Goal: Communication & Community: Answer question/provide support

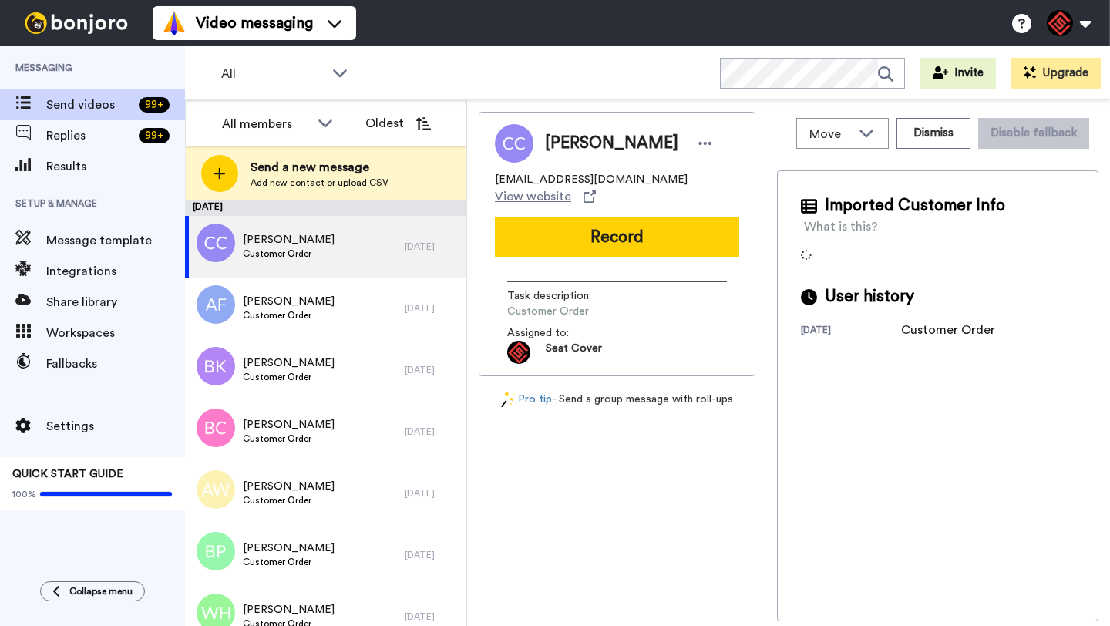
click at [577, 145] on span "Christopher Clarke" at bounding box center [611, 143] width 133 height 23
copy span "Christopher"
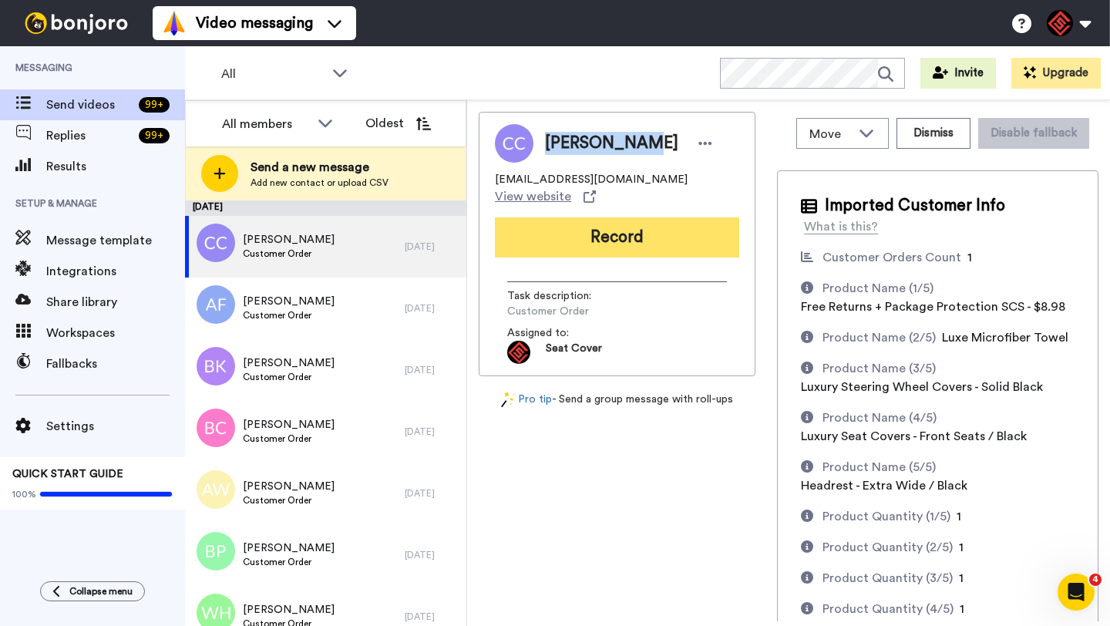
click at [587, 217] on button "Record" at bounding box center [617, 237] width 244 height 40
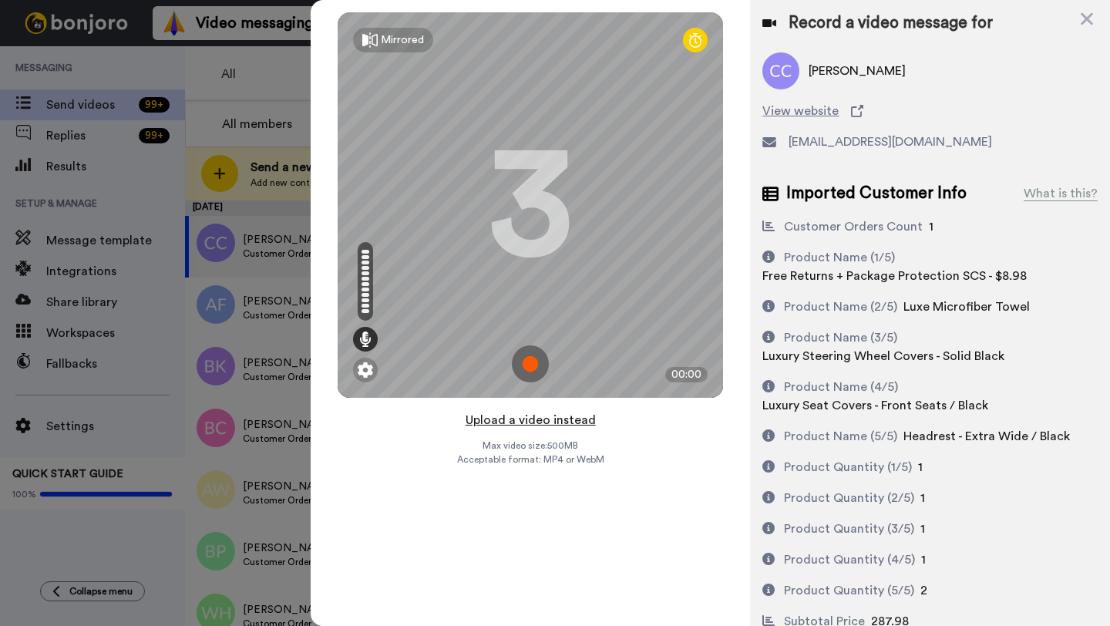
click at [510, 420] on button "Upload a video instead" at bounding box center [531, 420] width 140 height 20
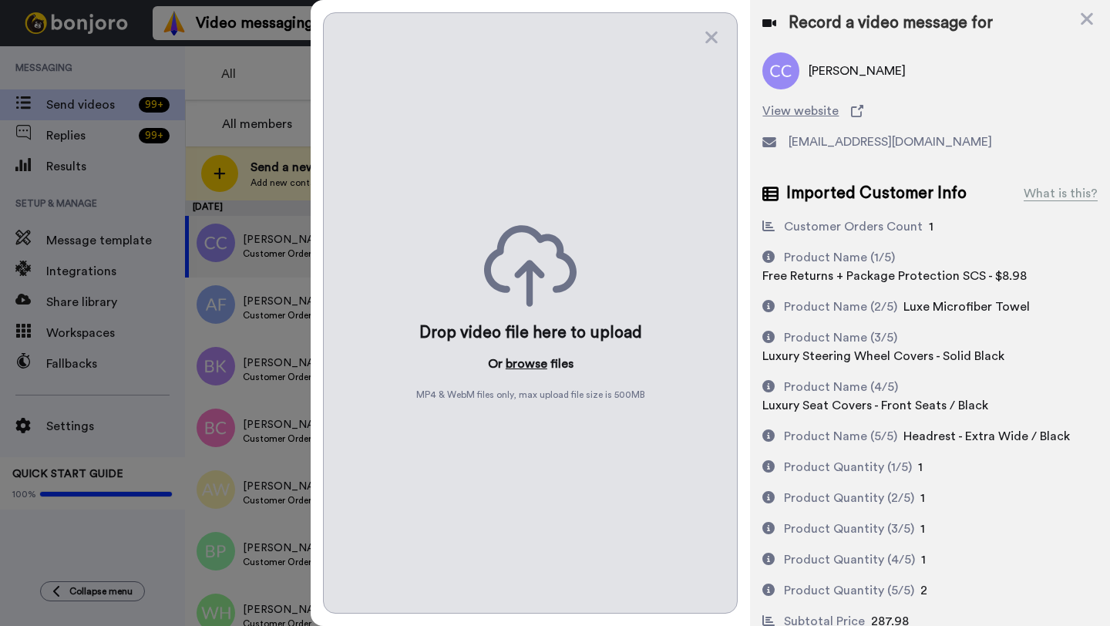
click at [517, 361] on button "browse" at bounding box center [527, 364] width 42 height 19
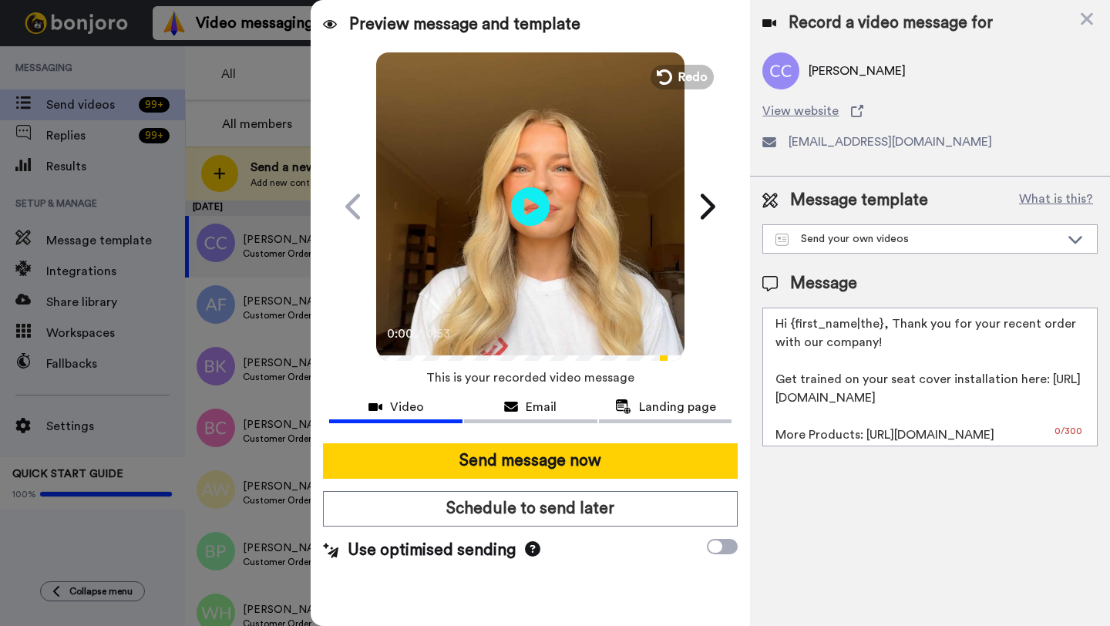
drag, startPoint x: 883, startPoint y: 326, endPoint x: 796, endPoint y: 326, distance: 87.1
click at [796, 326] on textarea "Hi {first_name|the}, Thank you for your recent order with our company! Get trai…" at bounding box center [930, 377] width 335 height 139
paste textarea "Christopher"
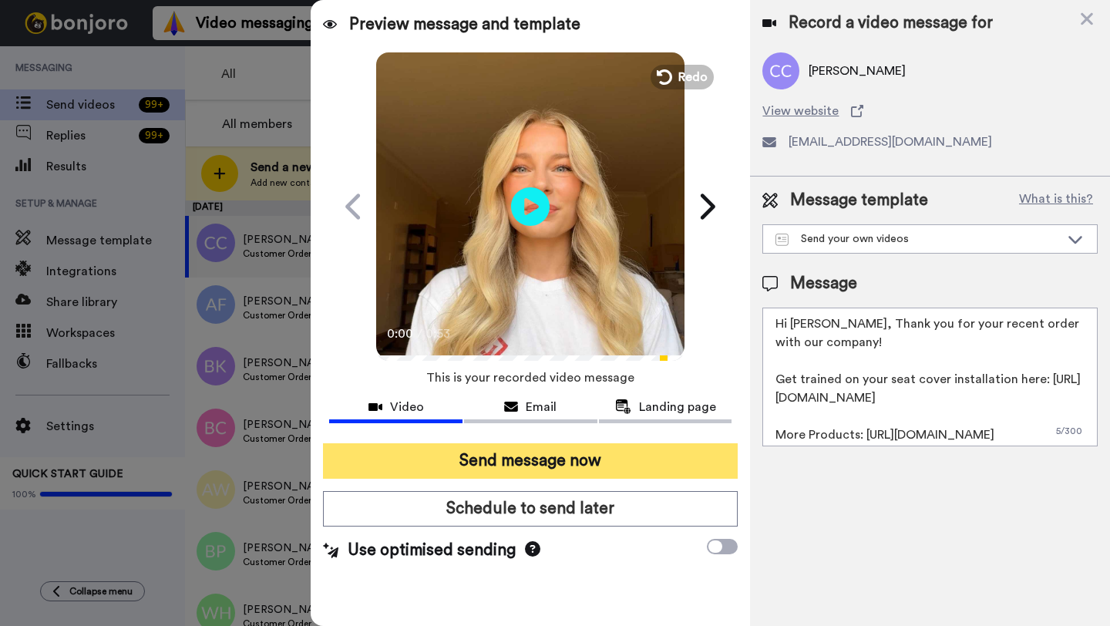
type textarea "Hi Christopher, Thank you for your recent order with our company! Get trained o…"
click at [571, 466] on button "Send message now" at bounding box center [530, 460] width 415 height 35
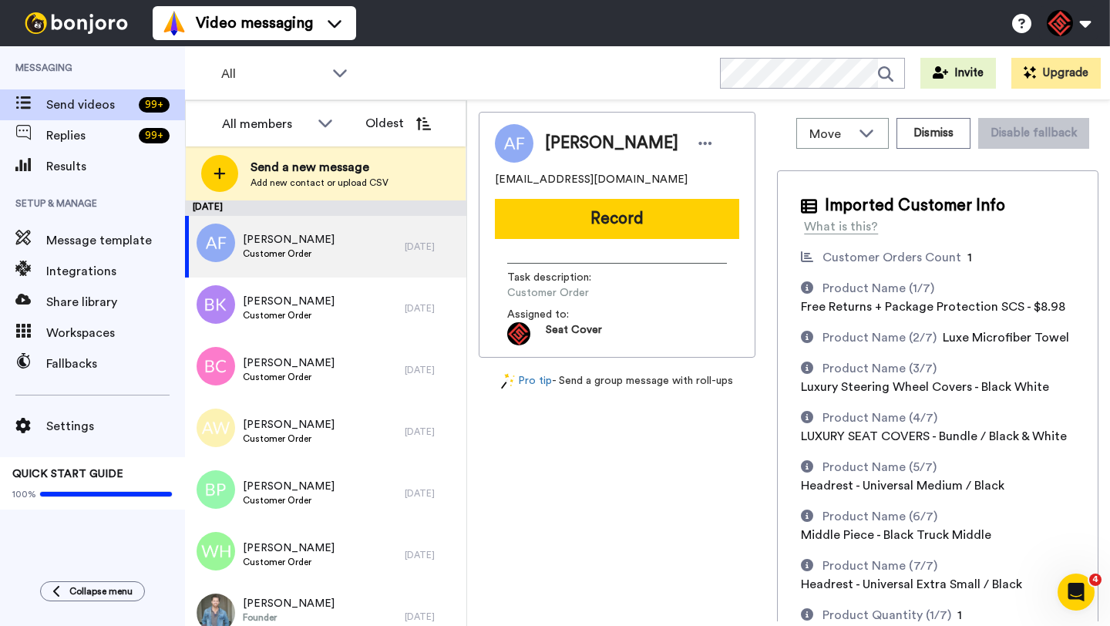
click at [584, 143] on span "Anthony Florio" at bounding box center [611, 143] width 133 height 23
copy span "Anthony"
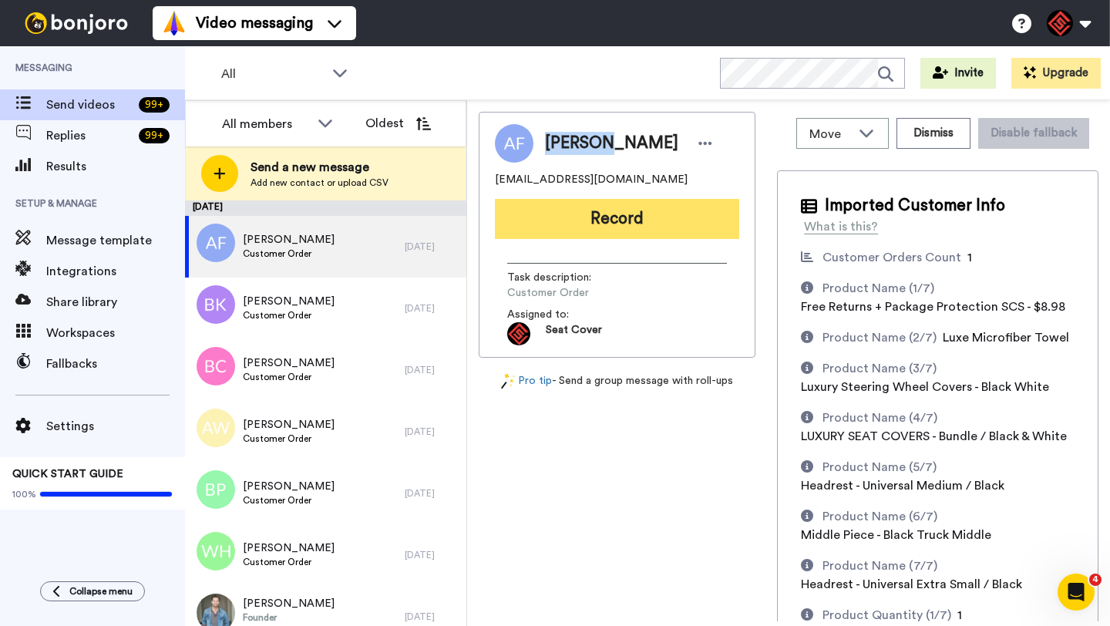
click at [630, 236] on button "Record" at bounding box center [617, 219] width 244 height 40
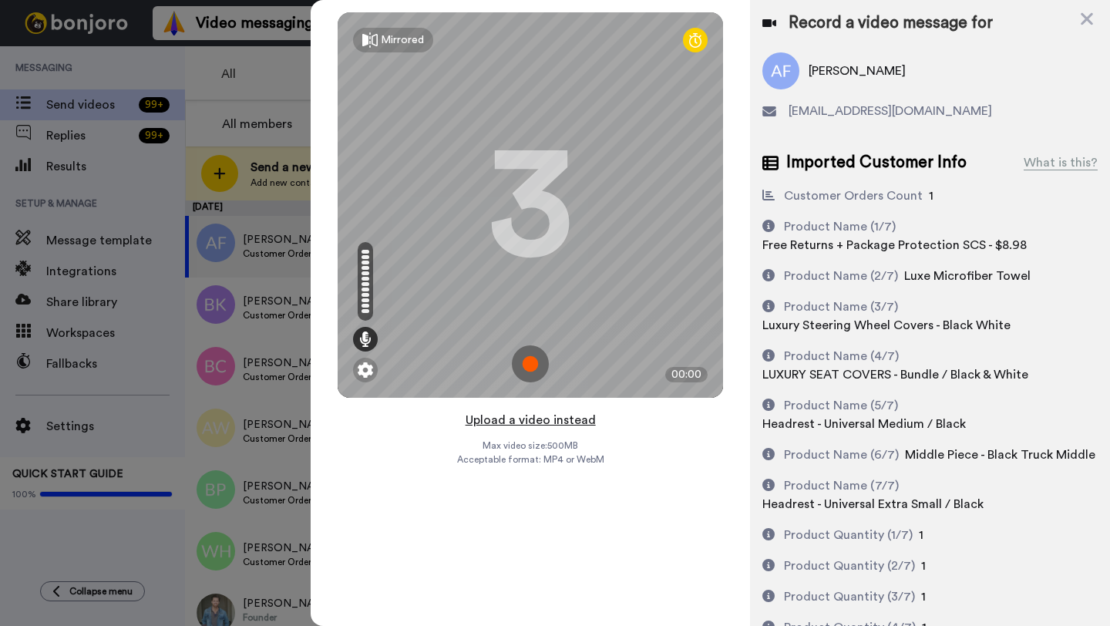
click at [515, 420] on button "Upload a video instead" at bounding box center [531, 420] width 140 height 20
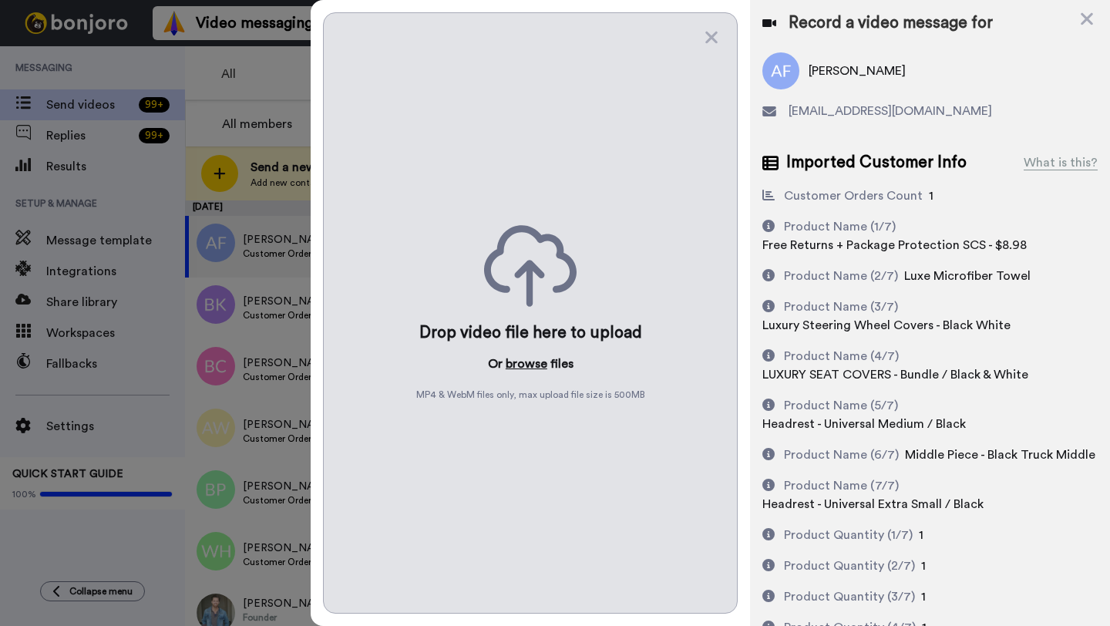
click at [526, 360] on button "browse" at bounding box center [527, 364] width 42 height 19
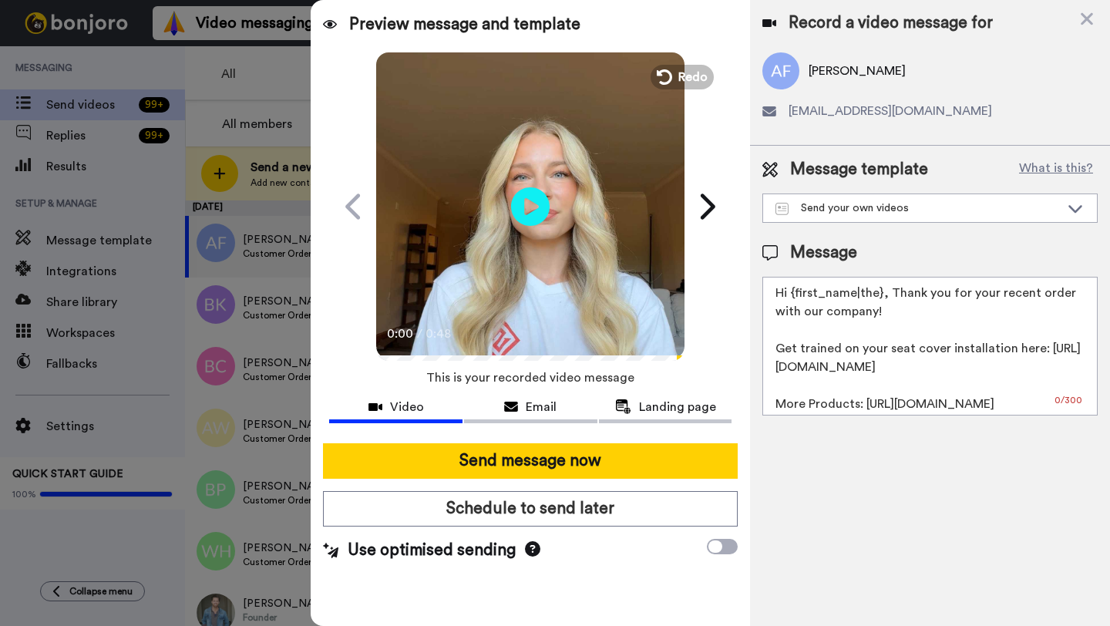
drag, startPoint x: 881, startPoint y: 296, endPoint x: 793, endPoint y: 295, distance: 88.7
click at [793, 295] on textarea "Hi {first_name|the}, Thank you for your recent order with our company! Get trai…" at bounding box center [930, 346] width 335 height 139
paste textarea "Anthony"
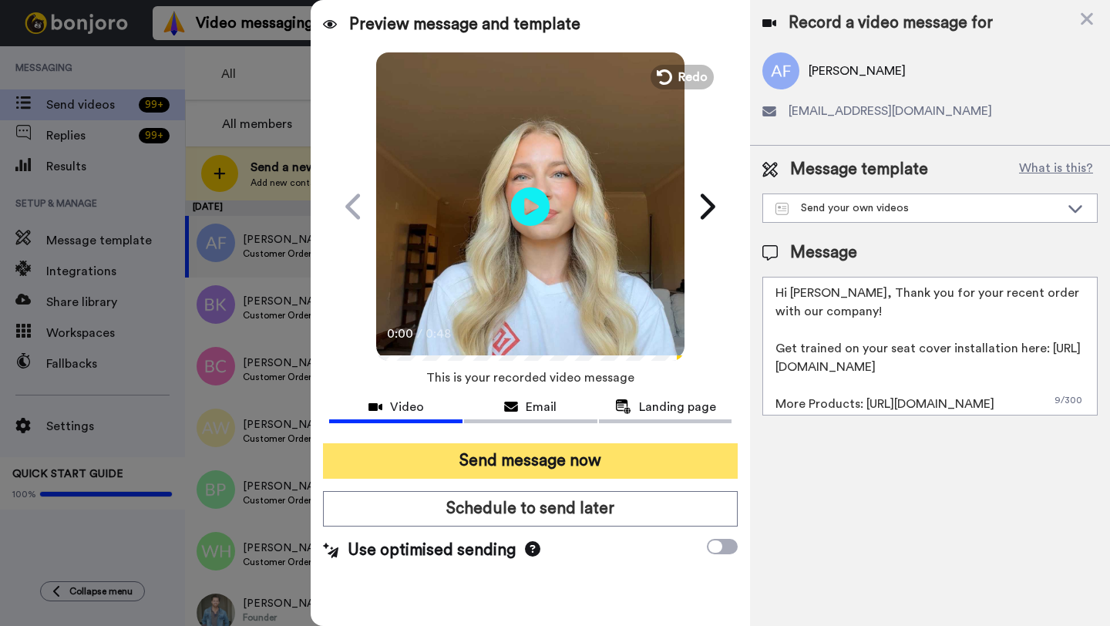
type textarea "Hi Anthony, Thank you for your recent order with our company! Get trained on yo…"
click at [618, 448] on button "Send message now" at bounding box center [530, 460] width 415 height 35
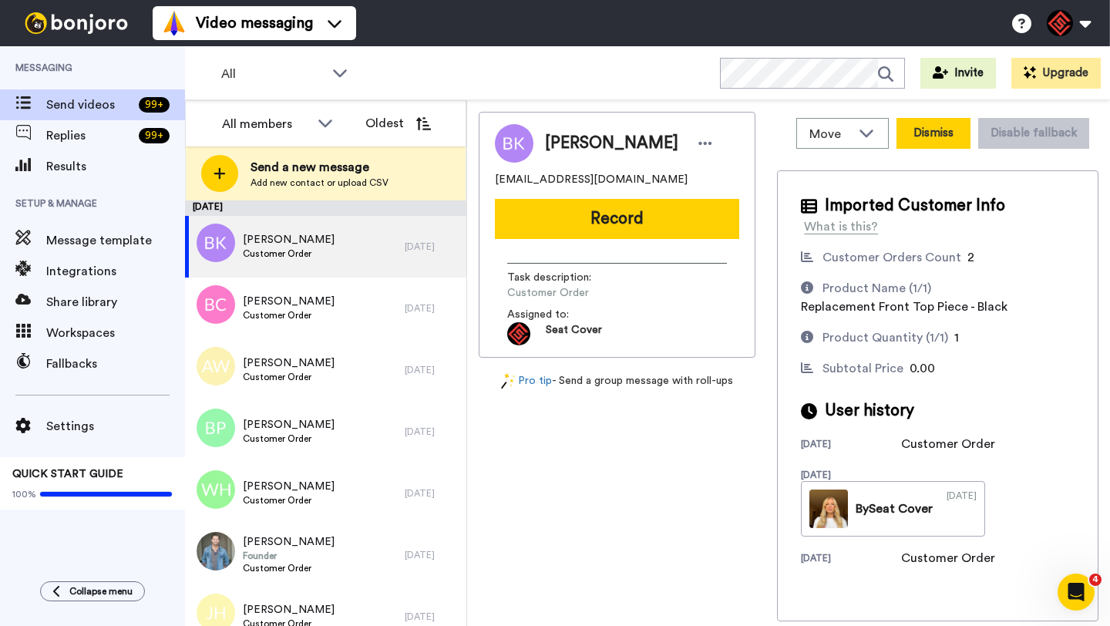
click at [919, 135] on button "Dismiss" at bounding box center [934, 133] width 74 height 31
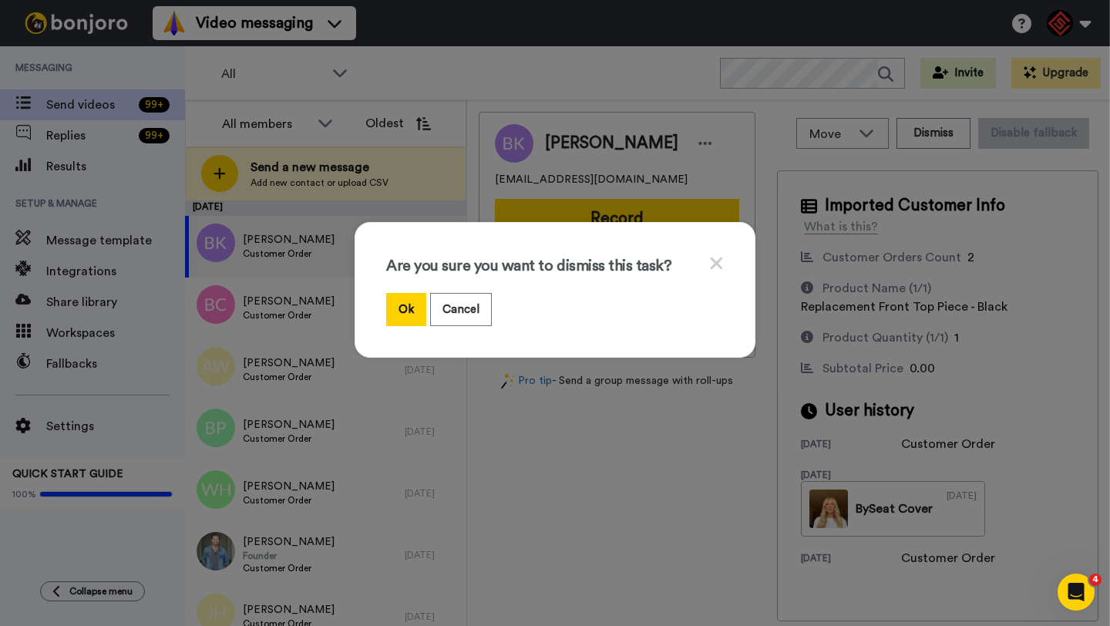
click at [383, 315] on div "Are you sure you want to dismiss this task? Ok Cancel" at bounding box center [555, 290] width 401 height 136
click at [394, 313] on button "Ok" at bounding box center [406, 309] width 40 height 33
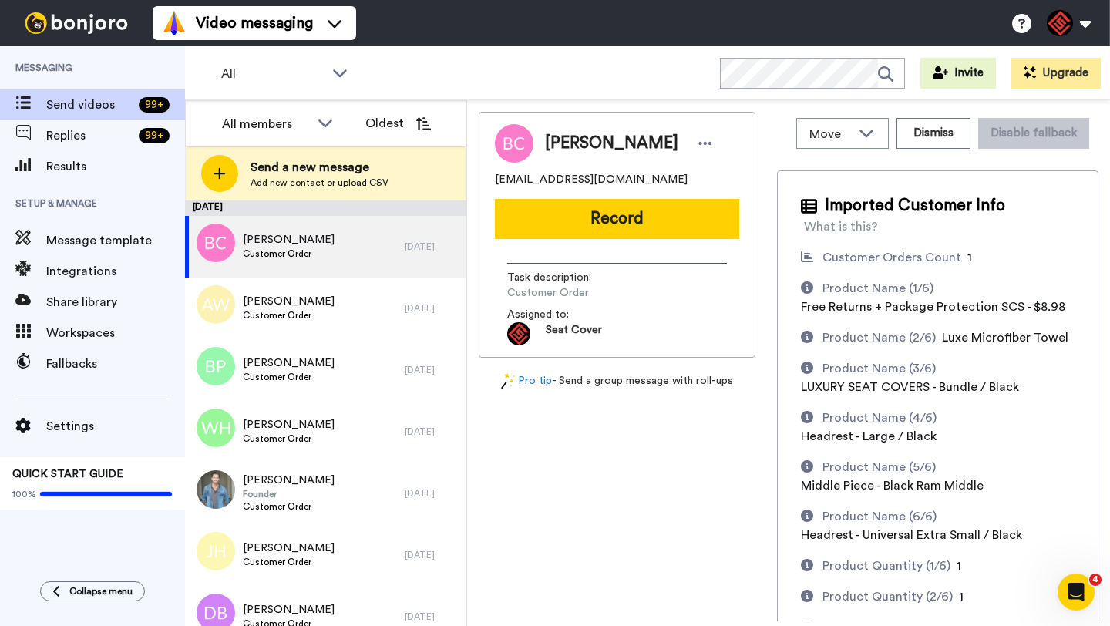
click at [555, 140] on span "Blaine Coburn" at bounding box center [611, 143] width 133 height 23
copy span "Blaine"
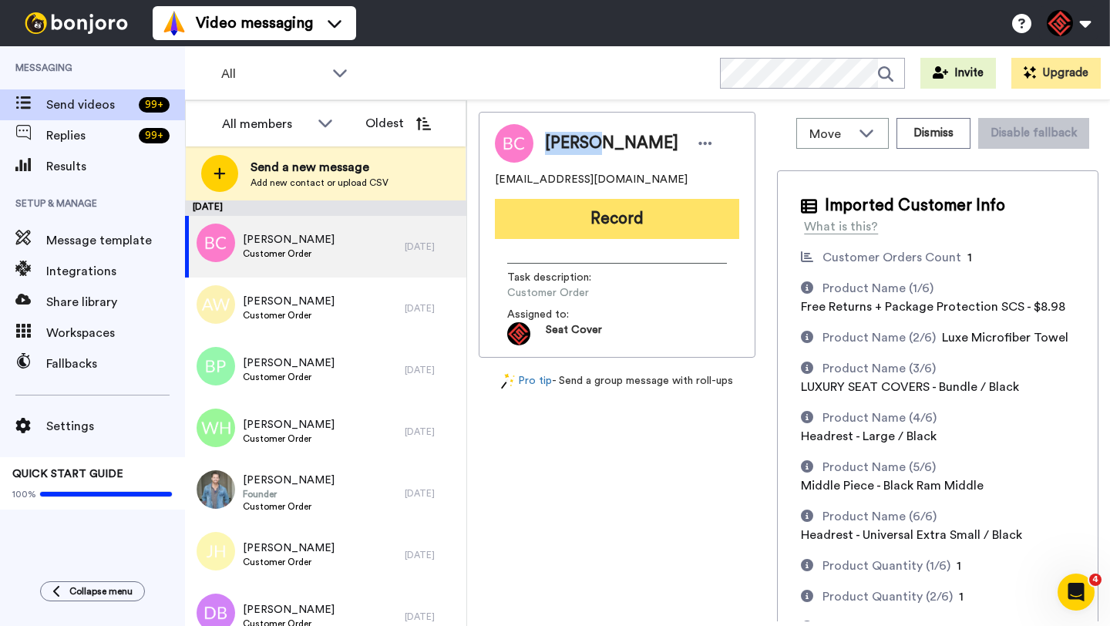
click at [631, 217] on button "Record" at bounding box center [617, 219] width 244 height 40
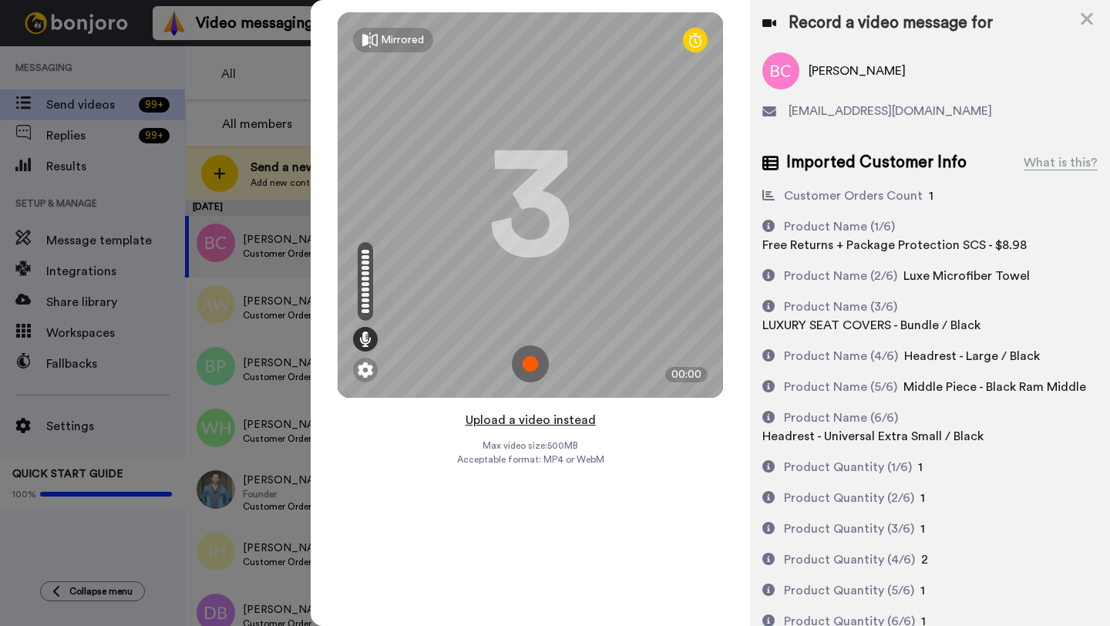
click at [541, 423] on button "Upload a video instead" at bounding box center [531, 420] width 140 height 20
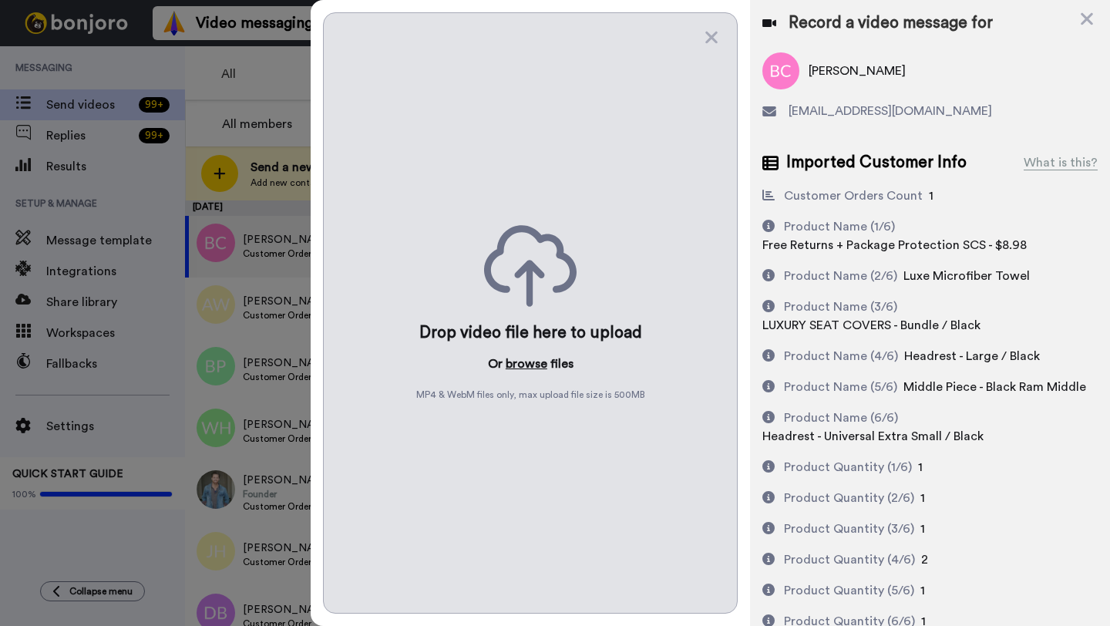
click at [537, 360] on button "browse" at bounding box center [527, 364] width 42 height 19
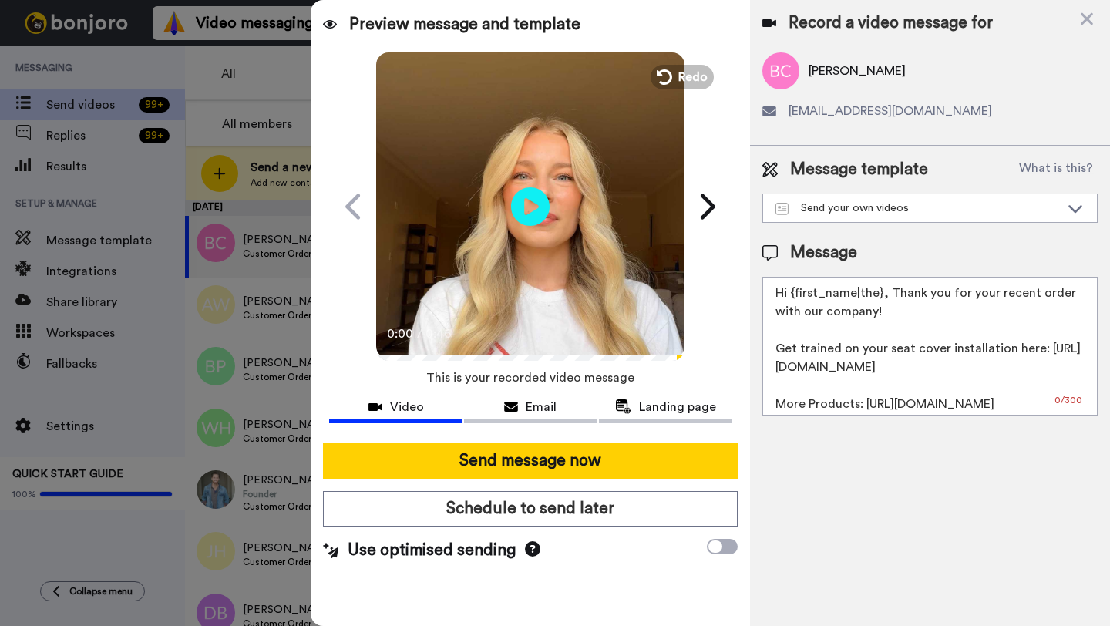
drag, startPoint x: 880, startPoint y: 295, endPoint x: 798, endPoint y: 295, distance: 82.5
click at [798, 295] on textarea "Hi {first_name|the}, Thank you for your recent order with our company! Get trai…" at bounding box center [930, 346] width 335 height 139
paste textarea "Blaine"
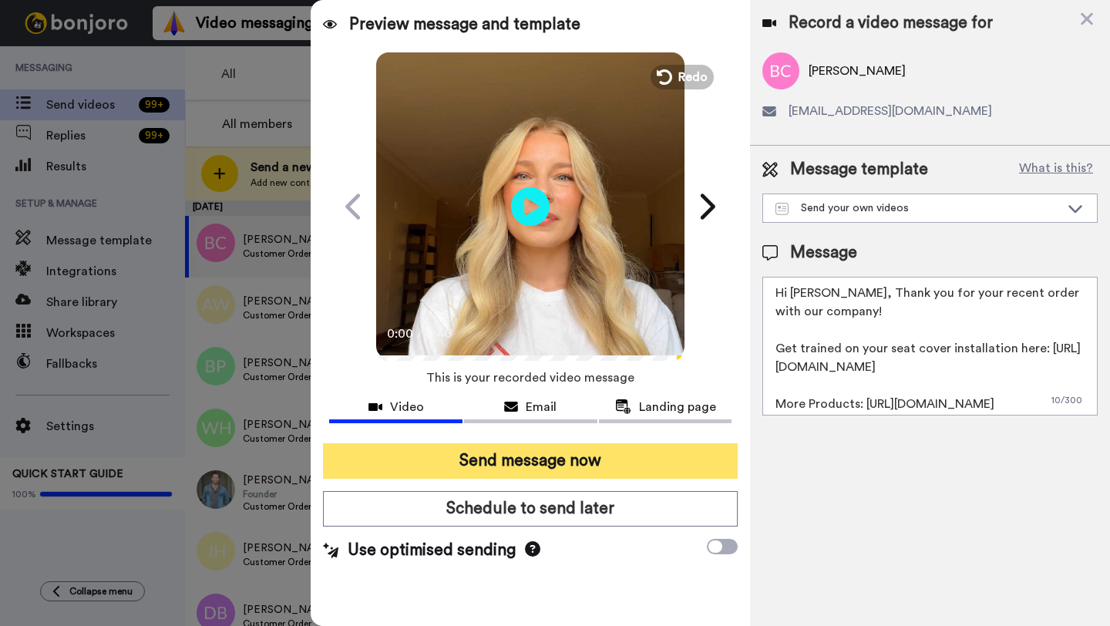
type textarea "Hi Blaine, Thank you for your recent order with our company! Get trained on you…"
click at [625, 450] on button "Send message now" at bounding box center [530, 460] width 415 height 35
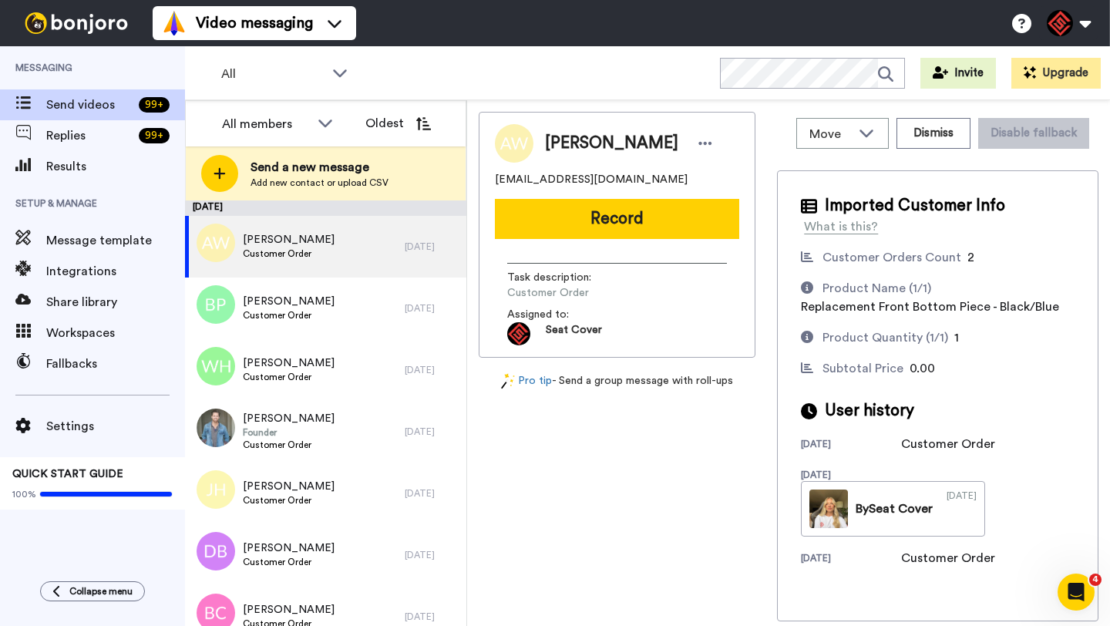
click at [929, 160] on div "Move WORKSPACES View all Default Task List + Add a new workspace Dismiss Disabl…" at bounding box center [938, 367] width 322 height 510
click at [938, 136] on button "Dismiss" at bounding box center [934, 133] width 74 height 31
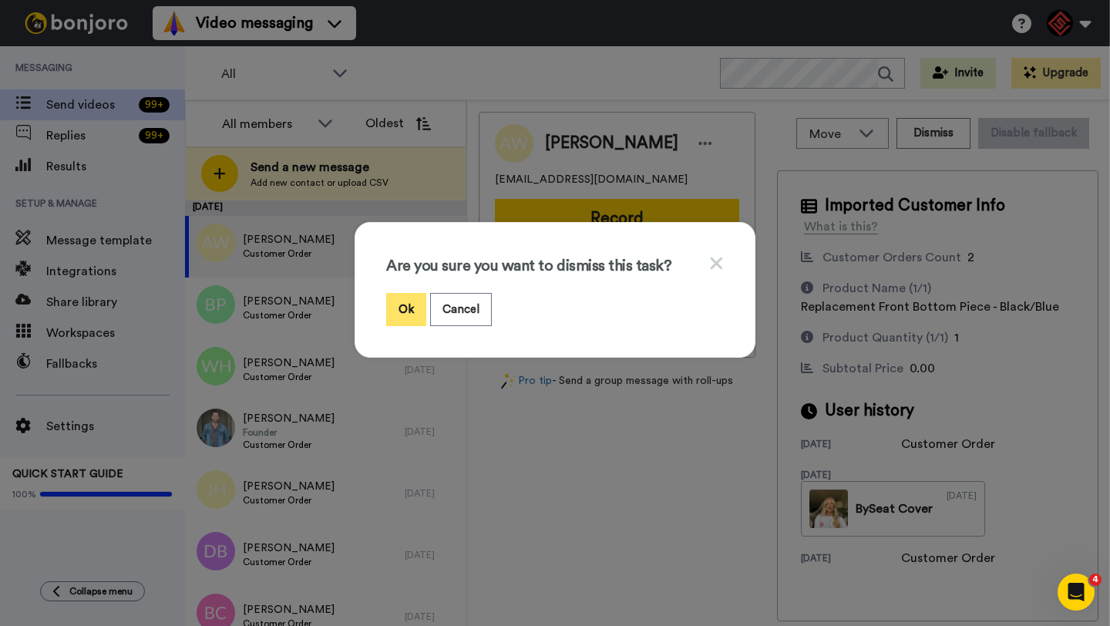
click at [406, 308] on button "Ok" at bounding box center [406, 309] width 40 height 33
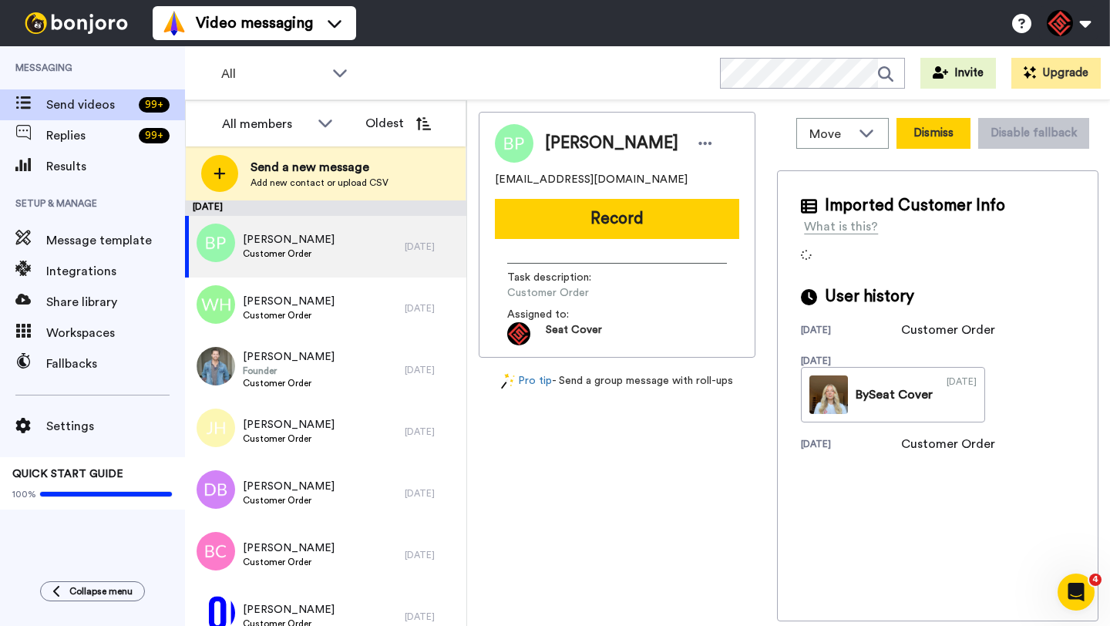
click at [939, 132] on button "Dismiss" at bounding box center [934, 133] width 74 height 31
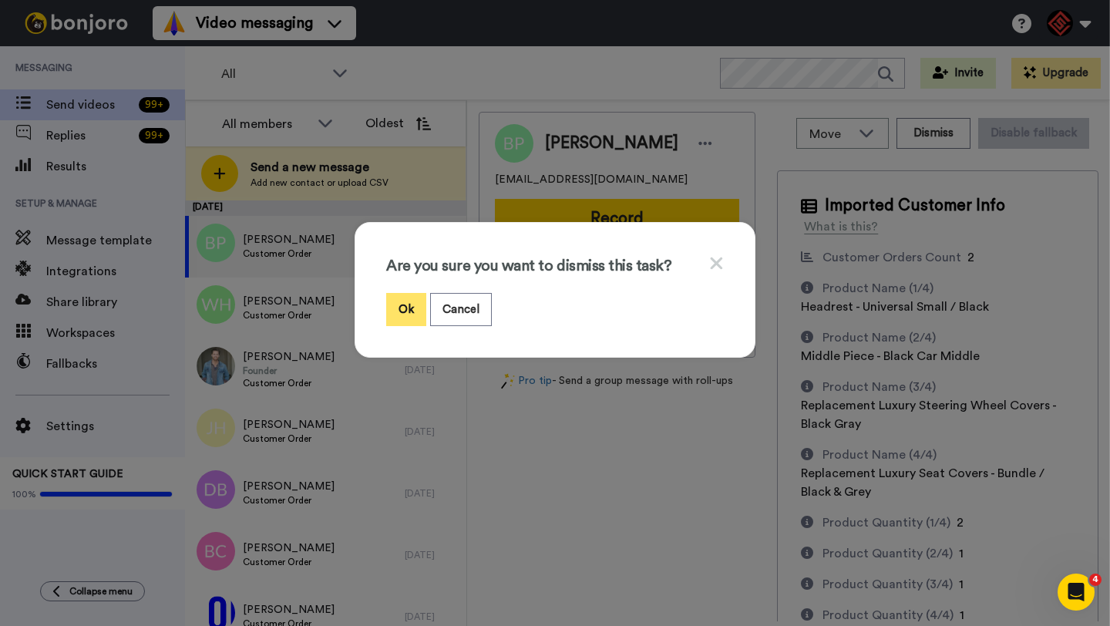
click at [408, 302] on button "Ok" at bounding box center [406, 309] width 40 height 33
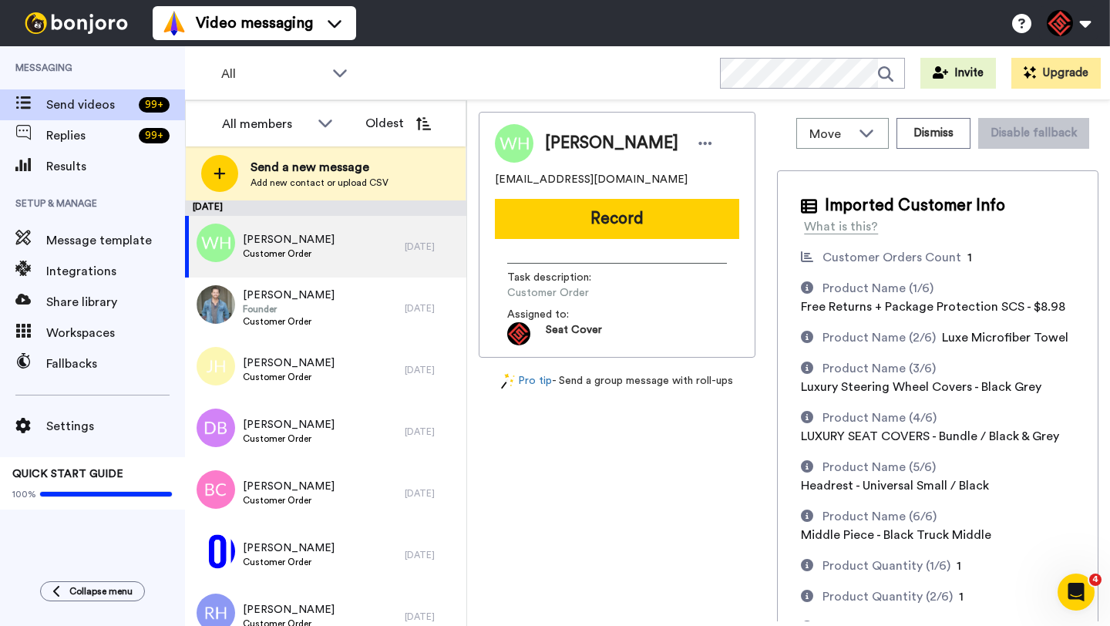
click at [551, 152] on span "[PERSON_NAME]" at bounding box center [611, 143] width 133 height 23
copy span "Wyatt"
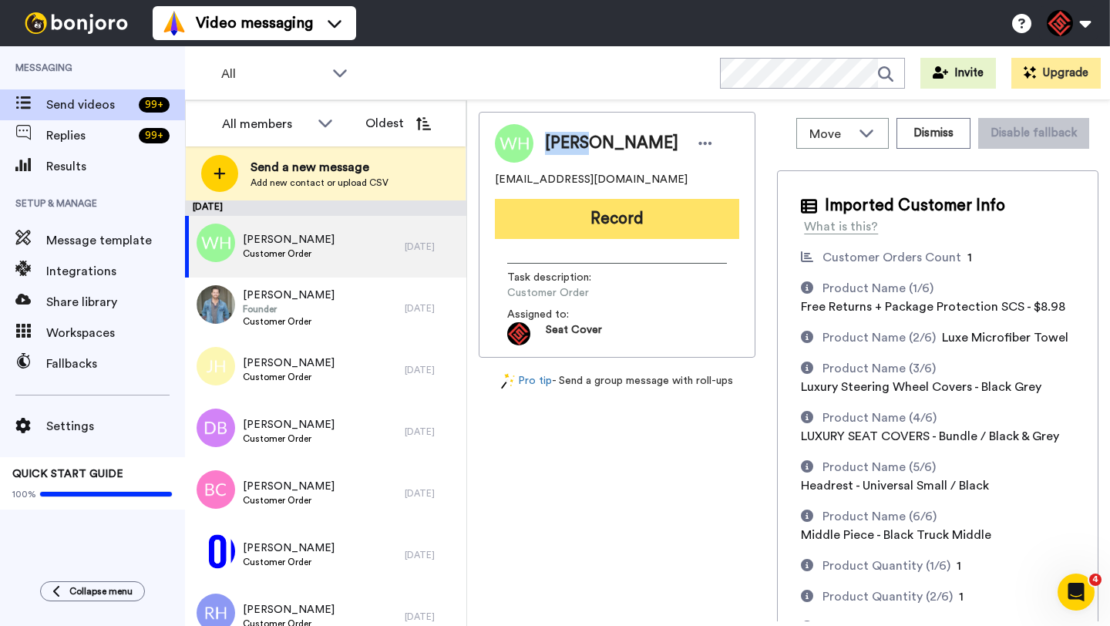
click at [610, 233] on button "Record" at bounding box center [617, 219] width 244 height 40
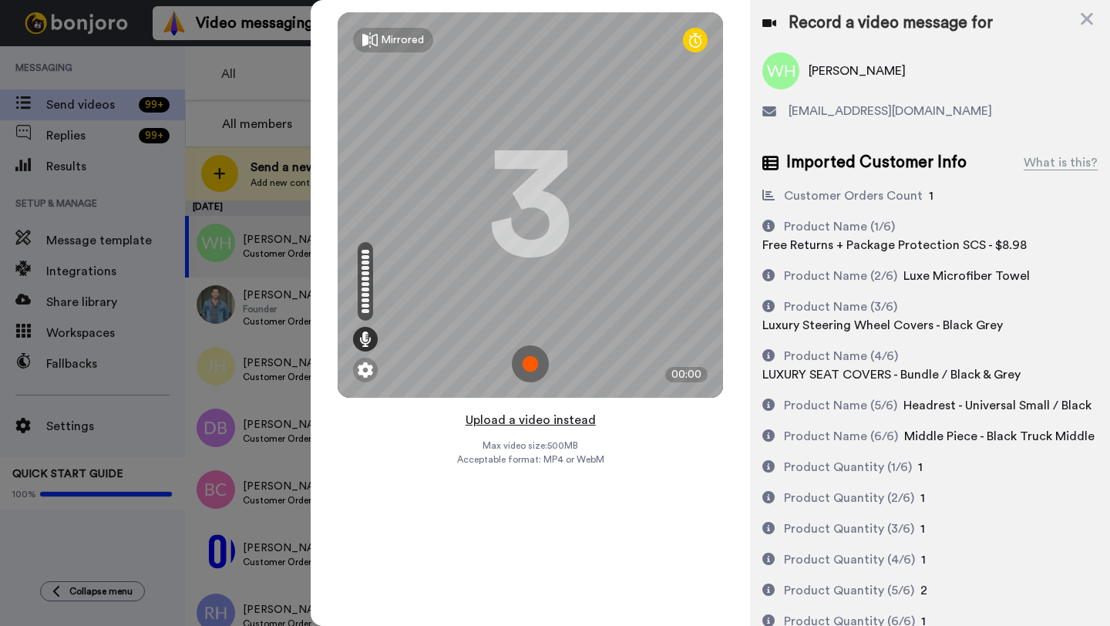
click at [513, 423] on button "Upload a video instead" at bounding box center [531, 420] width 140 height 20
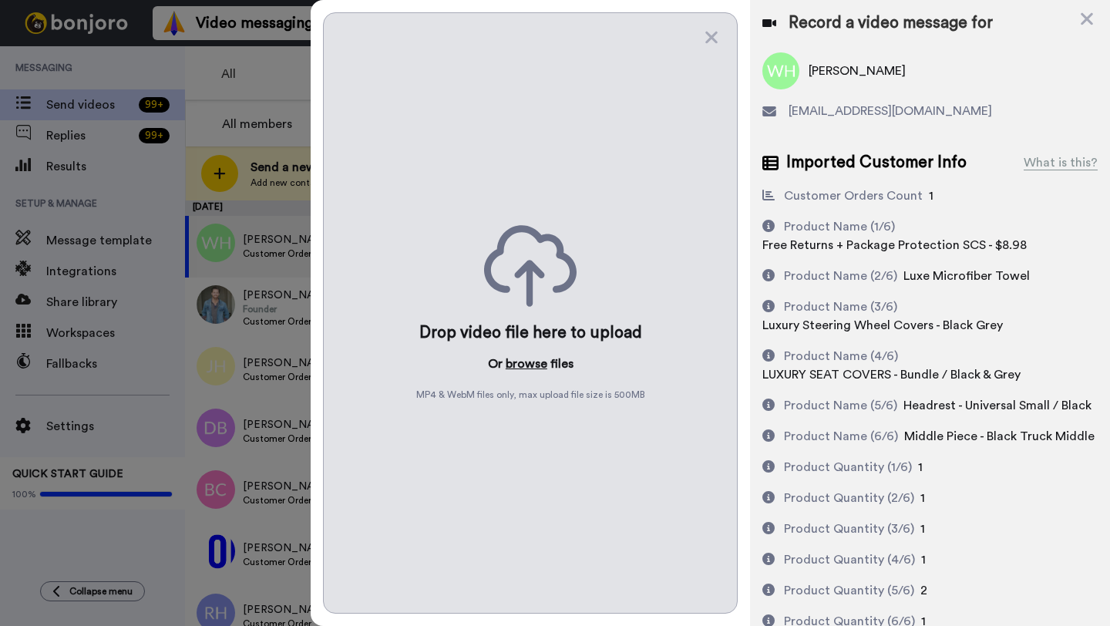
click at [524, 369] on button "browse" at bounding box center [527, 364] width 42 height 19
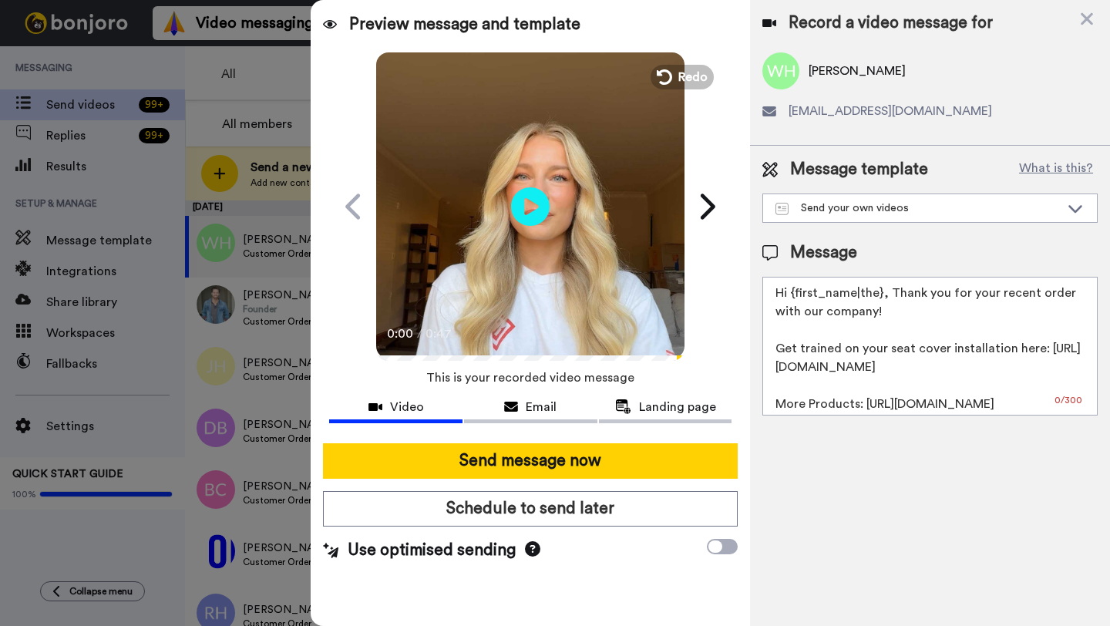
drag, startPoint x: 880, startPoint y: 298, endPoint x: 798, endPoint y: 294, distance: 81.8
click at [798, 294] on textarea "Hi {first_name|the}, Thank you for your recent order with our company! Get trai…" at bounding box center [930, 346] width 335 height 139
paste textarea "Wyatt"
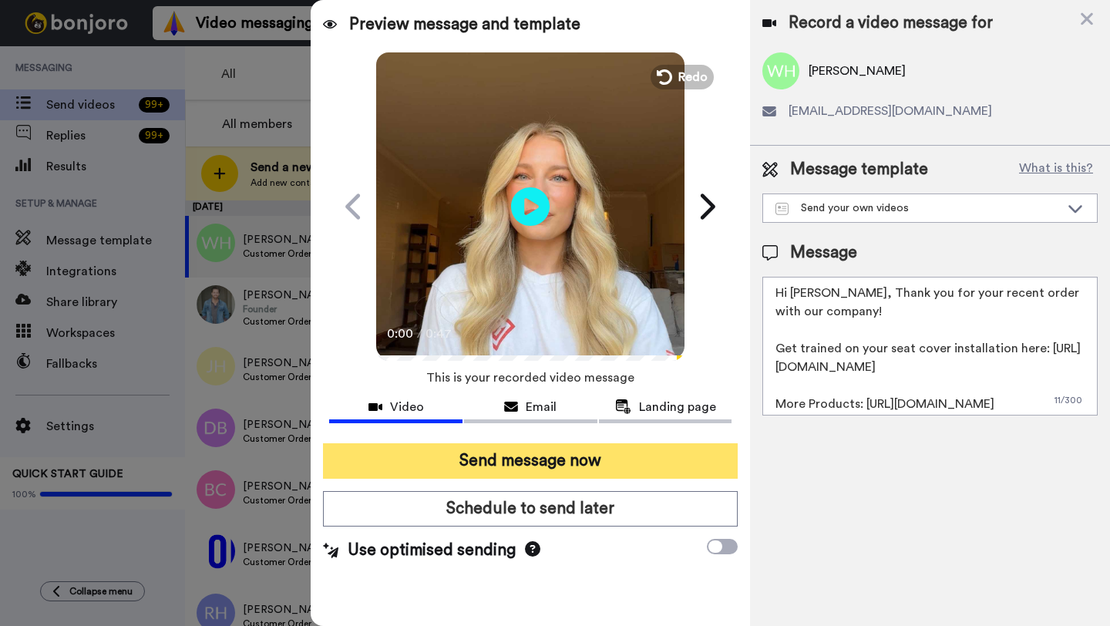
type textarea "Hi Wyatt, Thank you for your recent order with our company! Get trained on your…"
click at [655, 456] on button "Send message now" at bounding box center [530, 460] width 415 height 35
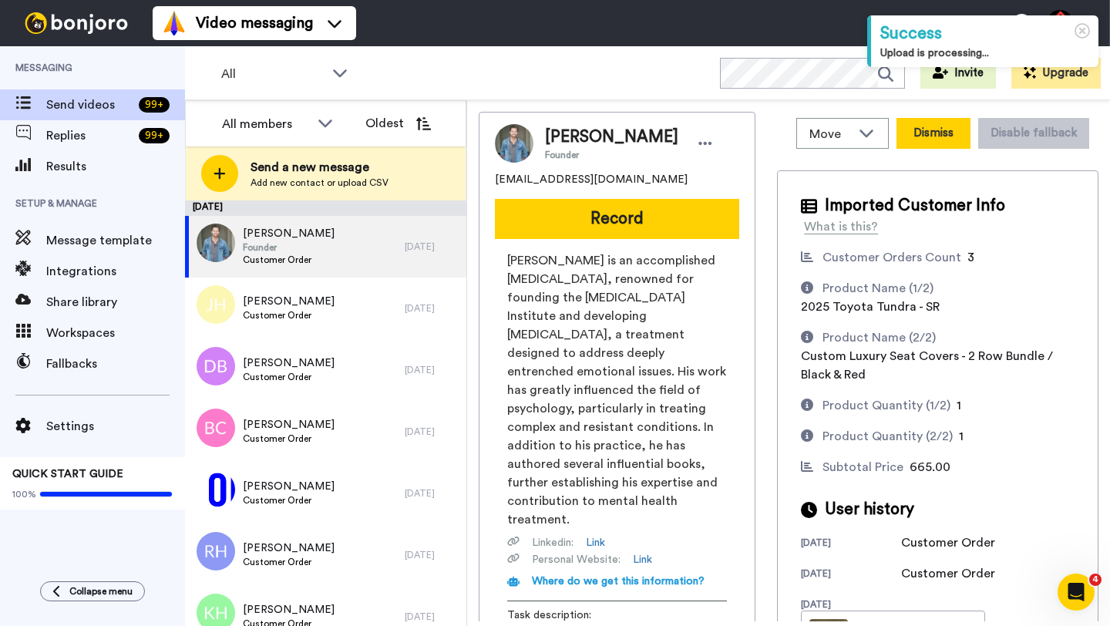
click at [918, 146] on button "Dismiss" at bounding box center [934, 133] width 74 height 31
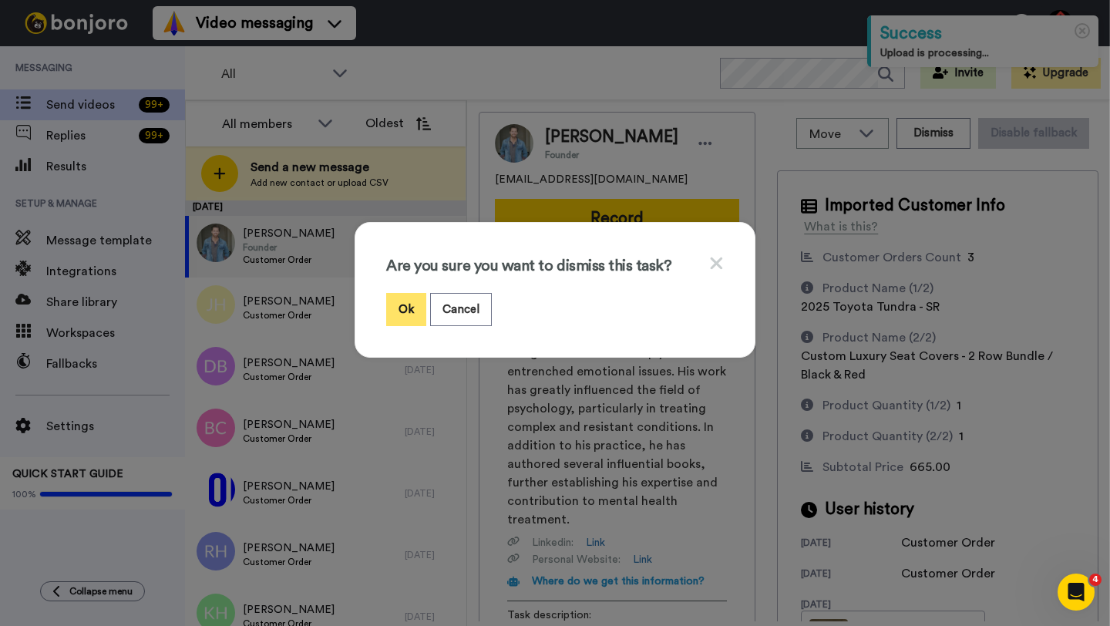
click at [409, 315] on button "Ok" at bounding box center [406, 309] width 40 height 33
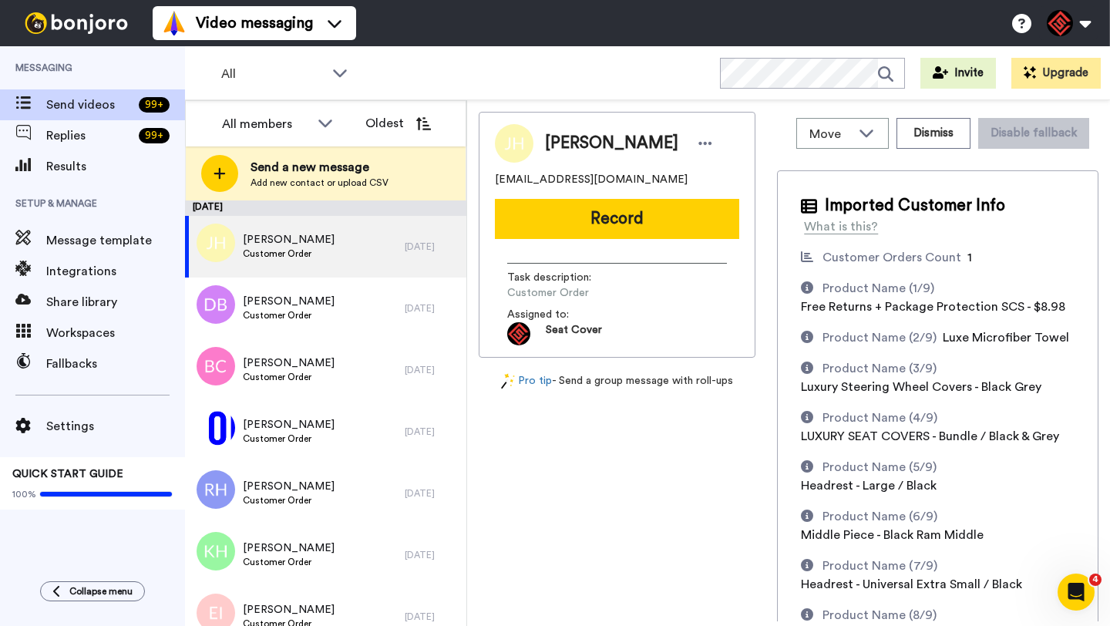
click at [563, 146] on span "Jason Hansen" at bounding box center [611, 143] width 133 height 23
copy span "Jason"
click at [635, 248] on div "Jason Hansen jman200369@gmail.com Record Task description : Customer Order Assi…" at bounding box center [617, 235] width 277 height 246
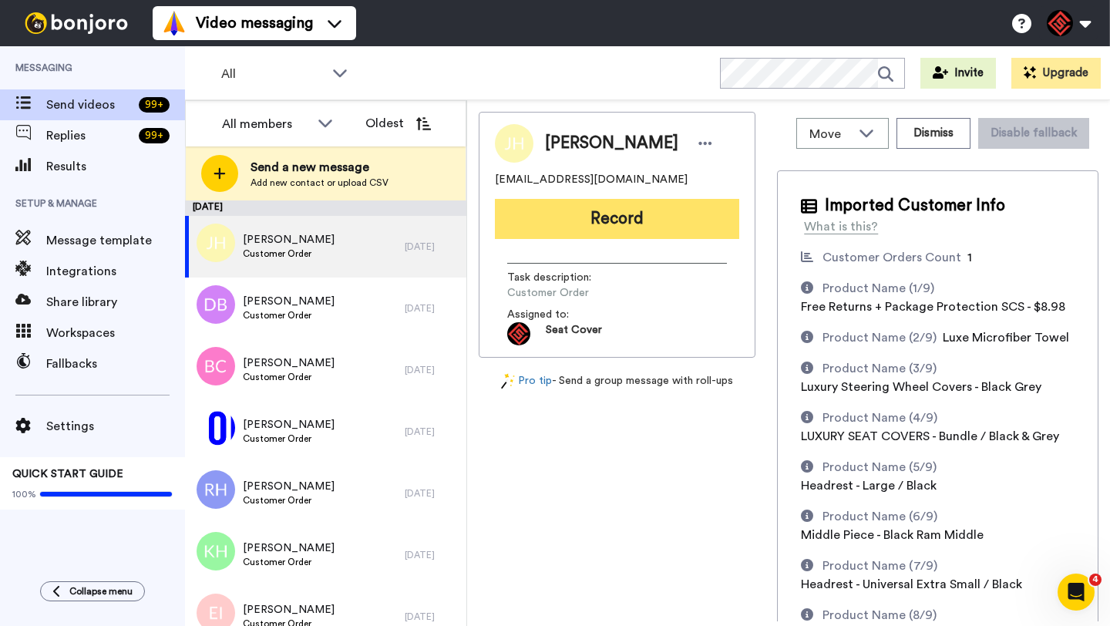
click at [635, 209] on button "Record" at bounding box center [617, 219] width 244 height 40
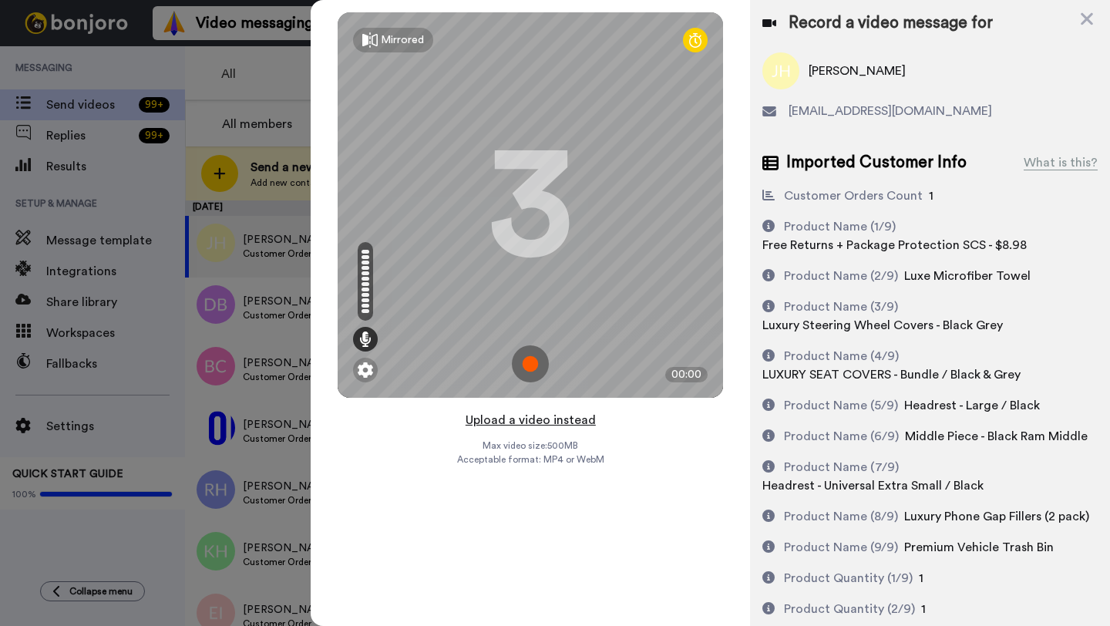
click at [530, 423] on button "Upload a video instead" at bounding box center [531, 420] width 140 height 20
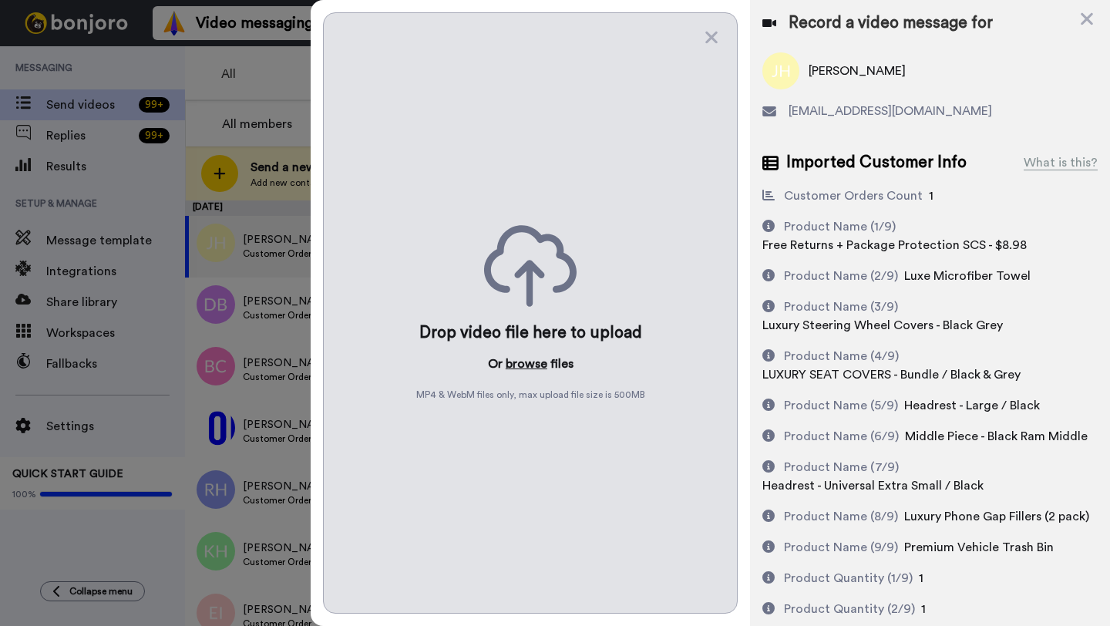
click at [535, 355] on button "browse" at bounding box center [527, 364] width 42 height 19
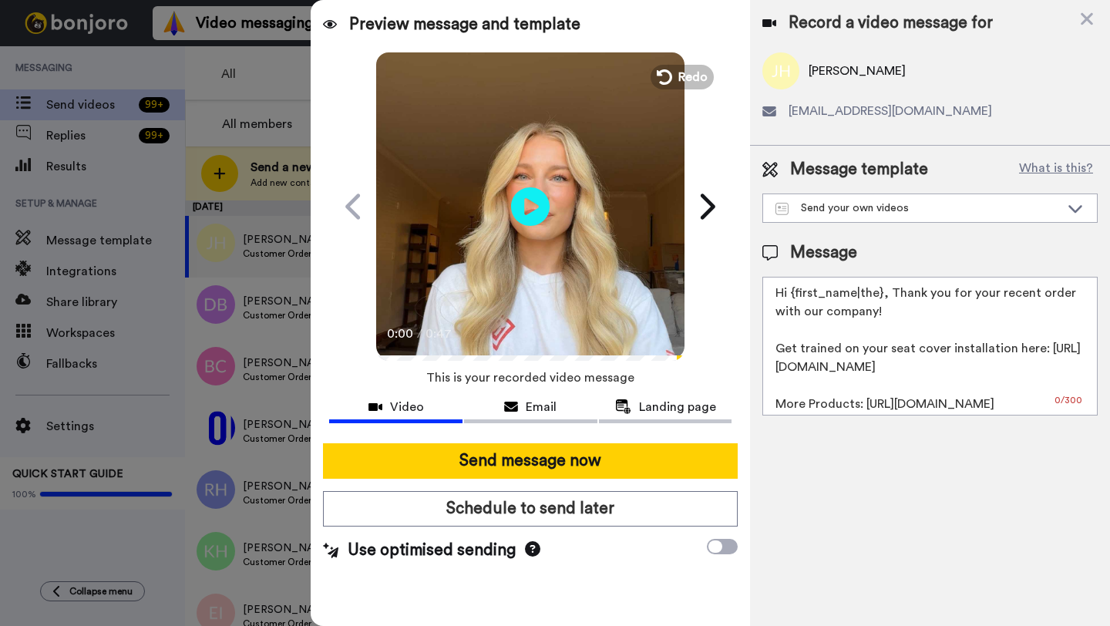
drag, startPoint x: 881, startPoint y: 295, endPoint x: 793, endPoint y: 293, distance: 87.9
click at [793, 293] on textarea "Hi {first_name|the}, Thank you for your recent order with our company! Get trai…" at bounding box center [930, 346] width 335 height 139
paste textarea "Jason"
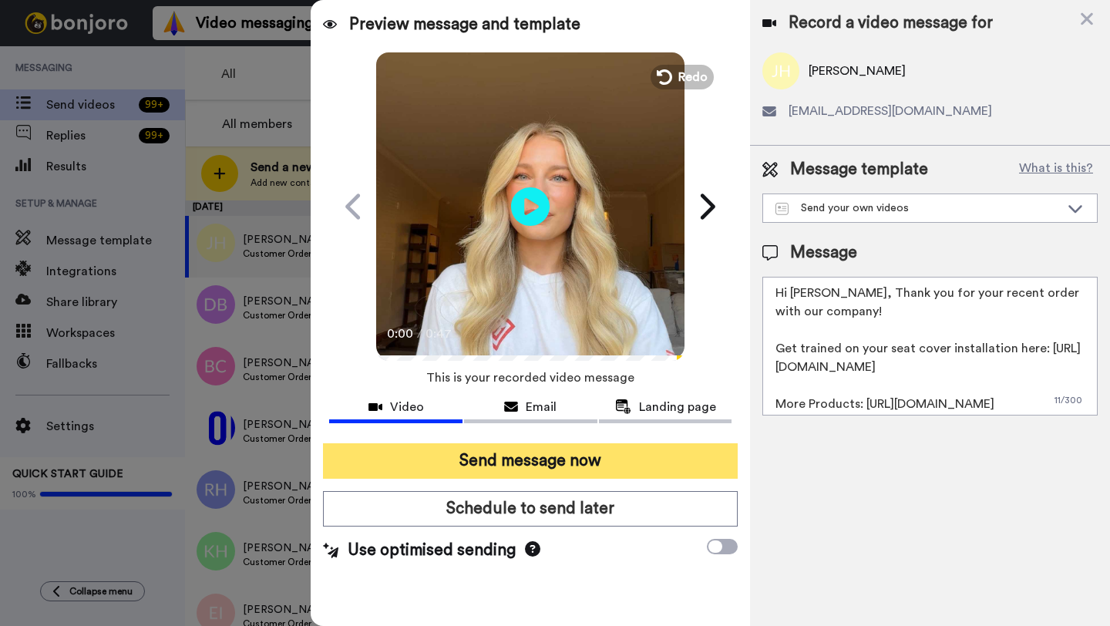
type textarea "Hi Jason, Thank you for your recent order with our company! Get trained on your…"
click at [543, 448] on button "Send message now" at bounding box center [530, 460] width 415 height 35
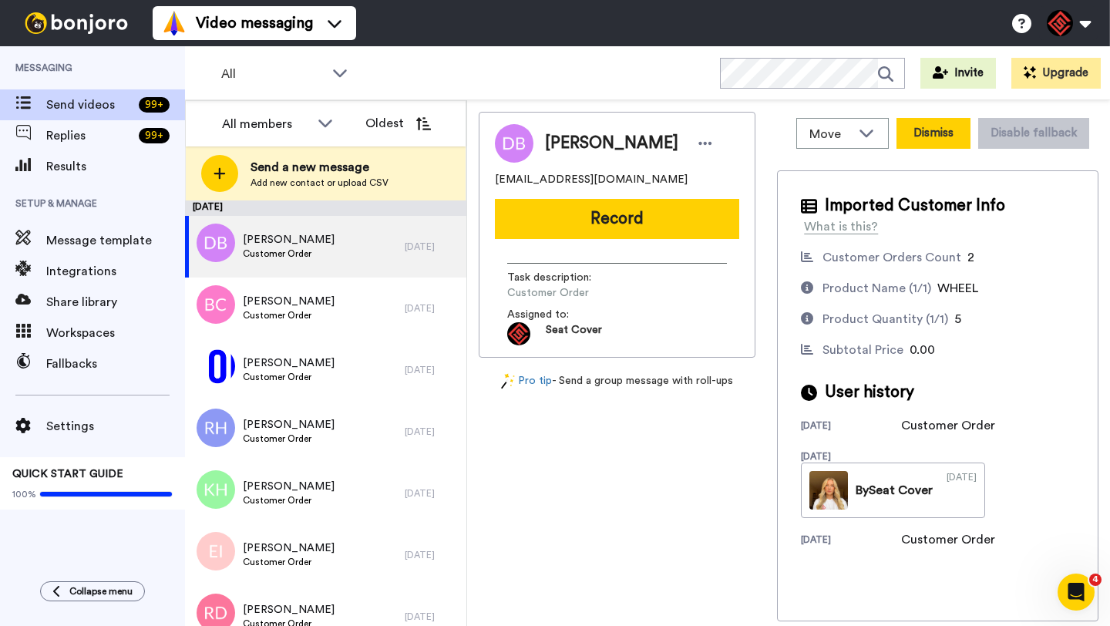
click at [931, 130] on button "Dismiss" at bounding box center [934, 133] width 74 height 31
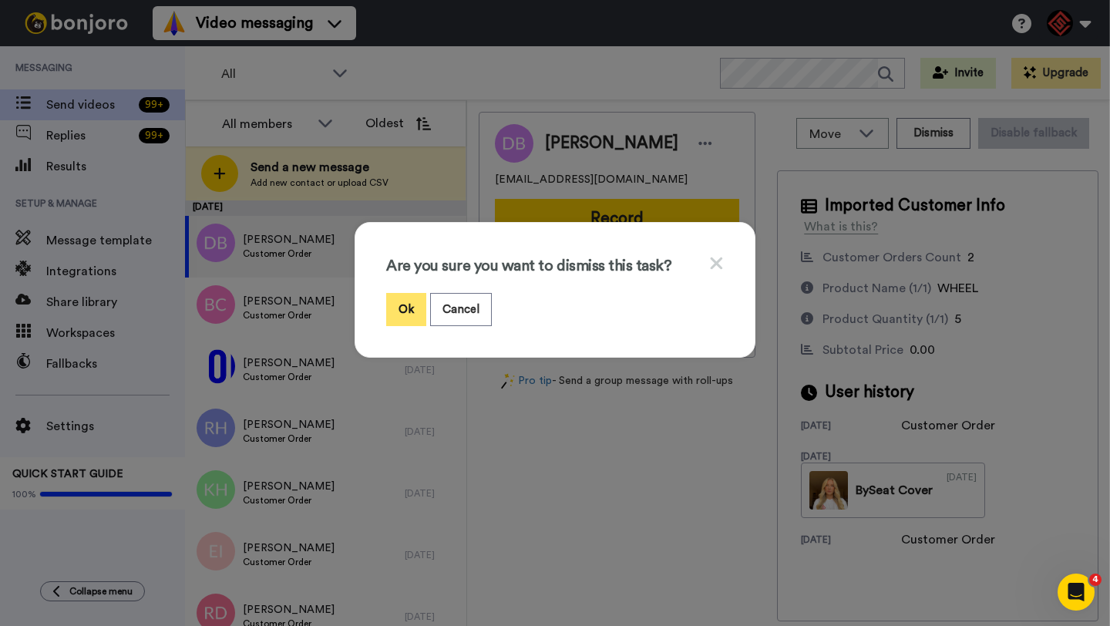
click at [406, 308] on button "Ok" at bounding box center [406, 309] width 40 height 33
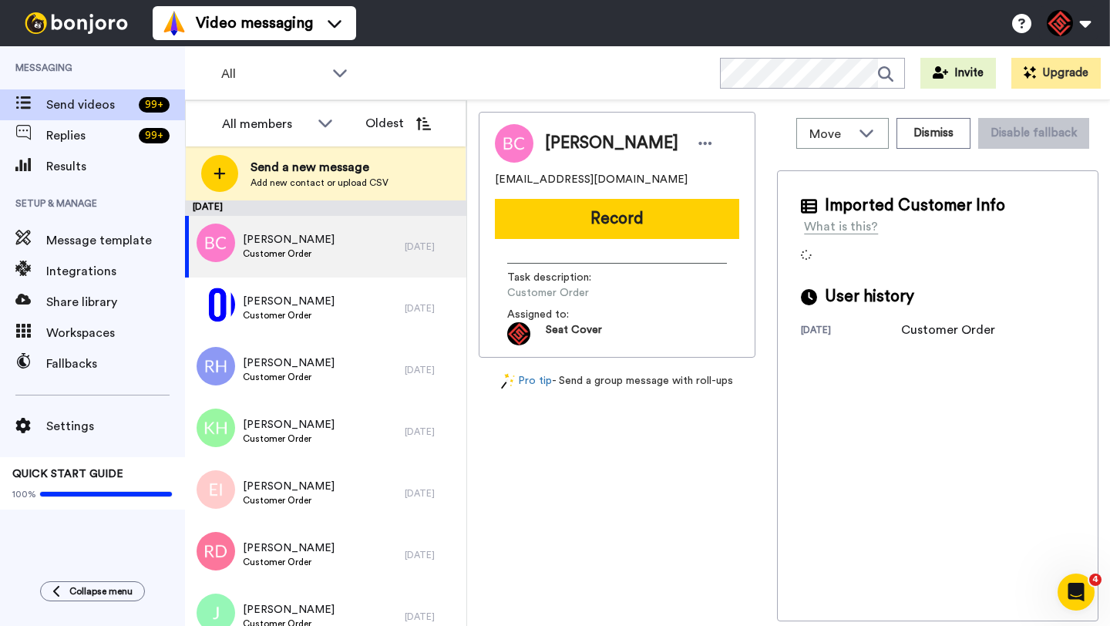
click at [565, 136] on span "[PERSON_NAME]" at bounding box center [611, 143] width 133 height 23
copy span "Brian"
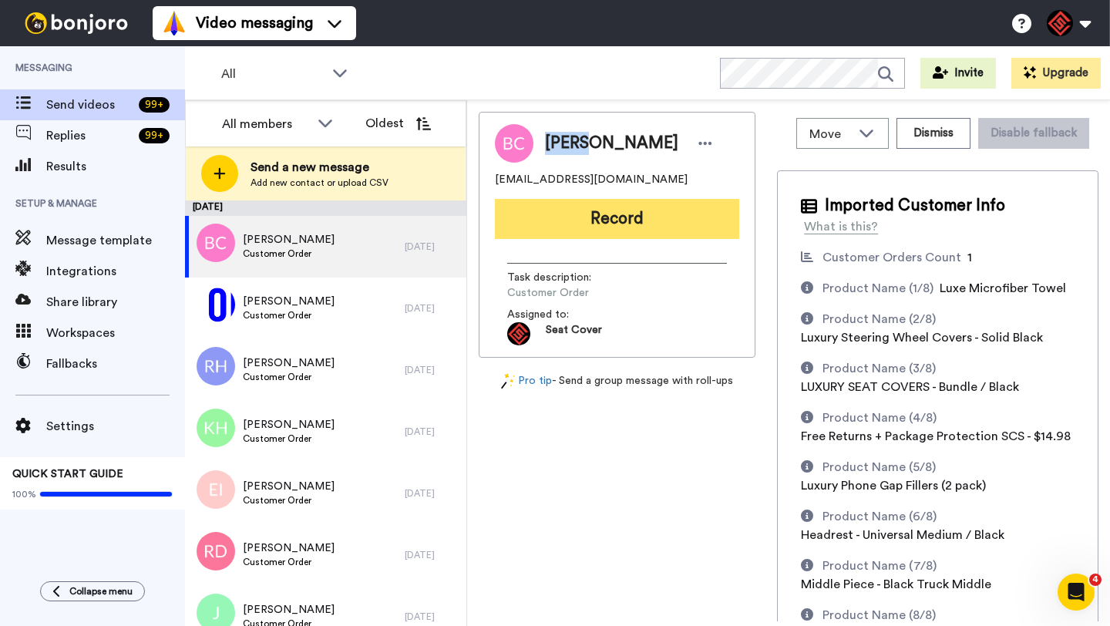
click at [661, 221] on button "Record" at bounding box center [617, 219] width 244 height 40
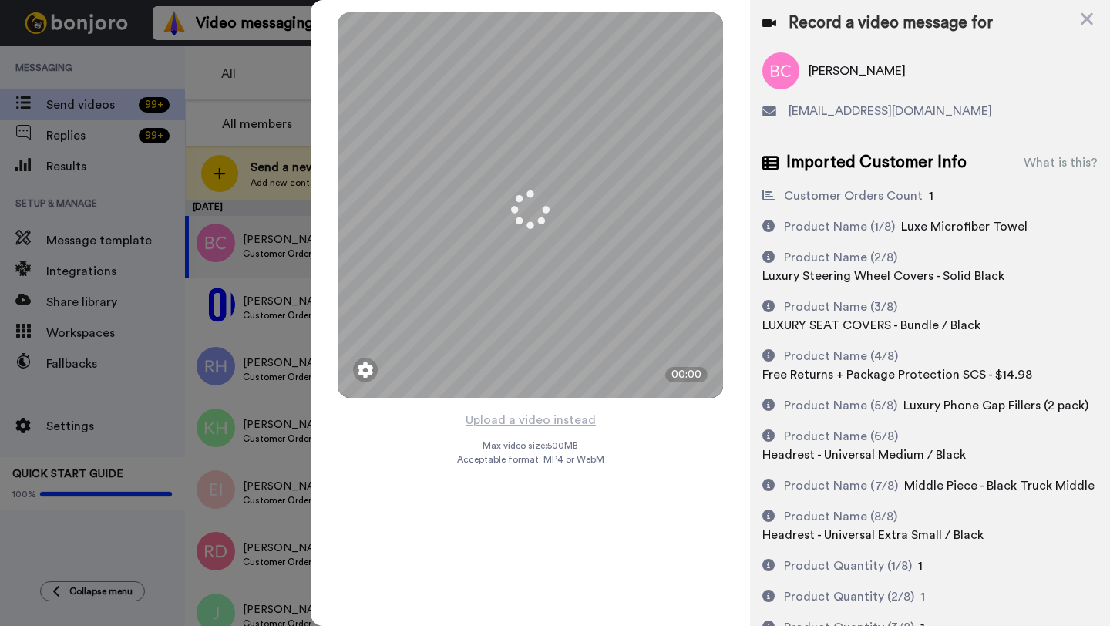
click at [541, 418] on button "Upload a video instead" at bounding box center [531, 420] width 140 height 20
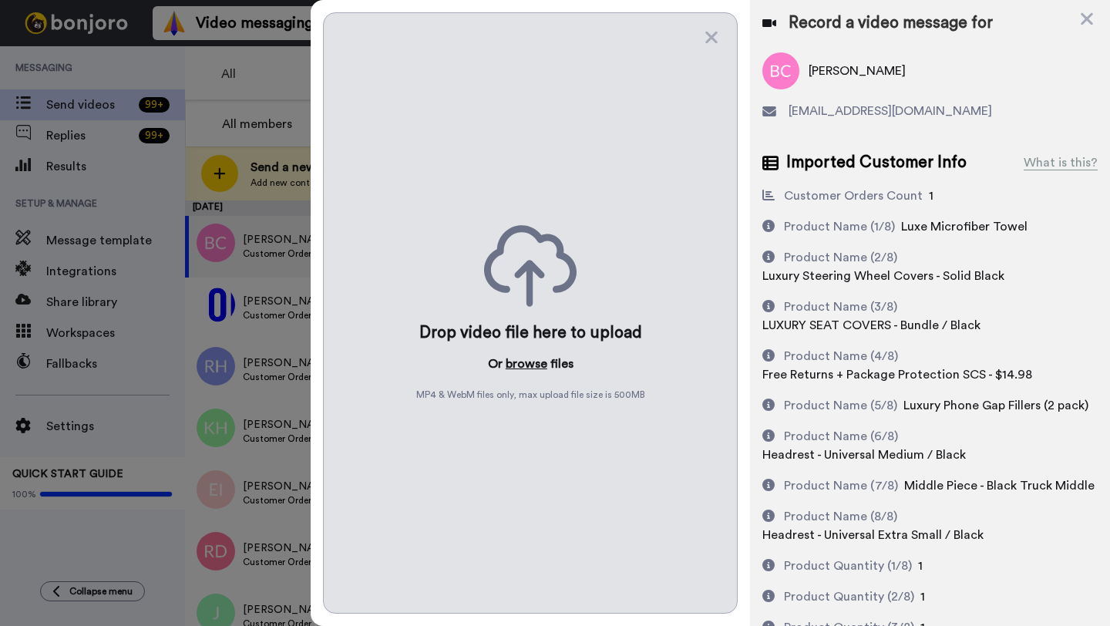
click at [528, 363] on button "browse" at bounding box center [527, 364] width 42 height 19
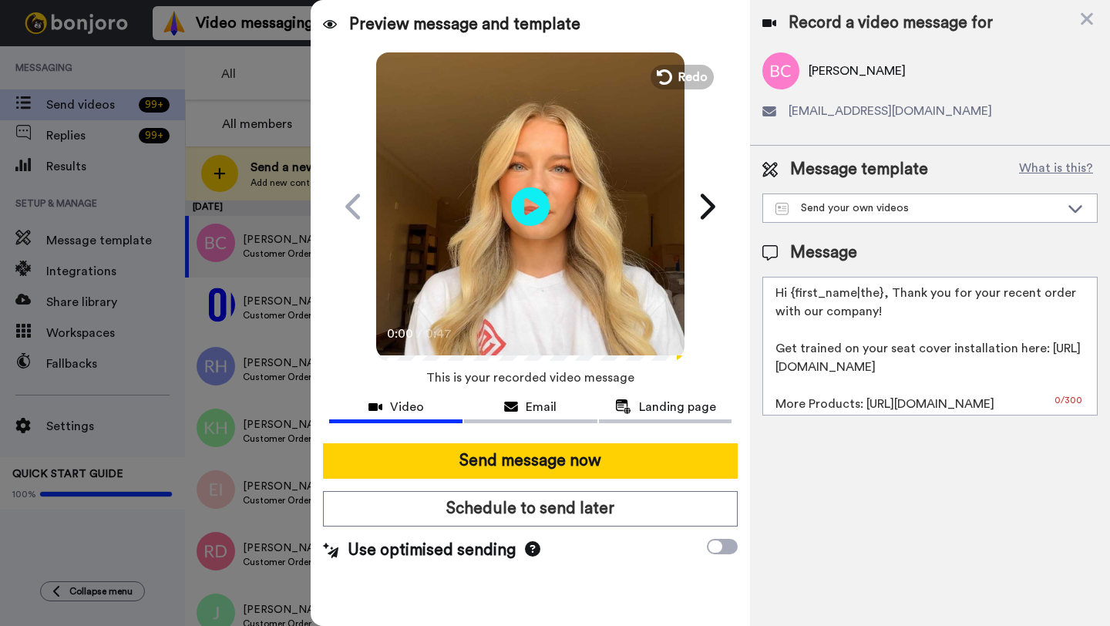
drag, startPoint x: 878, startPoint y: 298, endPoint x: 865, endPoint y: 296, distance: 13.2
click at [865, 296] on textarea "Hi {first_name|the}, Thank you for your recent order with our company! Get trai…" at bounding box center [930, 346] width 335 height 139
drag, startPoint x: 880, startPoint y: 297, endPoint x: 791, endPoint y: 297, distance: 88.7
click at [791, 297] on textarea "Hi {first_name|the}, Thank you for your recent order with our company! Get trai…" at bounding box center [930, 346] width 335 height 139
paste textarea "Brian"
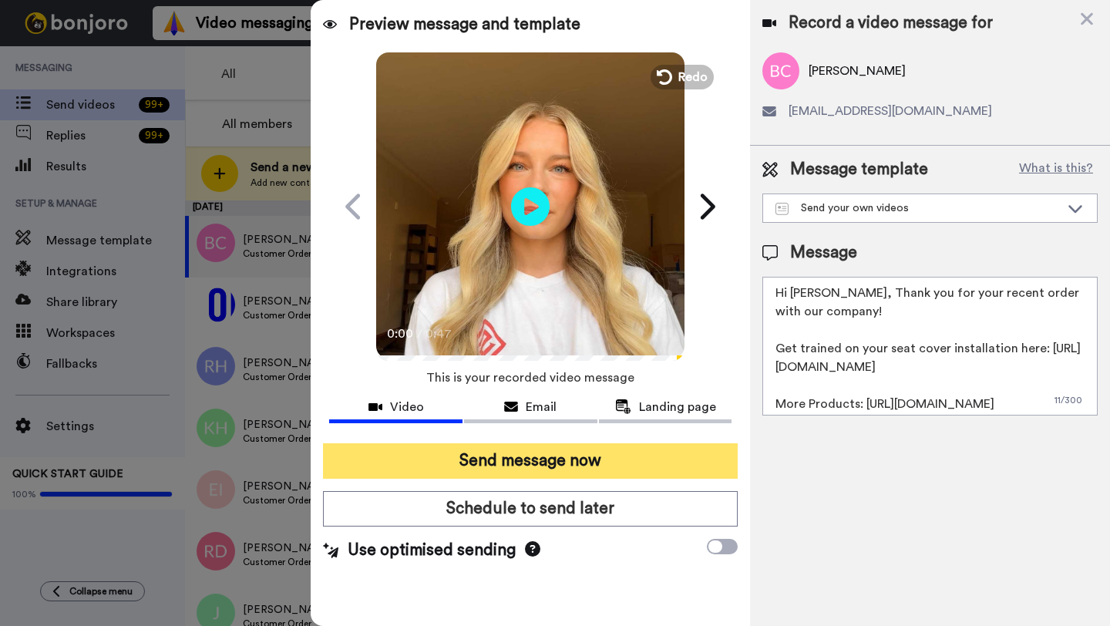
type textarea "Hi Brian, Thank you for your recent order with our company! Get trained on your…"
click at [542, 449] on button "Send message now" at bounding box center [530, 460] width 415 height 35
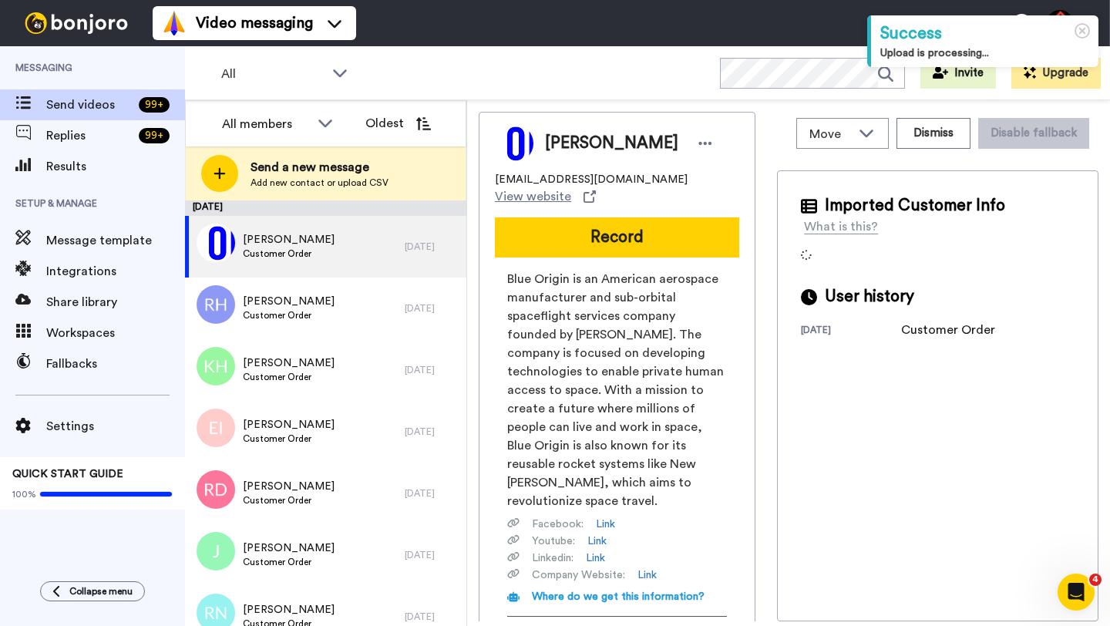
click at [557, 147] on span "[PERSON_NAME]" at bounding box center [611, 143] width 133 height 23
copy span "[PERSON_NAME]"
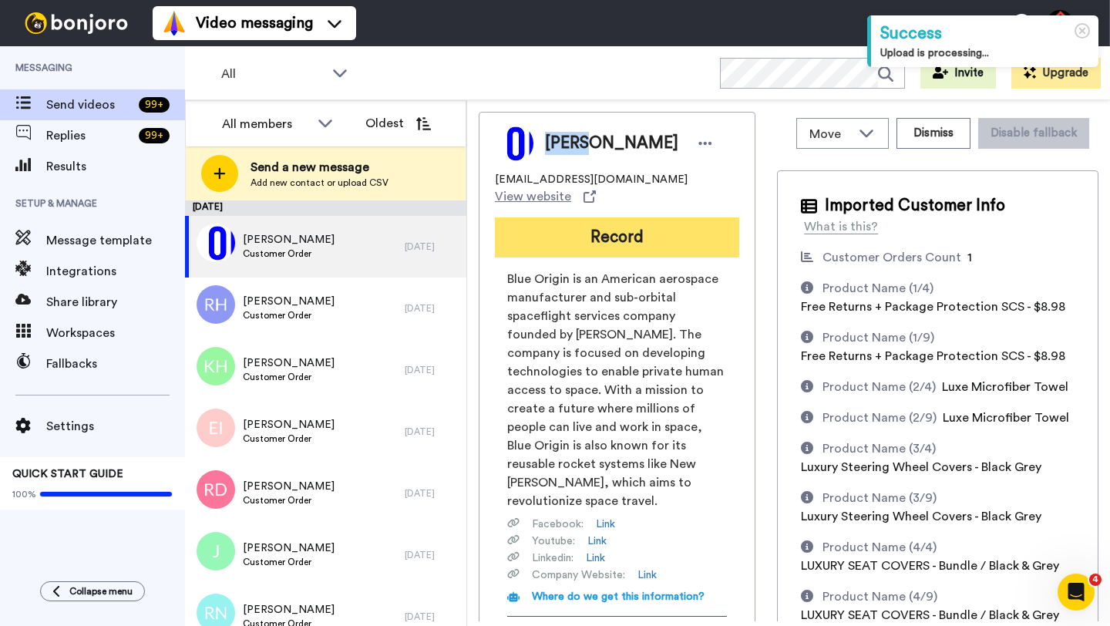
click at [552, 227] on button "Record" at bounding box center [617, 237] width 244 height 40
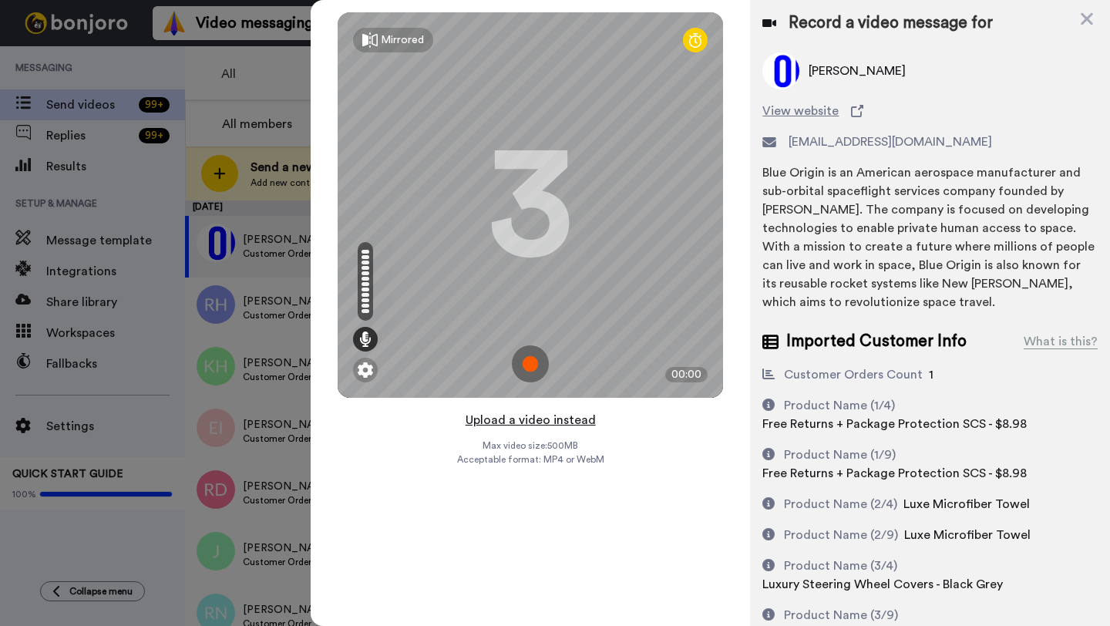
click at [520, 416] on button "Upload a video instead" at bounding box center [531, 420] width 140 height 20
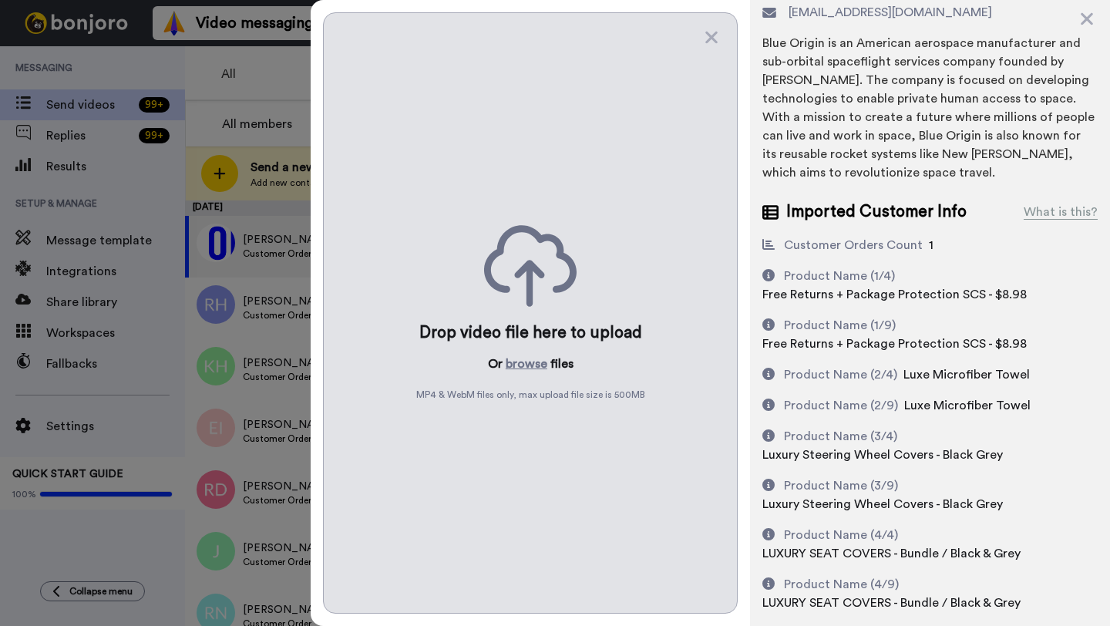
scroll to position [135, 0]
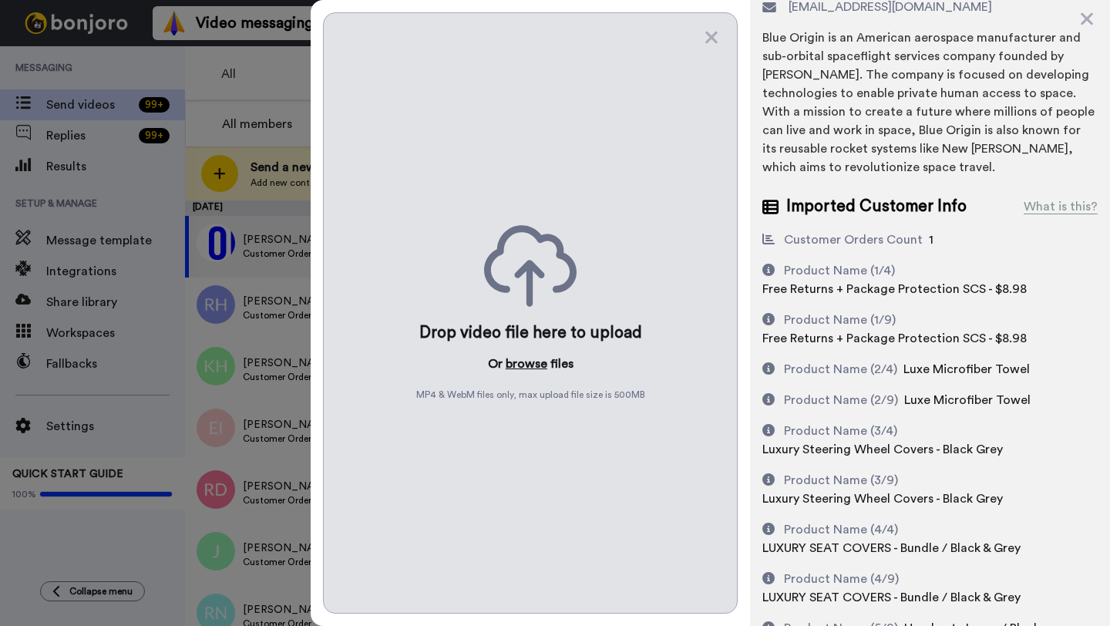
click at [529, 363] on button "browse" at bounding box center [527, 364] width 42 height 19
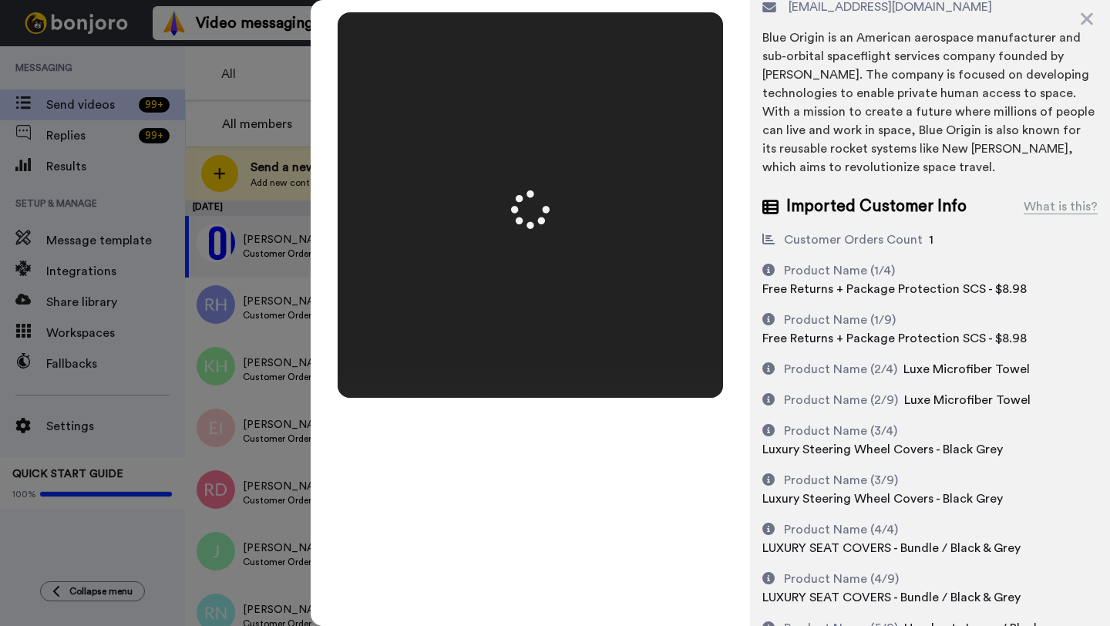
scroll to position [0, 0]
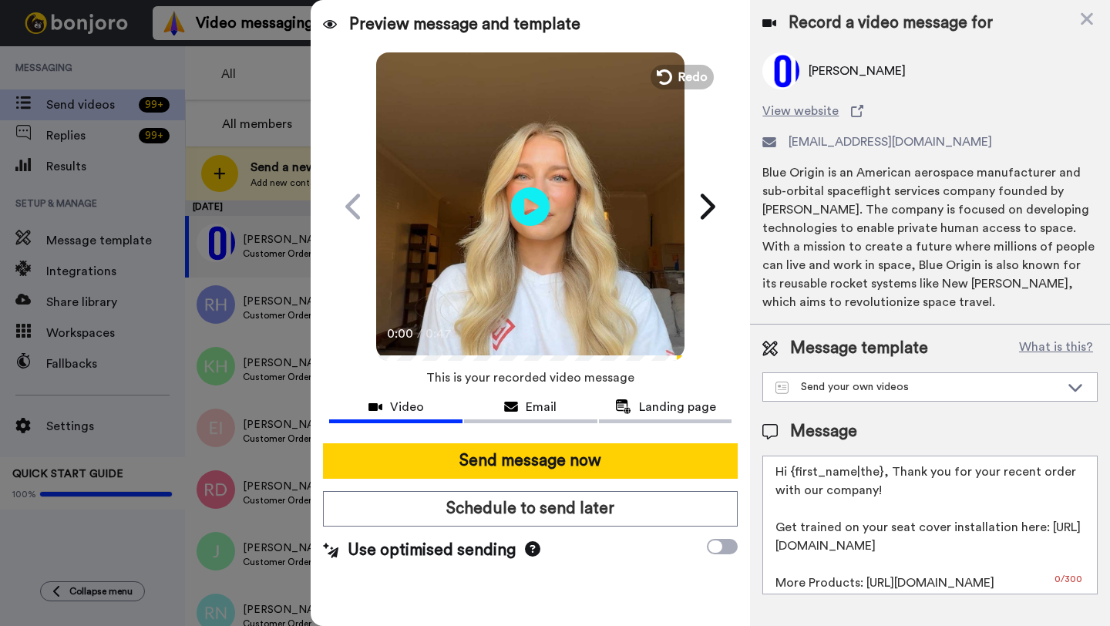
drag, startPoint x: 879, startPoint y: 476, endPoint x: 789, endPoint y: 476, distance: 89.4
click at [789, 476] on textarea "Hi {first_name|the}, Thank you for your recent order with our company! Get trai…" at bounding box center [930, 525] width 335 height 139
paste textarea "Chris"
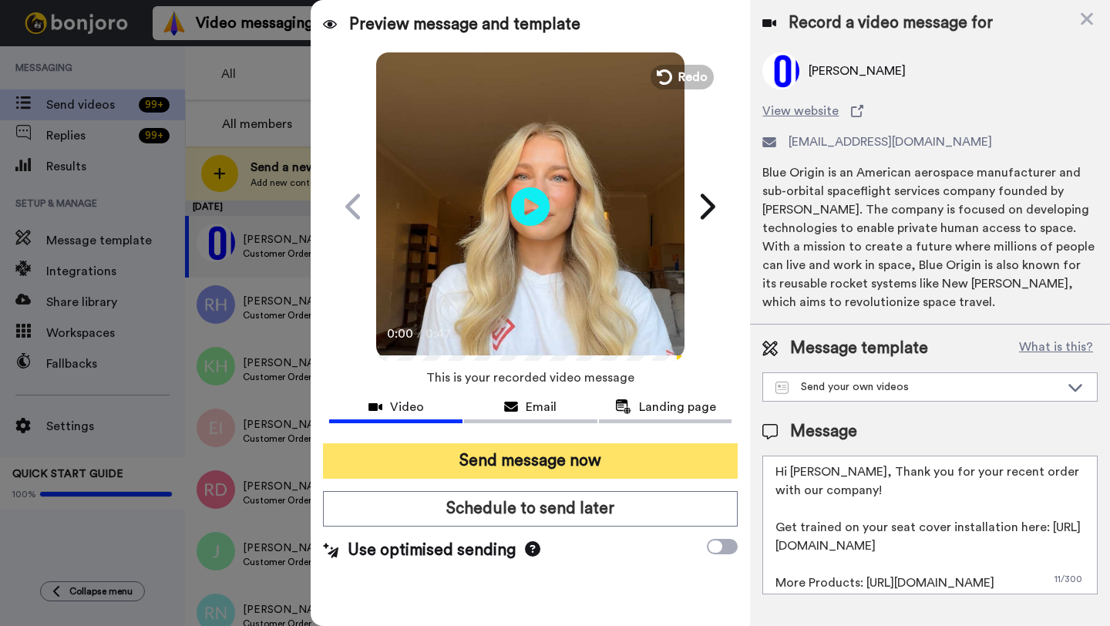
type textarea "Hi Chris, Thank you for your recent order with our company! Get trained on your…"
click at [577, 465] on button "Send message now" at bounding box center [530, 460] width 415 height 35
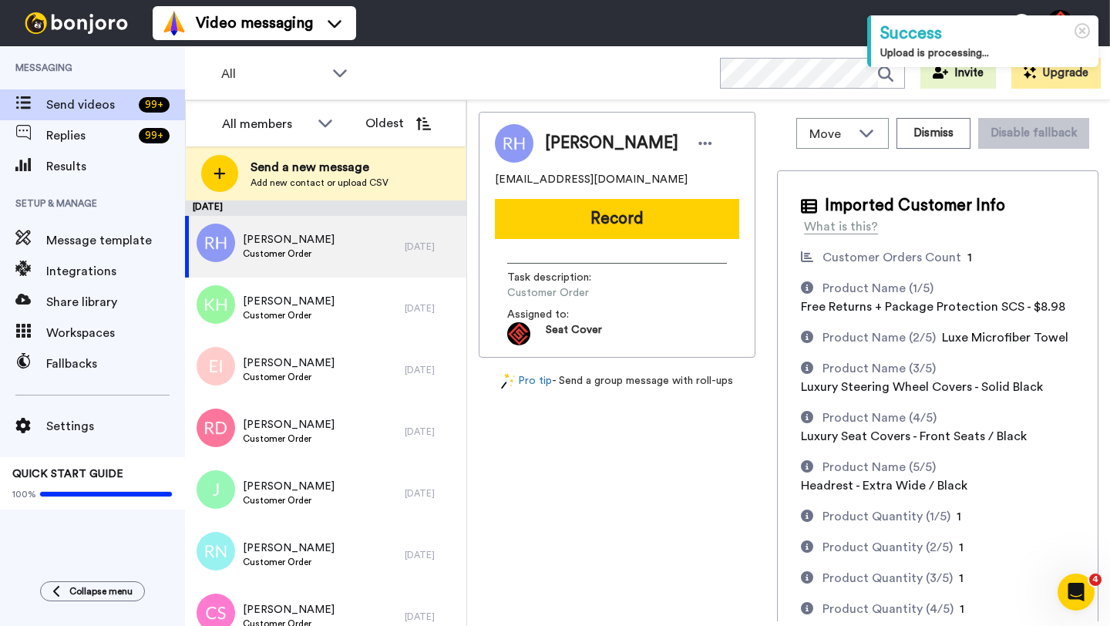
click at [566, 141] on span "[PERSON_NAME]" at bounding box center [611, 143] width 133 height 23
copy span "[PERSON_NAME]"
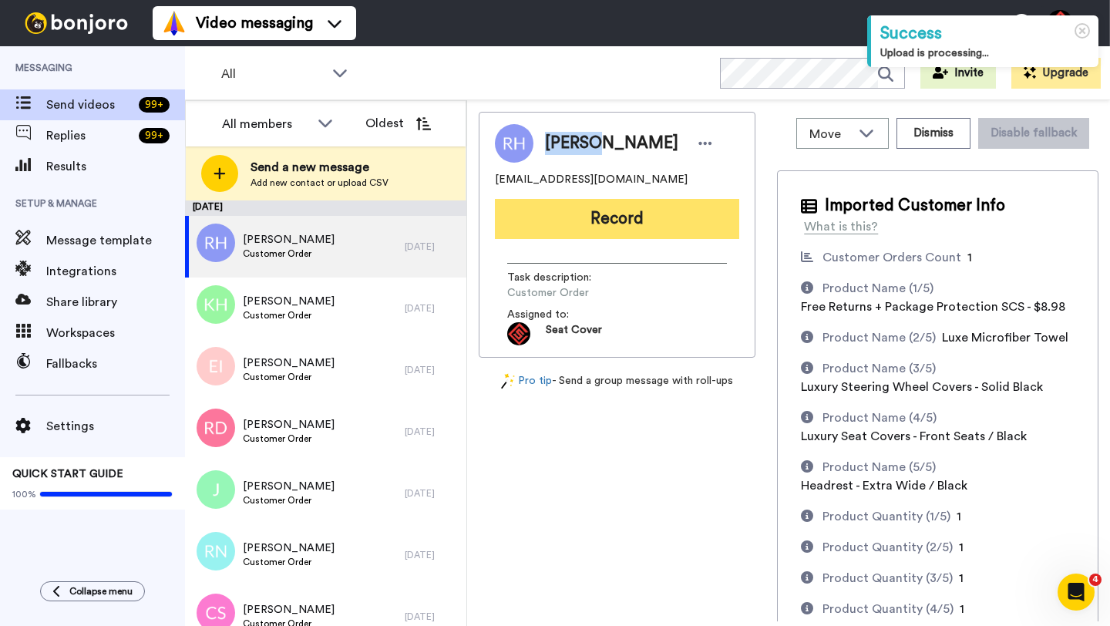
click at [566, 227] on button "Record" at bounding box center [617, 219] width 244 height 40
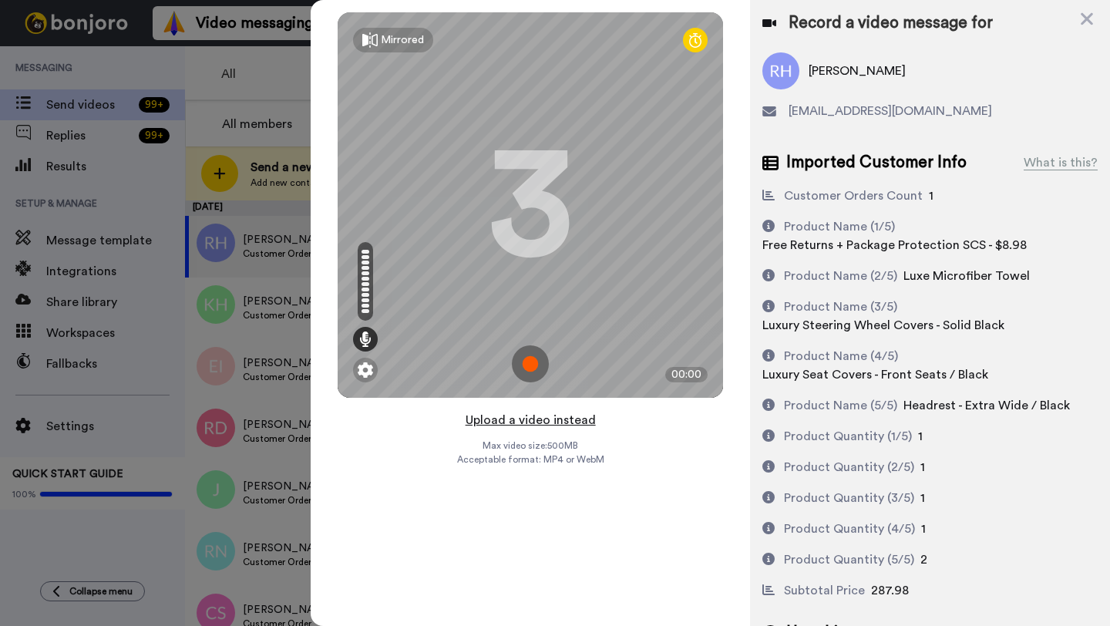
click at [544, 422] on button "Upload a video instead" at bounding box center [531, 420] width 140 height 20
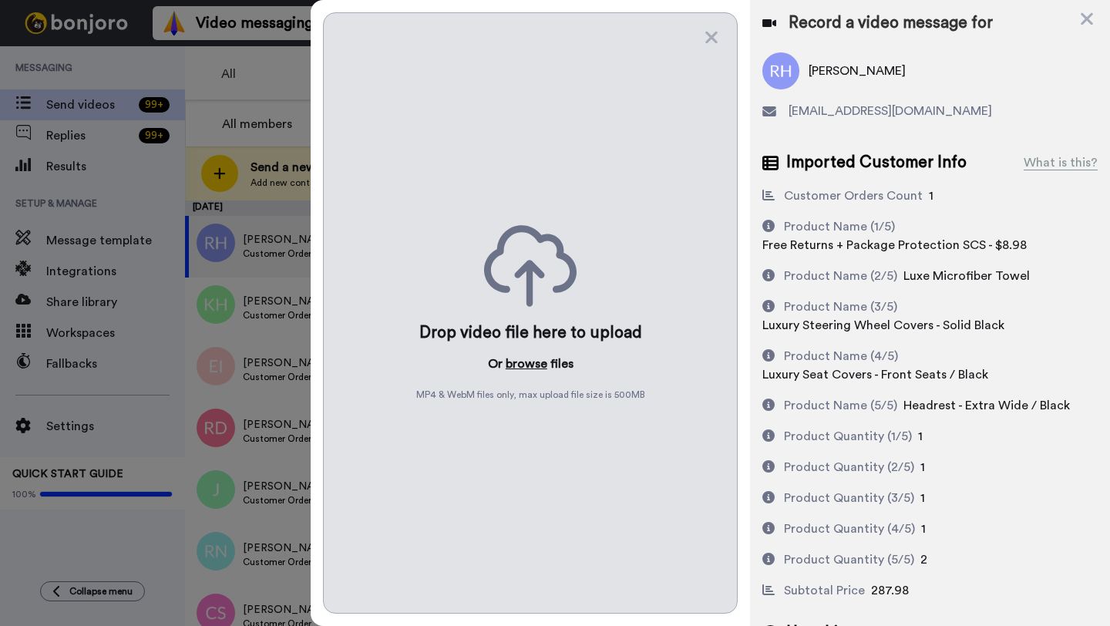
click at [533, 363] on button "browse" at bounding box center [527, 364] width 42 height 19
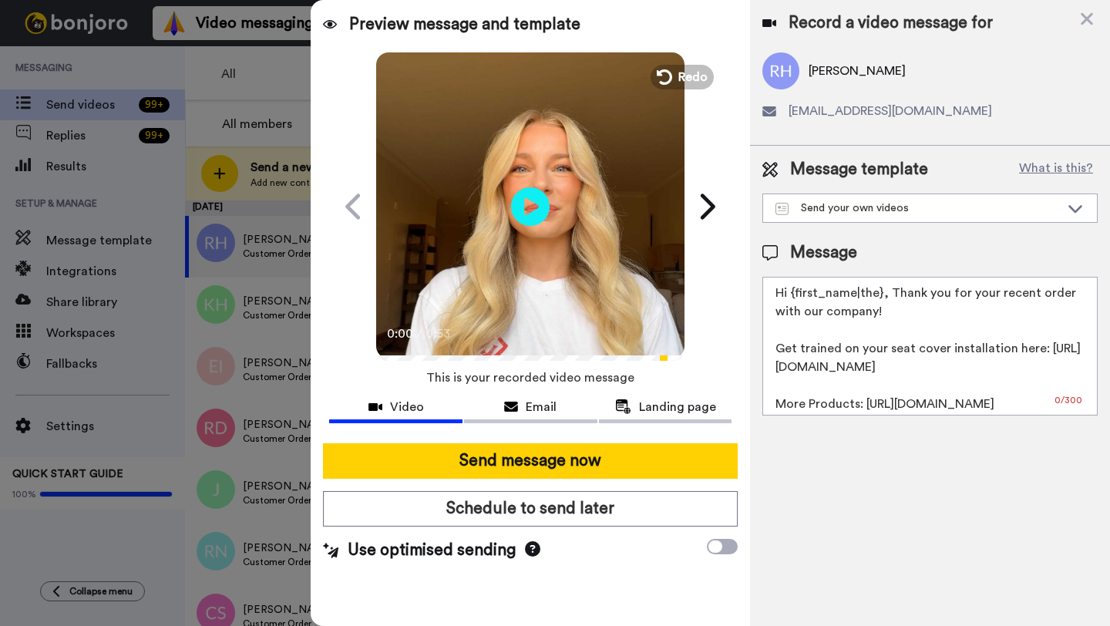
drag, startPoint x: 882, startPoint y: 298, endPoint x: 789, endPoint y: 298, distance: 93.3
click at [789, 298] on textarea "Hi {first_name|the}, Thank you for your recent order with our company! Get trai…" at bounding box center [930, 346] width 335 height 139
paste textarea "Reggie"
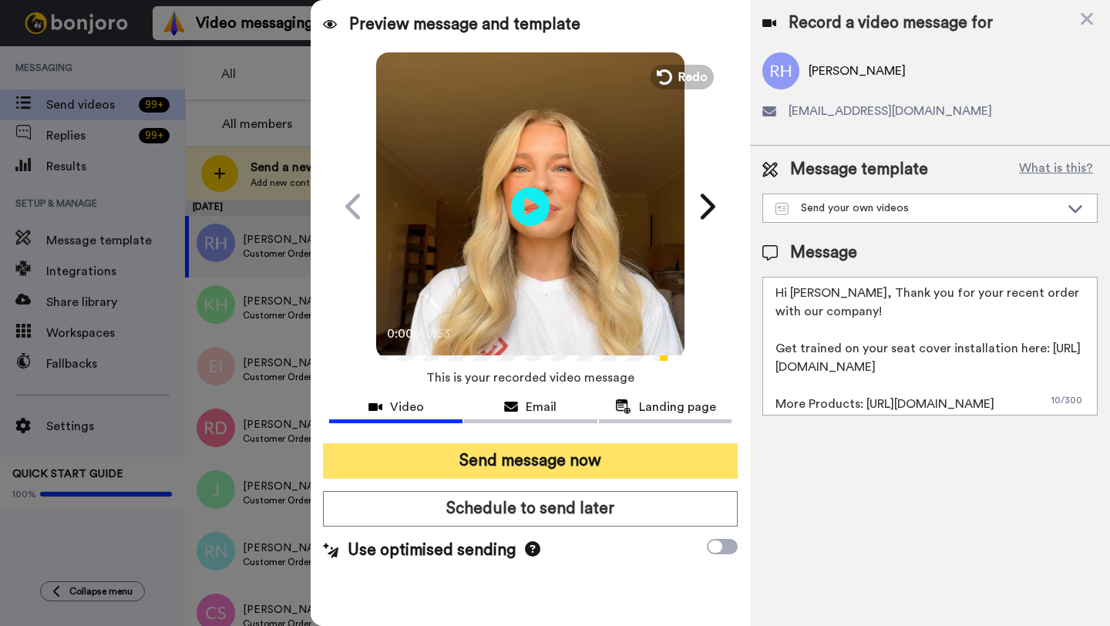
type textarea "Hi Reggie, Thank you for your recent order with our company! Get trained on you…"
click at [597, 453] on button "Send message now" at bounding box center [530, 460] width 415 height 35
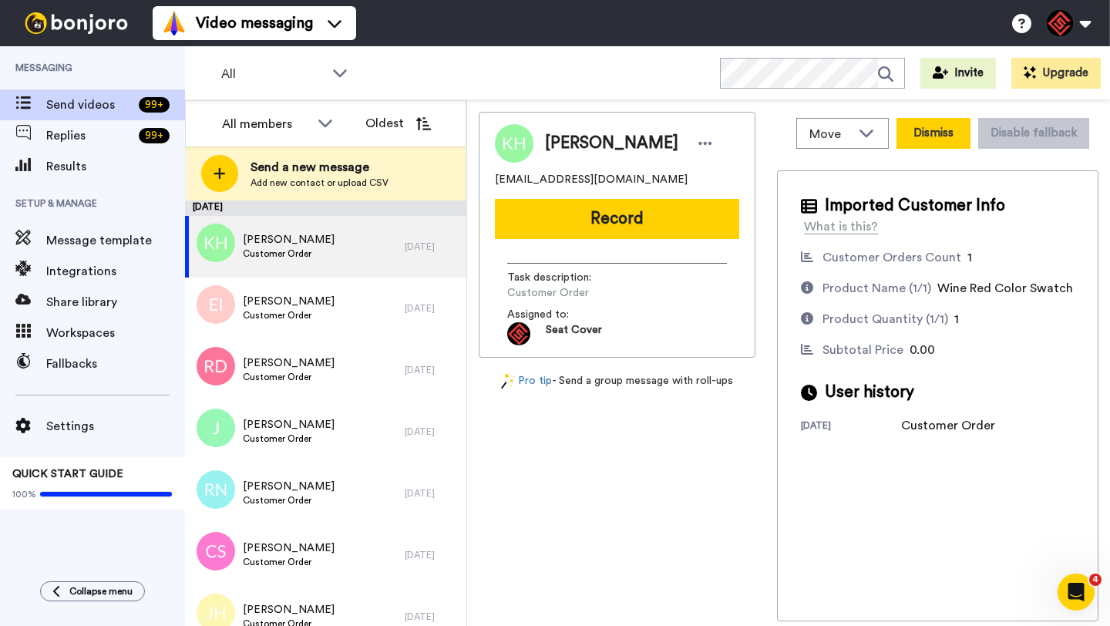
click at [920, 143] on button "Dismiss" at bounding box center [934, 133] width 74 height 31
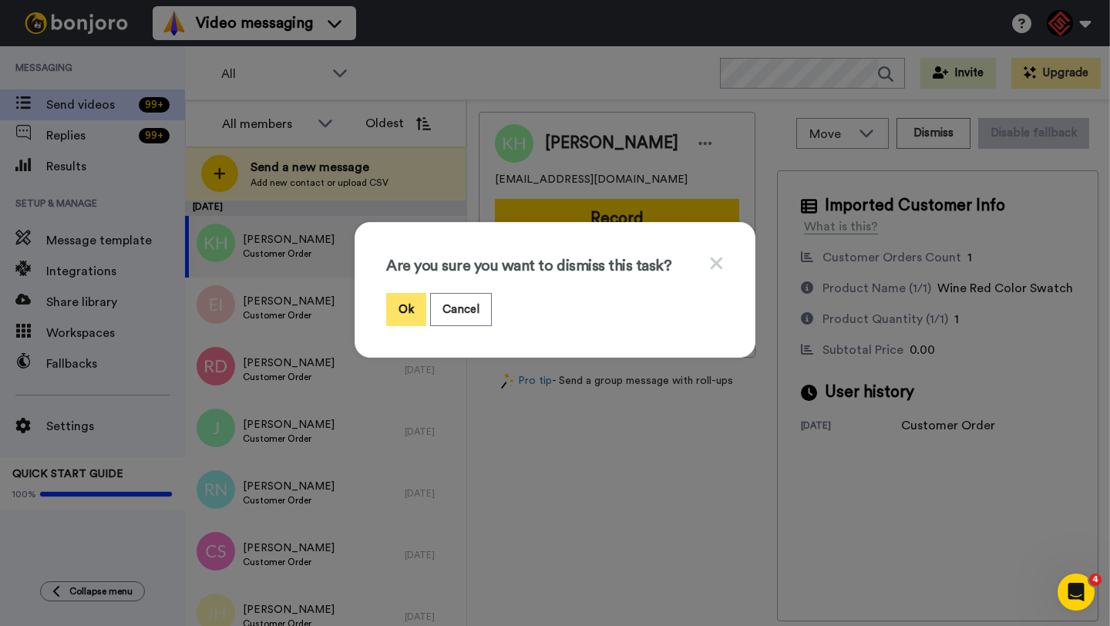
click at [413, 301] on button "Ok" at bounding box center [406, 309] width 40 height 33
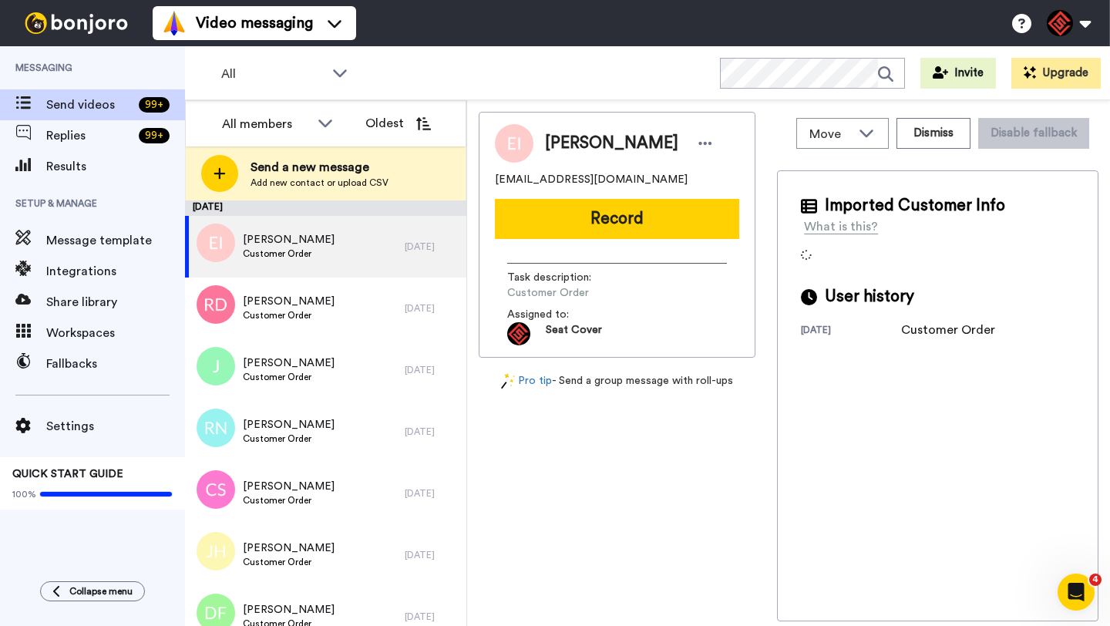
click at [557, 140] on span "[PERSON_NAME]" at bounding box center [611, 143] width 133 height 23
copy span "Eric"
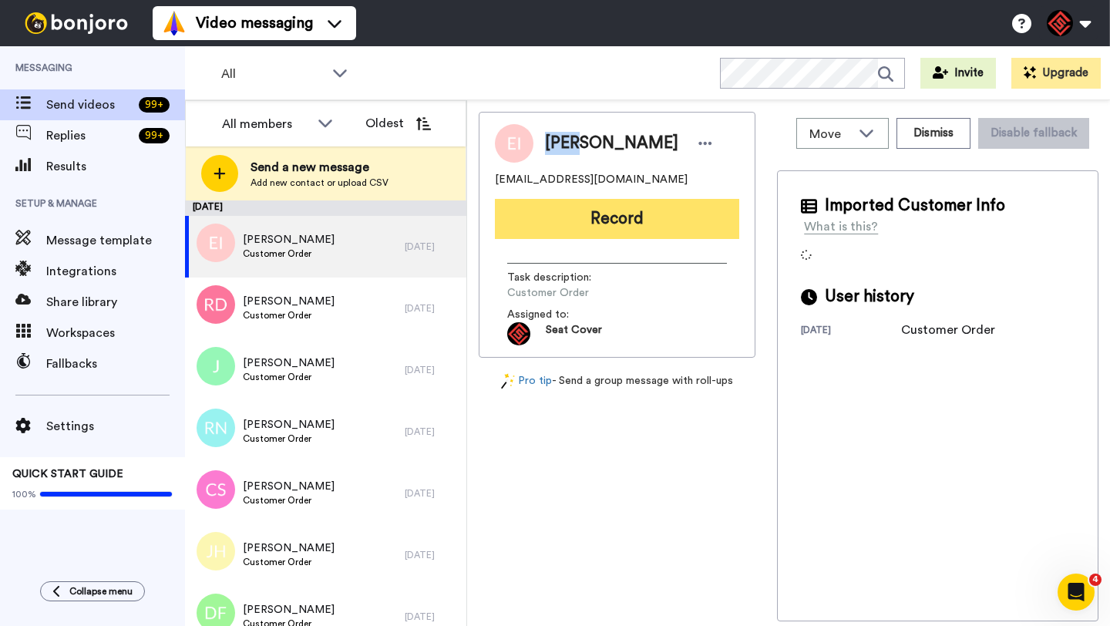
click at [637, 219] on button "Record" at bounding box center [617, 219] width 244 height 40
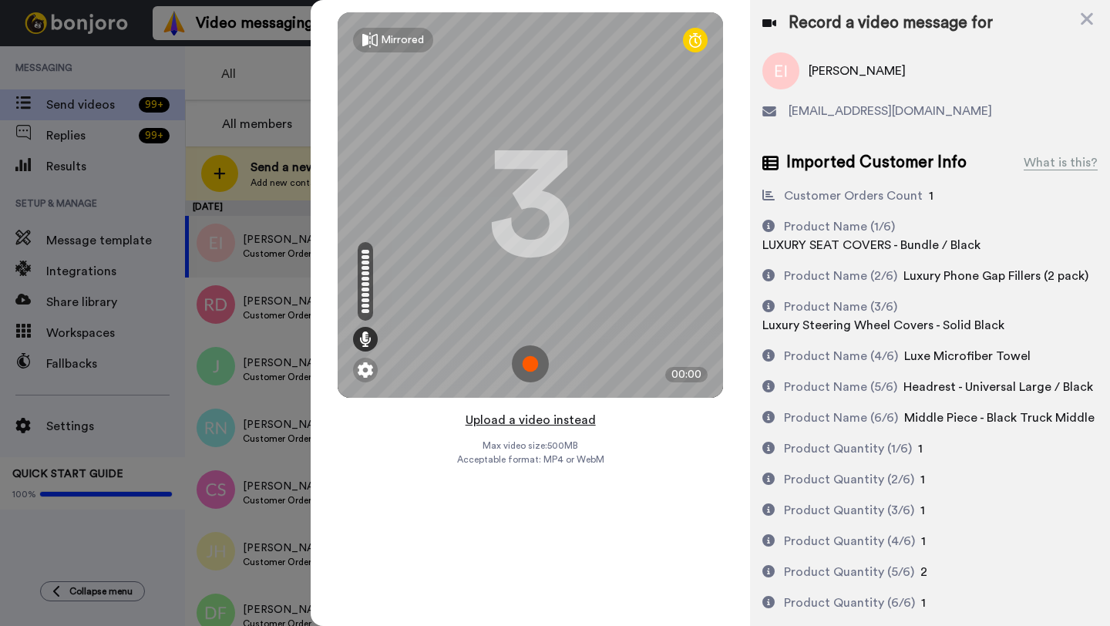
click at [537, 419] on button "Upload a video instead" at bounding box center [531, 420] width 140 height 20
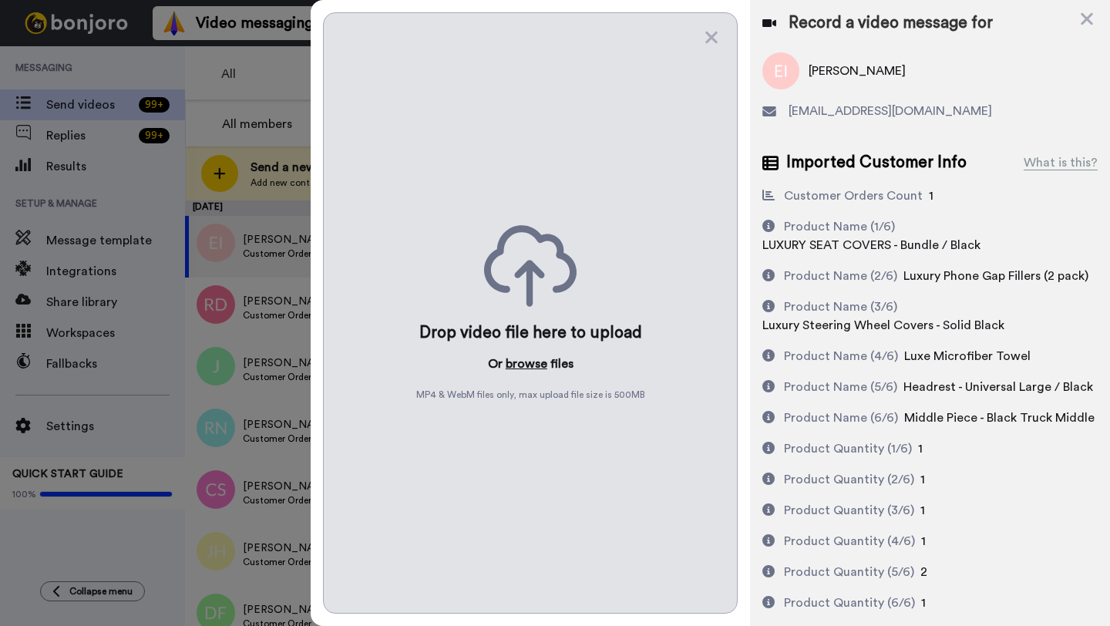
click at [528, 357] on button "browse" at bounding box center [527, 364] width 42 height 19
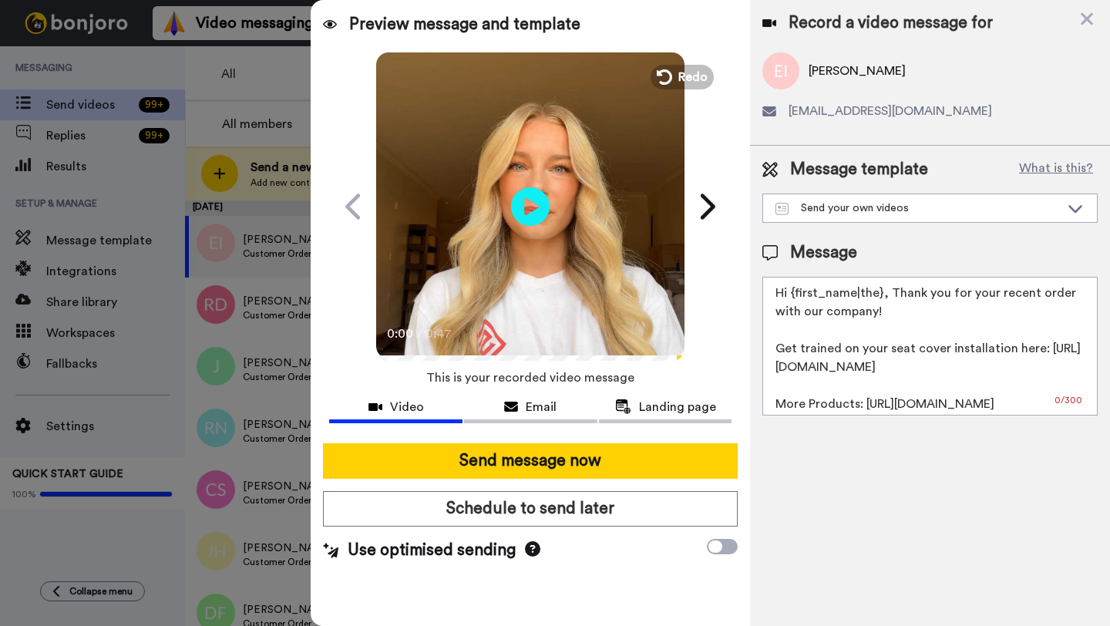
drag, startPoint x: 880, startPoint y: 295, endPoint x: 792, endPoint y: 294, distance: 87.9
click at [792, 294] on textarea "Hi {first_name|the}, Thank you for your recent order with our company! Get trai…" at bounding box center [930, 346] width 335 height 139
paste textarea "Eric"
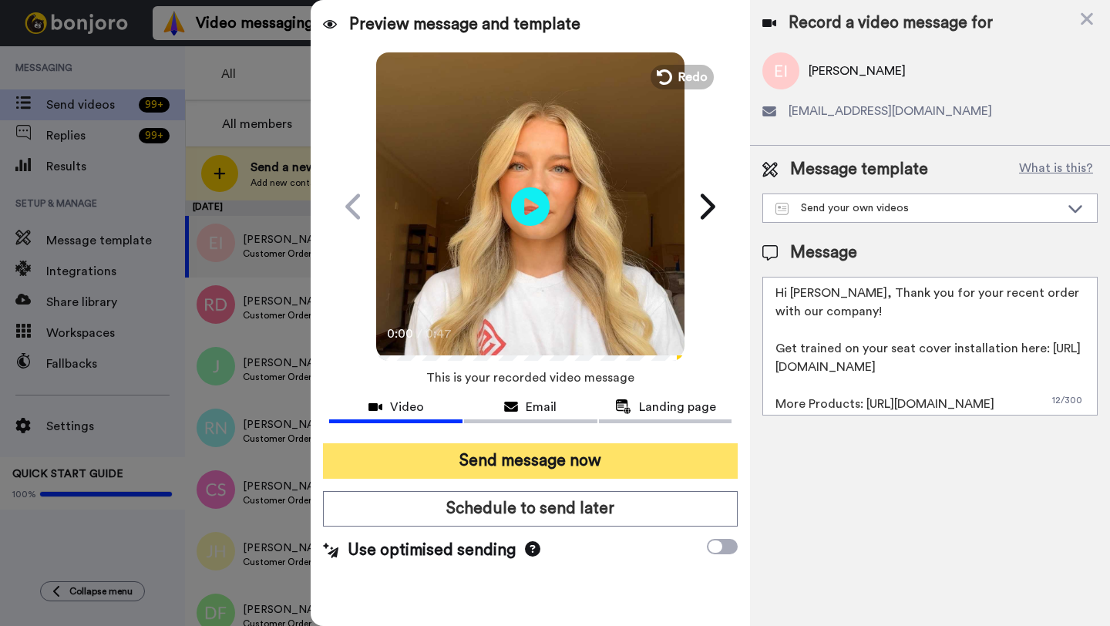
type textarea "Hi Eric, Thank you for your recent order with our company! Get trained on your …"
click at [599, 449] on button "Send message now" at bounding box center [530, 460] width 415 height 35
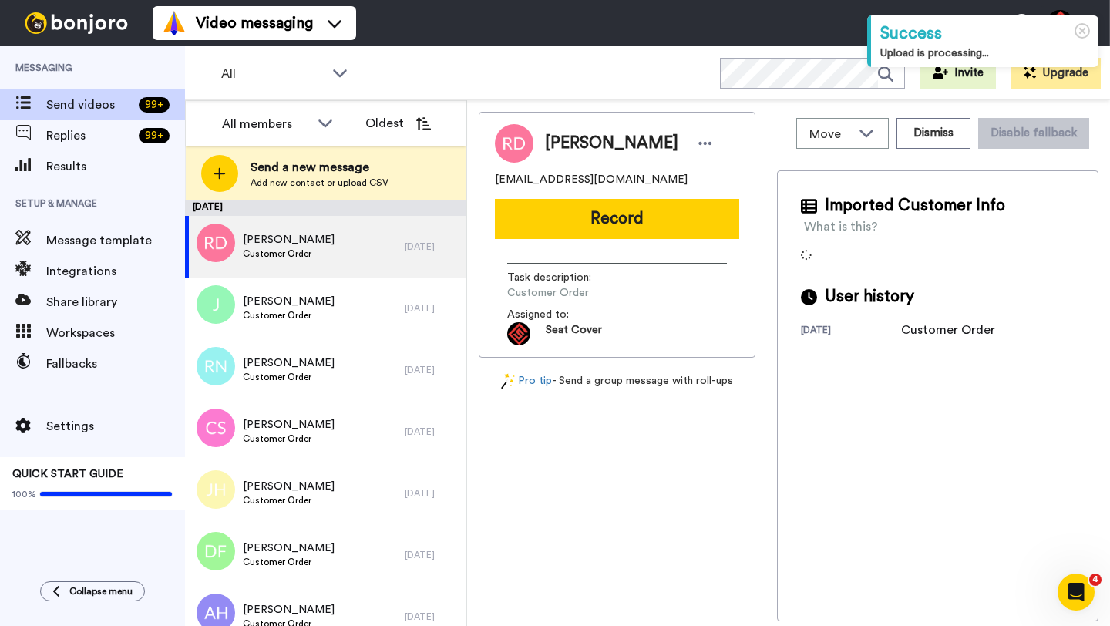
click at [562, 148] on span "Rita Denteh" at bounding box center [611, 143] width 133 height 23
copy span "Rita"
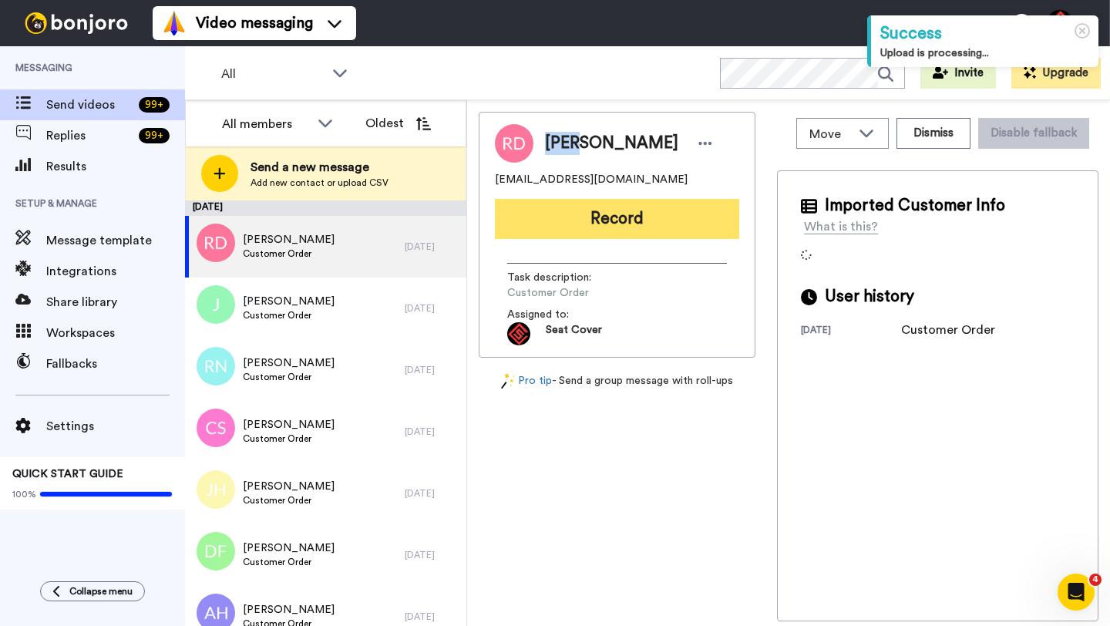
click at [625, 228] on button "Record" at bounding box center [617, 219] width 244 height 40
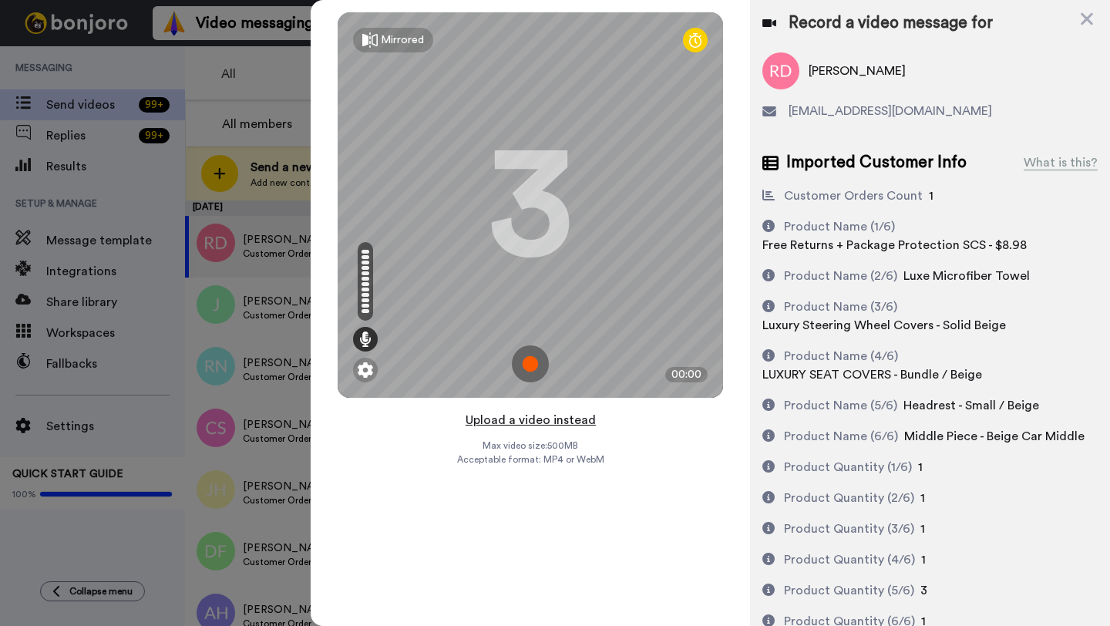
click at [541, 419] on button "Upload a video instead" at bounding box center [531, 420] width 140 height 20
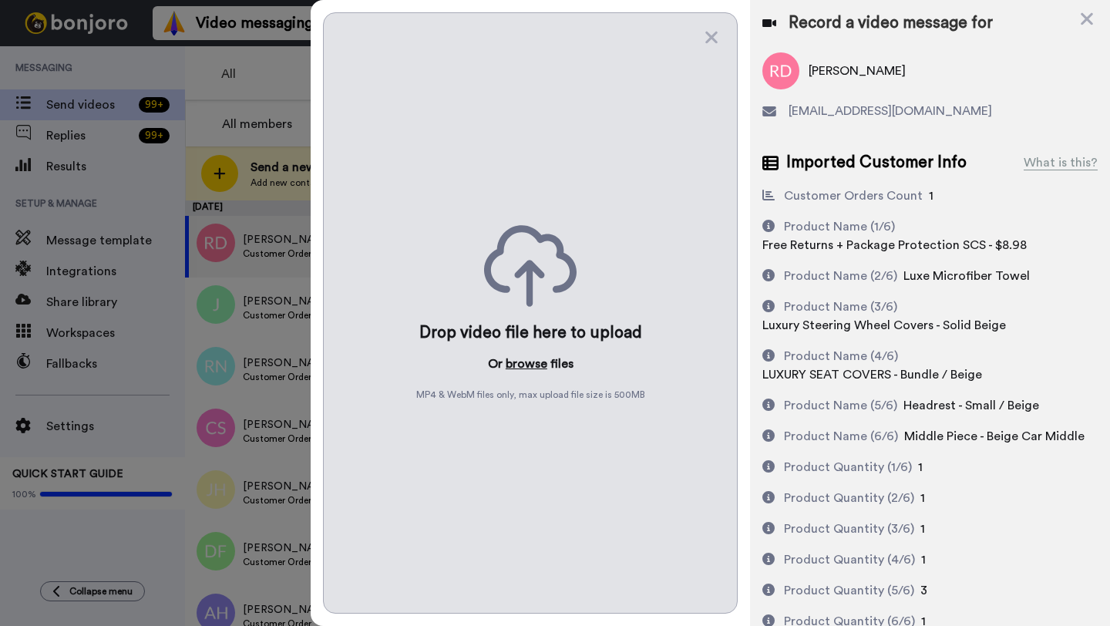
click at [534, 364] on button "browse" at bounding box center [527, 364] width 42 height 19
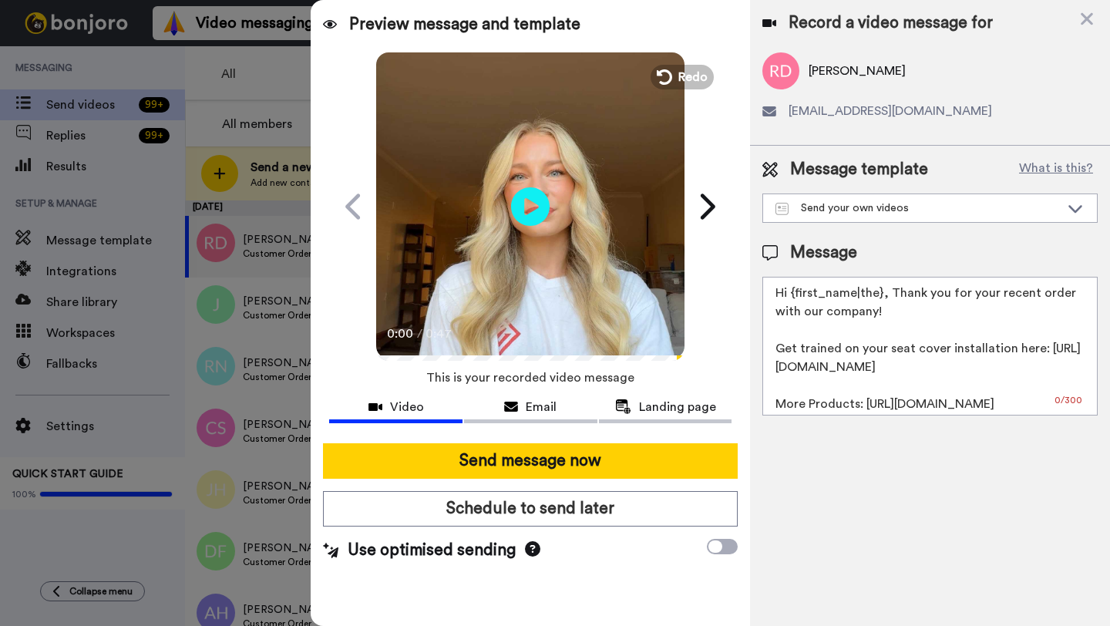
drag, startPoint x: 881, startPoint y: 295, endPoint x: 794, endPoint y: 295, distance: 87.1
click at [794, 295] on textarea "Hi {first_name|the}, Thank you for your recent order with our company! Get trai…" at bounding box center [930, 346] width 335 height 139
paste textarea "Rita"
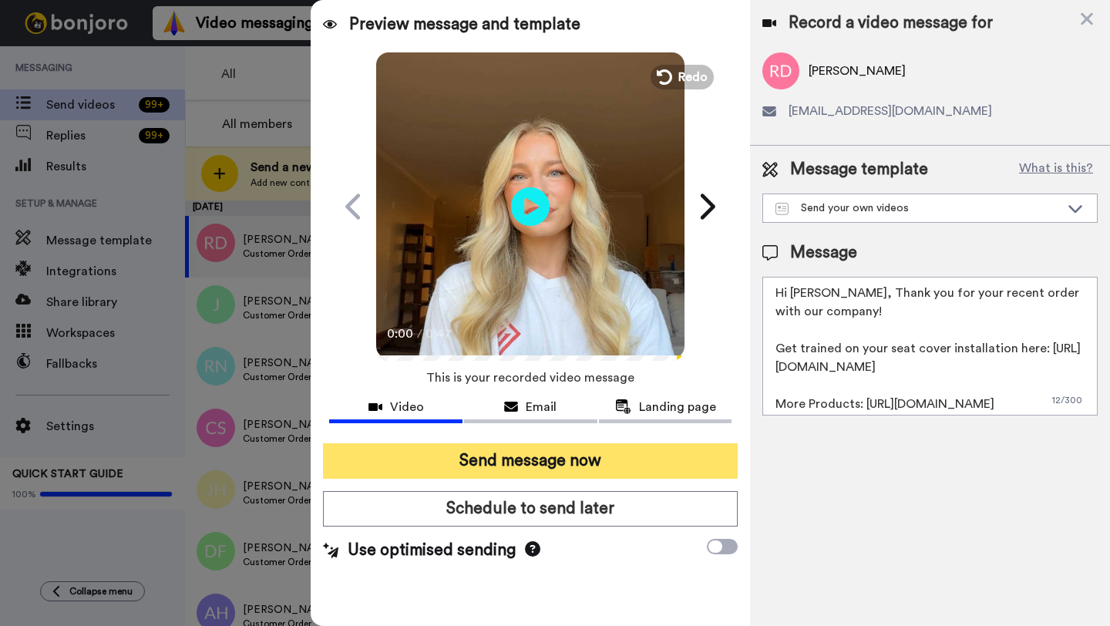
type textarea "Hi Rita, Thank you for your recent order with our company! Get trained on your …"
click at [670, 454] on button "Send message now" at bounding box center [530, 460] width 415 height 35
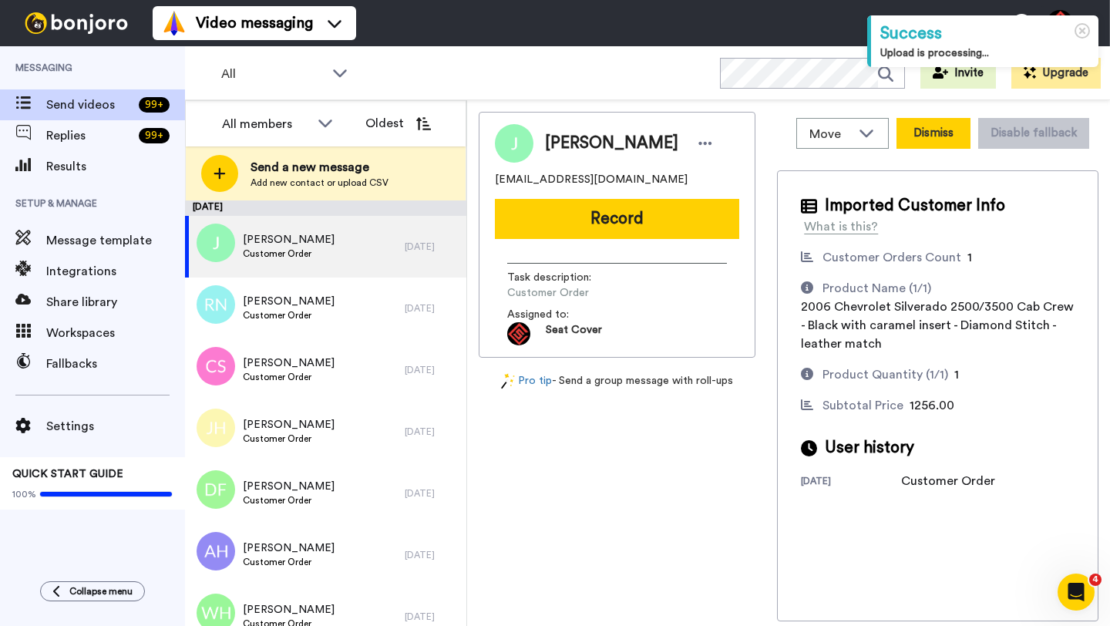
click at [938, 138] on button "Dismiss" at bounding box center [934, 133] width 74 height 31
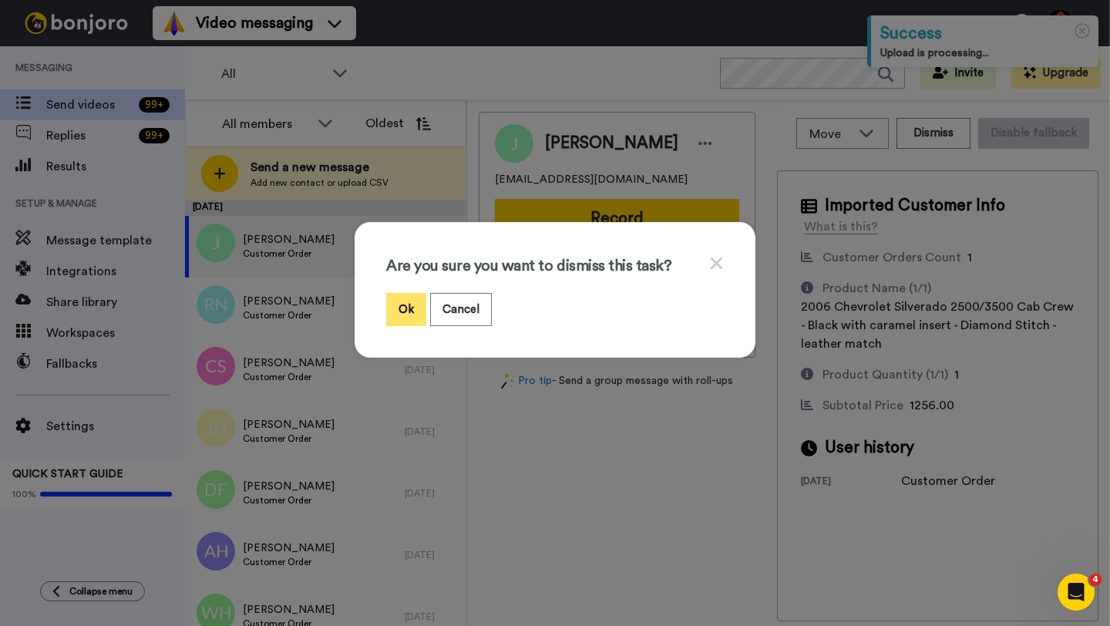
click at [405, 317] on button "Ok" at bounding box center [406, 309] width 40 height 33
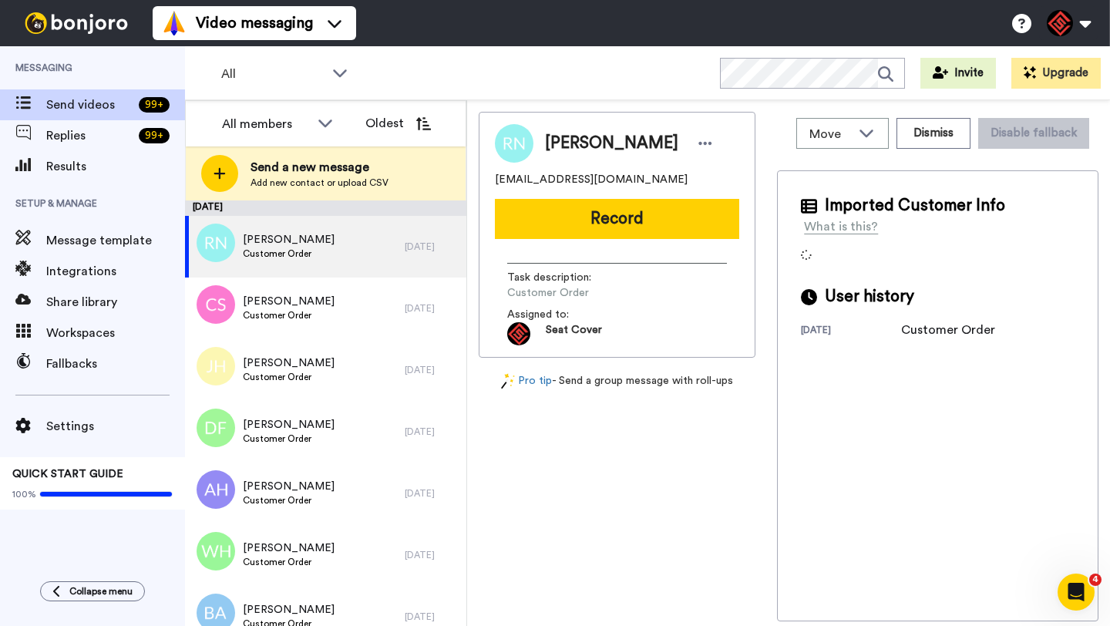
click at [566, 140] on span "Ronald Norris" at bounding box center [611, 143] width 133 height 23
click at [566, 140] on span "[PERSON_NAME]" at bounding box center [611, 143] width 133 height 23
copy span "Ronald"
click at [628, 241] on div "Ronald Norris knorrisdone@gmail.com Record Task description : Customer Order As…" at bounding box center [617, 235] width 277 height 246
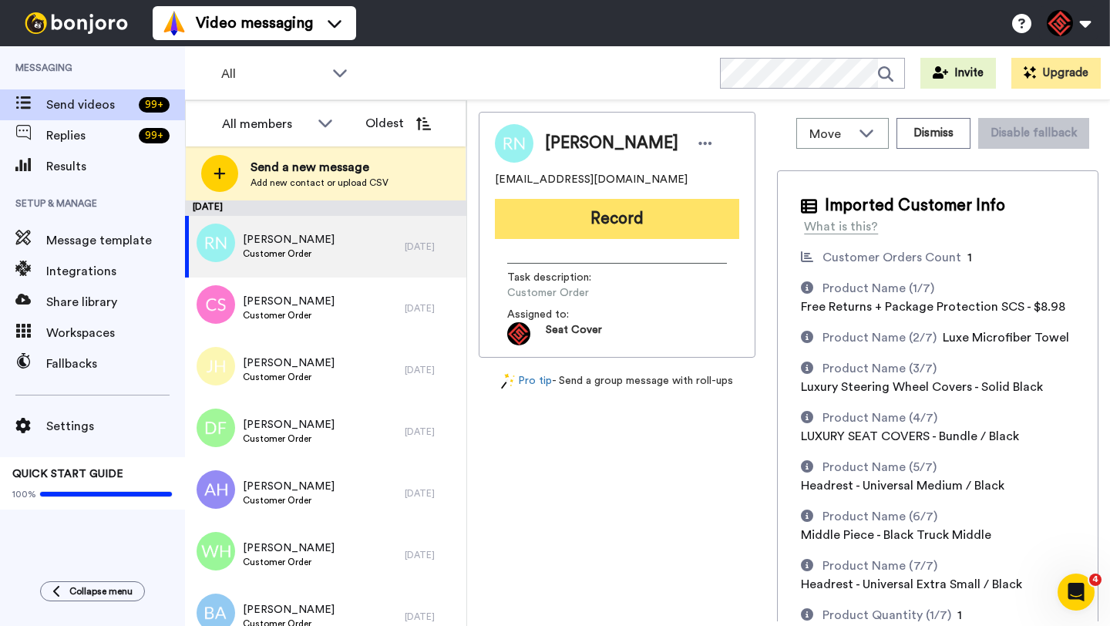
click at [622, 225] on button "Record" at bounding box center [617, 219] width 244 height 40
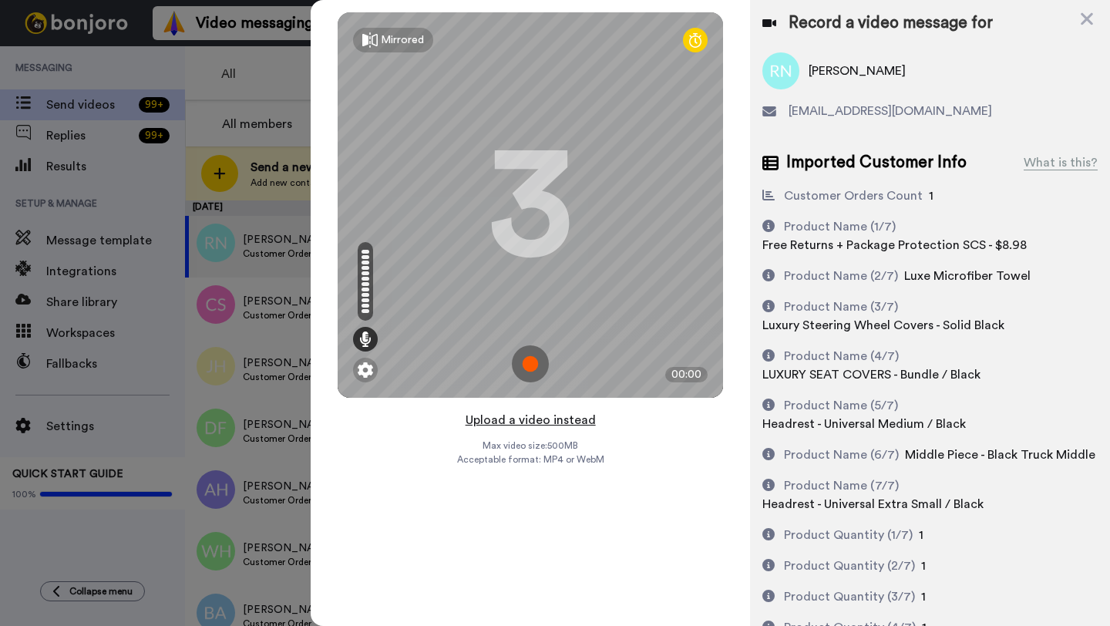
click at [528, 419] on button "Upload a video instead" at bounding box center [531, 420] width 140 height 20
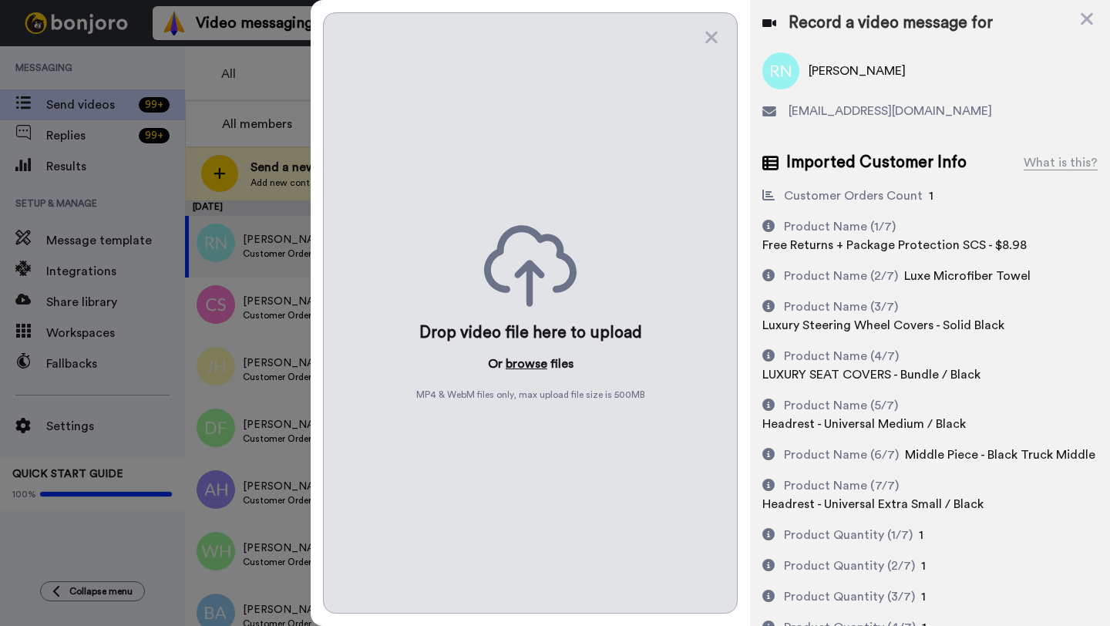
click at [530, 365] on button "browse" at bounding box center [527, 364] width 42 height 19
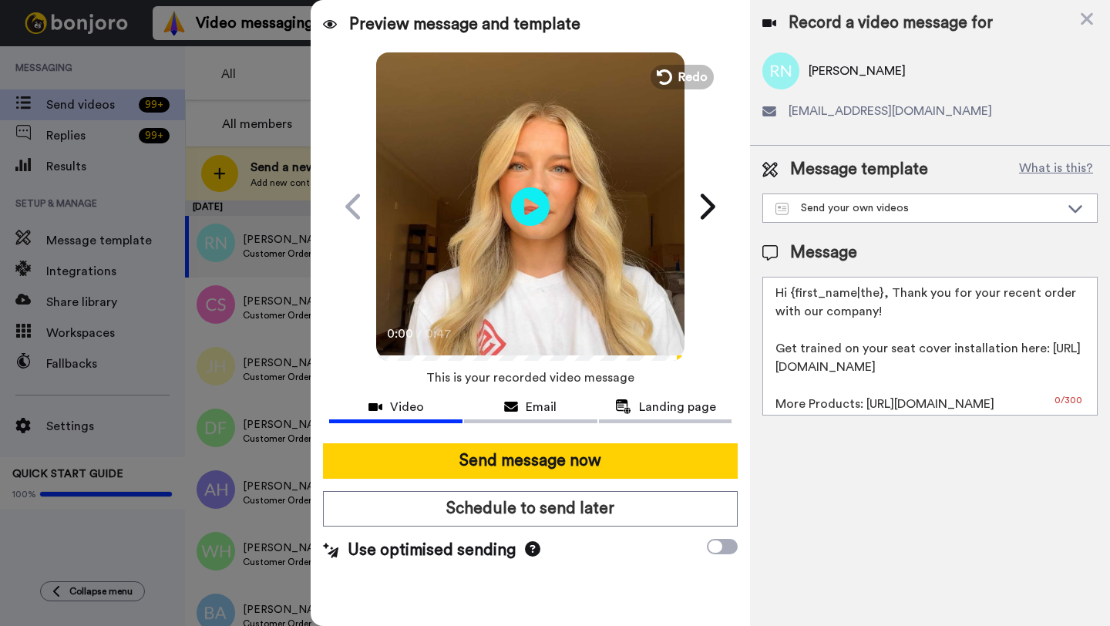
drag, startPoint x: 880, startPoint y: 297, endPoint x: 792, endPoint y: 298, distance: 87.9
click at [792, 298] on textarea "Hi {first_name|the}, Thank you for your recent order with our company! Get trai…" at bounding box center [930, 346] width 335 height 139
paste textarea "Ronald"
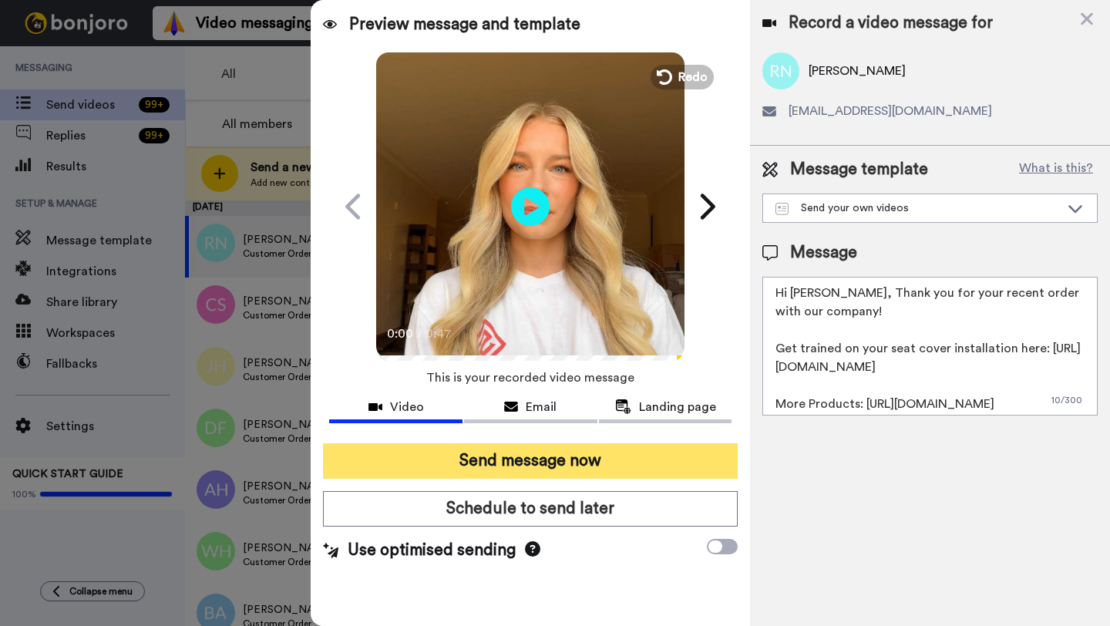
type textarea "Hi Ronald, Thank you for your recent order with our company! Get trained on you…"
click at [655, 454] on button "Send message now" at bounding box center [530, 460] width 415 height 35
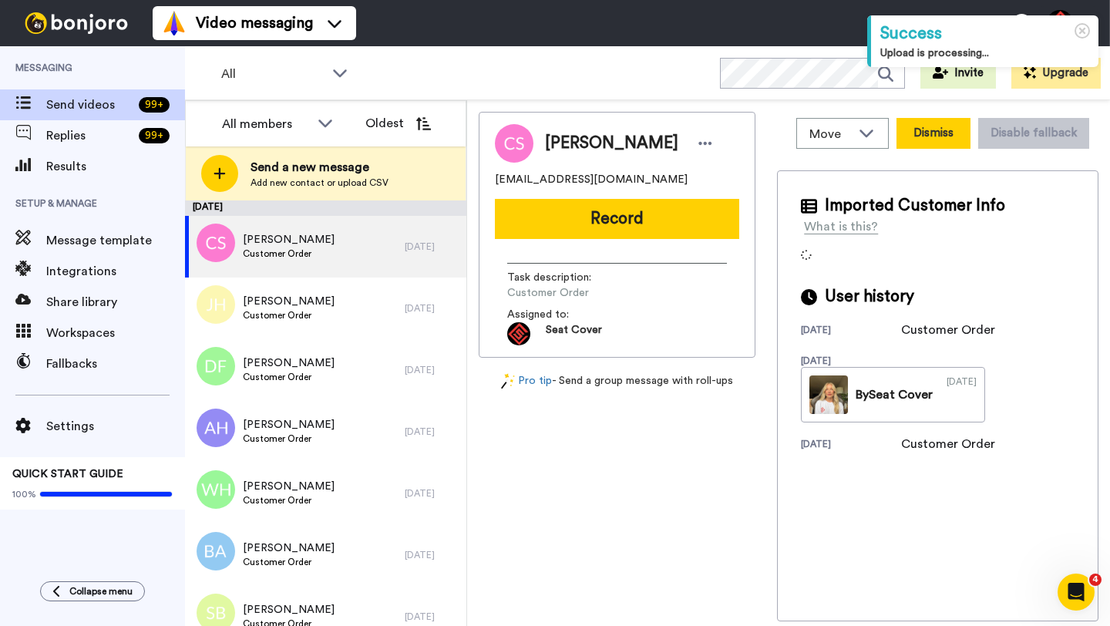
click at [924, 137] on button "Dismiss" at bounding box center [934, 133] width 74 height 31
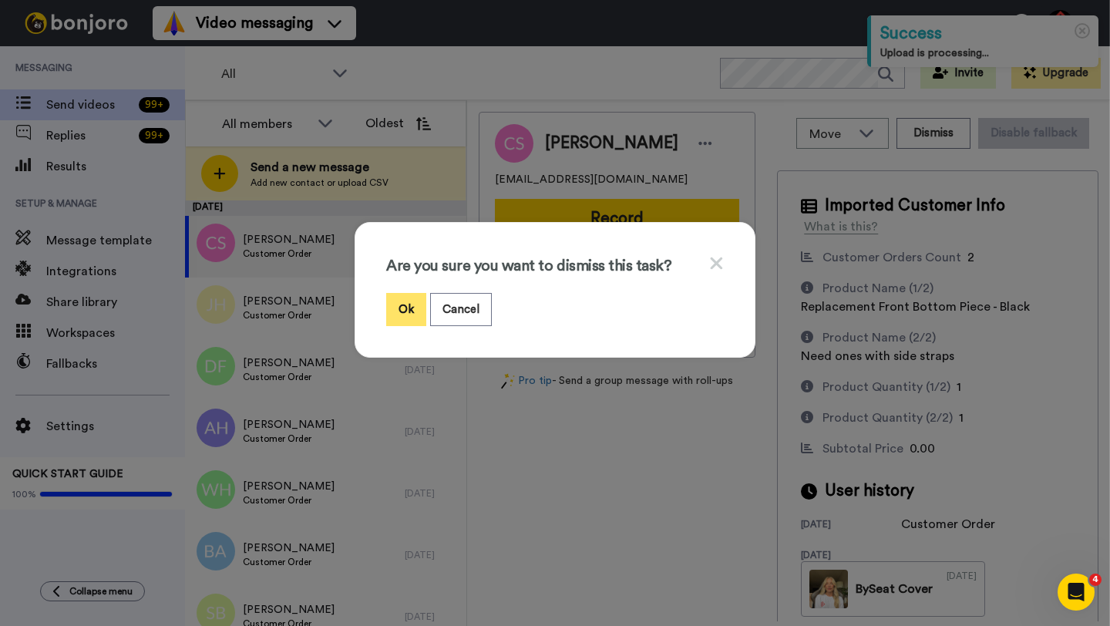
click at [407, 313] on button "Ok" at bounding box center [406, 309] width 40 height 33
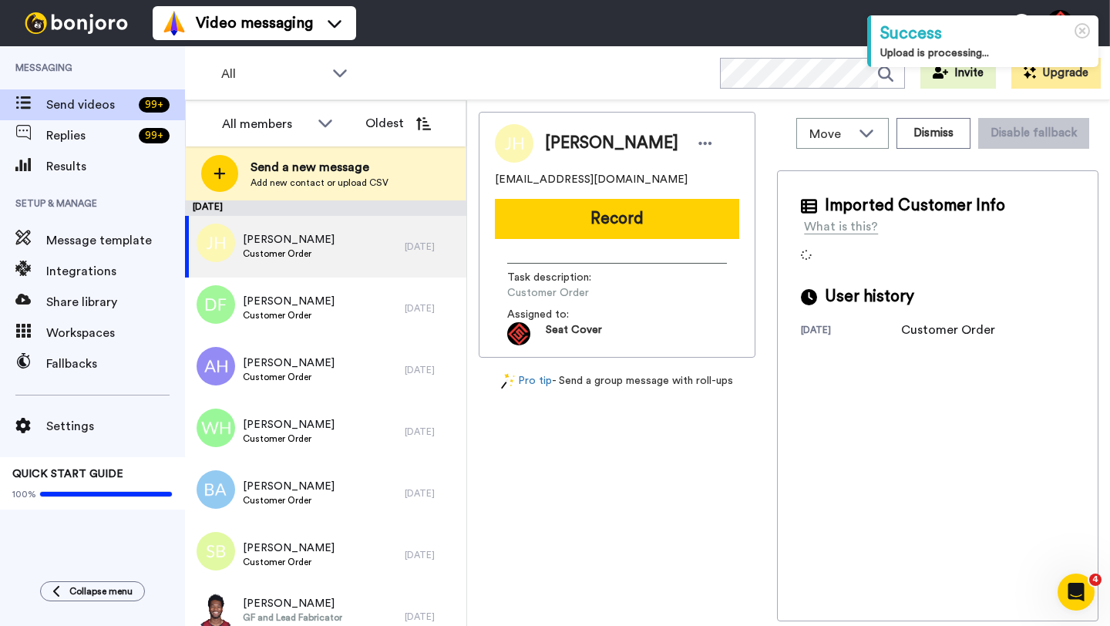
click at [557, 143] on span "[PERSON_NAME]" at bounding box center [611, 143] width 133 height 23
click at [557, 143] on span "Jim Hunt" at bounding box center [611, 143] width 133 height 23
copy span "Jim"
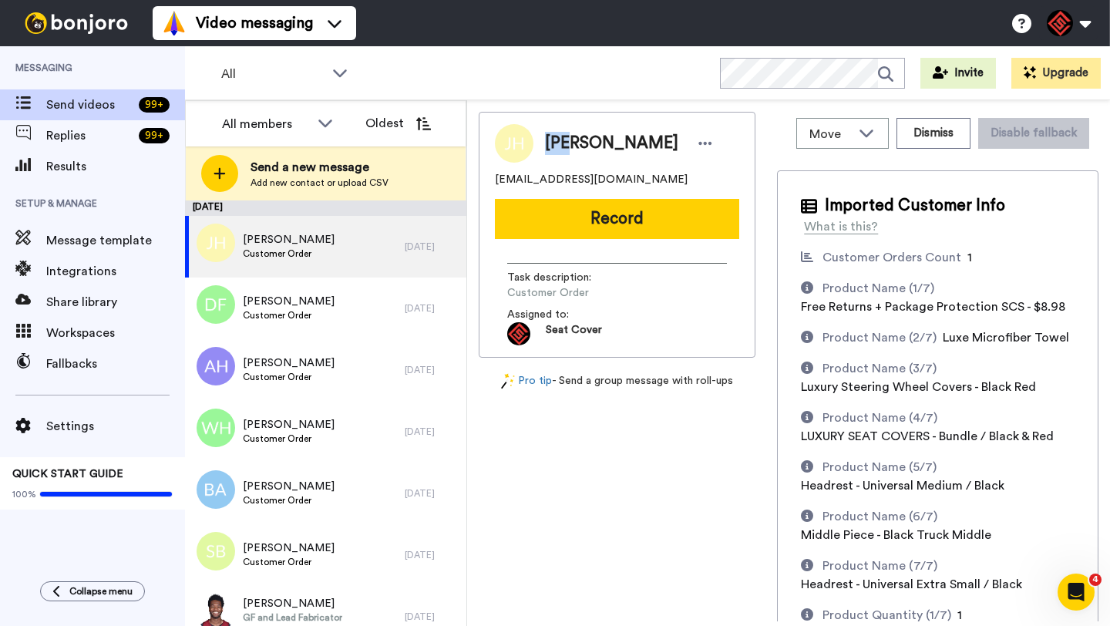
copy span "Jim"
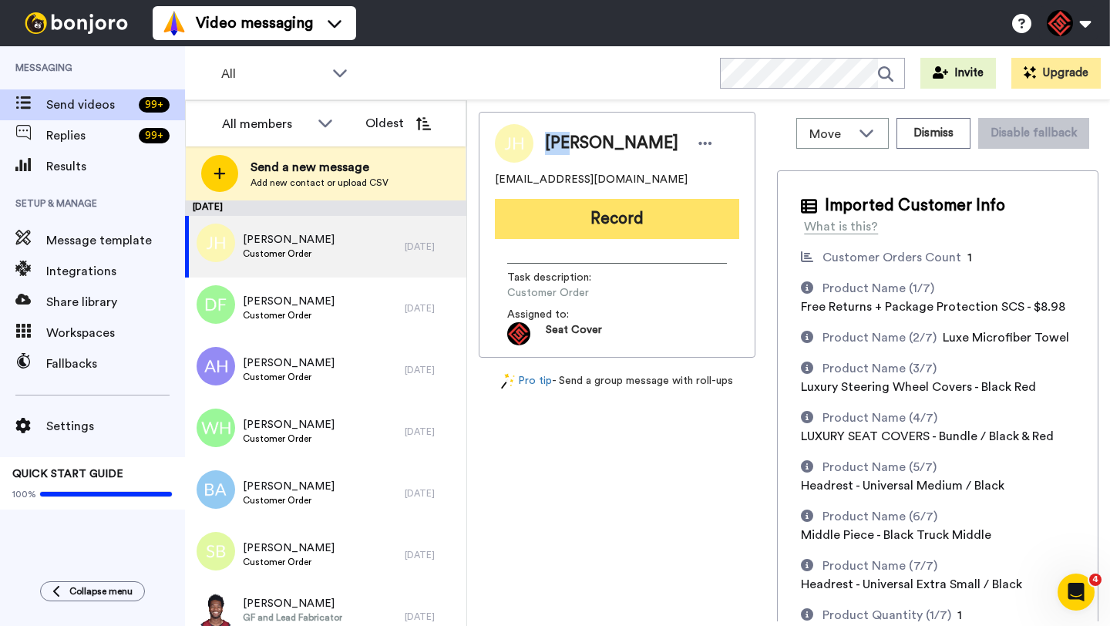
click at [616, 219] on button "Record" at bounding box center [617, 219] width 244 height 40
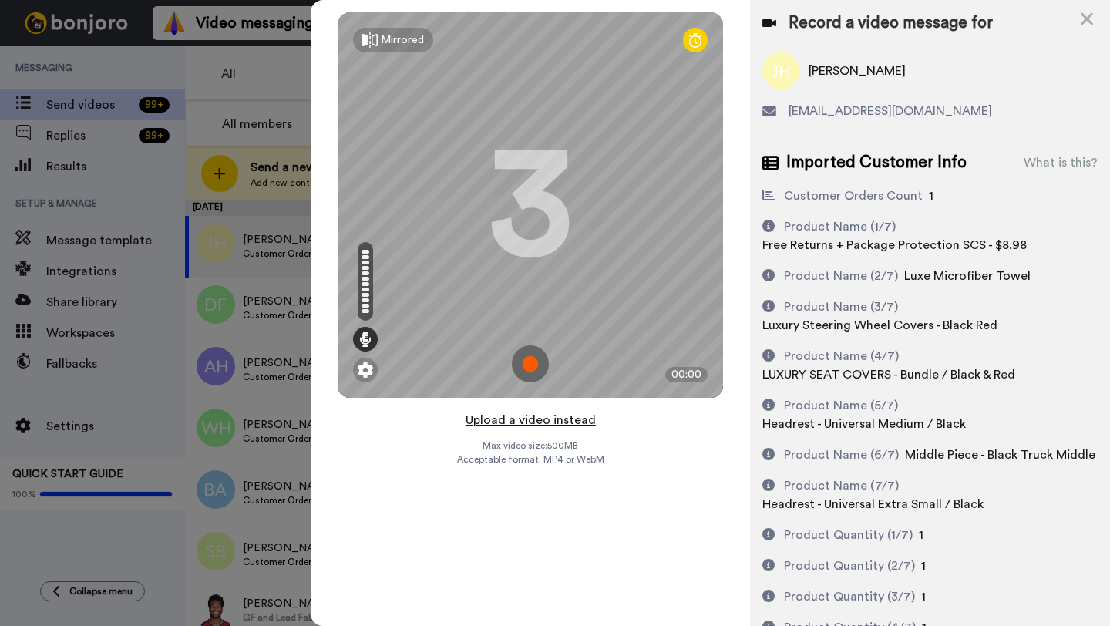
click at [524, 422] on button "Upload a video instead" at bounding box center [531, 420] width 140 height 20
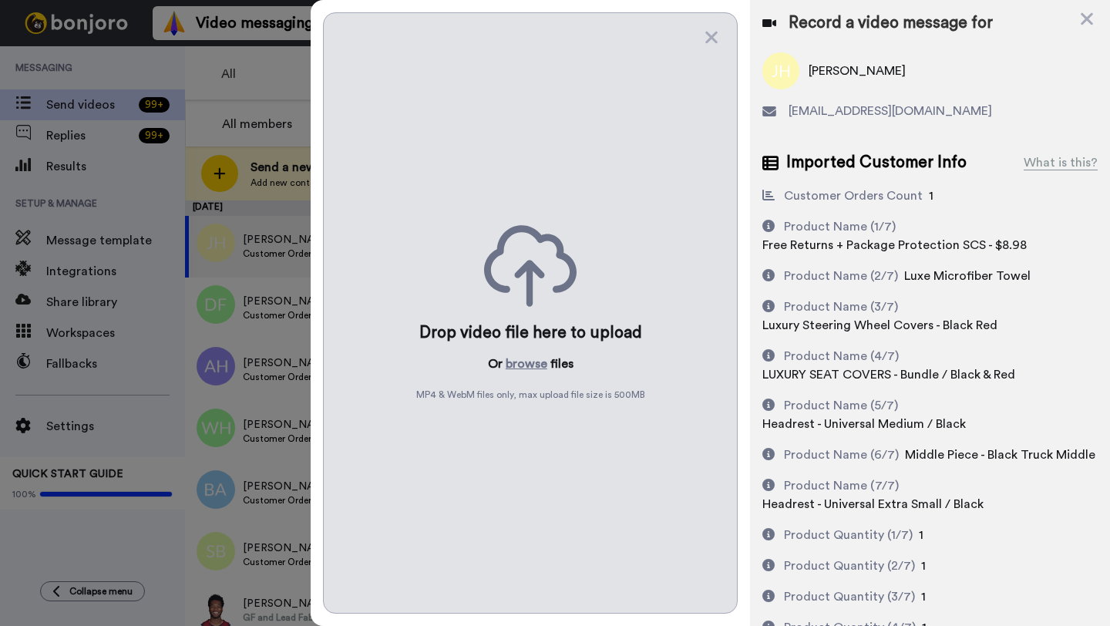
click at [524, 354] on div "Drop video file here to upload Or browse files MP4 & WebM files only, max uploa…" at bounding box center [530, 312] width 415 height 601
click at [526, 362] on button "browse" at bounding box center [527, 364] width 42 height 19
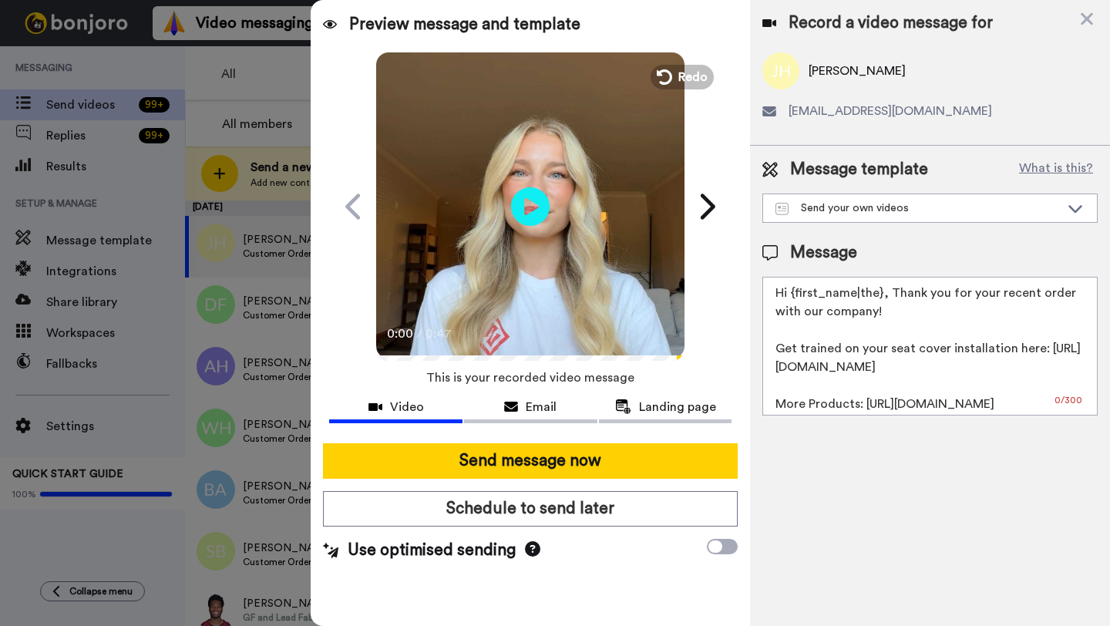
drag, startPoint x: 881, startPoint y: 296, endPoint x: 795, endPoint y: 297, distance: 86.4
click at [795, 297] on textarea "Hi {first_name|the}, Thank you for your recent order with our company! Get trai…" at bounding box center [930, 346] width 335 height 139
paste textarea "Jim"
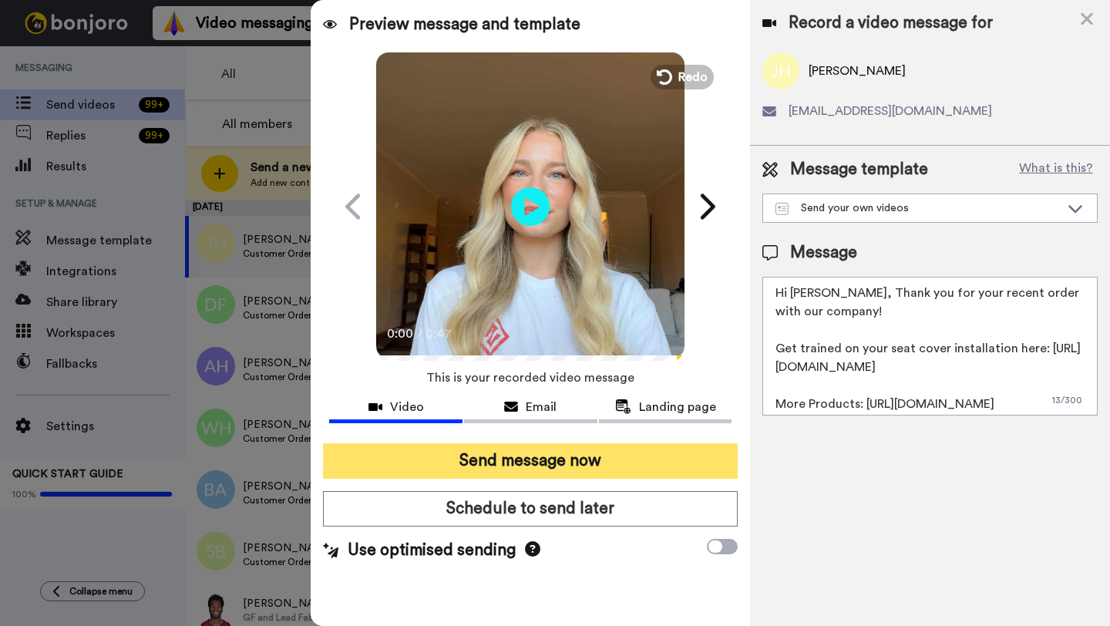
type textarea "Hi Jim, Thank you for your recent order with our company! Get trained on your s…"
click at [658, 459] on button "Send message now" at bounding box center [530, 460] width 415 height 35
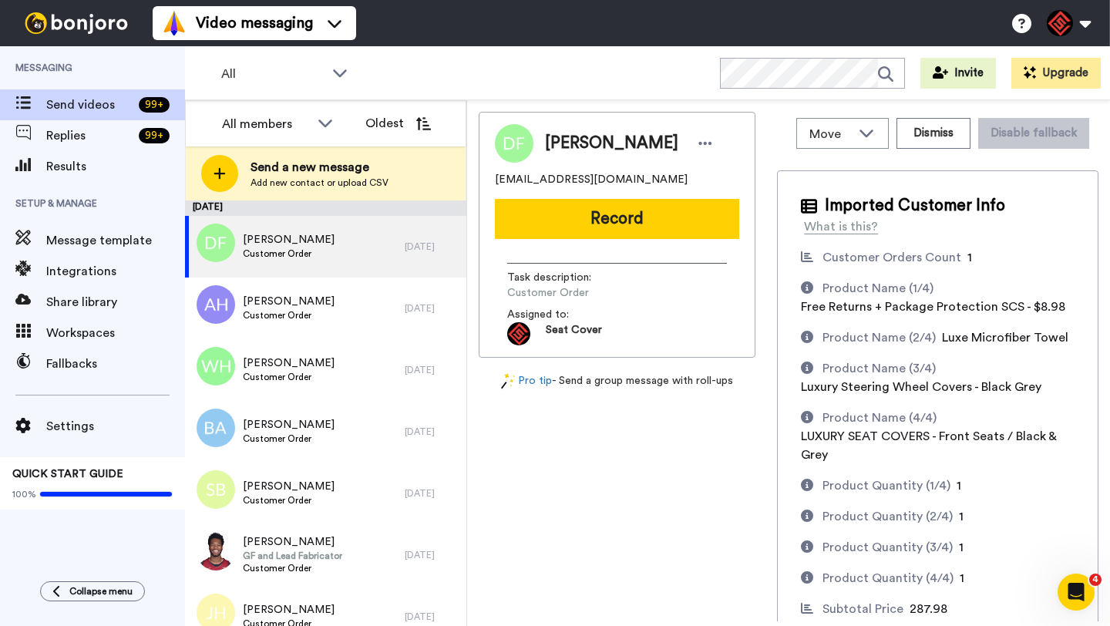
click at [557, 147] on span "[PERSON_NAME]" at bounding box center [611, 143] width 133 height 23
copy span "[PERSON_NAME]"
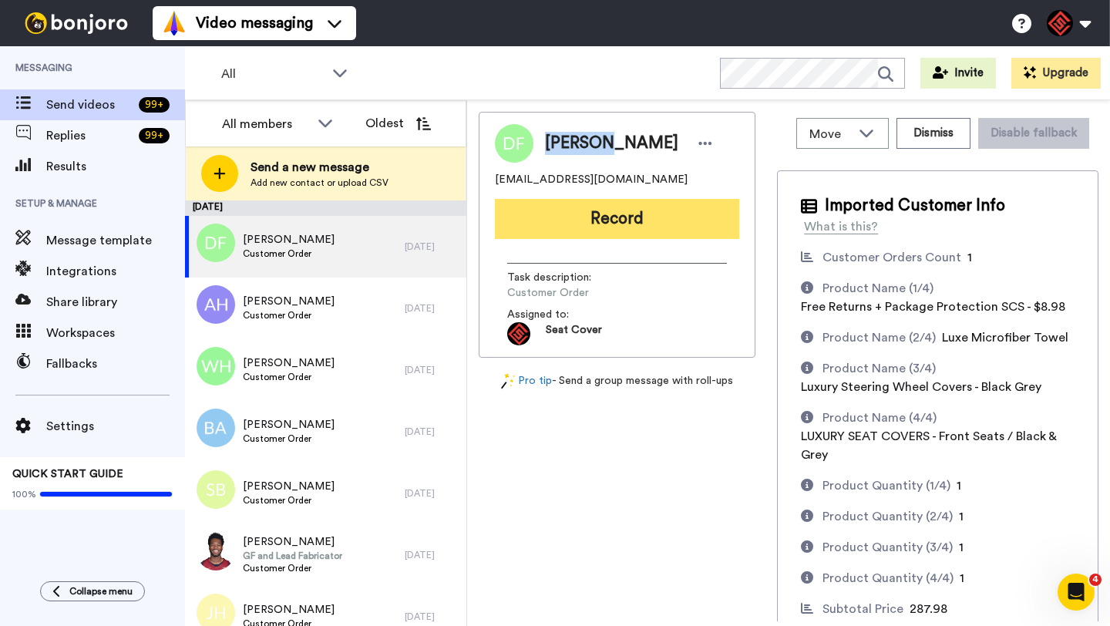
click at [589, 217] on button "Record" at bounding box center [617, 219] width 244 height 40
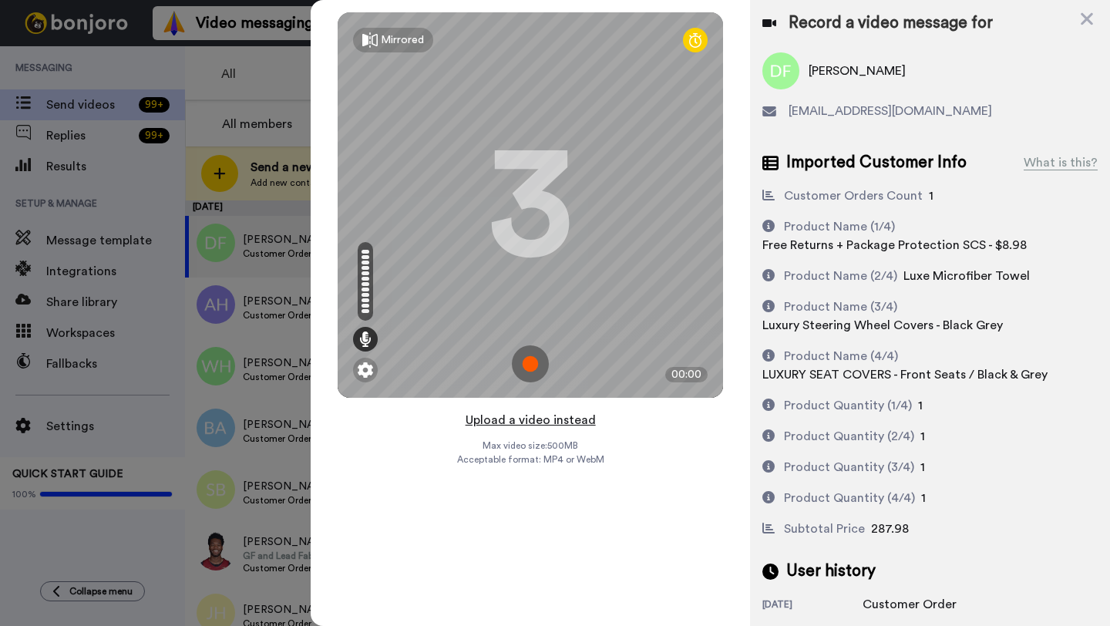
click at [549, 411] on button "Upload a video instead" at bounding box center [531, 420] width 140 height 20
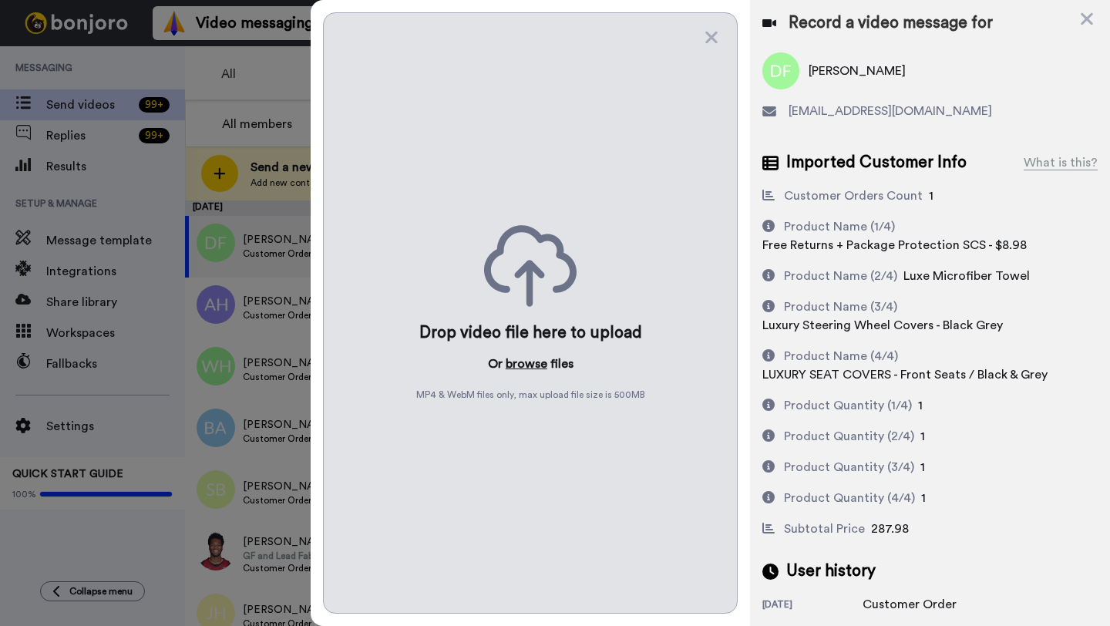
click at [530, 372] on button "browse" at bounding box center [527, 364] width 42 height 19
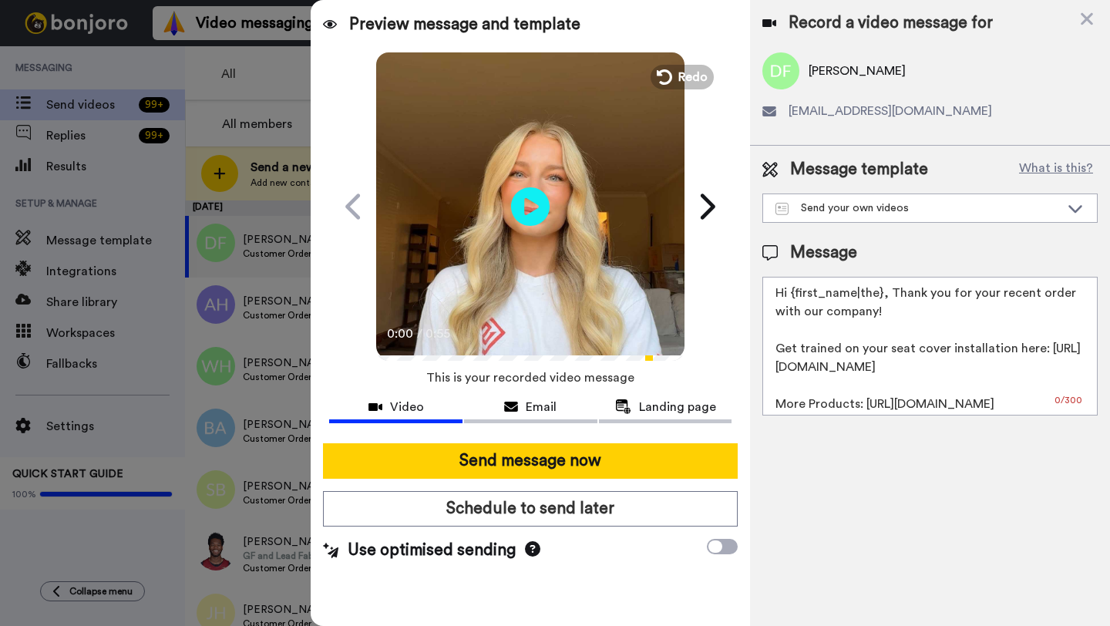
drag, startPoint x: 880, startPoint y: 299, endPoint x: 796, endPoint y: 298, distance: 83.3
click at [796, 298] on textarea "Hi {first_name|the}, Thank you for your recent order with our company! Get trai…" at bounding box center [930, 346] width 335 height 139
paste textarea "Darrell"
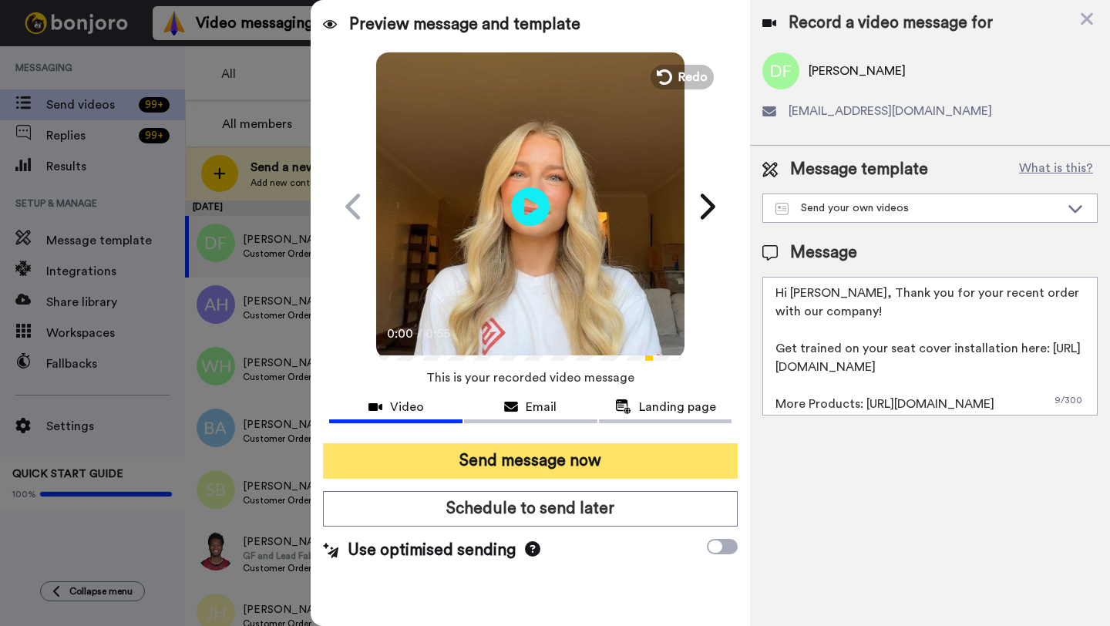
type textarea "Hi Darrell, Thank you for your recent order with our company! Get trained on yo…"
click at [644, 460] on button "Send message now" at bounding box center [530, 460] width 415 height 35
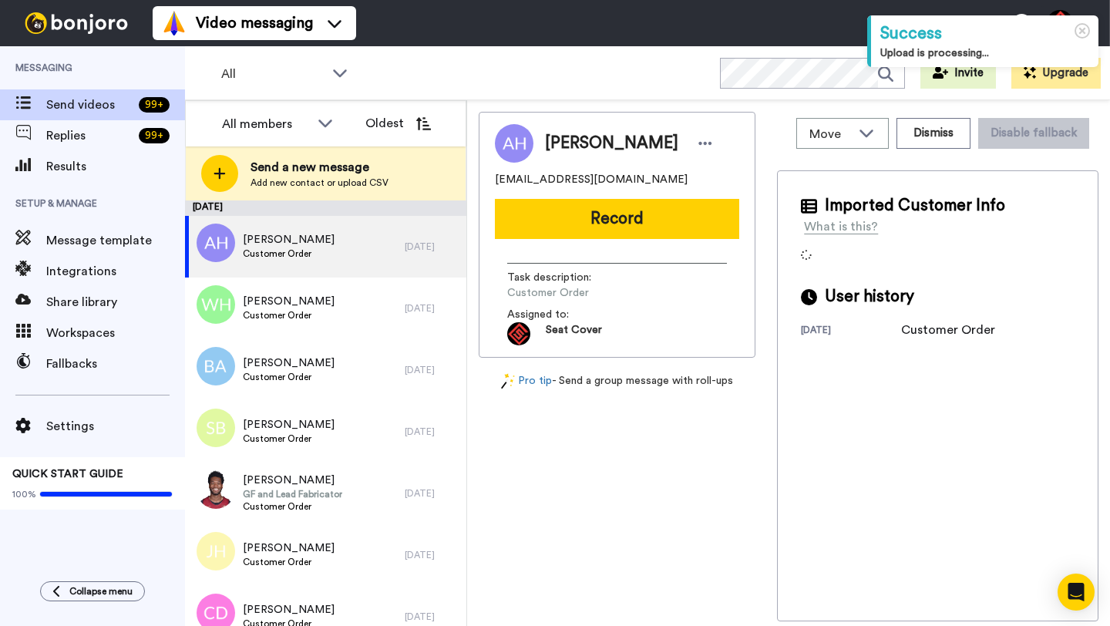
click at [567, 147] on span "[PERSON_NAME]" at bounding box center [611, 143] width 133 height 23
copy span "[PERSON_NAME]"
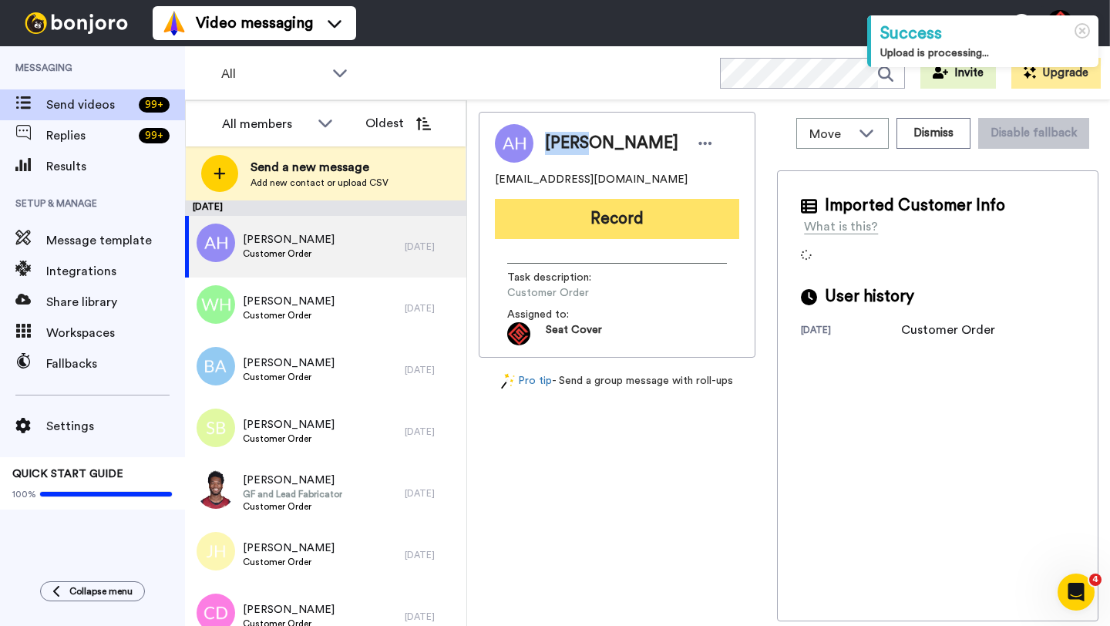
click at [651, 220] on button "Record" at bounding box center [617, 219] width 244 height 40
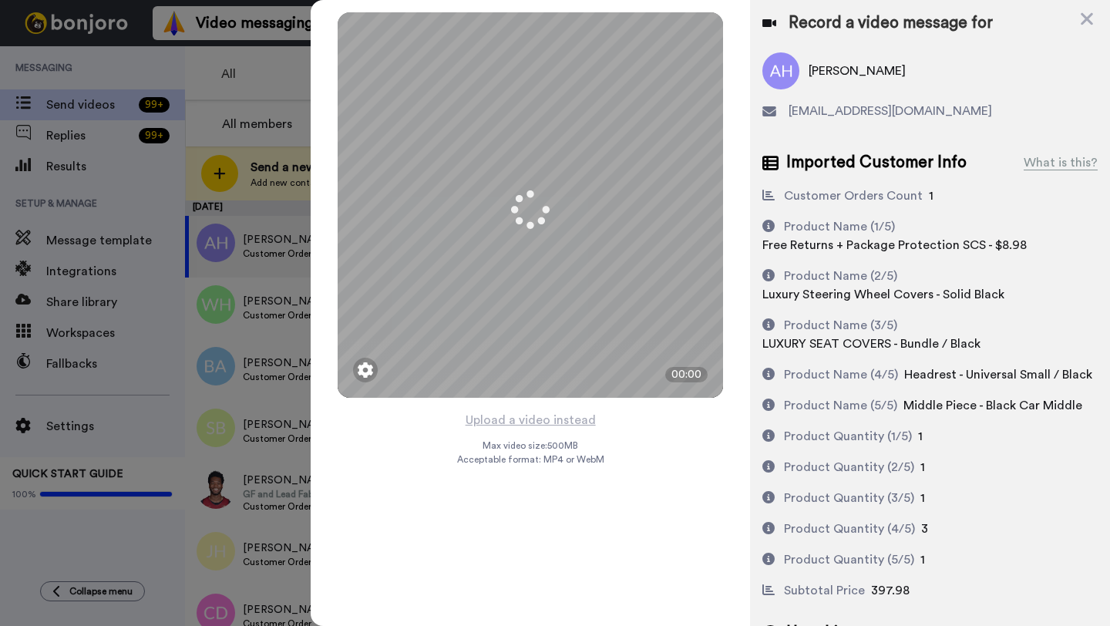
click at [535, 423] on button "Upload a video instead" at bounding box center [531, 420] width 140 height 20
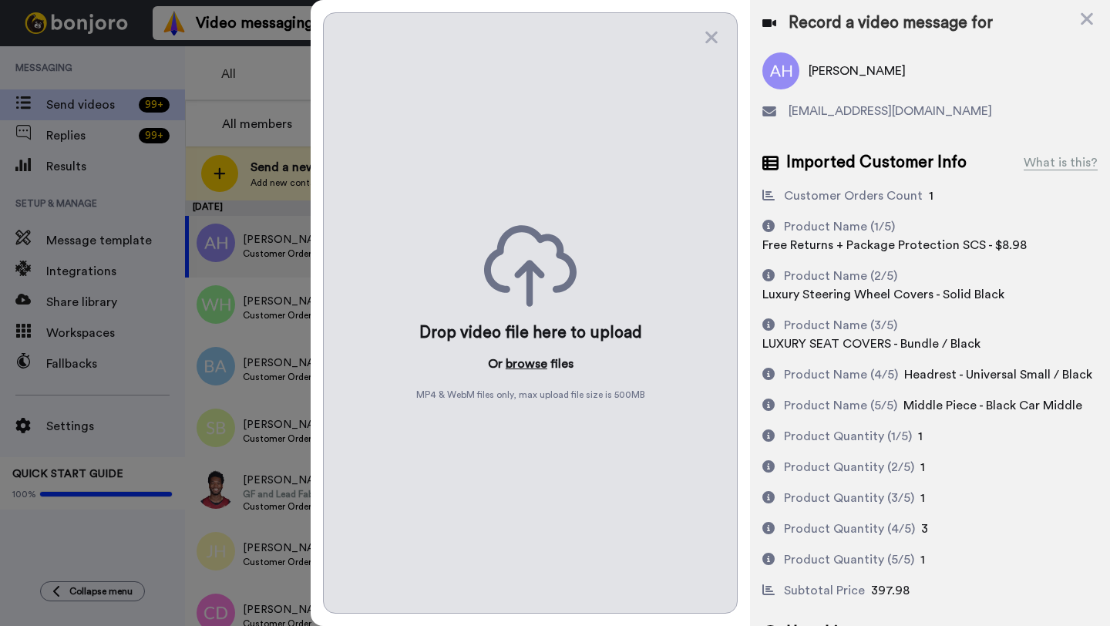
click at [516, 364] on button "browse" at bounding box center [527, 364] width 42 height 19
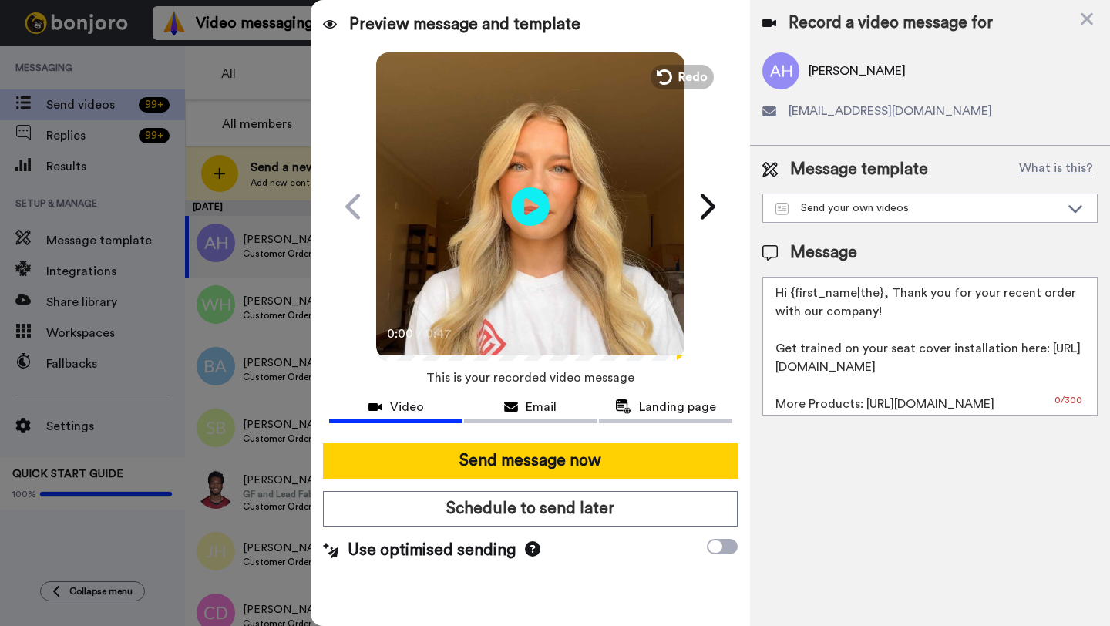
drag, startPoint x: 880, startPoint y: 296, endPoint x: 795, endPoint y: 297, distance: 84.8
click at [795, 297] on textarea "Hi {first_name|the}, Thank you for your recent order with our company! Get trai…" at bounding box center [930, 346] width 335 height 139
paste textarea "[PERSON_NAME]"
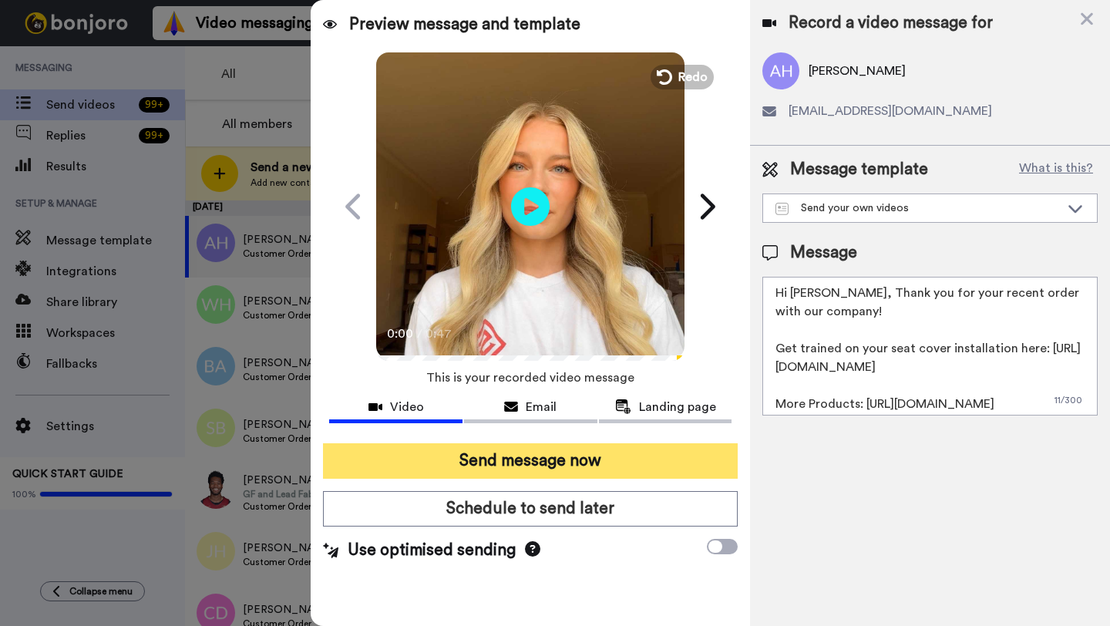
type textarea "Hi [PERSON_NAME], Thank you for your recent order with our company! Get trained…"
click at [604, 464] on button "Send message now" at bounding box center [530, 460] width 415 height 35
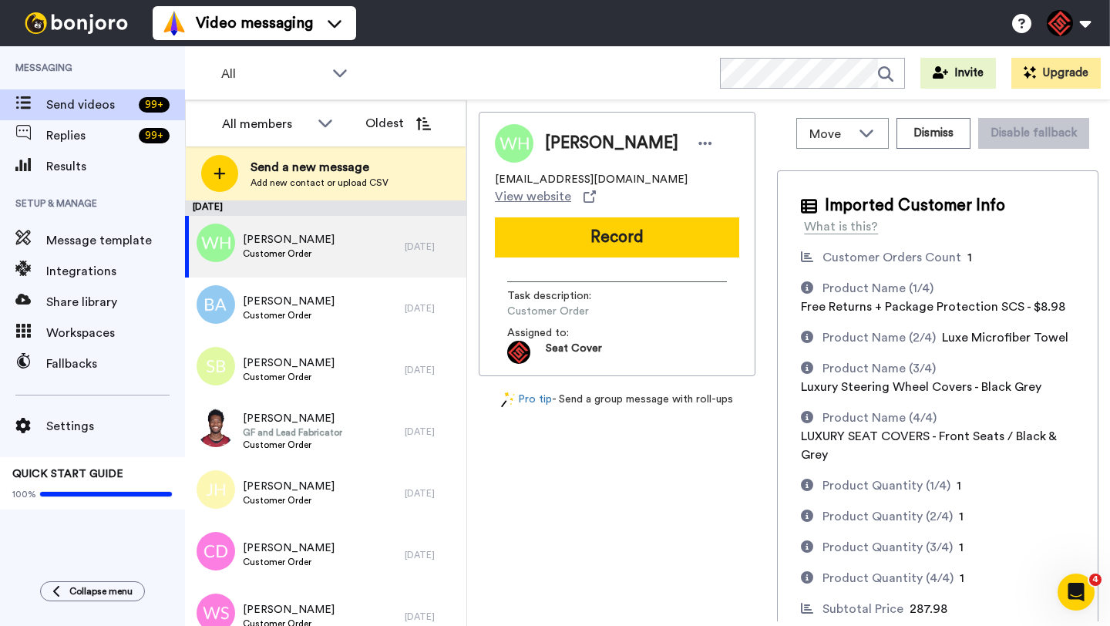
click at [571, 146] on span "Wyatt Herd" at bounding box center [611, 143] width 133 height 23
copy span "Wyatt"
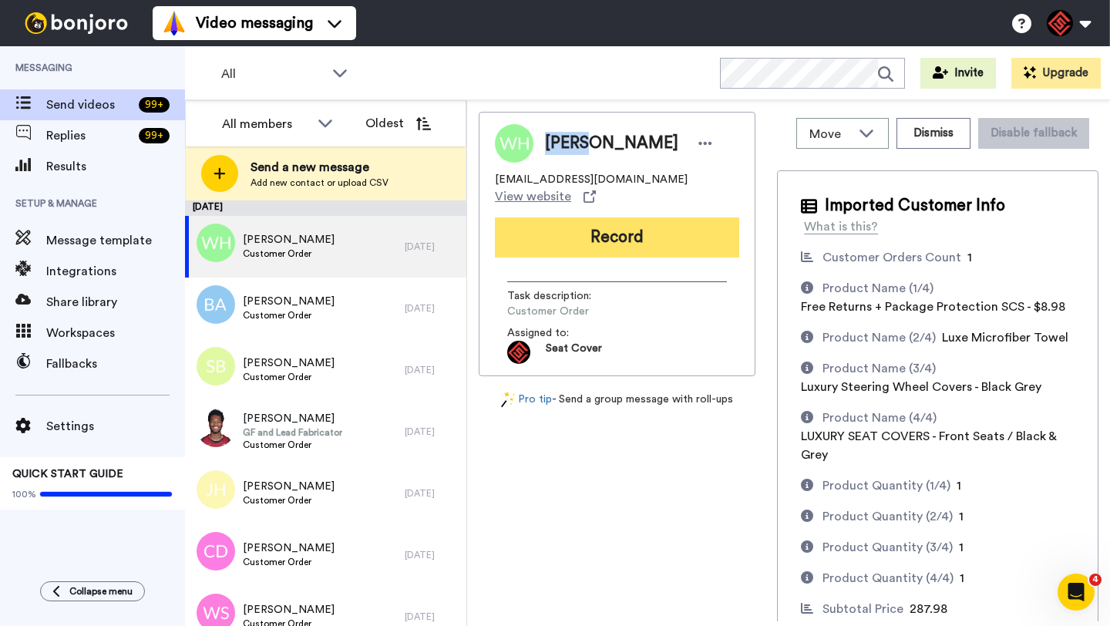
click at [612, 217] on button "Record" at bounding box center [617, 237] width 244 height 40
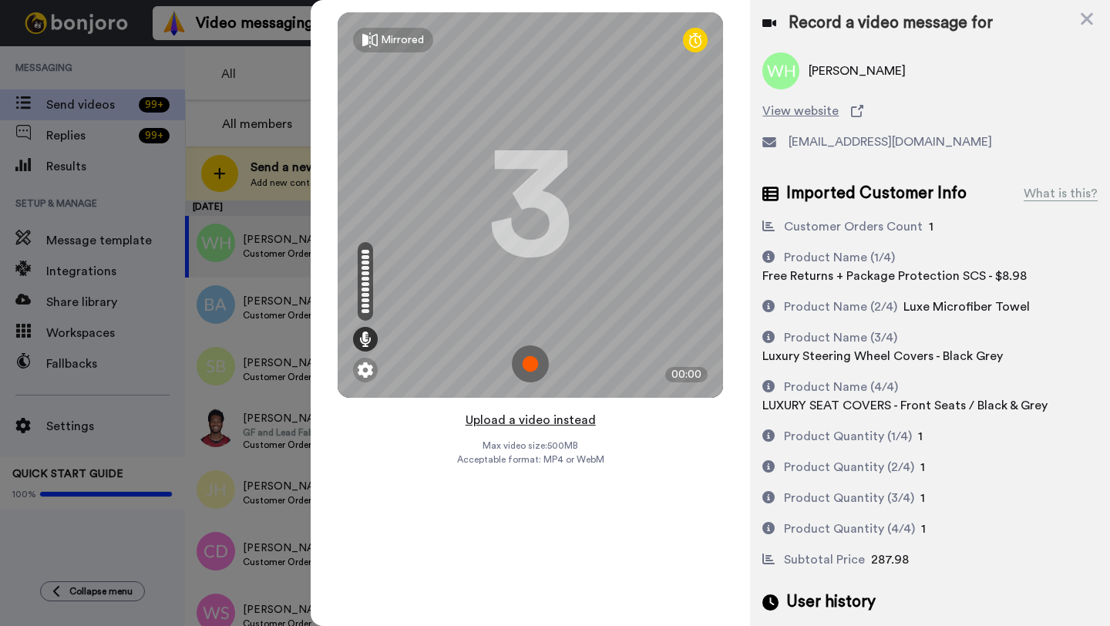
click at [536, 419] on button "Upload a video instead" at bounding box center [531, 420] width 140 height 20
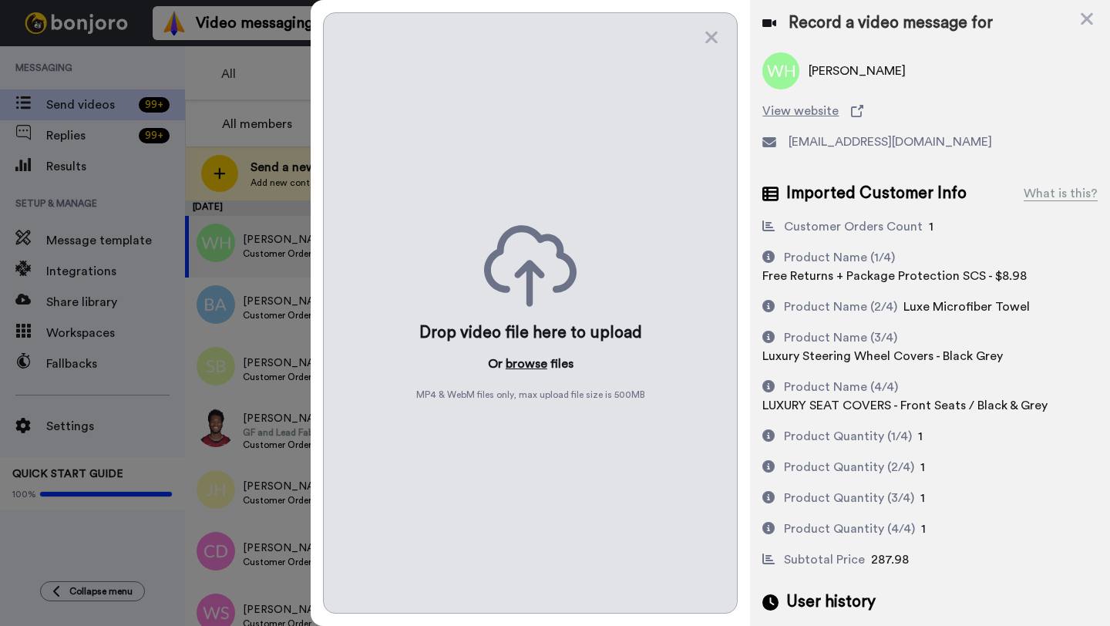
click at [526, 362] on button "browse" at bounding box center [527, 364] width 42 height 19
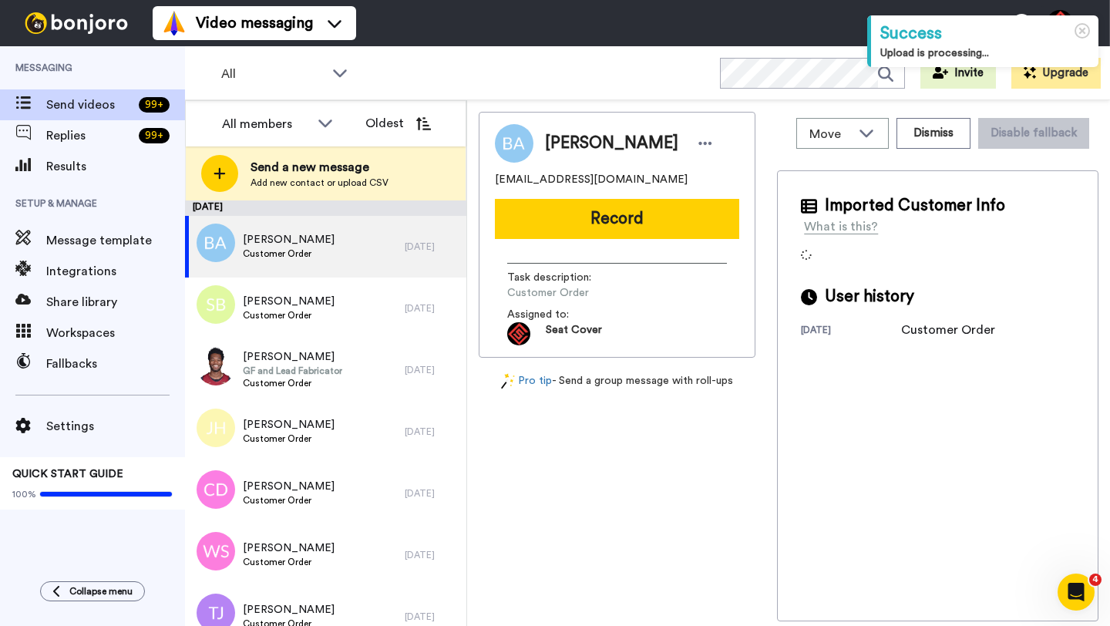
click at [566, 139] on span "Brian Ash" at bounding box center [611, 143] width 133 height 23
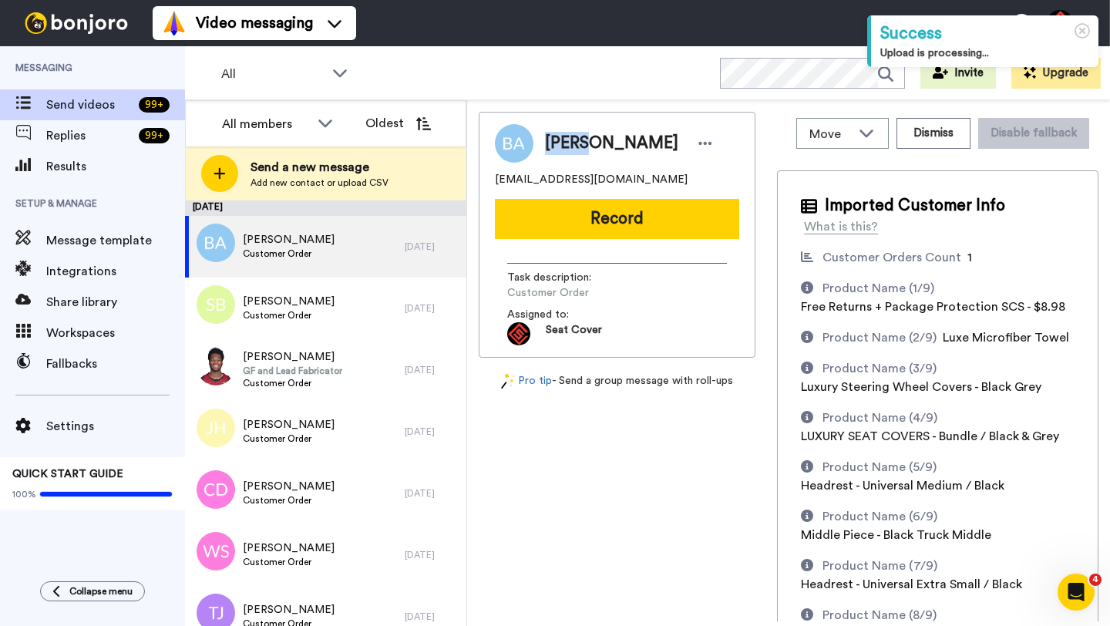
copy span "Brian"
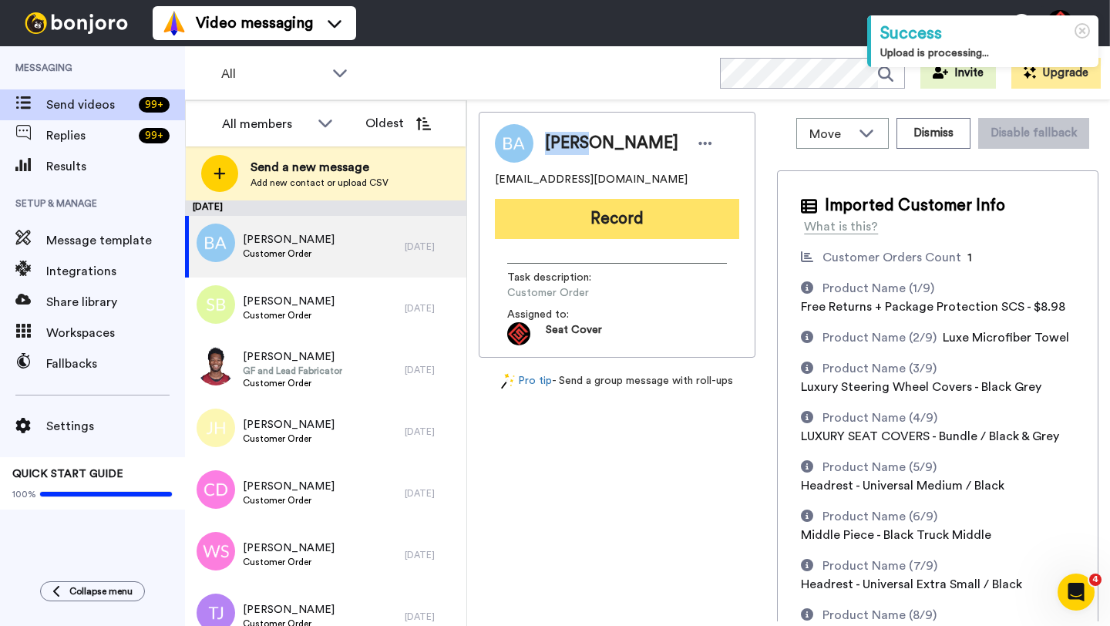
click at [577, 227] on button "Record" at bounding box center [617, 219] width 244 height 40
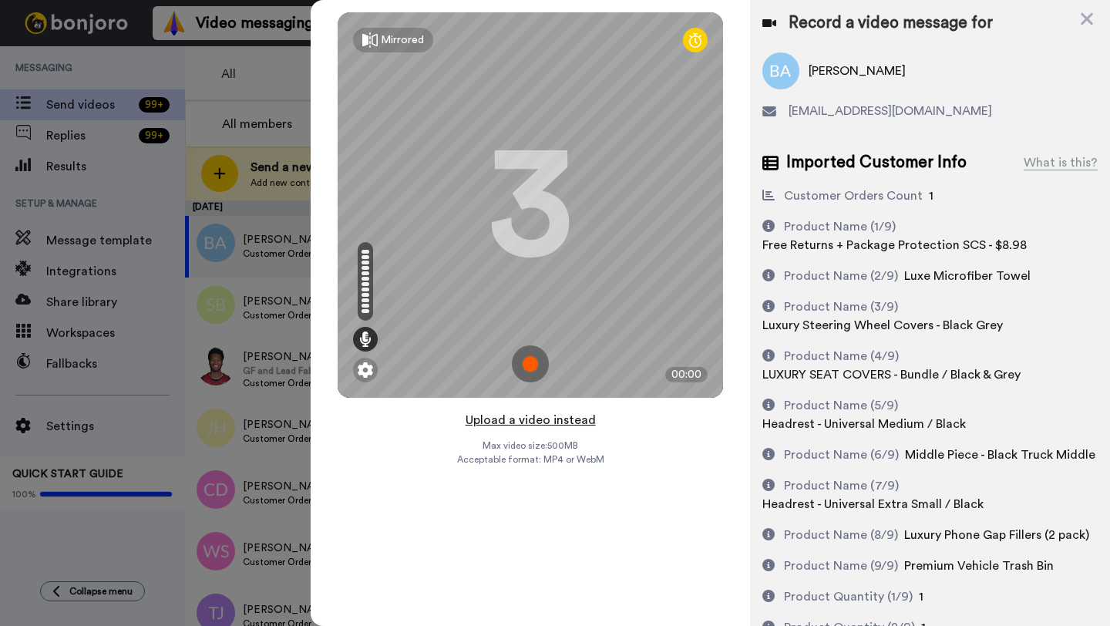
click at [524, 419] on button "Upload a video instead" at bounding box center [531, 420] width 140 height 20
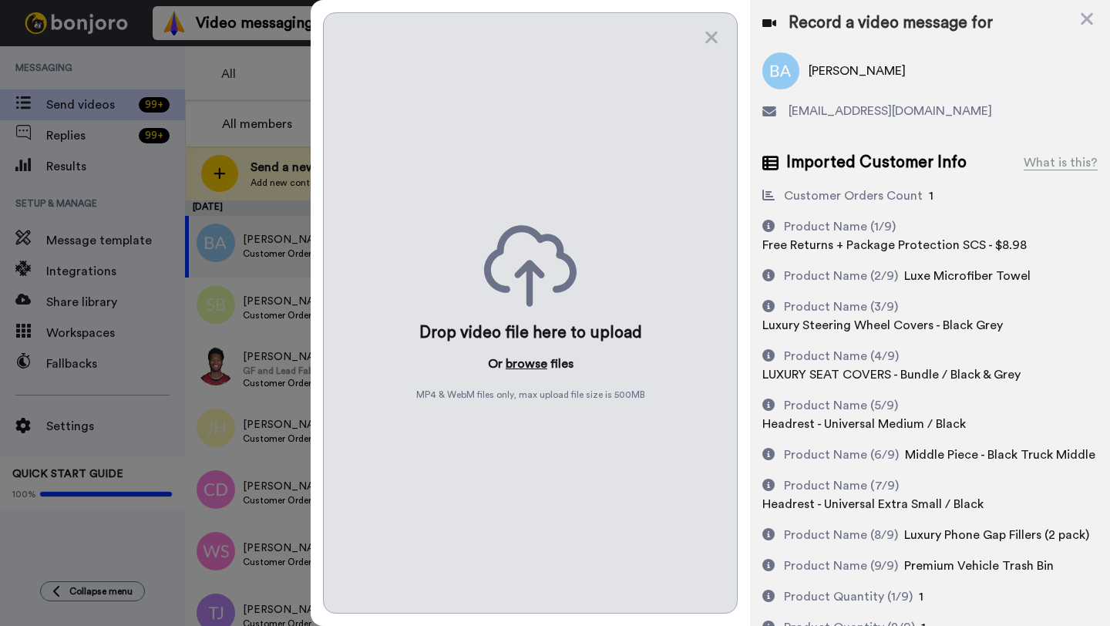
click at [524, 365] on button "browse" at bounding box center [527, 364] width 42 height 19
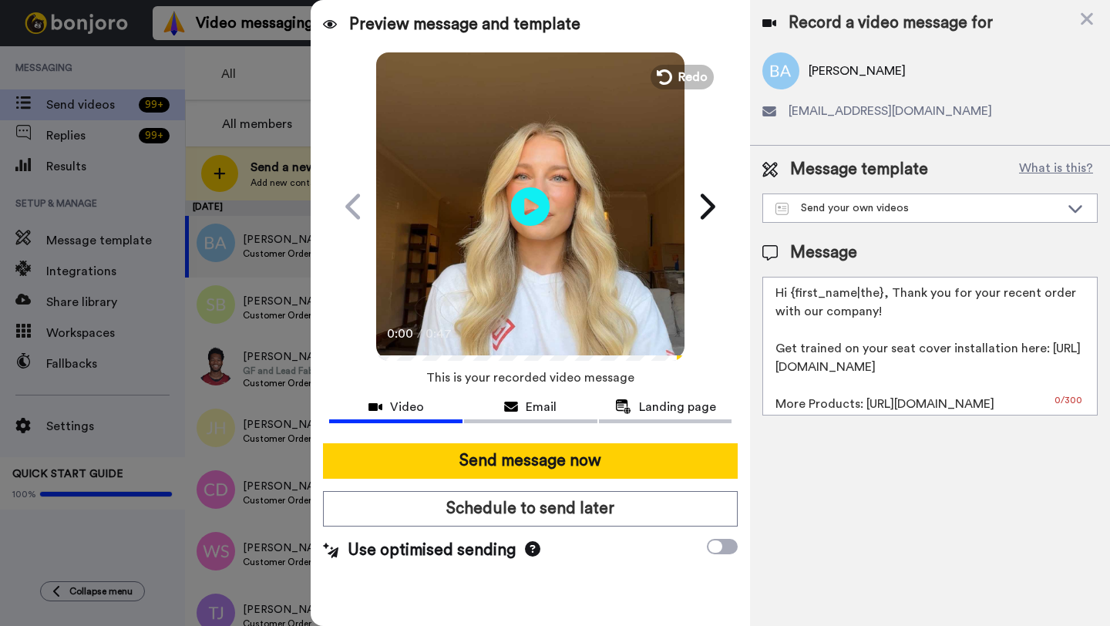
drag, startPoint x: 880, startPoint y: 298, endPoint x: 793, endPoint y: 298, distance: 86.4
click at [793, 298] on textarea "Hi {first_name|the}, Thank you for your recent order with our company! Get trai…" at bounding box center [930, 346] width 335 height 139
paste textarea "Brian"
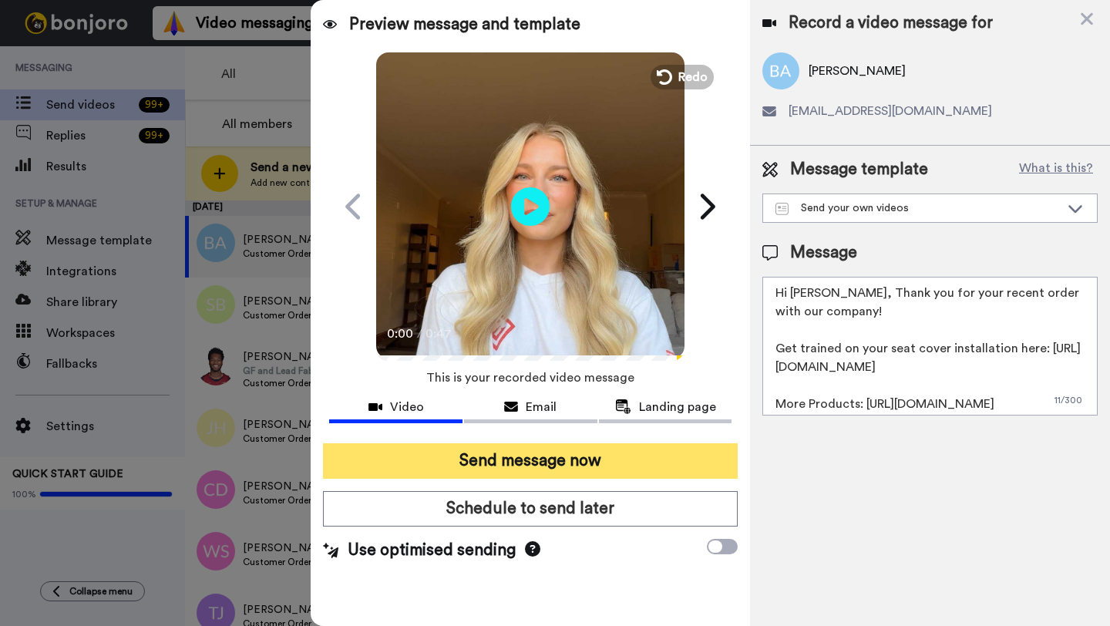
type textarea "Hi Brian, Thank you for your recent order with our company! Get trained on your…"
click at [631, 455] on button "Send message now" at bounding box center [530, 460] width 415 height 35
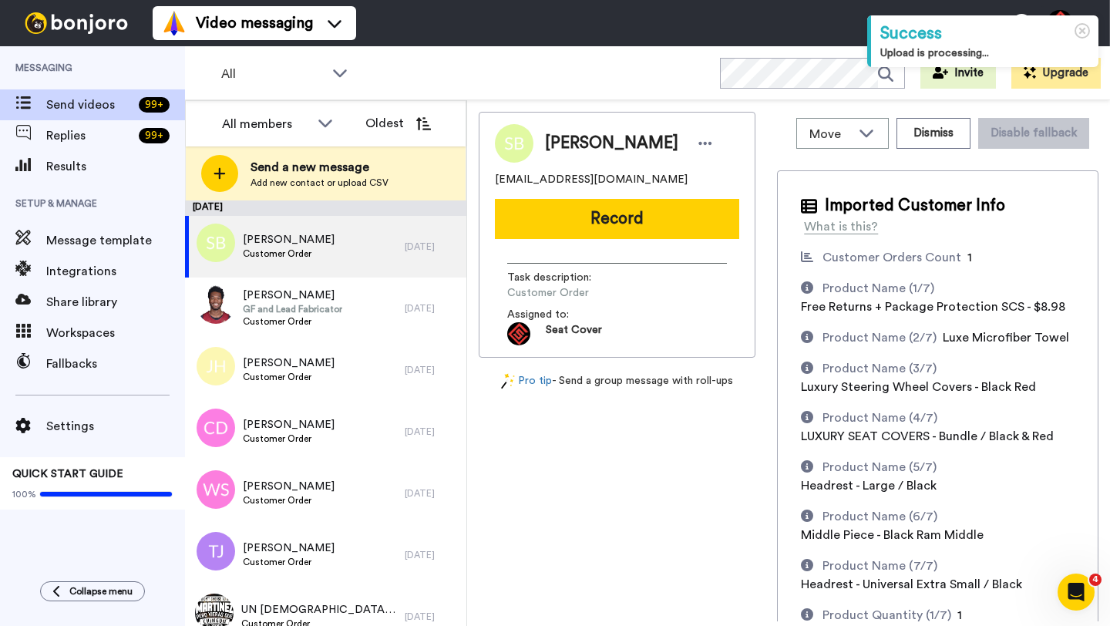
click at [565, 145] on span "[PERSON_NAME]" at bounding box center [611, 143] width 133 height 23
copy span "[PERSON_NAME]"
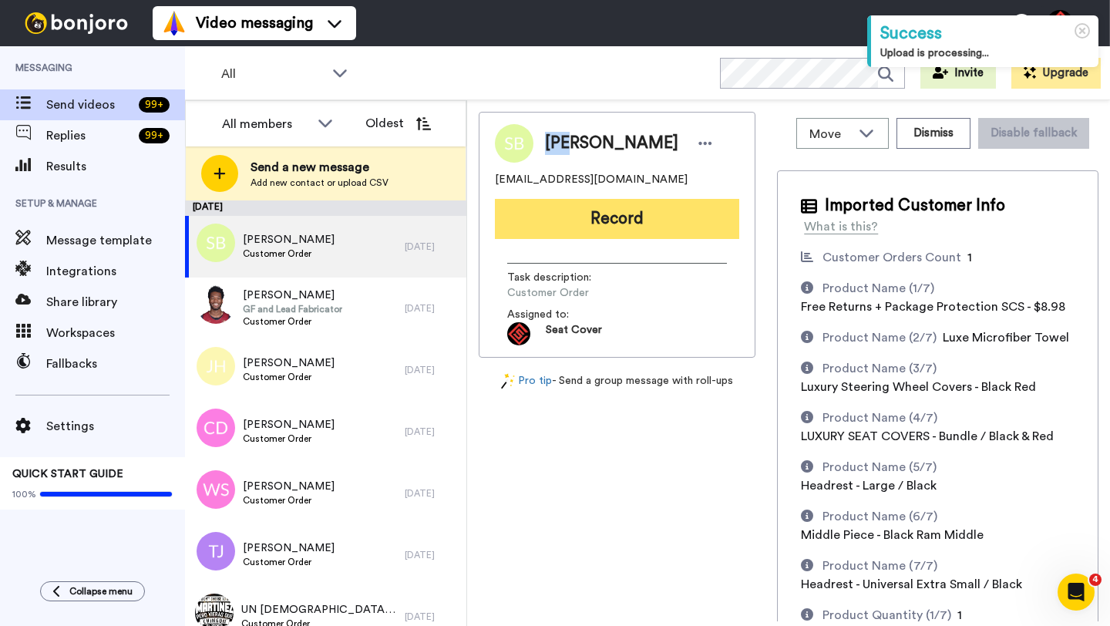
click at [614, 216] on button "Record" at bounding box center [617, 219] width 244 height 40
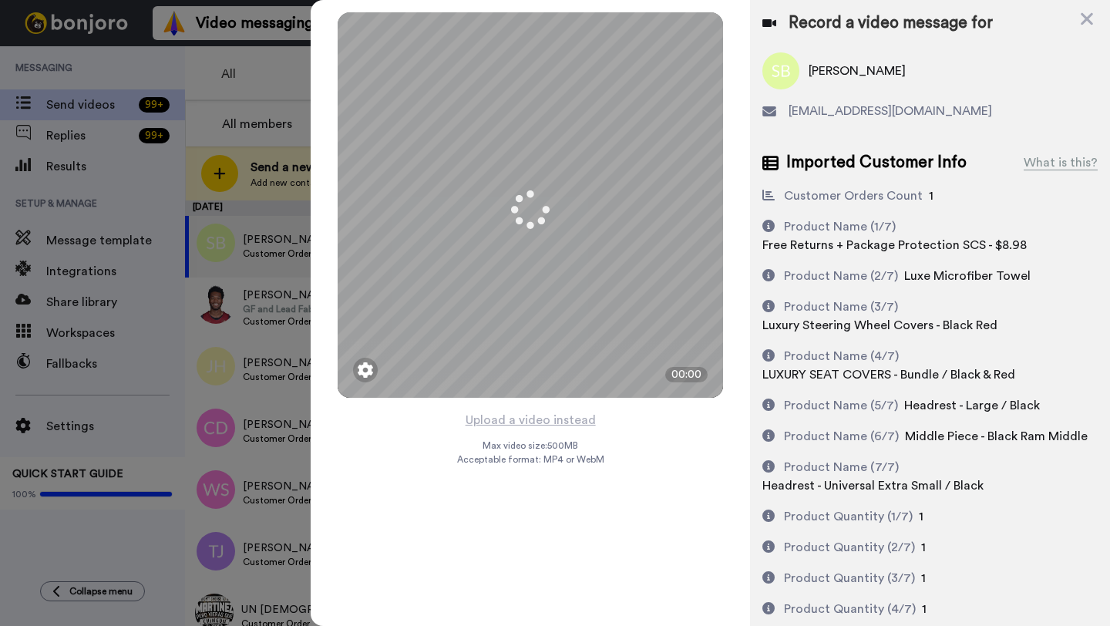
click at [527, 422] on button "Upload a video instead" at bounding box center [531, 420] width 140 height 20
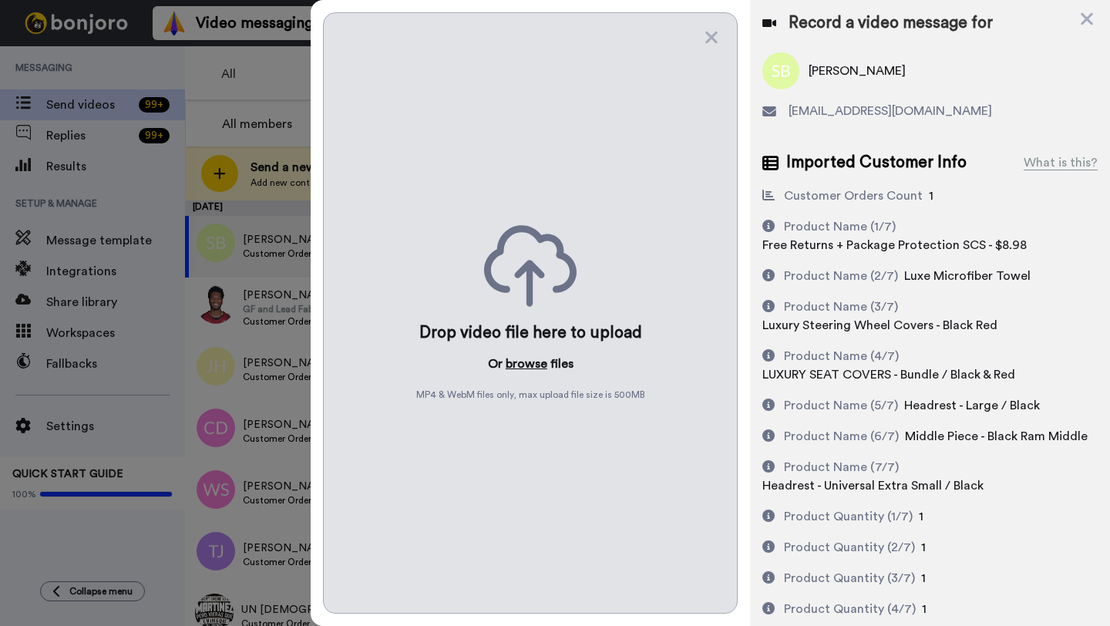
click at [525, 366] on button "browse" at bounding box center [527, 364] width 42 height 19
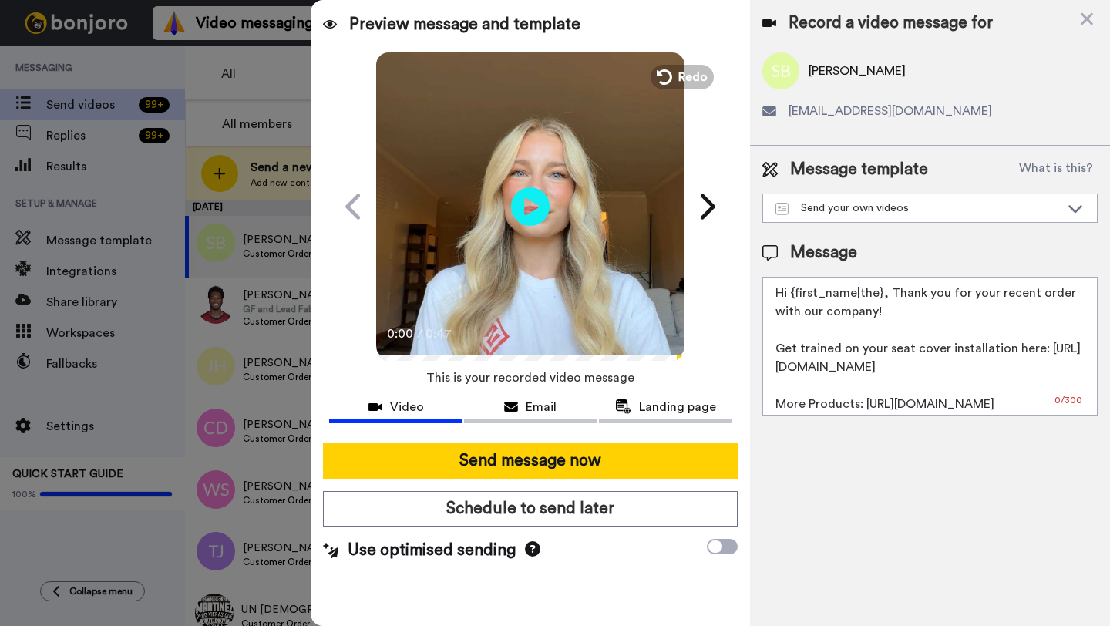
drag, startPoint x: 881, startPoint y: 295, endPoint x: 796, endPoint y: 296, distance: 85.6
click at [796, 296] on textarea "Hi {first_name|the}, Thank you for your recent order with our company! Get trai…" at bounding box center [930, 346] width 335 height 139
paste textarea "[PERSON_NAME]"
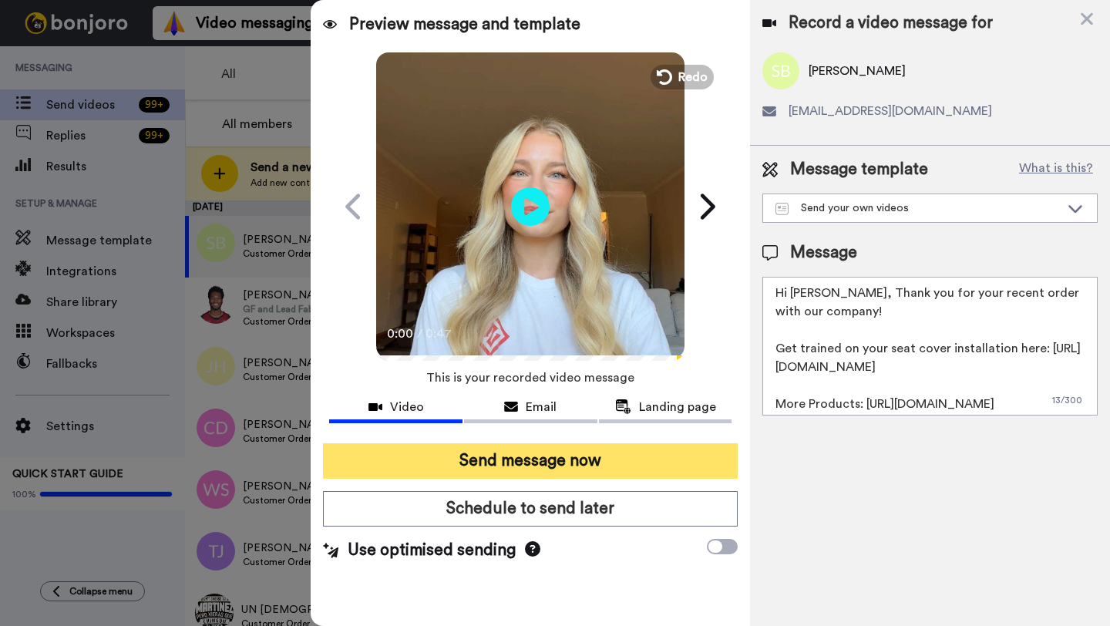
type textarea "Hi [PERSON_NAME], Thank you for your recent order with our company! Get trained…"
click at [653, 452] on button "Send message now" at bounding box center [530, 460] width 415 height 35
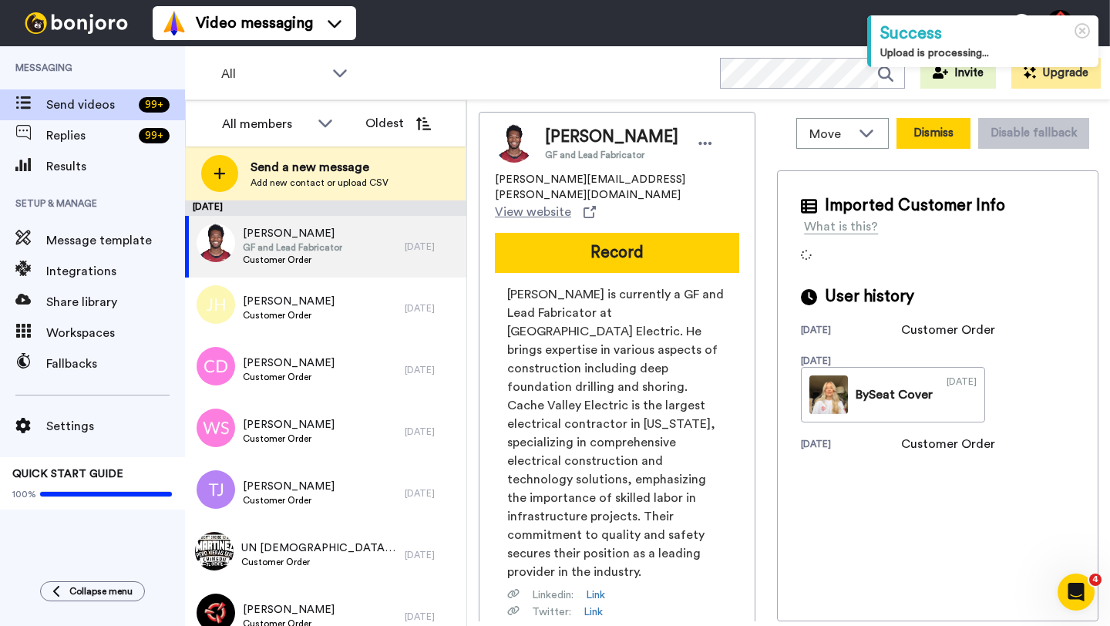
click at [917, 143] on button "Dismiss" at bounding box center [934, 133] width 74 height 31
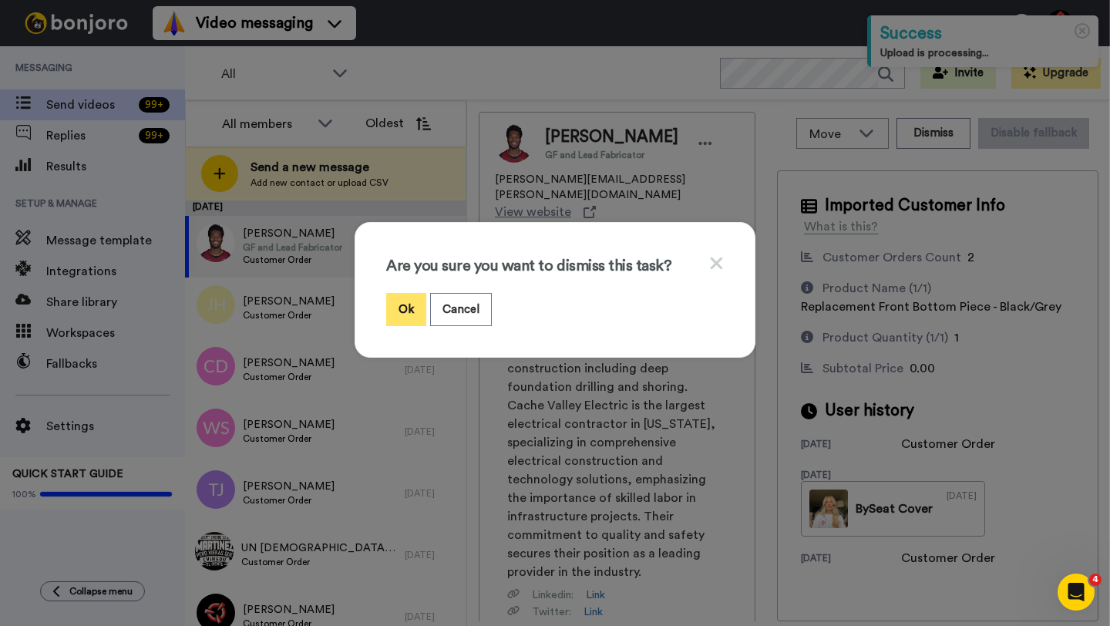
click at [415, 305] on button "Ok" at bounding box center [406, 309] width 40 height 33
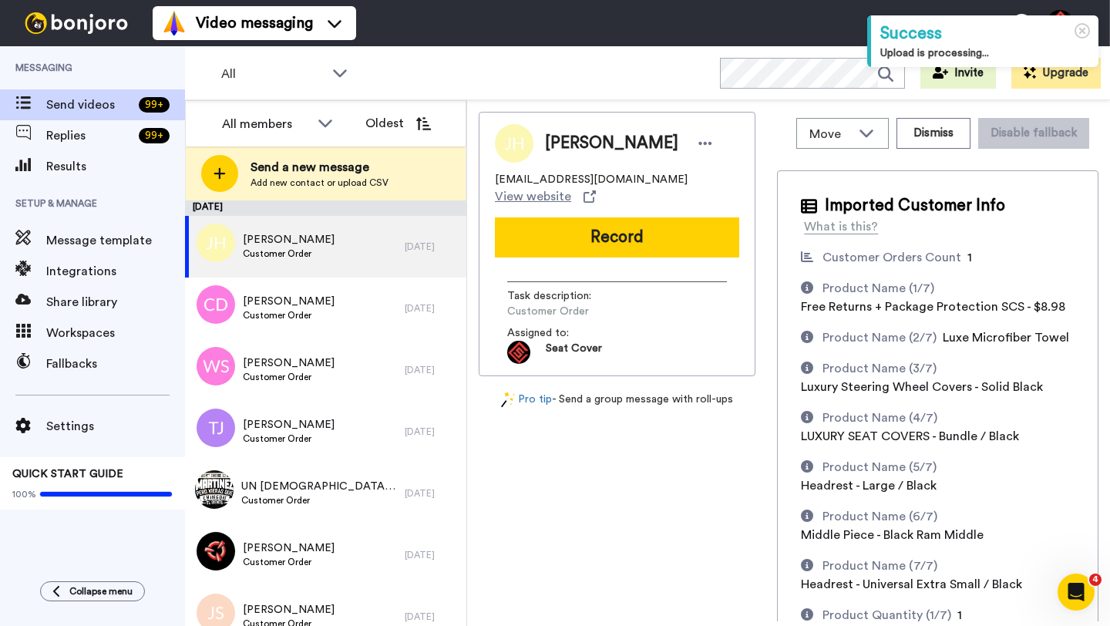
click at [562, 150] on span "[PERSON_NAME]" at bounding box center [611, 143] width 133 height 23
copy span "[PERSON_NAME]"
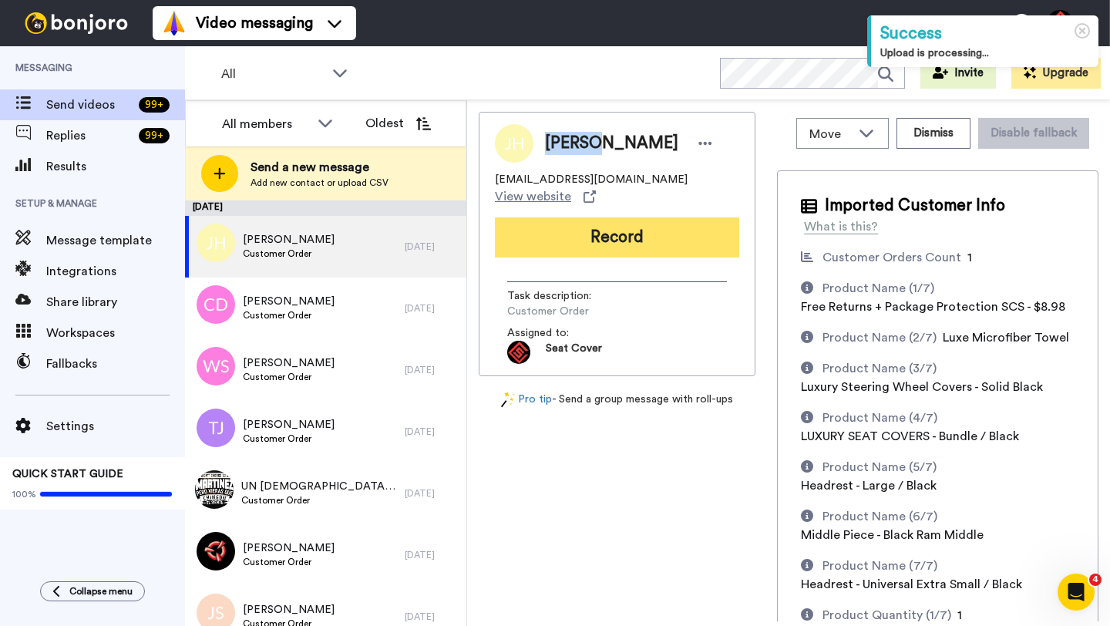
click at [623, 234] on button "Record" at bounding box center [617, 237] width 244 height 40
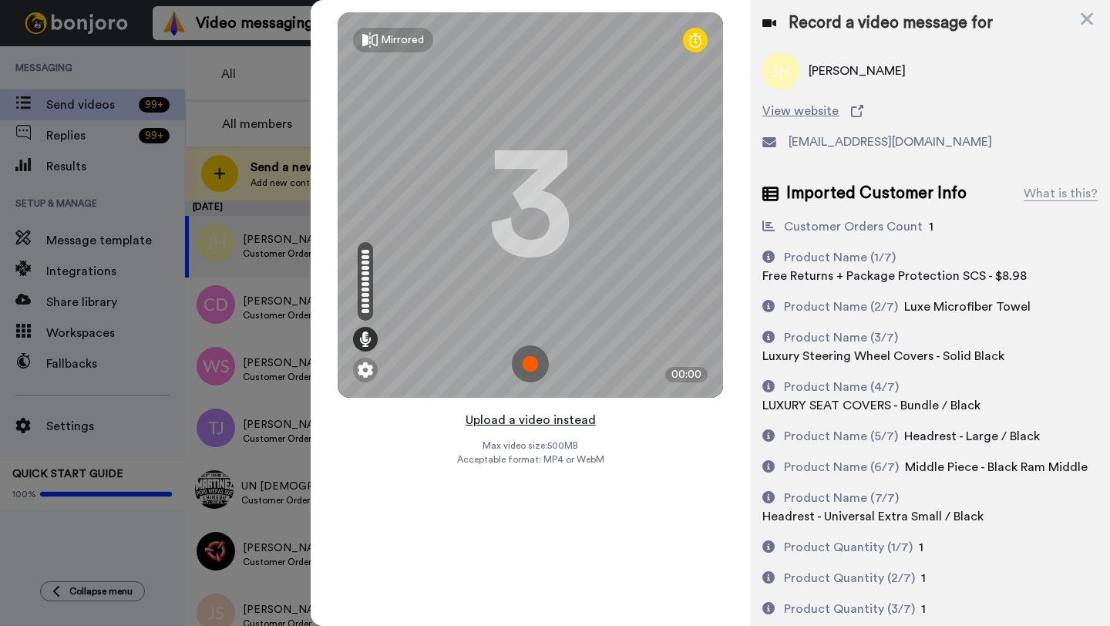
click at [519, 424] on button "Upload a video instead" at bounding box center [531, 420] width 140 height 20
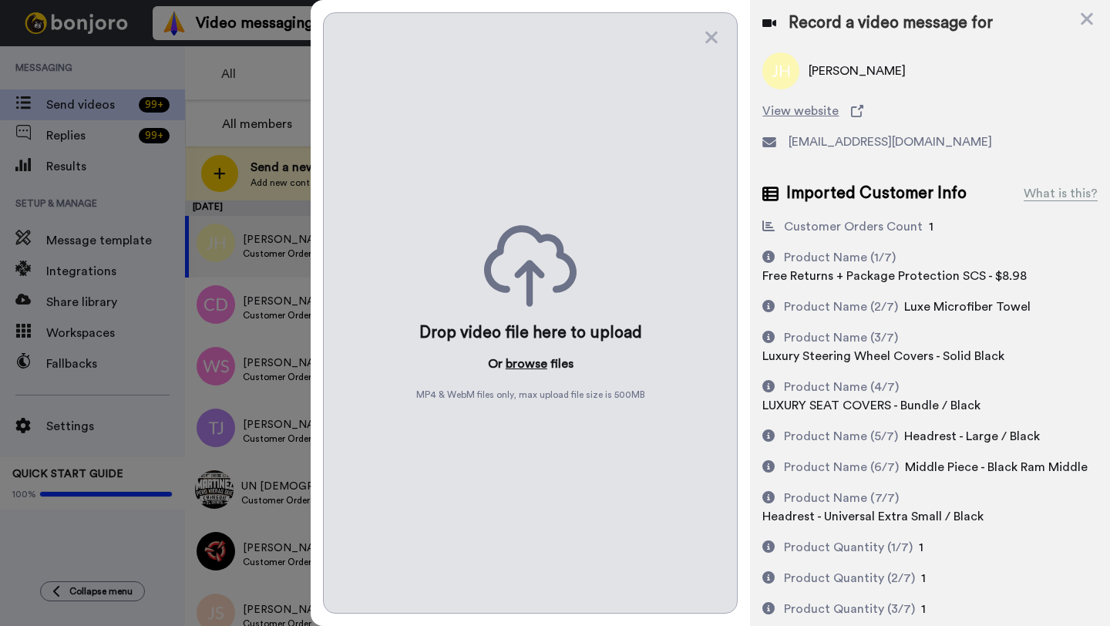
click at [527, 365] on button "browse" at bounding box center [527, 364] width 42 height 19
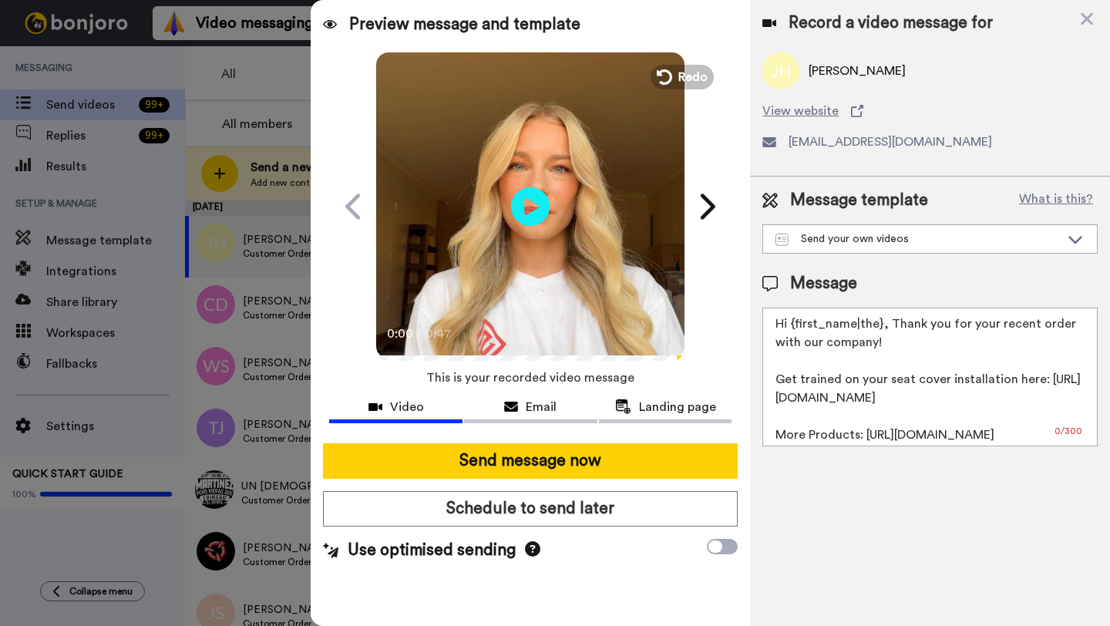
drag, startPoint x: 879, startPoint y: 329, endPoint x: 785, endPoint y: 329, distance: 94.1
click at [785, 329] on textarea "Hi {first_name|the}, Thank you for your recent order with our company! Get trai…" at bounding box center [930, 377] width 335 height 139
paste textarea "Joshua"
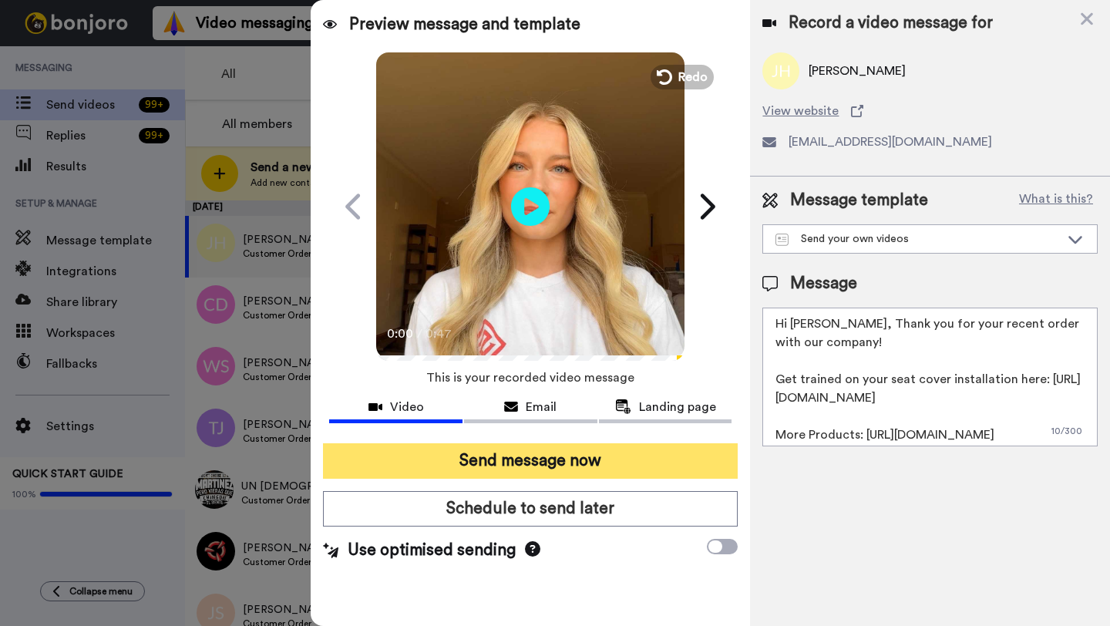
type textarea "Hi Joshua, Thank you for your recent order with our company! Get trained on you…"
click at [581, 470] on button "Send message now" at bounding box center [530, 460] width 415 height 35
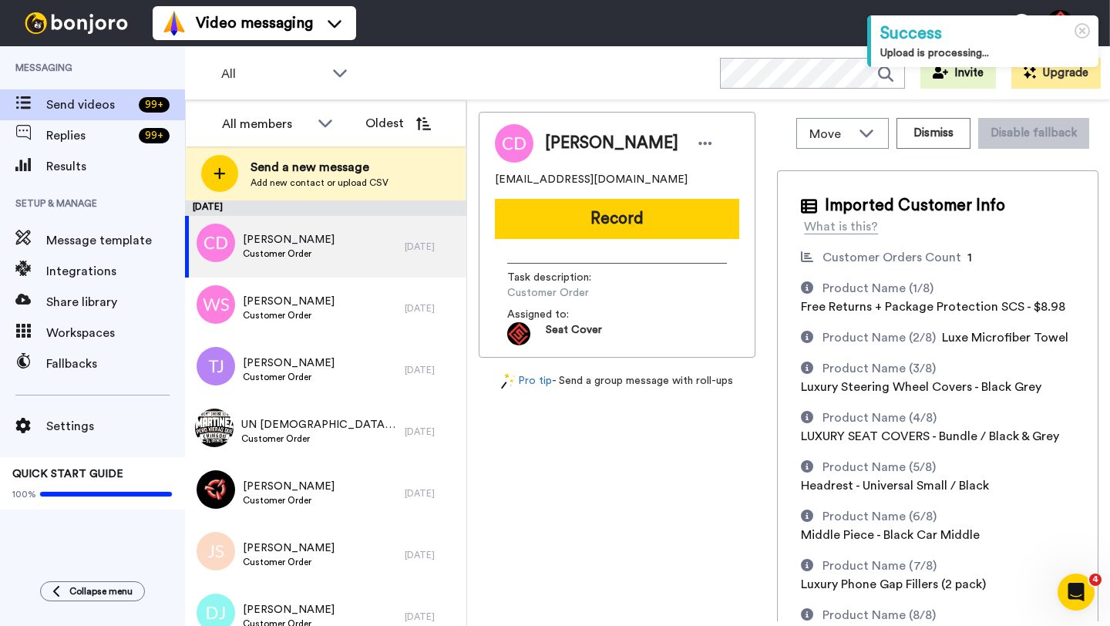
click at [560, 144] on span "[PERSON_NAME]" at bounding box center [611, 143] width 133 height 23
copy span "[PERSON_NAME]"
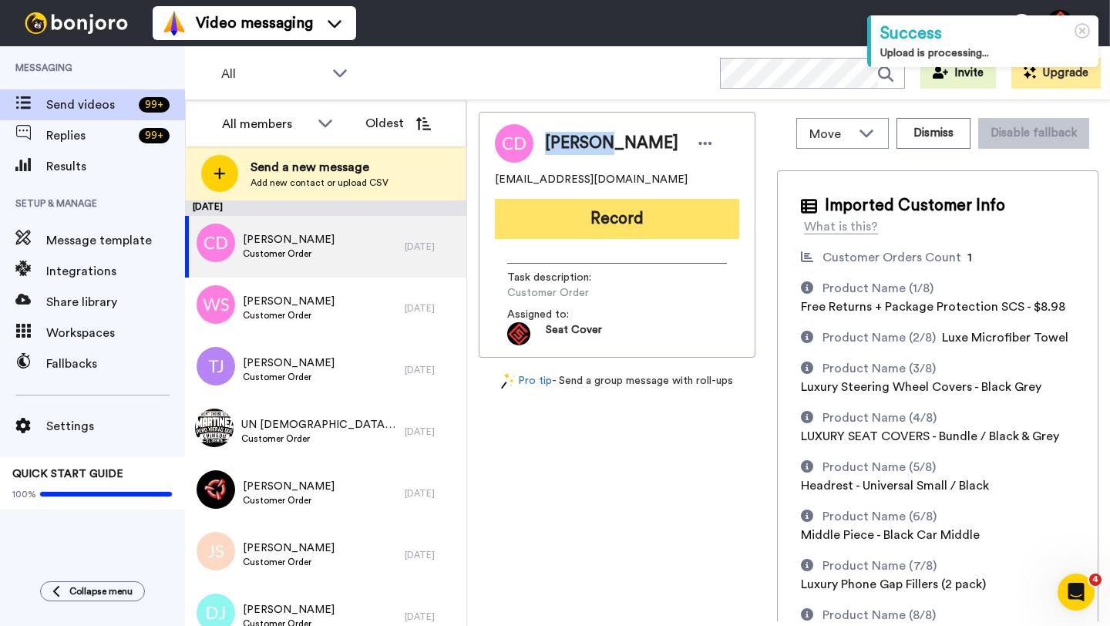
click at [597, 226] on button "Record" at bounding box center [617, 219] width 244 height 40
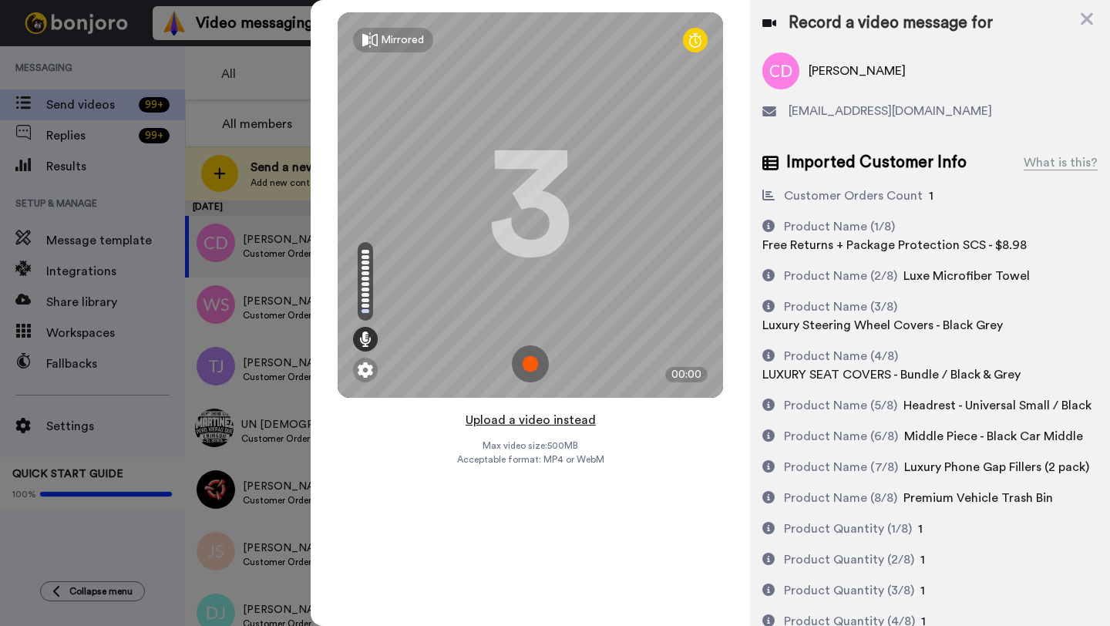
click at [513, 421] on button "Upload a video instead" at bounding box center [531, 420] width 140 height 20
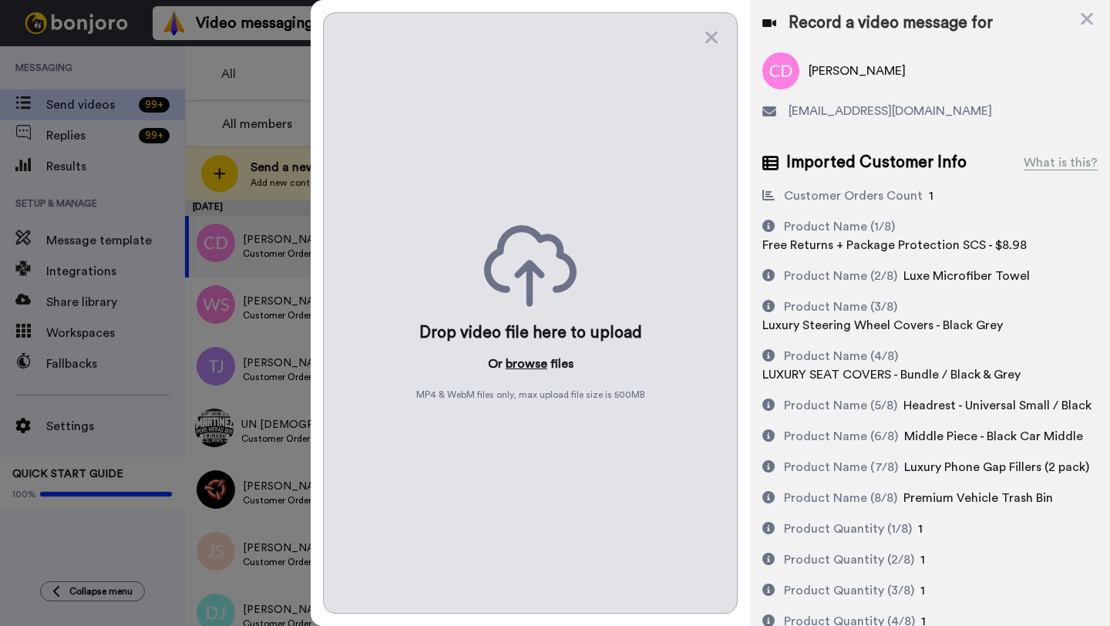
click at [519, 365] on button "browse" at bounding box center [527, 364] width 42 height 19
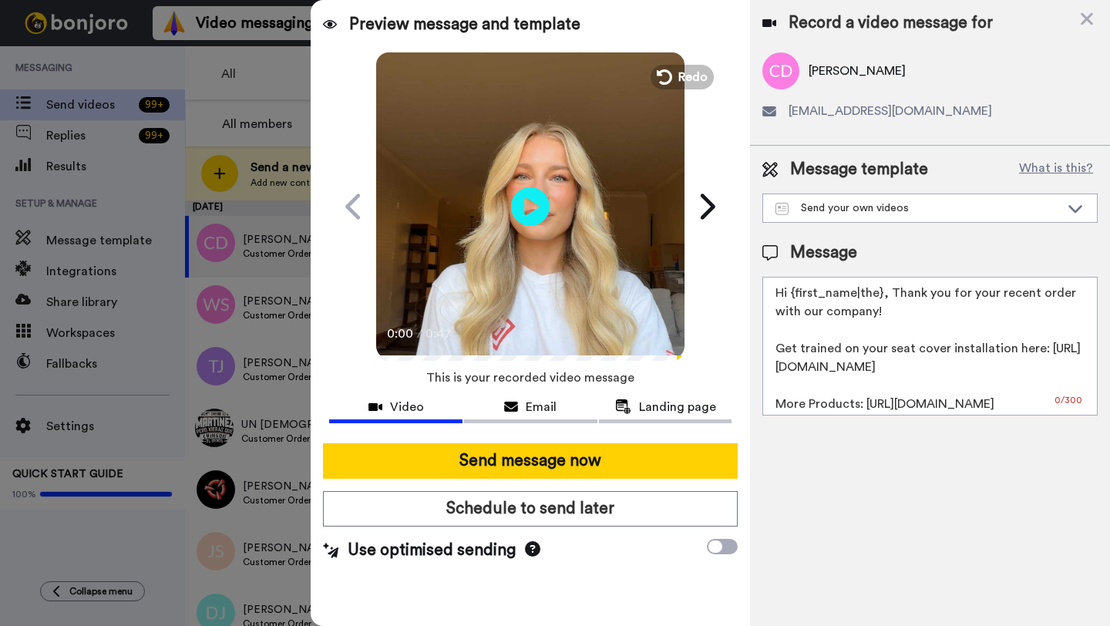
drag, startPoint x: 881, startPoint y: 295, endPoint x: 800, endPoint y: 295, distance: 81.7
click at [800, 295] on textarea "Hi {first_name|the}, Thank you for your recent order with our company! Get trai…" at bounding box center [930, 346] width 335 height 139
paste textarea "[PERSON_NAME]"
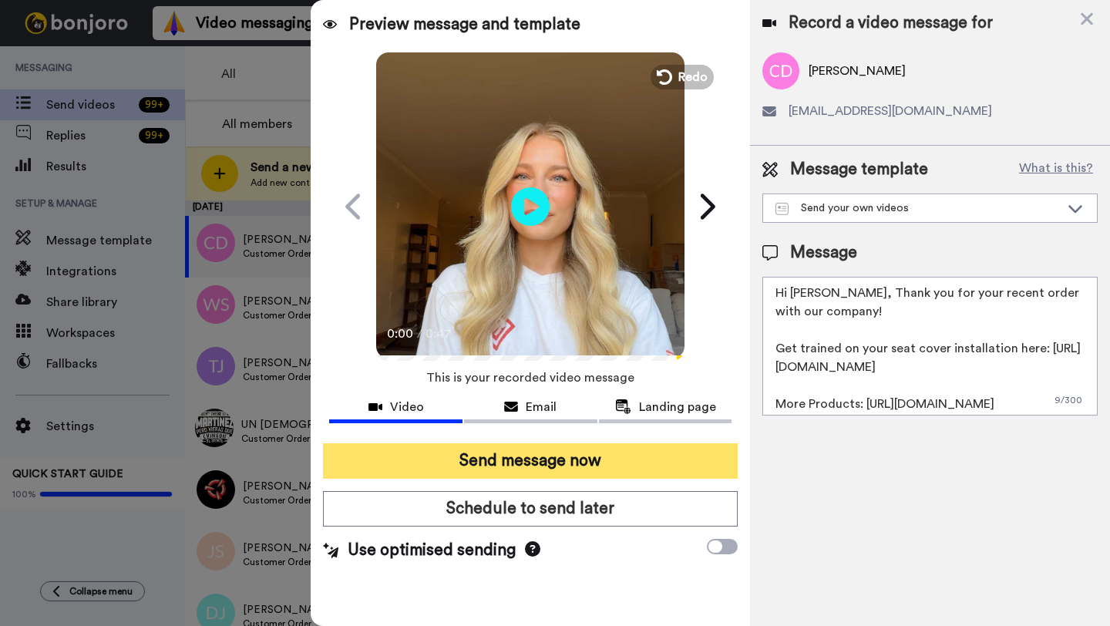
type textarea "Hi [PERSON_NAME], Thank you for your recent order with our company! Get trained…"
click at [625, 464] on button "Send message now" at bounding box center [530, 460] width 415 height 35
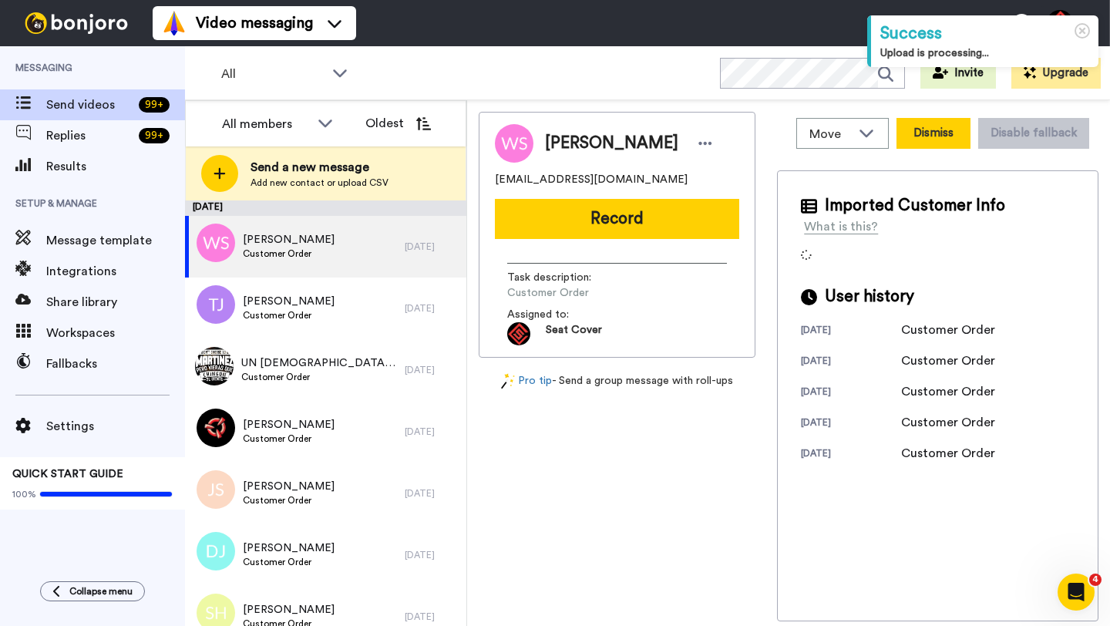
click at [946, 147] on button "Dismiss" at bounding box center [934, 133] width 74 height 31
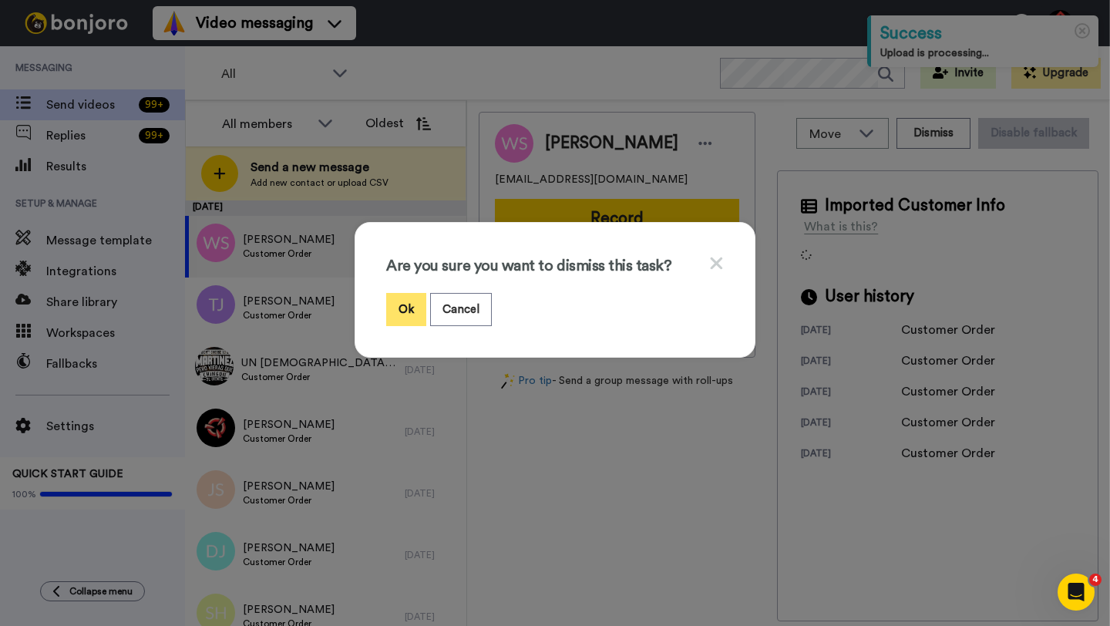
click at [412, 301] on button "Ok" at bounding box center [406, 309] width 40 height 33
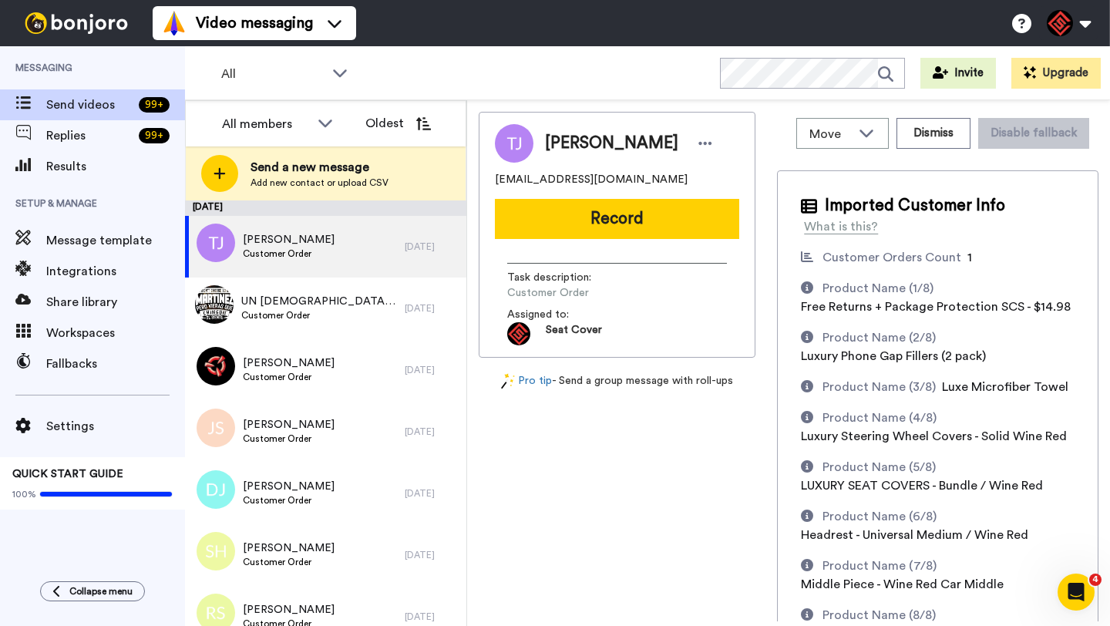
click at [555, 149] on span "Tristan Jacob" at bounding box center [611, 143] width 133 height 23
copy span "Tristan"
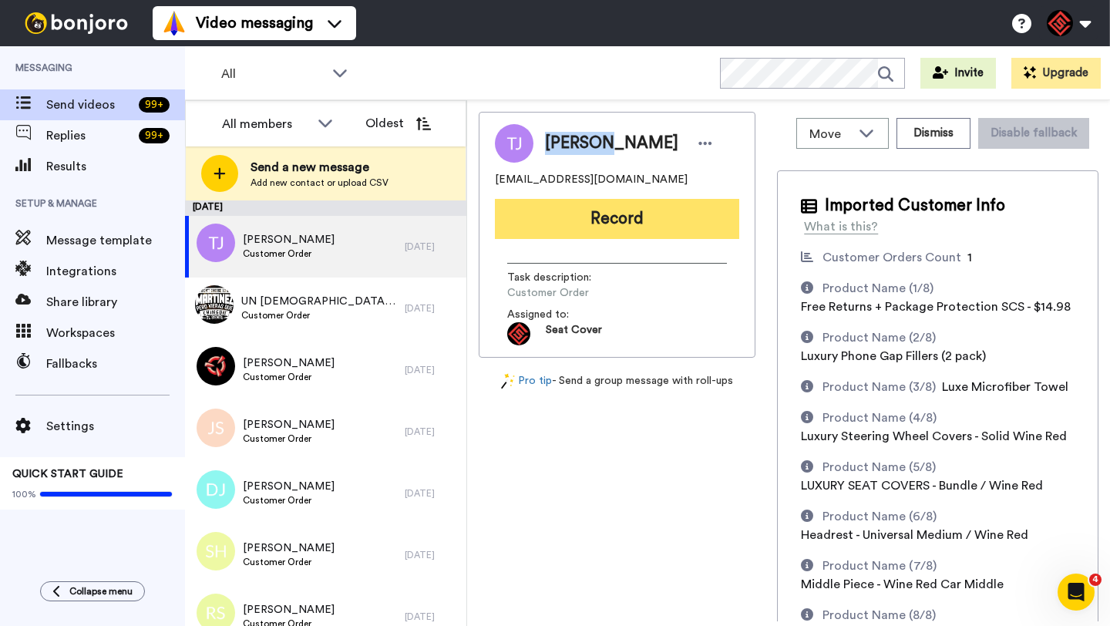
click at [587, 228] on button "Record" at bounding box center [617, 219] width 244 height 40
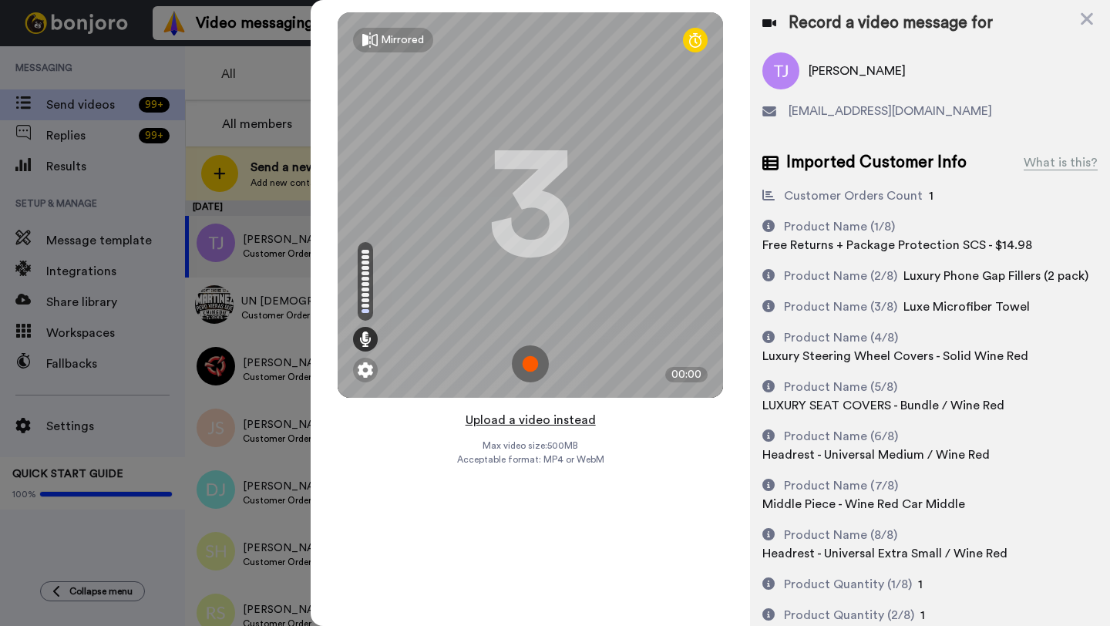
click at [517, 418] on button "Upload a video instead" at bounding box center [531, 420] width 140 height 20
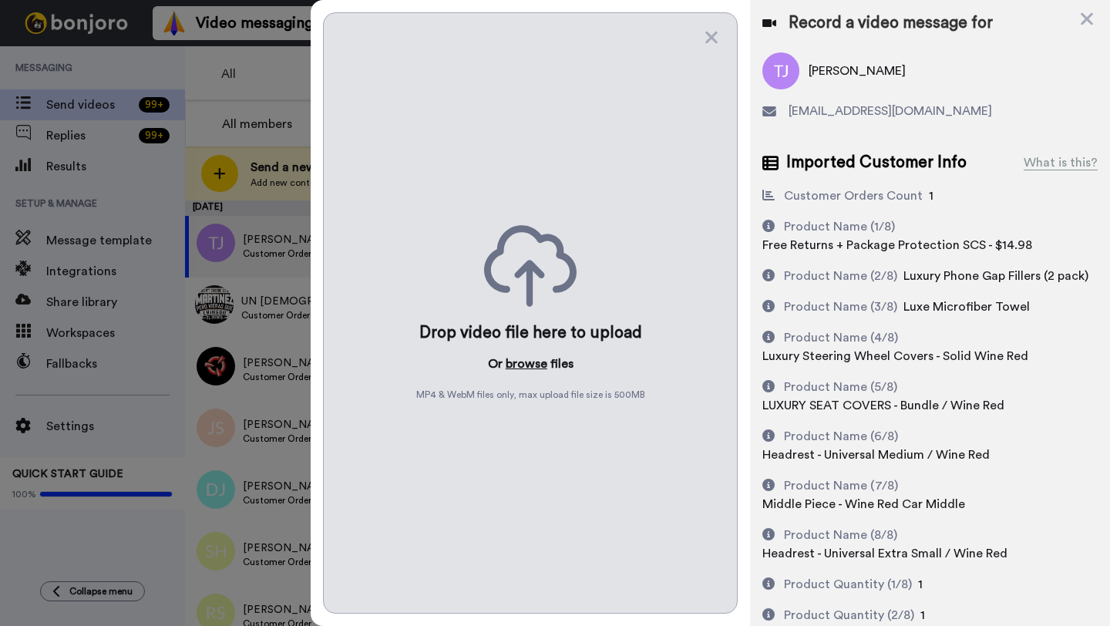
click at [515, 364] on button "browse" at bounding box center [527, 364] width 42 height 19
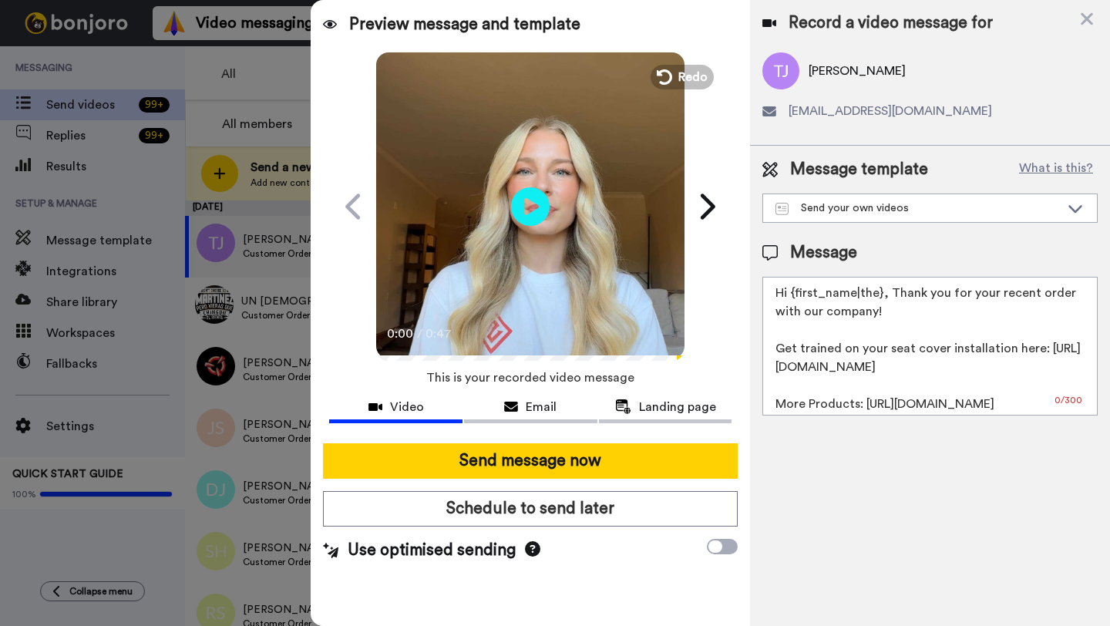
drag, startPoint x: 882, startPoint y: 298, endPoint x: 796, endPoint y: 302, distance: 86.4
click at [796, 302] on textarea "Hi {first_name|the}, Thank you for your recent order with our company! Get trai…" at bounding box center [930, 346] width 335 height 139
drag, startPoint x: 879, startPoint y: 297, endPoint x: 794, endPoint y: 297, distance: 84.8
click at [794, 297] on textarea "Hi {first_name|the}, Thank you for your recent order with our company! Get trai…" at bounding box center [930, 346] width 335 height 139
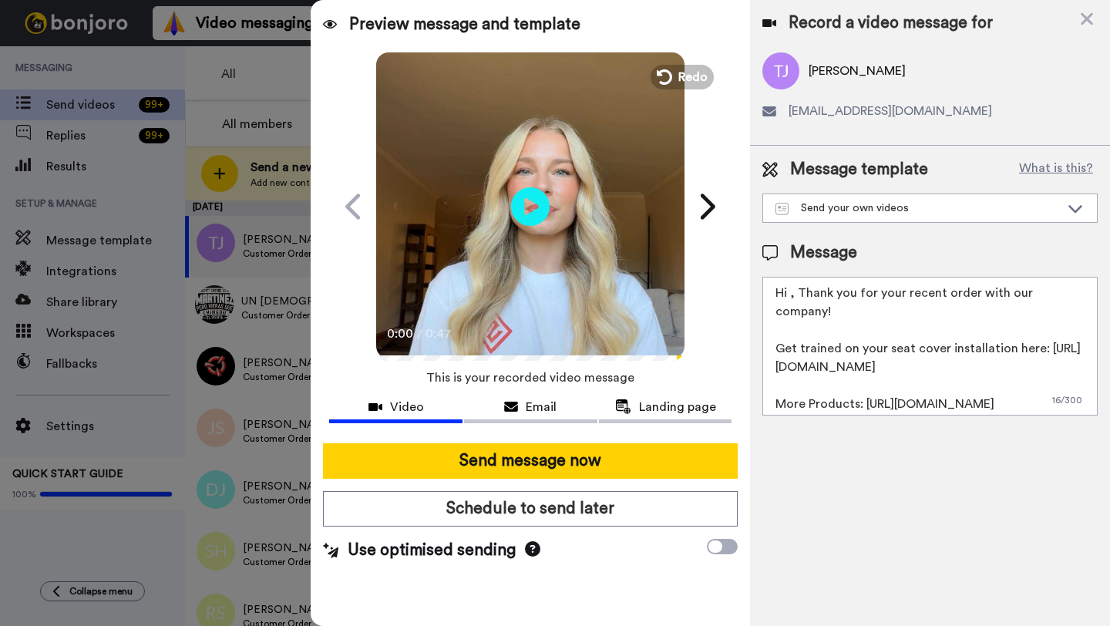
paste textarea "Tristan"
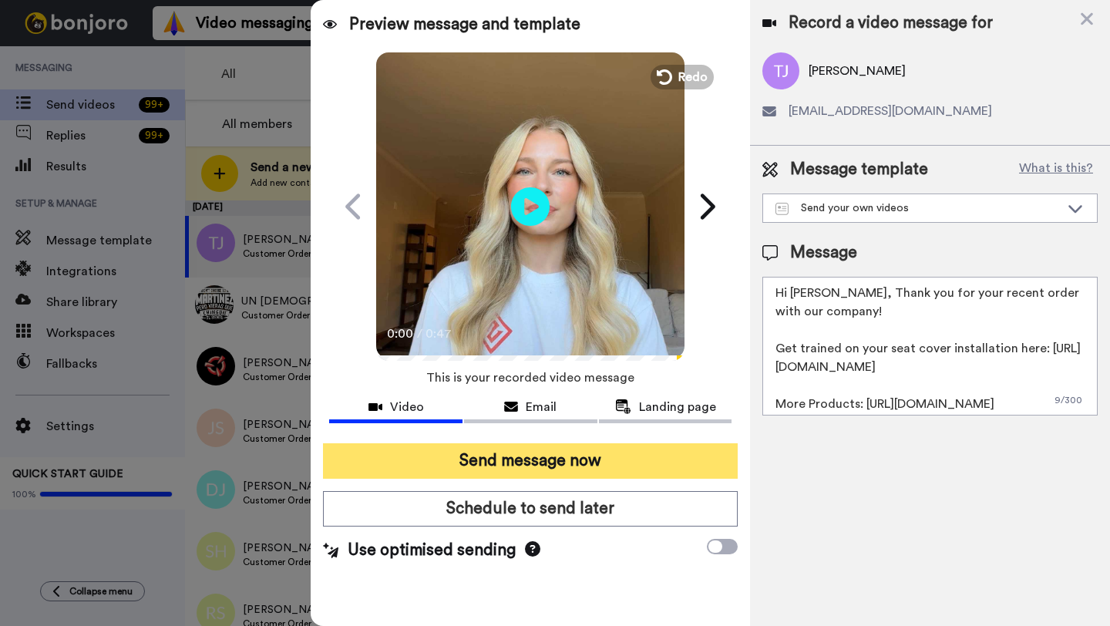
type textarea "Hi Tristan, Thank you for your recent order with our company! Get trained on yo…"
click at [665, 446] on button "Send message now" at bounding box center [530, 460] width 415 height 35
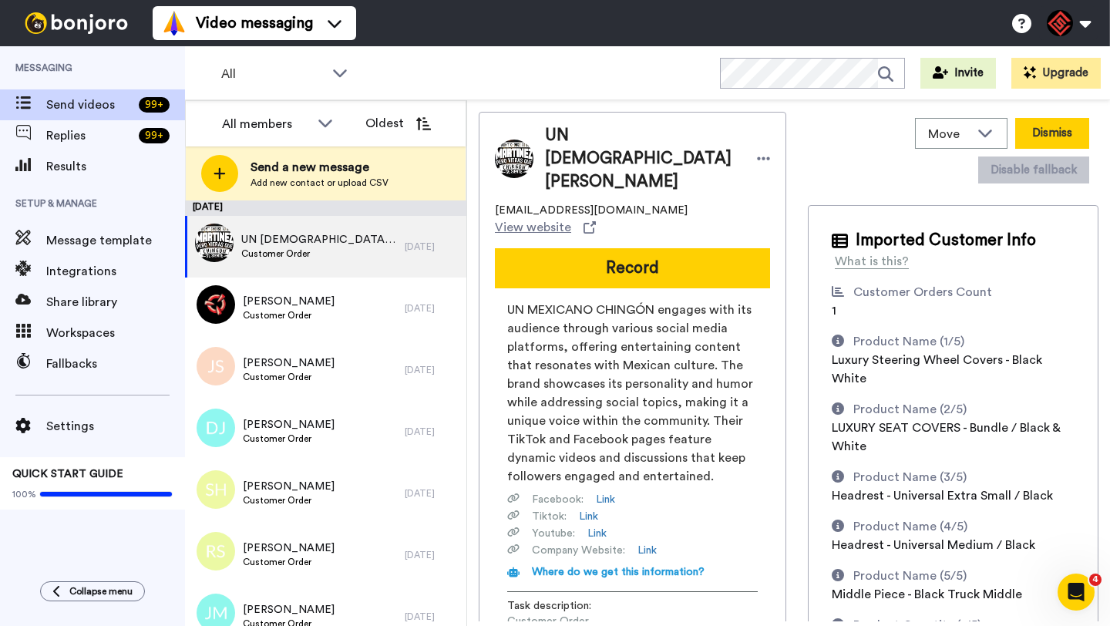
click at [1032, 143] on button "Dismiss" at bounding box center [1052, 133] width 74 height 31
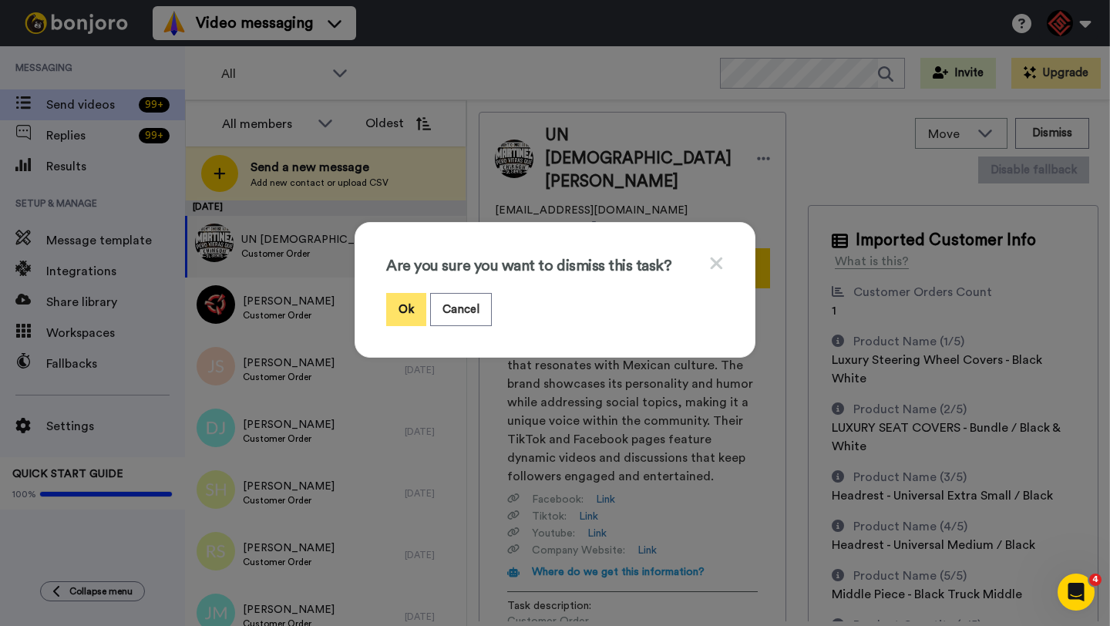
click at [406, 313] on button "Ok" at bounding box center [406, 309] width 40 height 33
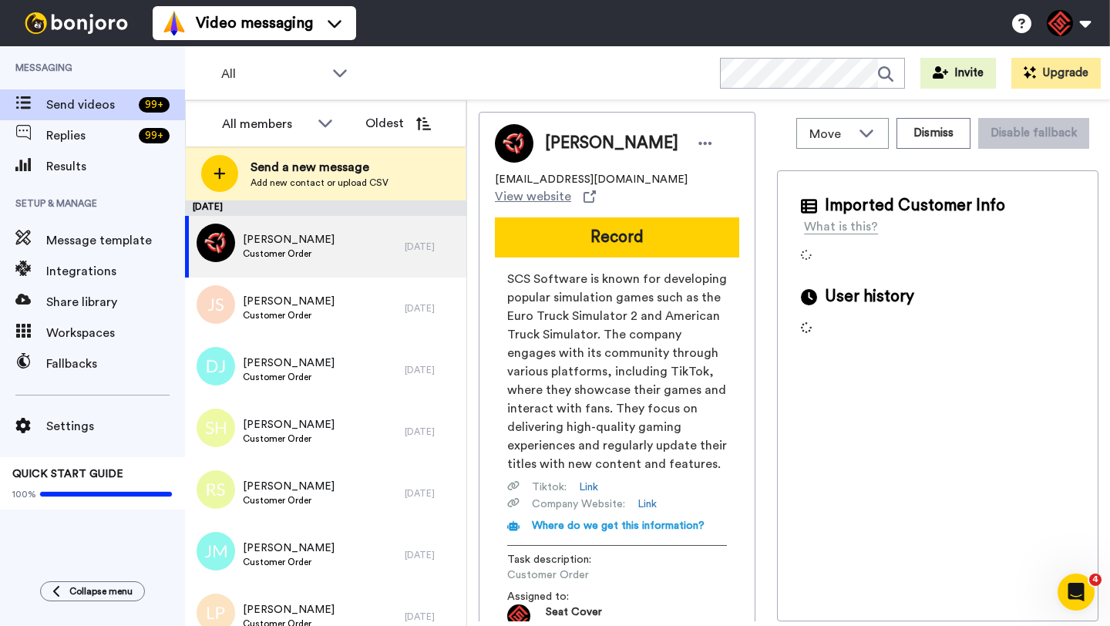
click at [571, 140] on span "[PERSON_NAME]" at bounding box center [611, 143] width 133 height 23
copy span "[PERSON_NAME]"
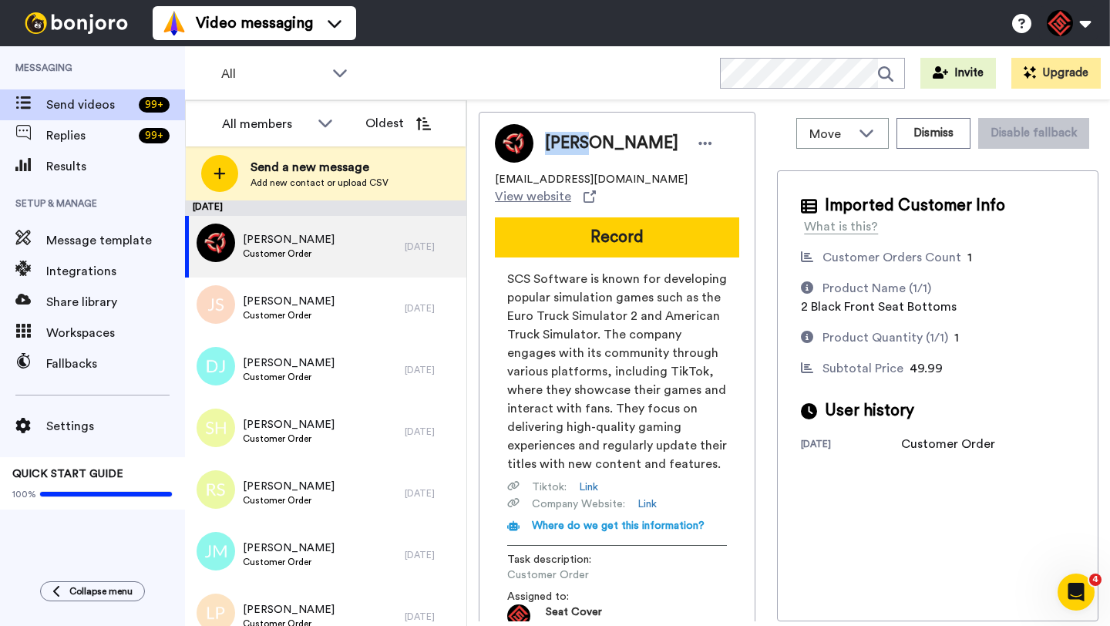
click at [584, 234] on button "Record" at bounding box center [617, 237] width 244 height 40
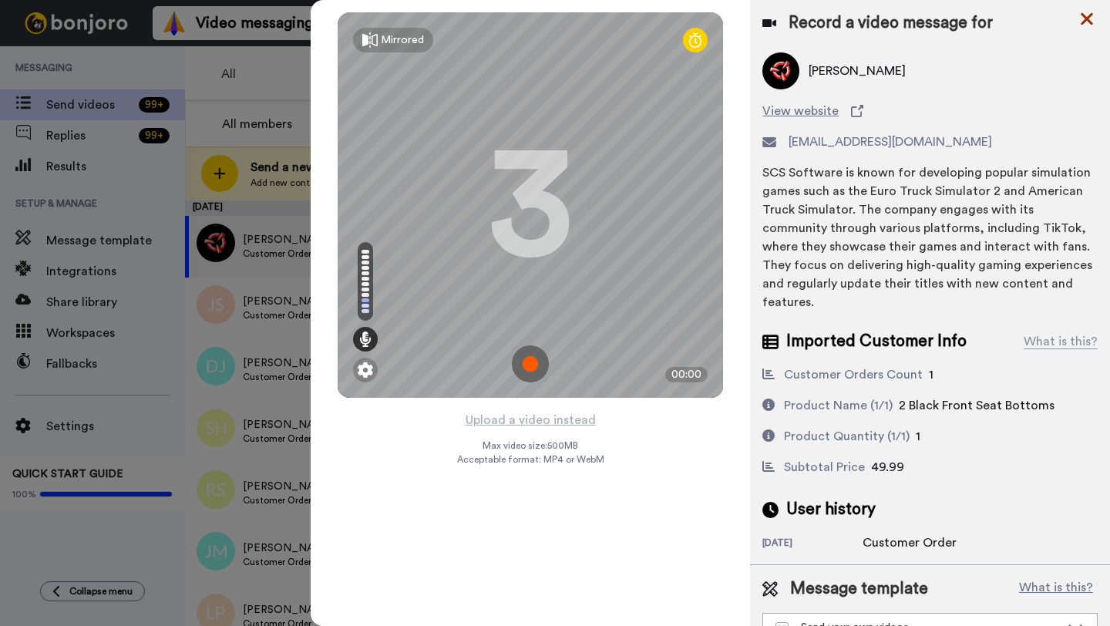
click at [1083, 16] on icon at bounding box center [1086, 18] width 15 height 19
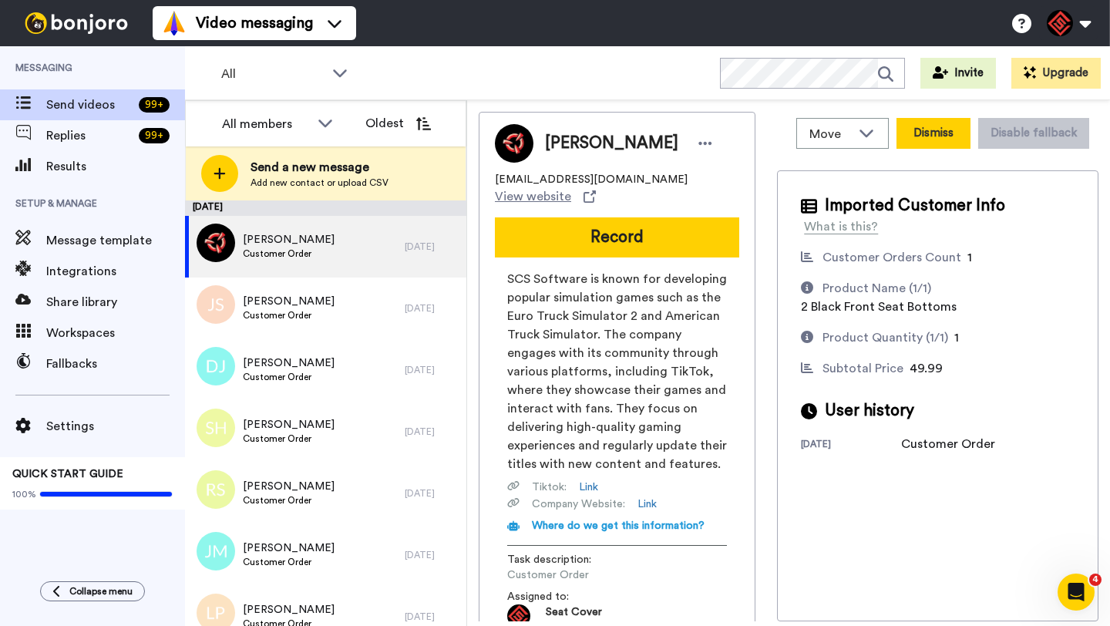
click at [971, 146] on button "Dismiss" at bounding box center [934, 133] width 74 height 31
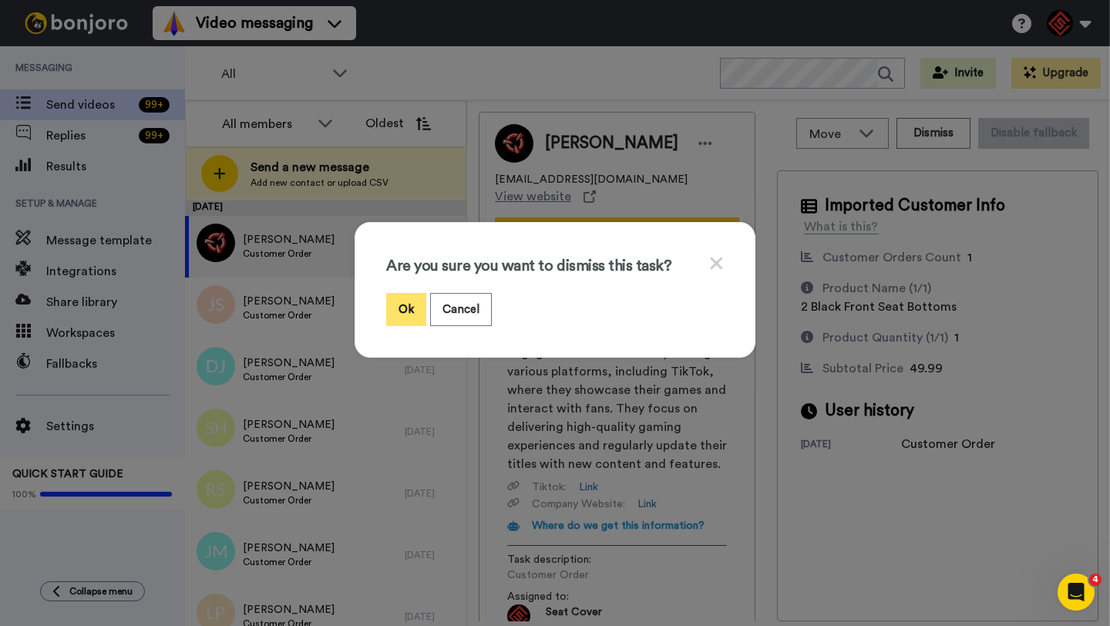
click at [396, 315] on button "Ok" at bounding box center [406, 309] width 40 height 33
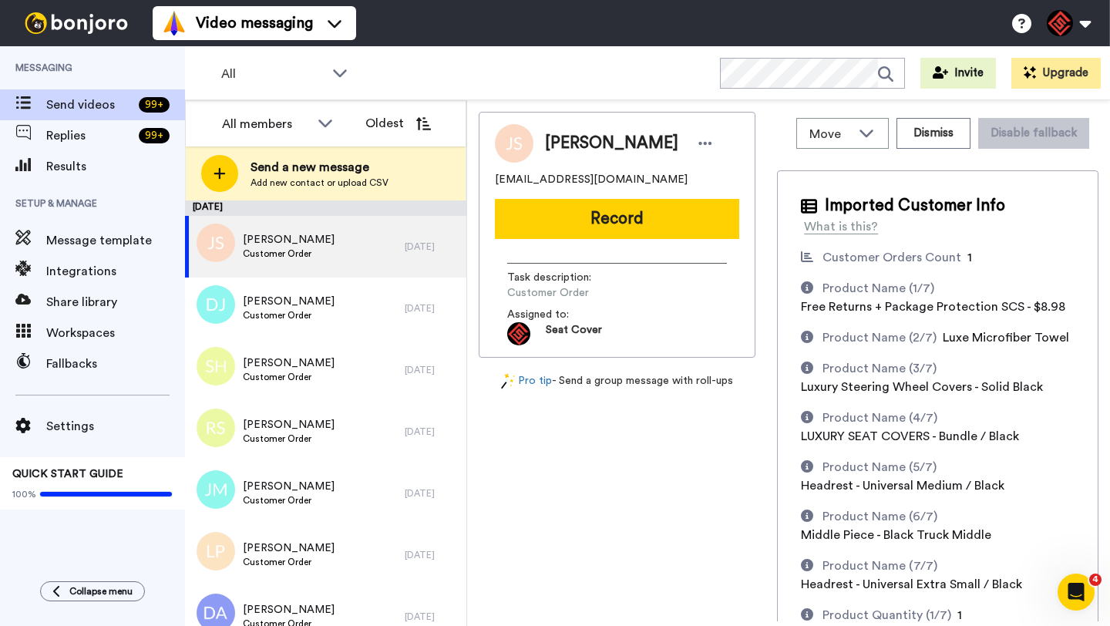
click at [561, 143] on span "[PERSON_NAME]" at bounding box center [611, 143] width 133 height 23
copy span "[PERSON_NAME]"
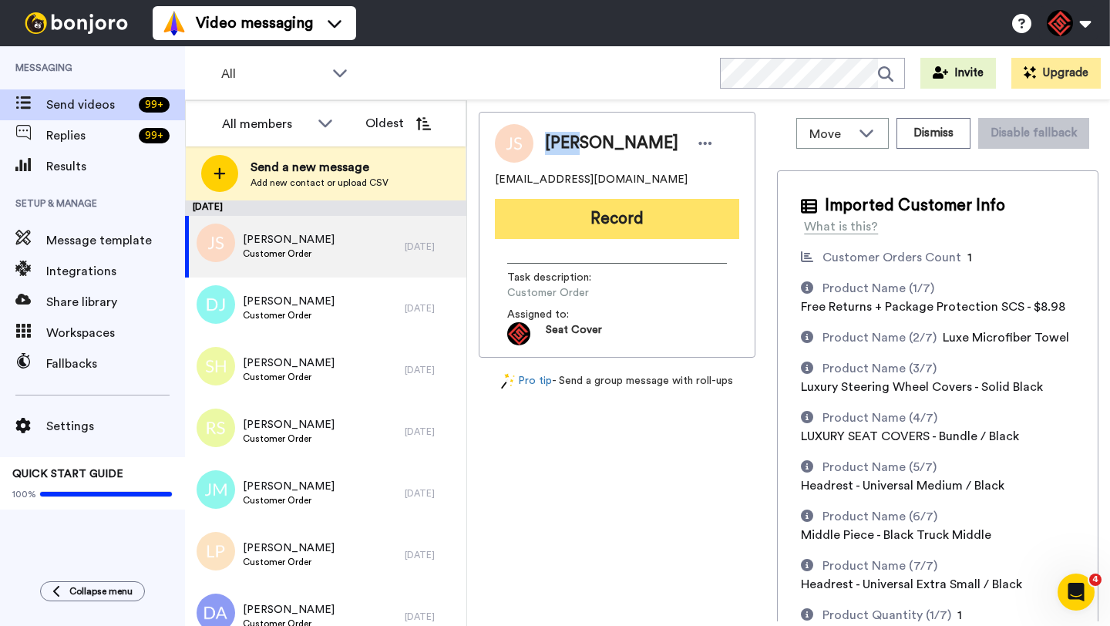
click at [570, 214] on button "Record" at bounding box center [617, 219] width 244 height 40
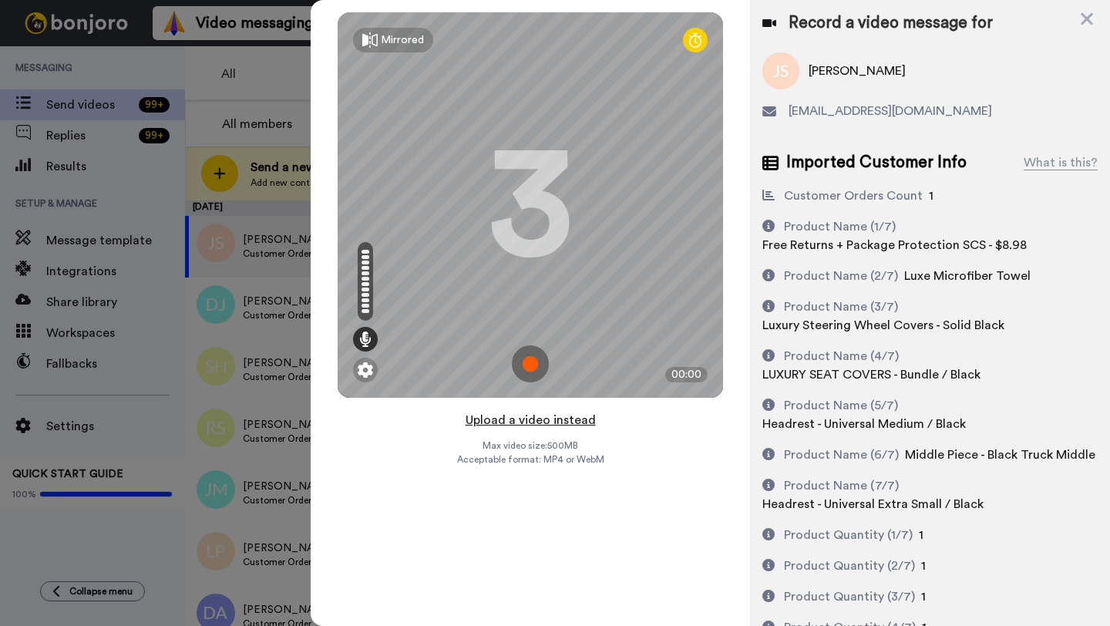
click at [533, 424] on button "Upload a video instead" at bounding box center [531, 420] width 140 height 20
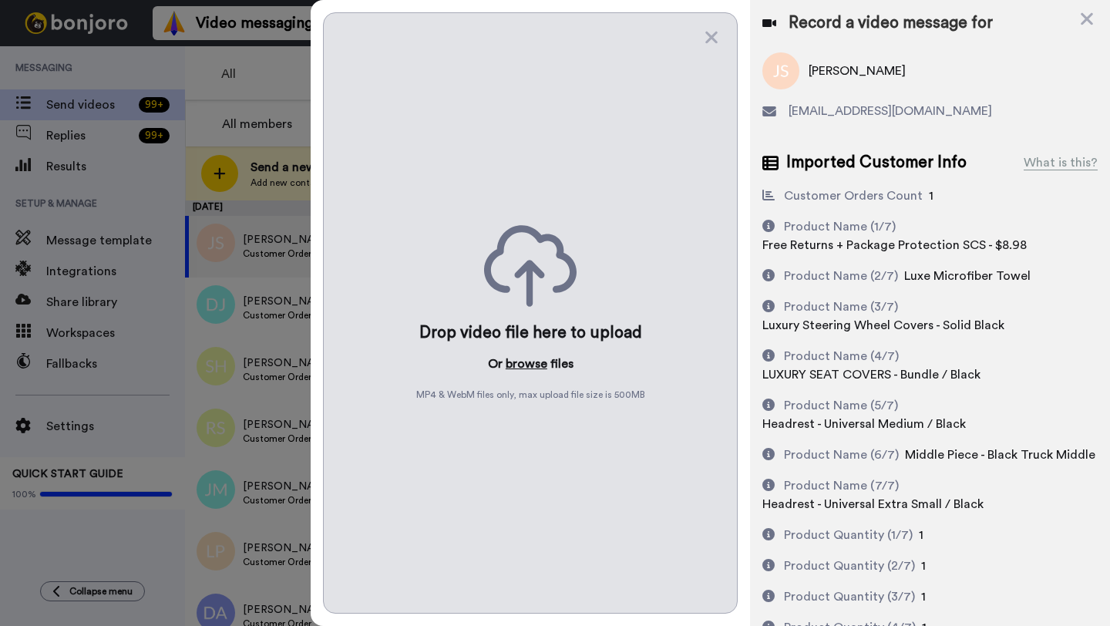
click at [528, 372] on button "browse" at bounding box center [527, 364] width 42 height 19
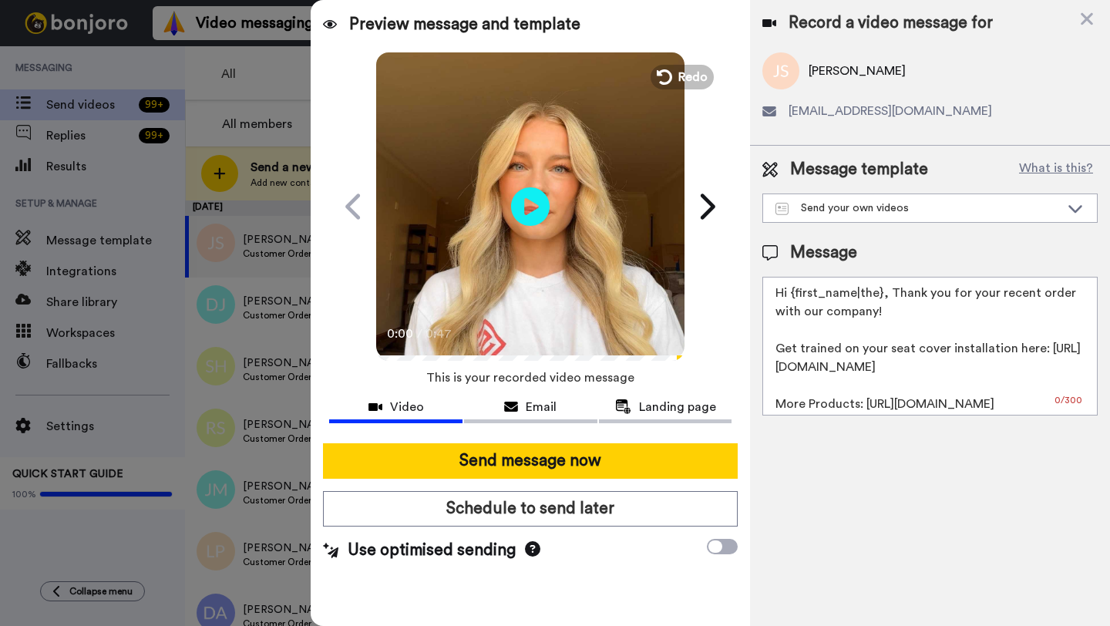
drag, startPoint x: 878, startPoint y: 296, endPoint x: 840, endPoint y: 296, distance: 37.8
click at [840, 296] on textarea "Hi {first_name|the}, Thank you for your recent order with our company! Get trai…" at bounding box center [930, 346] width 335 height 139
drag, startPoint x: 879, startPoint y: 298, endPoint x: 793, endPoint y: 298, distance: 86.4
click at [793, 298] on textarea "Hi {first_name|the}, Thank you for your recent order with our company! Get trai…" at bounding box center [930, 346] width 335 height 139
paste textarea "John"
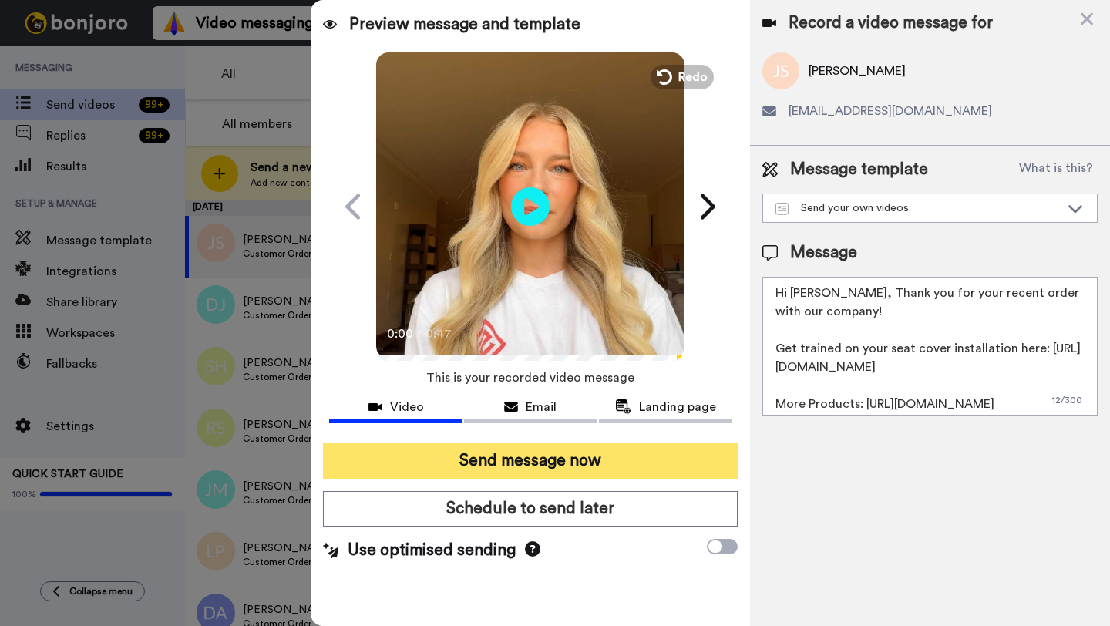
type textarea "Hi John, Thank you for your recent order with our company! Get trained on your …"
click at [605, 463] on button "Send message now" at bounding box center [530, 460] width 415 height 35
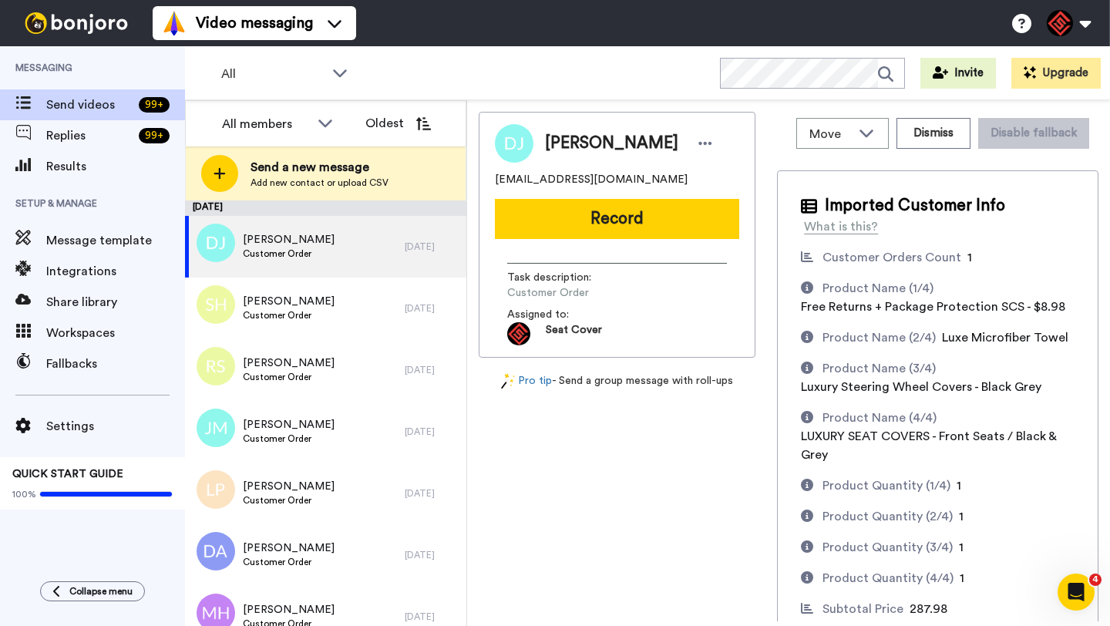
click at [564, 144] on span "[PERSON_NAME]" at bounding box center [611, 143] width 133 height 23
copy span "[PERSON_NAME]"
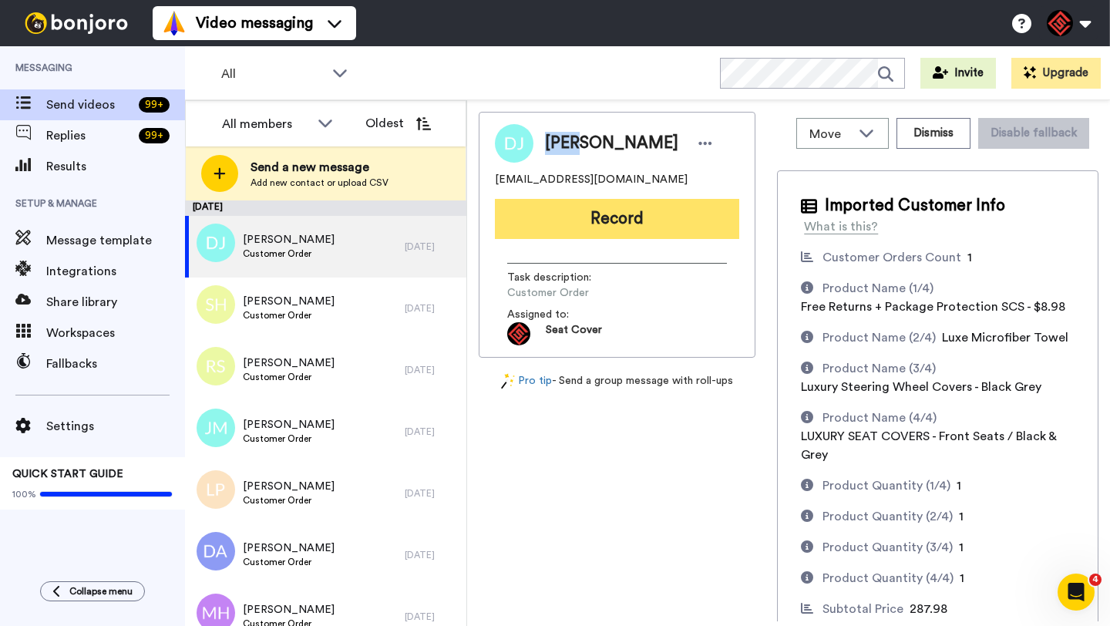
click at [587, 224] on button "Record" at bounding box center [617, 219] width 244 height 40
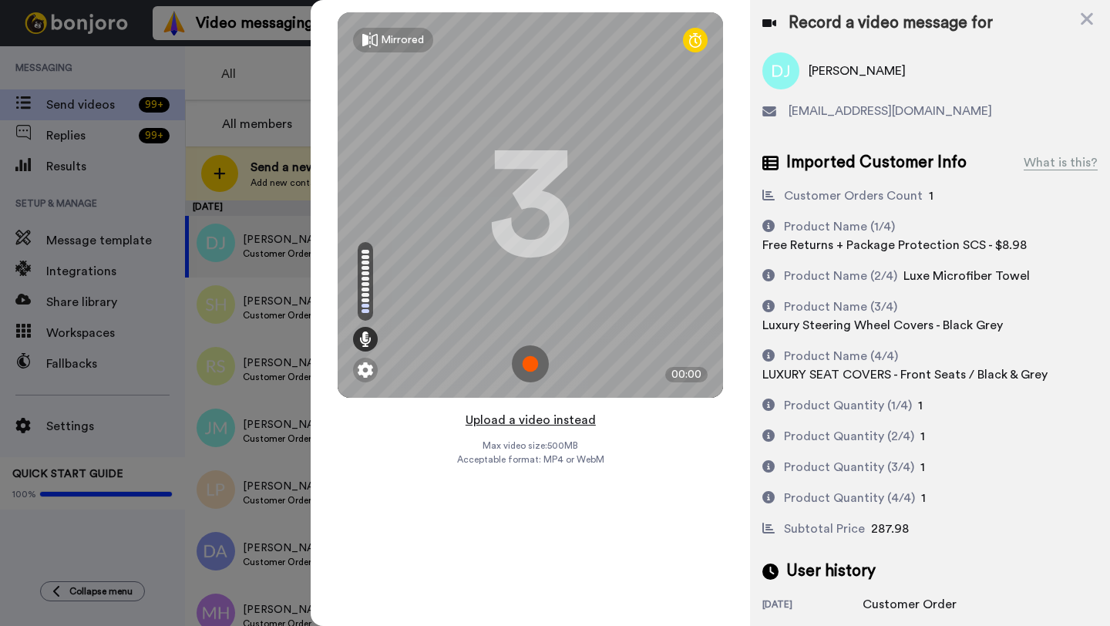
click at [518, 422] on button "Upload a video instead" at bounding box center [531, 420] width 140 height 20
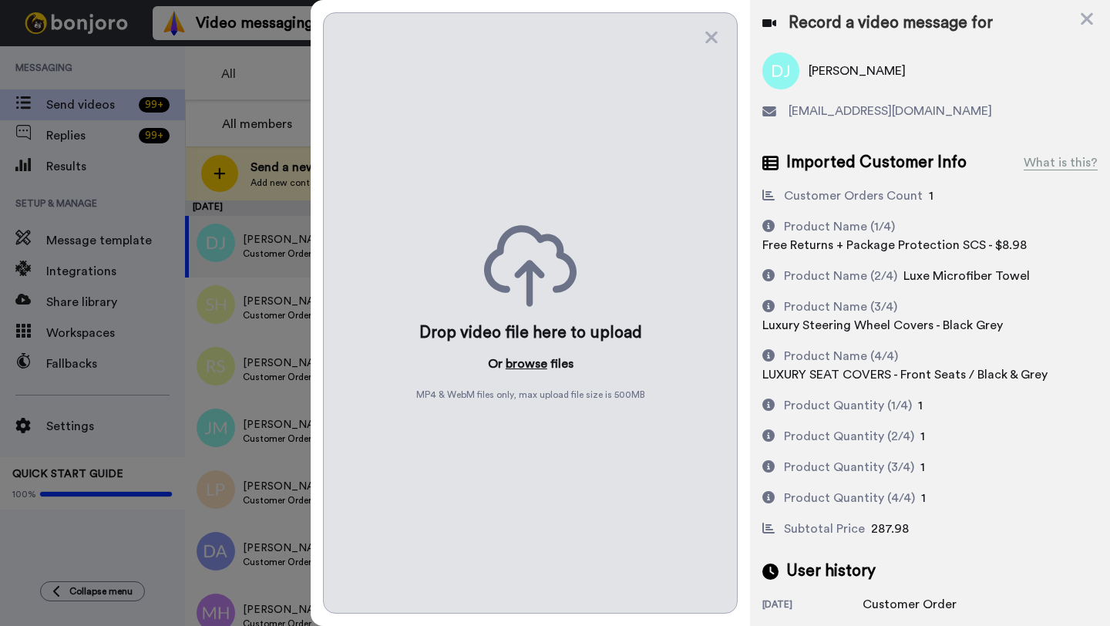
click at [520, 361] on button "browse" at bounding box center [527, 364] width 42 height 19
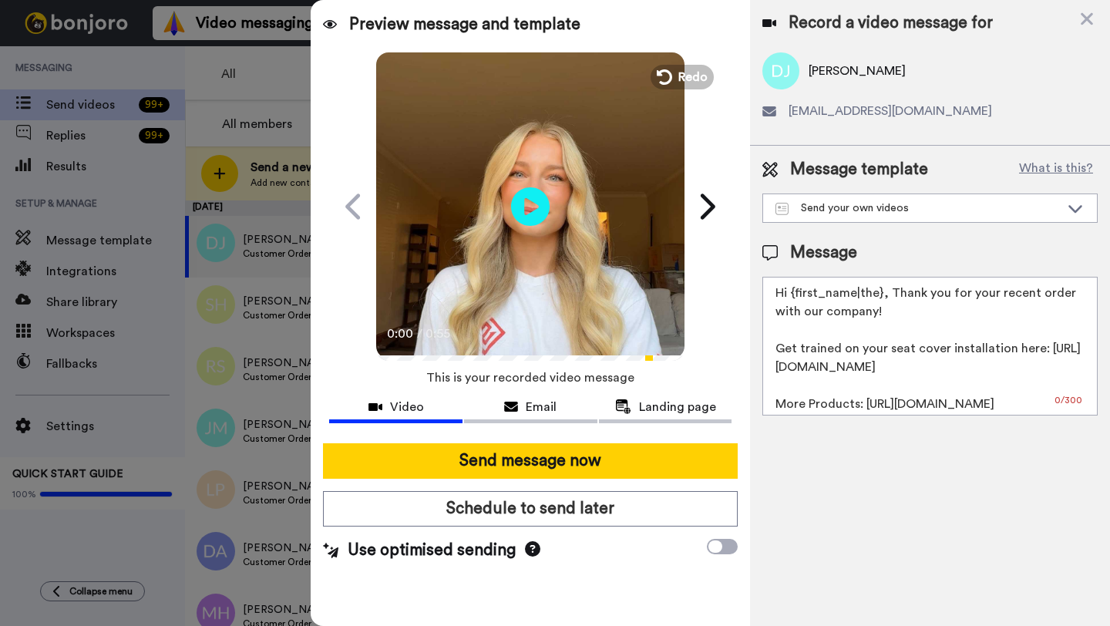
drag, startPoint x: 880, startPoint y: 297, endPoint x: 789, endPoint y: 298, distance: 90.2
click at [789, 298] on textarea "Hi {first_name|the}, Thank you for your recent order with our company! Get trai…" at bounding box center [930, 346] width 335 height 139
paste textarea "[PERSON_NAME]"
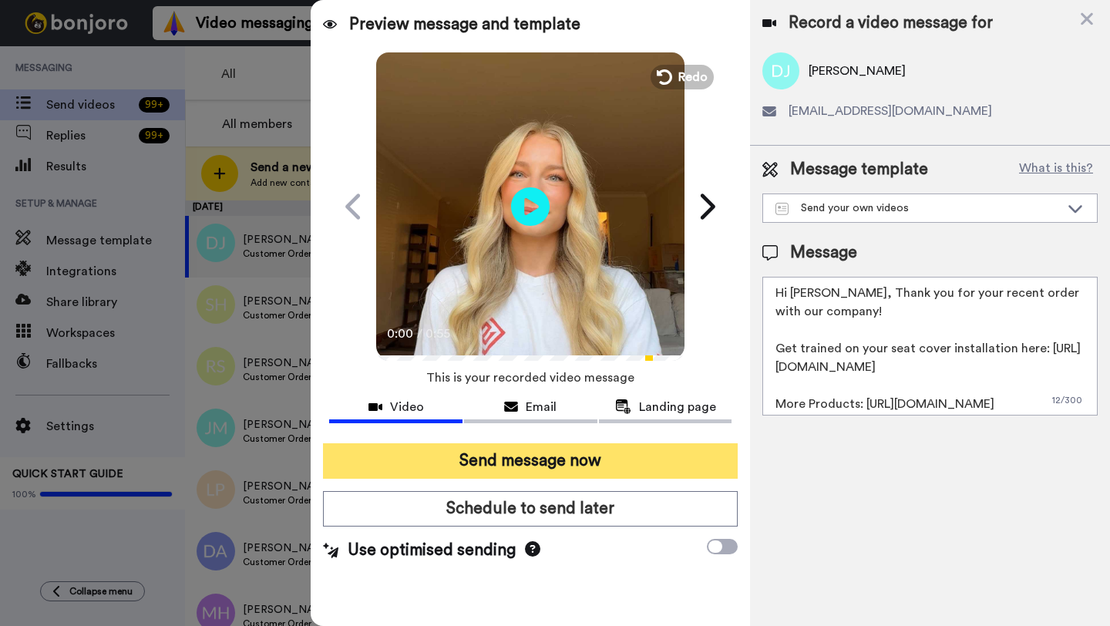
type textarea "Hi [PERSON_NAME], Thank you for your recent order with our company! Get trained…"
click at [601, 467] on button "Send message now" at bounding box center [530, 460] width 415 height 35
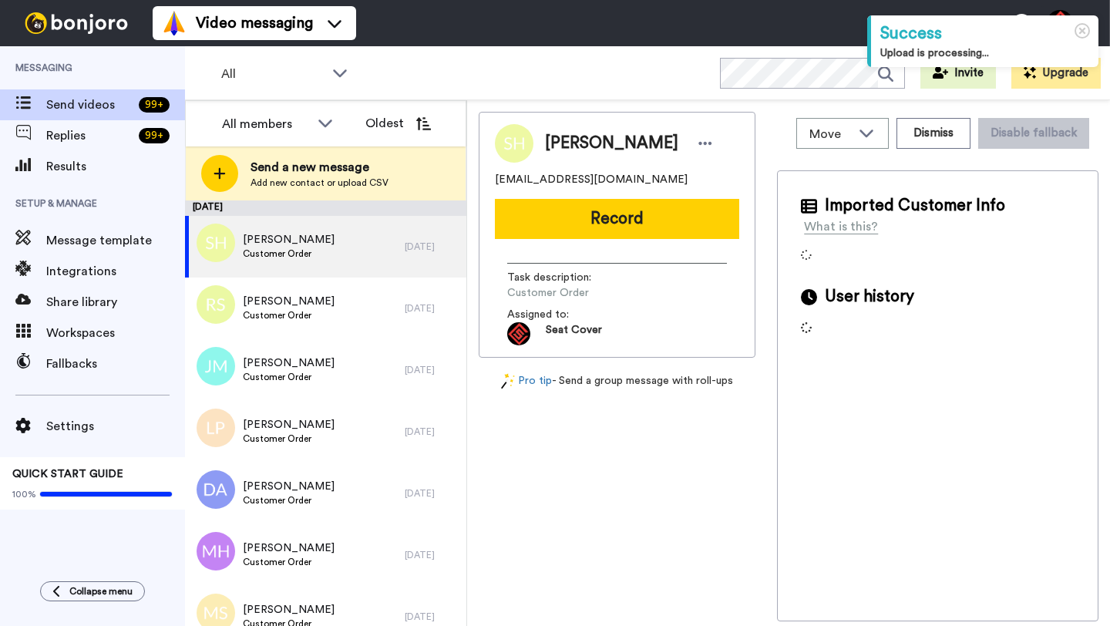
click at [561, 143] on span "[PERSON_NAME]" at bounding box center [611, 143] width 133 height 23
copy span "[PERSON_NAME]"
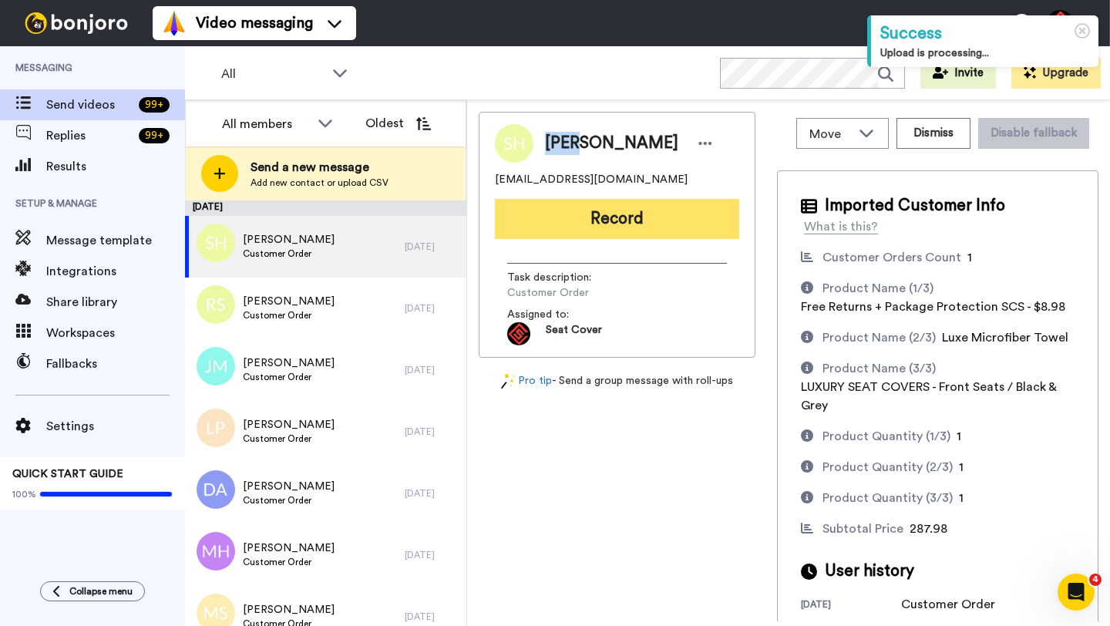
click at [596, 231] on button "Record" at bounding box center [617, 219] width 244 height 40
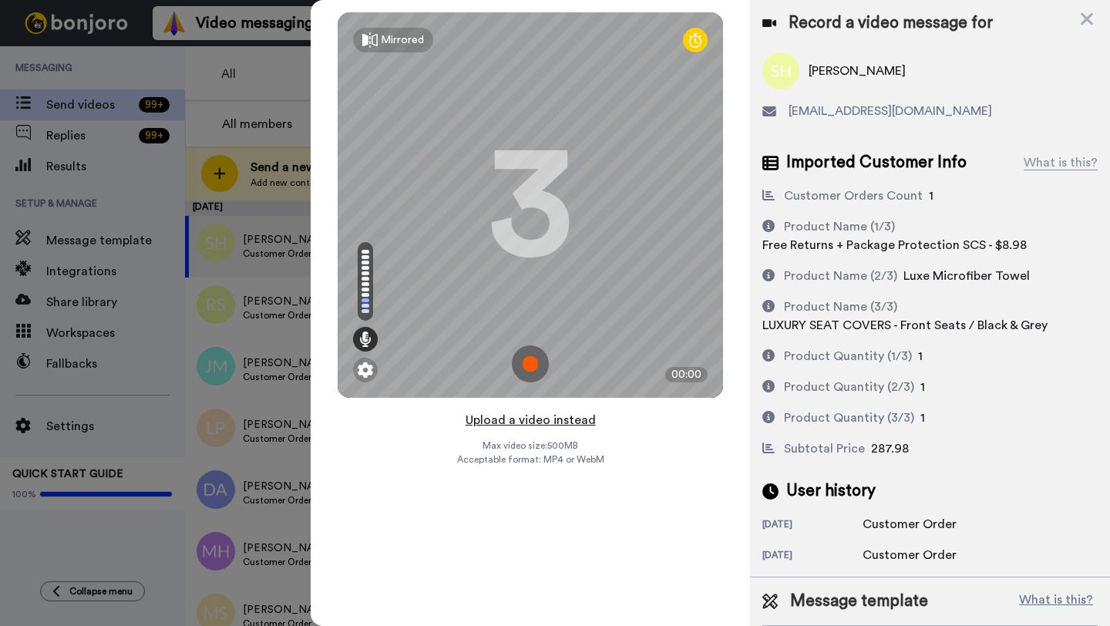
click at [519, 420] on button "Upload a video instead" at bounding box center [531, 420] width 140 height 20
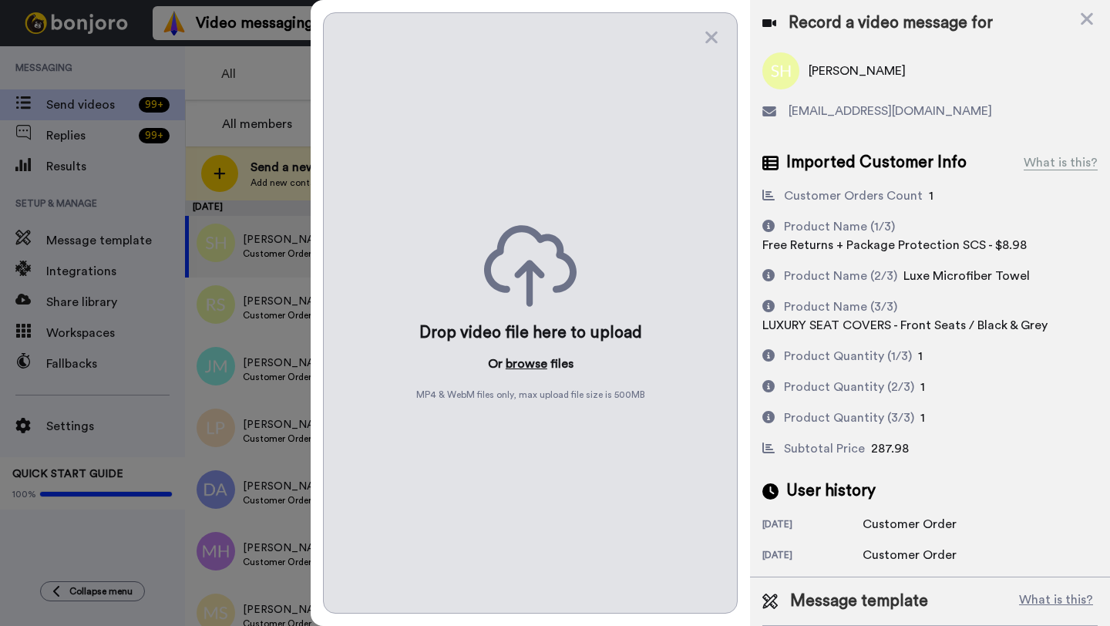
click at [517, 365] on button "browse" at bounding box center [527, 364] width 42 height 19
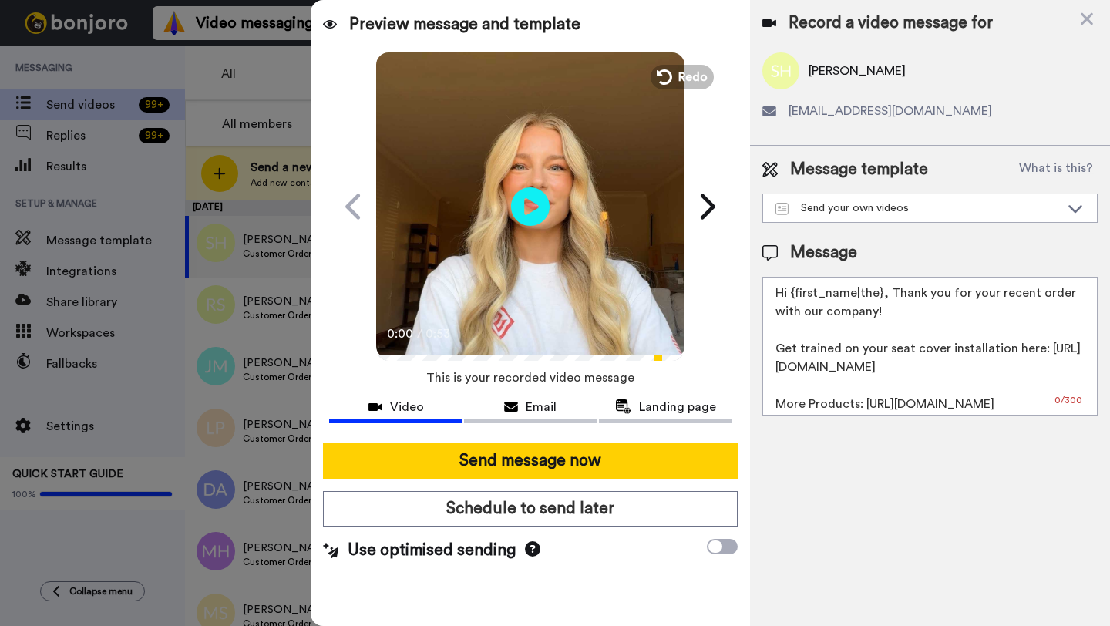
drag, startPoint x: 880, startPoint y: 298, endPoint x: 793, endPoint y: 299, distance: 87.9
click at [793, 299] on textarea "Hi {first_name|the}, Thank you for your recent order with our company! Get trai…" at bounding box center [930, 346] width 335 height 139
paste textarea "[PERSON_NAME]"
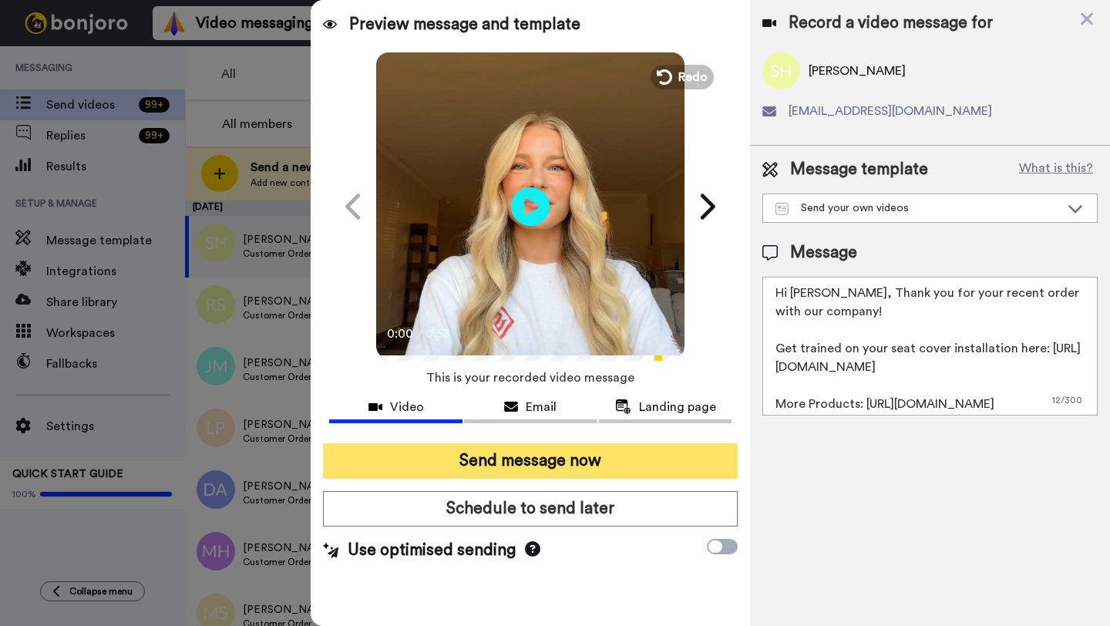
type textarea "Hi [PERSON_NAME], Thank you for your recent order with our company! Get trained…"
click at [638, 461] on button "Send message now" at bounding box center [530, 460] width 415 height 35
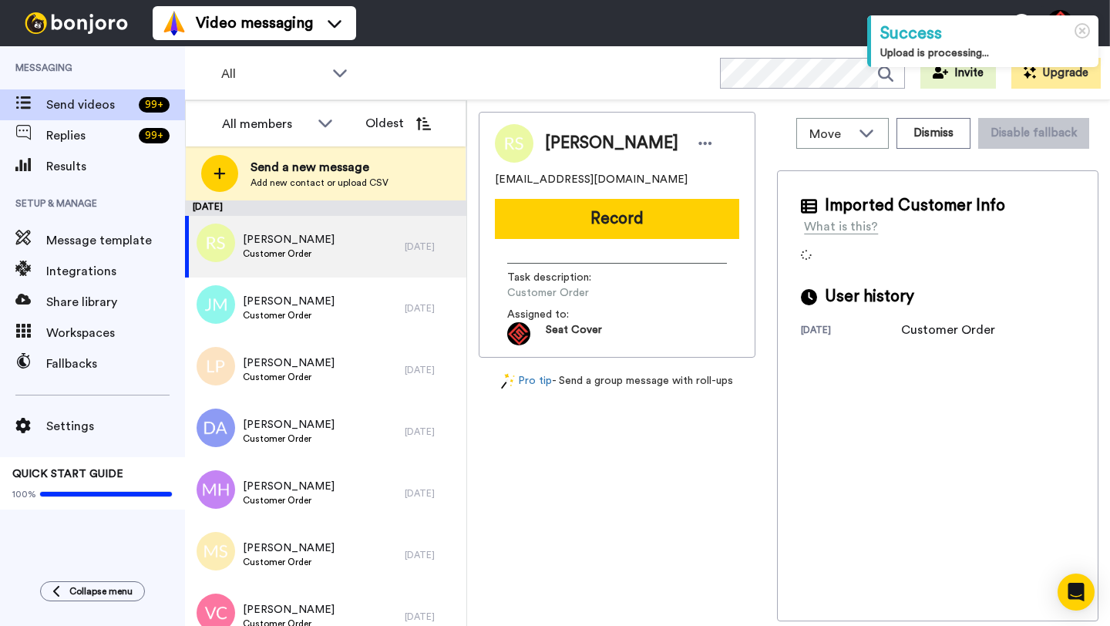
click at [561, 145] on span "[PERSON_NAME]" at bounding box center [611, 143] width 133 height 23
copy span "[PERSON_NAME]"
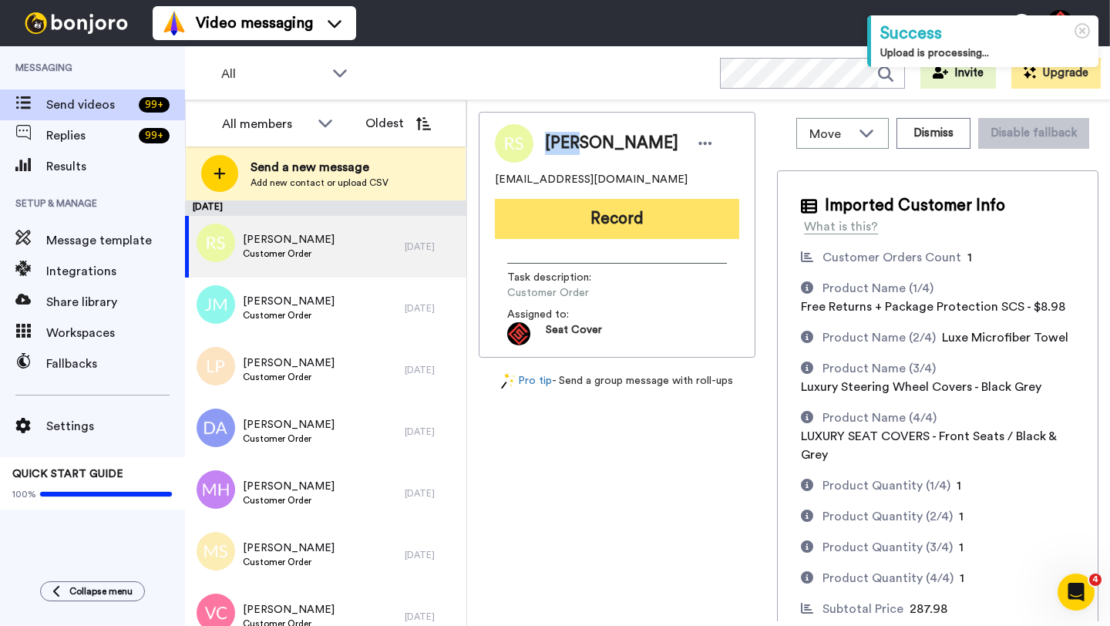
click at [567, 231] on button "Record" at bounding box center [617, 219] width 244 height 40
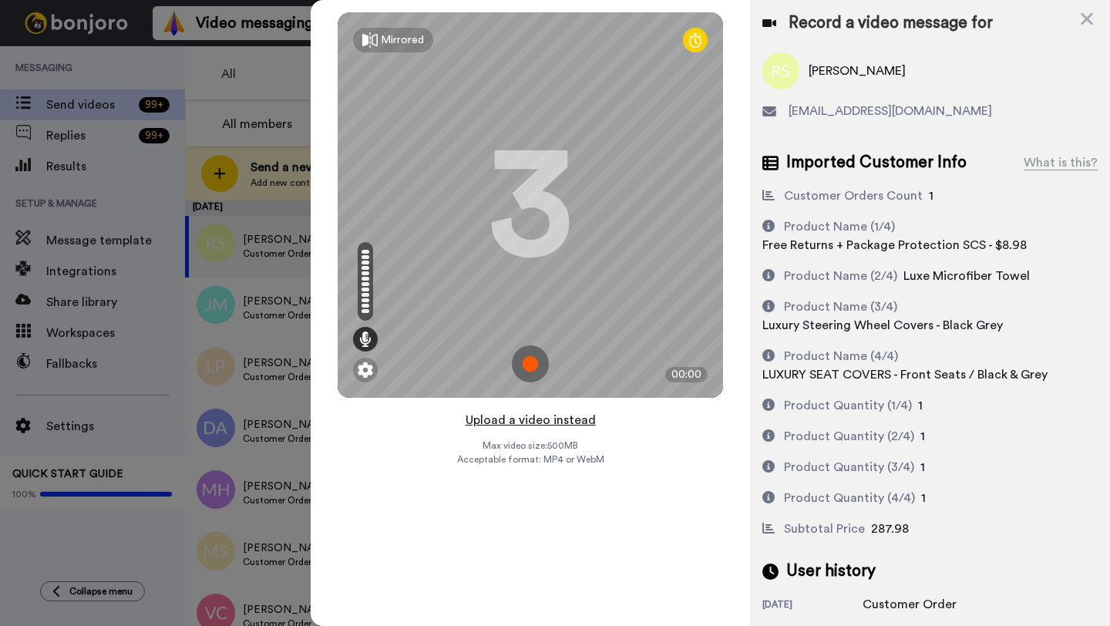
click at [530, 419] on button "Upload a video instead" at bounding box center [531, 420] width 140 height 20
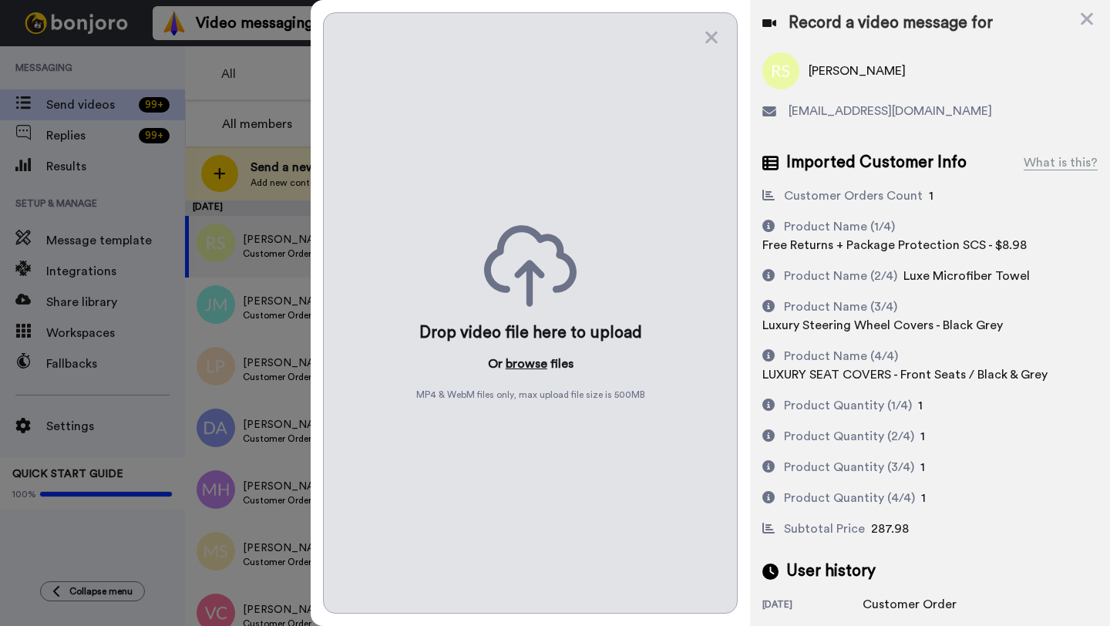
click at [524, 369] on button "browse" at bounding box center [527, 364] width 42 height 19
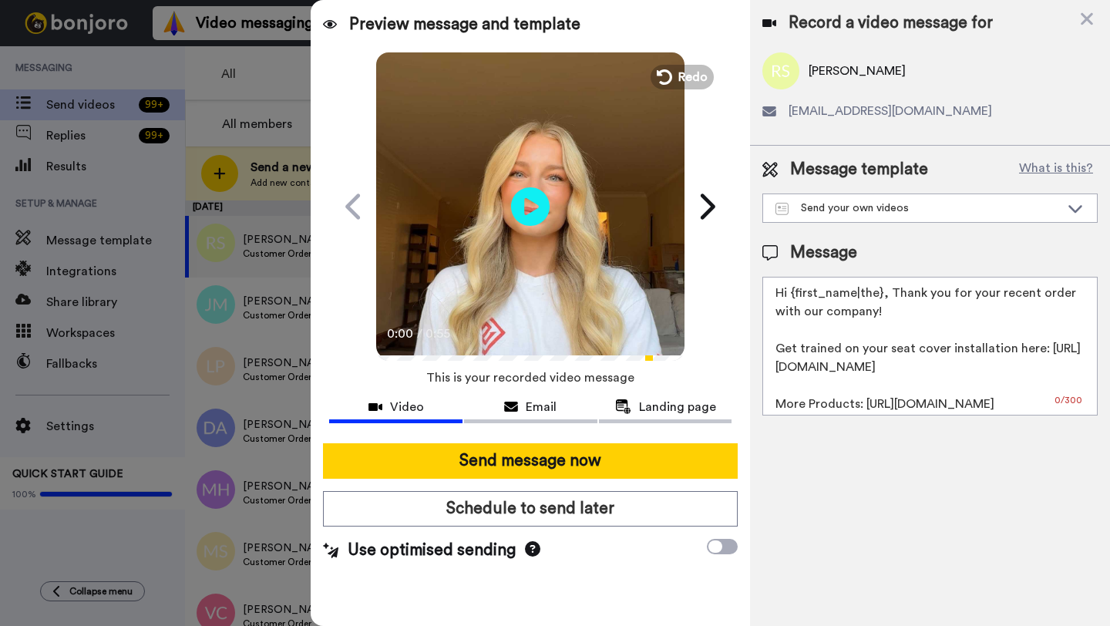
drag, startPoint x: 879, startPoint y: 298, endPoint x: 792, endPoint y: 297, distance: 87.1
click at [792, 297] on textarea "Hi {first_name|the}, Thank you for your recent order with our company! Get trai…" at bounding box center [930, 346] width 335 height 139
paste textarea "Ryan"
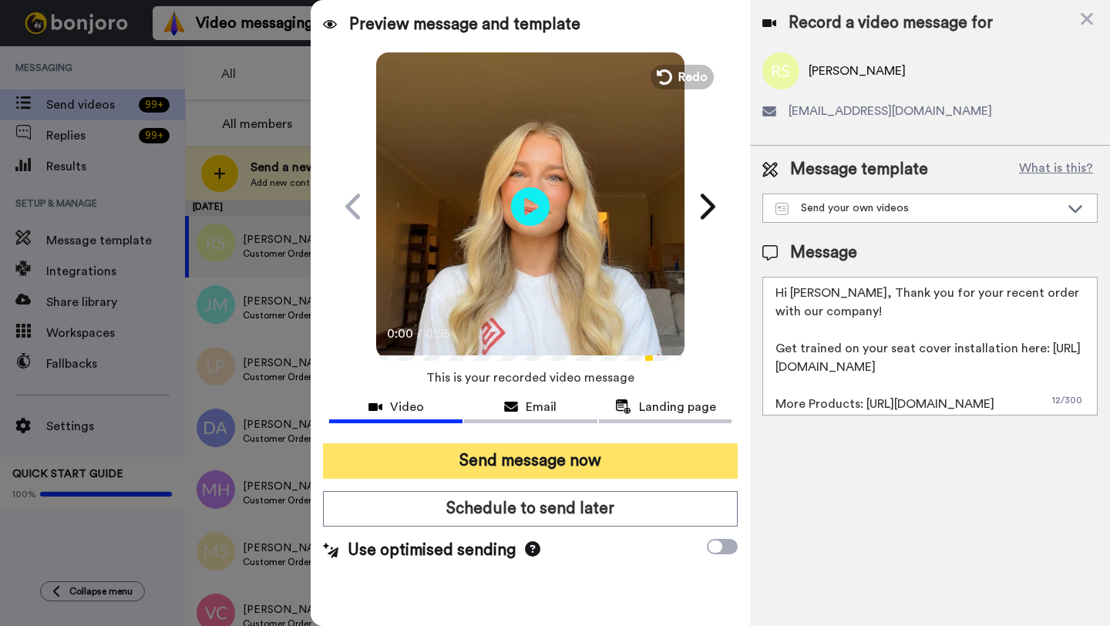
type textarea "Hi Ryan, Thank you for your recent order with our company! Get trained on your …"
click at [575, 457] on button "Send message now" at bounding box center [530, 460] width 415 height 35
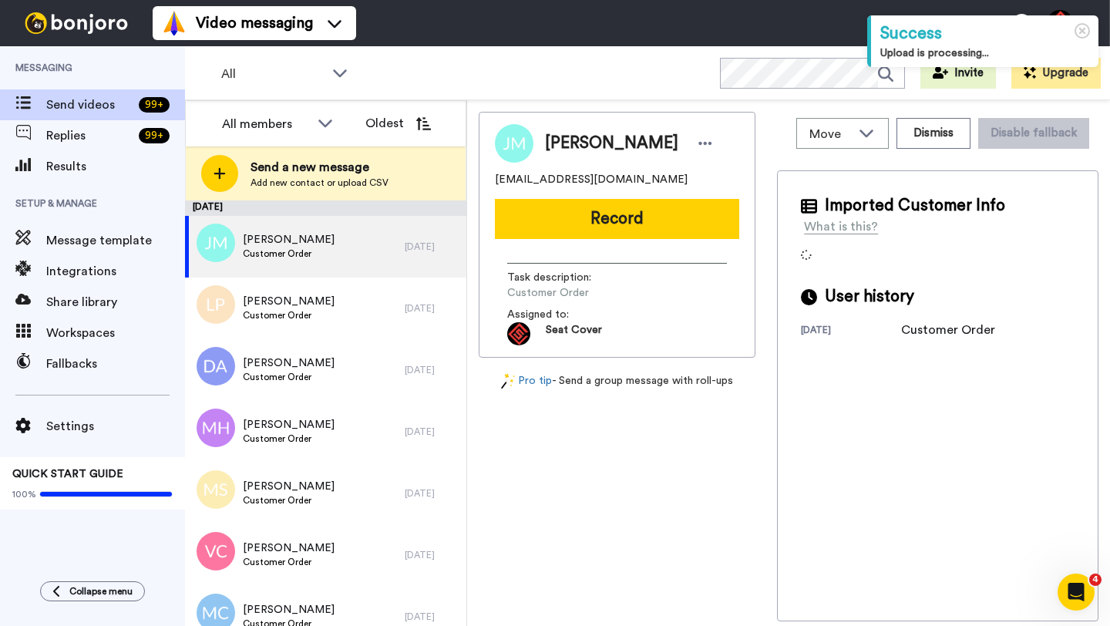
click at [574, 140] on span "[PERSON_NAME]" at bounding box center [611, 143] width 133 height 23
copy span "[PERSON_NAME]"
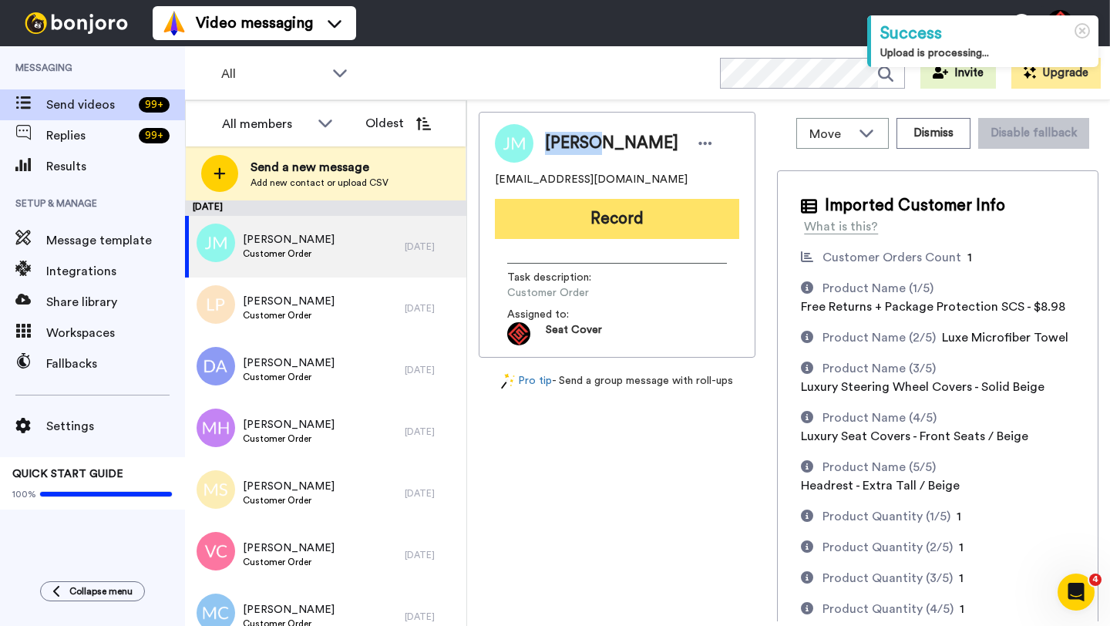
click at [588, 211] on button "Record" at bounding box center [617, 219] width 244 height 40
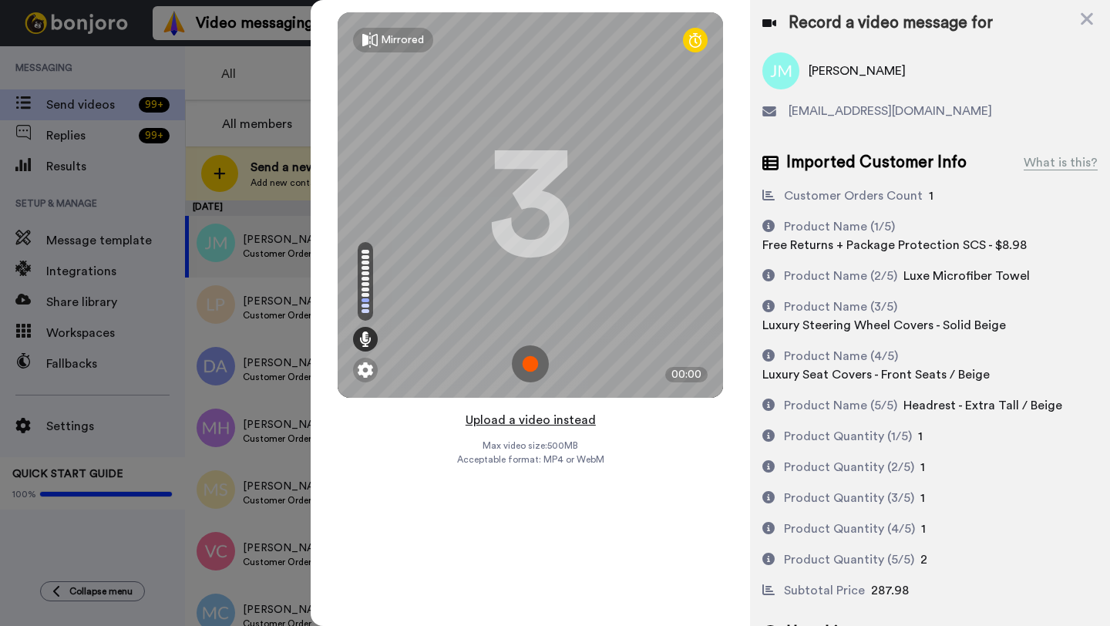
click at [530, 417] on button "Upload a video instead" at bounding box center [531, 420] width 140 height 20
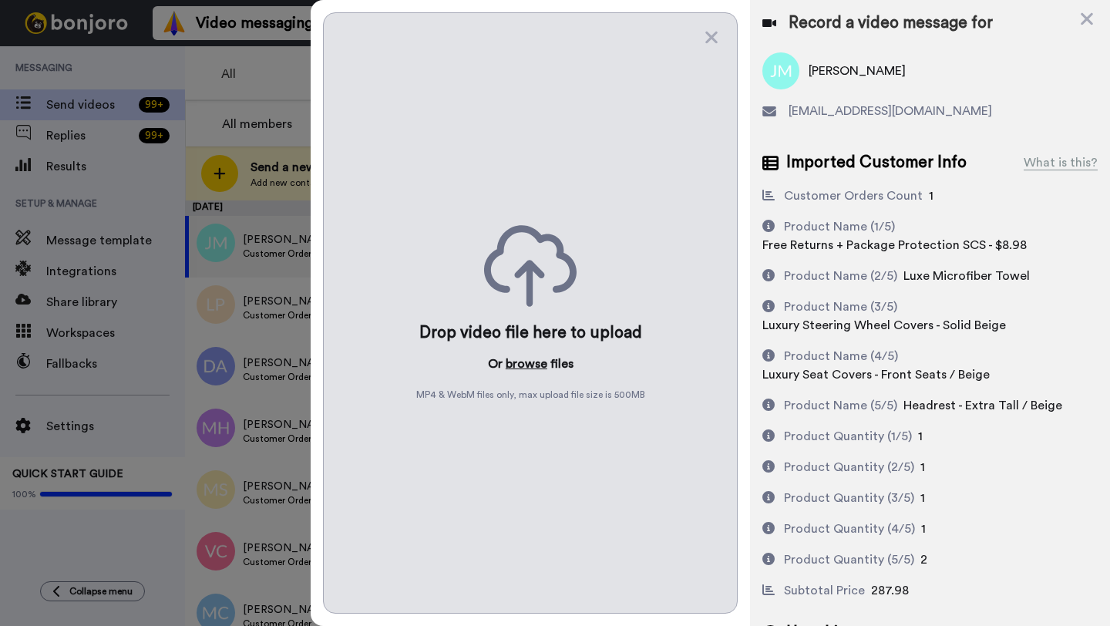
click at [524, 366] on button "browse" at bounding box center [527, 364] width 42 height 19
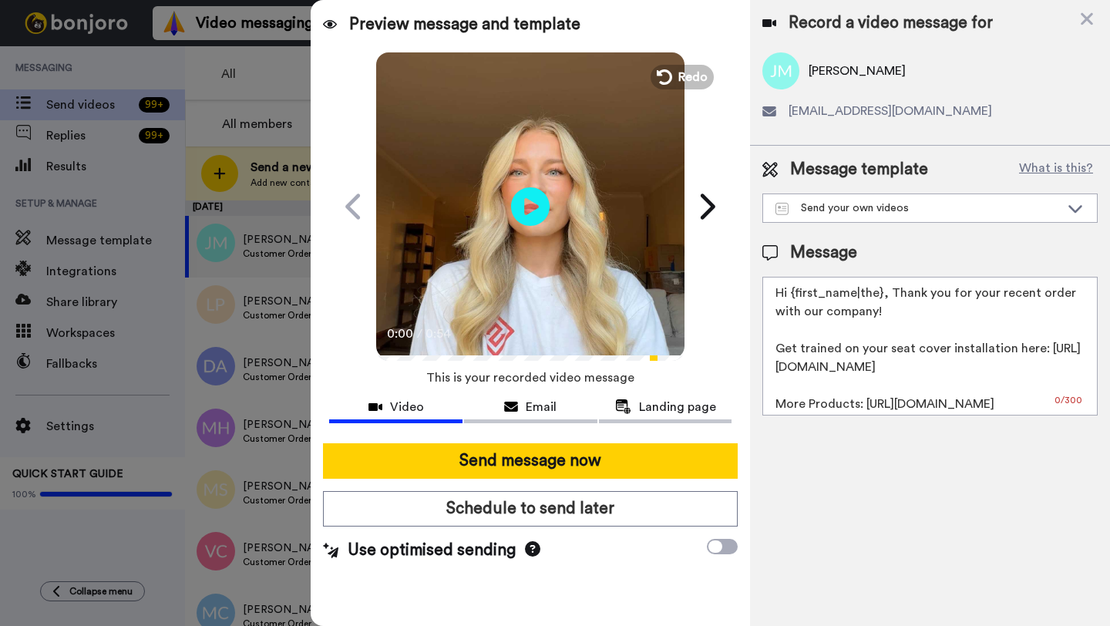
drag, startPoint x: 880, startPoint y: 299, endPoint x: 791, endPoint y: 301, distance: 89.4
click at [791, 301] on textarea "Hi {first_name|the}, Thank you for your recent order with our company! Get trai…" at bounding box center [930, 346] width 335 height 139
paste textarea "[PERSON_NAME]"
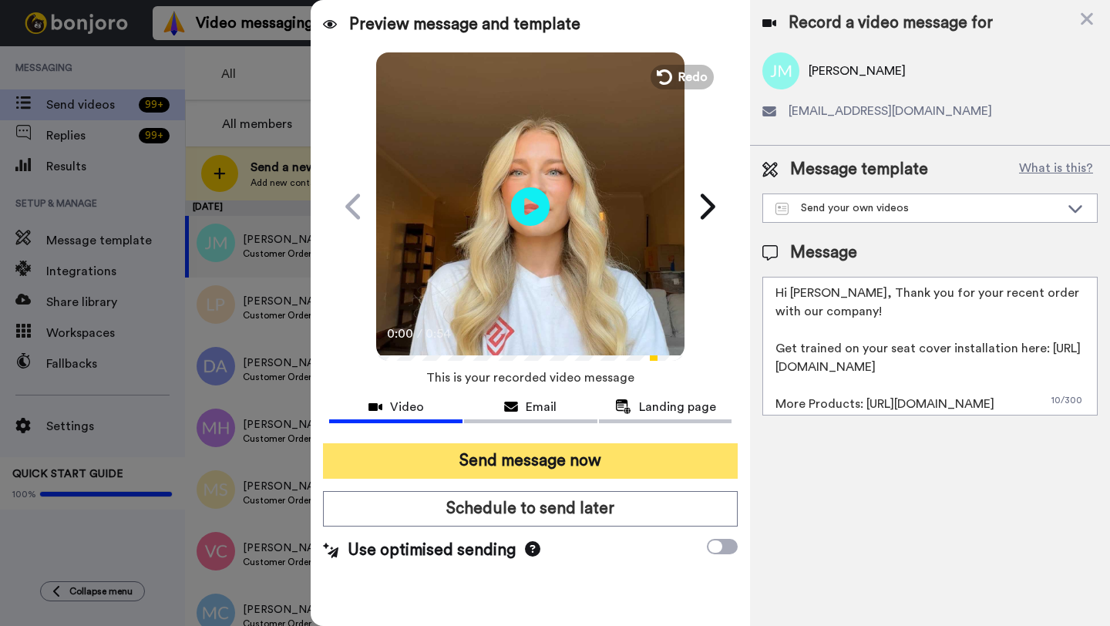
type textarea "Hi [PERSON_NAME], Thank you for your recent order with our company! Get trained…"
click at [594, 453] on button "Send message now" at bounding box center [530, 460] width 415 height 35
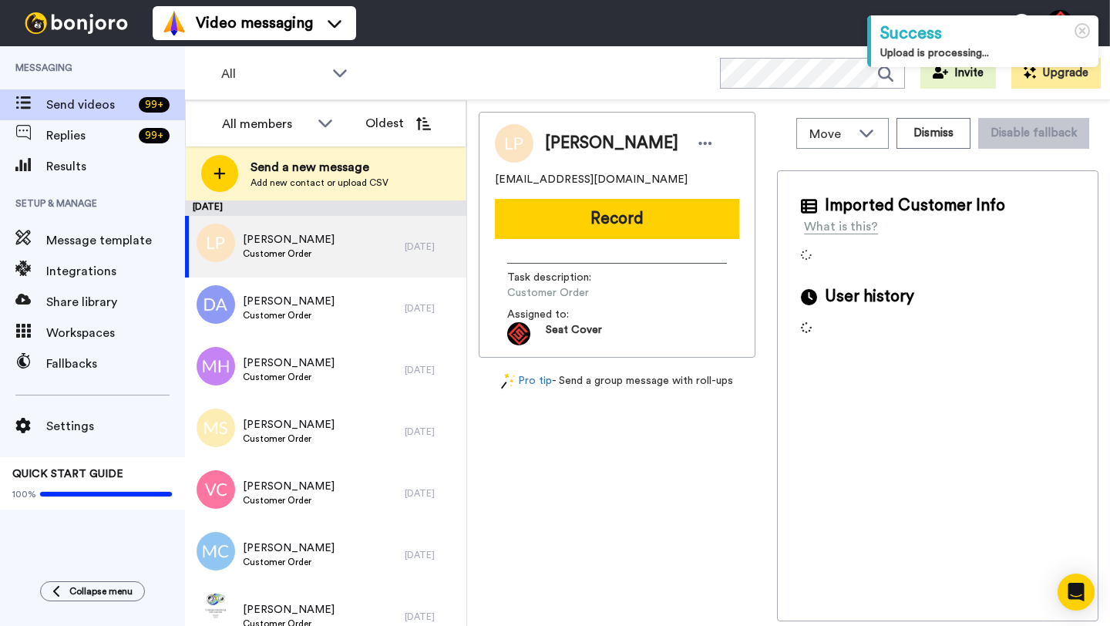
click at [567, 136] on span "[PERSON_NAME]" at bounding box center [611, 143] width 133 height 23
click at [567, 136] on span "Larry Popeck" at bounding box center [611, 143] width 133 height 23
copy span "Larry"
click at [575, 223] on button "Record" at bounding box center [617, 219] width 244 height 40
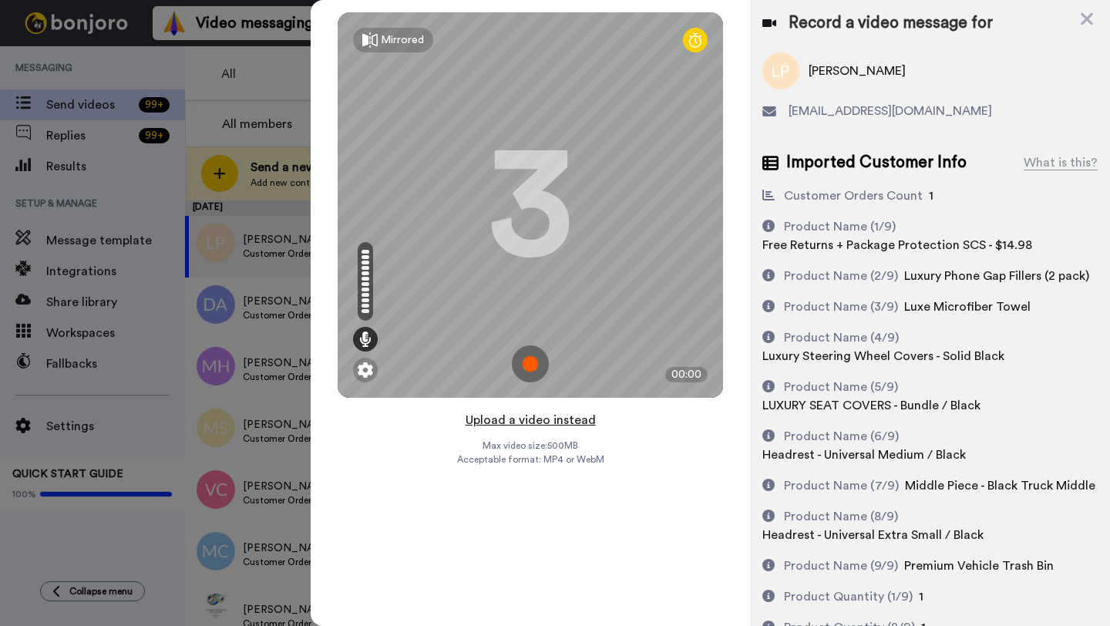
click at [514, 420] on button "Upload a video instead" at bounding box center [531, 420] width 140 height 20
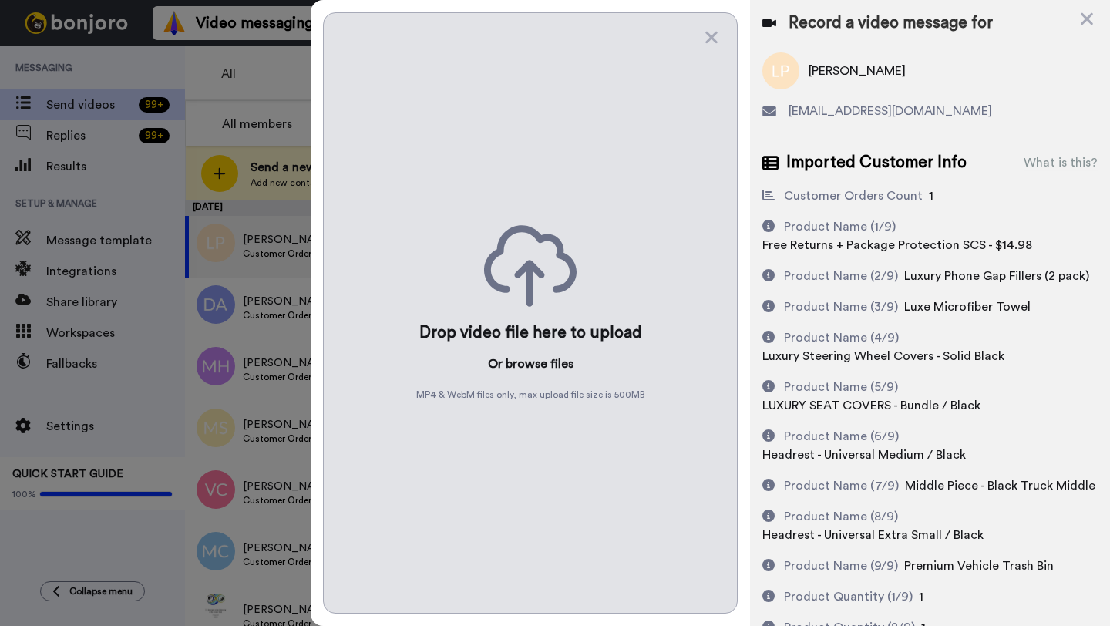
click at [518, 362] on button "browse" at bounding box center [527, 364] width 42 height 19
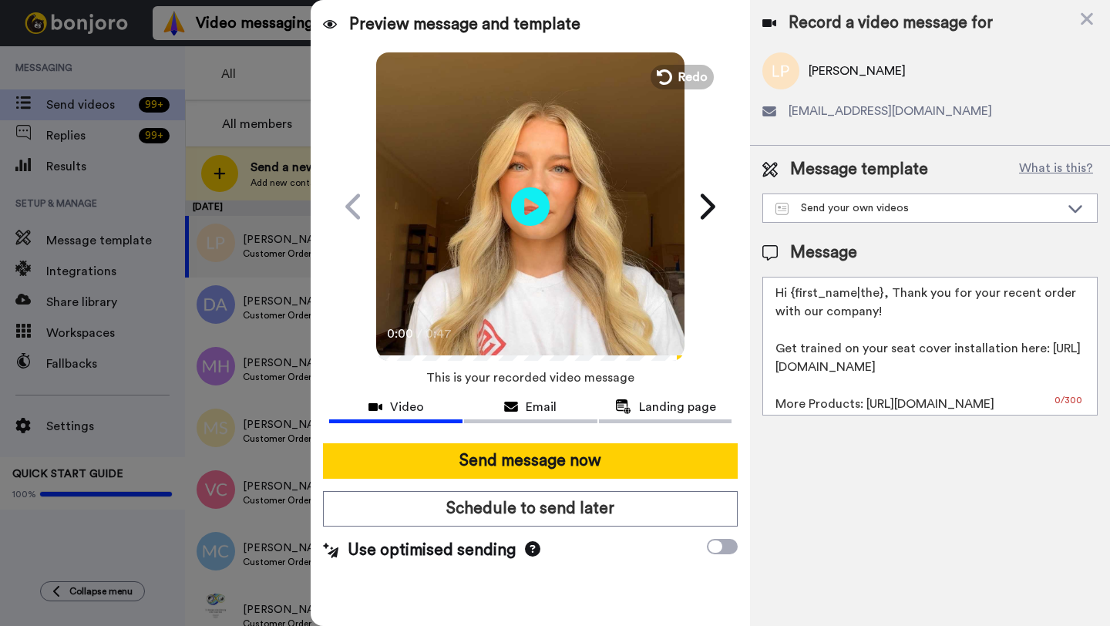
drag, startPoint x: 880, startPoint y: 296, endPoint x: 788, endPoint y: 298, distance: 91.8
click at [788, 298] on textarea "Hi {first_name|the}, Thank you for your recent order with our company! Get trai…" at bounding box center [930, 346] width 335 height 139
paste textarea "Larry"
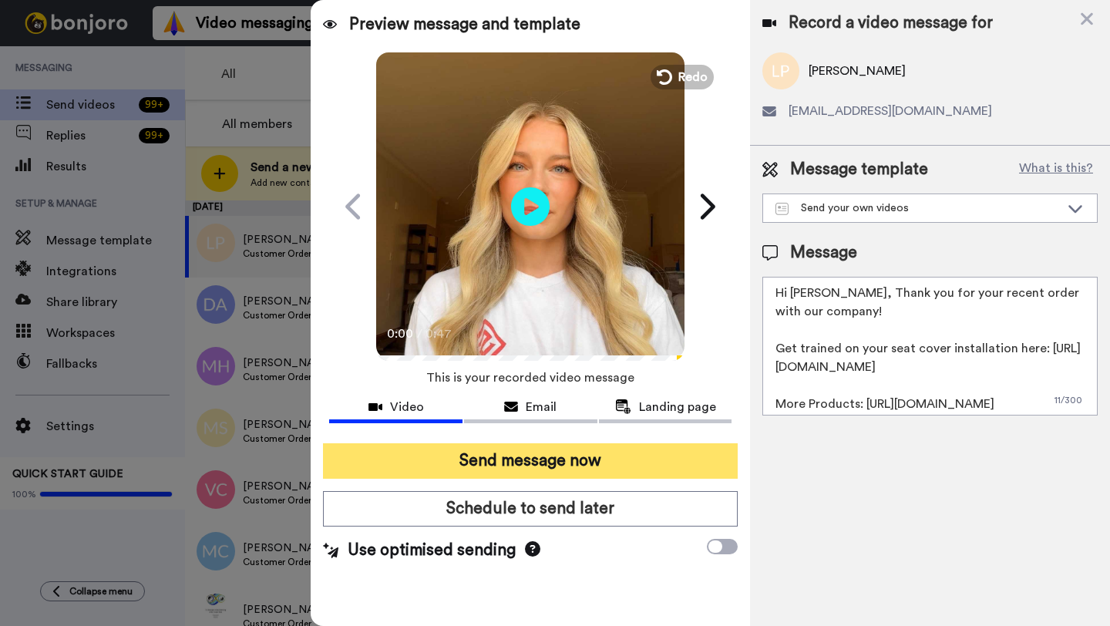
type textarea "Hi Larry, Thank you for your recent order with our company! Get trained on your…"
click at [625, 459] on button "Send message now" at bounding box center [530, 460] width 415 height 35
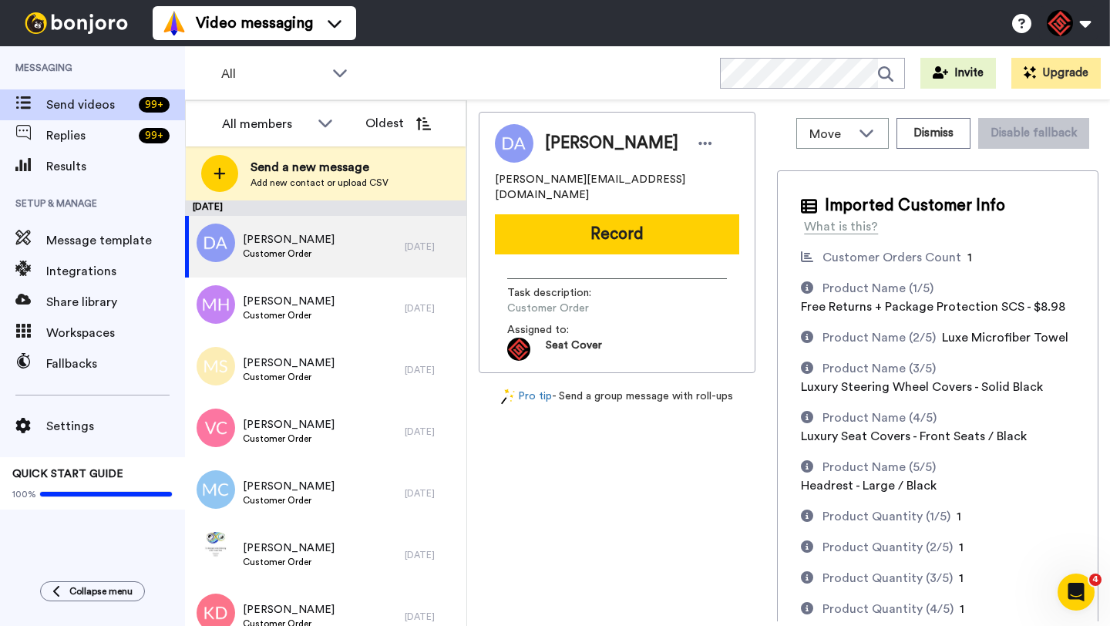
click at [565, 149] on span "[PERSON_NAME]" at bounding box center [611, 143] width 133 height 23
copy span "[PERSON_NAME]"
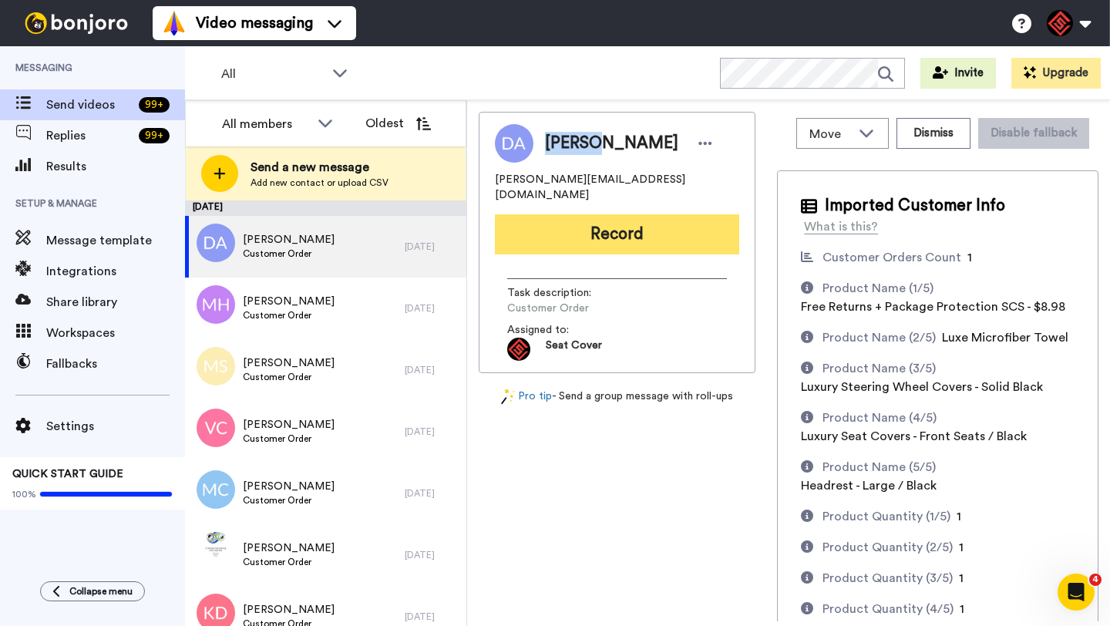
click at [595, 214] on button "Record" at bounding box center [617, 234] width 244 height 40
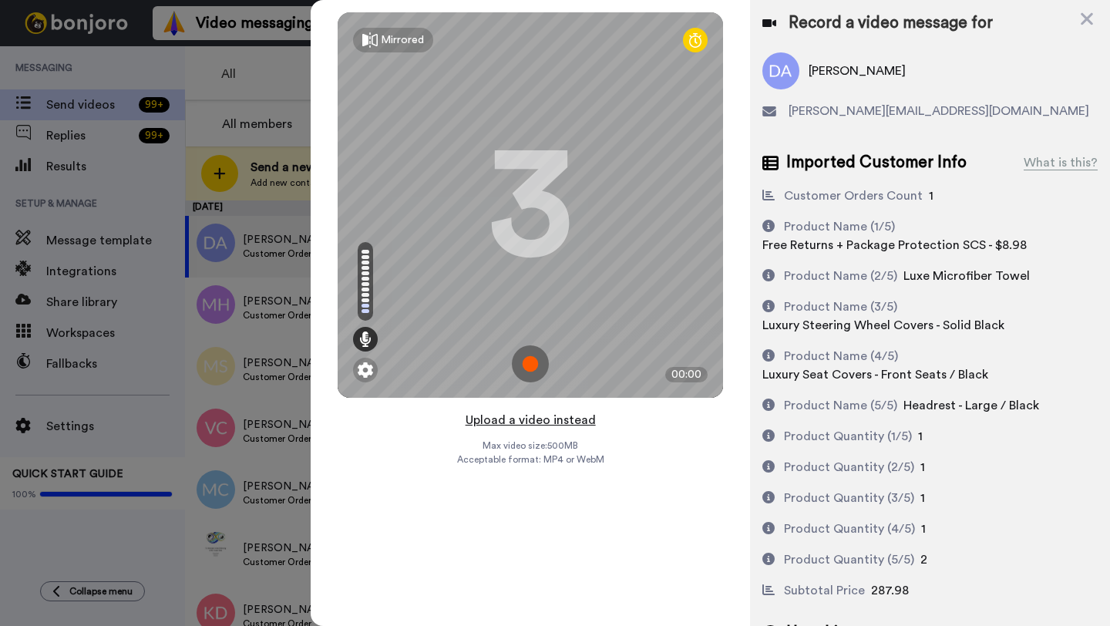
click at [521, 420] on button "Upload a video instead" at bounding box center [531, 420] width 140 height 20
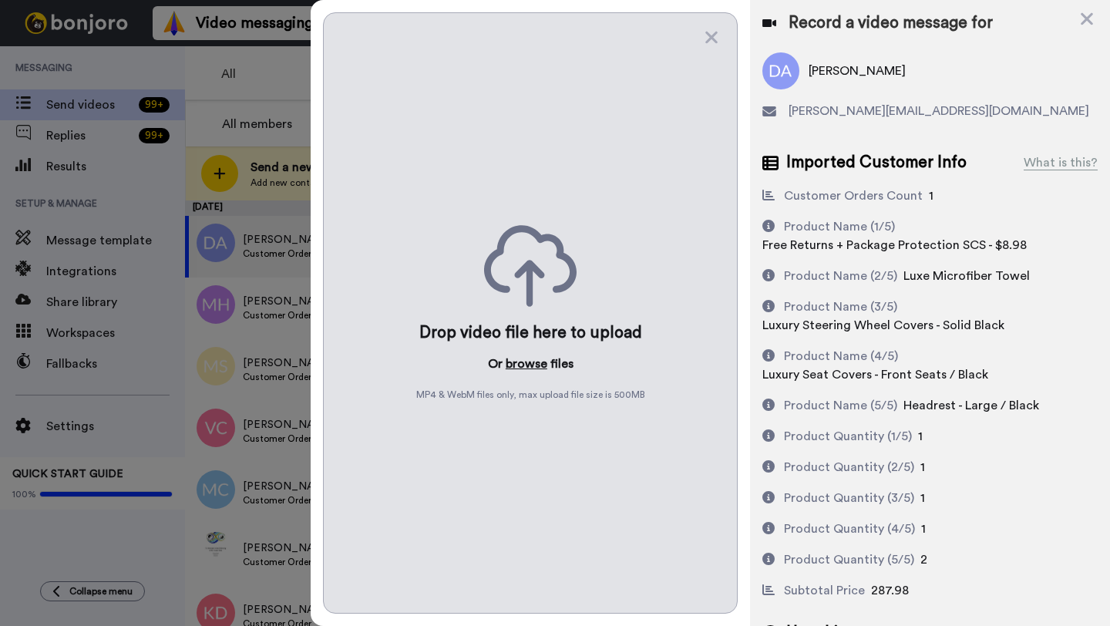
click at [513, 371] on button "browse" at bounding box center [527, 364] width 42 height 19
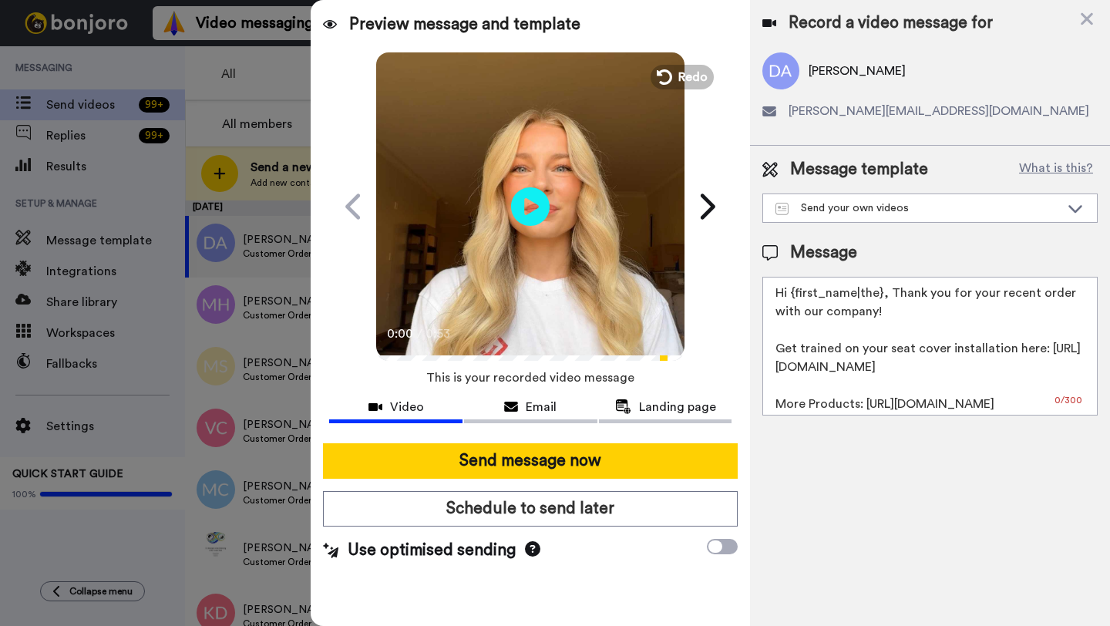
drag, startPoint x: 880, startPoint y: 296, endPoint x: 792, endPoint y: 295, distance: 88.7
click at [792, 295] on textarea "Hi {first_name|the}, Thank you for your recent order with our company! Get trai…" at bounding box center [930, 346] width 335 height 139
paste textarea "Daniel"
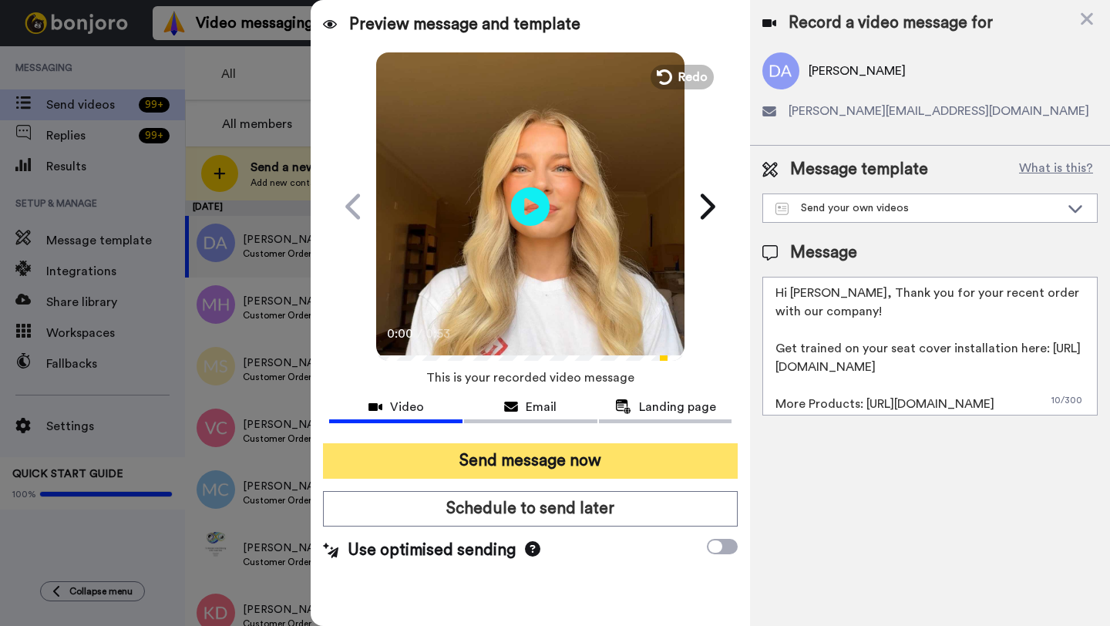
type textarea "Hi Daniel, Thank you for your recent order with our company! Get trained on you…"
click at [659, 447] on button "Send message now" at bounding box center [530, 460] width 415 height 35
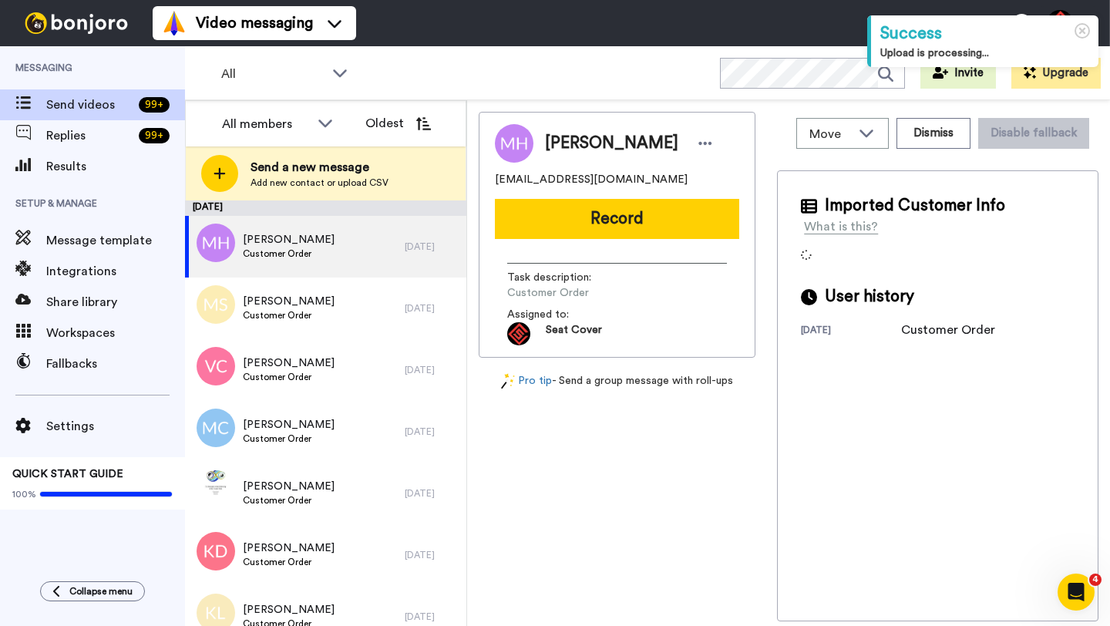
click at [564, 146] on span "[PERSON_NAME]" at bounding box center [611, 143] width 133 height 23
copy span "[PERSON_NAME]"
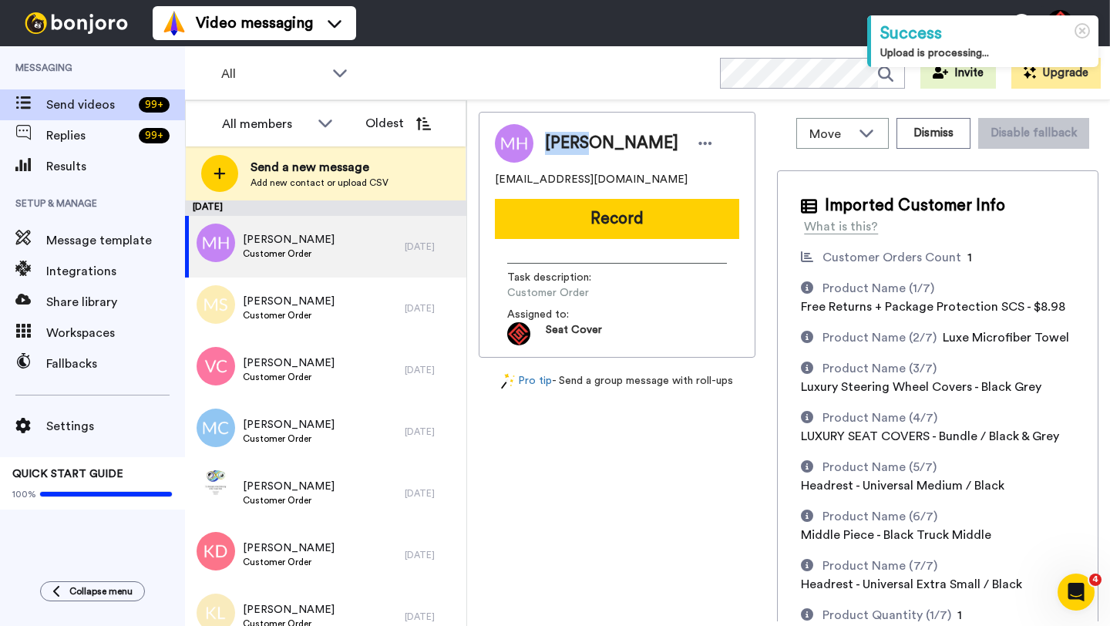
click at [561, 223] on button "Record" at bounding box center [617, 219] width 244 height 40
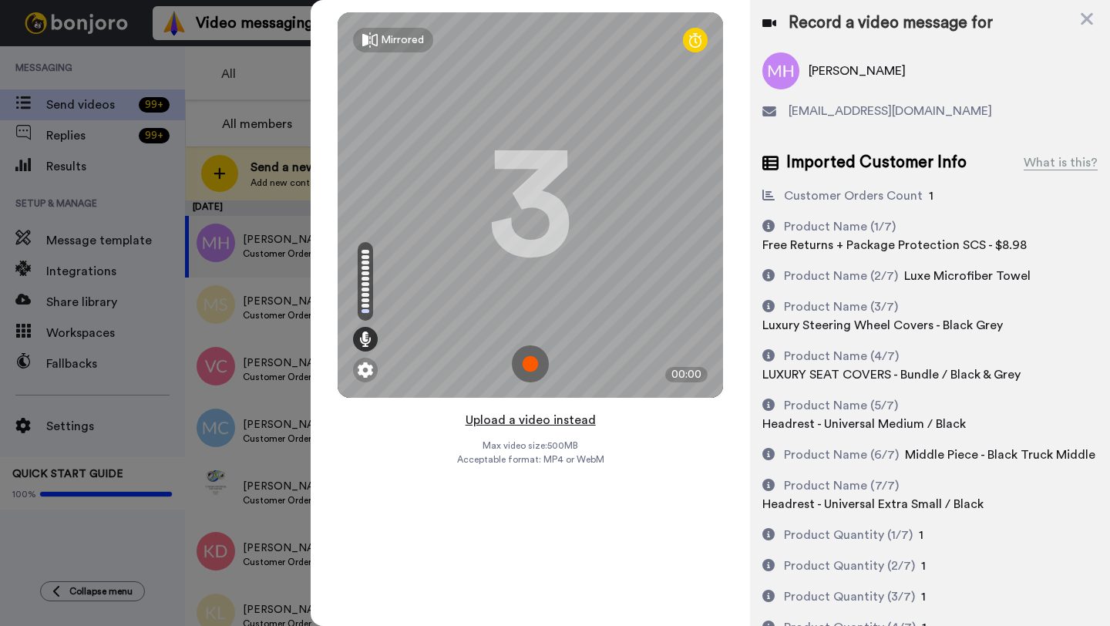
click at [516, 424] on button "Upload a video instead" at bounding box center [531, 420] width 140 height 20
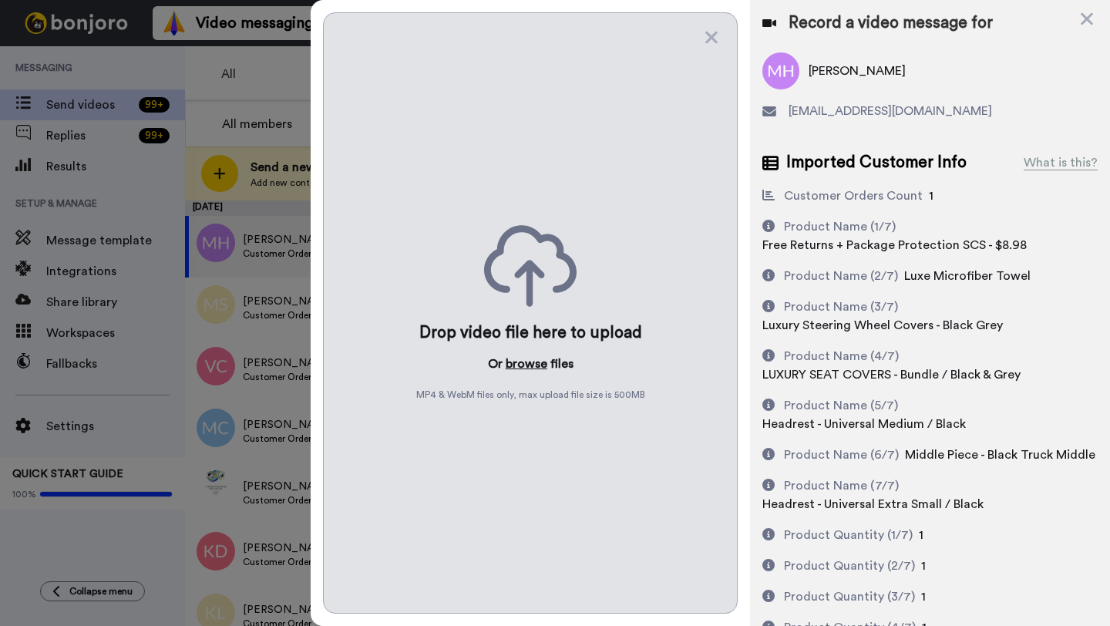
click at [519, 365] on button "browse" at bounding box center [527, 364] width 42 height 19
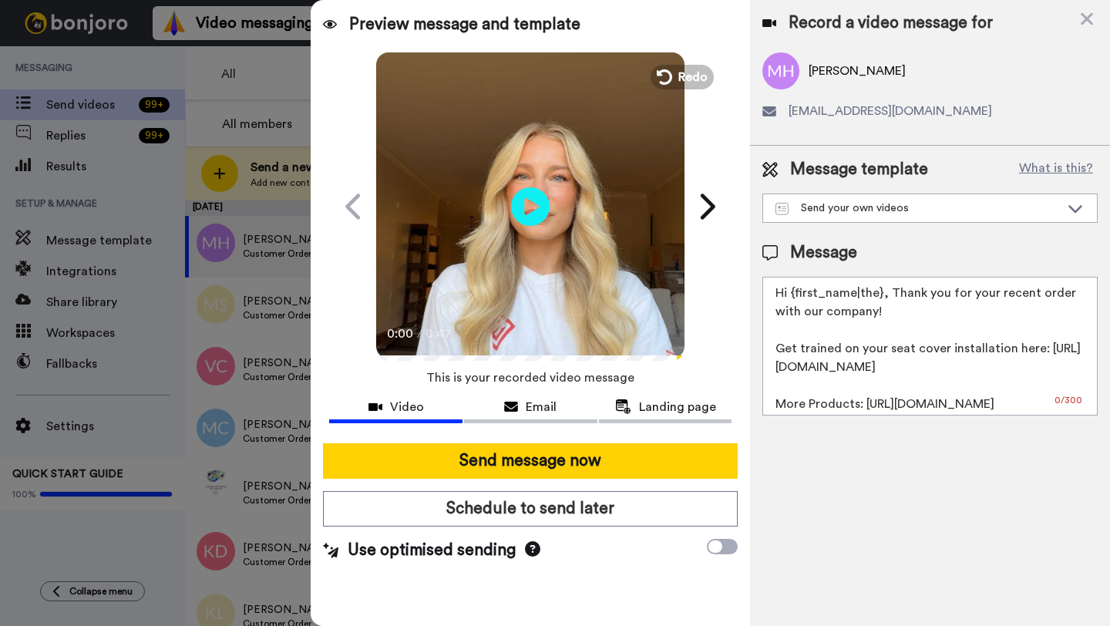
drag, startPoint x: 883, startPoint y: 297, endPoint x: 791, endPoint y: 295, distance: 91.8
click at [791, 295] on textarea "Hi {first_name|the}, Thank you for your recent order with our company! Get trai…" at bounding box center [930, 346] width 335 height 139
paste textarea "Myles"
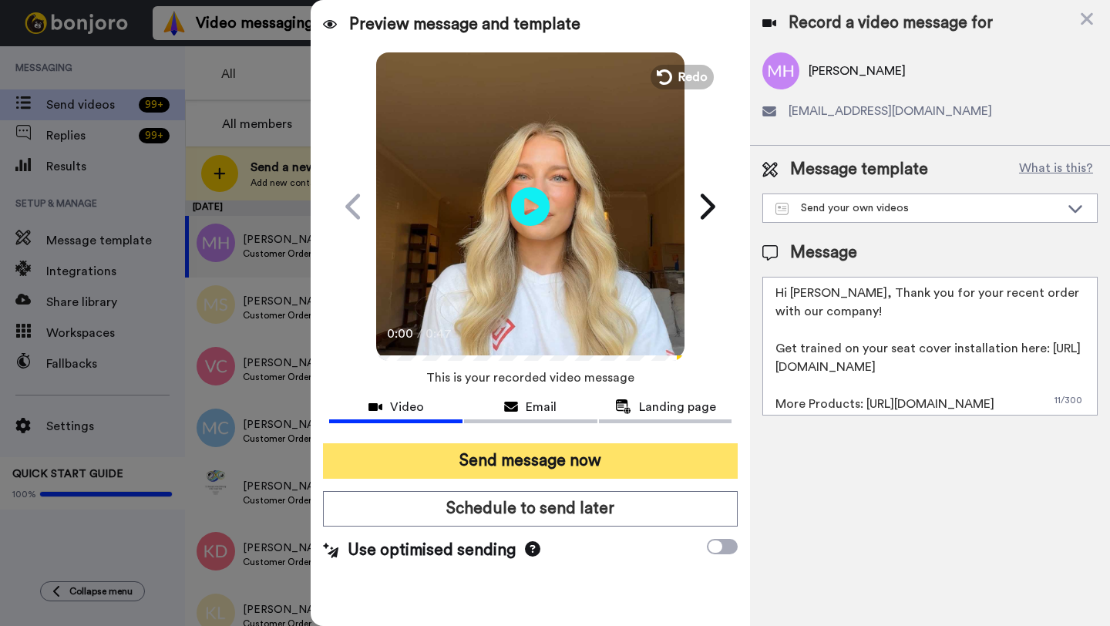
type textarea "Hi Myles, Thank you for your recent order with our company! Get trained on your…"
click at [570, 449] on button "Send message now" at bounding box center [530, 460] width 415 height 35
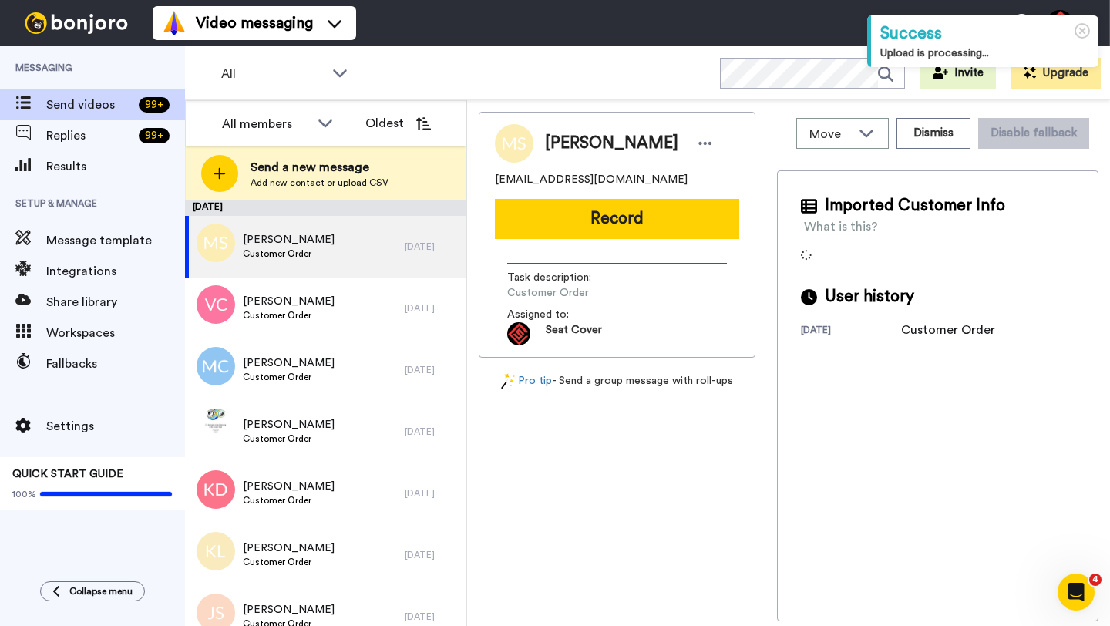
click at [561, 153] on span "[PERSON_NAME]" at bounding box center [611, 143] width 133 height 23
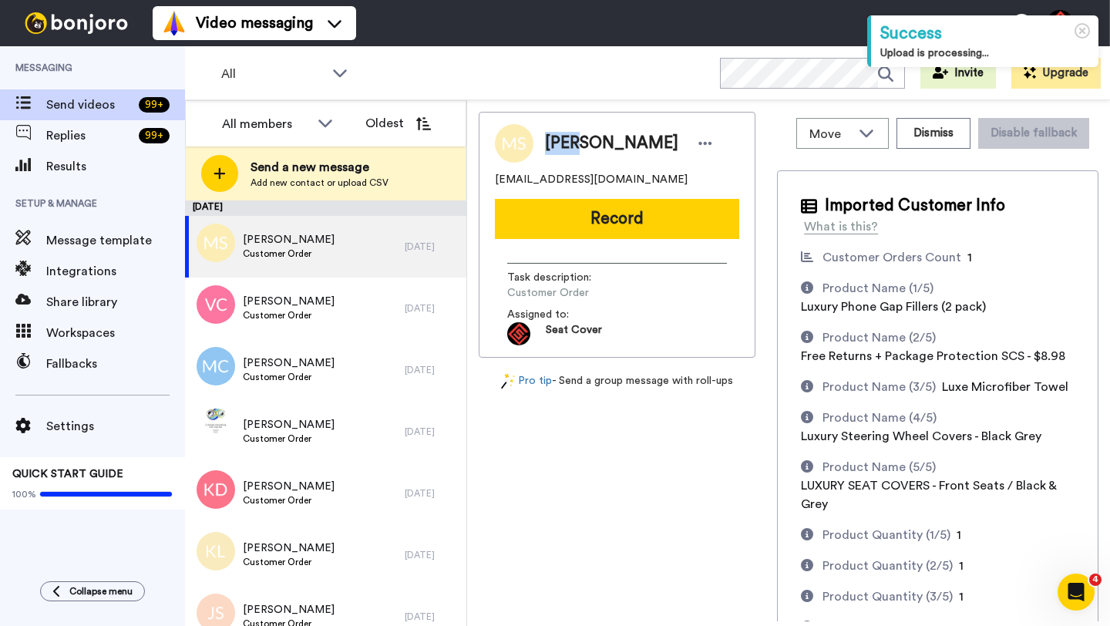
copy span "[PERSON_NAME]"
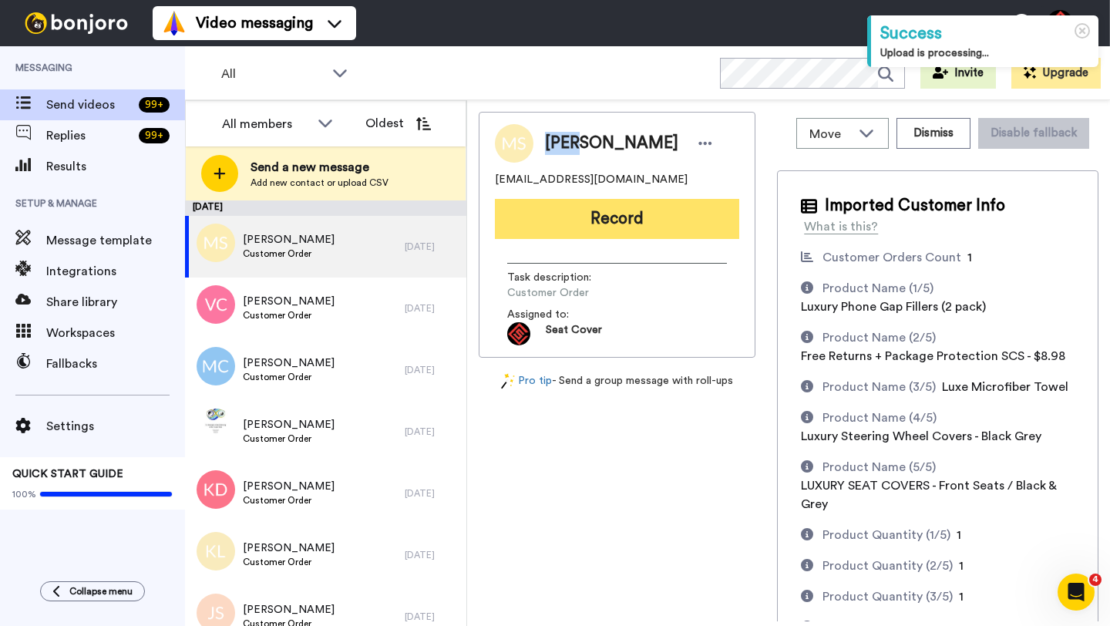
click at [585, 229] on button "Record" at bounding box center [617, 219] width 244 height 40
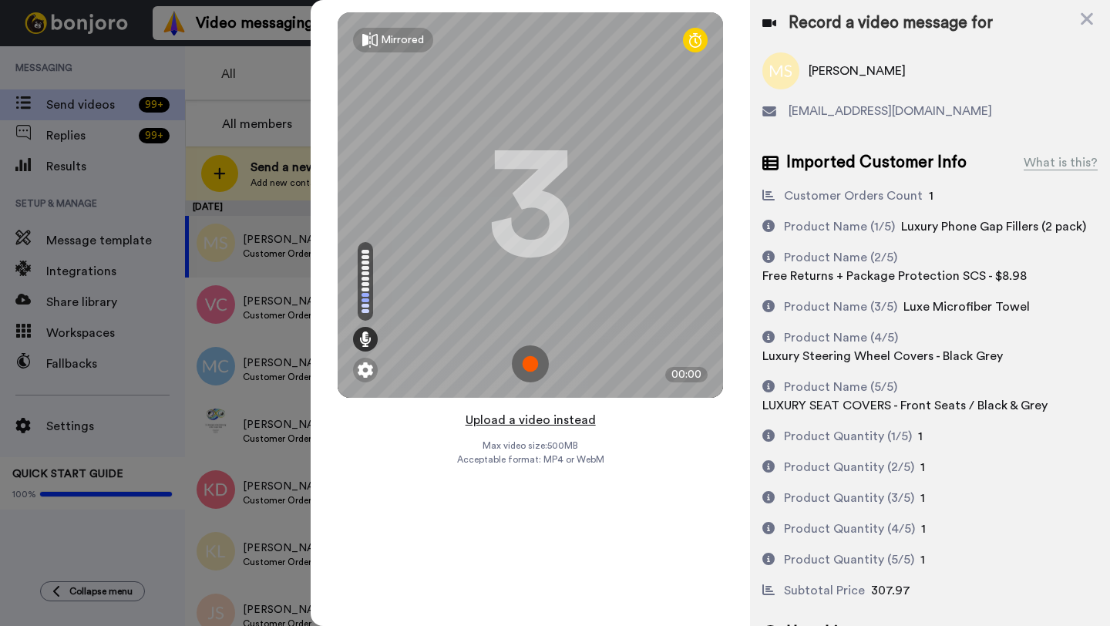
click at [538, 419] on button "Upload a video instead" at bounding box center [531, 420] width 140 height 20
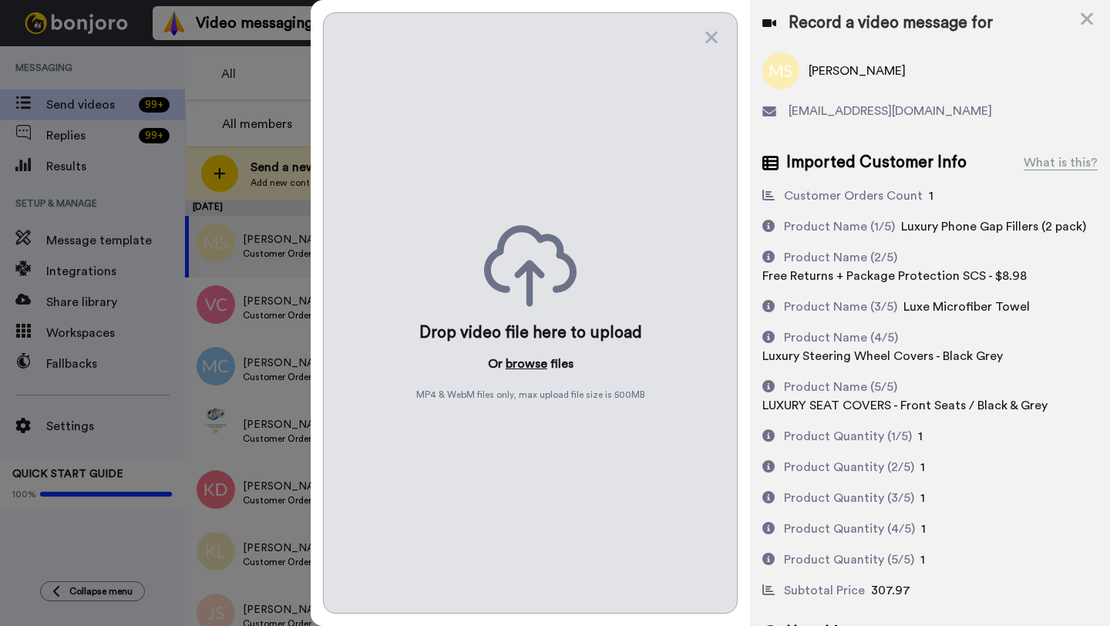
click at [532, 370] on button "browse" at bounding box center [527, 364] width 42 height 19
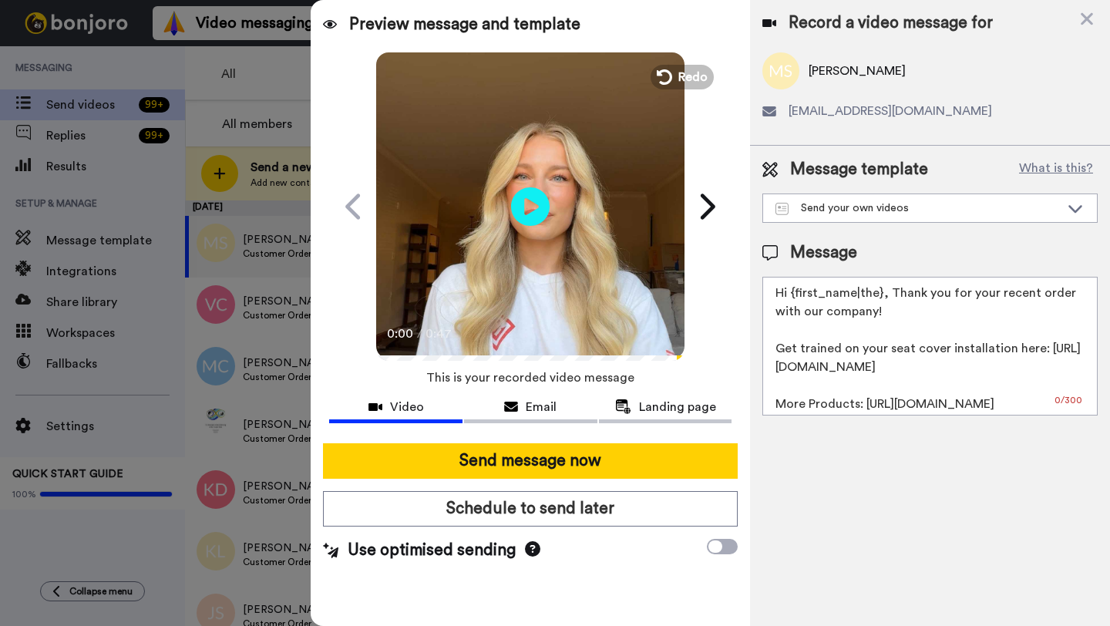
drag, startPoint x: 880, startPoint y: 298, endPoint x: 795, endPoint y: 298, distance: 84.8
click at [795, 298] on textarea "Hi {first_name|the}, Thank you for your recent order with our company! Get trai…" at bounding box center [930, 346] width 335 height 139
paste textarea "Mary"
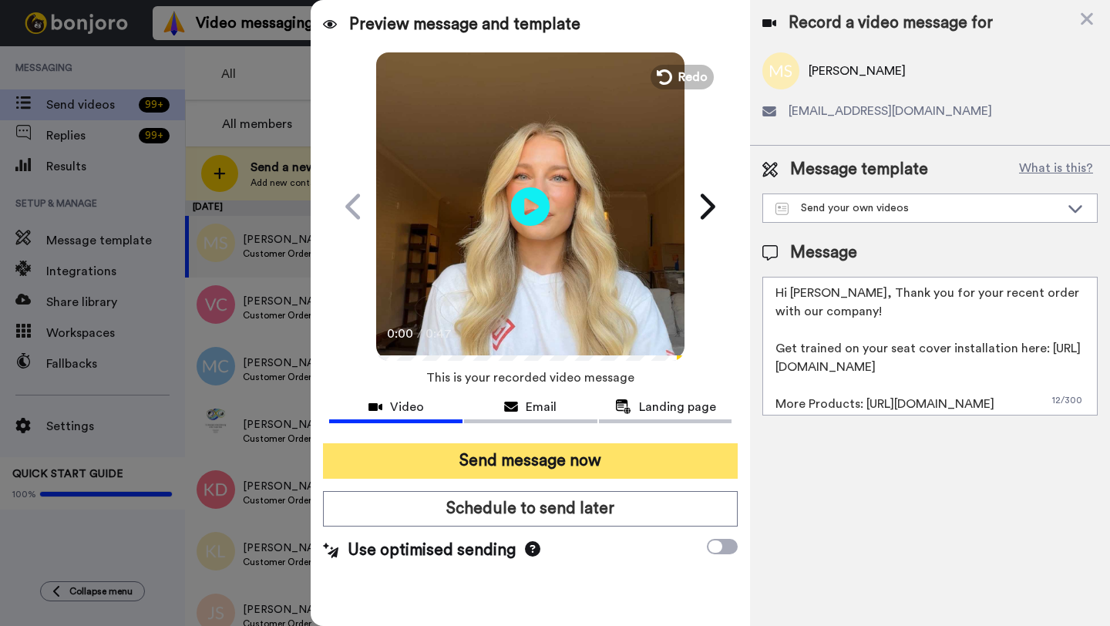
type textarea "Hi Mary, Thank you for your recent order with our company! Get trained on your …"
click at [598, 453] on button "Send message now" at bounding box center [530, 460] width 415 height 35
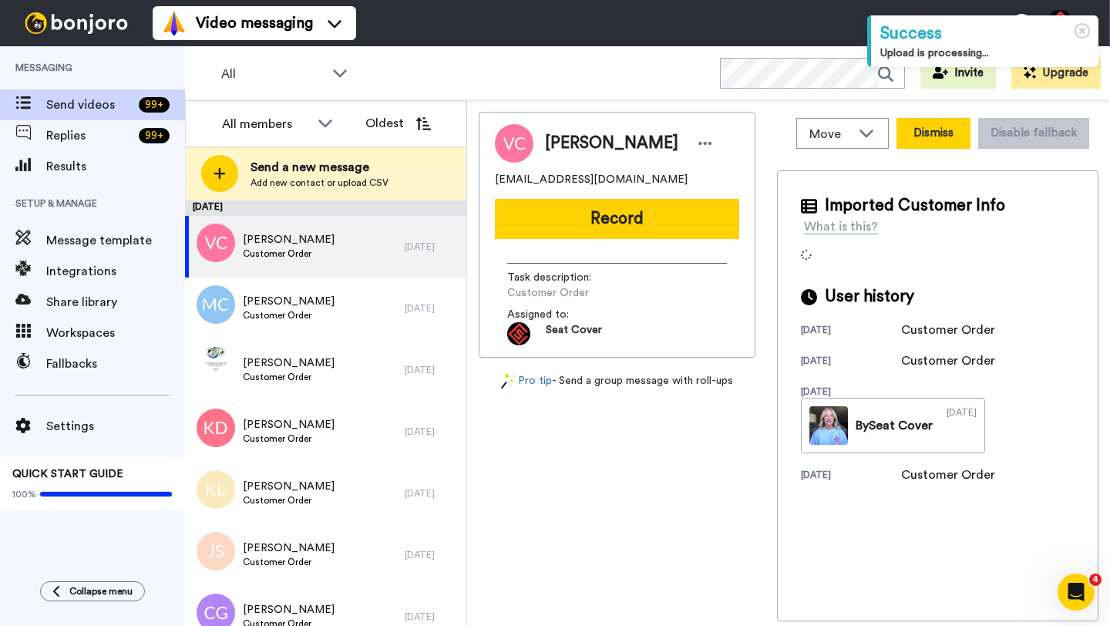
click at [922, 137] on button "Dismiss" at bounding box center [934, 133] width 74 height 31
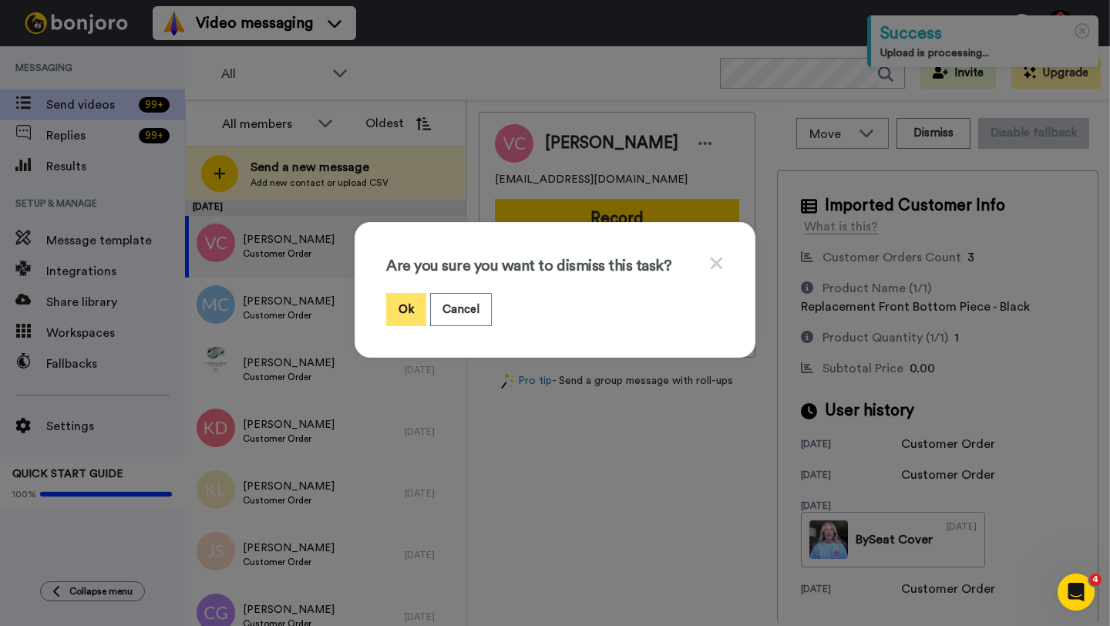
click at [400, 310] on button "Ok" at bounding box center [406, 309] width 40 height 33
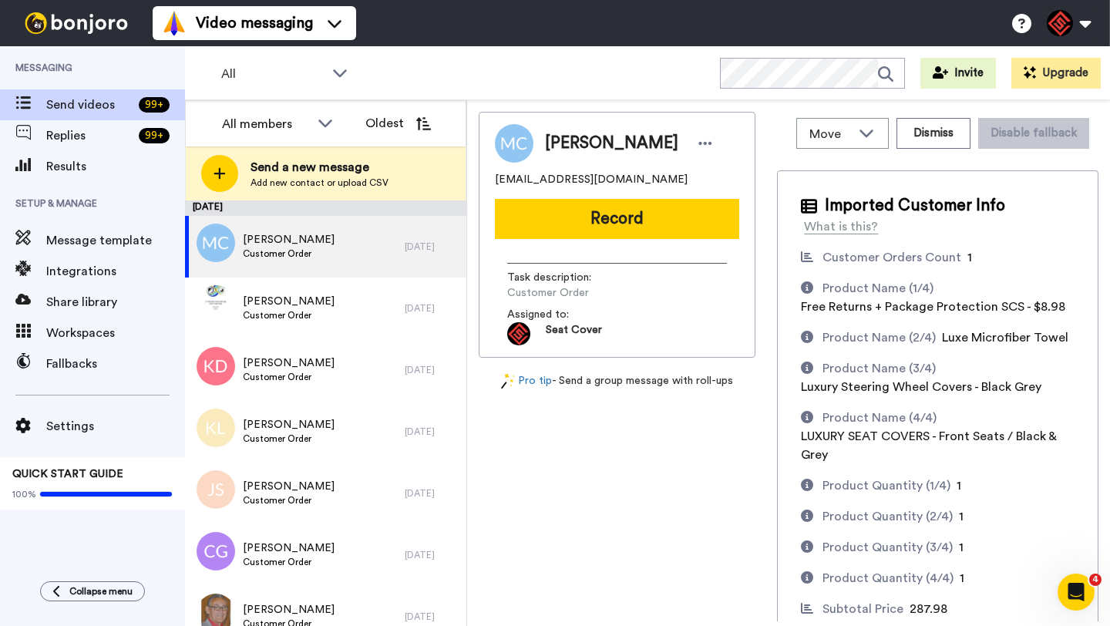
click at [564, 143] on span "Mike Clark" at bounding box center [611, 143] width 133 height 23
copy span "Mike"
click at [573, 234] on button "Record" at bounding box center [617, 219] width 244 height 40
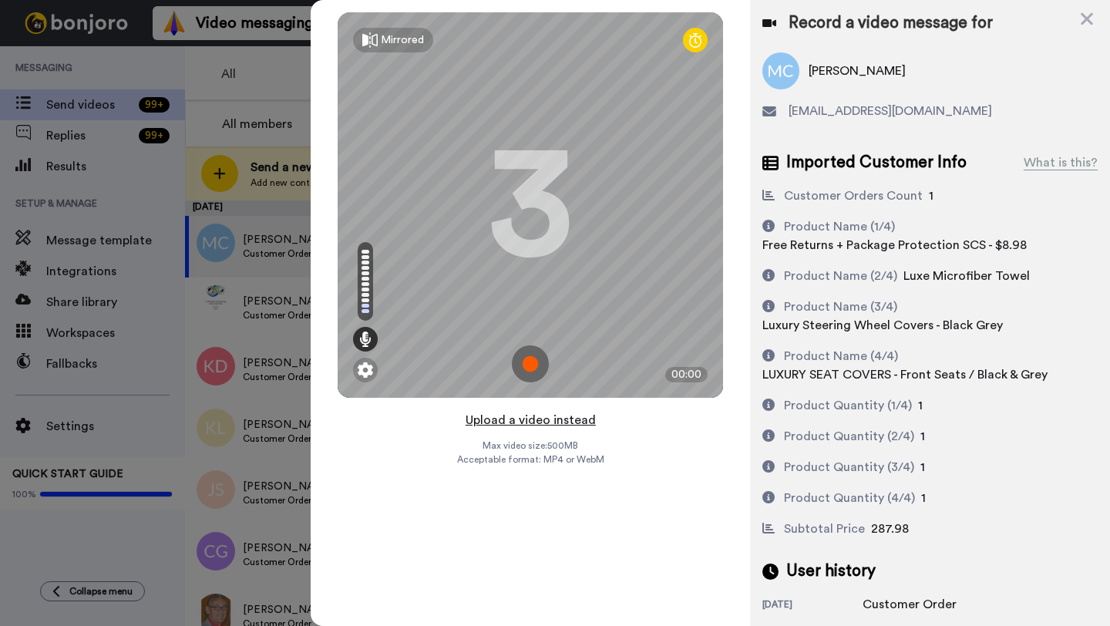
click at [534, 421] on button "Upload a video instead" at bounding box center [531, 420] width 140 height 20
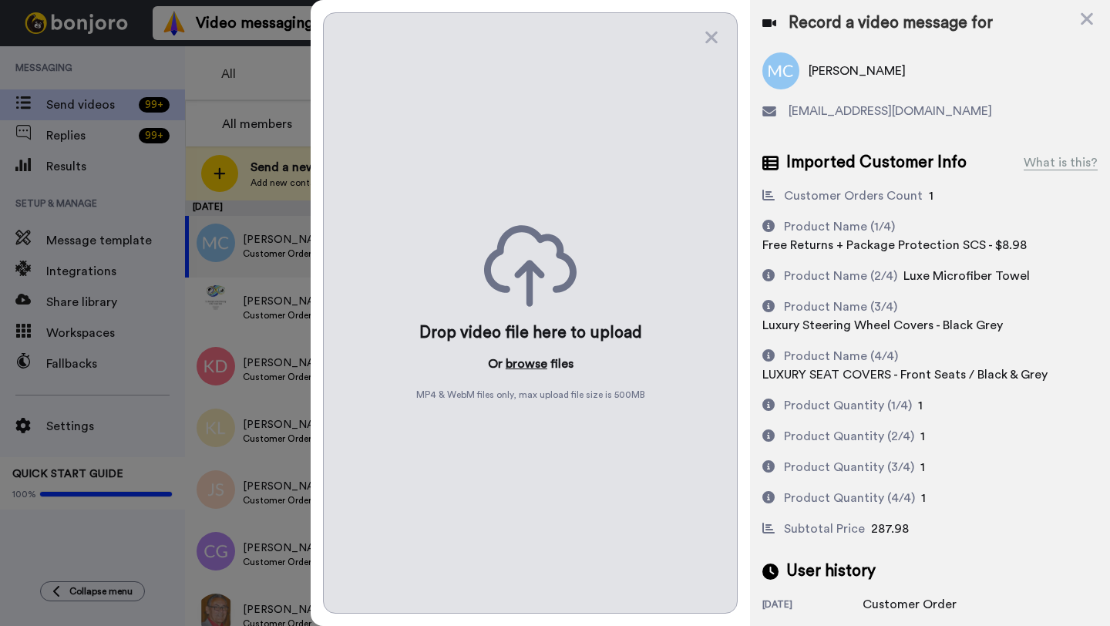
click at [521, 367] on button "browse" at bounding box center [527, 364] width 42 height 19
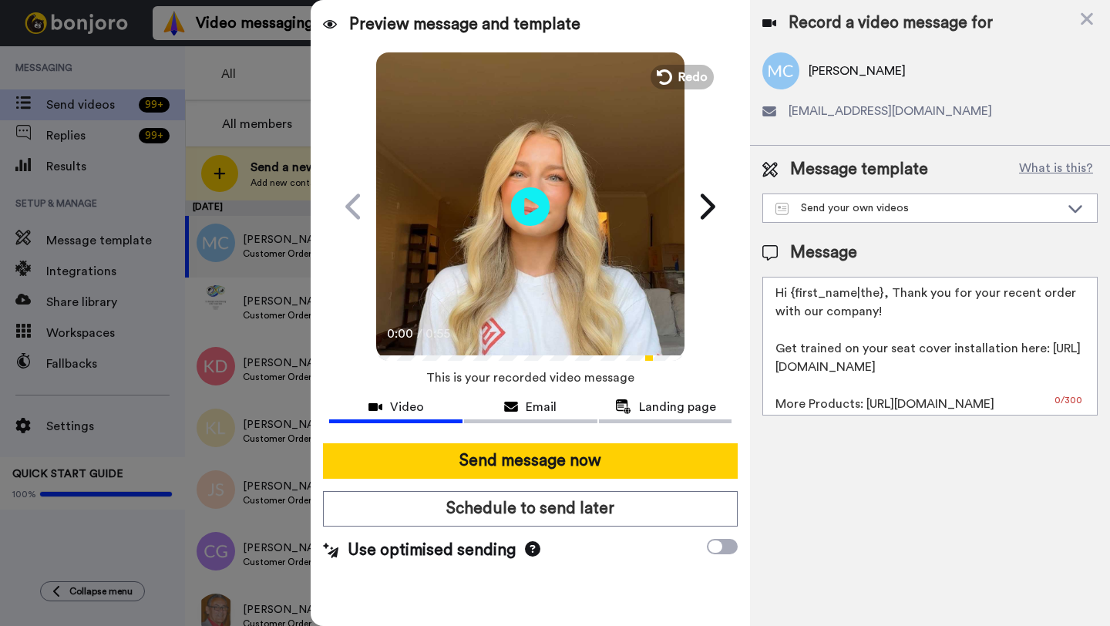
drag, startPoint x: 880, startPoint y: 299, endPoint x: 790, endPoint y: 297, distance: 90.2
click at [790, 297] on textarea "Hi {first_name|the}, Thank you for your recent order with our company! Get trai…" at bounding box center [930, 346] width 335 height 139
paste textarea "Mike"
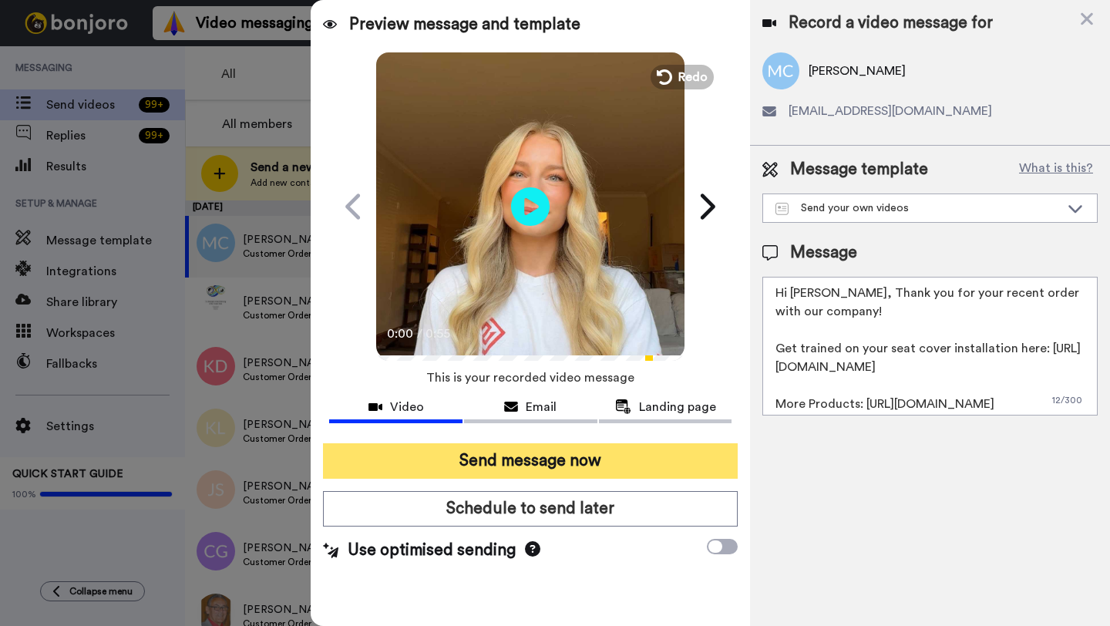
type textarea "Hi Mike, Thank you for your recent order with our company! Get trained on your …"
click at [617, 457] on button "Send message now" at bounding box center [530, 460] width 415 height 35
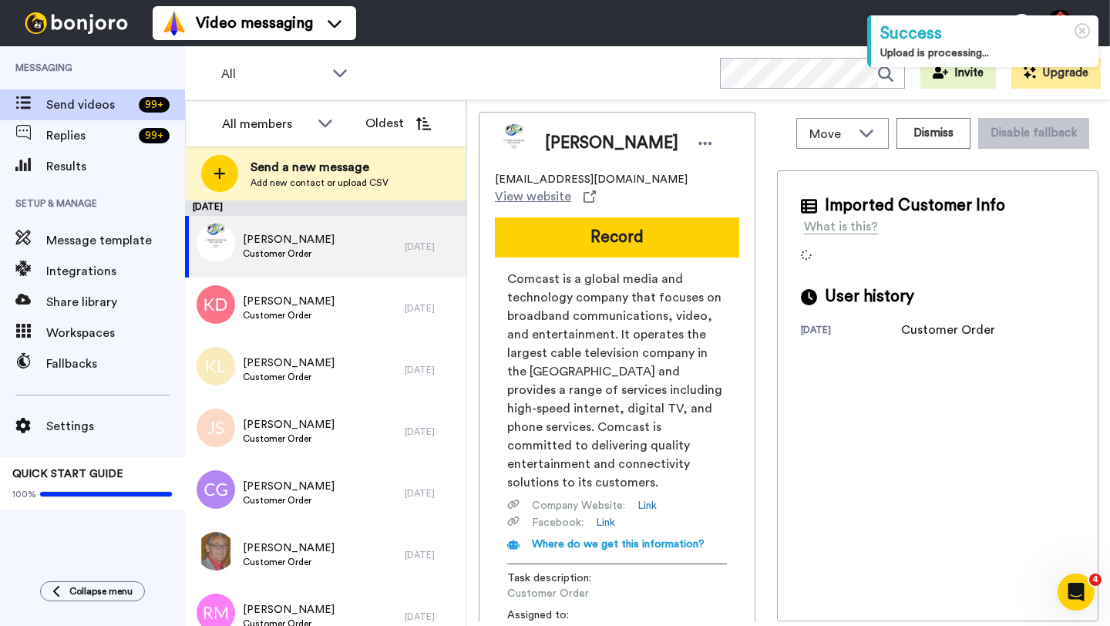
click at [574, 144] on span "[PERSON_NAME]" at bounding box center [611, 143] width 133 height 23
copy span "[PERSON_NAME]"
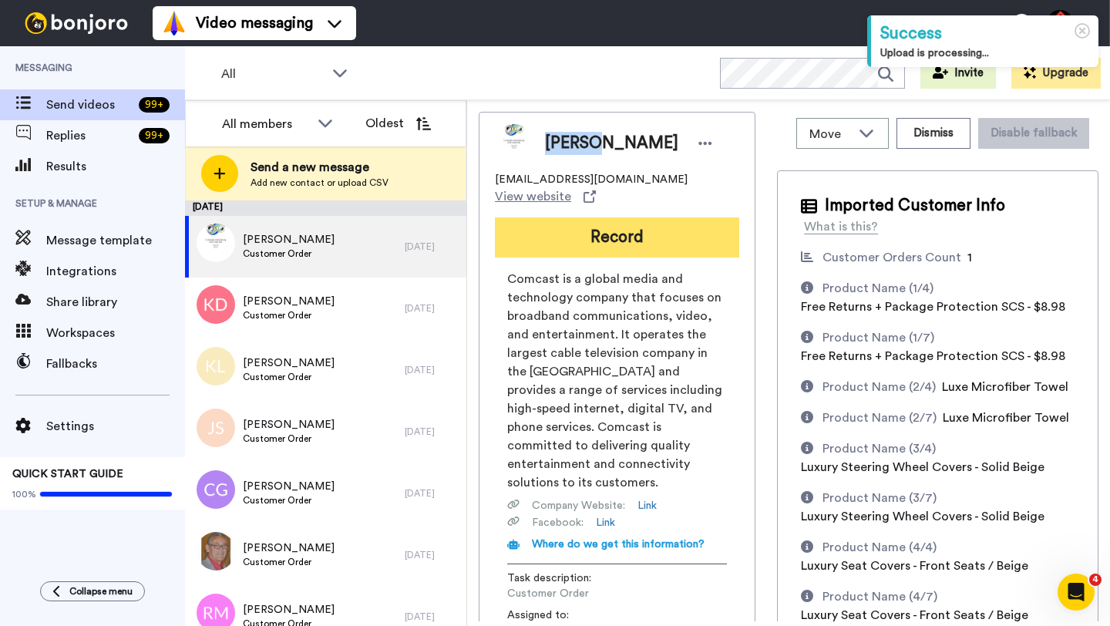
click at [574, 227] on button "Record" at bounding box center [617, 237] width 244 height 40
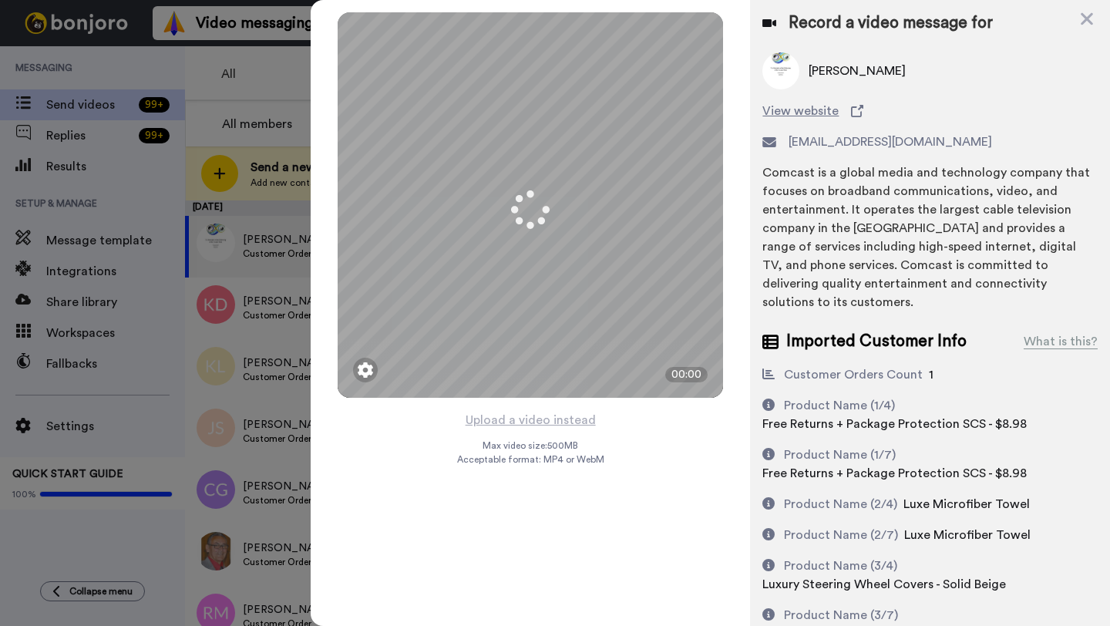
scroll to position [120, 0]
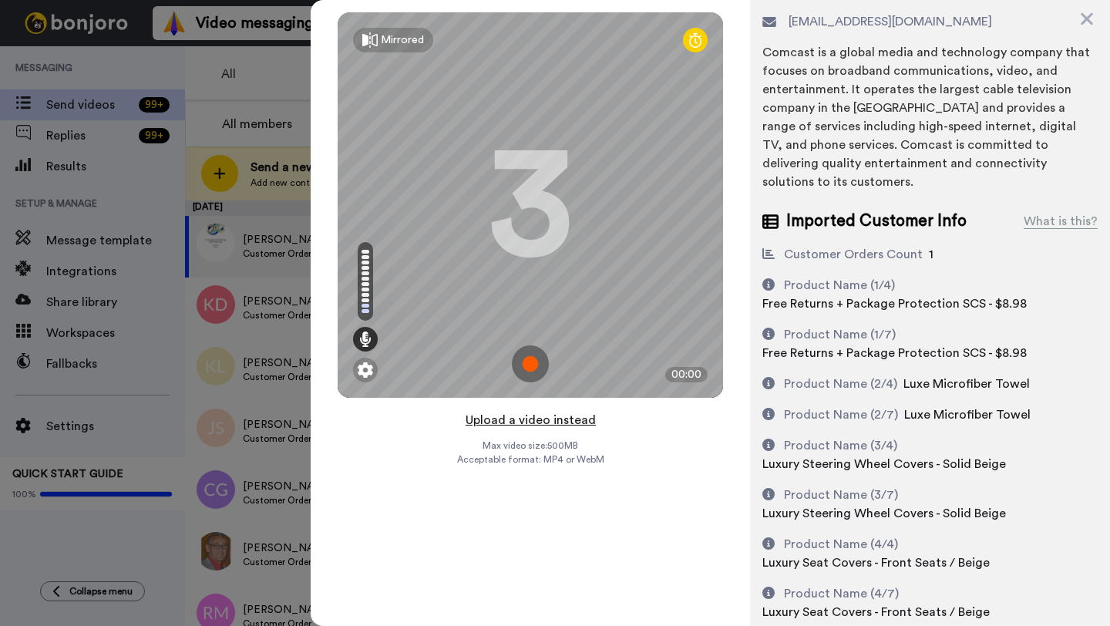
click at [527, 420] on button "Upload a video instead" at bounding box center [531, 420] width 140 height 20
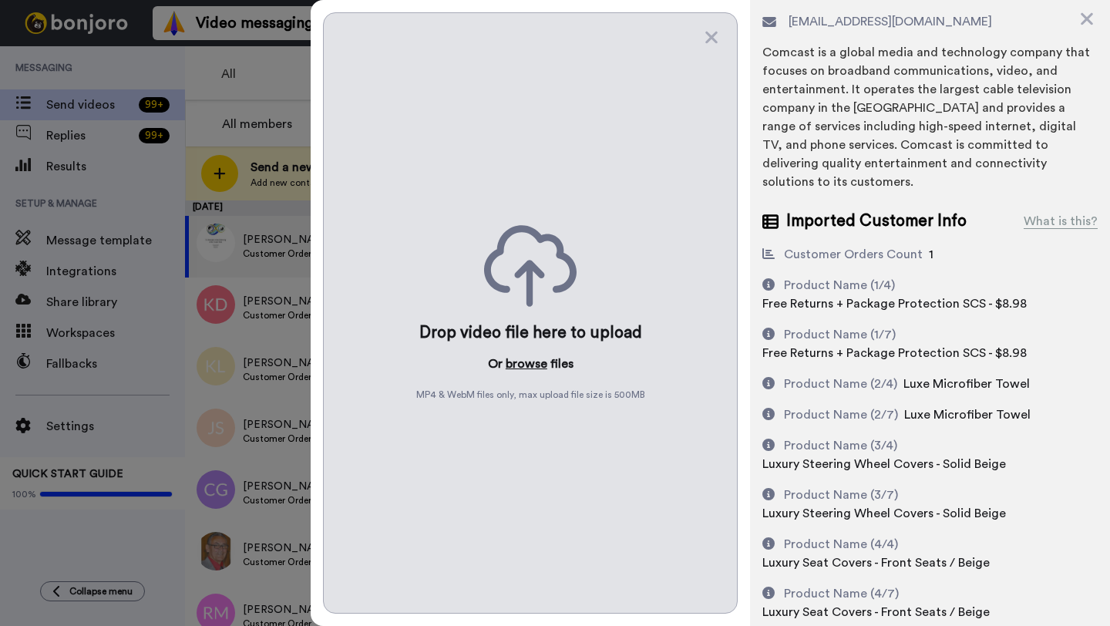
click at [524, 369] on button "browse" at bounding box center [527, 364] width 42 height 19
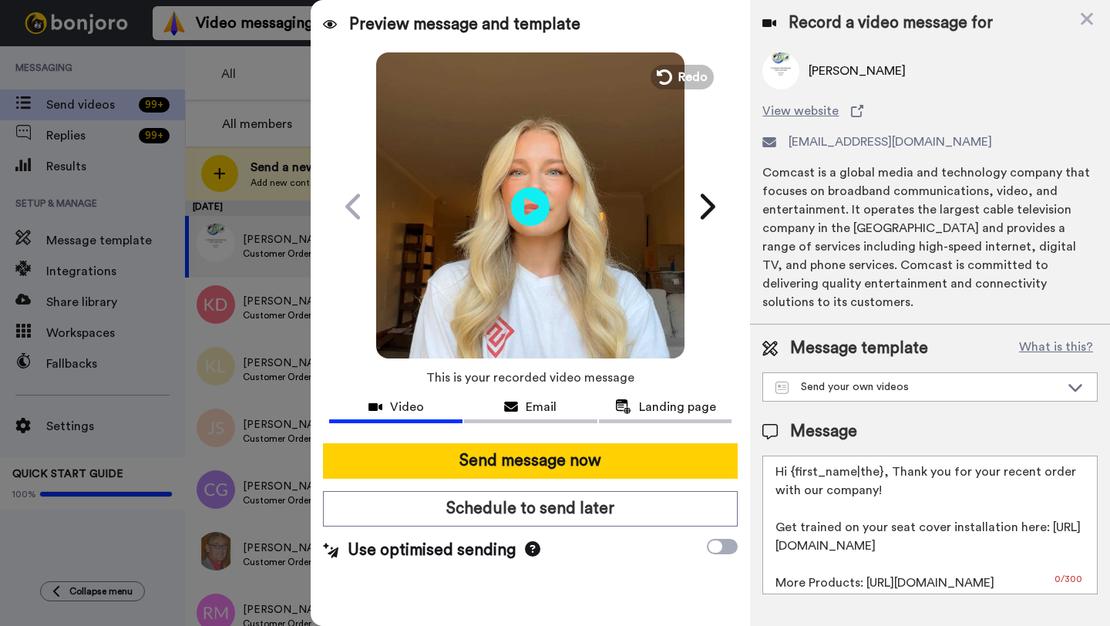
scroll to position [0, 0]
drag, startPoint x: 880, startPoint y: 457, endPoint x: 792, endPoint y: 453, distance: 88.8
click at [792, 456] on textarea "Hi {first_name|the}, Thank you for your recent order with our company! Get trai…" at bounding box center [930, 525] width 335 height 139
paste textarea "[PERSON_NAME]"
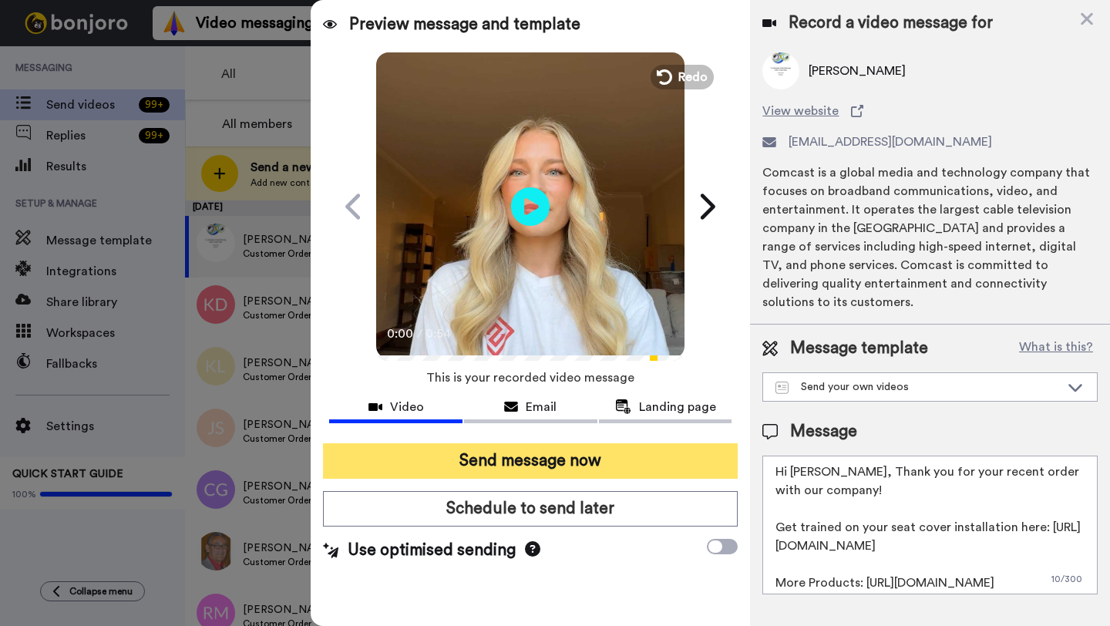
type textarea "Hi Joseph, Thank you for your recent order with our company! Get trained on you…"
click at [598, 460] on button "Send message now" at bounding box center [530, 460] width 415 height 35
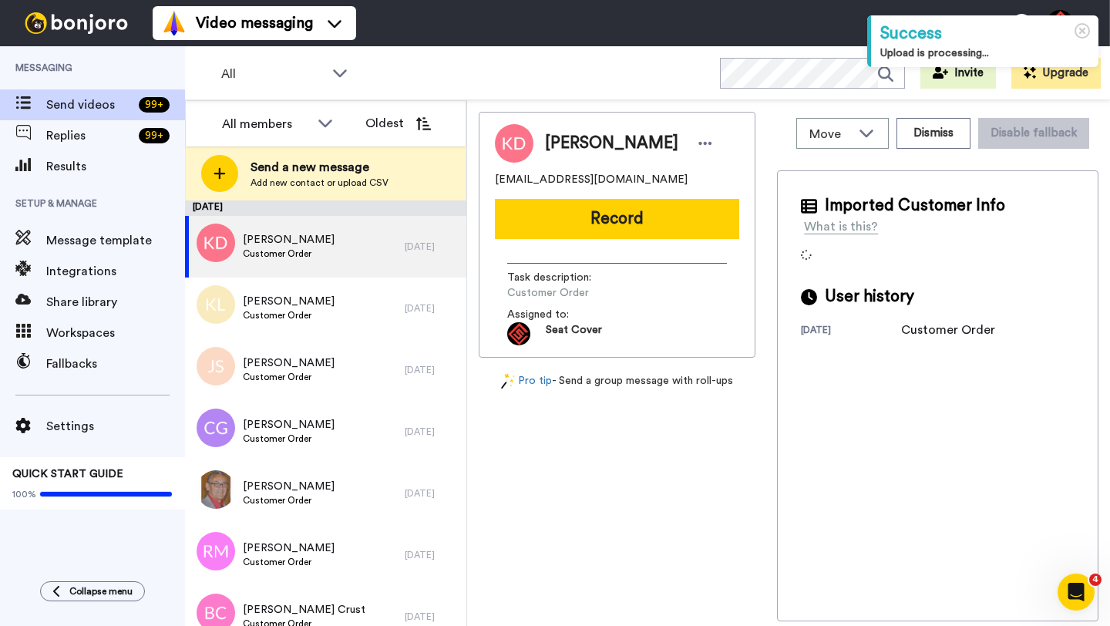
click at [566, 143] on span "Kevin Doane" at bounding box center [611, 143] width 133 height 23
copy span "Kevin"
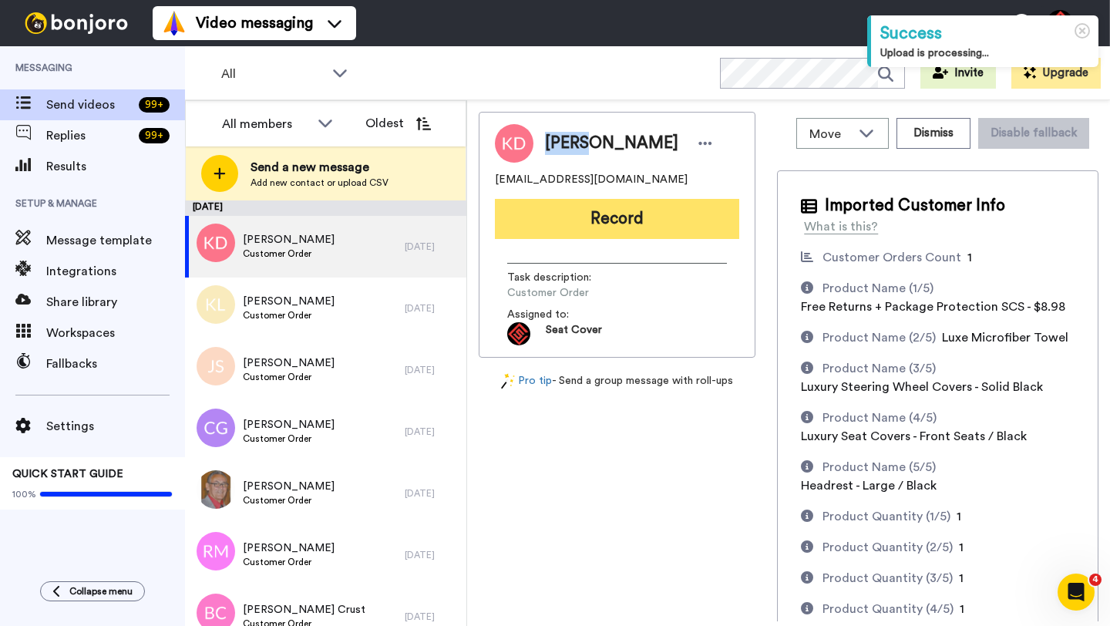
click at [590, 218] on button "Record" at bounding box center [617, 219] width 244 height 40
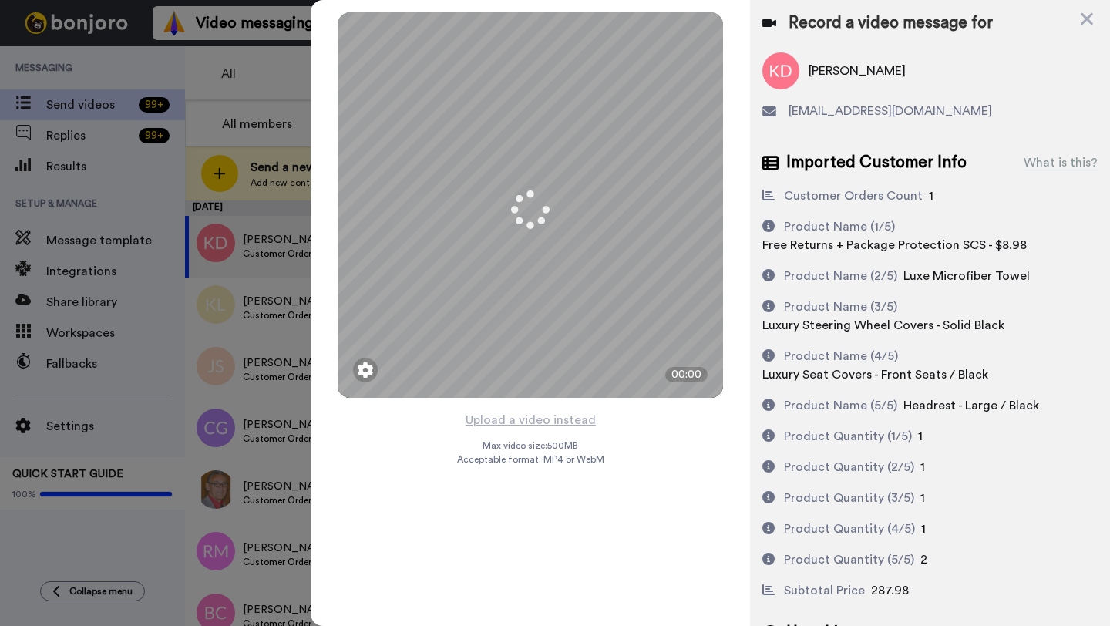
click at [522, 420] on button "Upload a video instead" at bounding box center [531, 420] width 140 height 20
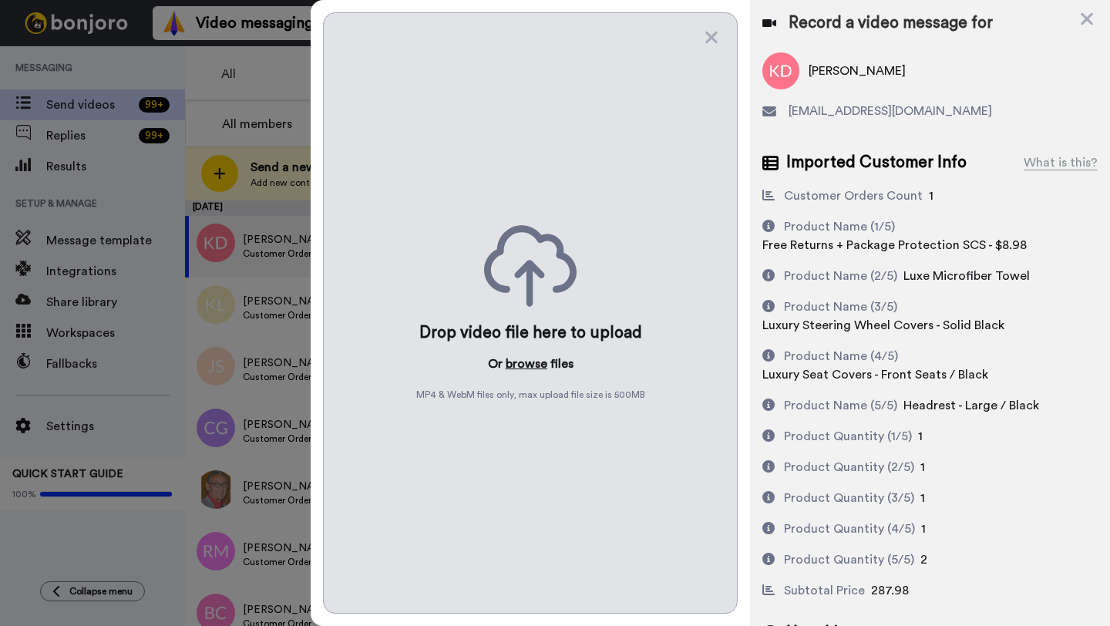
click at [530, 365] on button "browse" at bounding box center [527, 364] width 42 height 19
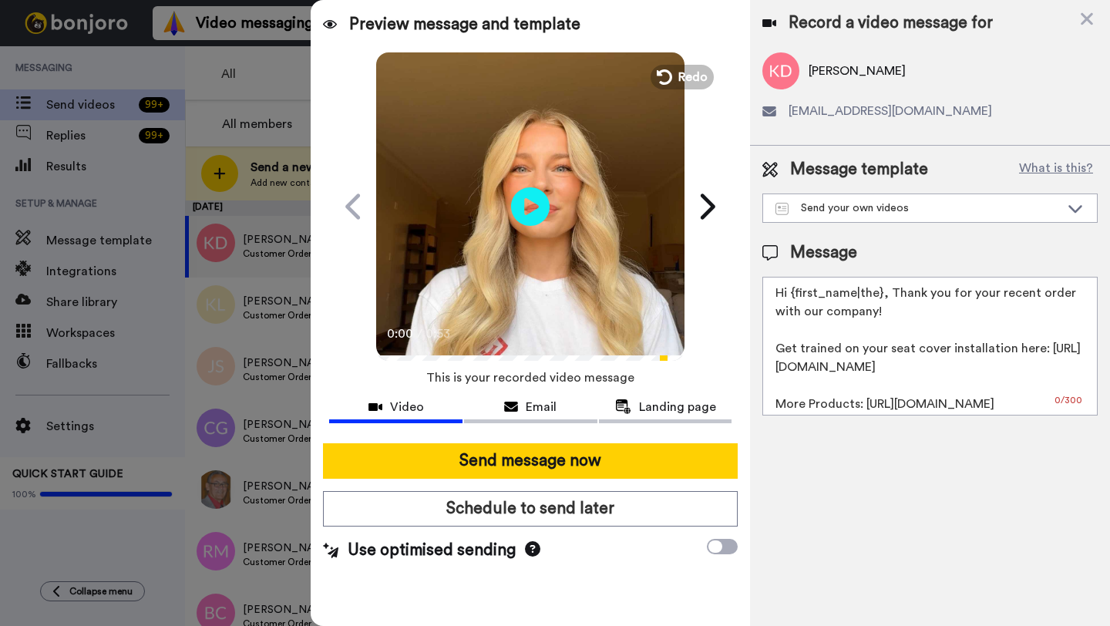
drag, startPoint x: 880, startPoint y: 295, endPoint x: 788, endPoint y: 295, distance: 92.5
click at [788, 295] on textarea "Hi {first_name|the}, Thank you for your recent order with our company! Get trai…" at bounding box center [930, 346] width 335 height 139
paste textarea "Kevin"
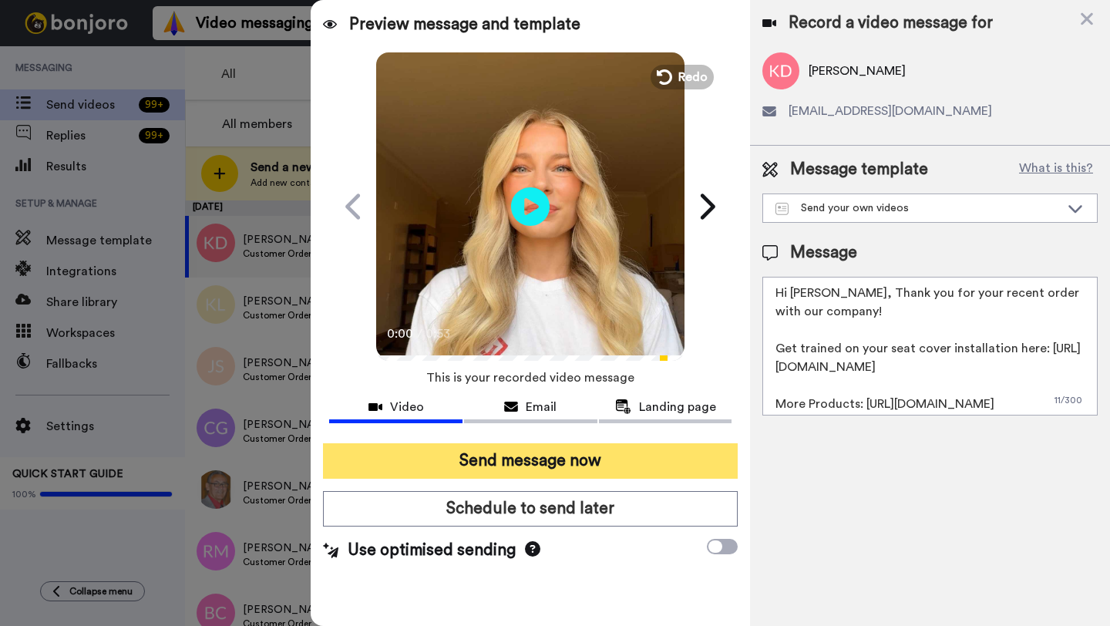
type textarea "Hi Kevin, Thank you for your recent order with our company! Get trained on your…"
click at [592, 473] on button "Send message now" at bounding box center [530, 460] width 415 height 35
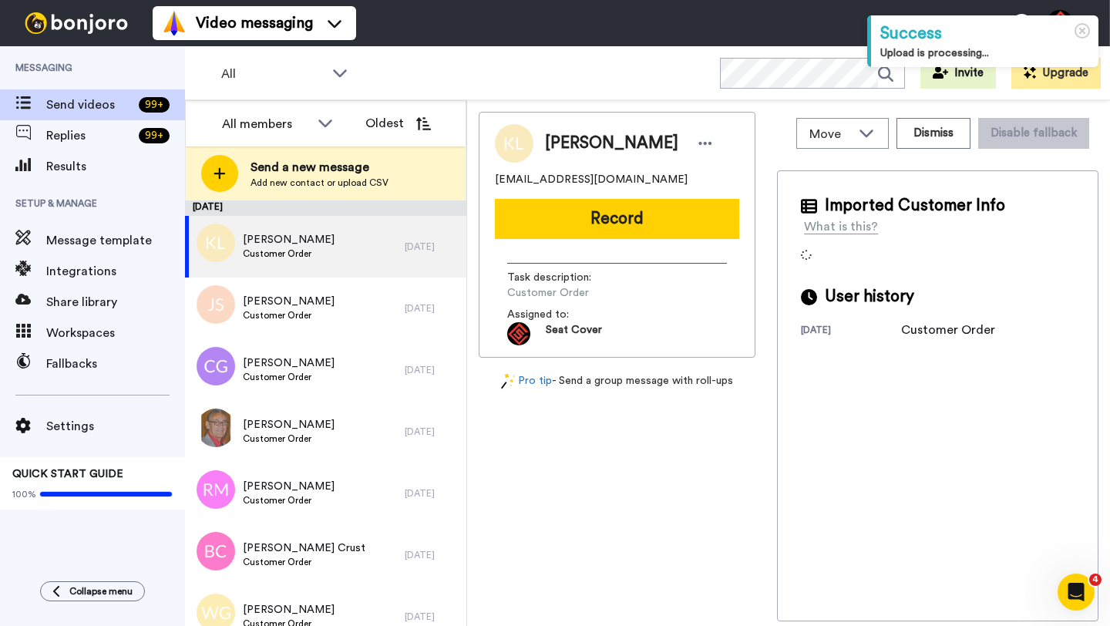
click at [554, 151] on span "[PERSON_NAME]" at bounding box center [611, 143] width 133 height 23
copy span "[PERSON_NAME]"
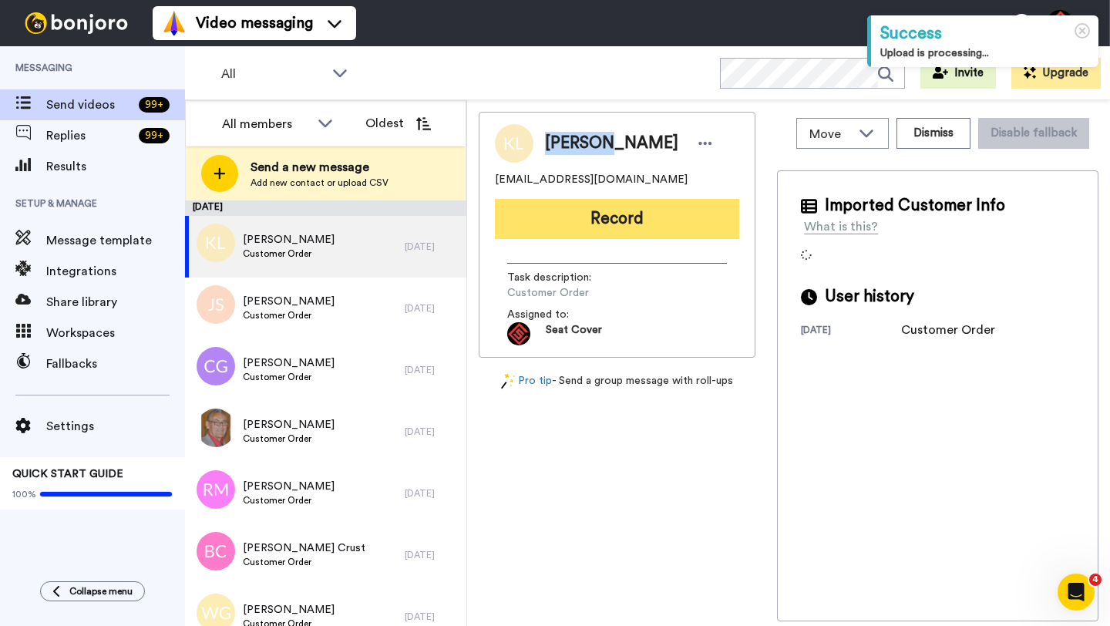
click at [573, 219] on button "Record" at bounding box center [617, 219] width 244 height 40
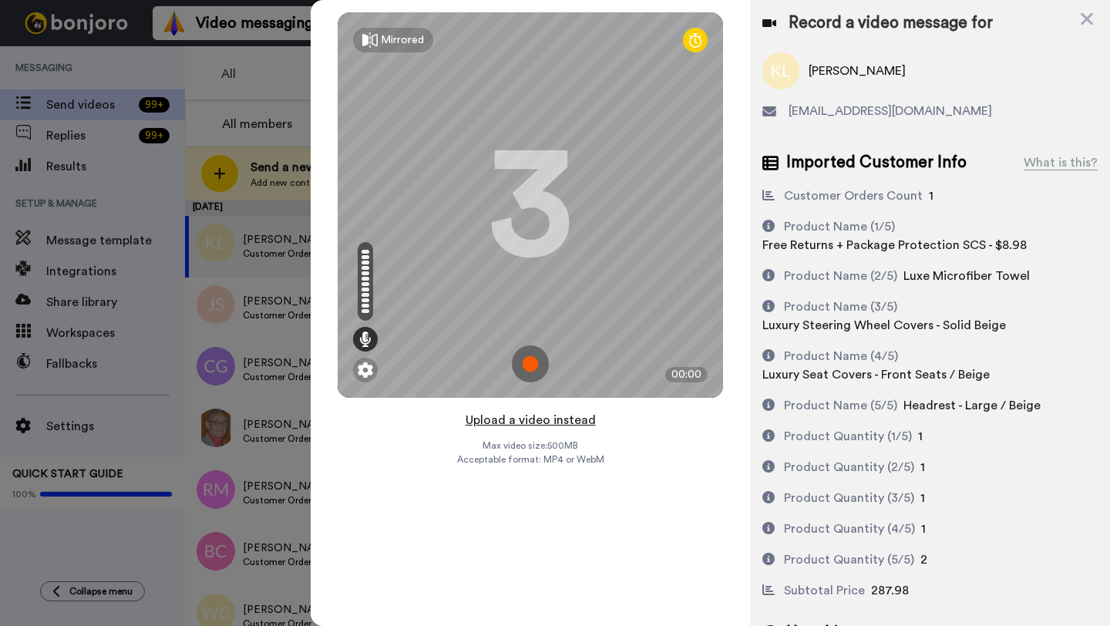
click at [526, 420] on button "Upload a video instead" at bounding box center [531, 420] width 140 height 20
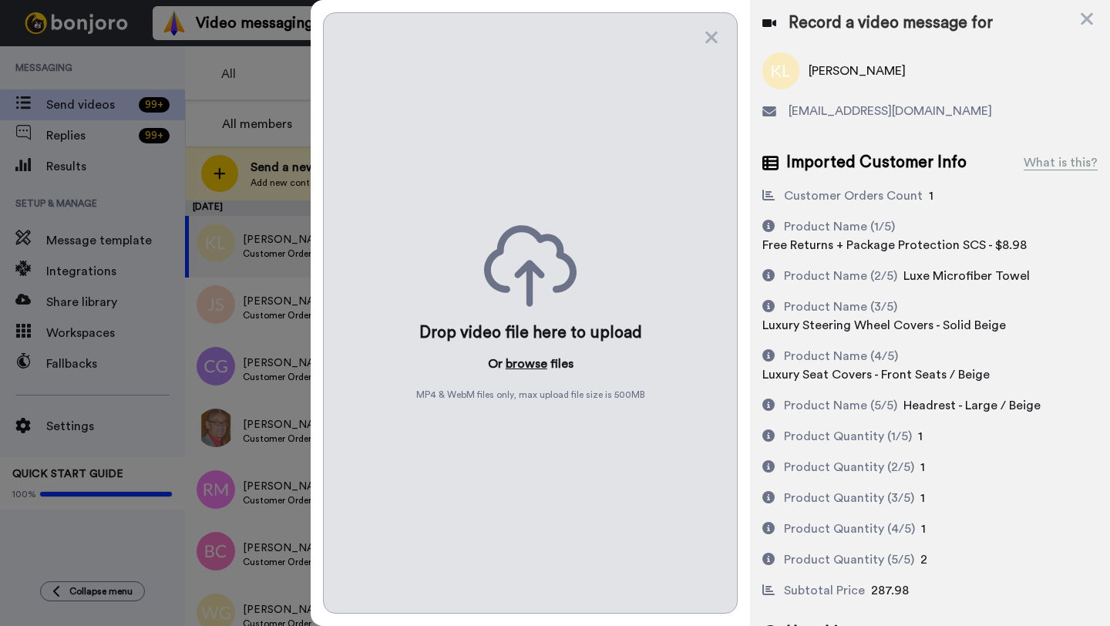
click at [524, 366] on button "browse" at bounding box center [527, 364] width 42 height 19
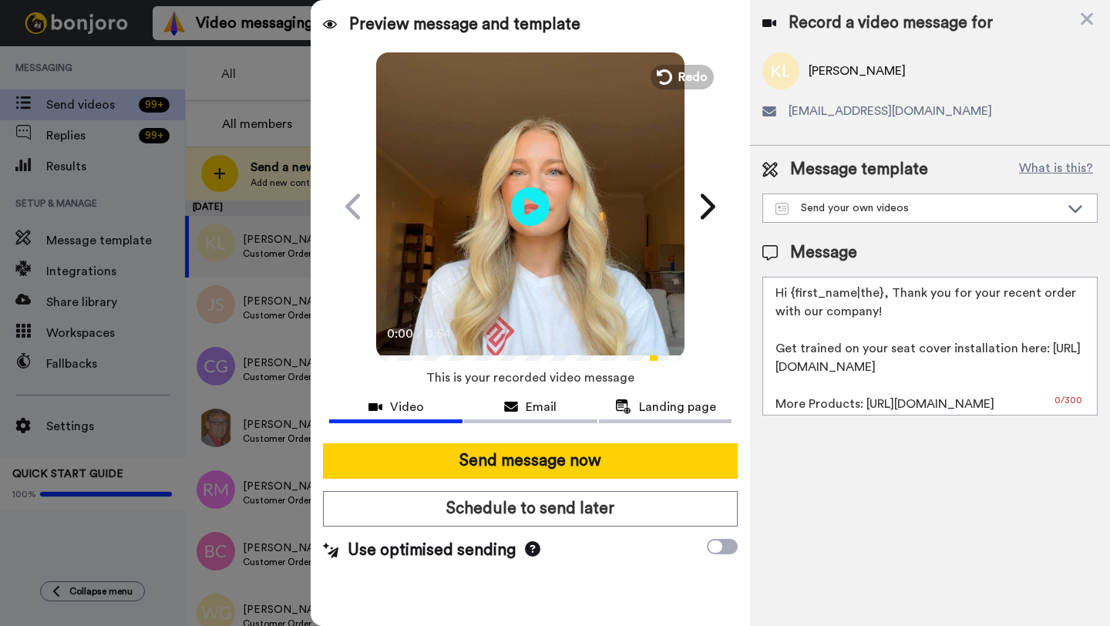
drag, startPoint x: 880, startPoint y: 295, endPoint x: 792, endPoint y: 295, distance: 88.7
click at [792, 295] on textarea "Hi {first_name|the}, Thank you for your recent order with our company! Get trai…" at bounding box center [930, 346] width 335 height 139
paste textarea "Kristen"
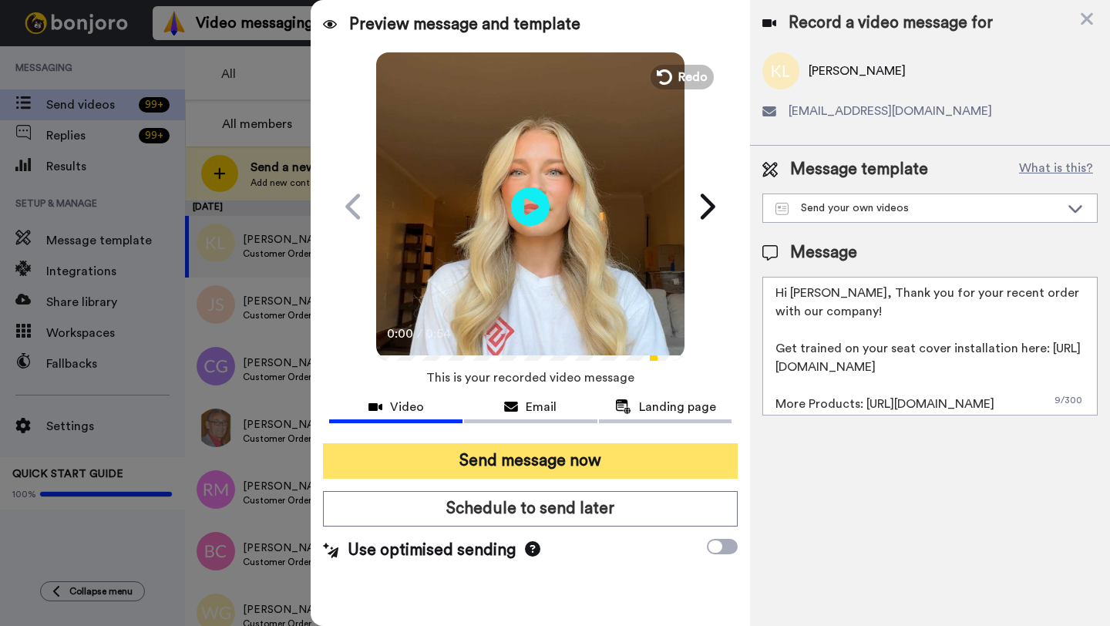
type textarea "Hi Kristen, Thank you for your recent order with our company! Get trained on yo…"
click at [615, 456] on button "Send message now" at bounding box center [530, 460] width 415 height 35
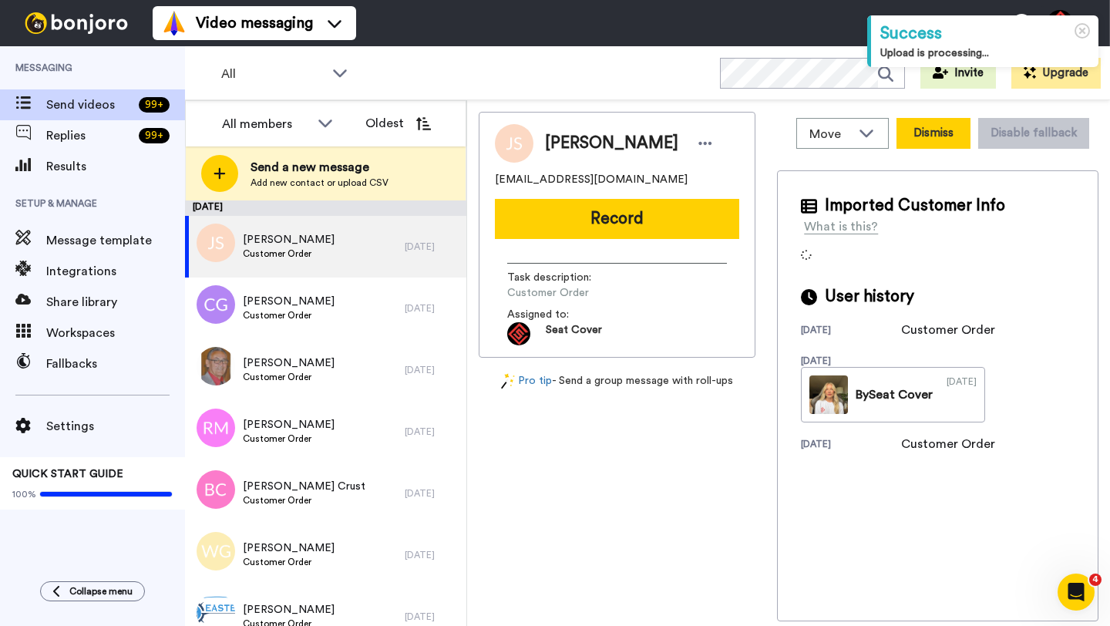
click at [924, 147] on button "Dismiss" at bounding box center [934, 133] width 74 height 31
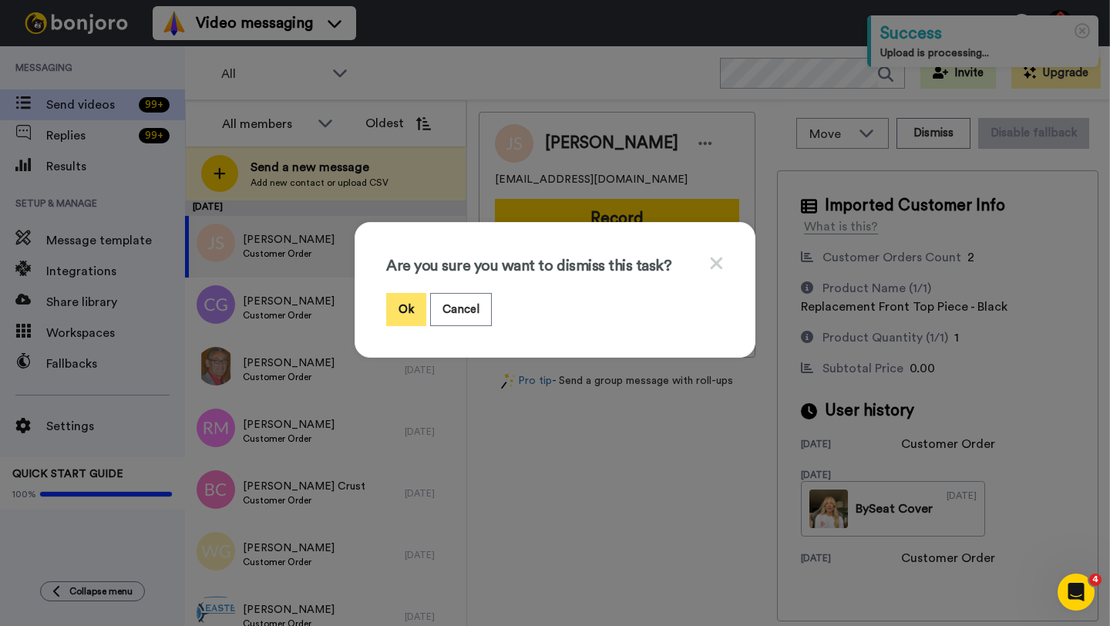
click at [416, 307] on button "Ok" at bounding box center [406, 309] width 40 height 33
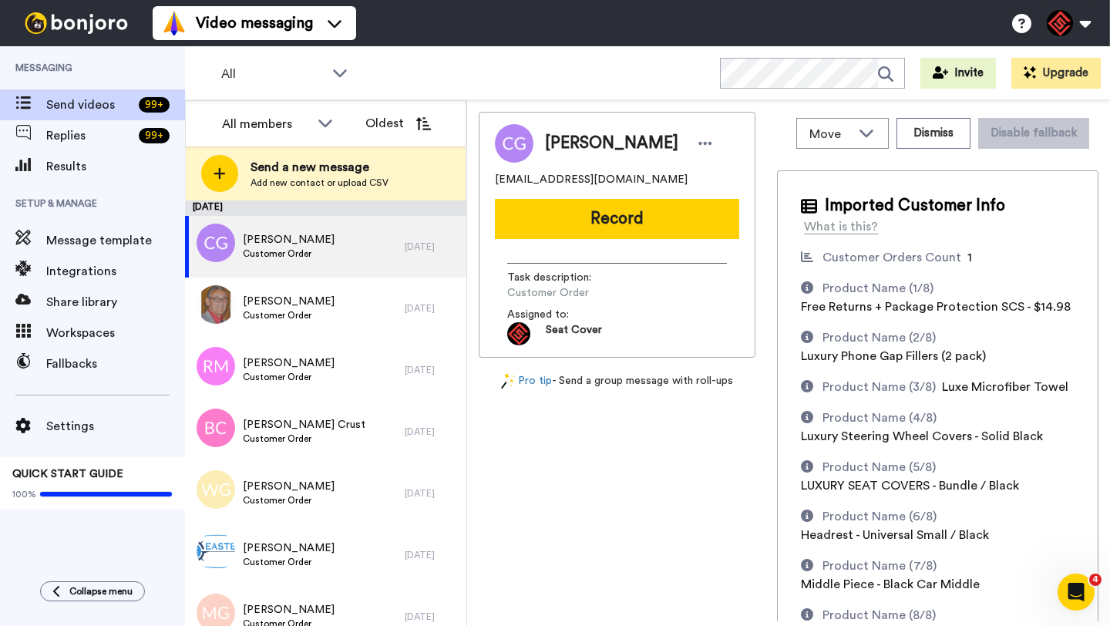
click at [580, 134] on span "[PERSON_NAME]" at bounding box center [611, 143] width 133 height 23
copy span "Christopher"
click at [573, 231] on button "Record" at bounding box center [617, 219] width 244 height 40
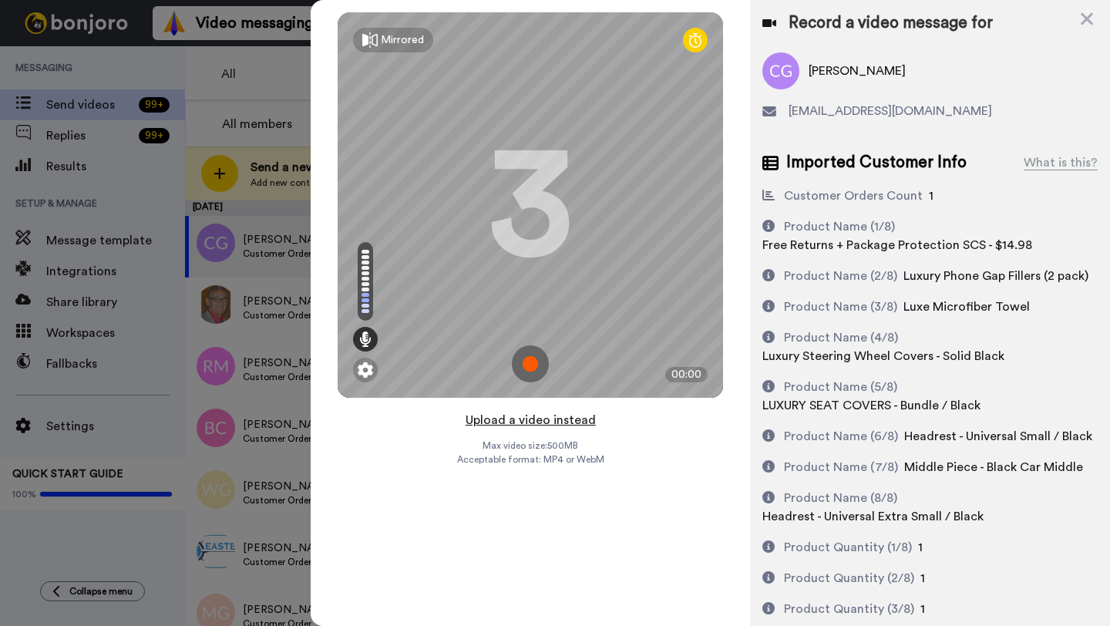
click at [524, 416] on button "Upload a video instead" at bounding box center [531, 420] width 140 height 20
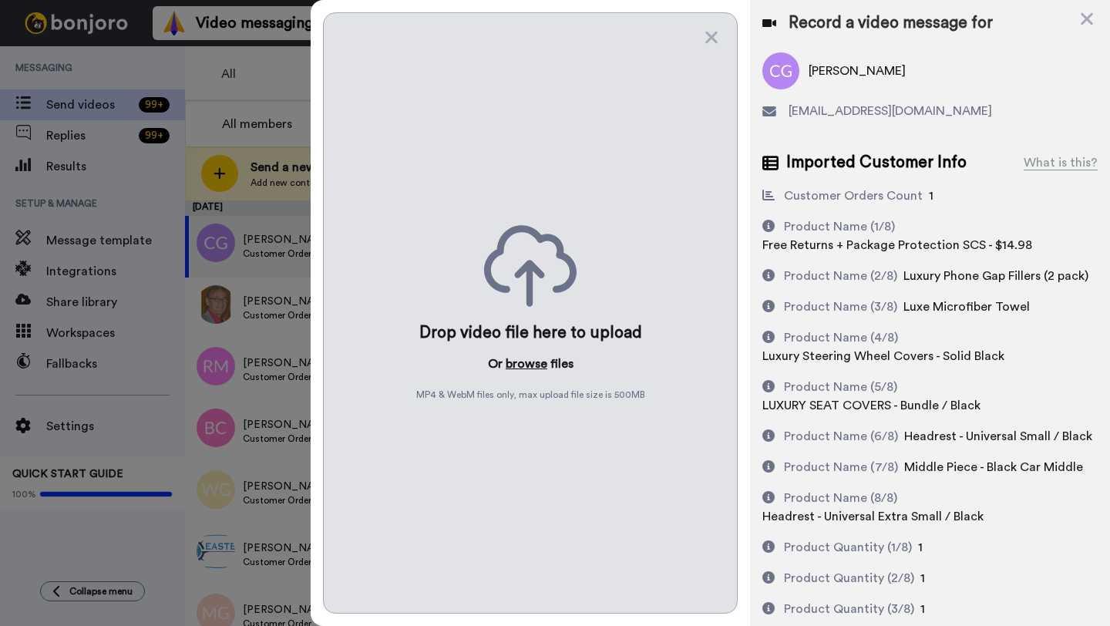
click at [524, 365] on button "browse" at bounding box center [527, 364] width 42 height 19
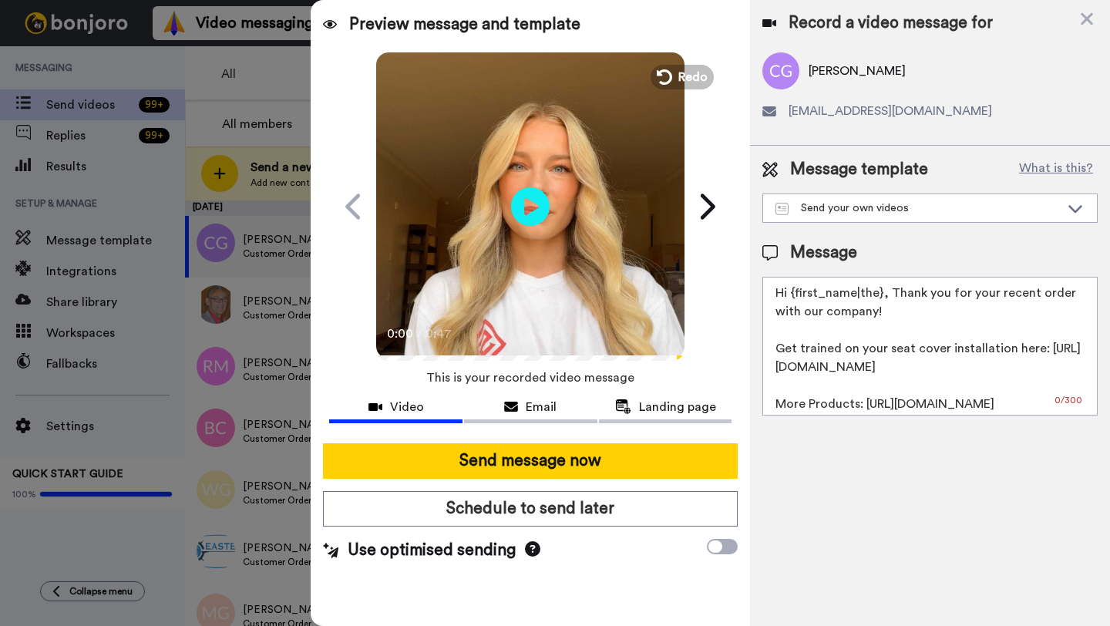
drag, startPoint x: 880, startPoint y: 297, endPoint x: 795, endPoint y: 298, distance: 84.8
click at [795, 298] on textarea "Hi {first_name|the}, Thank you for your recent order with our company! Get trai…" at bounding box center [930, 346] width 335 height 139
paste textarea "Christopher"
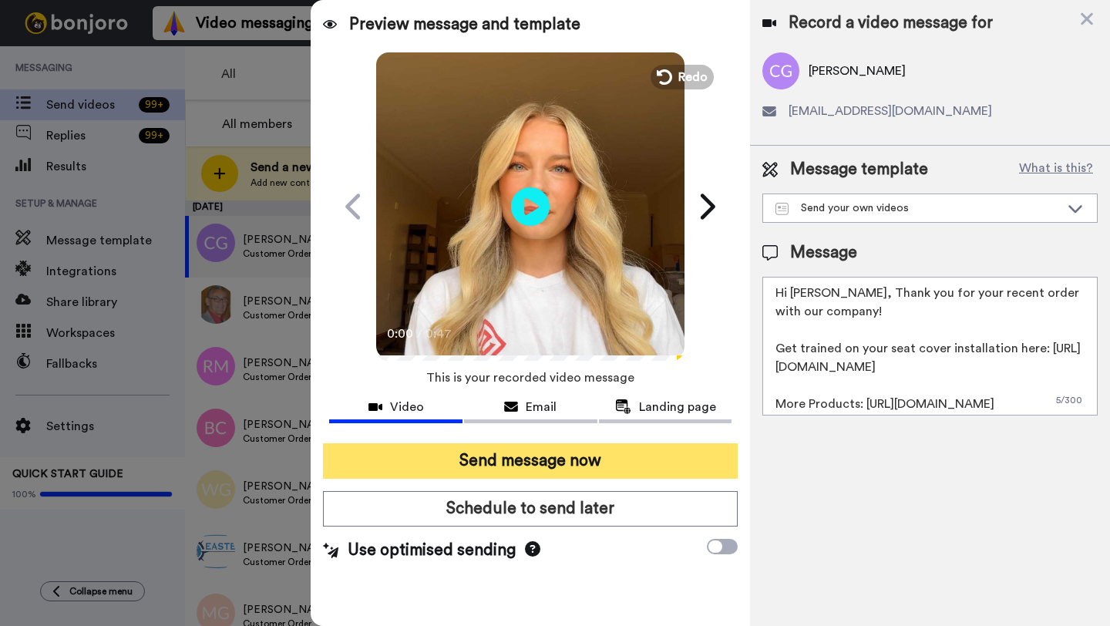
type textarea "Hi Christopher, Thank you for your recent order with our company! Get trained o…"
click at [604, 461] on button "Send message now" at bounding box center [530, 460] width 415 height 35
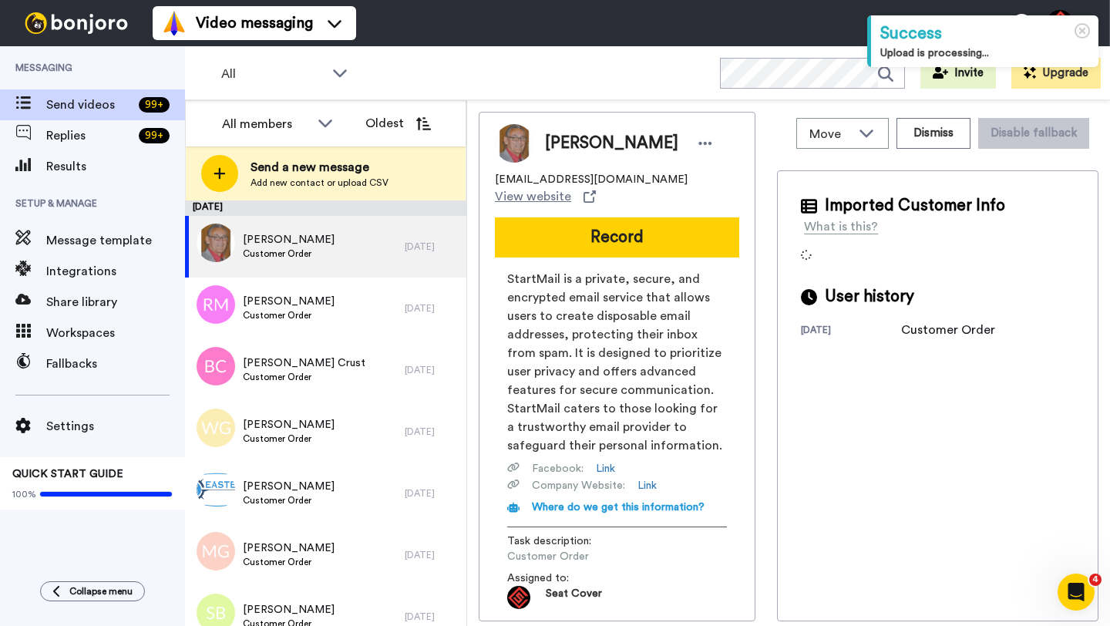
click at [561, 144] on span "[PERSON_NAME]" at bounding box center [611, 143] width 133 height 23
click at [561, 144] on span "Albert Brandt" at bounding box center [611, 143] width 133 height 23
copy span "Albert"
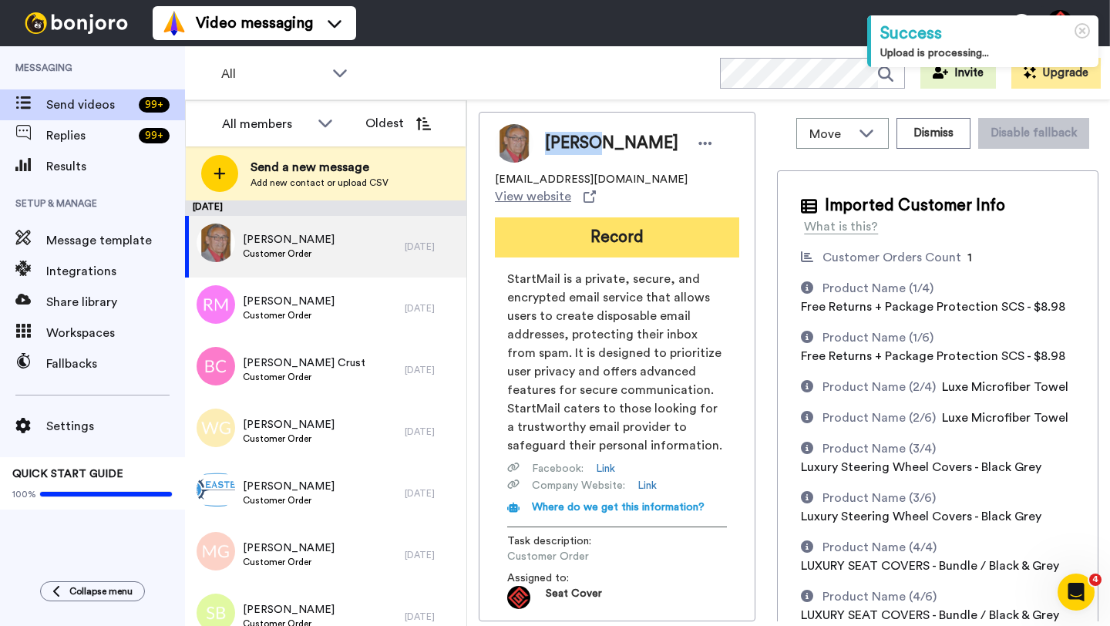
click at [575, 239] on button "Record" at bounding box center [617, 237] width 244 height 40
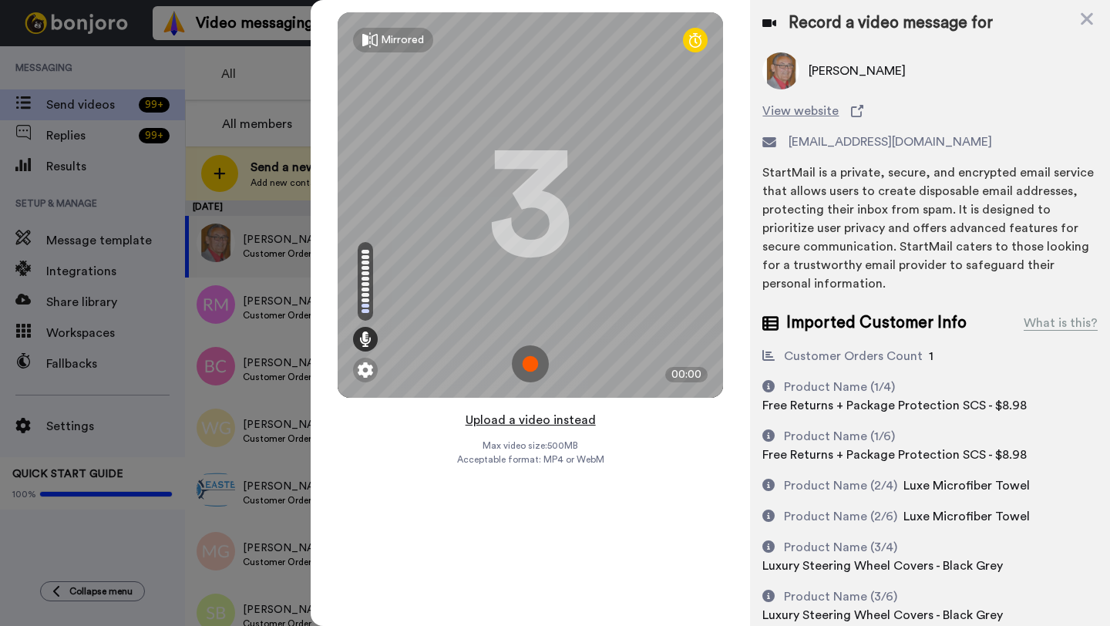
click at [534, 417] on button "Upload a video instead" at bounding box center [531, 420] width 140 height 20
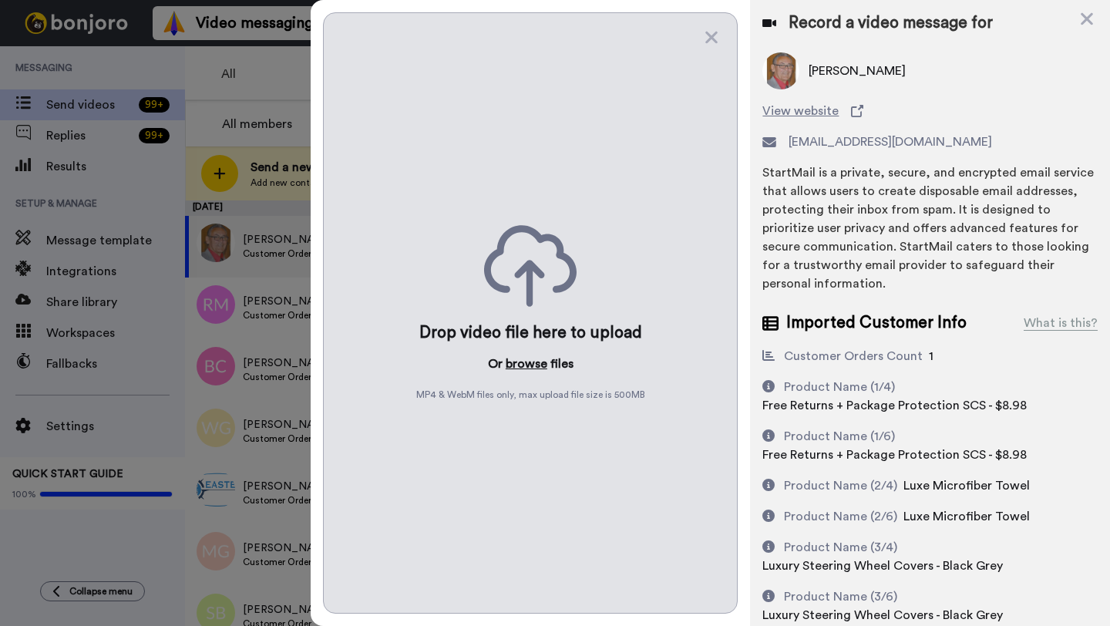
click at [520, 358] on button "browse" at bounding box center [527, 364] width 42 height 19
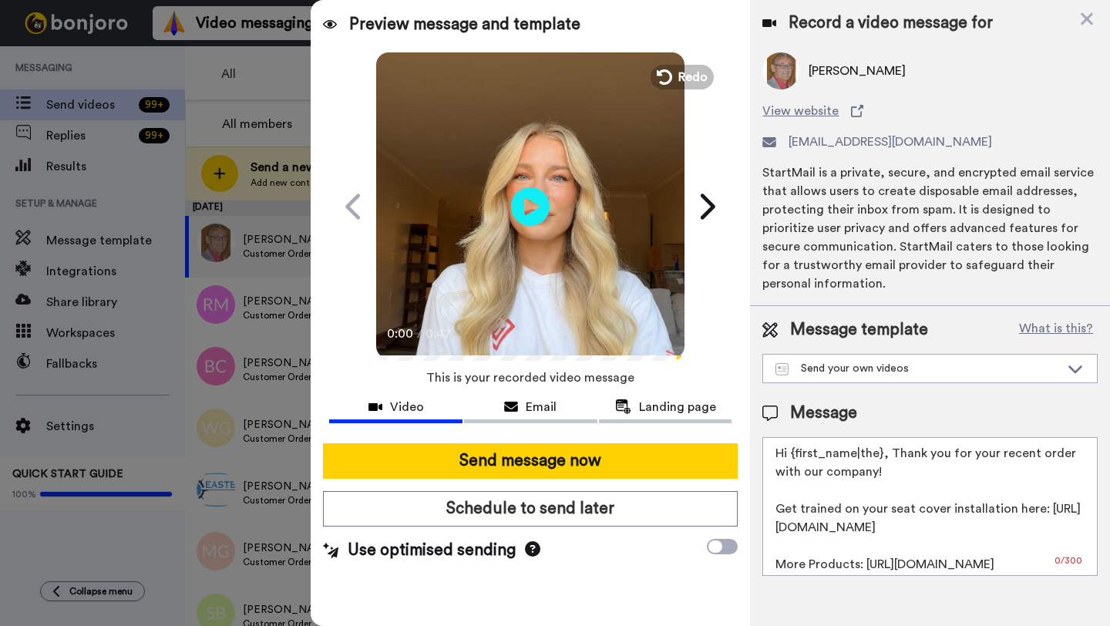
drag, startPoint x: 880, startPoint y: 456, endPoint x: 792, endPoint y: 457, distance: 87.9
click at [792, 457] on textarea "Hi {first_name|the}, Thank you for your recent order with our company! Get trai…" at bounding box center [930, 506] width 335 height 139
paste textarea "Albert"
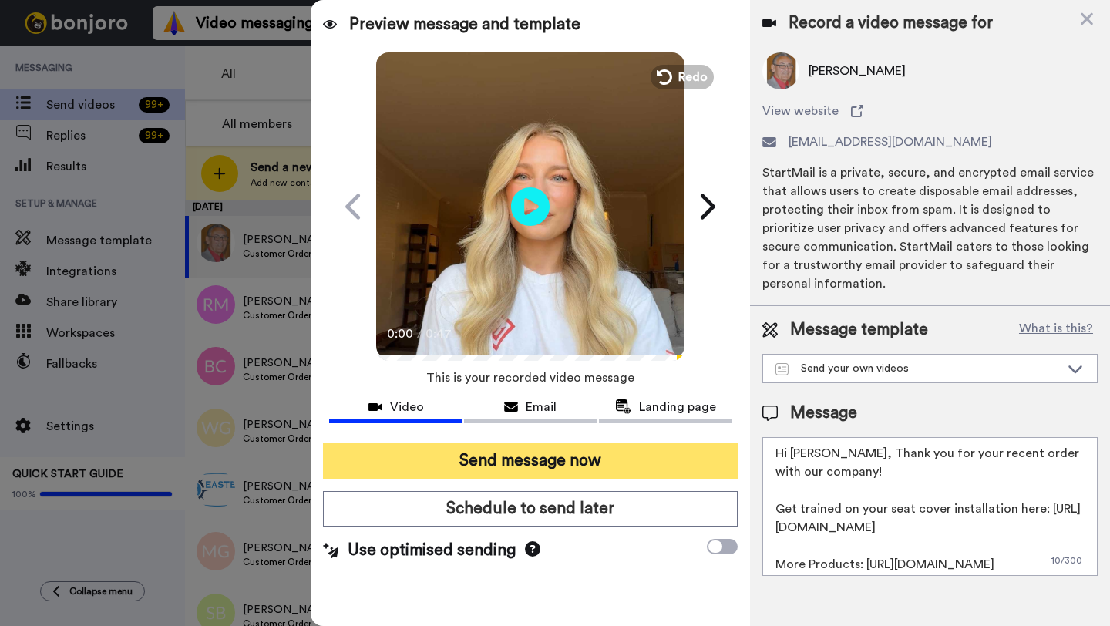
type textarea "Hi Albert, Thank you for your recent order with our company! Get trained on you…"
click at [625, 460] on button "Send message now" at bounding box center [530, 460] width 415 height 35
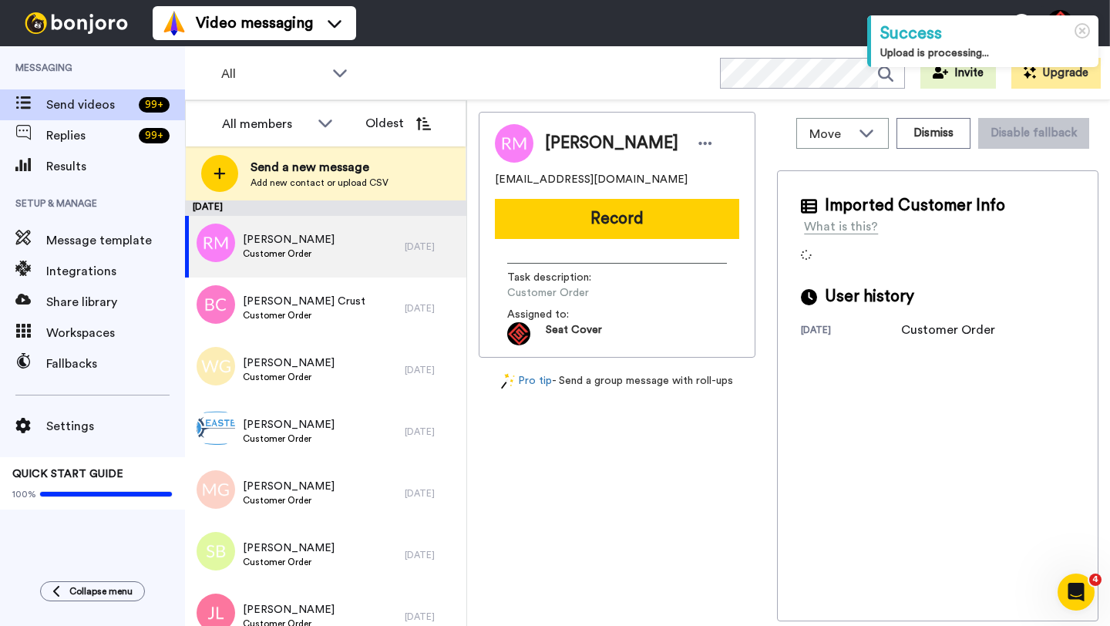
click at [564, 146] on span "[PERSON_NAME]" at bounding box center [611, 143] width 133 height 23
copy span "[PERSON_NAME]"
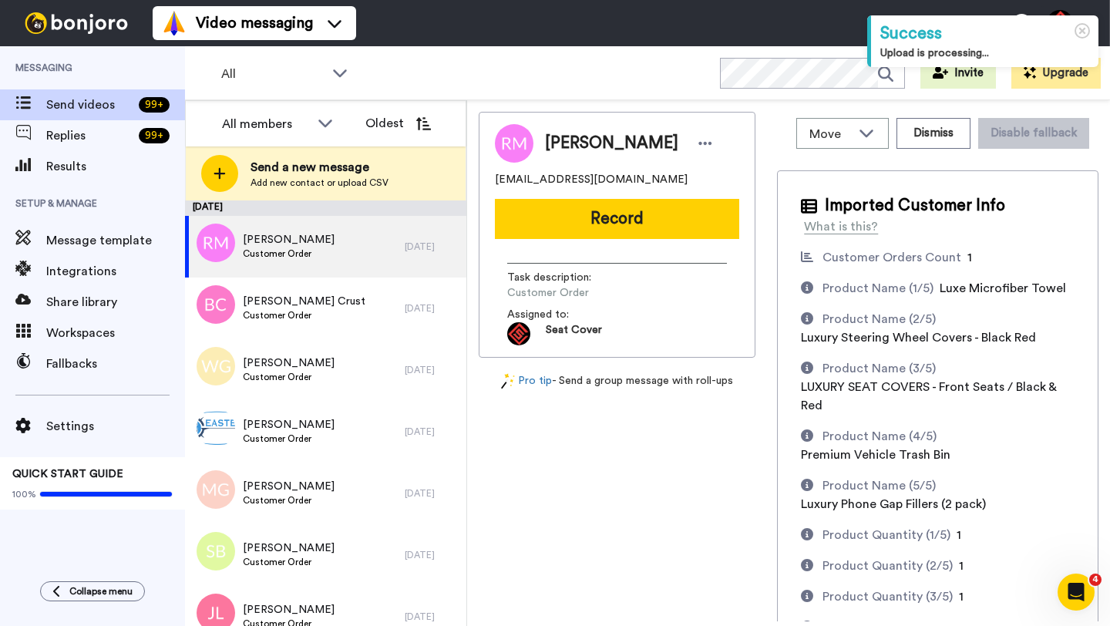
click at [579, 251] on div "Task description : Customer Order Assigned to: Seat Cover" at bounding box center [617, 298] width 244 height 94
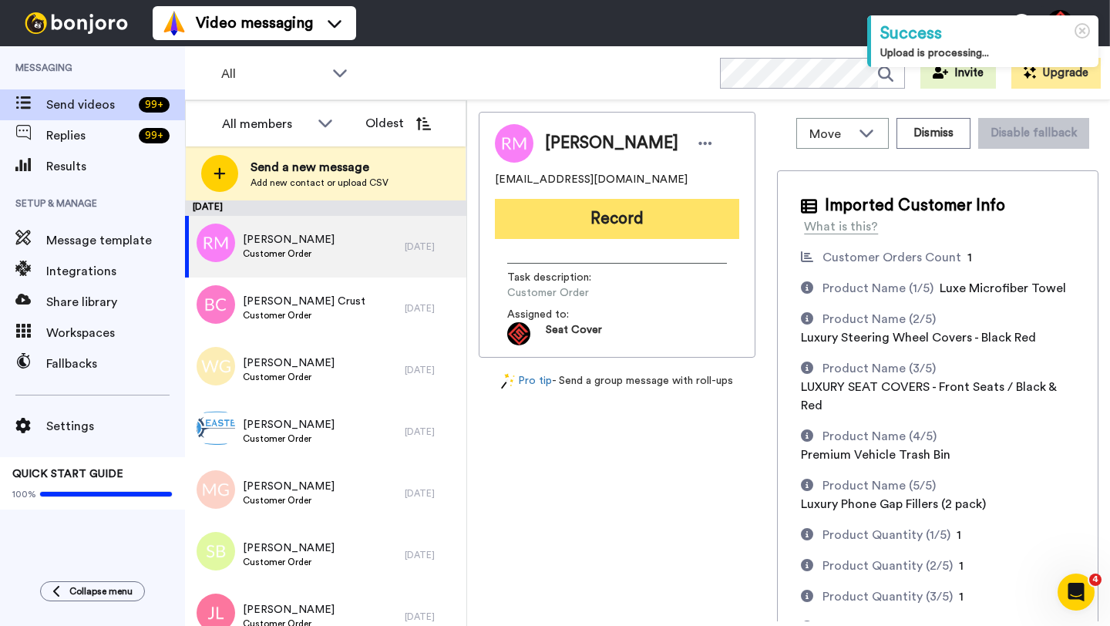
click at [579, 234] on button "Record" at bounding box center [617, 219] width 244 height 40
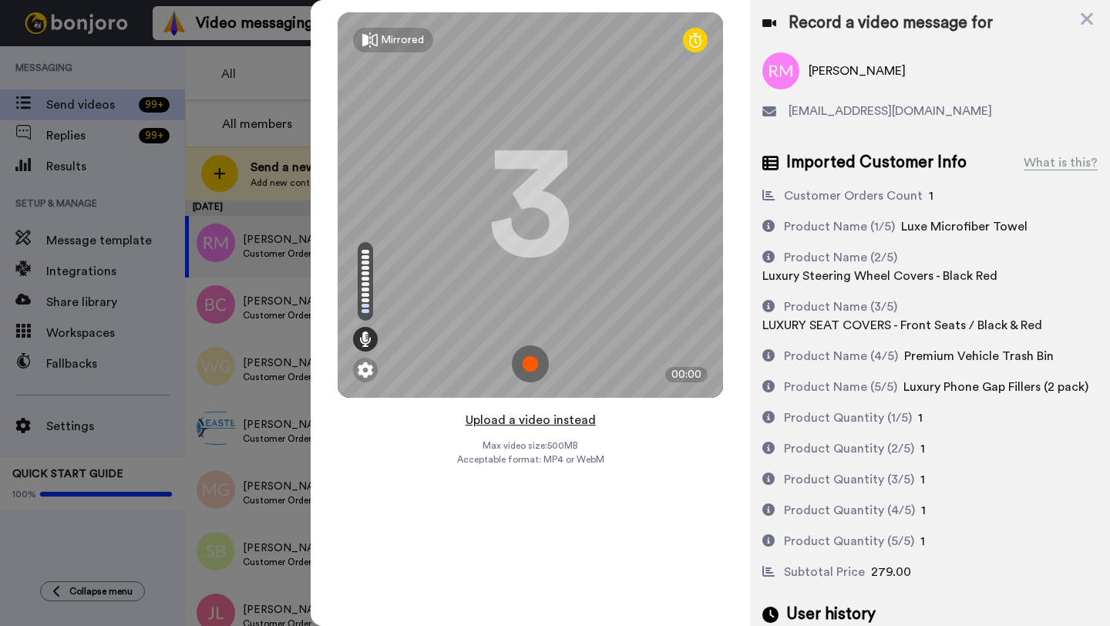
click at [531, 422] on button "Upload a video instead" at bounding box center [531, 420] width 140 height 20
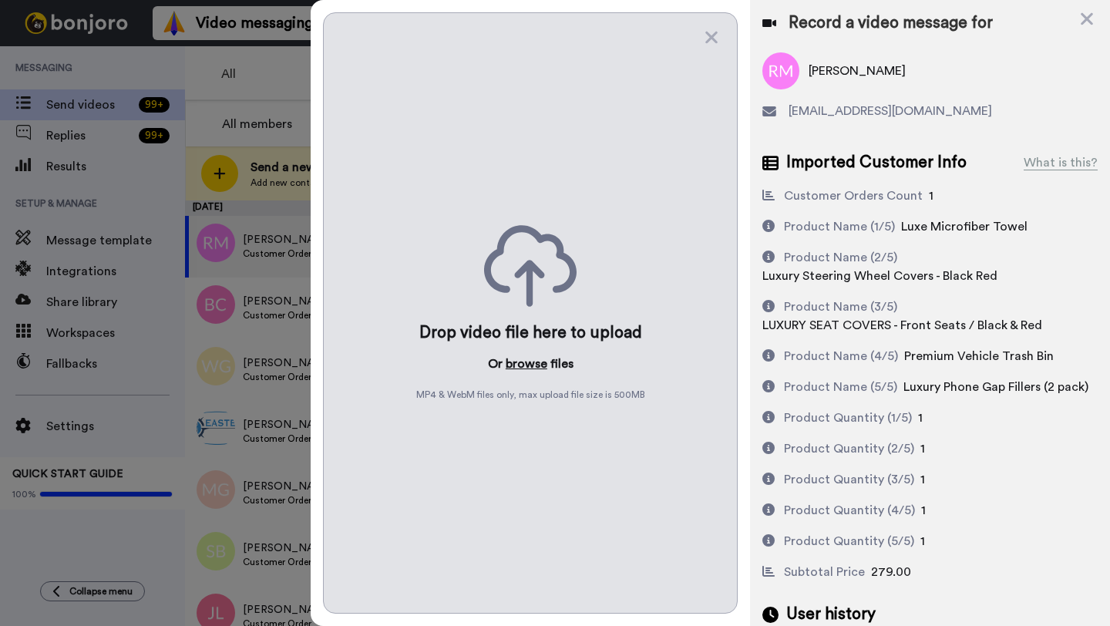
click at [525, 361] on button "browse" at bounding box center [527, 364] width 42 height 19
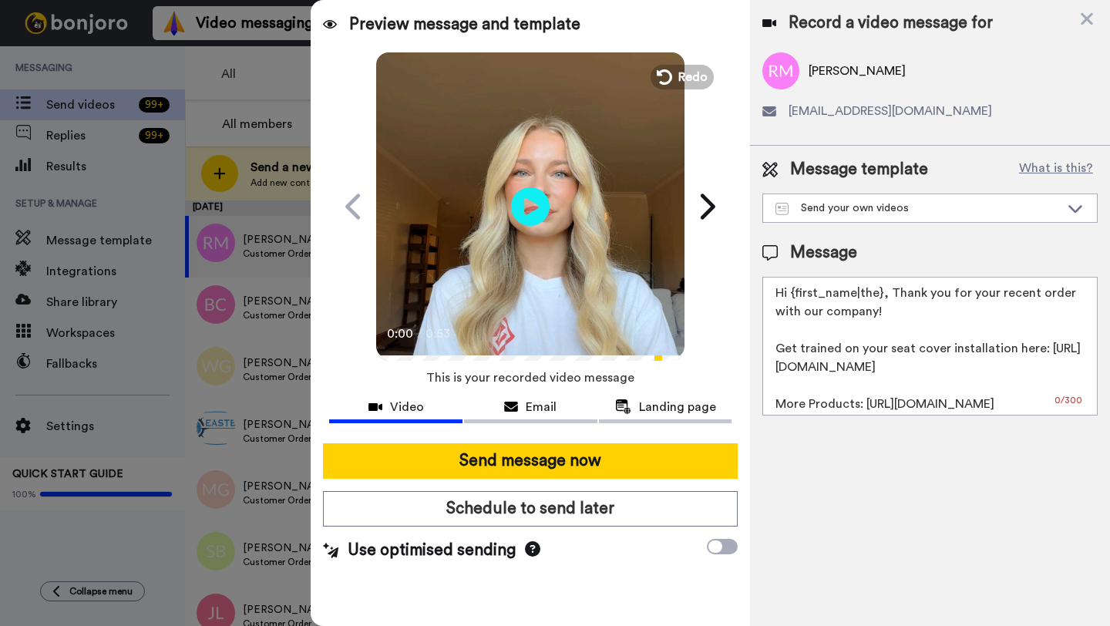
drag, startPoint x: 880, startPoint y: 298, endPoint x: 793, endPoint y: 300, distance: 86.4
click at [793, 300] on textarea "Hi {first_name|the}, Thank you for your recent order with our company! Get trai…" at bounding box center [930, 346] width 335 height 139
paste textarea "Ryan"
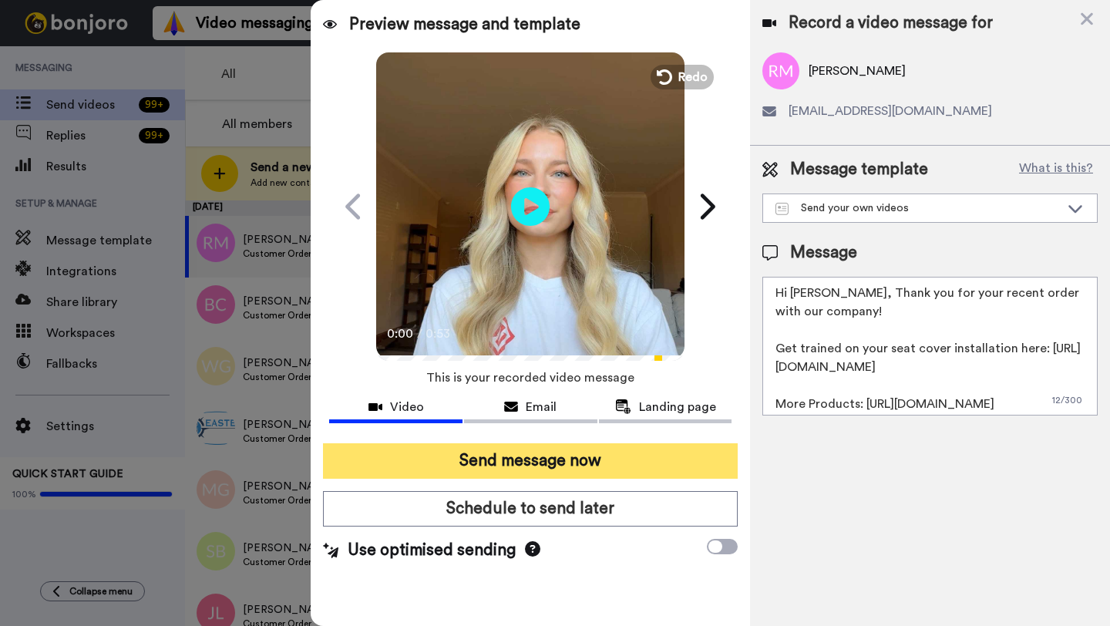
type textarea "Hi Ryan, Thank you for your recent order with our company! Get trained on your …"
click at [616, 463] on button "Send message now" at bounding box center [530, 460] width 415 height 35
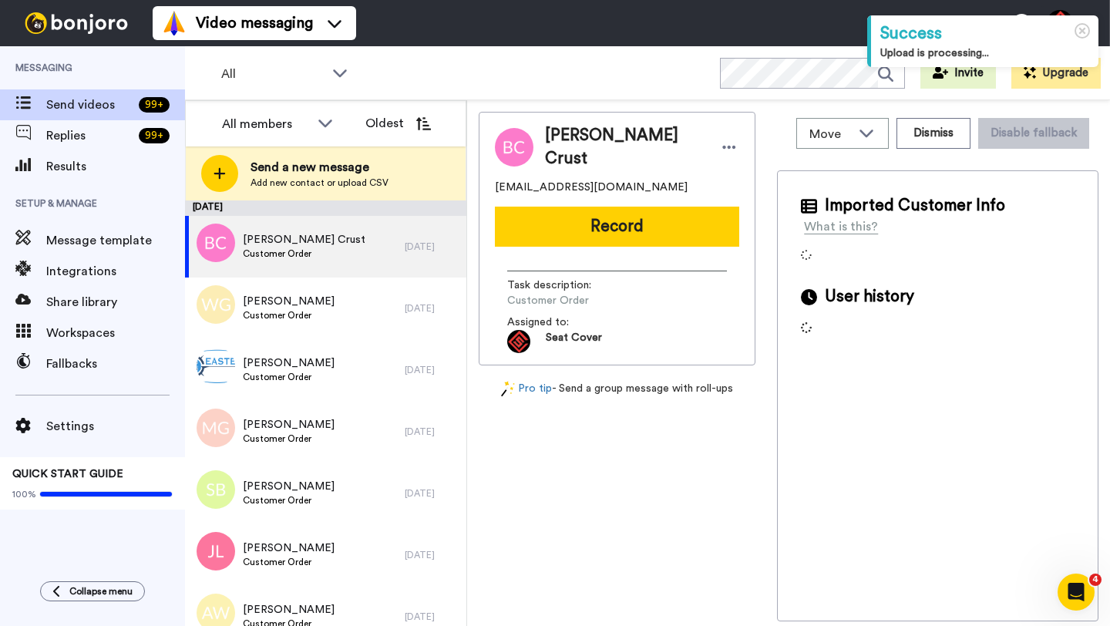
click at [569, 146] on span "[PERSON_NAME] Crust" at bounding box center [624, 147] width 159 height 46
copy span "[PERSON_NAME]"
click at [575, 223] on button "Record" at bounding box center [617, 227] width 244 height 40
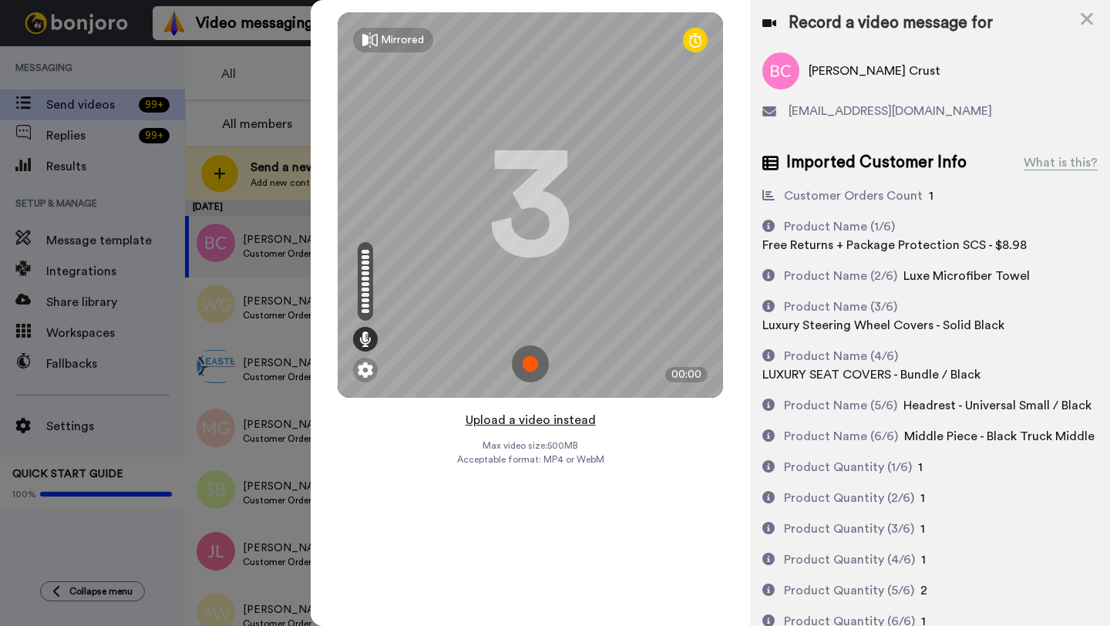
click at [527, 419] on button "Upload a video instead" at bounding box center [531, 420] width 140 height 20
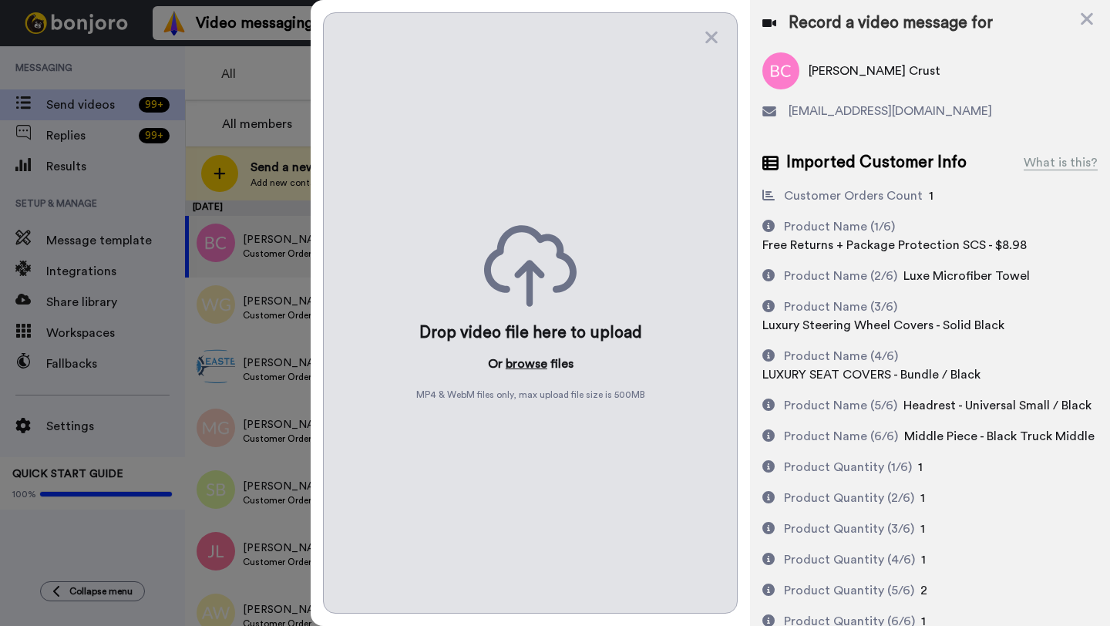
click at [524, 362] on button "browse" at bounding box center [527, 364] width 42 height 19
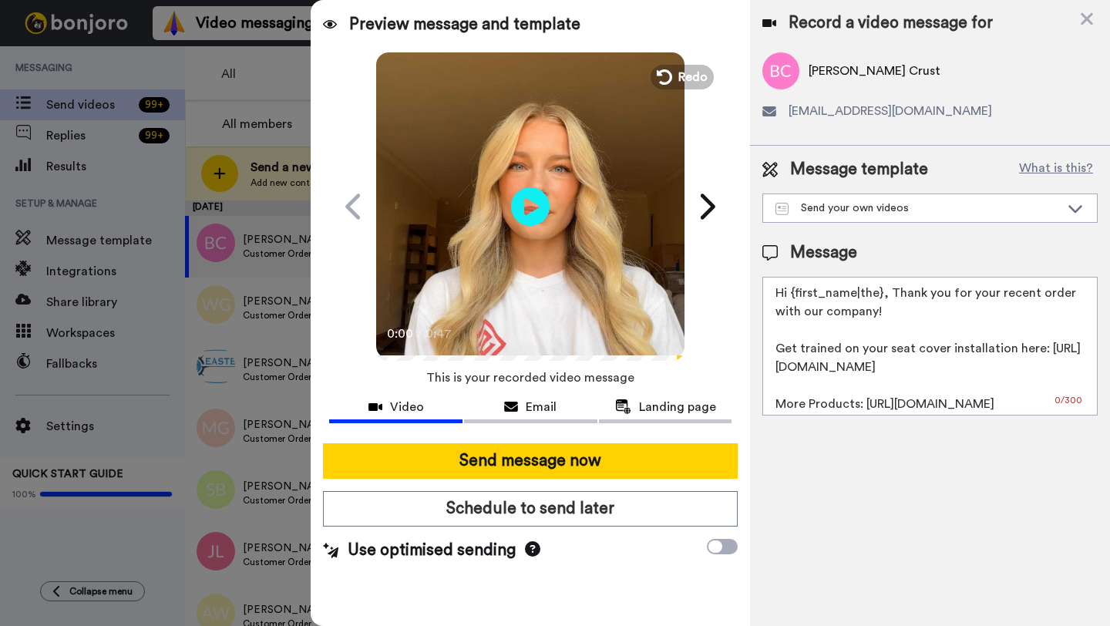
drag, startPoint x: 881, startPoint y: 295, endPoint x: 792, endPoint y: 296, distance: 89.4
click at [792, 296] on textarea "Hi {first_name|the}, Thank you for your recent order with our company! Get trai…" at bounding box center [930, 346] width 335 height 139
paste textarea "Branden"
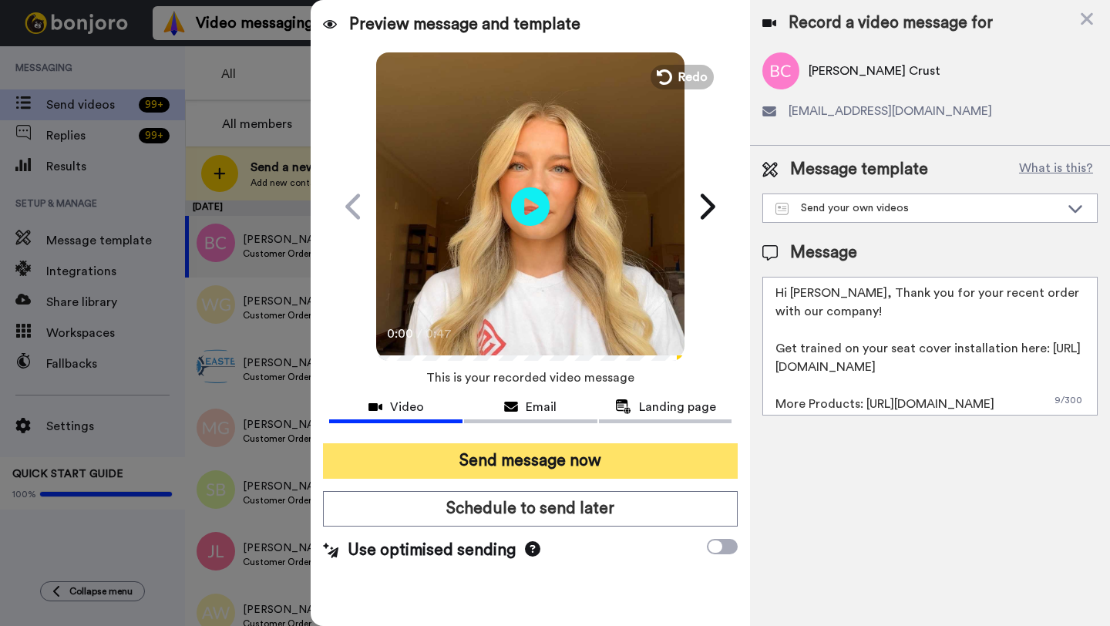
type textarea "Hi Branden, Thank you for your recent order with our company! Get trained on yo…"
click at [602, 464] on button "Send message now" at bounding box center [530, 460] width 415 height 35
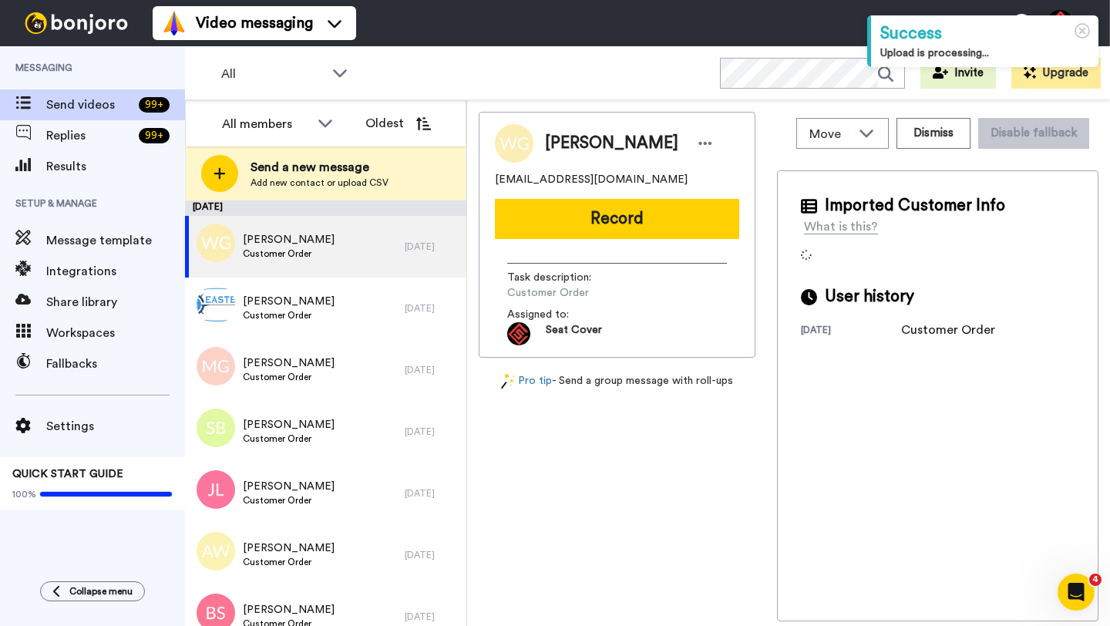
click at [575, 143] on span "William Gamble" at bounding box center [611, 143] width 133 height 23
copy span "William"
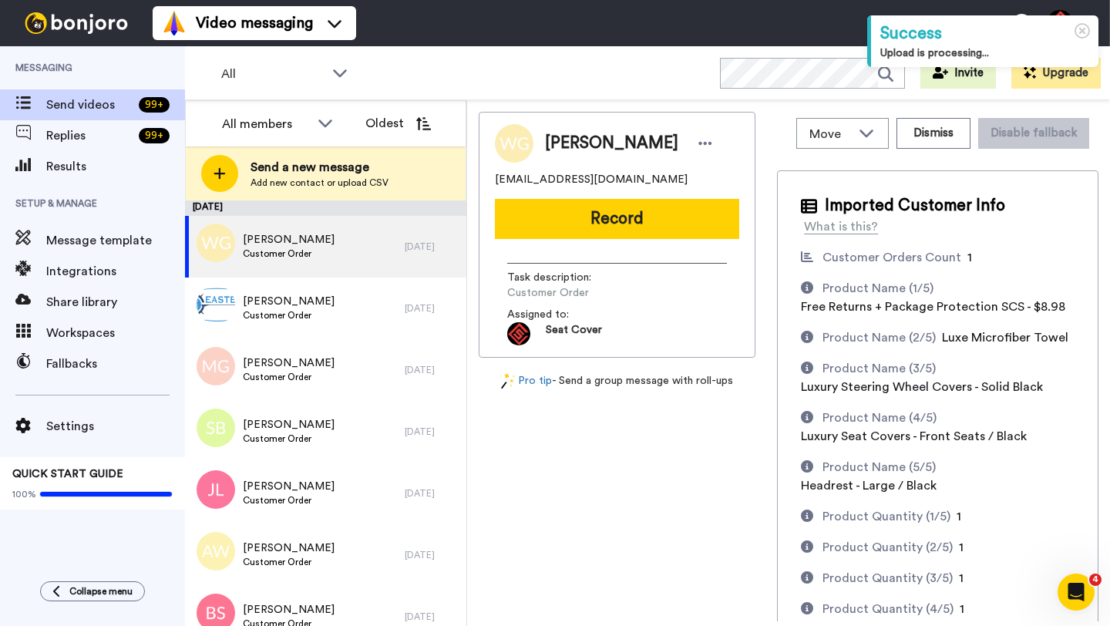
click at [587, 241] on div "William Gamble gambleqa@yahoo.com Record Task description : Customer Order Assi…" at bounding box center [617, 235] width 277 height 246
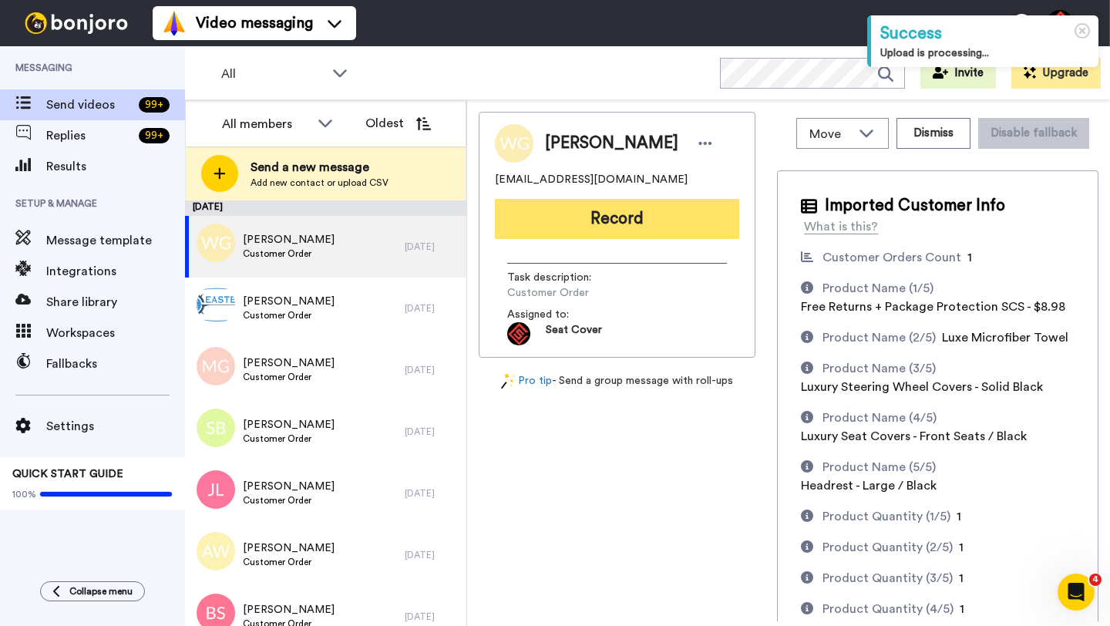
click at [586, 234] on button "Record" at bounding box center [617, 219] width 244 height 40
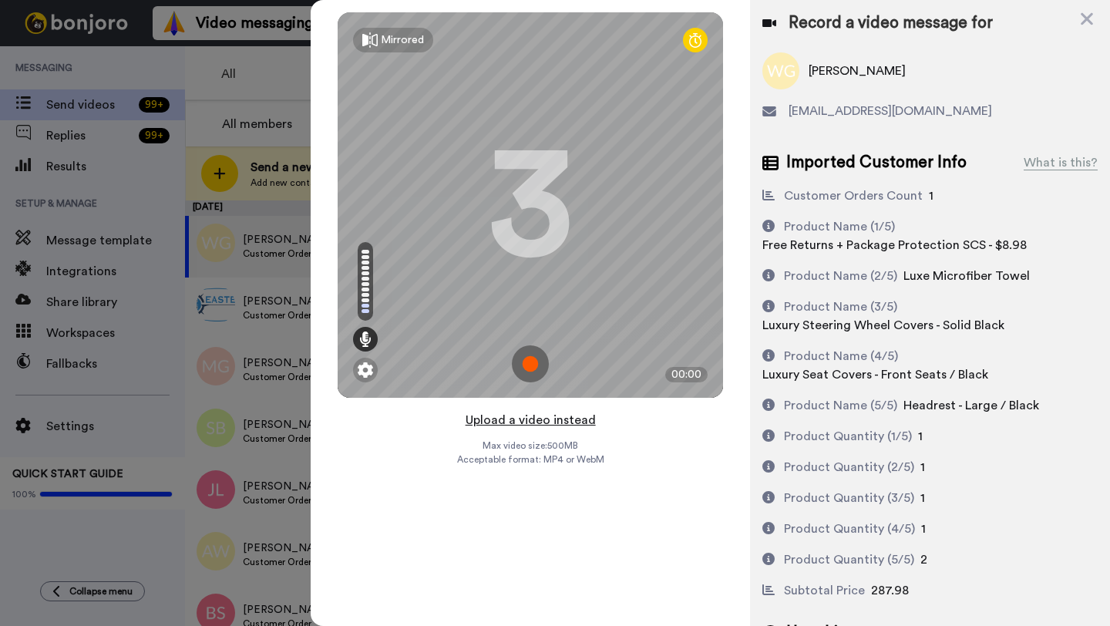
click at [526, 420] on button "Upload a video instead" at bounding box center [531, 420] width 140 height 20
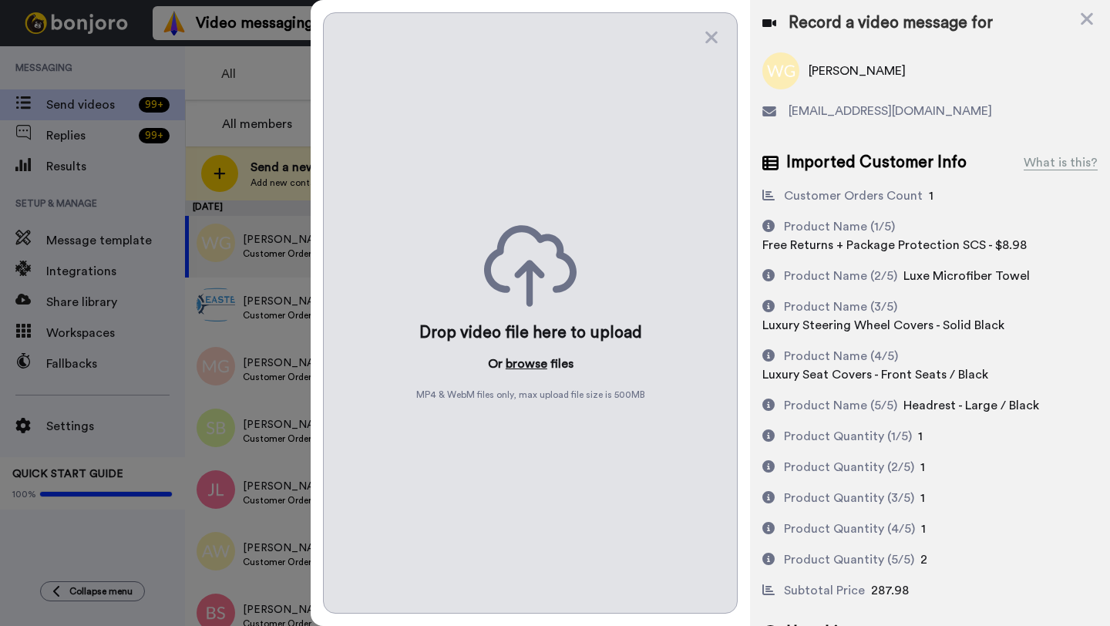
click at [527, 363] on button "browse" at bounding box center [527, 364] width 42 height 19
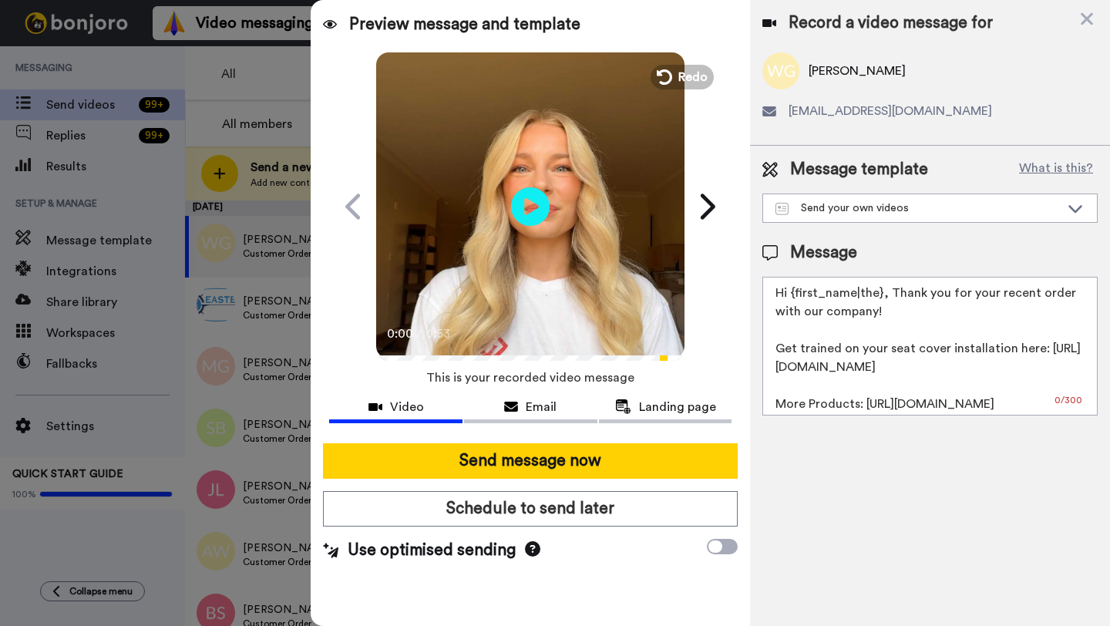
drag, startPoint x: 879, startPoint y: 298, endPoint x: 793, endPoint y: 298, distance: 85.6
click at [793, 298] on textarea "Hi {first_name|the}, Thank you for your recent order with our company! Get trai…" at bounding box center [930, 346] width 335 height 139
paste textarea "William"
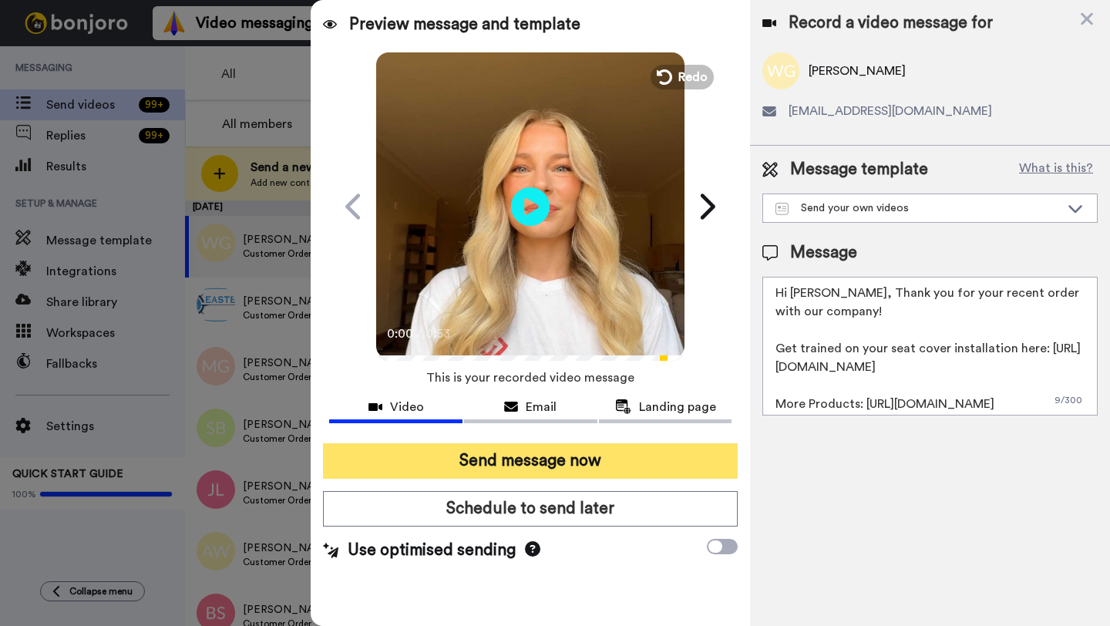
type textarea "Hi William, Thank you for your recent order with our company! Get trained on yo…"
click at [619, 465] on button "Send message now" at bounding box center [530, 460] width 415 height 35
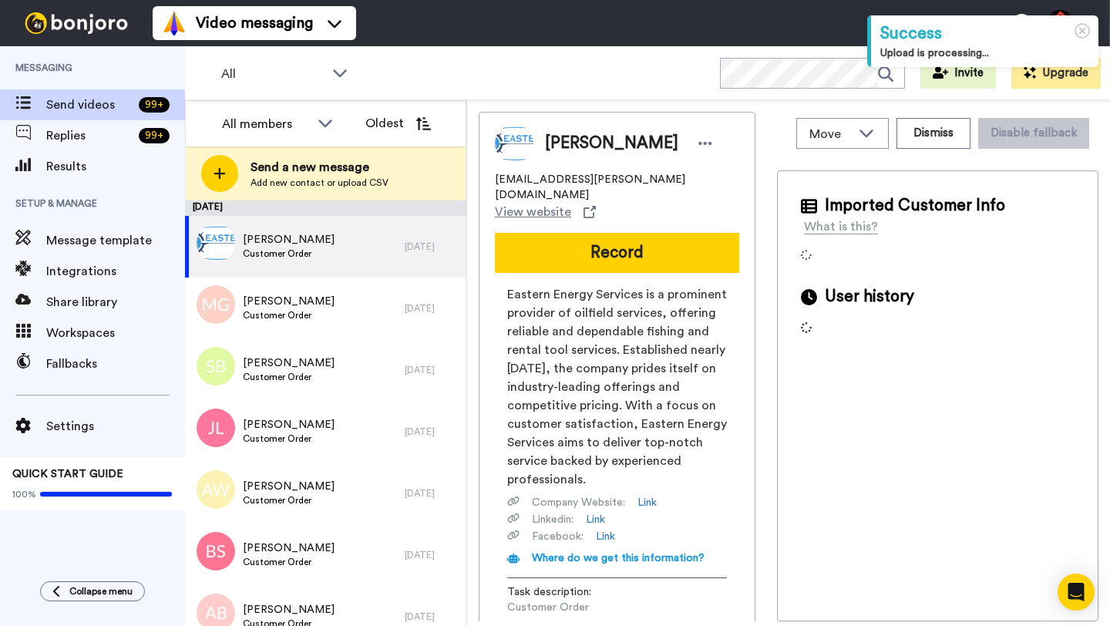
click at [566, 144] on span "[PERSON_NAME]" at bounding box center [611, 143] width 133 height 23
copy span "[PERSON_NAME]"
click at [587, 206] on div "[PERSON_NAME] [PERSON_NAME][EMAIL_ADDRESS][PERSON_NAME][DOMAIN_NAME] View websi…" at bounding box center [617, 392] width 277 height 561
click at [588, 237] on button "Record" at bounding box center [617, 253] width 244 height 40
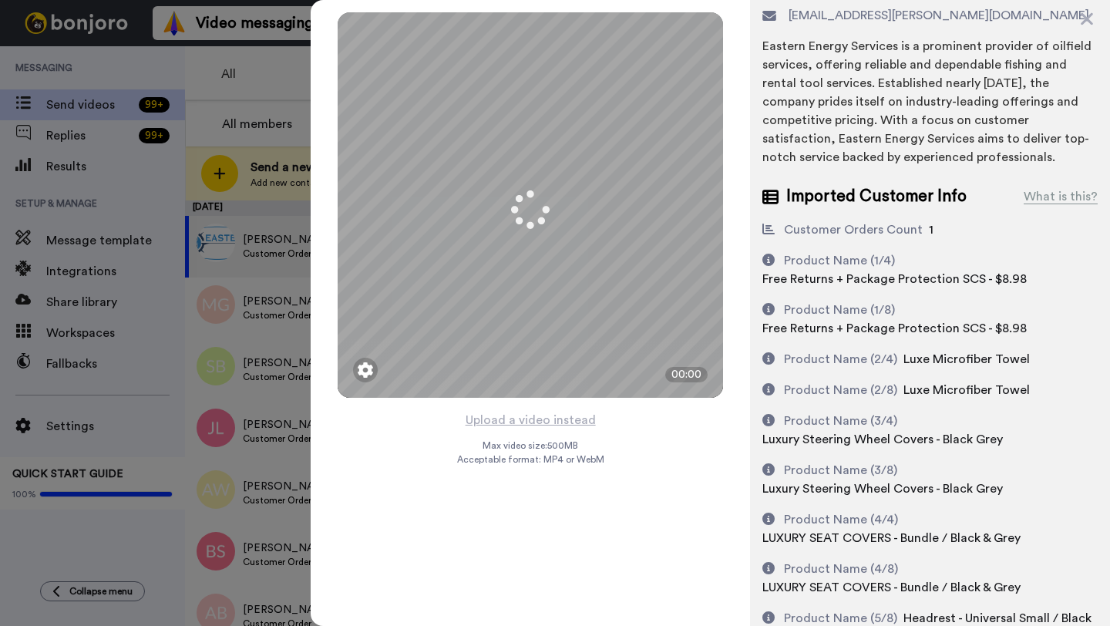
scroll to position [127, 0]
click at [524, 419] on button "Upload a video instead" at bounding box center [531, 420] width 140 height 20
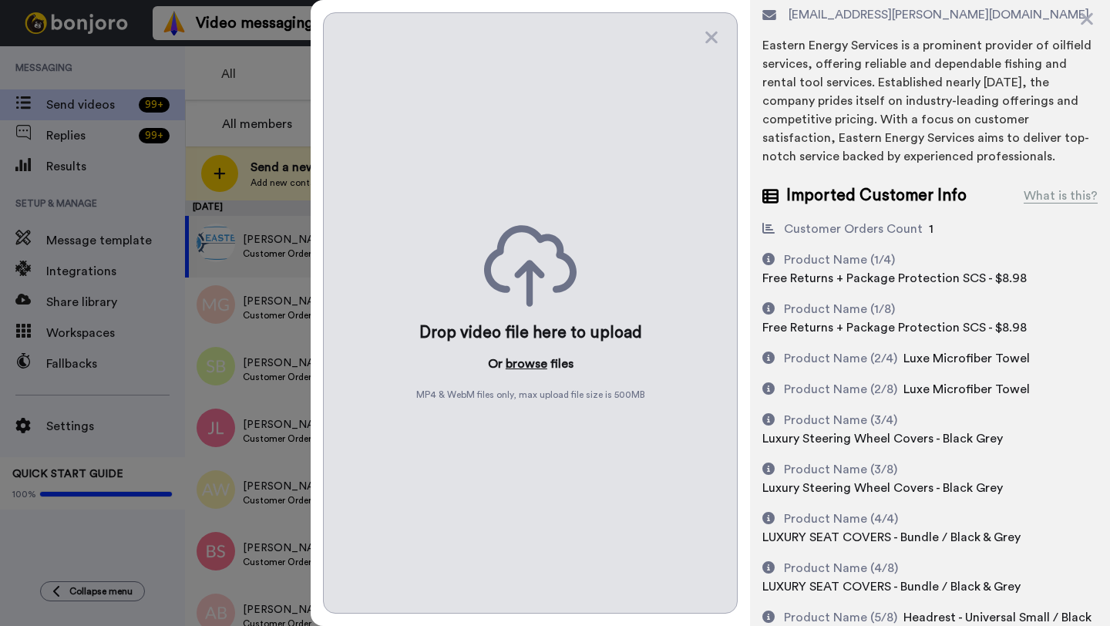
click at [527, 362] on button "browse" at bounding box center [527, 364] width 42 height 19
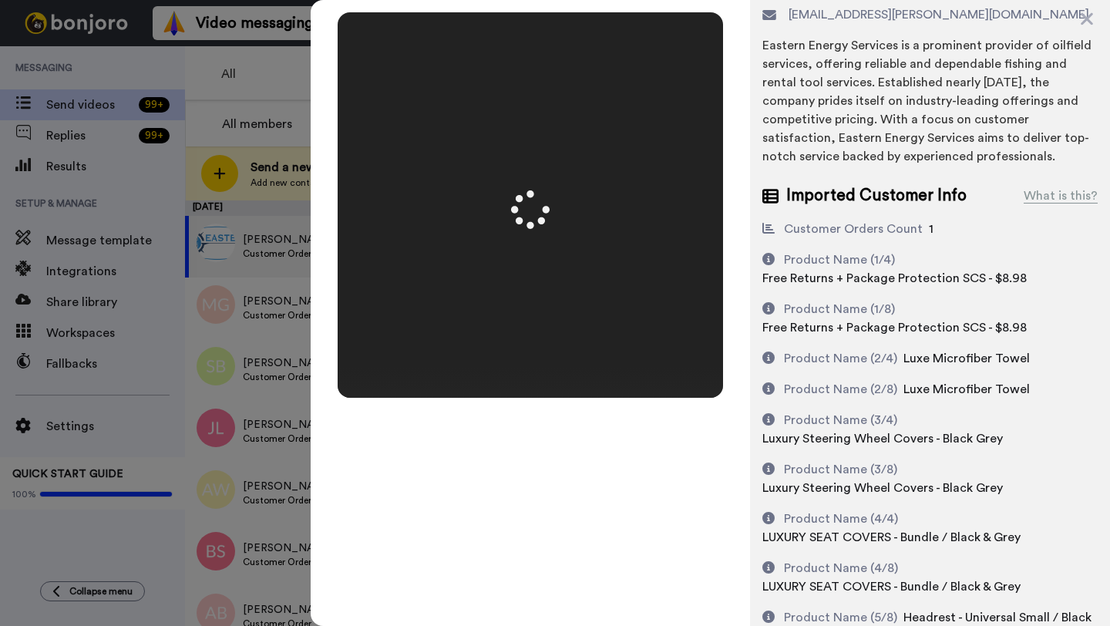
scroll to position [0, 0]
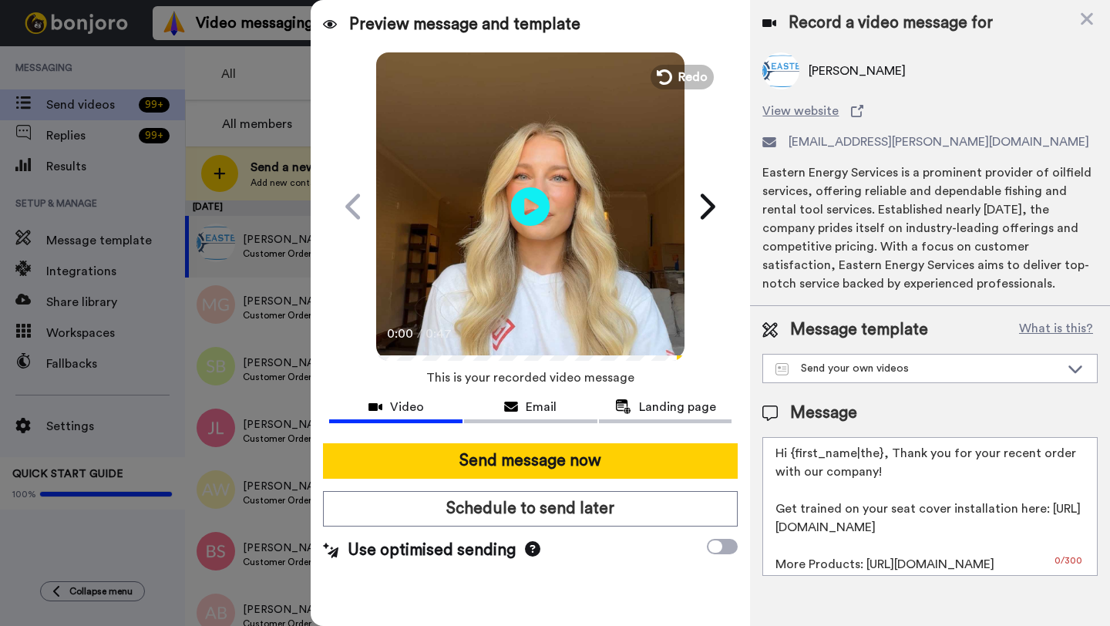
drag, startPoint x: 879, startPoint y: 456, endPoint x: 795, endPoint y: 455, distance: 84.0
click at [795, 455] on textarea "Hi {first_name|the}, Thank you for your recent order with our company! Get trai…" at bounding box center [930, 506] width 335 height 139
paste textarea "Jacob"
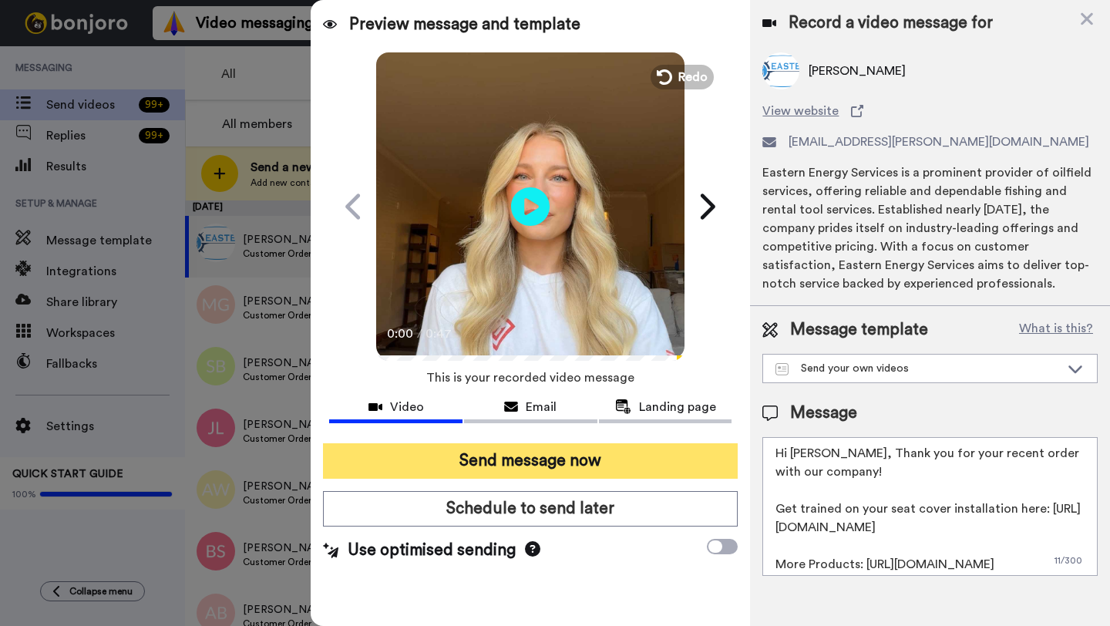
type textarea "Hi Jacob, Thank you for your recent order with our company! Get trained on your…"
click at [684, 464] on button "Send message now" at bounding box center [530, 460] width 415 height 35
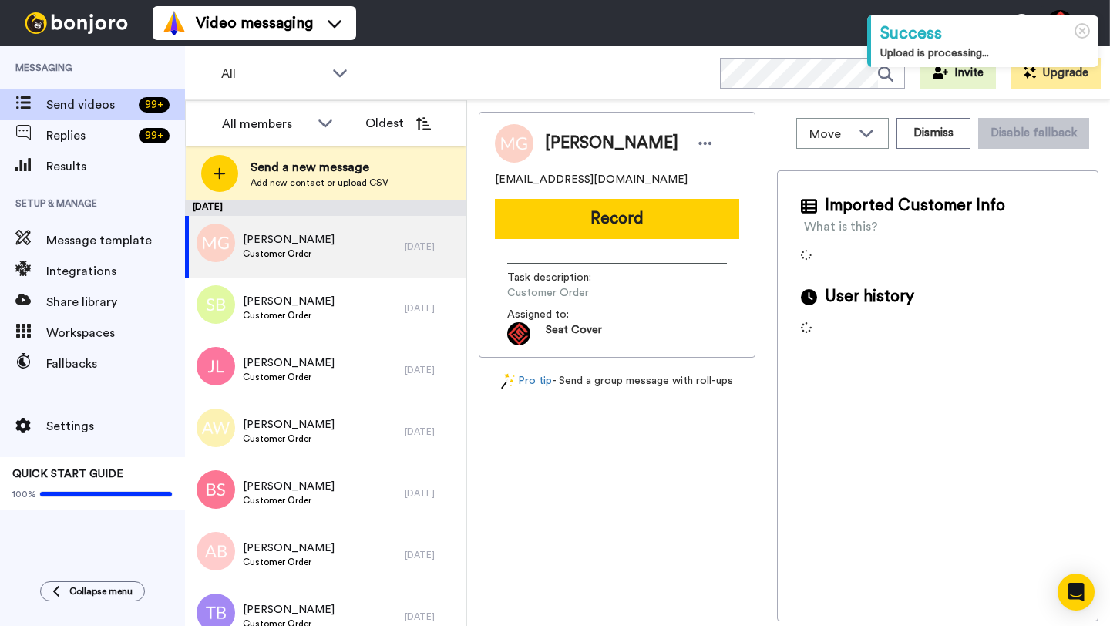
click at [564, 141] on span "[PERSON_NAME]" at bounding box center [611, 143] width 133 height 23
copy span "[PERSON_NAME]"
click at [585, 214] on button "Record" at bounding box center [617, 219] width 244 height 40
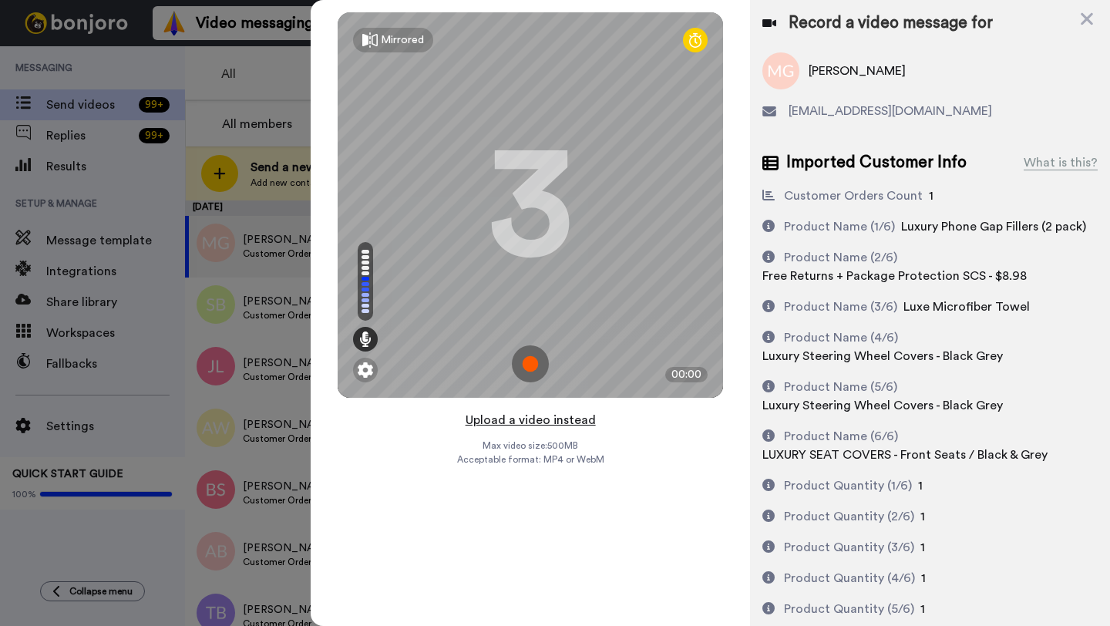
click at [524, 419] on button "Upload a video instead" at bounding box center [531, 420] width 140 height 20
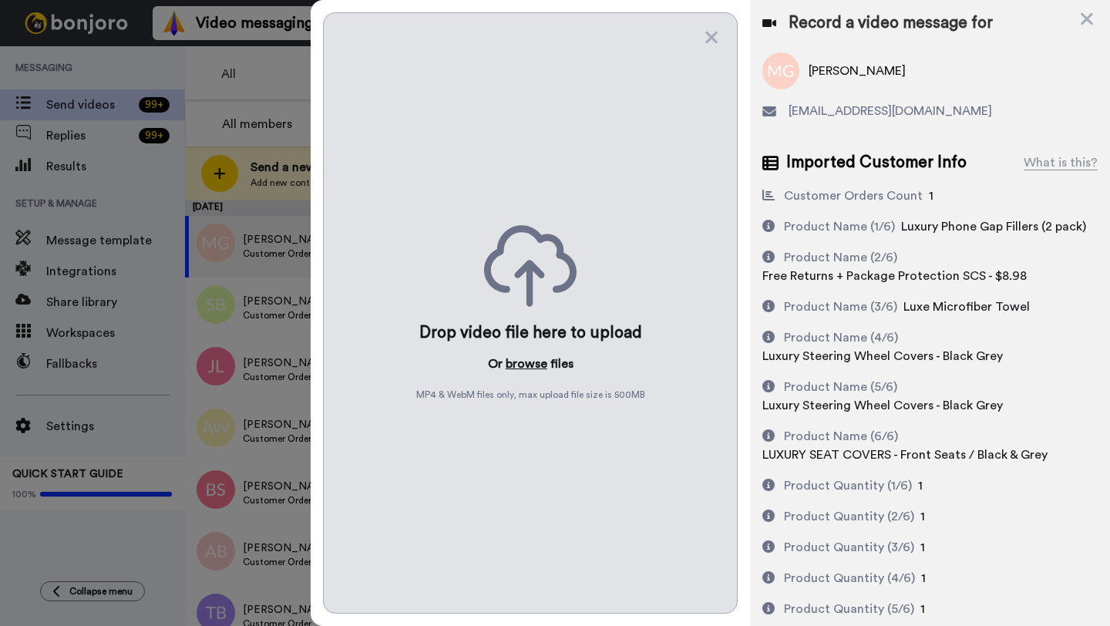
click at [522, 367] on button "browse" at bounding box center [527, 364] width 42 height 19
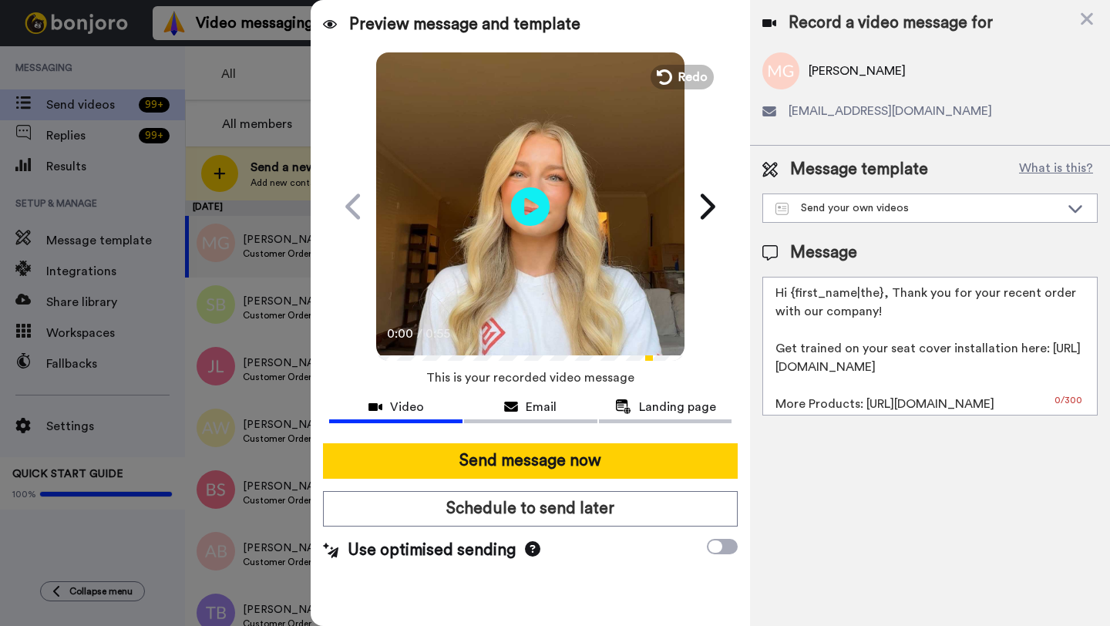
drag, startPoint x: 880, startPoint y: 298, endPoint x: 796, endPoint y: 298, distance: 84.0
click at [796, 298] on textarea "Hi {first_name|the}, Thank you for your recent order with our company! Get trai…" at bounding box center [930, 346] width 335 height 139
paste textarea "Matthew"
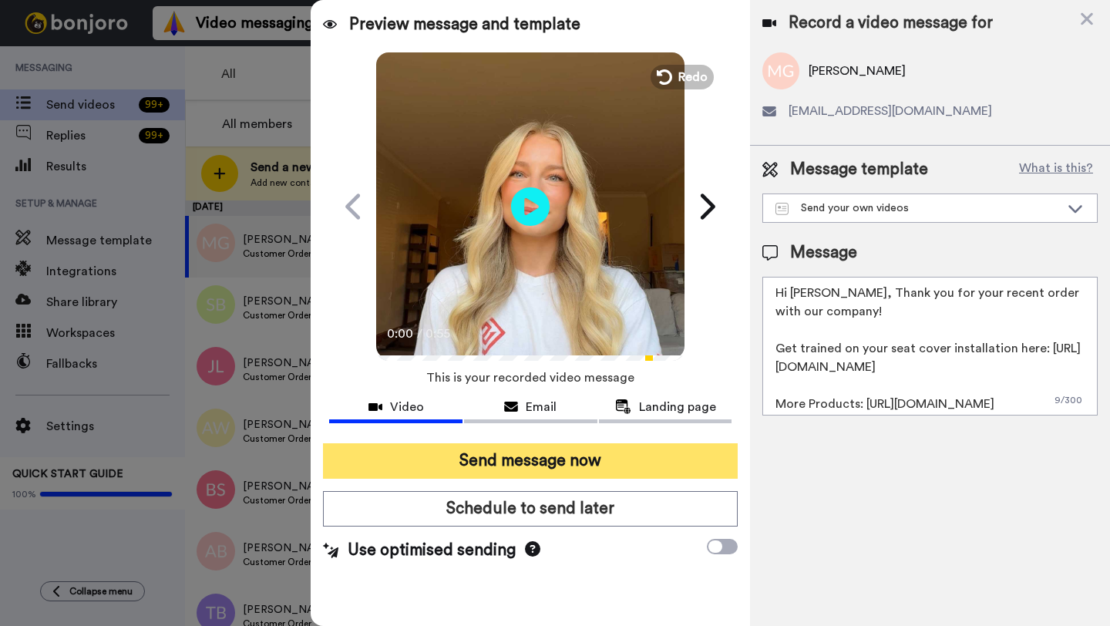
type textarea "Hi Matthew, Thank you for your recent order with our company! Get trained on yo…"
click at [609, 476] on button "Send message now" at bounding box center [530, 460] width 415 height 35
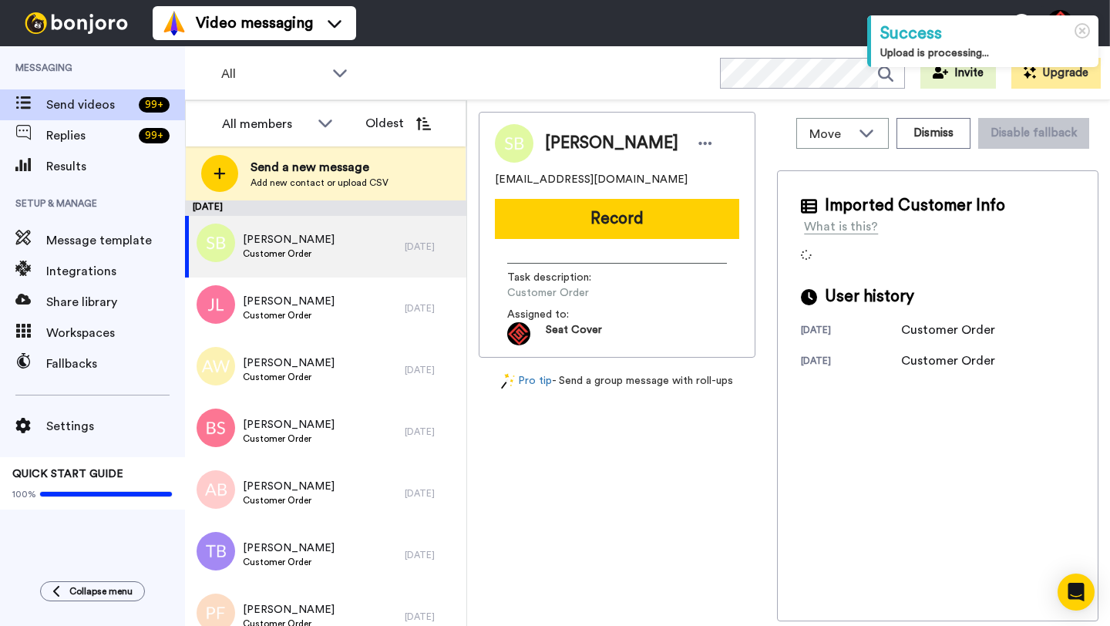
click at [562, 148] on span "[PERSON_NAME]" at bounding box center [611, 143] width 133 height 23
copy span "[PERSON_NAME]"
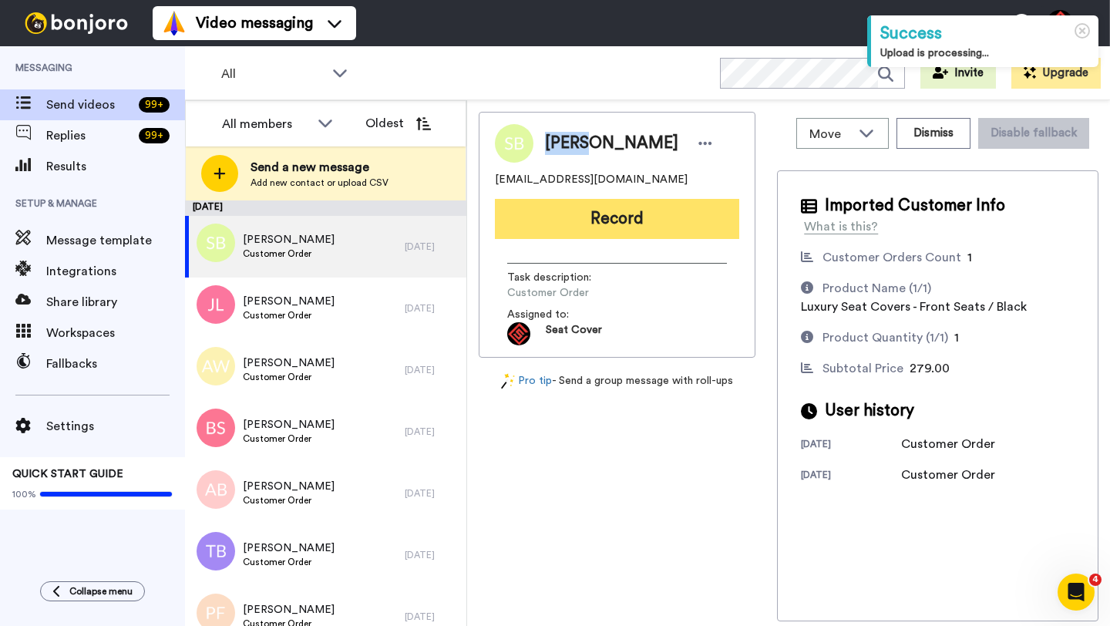
click at [654, 219] on button "Record" at bounding box center [617, 219] width 244 height 40
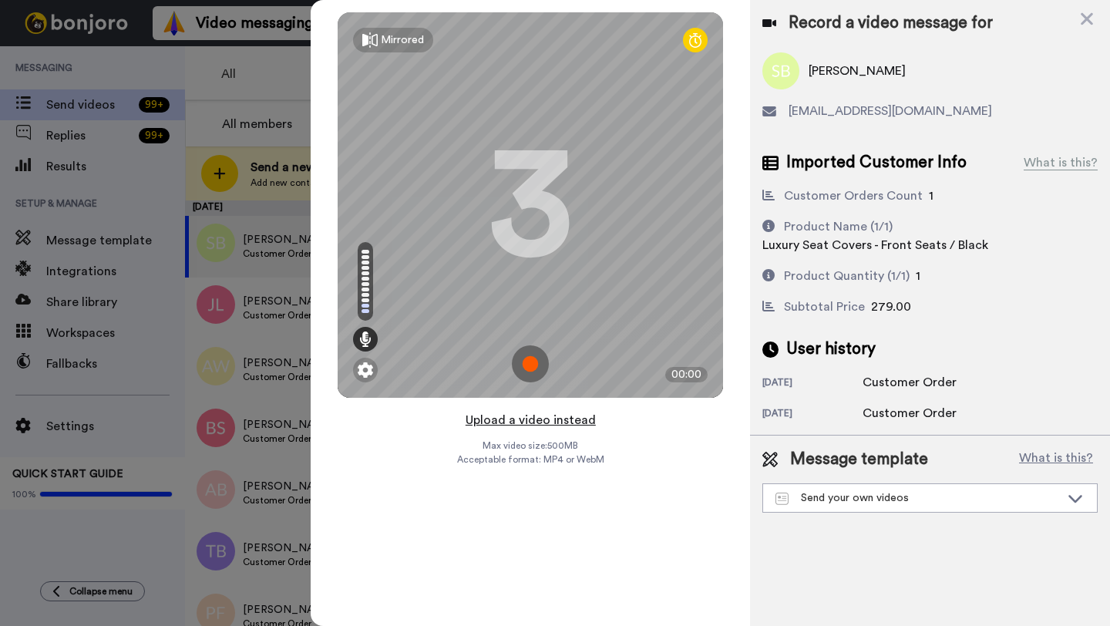
click at [519, 420] on button "Upload a video instead" at bounding box center [531, 420] width 140 height 20
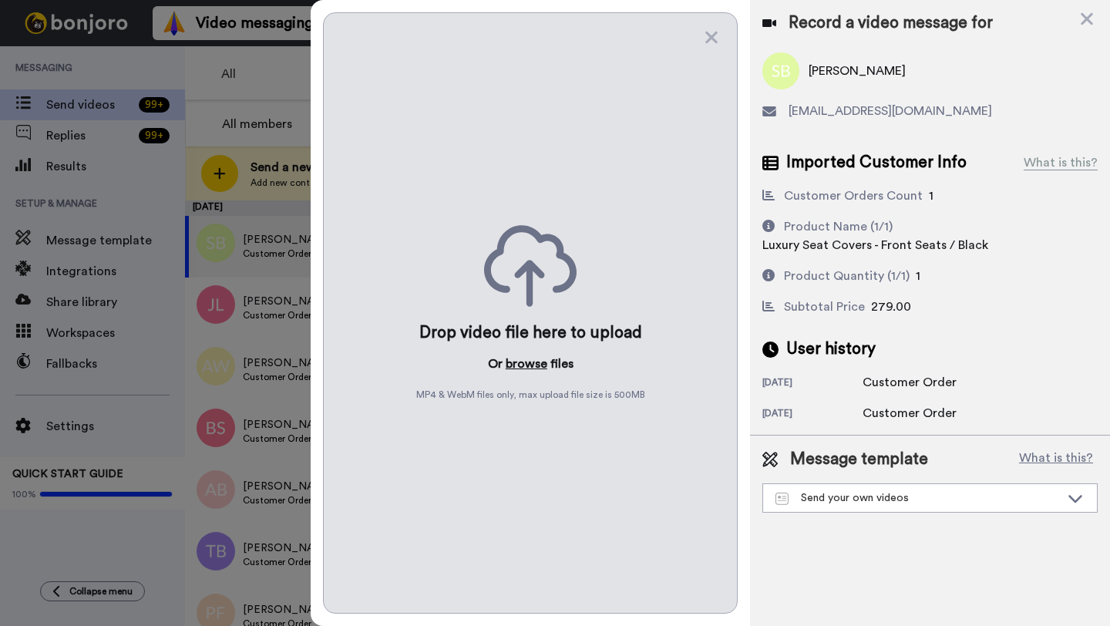
click at [524, 364] on button "browse" at bounding box center [527, 364] width 42 height 19
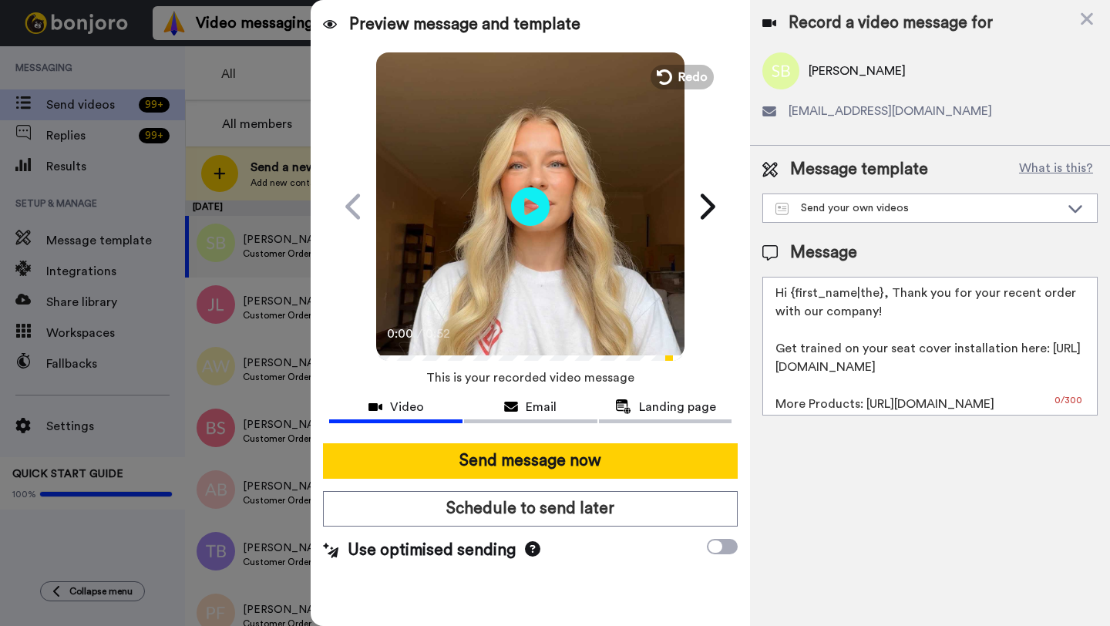
drag, startPoint x: 879, startPoint y: 297, endPoint x: 795, endPoint y: 291, distance: 84.3
click at [795, 291] on textarea "Hi {first_name|the}, Thank you for your recent order with our company! Get trai…" at bounding box center [930, 346] width 335 height 139
paste textarea "[PERSON_NAME]"
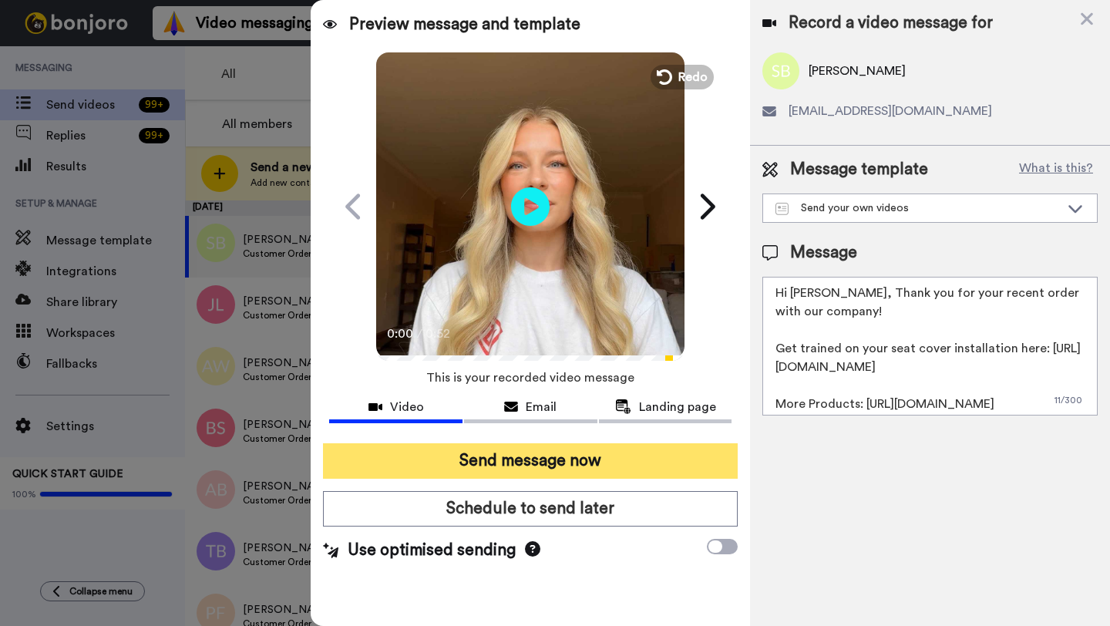
type textarea "Hi [PERSON_NAME], Thank you for your recent order with our company! Get trained…"
click at [621, 450] on button "Send message now" at bounding box center [530, 460] width 415 height 35
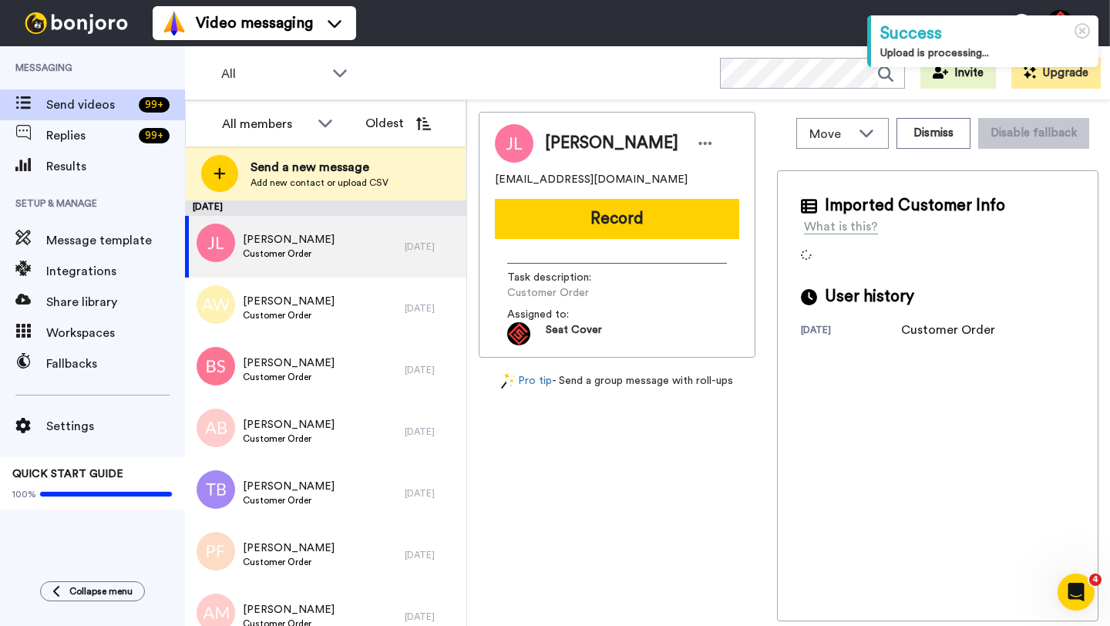
click at [563, 139] on span "Jacob Lozano" at bounding box center [611, 143] width 133 height 23
copy span "Jacob"
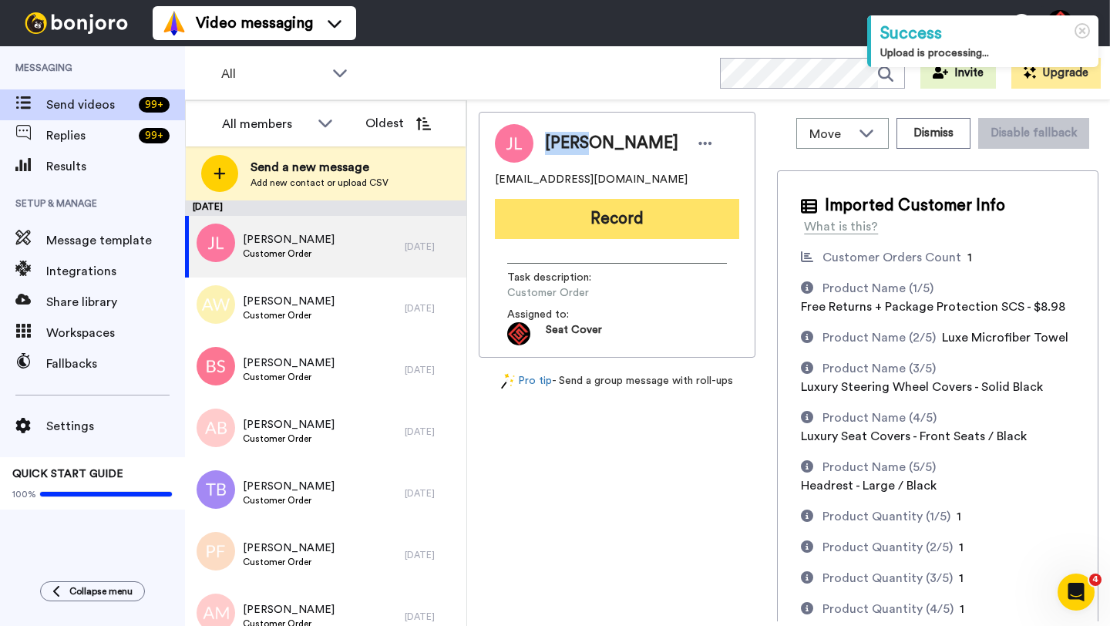
click at [580, 227] on button "Record" at bounding box center [617, 219] width 244 height 40
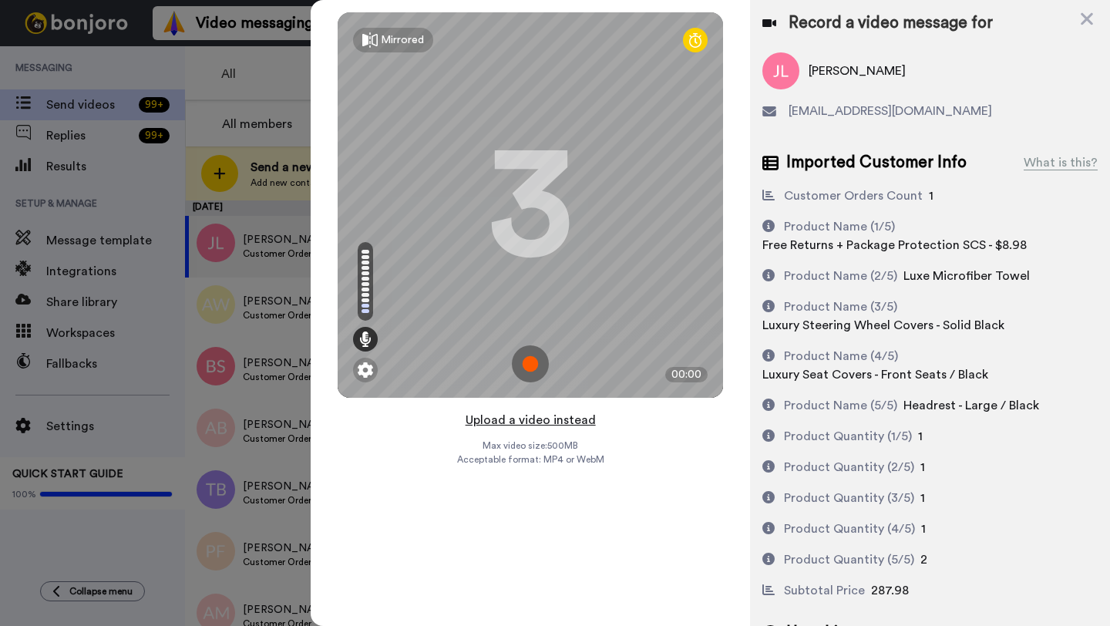
click at [527, 422] on button "Upload a video instead" at bounding box center [531, 420] width 140 height 20
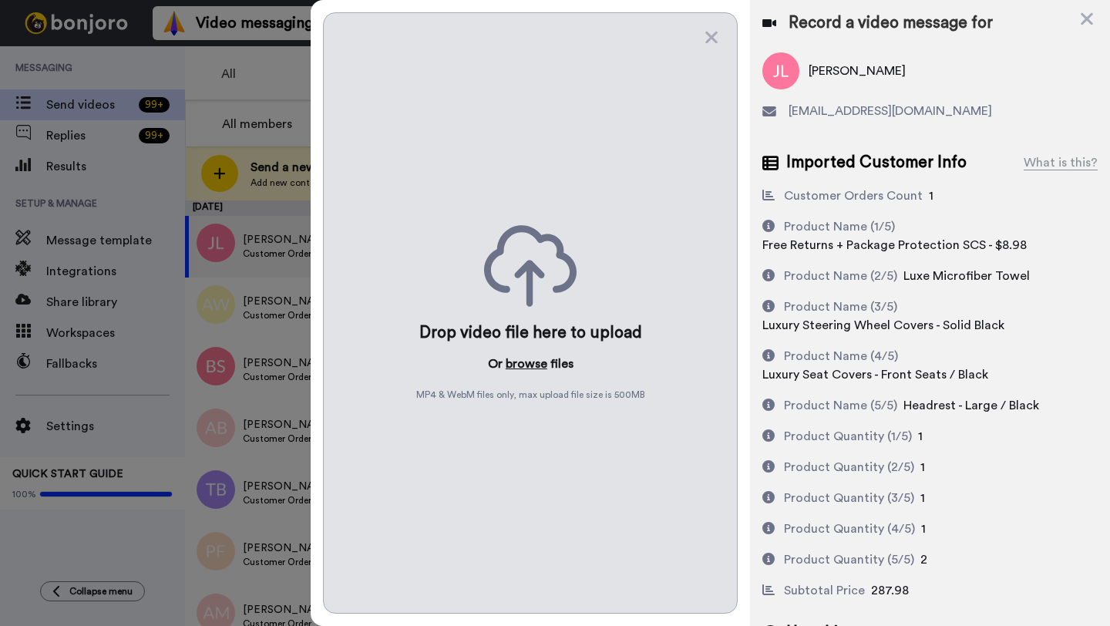
click at [522, 365] on button "browse" at bounding box center [527, 364] width 42 height 19
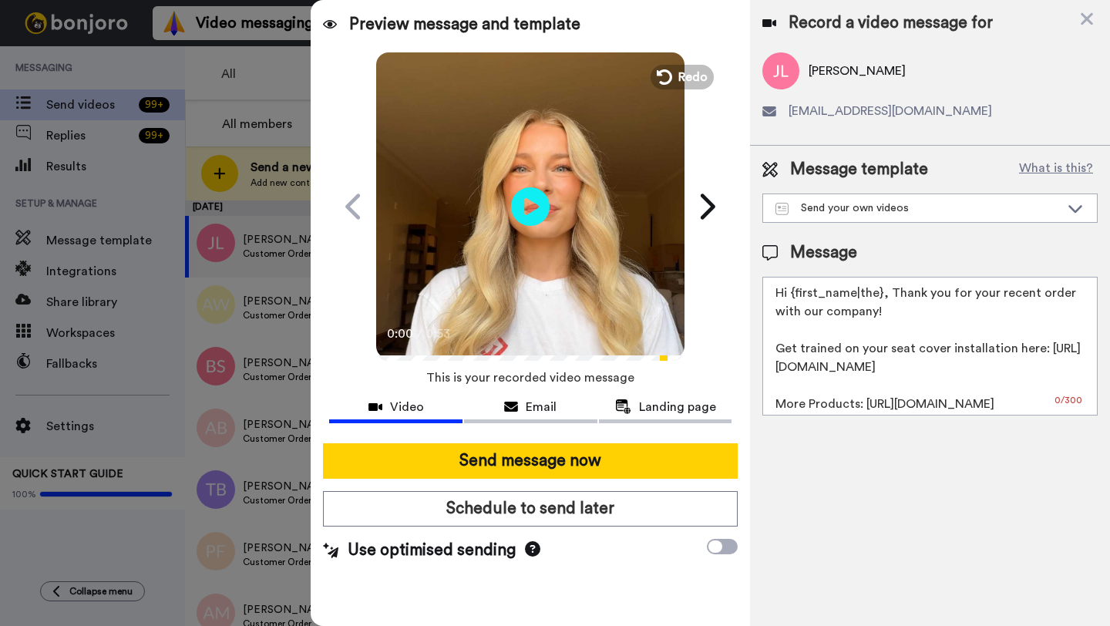
drag, startPoint x: 881, startPoint y: 297, endPoint x: 798, endPoint y: 295, distance: 83.3
click at [798, 295] on textarea "Hi {first_name|the}, Thank you for your recent order with our company! Get trai…" at bounding box center [930, 346] width 335 height 139
paste textarea "Jacob"
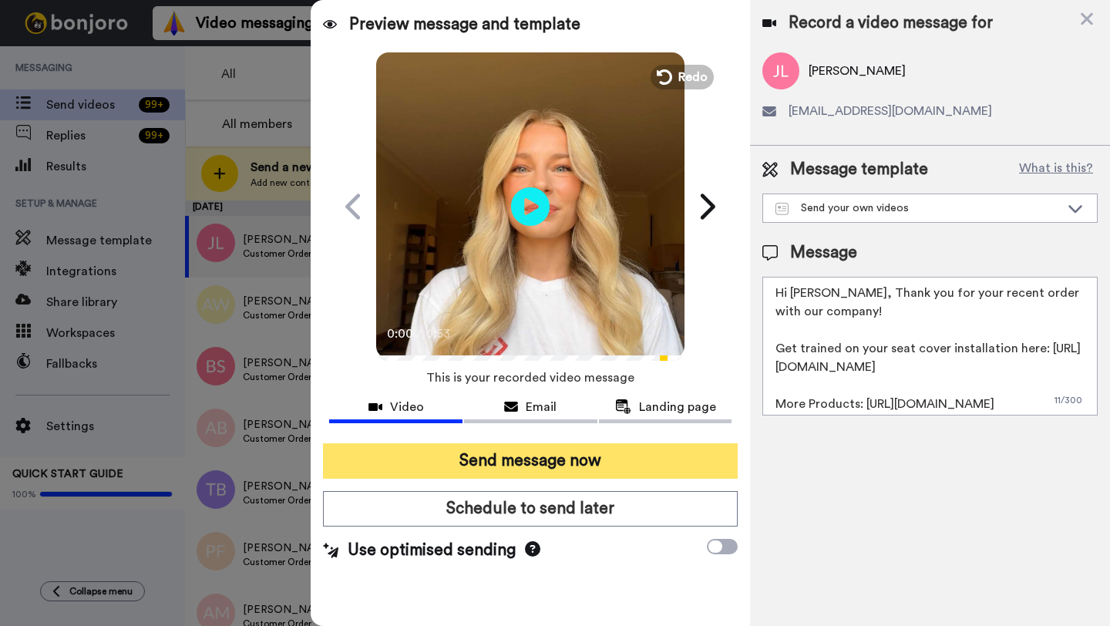
type textarea "Hi Jacob, Thank you for your recent order with our company! Get trained on your…"
click at [630, 457] on button "Send message now" at bounding box center [530, 460] width 415 height 35
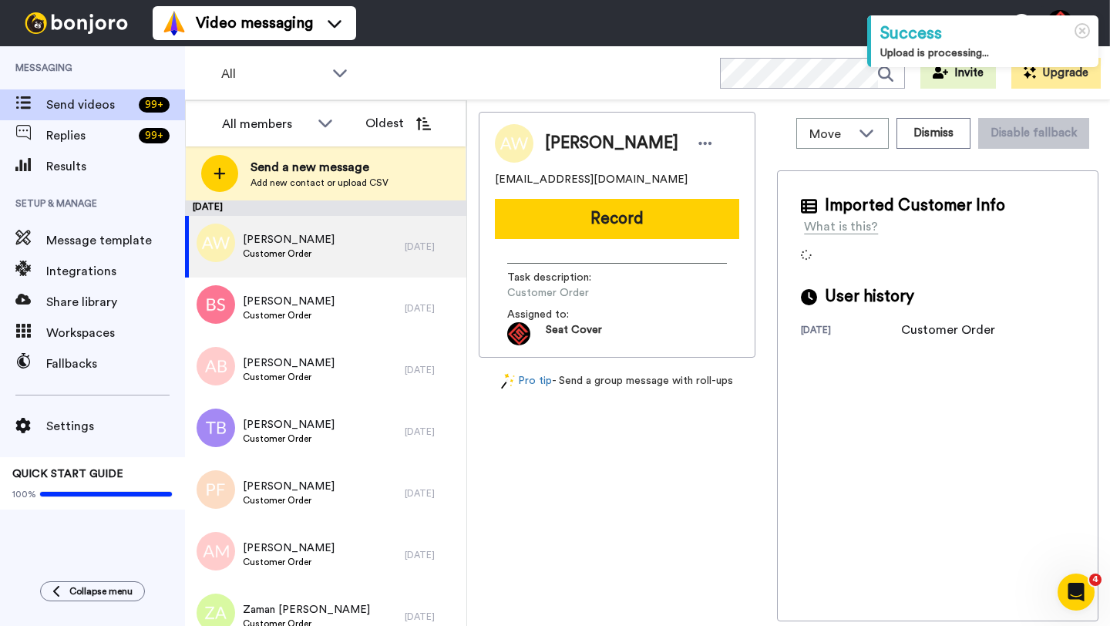
click at [575, 149] on span "[PERSON_NAME]" at bounding box center [611, 143] width 133 height 23
copy span "[PERSON_NAME]"
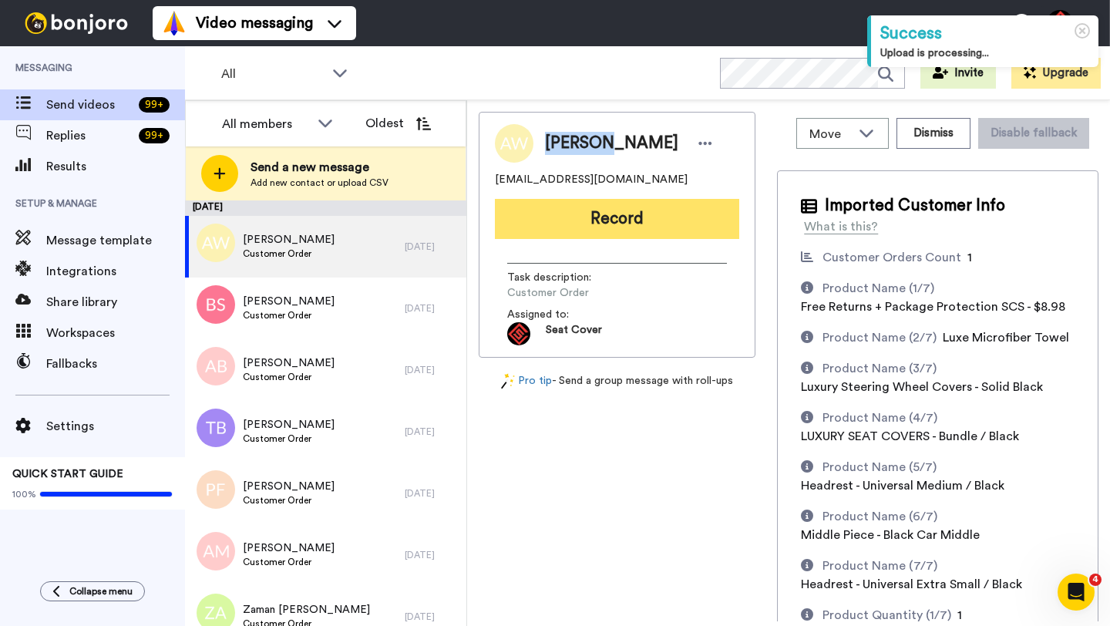
click at [565, 227] on button "Record" at bounding box center [617, 219] width 244 height 40
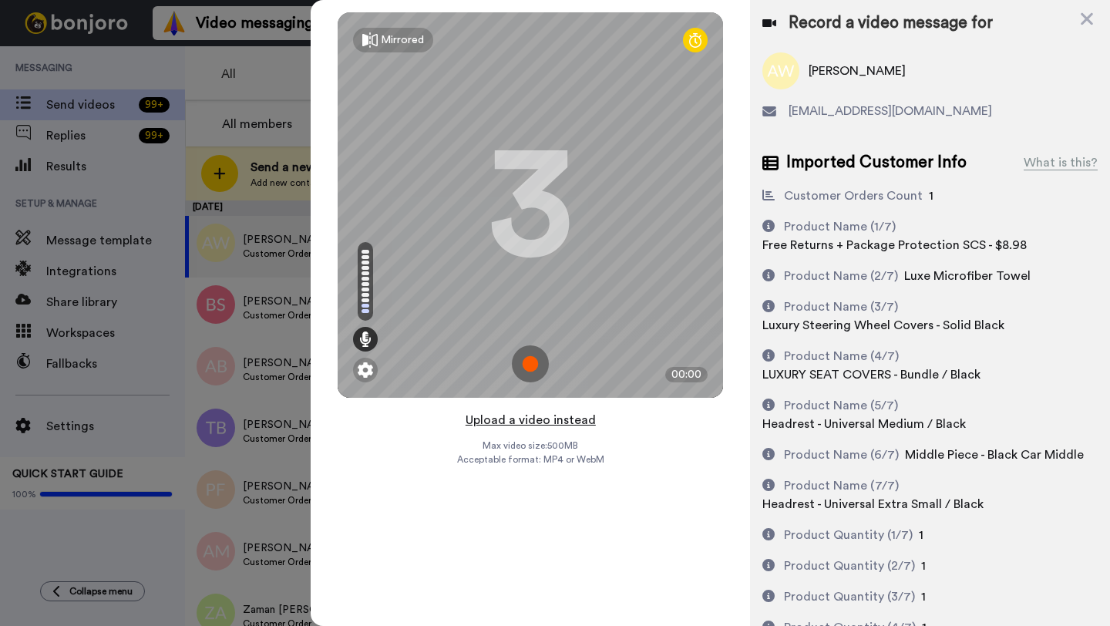
click at [524, 422] on button "Upload a video instead" at bounding box center [531, 420] width 140 height 20
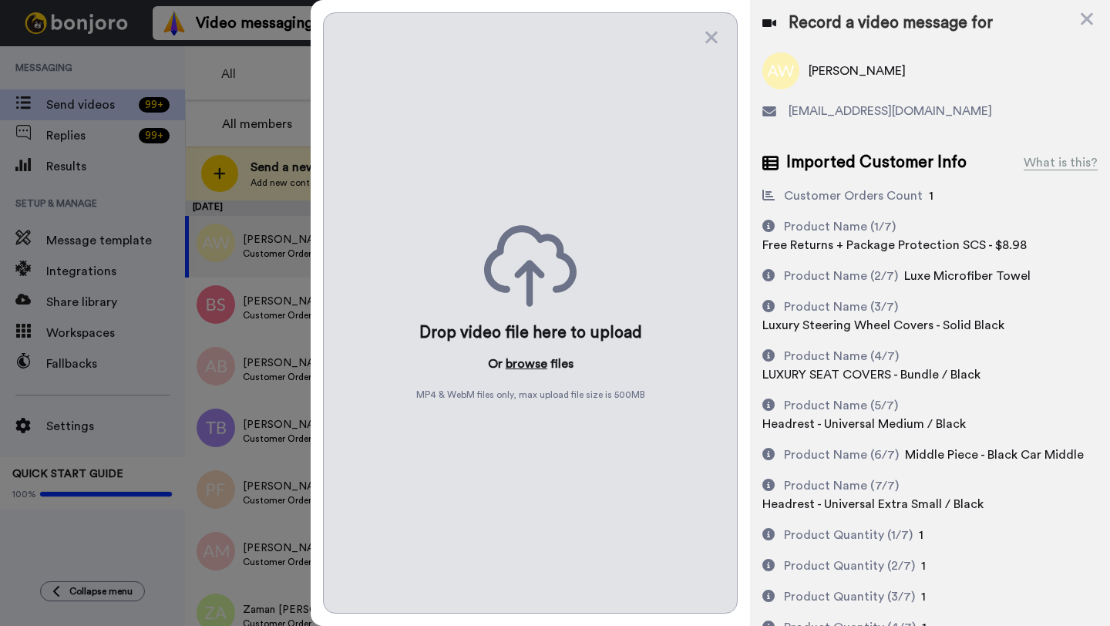
click at [524, 365] on button "browse" at bounding box center [527, 364] width 42 height 19
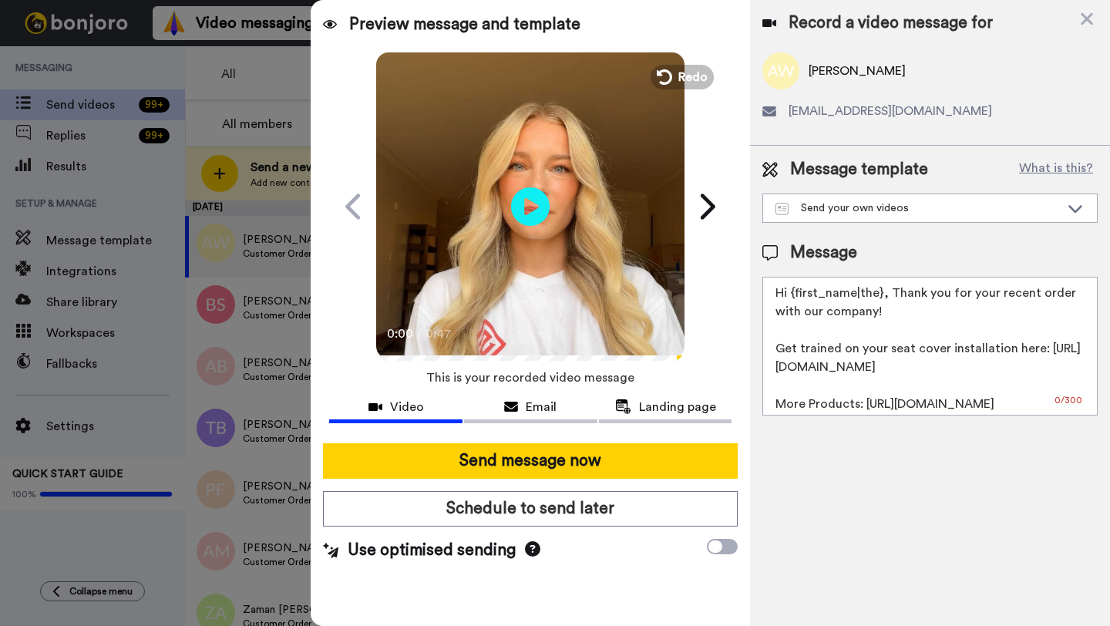
drag, startPoint x: 880, startPoint y: 297, endPoint x: 796, endPoint y: 298, distance: 84.8
click at [796, 298] on textarea "Hi {first_name|the}, Thank you for your recent order with our company! Get trai…" at bounding box center [930, 346] width 335 height 139
paste textarea "Anthony"
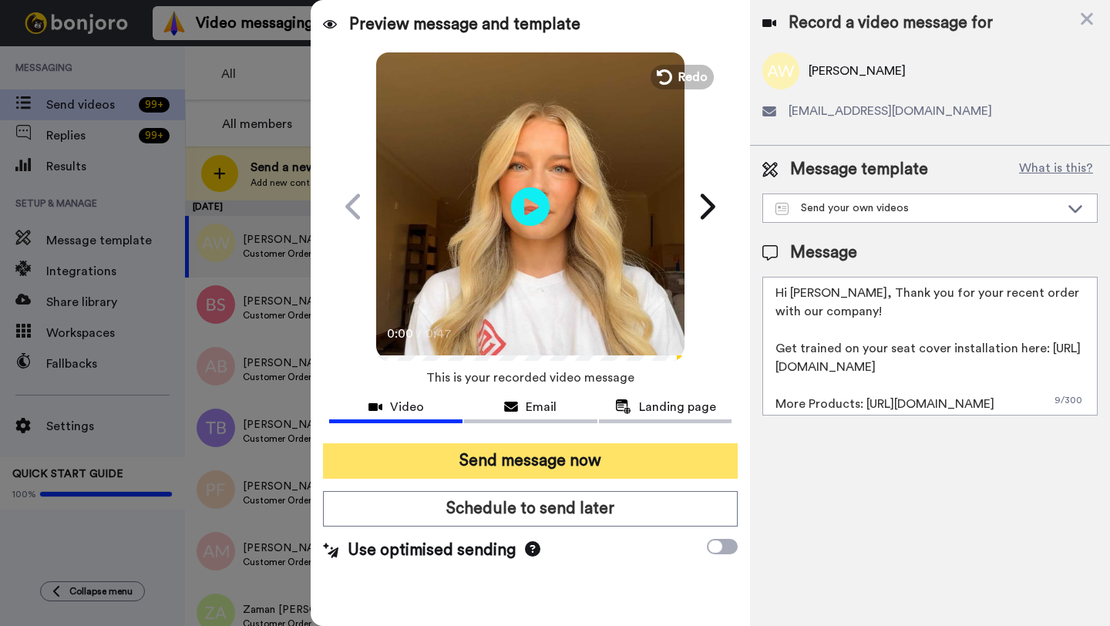
type textarea "Hi Anthony, Thank you for your recent order with our company! Get trained on yo…"
click at [586, 463] on button "Send message now" at bounding box center [530, 460] width 415 height 35
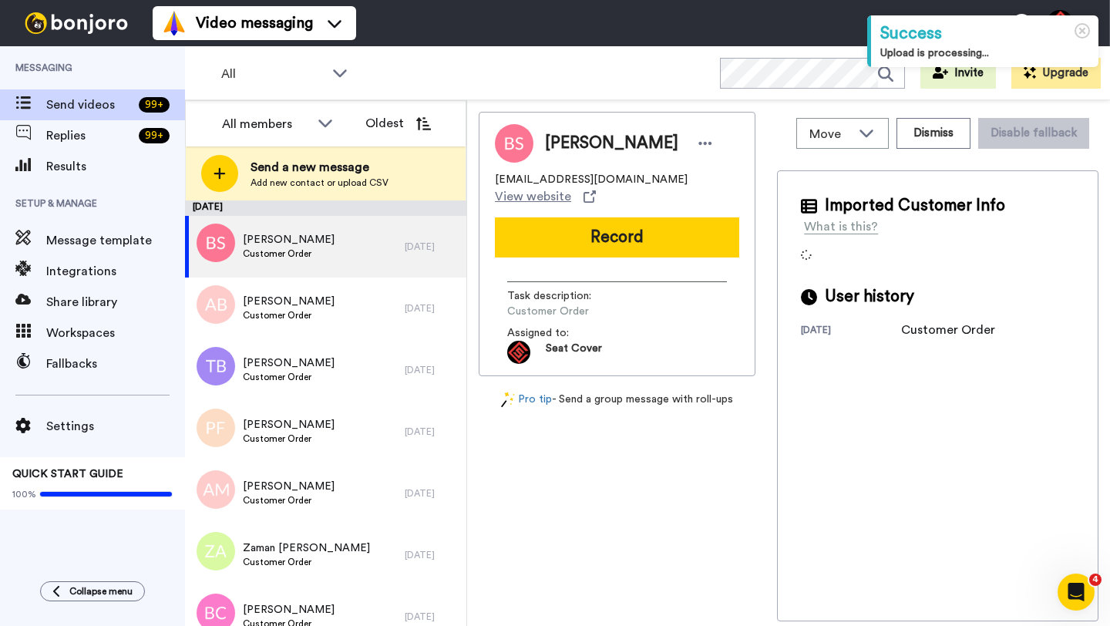
click at [560, 141] on span "[PERSON_NAME]" at bounding box center [611, 143] width 133 height 23
copy span "Bryan"
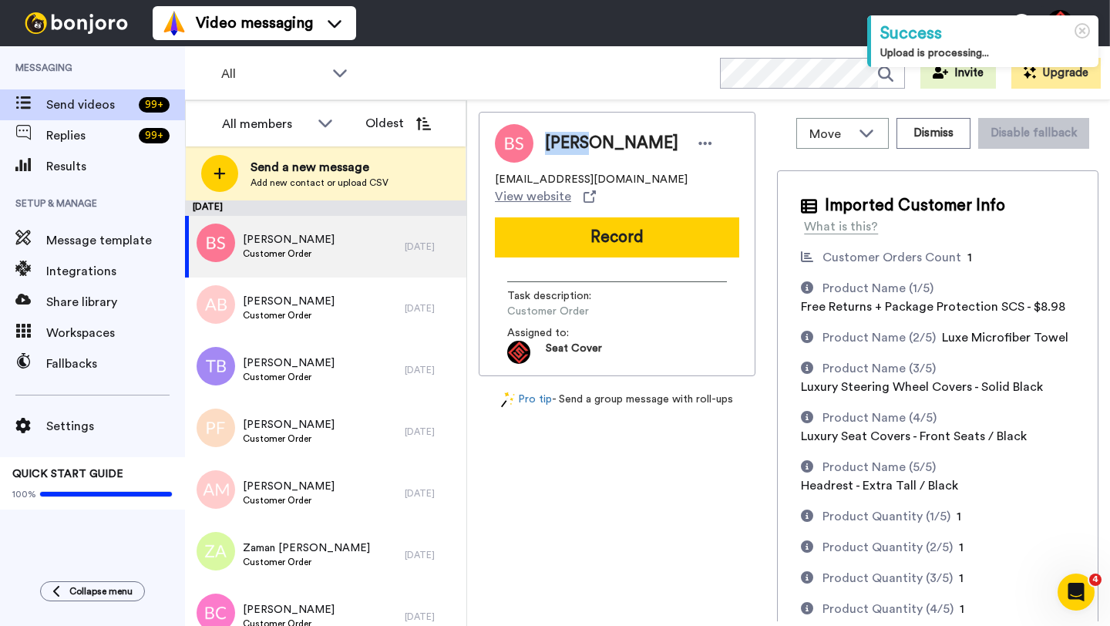
click at [577, 241] on button "Record" at bounding box center [617, 237] width 244 height 40
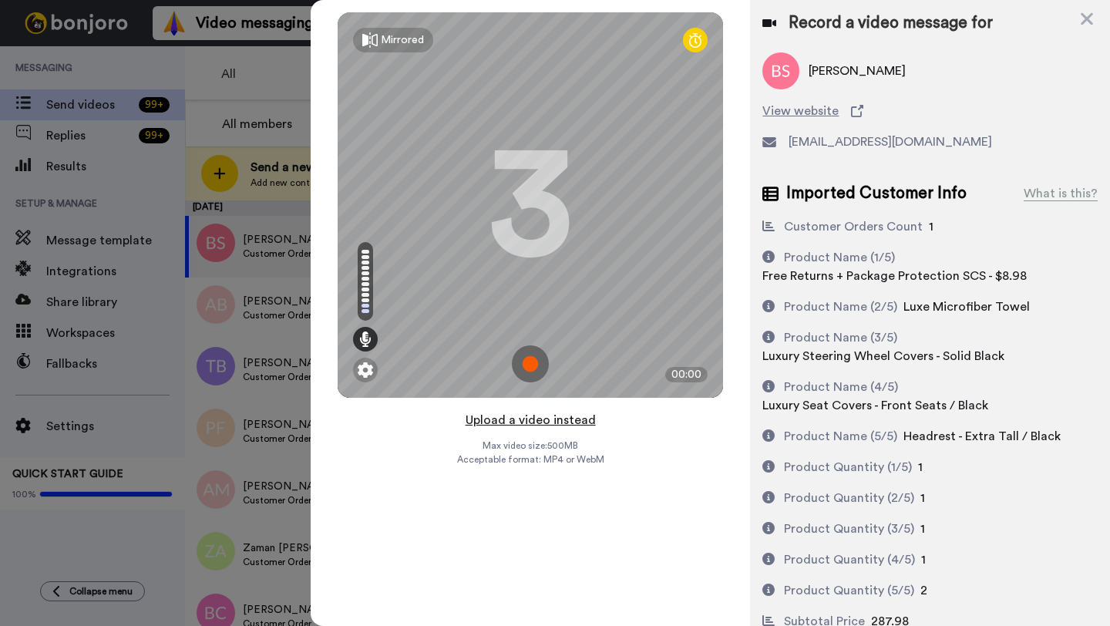
click at [528, 420] on button "Upload a video instead" at bounding box center [531, 420] width 140 height 20
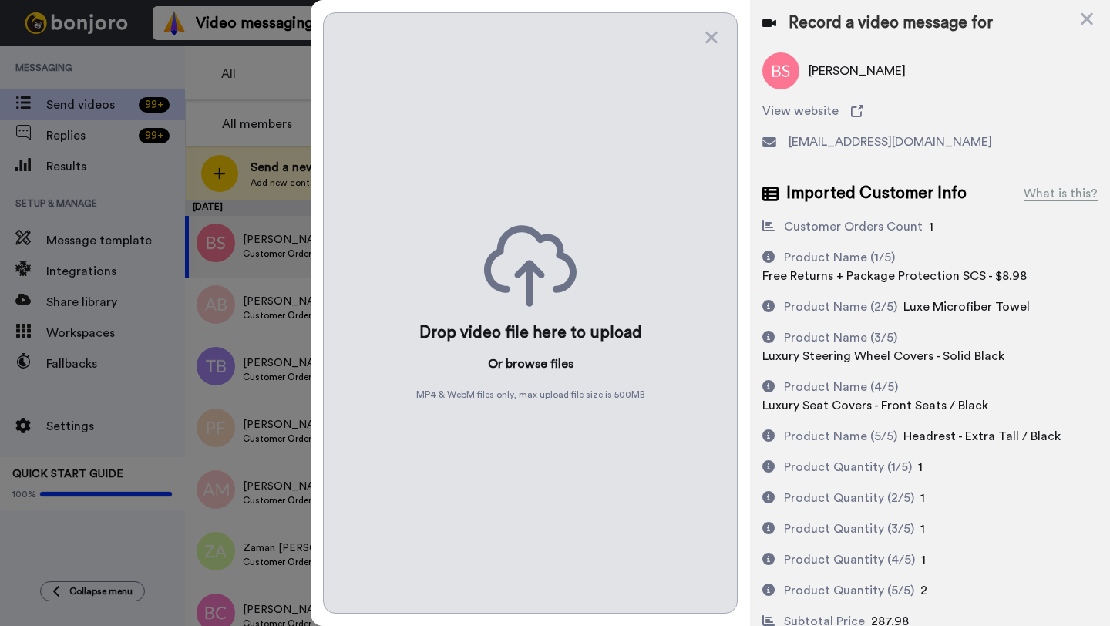
click at [523, 364] on button "browse" at bounding box center [527, 364] width 42 height 19
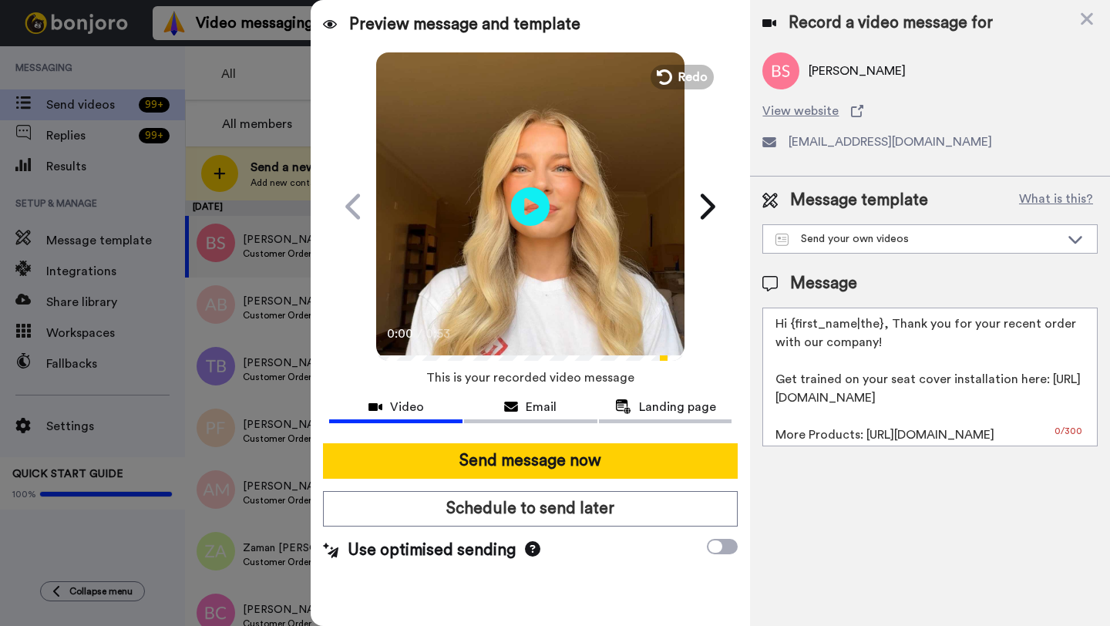
drag, startPoint x: 880, startPoint y: 328, endPoint x: 794, endPoint y: 327, distance: 85.6
click at [794, 327] on textarea "Hi {first_name|the}, Thank you for your recent order with our company! Get trai…" at bounding box center [930, 377] width 335 height 139
paste textarea "Bryan"
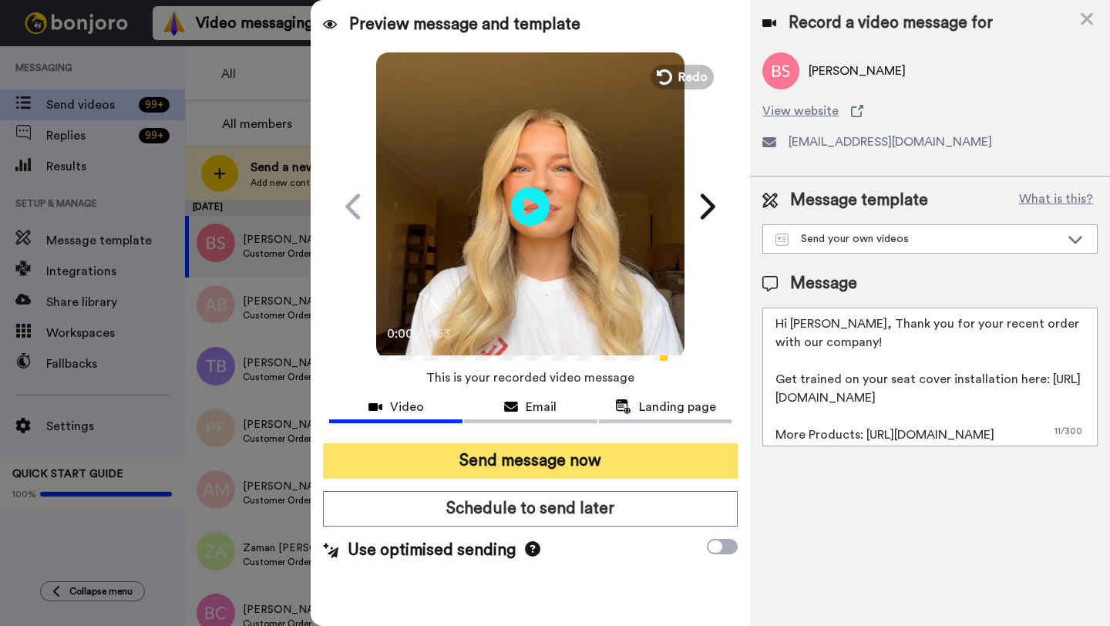
type textarea "Hi Bryan, Thank you for your recent order with our company! Get trained on your…"
click at [611, 466] on button "Send message now" at bounding box center [530, 460] width 415 height 35
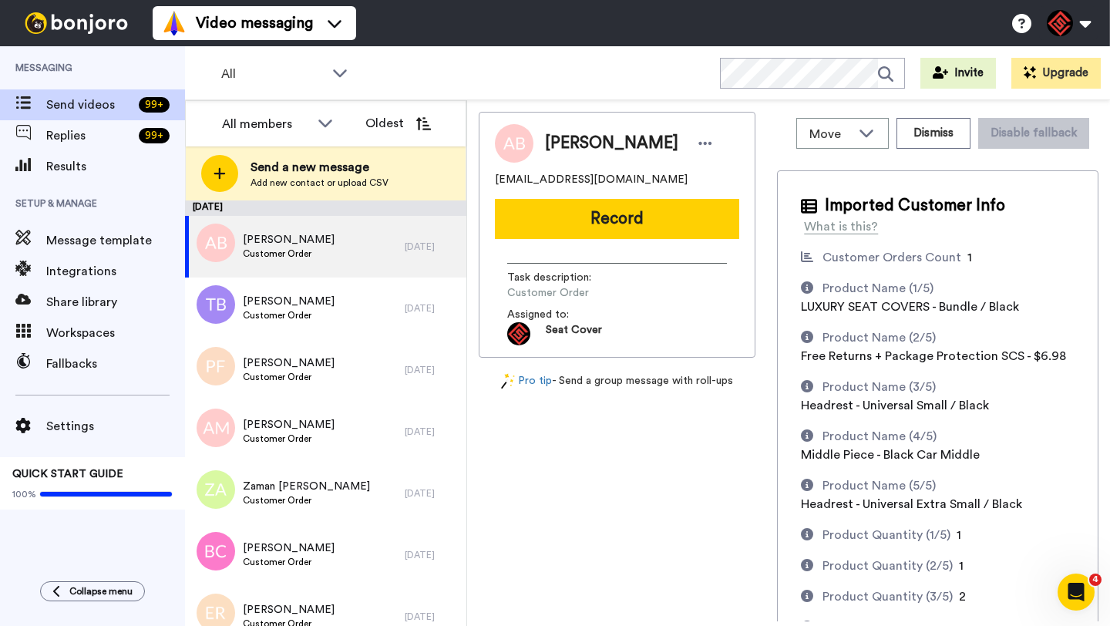
click at [558, 138] on span "[PERSON_NAME]" at bounding box center [611, 143] width 133 height 23
copy span "[PERSON_NAME]"
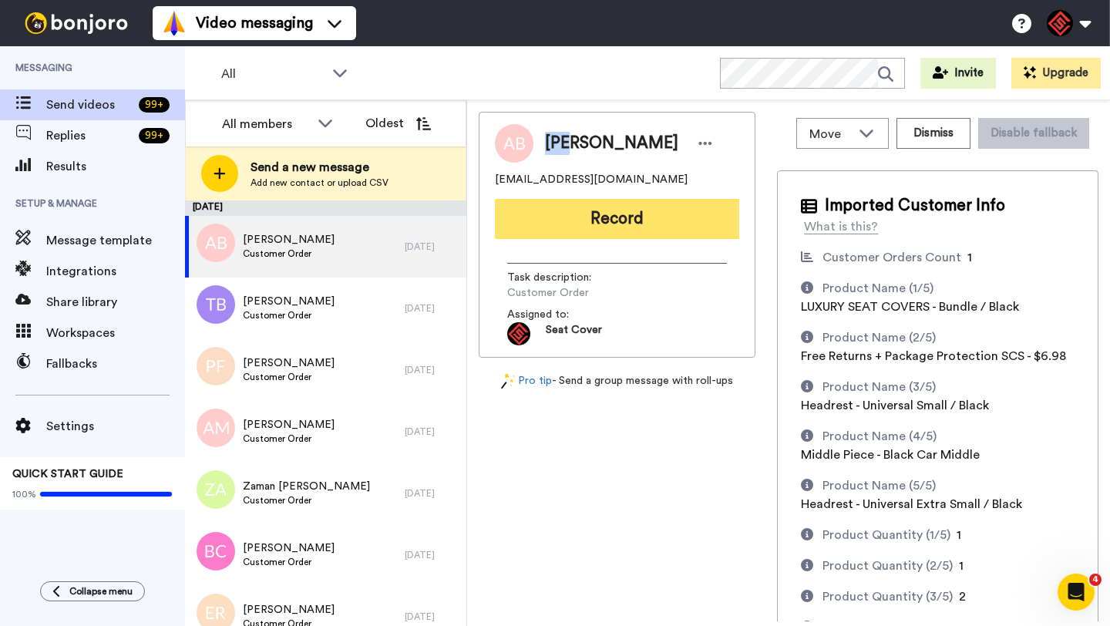
click at [557, 224] on button "Record" at bounding box center [617, 219] width 244 height 40
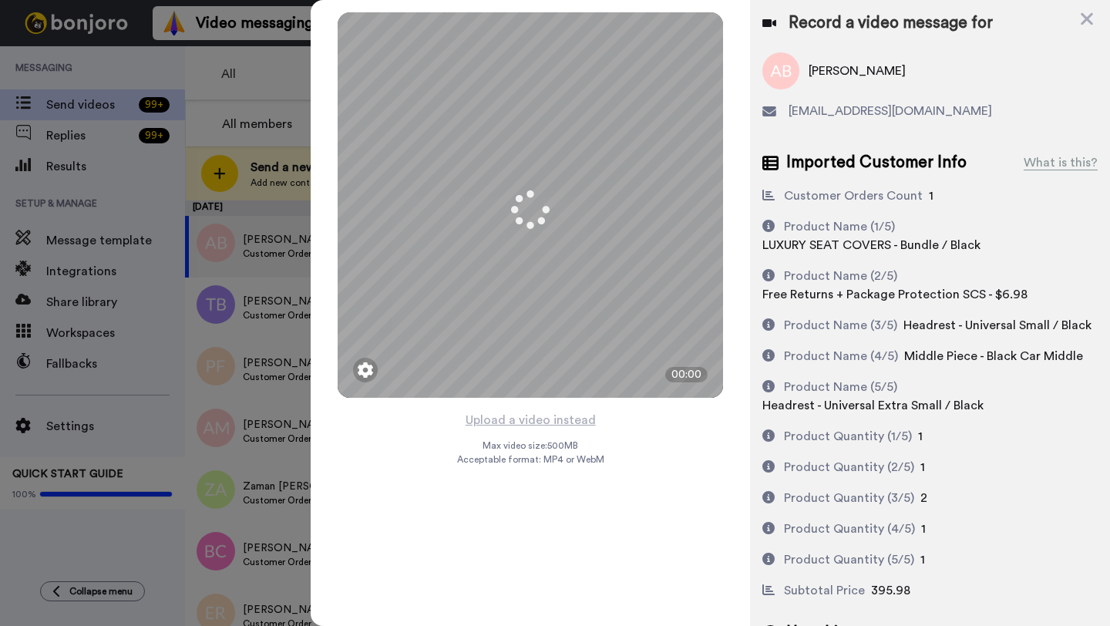
click at [527, 419] on button "Upload a video instead" at bounding box center [531, 420] width 140 height 20
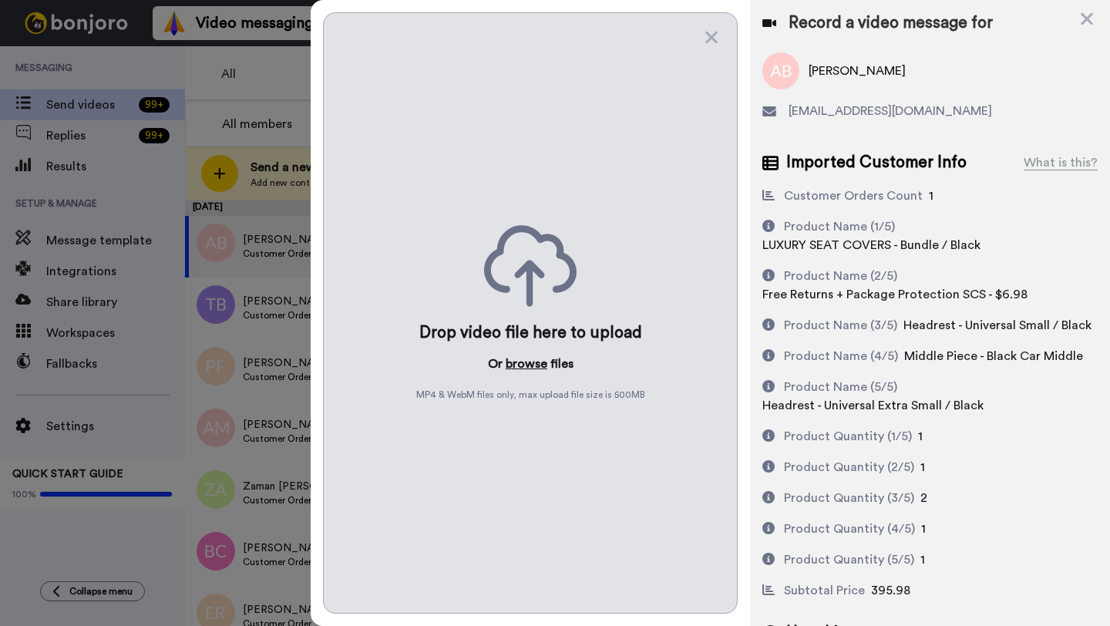
click at [528, 359] on button "browse" at bounding box center [527, 364] width 42 height 19
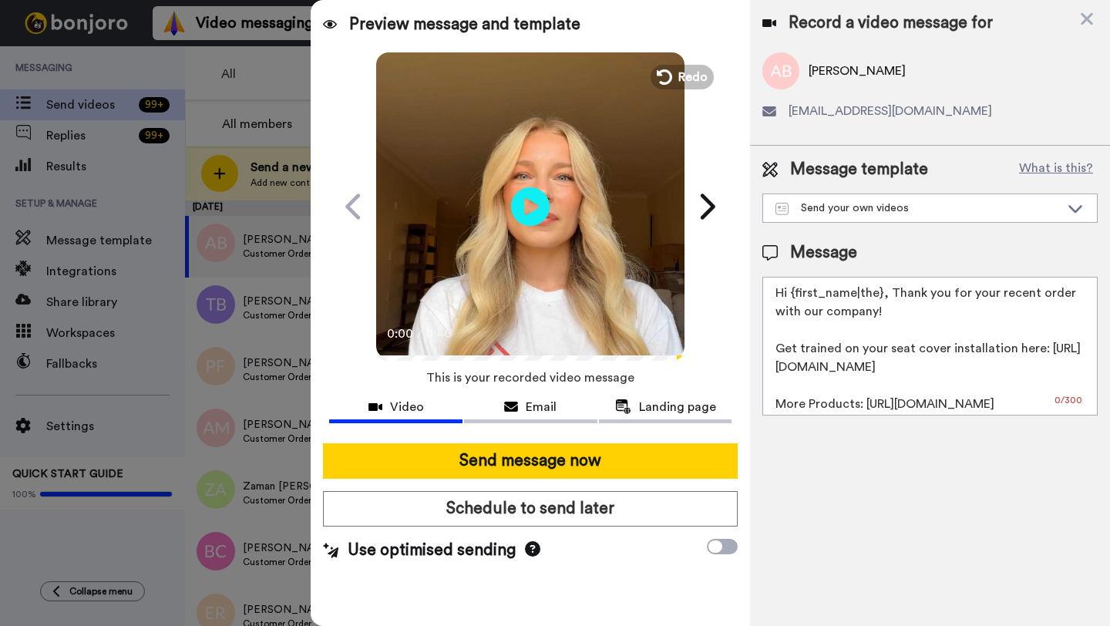
drag, startPoint x: 881, startPoint y: 297, endPoint x: 790, endPoint y: 297, distance: 91.0
click at [790, 297] on textarea "Hi {first_name|the}, Thank you for your recent order with our company! Get trai…" at bounding box center [930, 346] width 335 height 139
paste textarea "Amy"
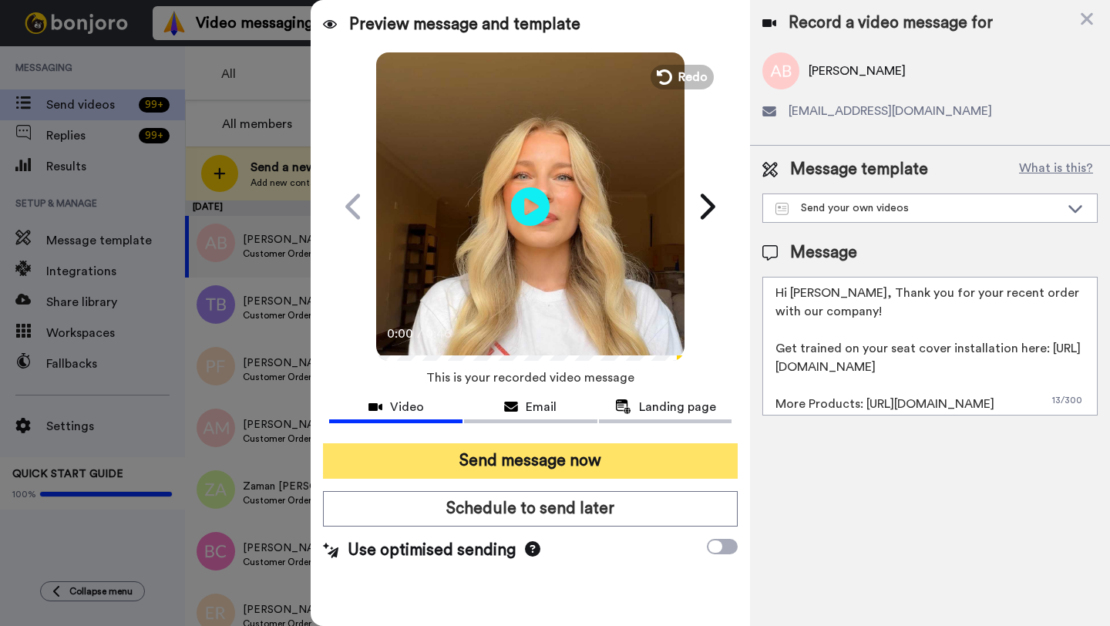
type textarea "Hi Amy, Thank you for your recent order with our company! Get trained on your s…"
click at [564, 470] on button "Send message now" at bounding box center [530, 460] width 415 height 35
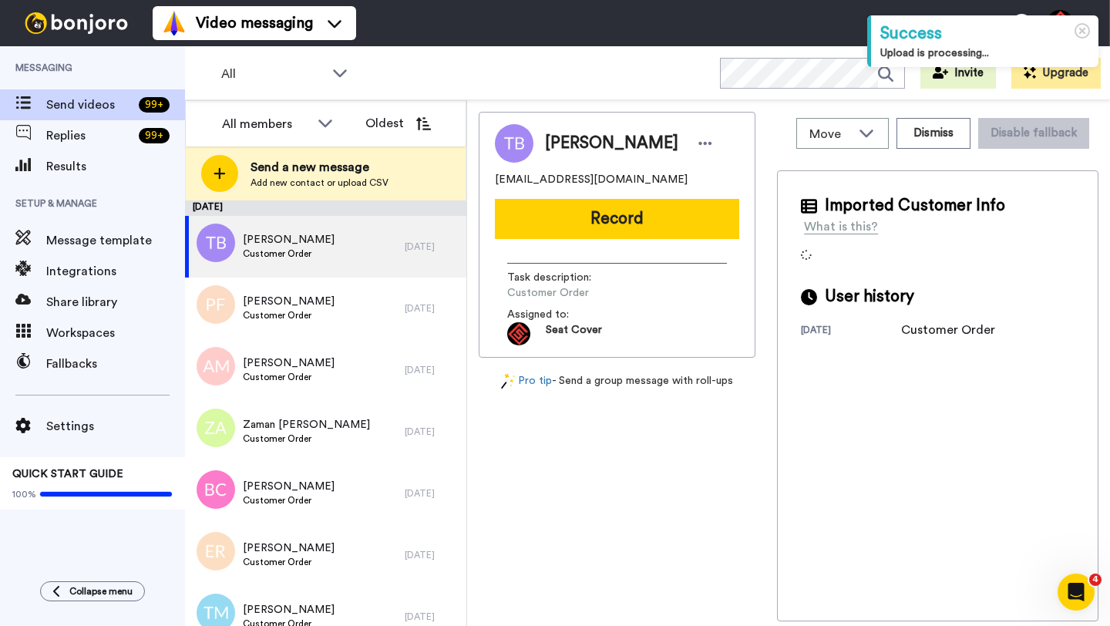
click at [563, 150] on span "[PERSON_NAME]" at bounding box center [611, 143] width 133 height 23
click at [563, 150] on span "Trey Beisheim" at bounding box center [611, 143] width 133 height 23
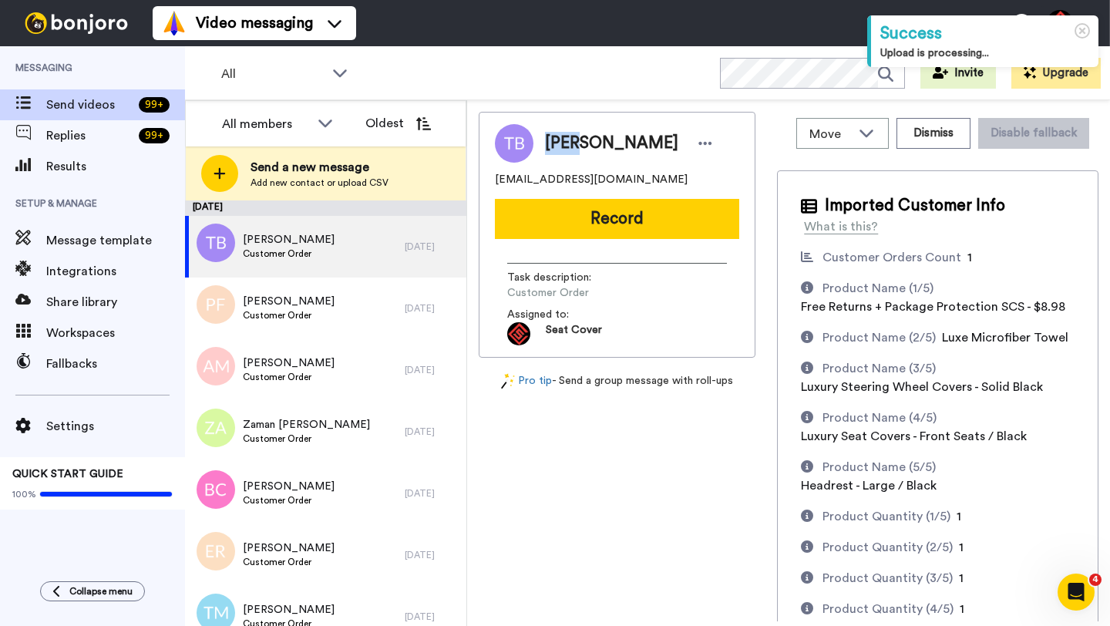
copy span "Trey"
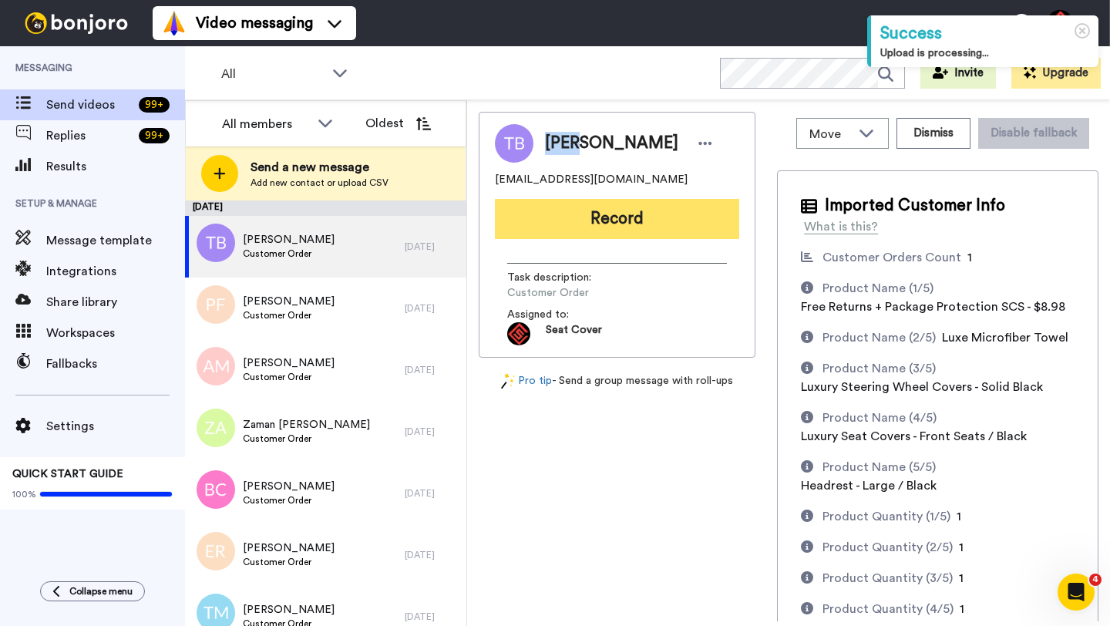
click at [583, 200] on button "Record" at bounding box center [617, 219] width 244 height 40
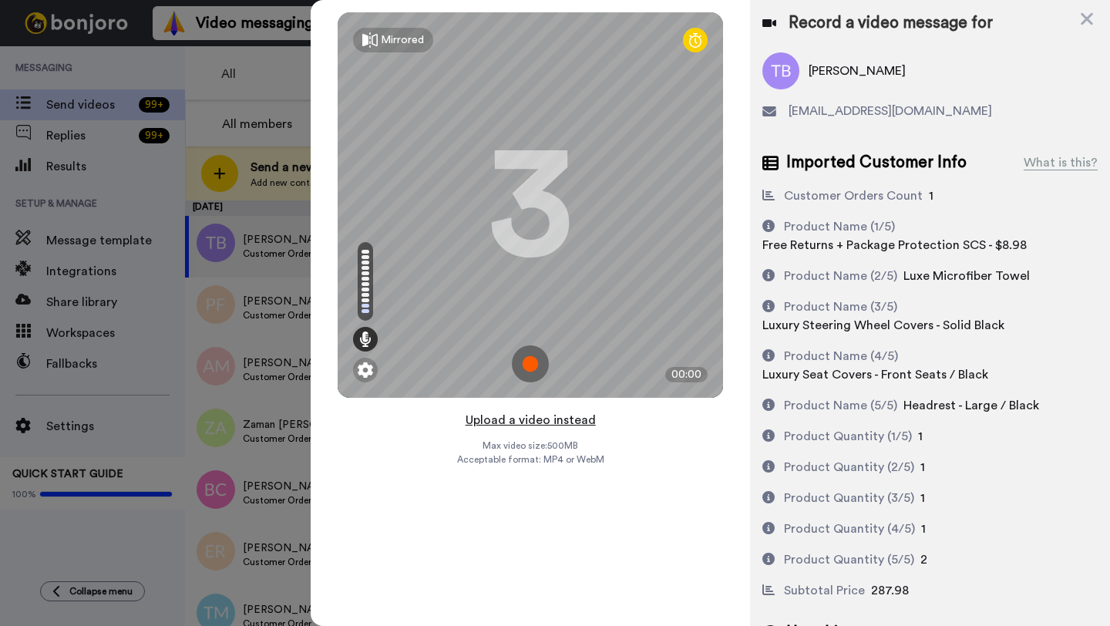
click at [538, 416] on button "Upload a video instead" at bounding box center [531, 420] width 140 height 20
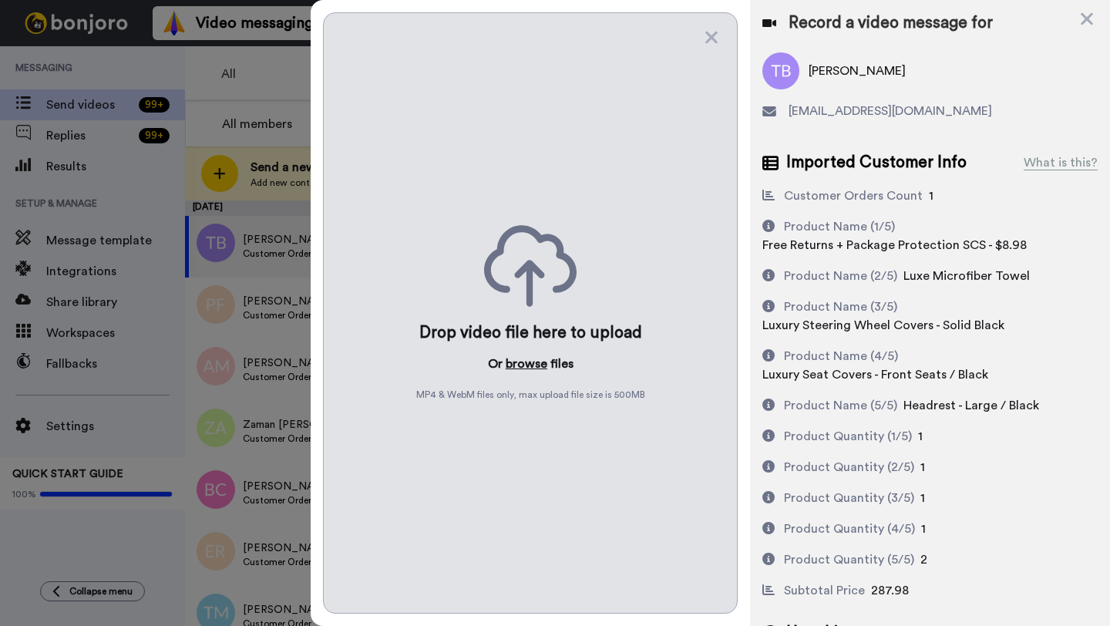
click at [528, 369] on button "browse" at bounding box center [527, 364] width 42 height 19
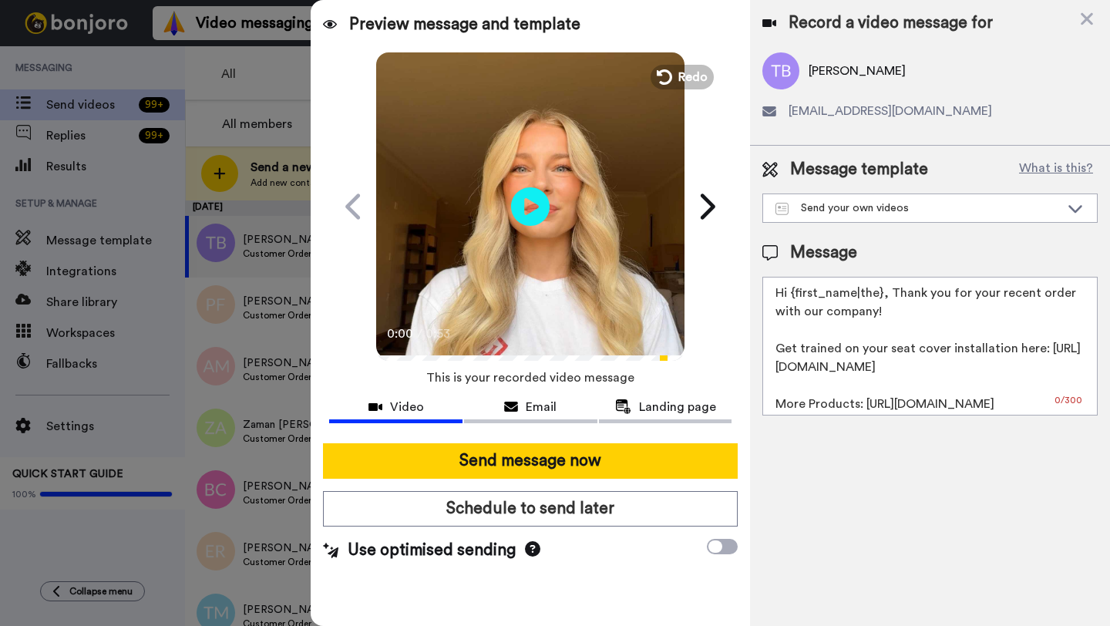
drag, startPoint x: 880, startPoint y: 298, endPoint x: 793, endPoint y: 299, distance: 87.1
click at [793, 299] on textarea "Hi {first_name|the}, Thank you for your recent order with our company! Get trai…" at bounding box center [930, 346] width 335 height 139
paste textarea "Trey"
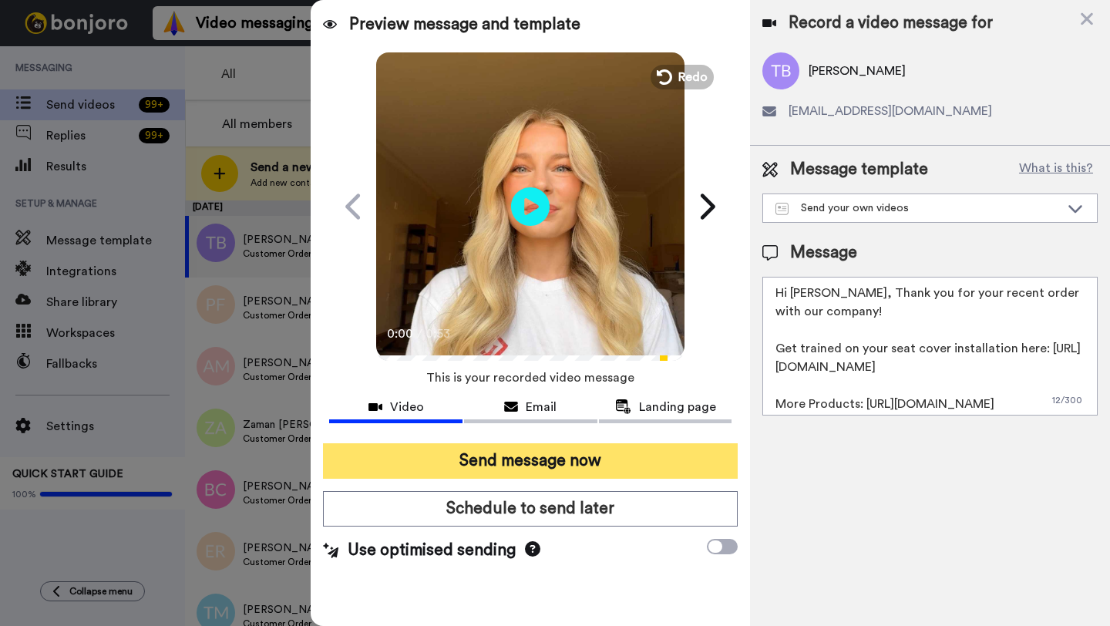
type textarea "Hi Trey, Thank you for your recent order with our company! Get trained on your …"
click at [626, 457] on button "Send message now" at bounding box center [530, 460] width 415 height 35
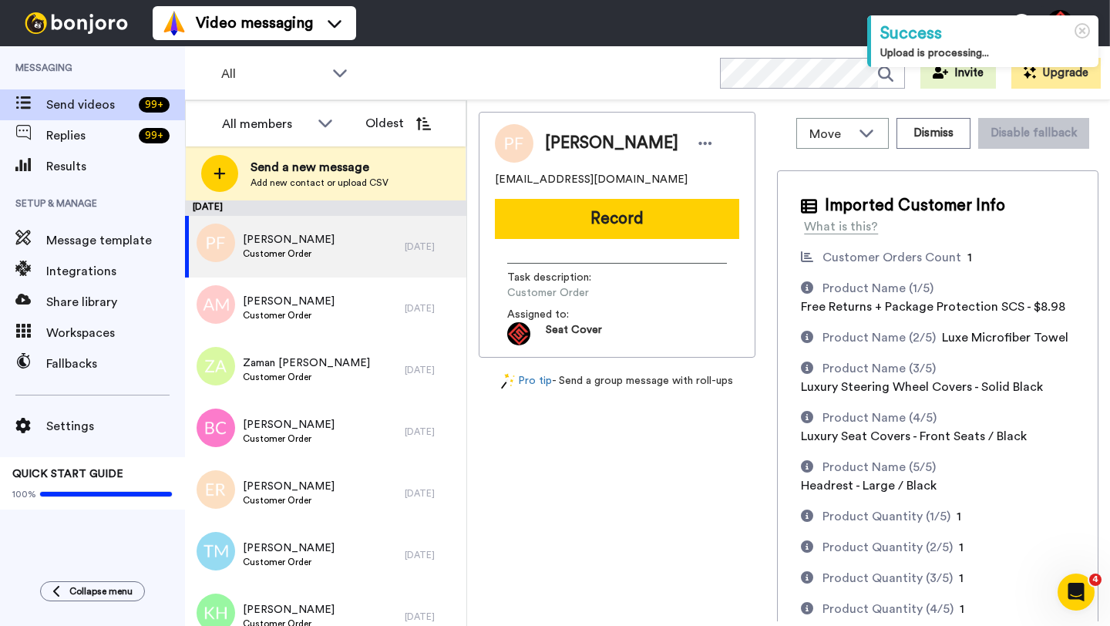
click at [560, 144] on span "[PERSON_NAME]" at bounding box center [611, 143] width 133 height 23
copy span "[PERSON_NAME]"
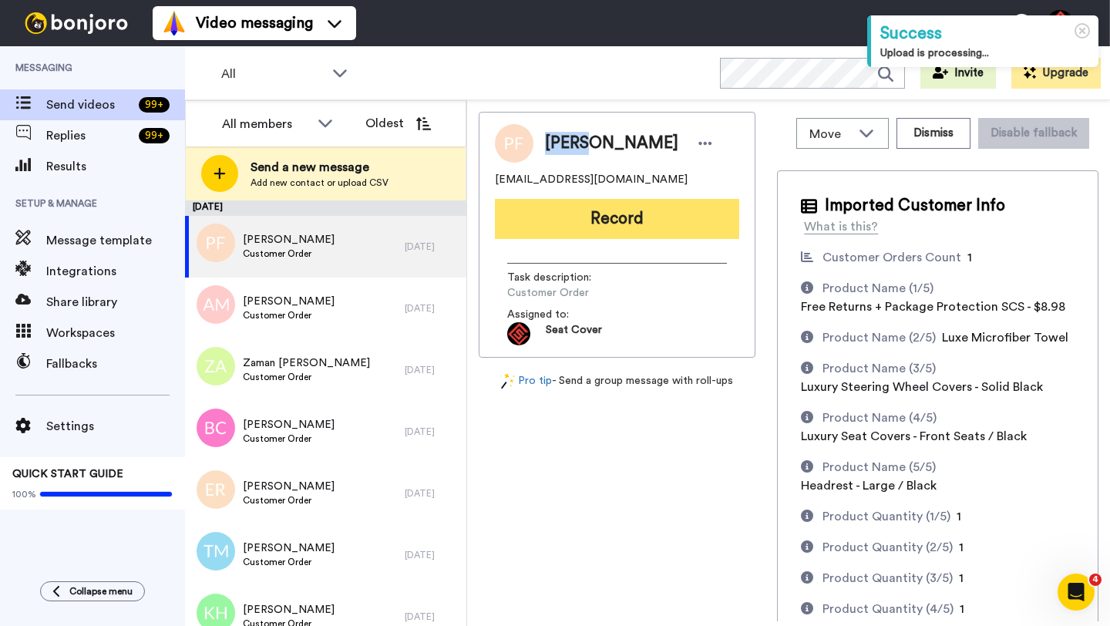
click at [561, 229] on button "Record" at bounding box center [617, 219] width 244 height 40
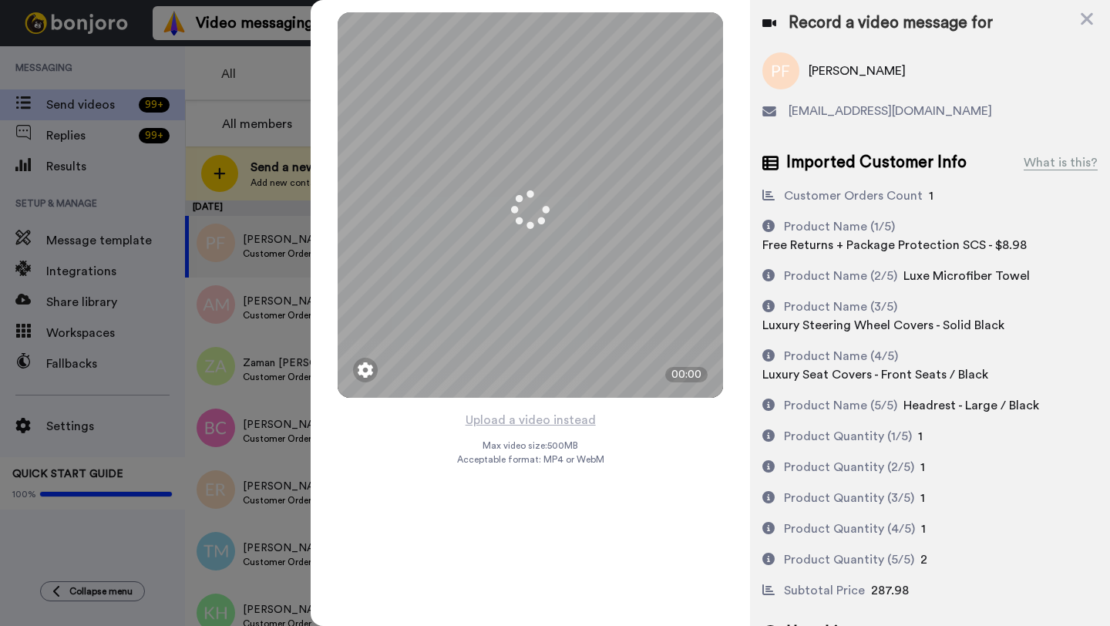
click at [527, 417] on button "Upload a video instead" at bounding box center [531, 420] width 140 height 20
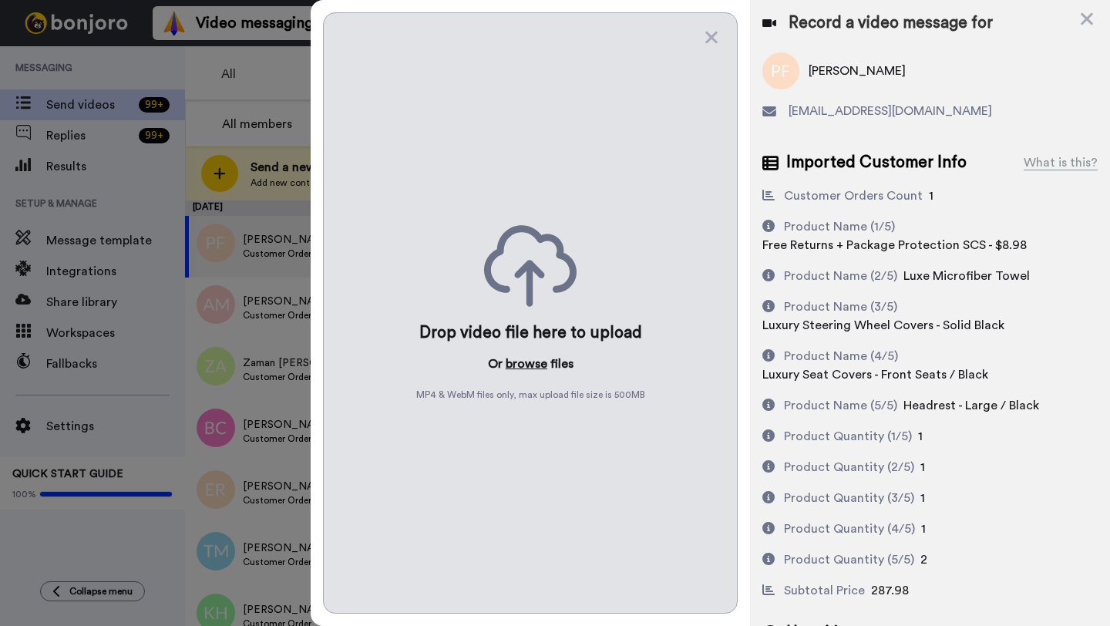
click at [521, 365] on button "browse" at bounding box center [527, 364] width 42 height 19
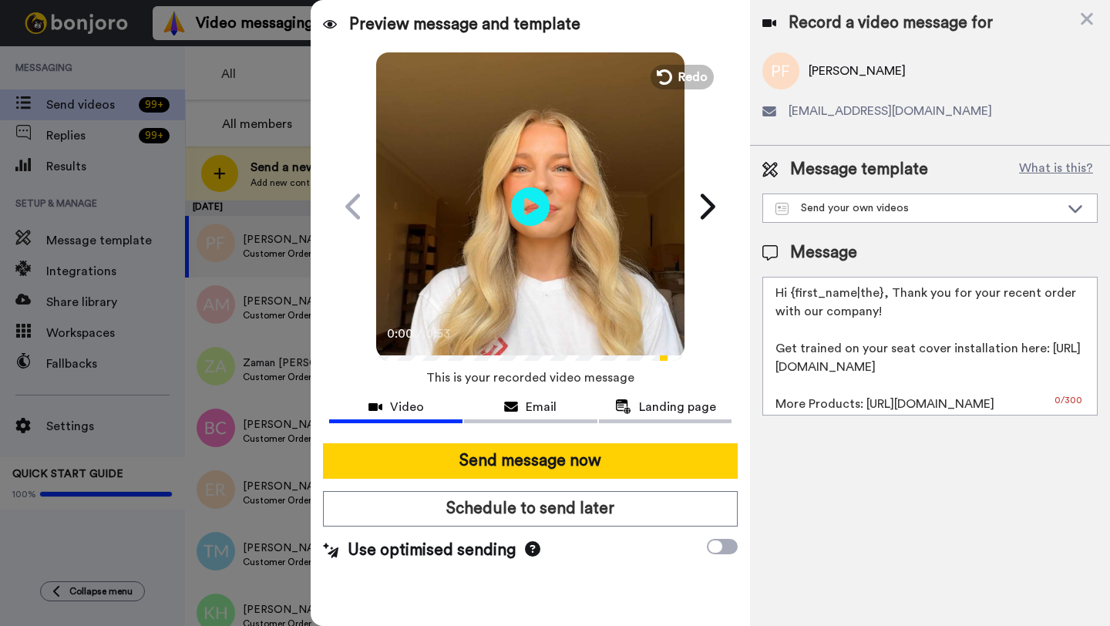
drag, startPoint x: 880, startPoint y: 295, endPoint x: 795, endPoint y: 297, distance: 85.6
click at [795, 297] on textarea "Hi {first_name|the}, Thank you for your recent order with our company! Get trai…" at bounding box center [930, 346] width 335 height 139
paste textarea "[PERSON_NAME]"
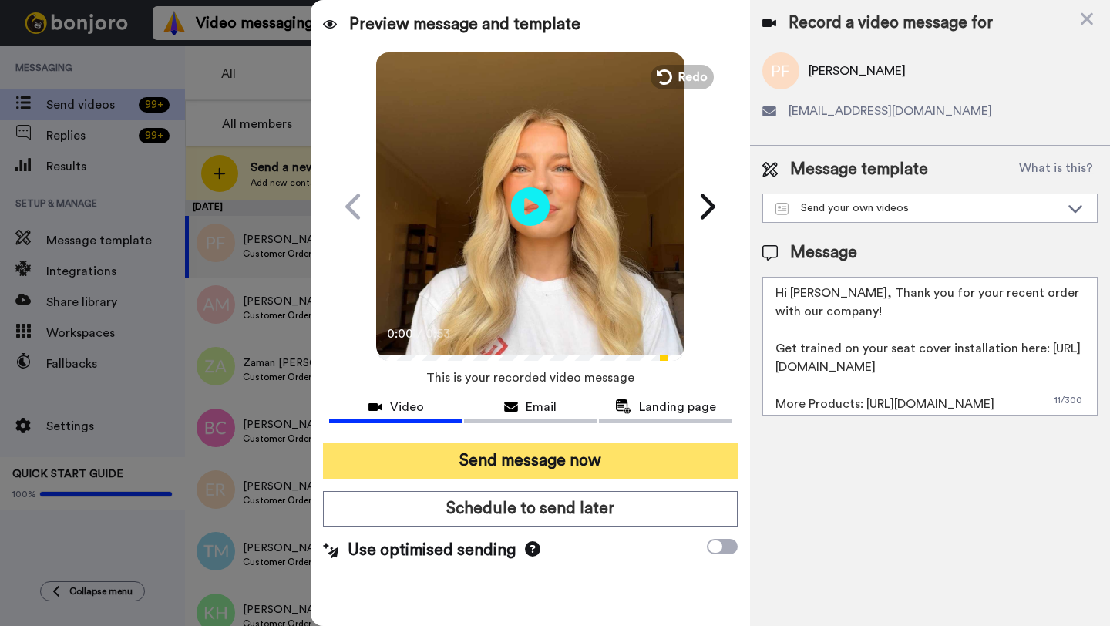
type textarea "Hi [PERSON_NAME], Thank you for your recent order with our company! Get trained…"
click at [622, 474] on button "Send message now" at bounding box center [530, 460] width 415 height 35
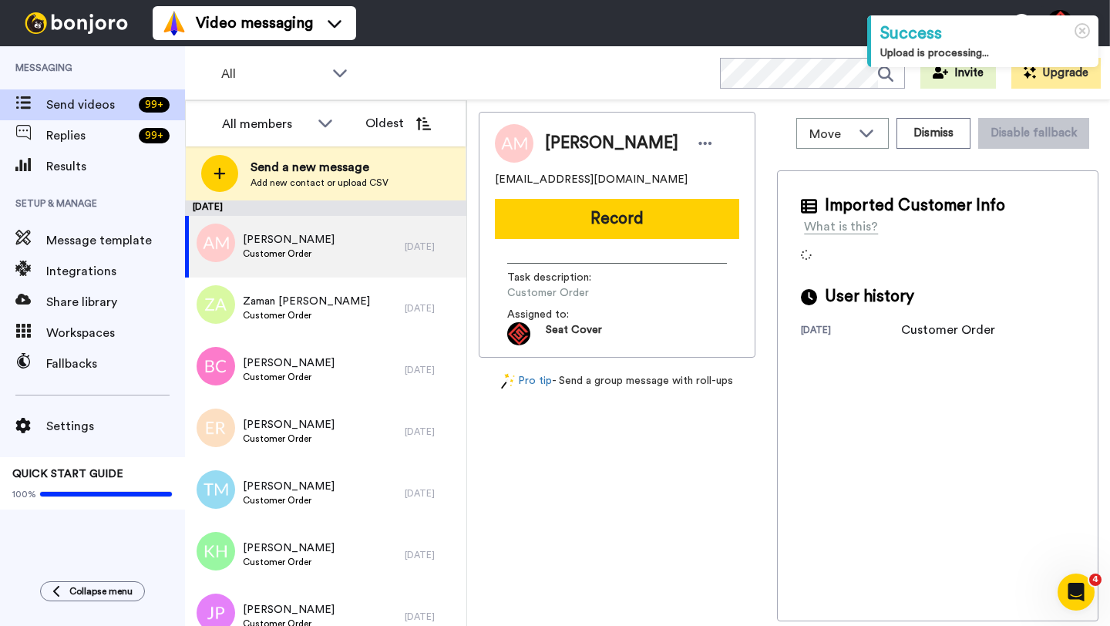
click at [555, 149] on span "[PERSON_NAME]" at bounding box center [611, 143] width 133 height 23
copy span "[PERSON_NAME]"
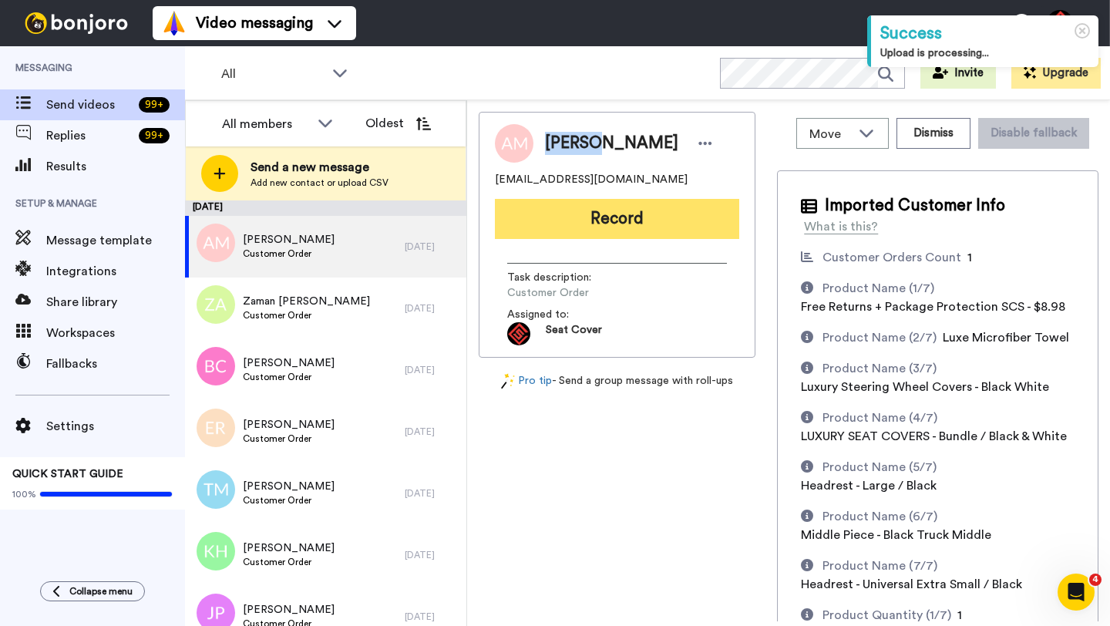
click at [569, 230] on button "Record" at bounding box center [617, 219] width 244 height 40
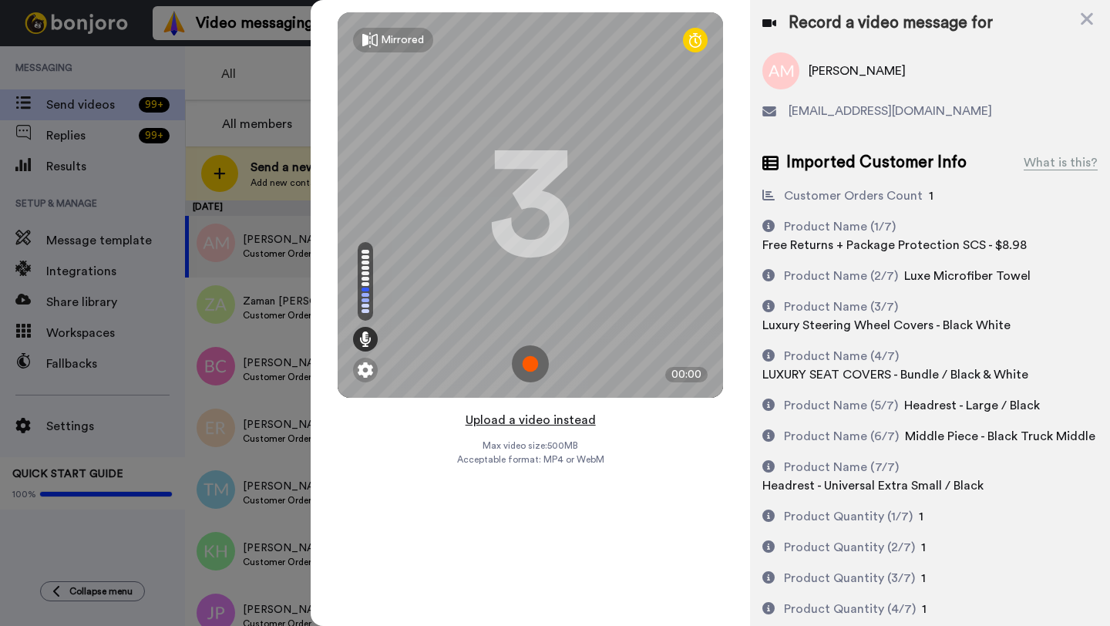
click at [524, 423] on button "Upload a video instead" at bounding box center [531, 420] width 140 height 20
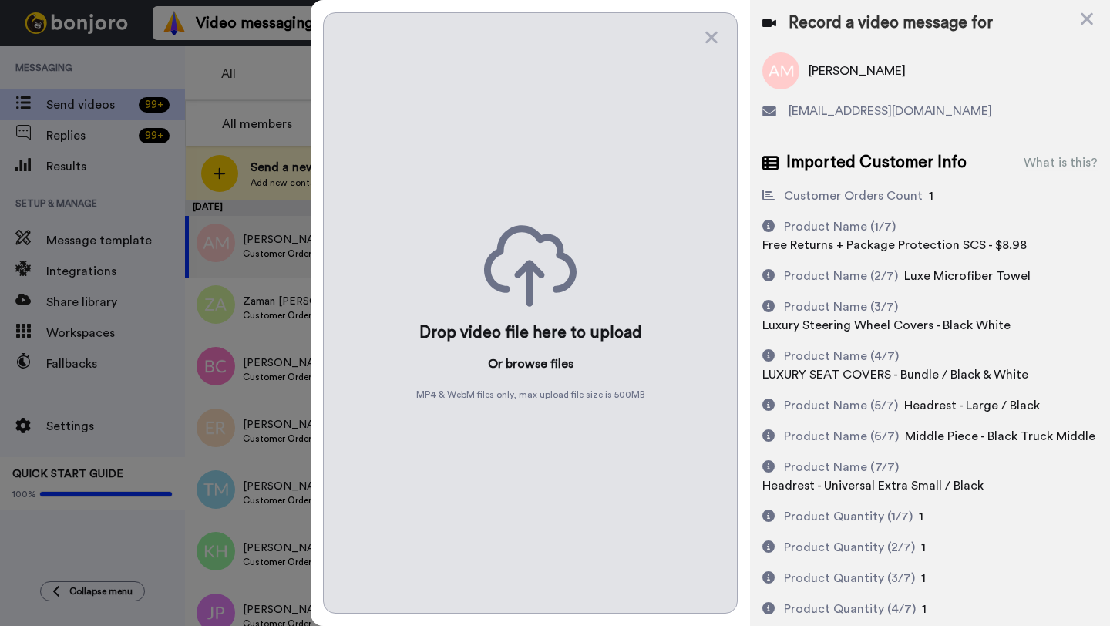
click at [517, 364] on button "browse" at bounding box center [527, 364] width 42 height 19
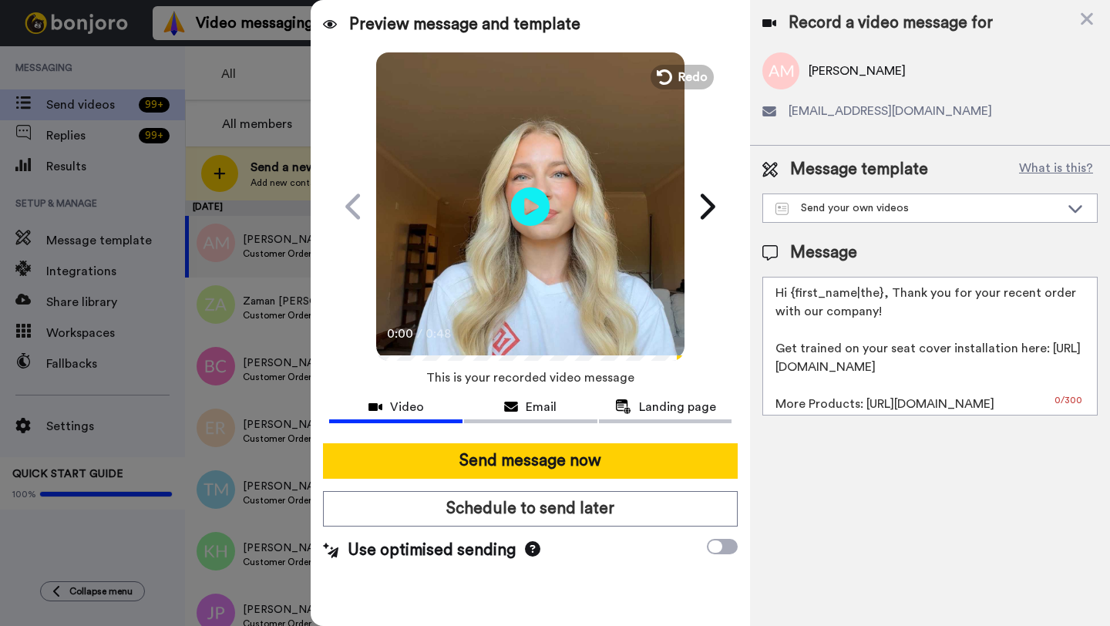
drag, startPoint x: 880, startPoint y: 298, endPoint x: 793, endPoint y: 299, distance: 87.1
click at [793, 299] on textarea "Hi {first_name|the}, Thank you for your recent order with our company! Get trai…" at bounding box center [930, 346] width 335 height 139
paste textarea "Andrew"
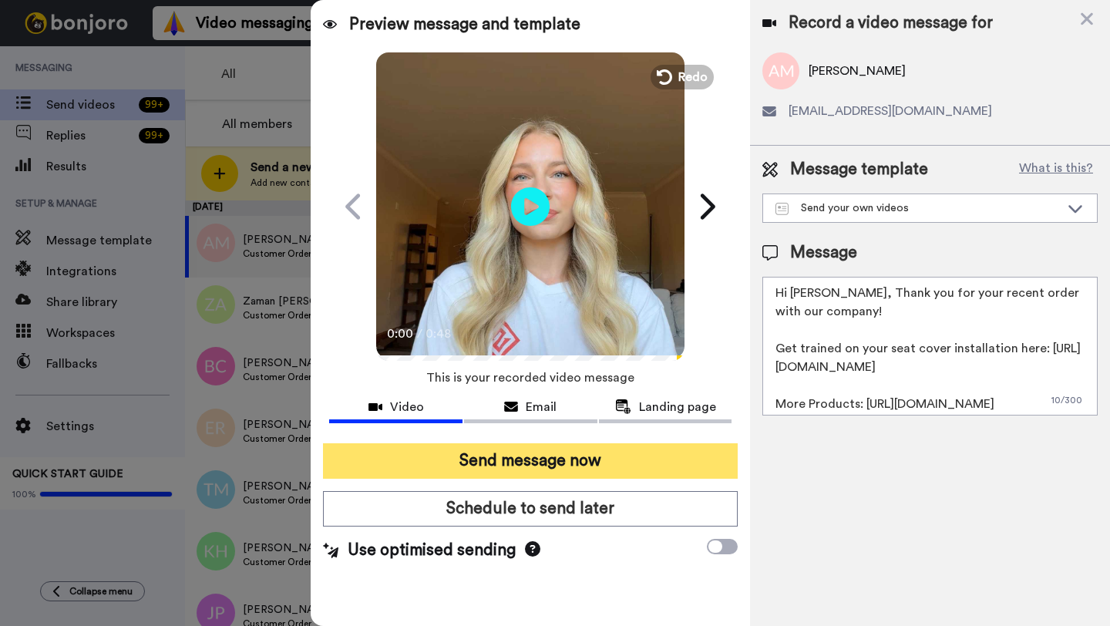
type textarea "Hi Andrew, Thank you for your recent order with our company! Get trained on you…"
click at [589, 453] on button "Send message now" at bounding box center [530, 460] width 415 height 35
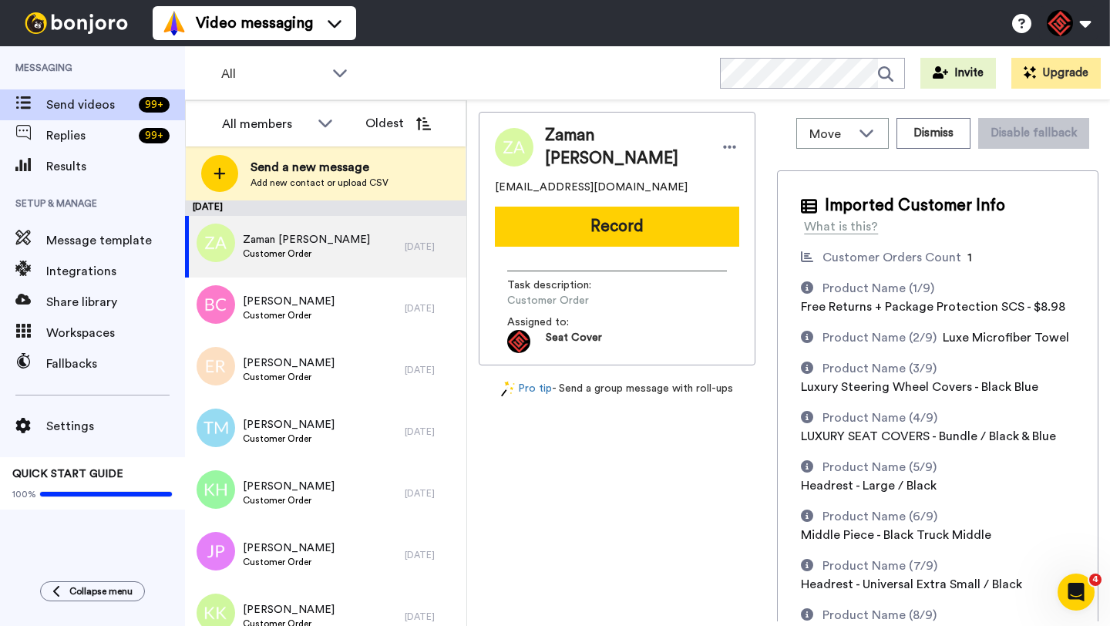
click at [565, 149] on span "Zaman [PERSON_NAME]" at bounding box center [625, 147] width 160 height 46
copy span "Zaman"
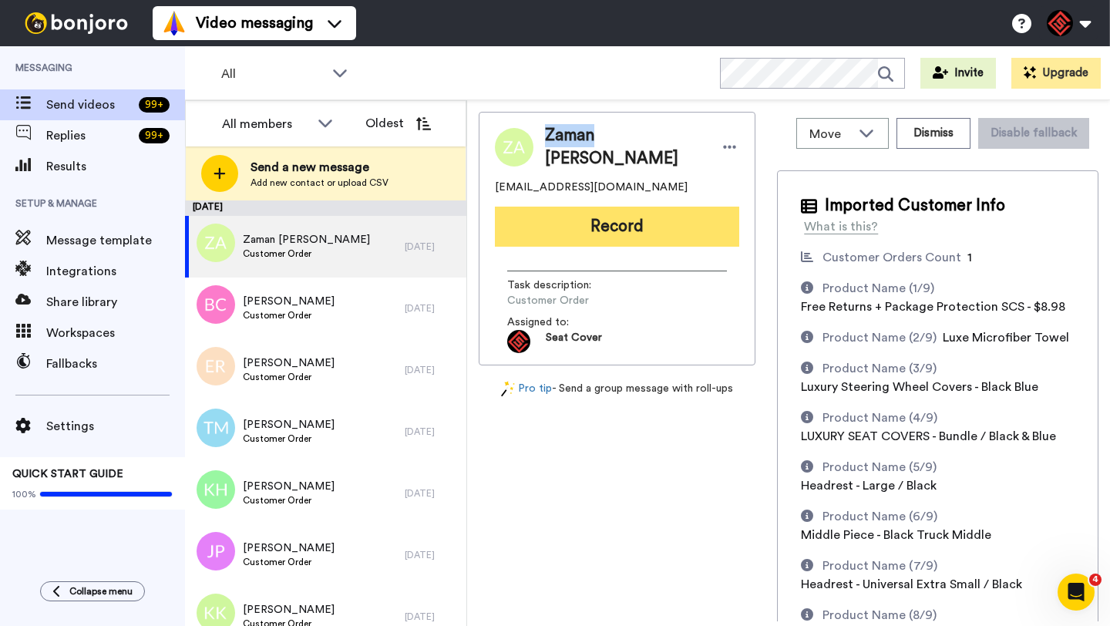
click at [571, 227] on button "Record" at bounding box center [617, 227] width 244 height 40
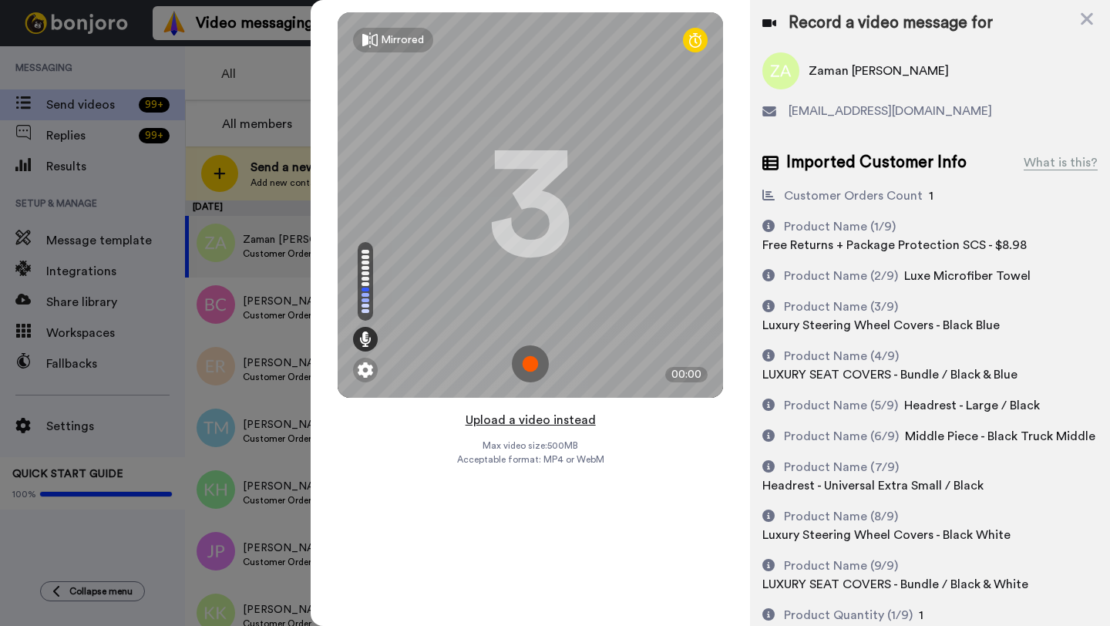
click at [522, 416] on button "Upload a video instead" at bounding box center [531, 420] width 140 height 20
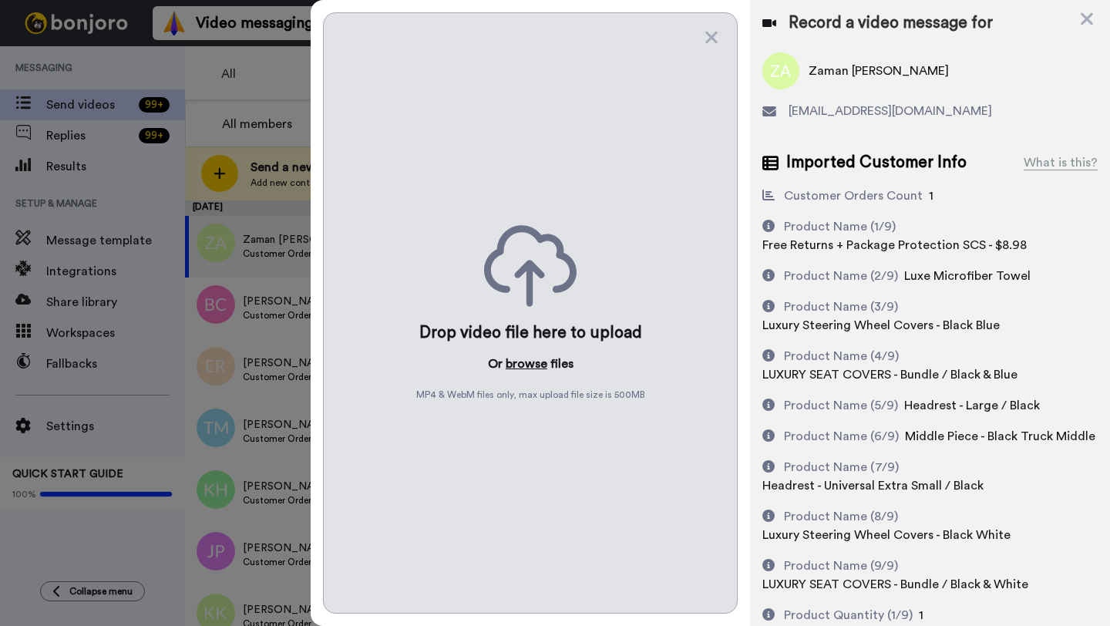
click at [509, 369] on button "browse" at bounding box center [527, 364] width 42 height 19
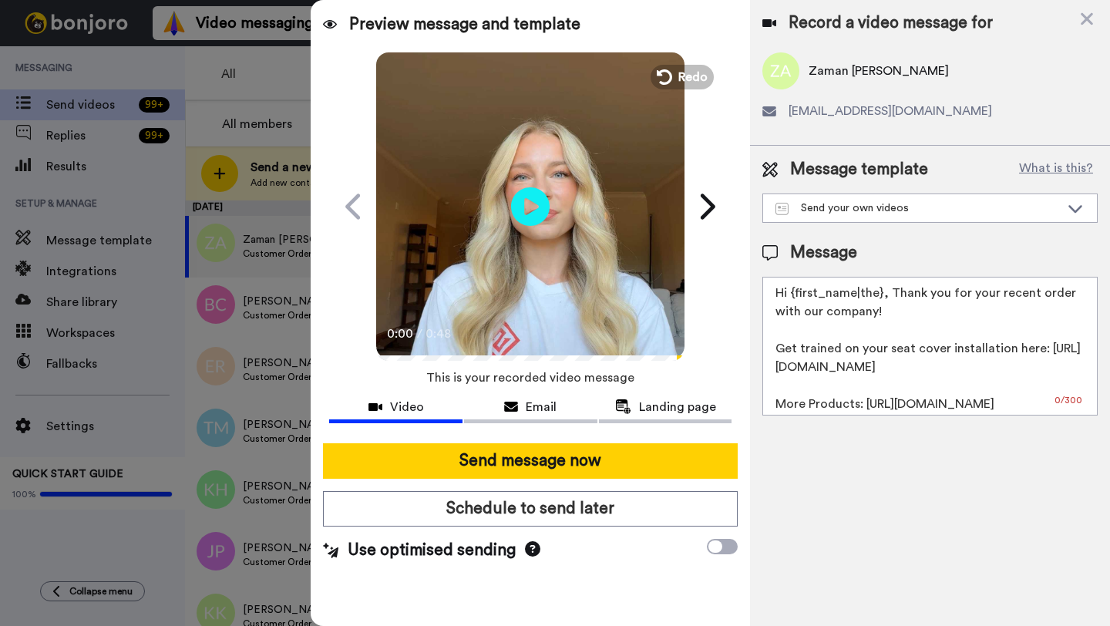
drag, startPoint x: 879, startPoint y: 299, endPoint x: 790, endPoint y: 300, distance: 88.7
click at [790, 300] on textarea "Hi {first_name|the}, Thank you for your recent order with our company! Get trai…" at bounding box center [930, 346] width 335 height 139
paste textarea "Zaman"
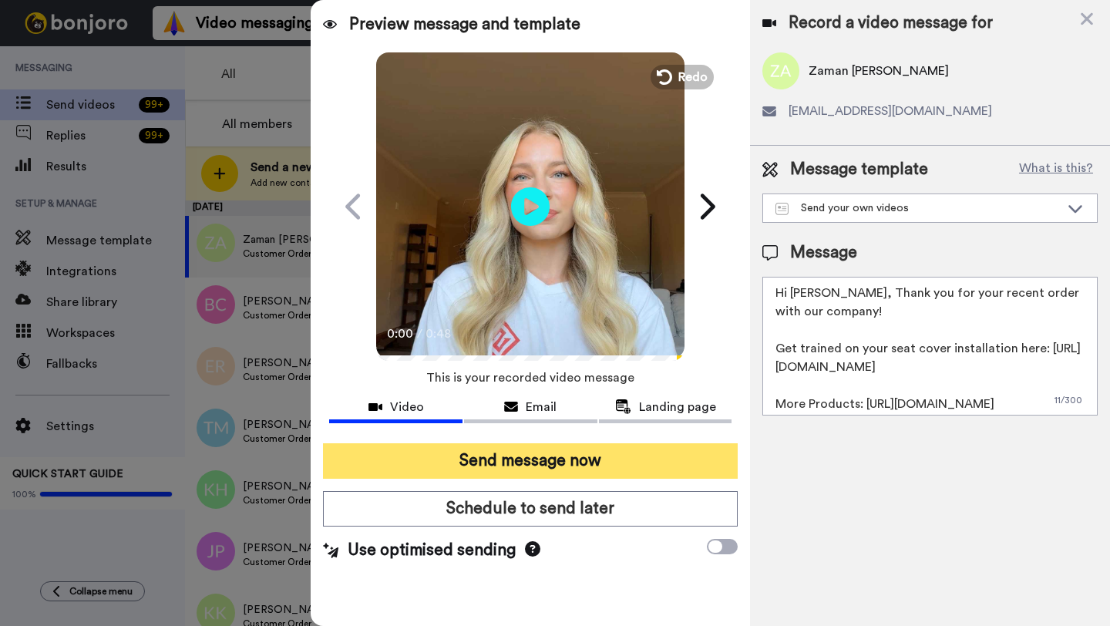
type textarea "Hi Zaman, Thank you for your recent order with our company! Get trained on your…"
click at [578, 466] on button "Send message now" at bounding box center [530, 460] width 415 height 35
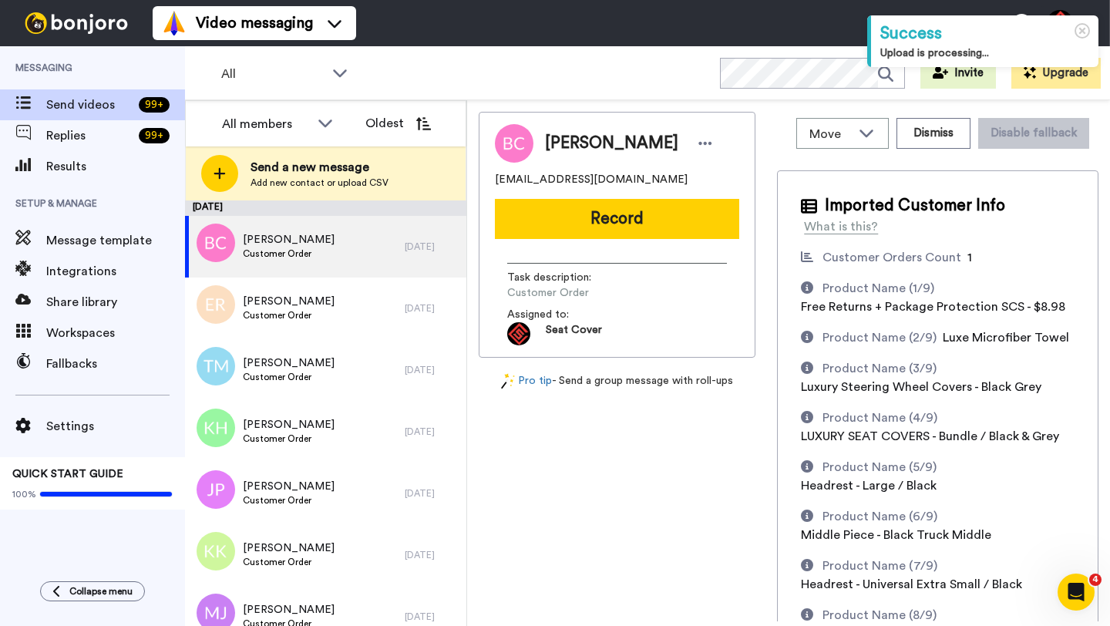
click at [560, 142] on span "[PERSON_NAME]" at bounding box center [611, 143] width 133 height 23
copy span "[PERSON_NAME]"
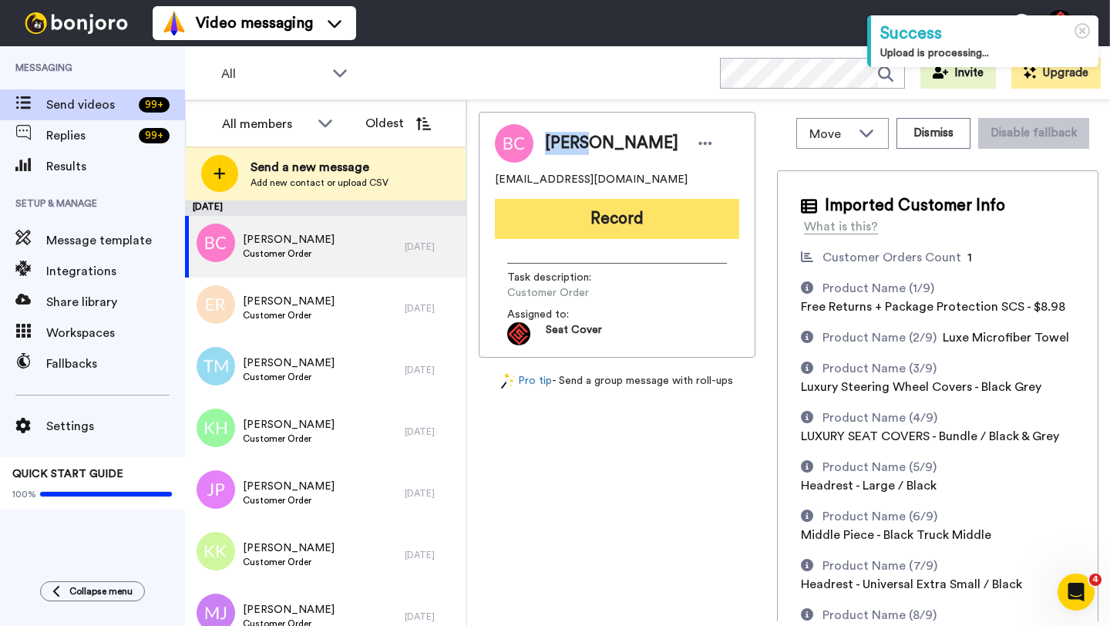
click at [571, 224] on button "Record" at bounding box center [617, 219] width 244 height 40
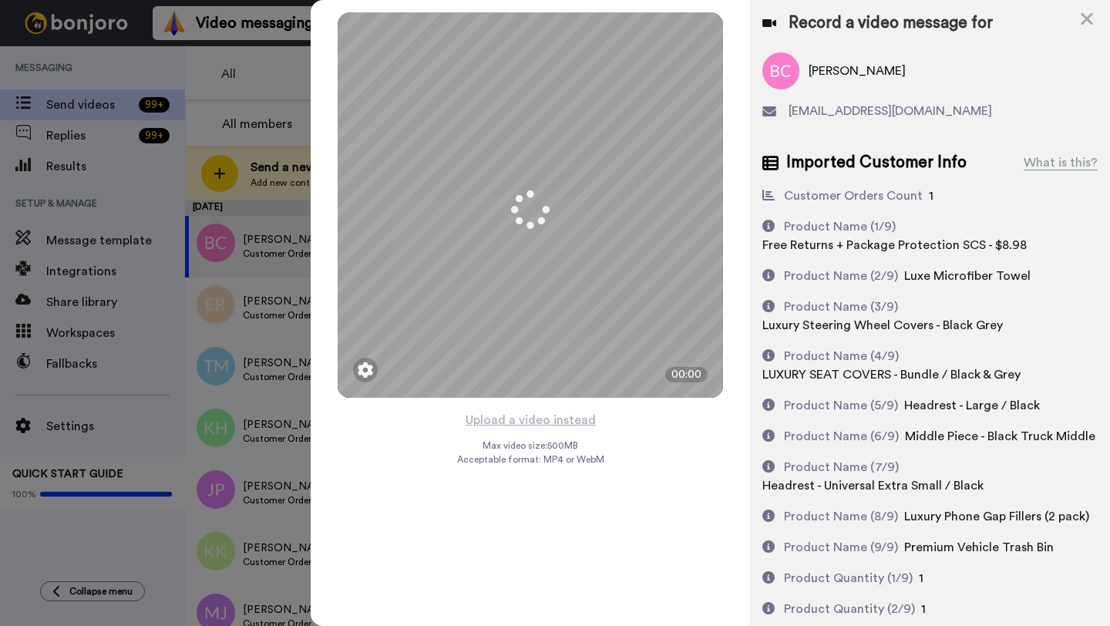
click at [518, 429] on button "Upload a video instead" at bounding box center [531, 420] width 140 height 20
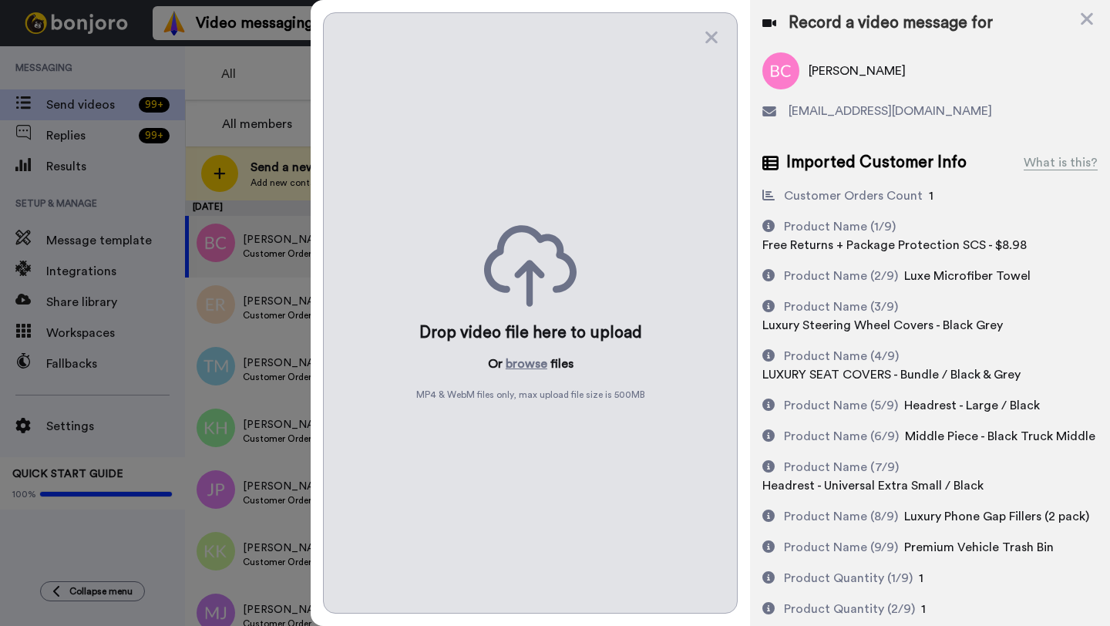
click at [520, 375] on div "Drop video file here to upload Or browse files MP4 & WebM files only, max uploa…" at bounding box center [530, 312] width 415 height 601
click at [520, 367] on button "browse" at bounding box center [527, 364] width 42 height 19
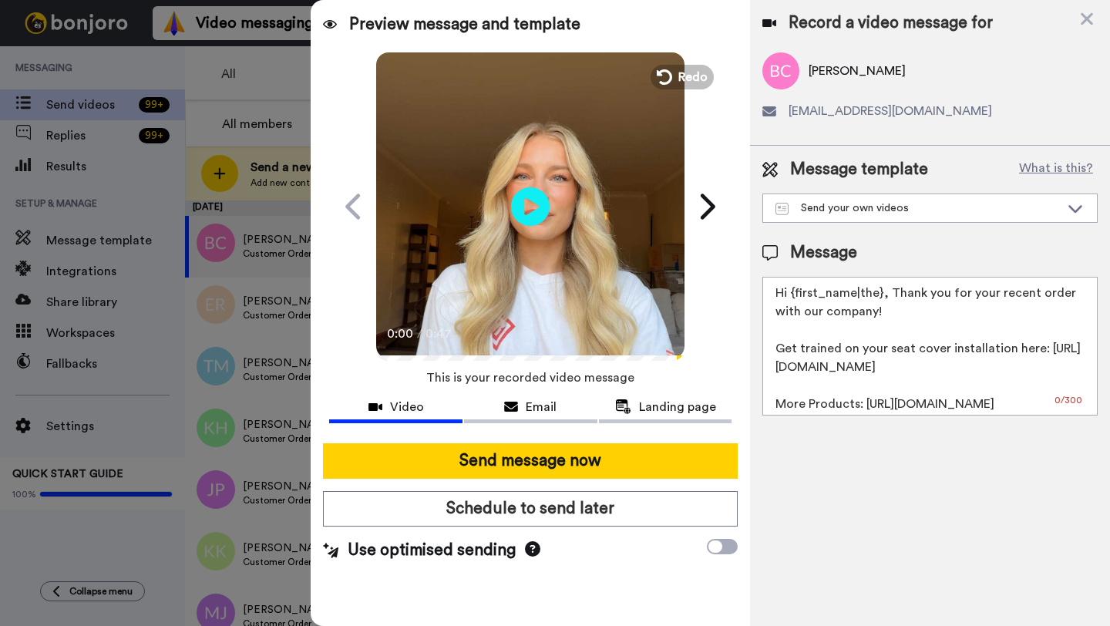
drag, startPoint x: 881, startPoint y: 294, endPoint x: 796, endPoint y: 294, distance: 84.8
click at [796, 294] on textarea "Hi {first_name|the}, Thank you for your recent order with our company! Get trai…" at bounding box center [930, 346] width 335 height 139
paste textarea "Bryan"
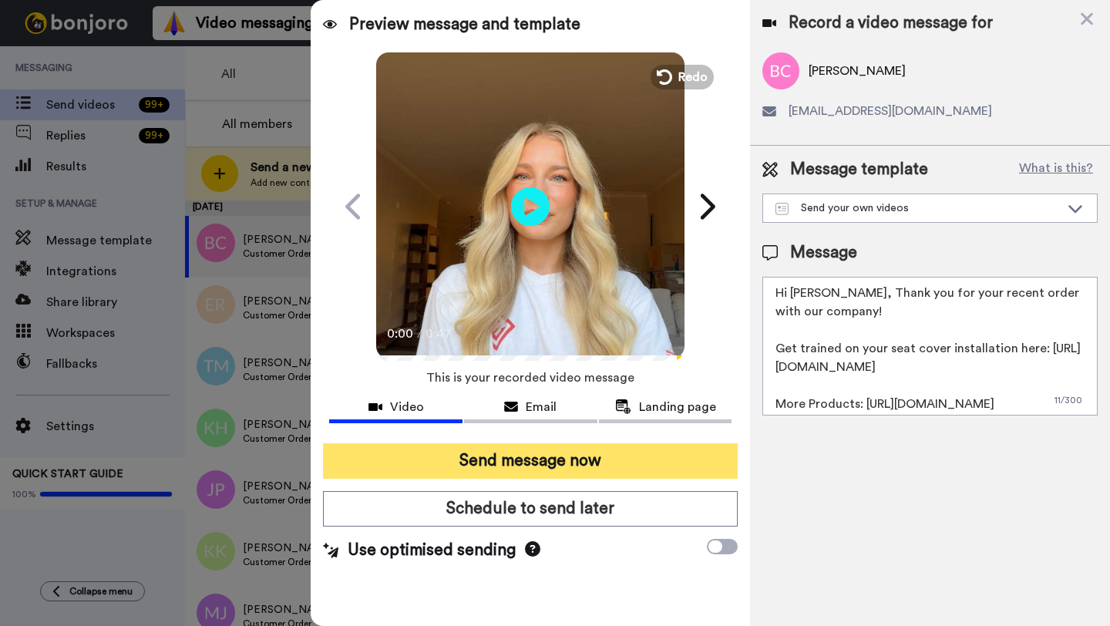
type textarea "Hi Bryan, Thank you for your recent order with our company! Get trained on your…"
click at [558, 454] on button "Send message now" at bounding box center [530, 460] width 415 height 35
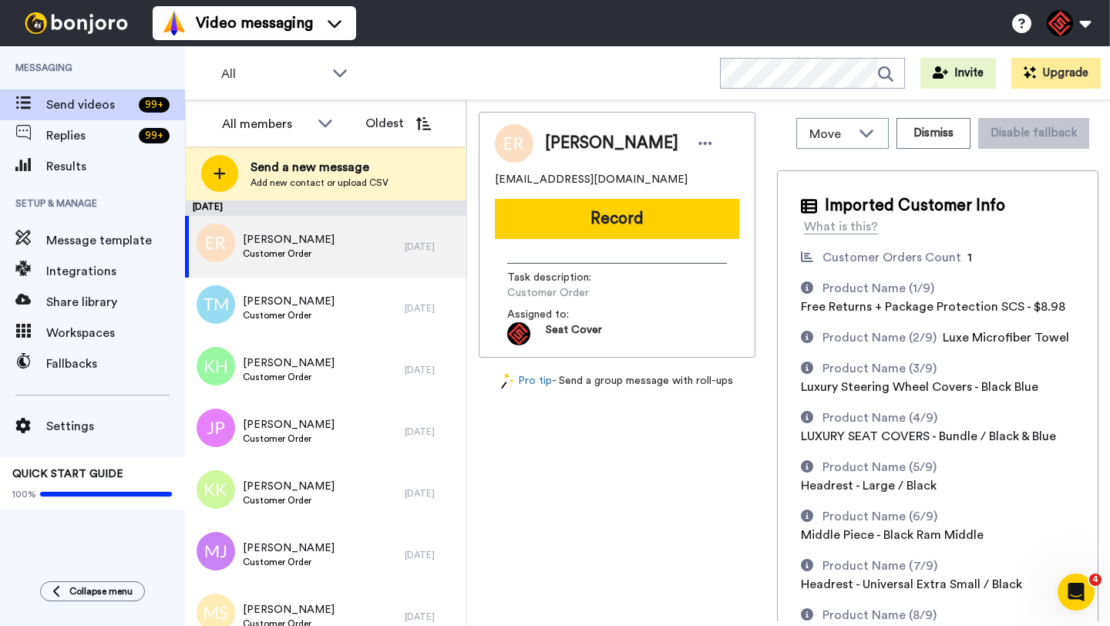
click at [576, 146] on span "Edward Ramey" at bounding box center [611, 143] width 133 height 23
copy span "Edward"
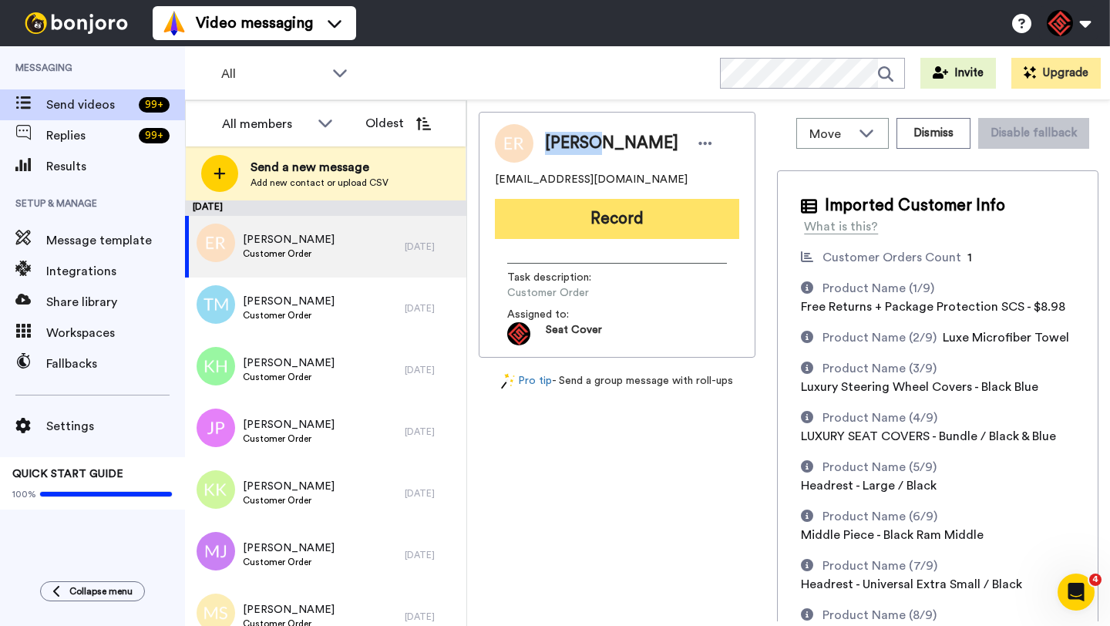
click at [591, 226] on button "Record" at bounding box center [617, 219] width 244 height 40
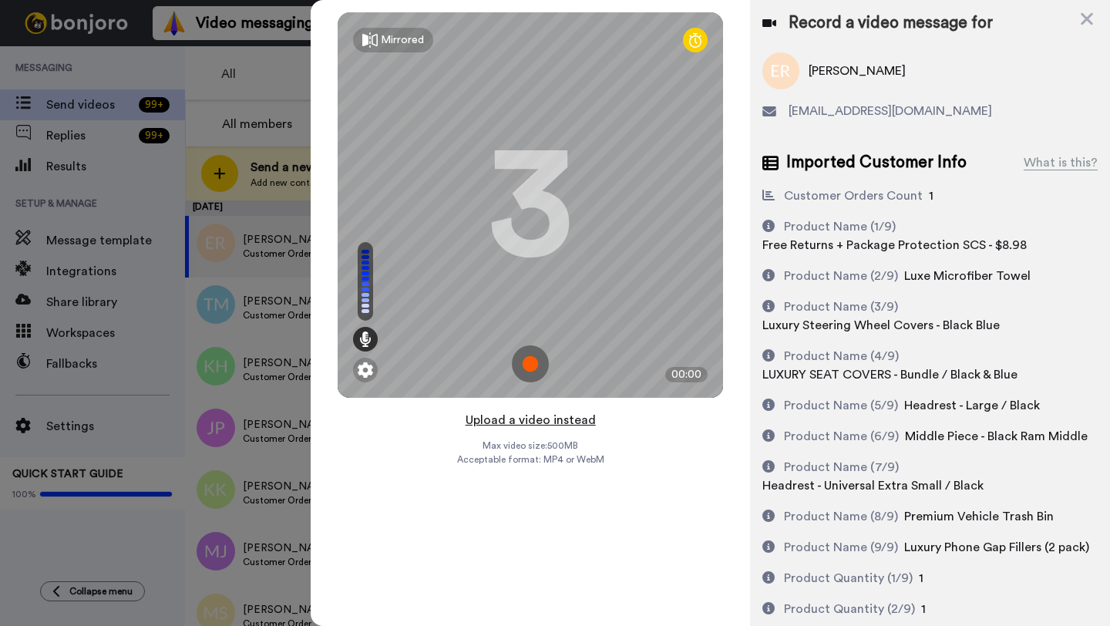
click at [530, 412] on button "Upload a video instead" at bounding box center [531, 420] width 140 height 20
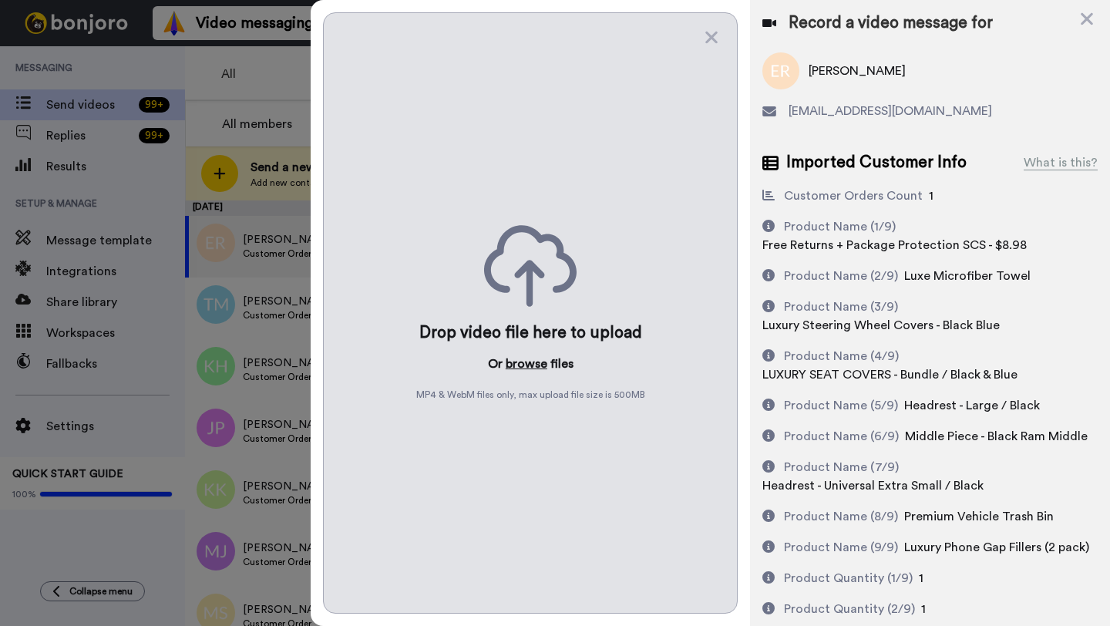
click at [524, 355] on button "browse" at bounding box center [527, 364] width 42 height 19
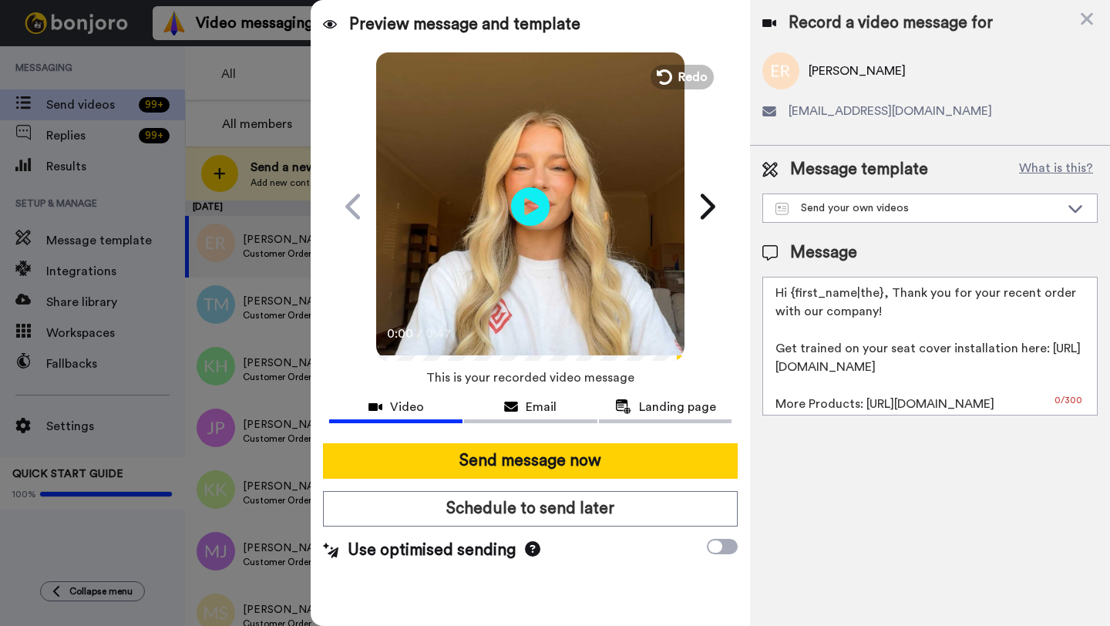
drag, startPoint x: 881, startPoint y: 295, endPoint x: 793, endPoint y: 295, distance: 88.7
click at [793, 295] on textarea "Hi {first_name|the}, Thank you for your recent order with our company! Get trai…" at bounding box center [930, 346] width 335 height 139
paste textarea "Edward"
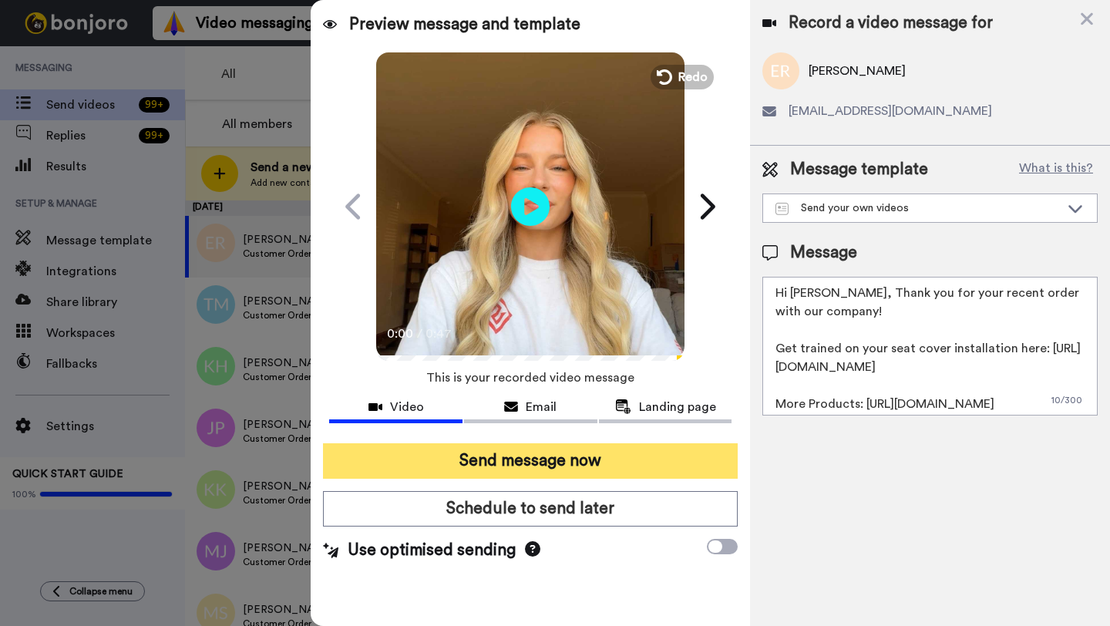
type textarea "Hi Edward, Thank you for your recent order with our company! Get trained on you…"
click at [621, 460] on button "Send message now" at bounding box center [530, 460] width 415 height 35
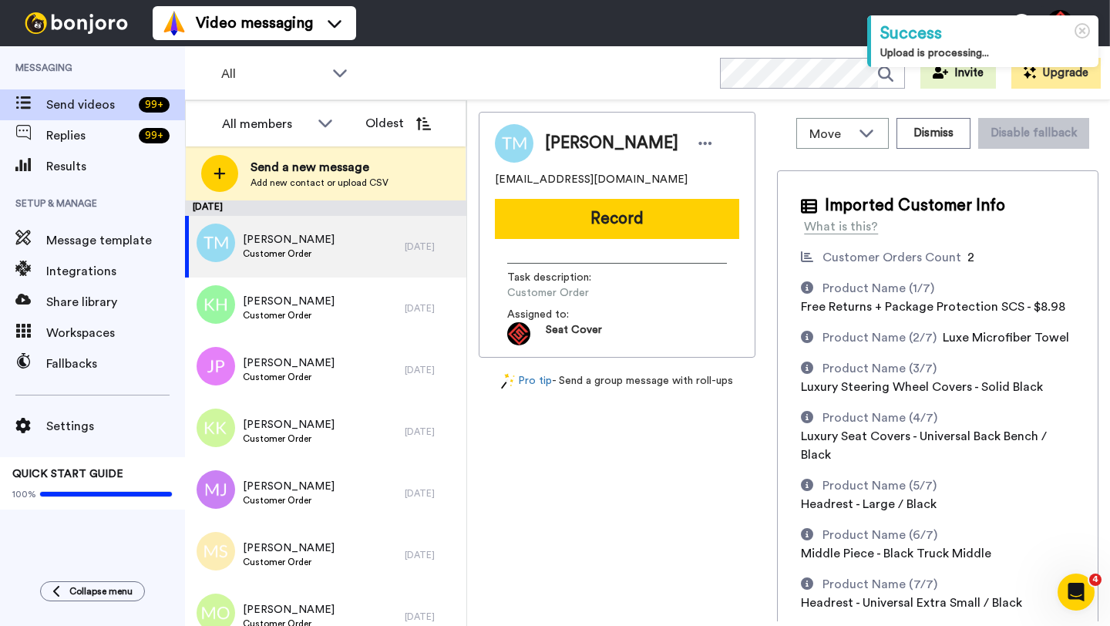
click at [557, 138] on span "[PERSON_NAME]" at bounding box center [611, 143] width 133 height 23
copy span "[PERSON_NAME]"
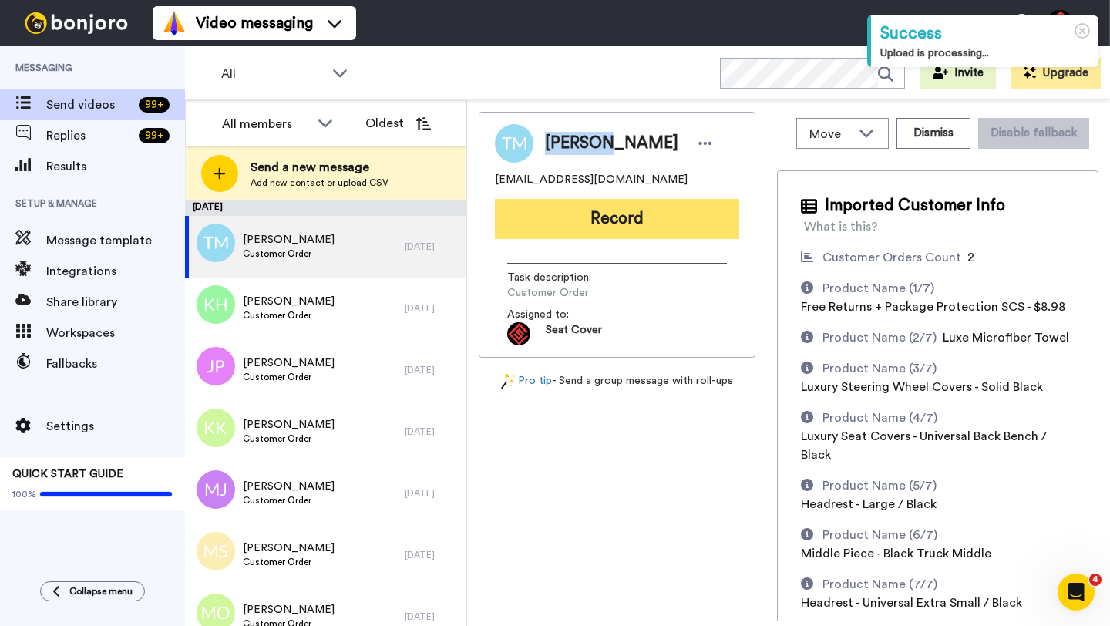
click at [539, 229] on button "Record" at bounding box center [617, 219] width 244 height 40
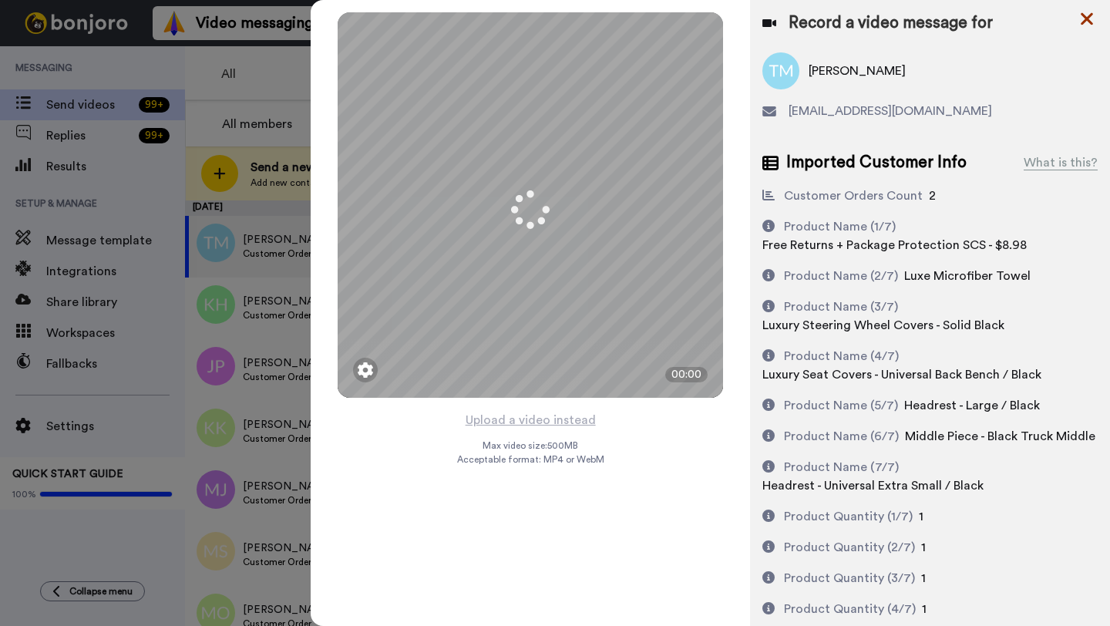
click at [1083, 19] on icon at bounding box center [1086, 18] width 15 height 19
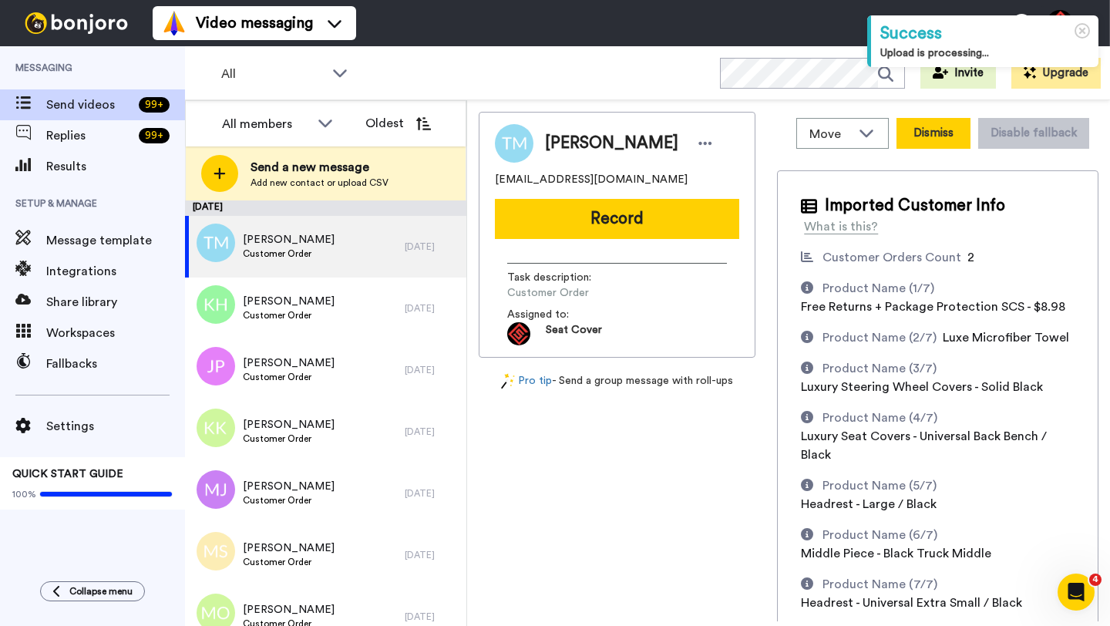
click at [938, 142] on button "Dismiss" at bounding box center [934, 133] width 74 height 31
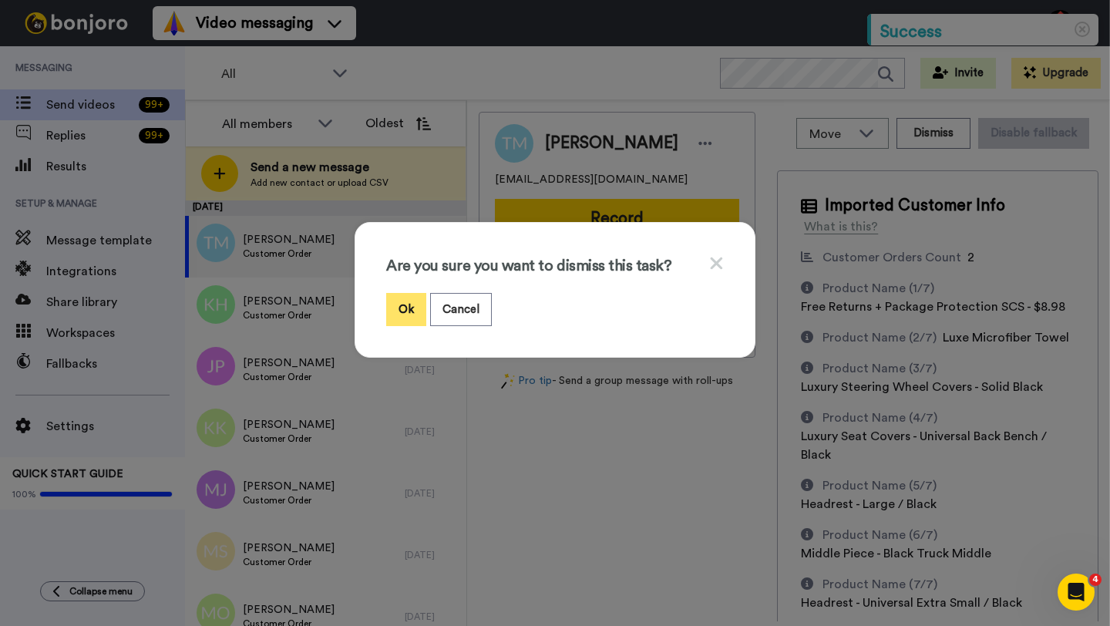
click at [412, 301] on button "Ok" at bounding box center [406, 309] width 40 height 33
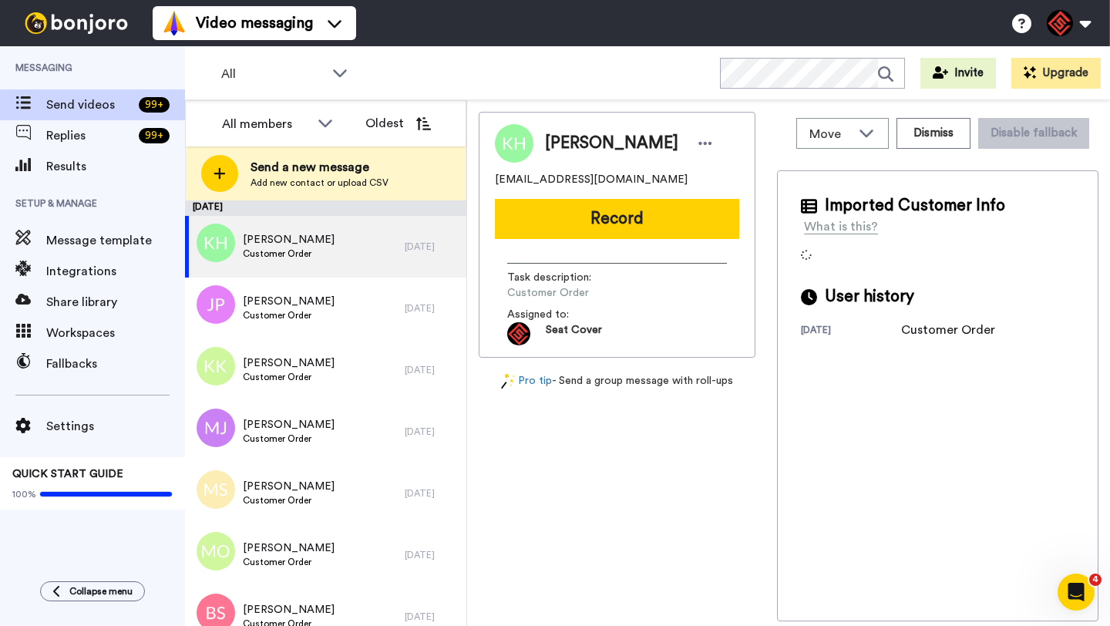
click at [564, 146] on span "Kathy Hall" at bounding box center [611, 143] width 133 height 23
copy span "Kathy"
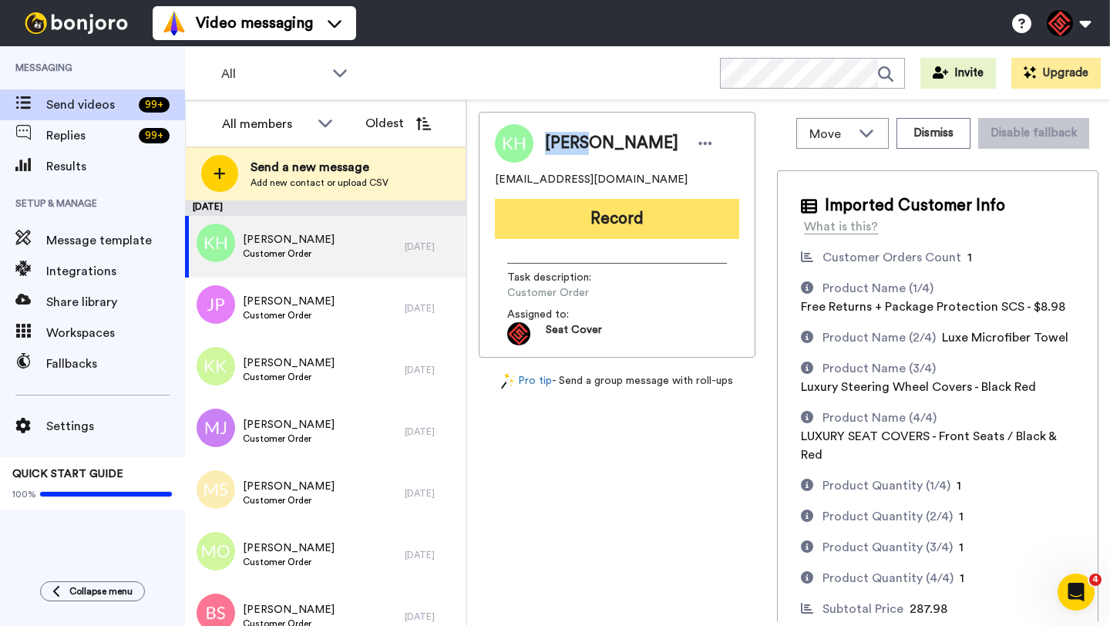
click at [576, 220] on button "Record" at bounding box center [617, 219] width 244 height 40
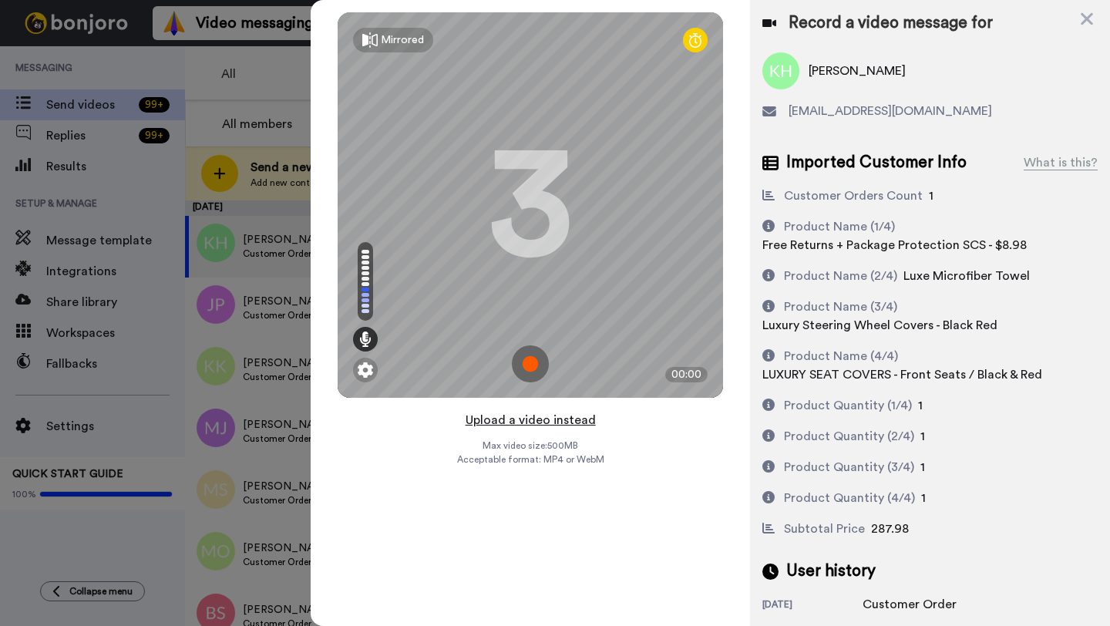
click at [525, 422] on button "Upload a video instead" at bounding box center [531, 420] width 140 height 20
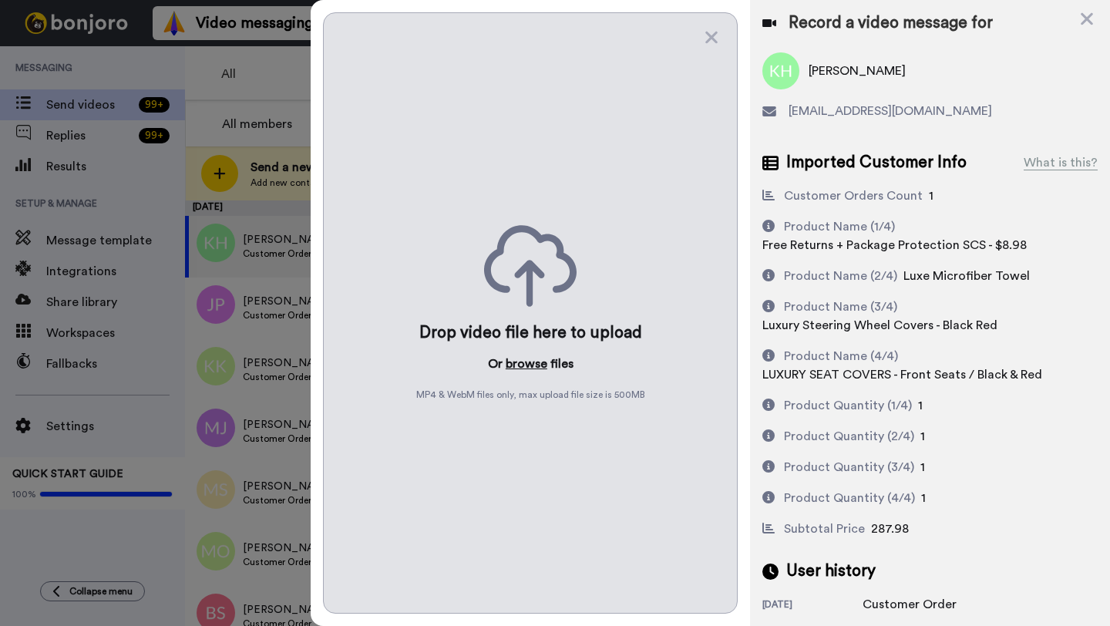
click at [524, 361] on button "browse" at bounding box center [527, 364] width 42 height 19
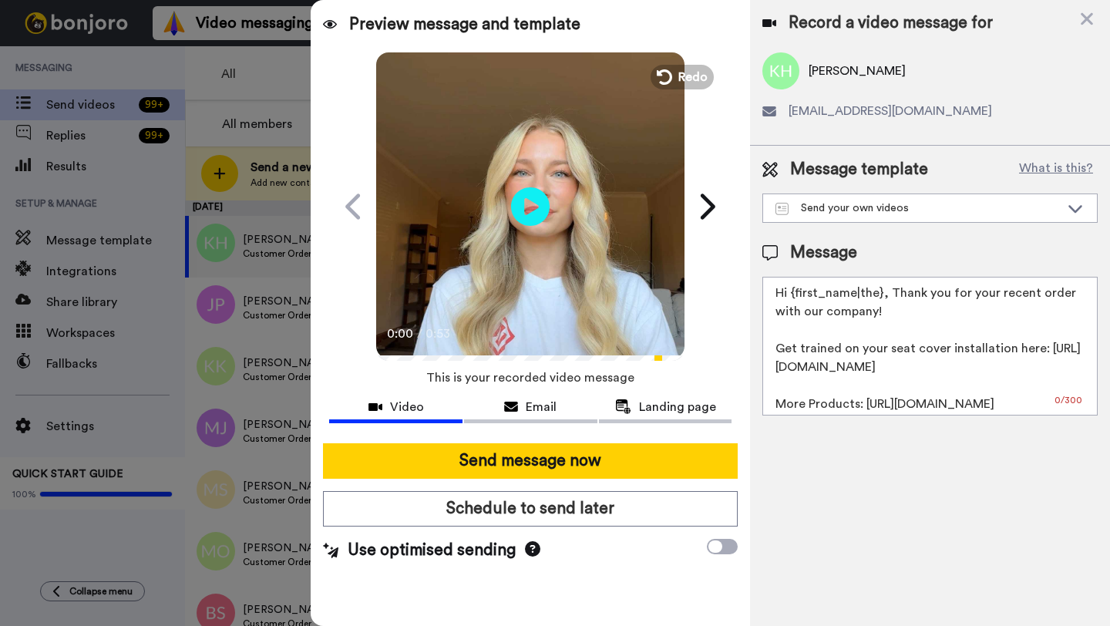
drag, startPoint x: 880, startPoint y: 294, endPoint x: 793, endPoint y: 298, distance: 87.2
click at [793, 298] on textarea "Hi {first_name|the}, Thank you for your recent order with our company! Get trai…" at bounding box center [930, 346] width 335 height 139
paste textarea "Kathy"
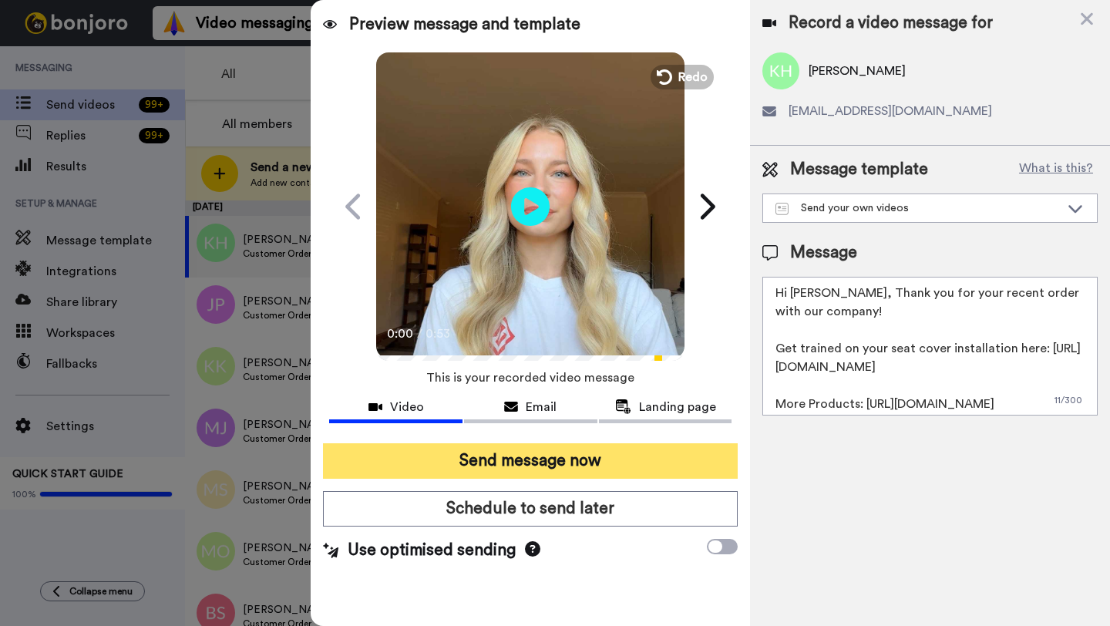
type textarea "Hi Kathy, Thank you for your recent order with our company! Get trained on your…"
click at [586, 457] on button "Send message now" at bounding box center [530, 460] width 415 height 35
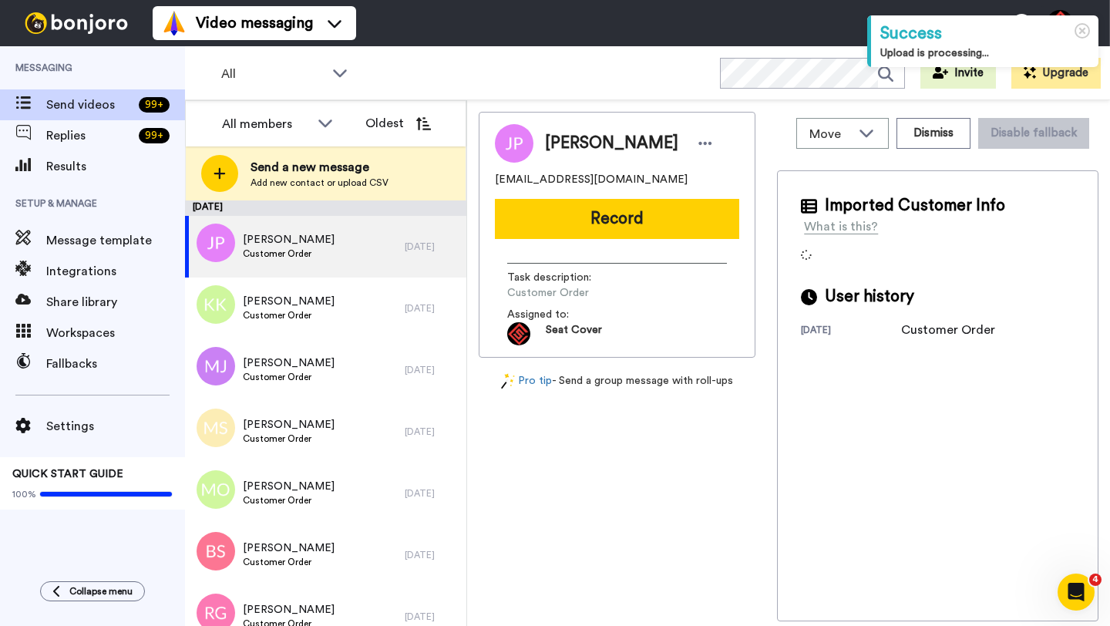
click at [567, 152] on span "[PERSON_NAME]" at bounding box center [611, 143] width 133 height 23
copy span "[PERSON_NAME]"
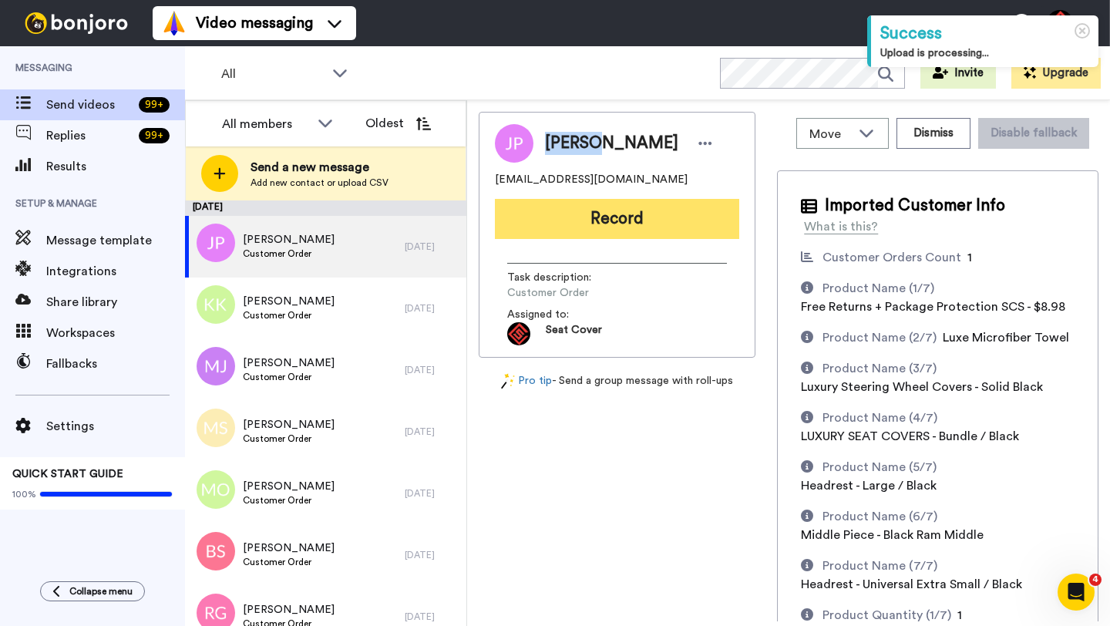
click at [557, 227] on button "Record" at bounding box center [617, 219] width 244 height 40
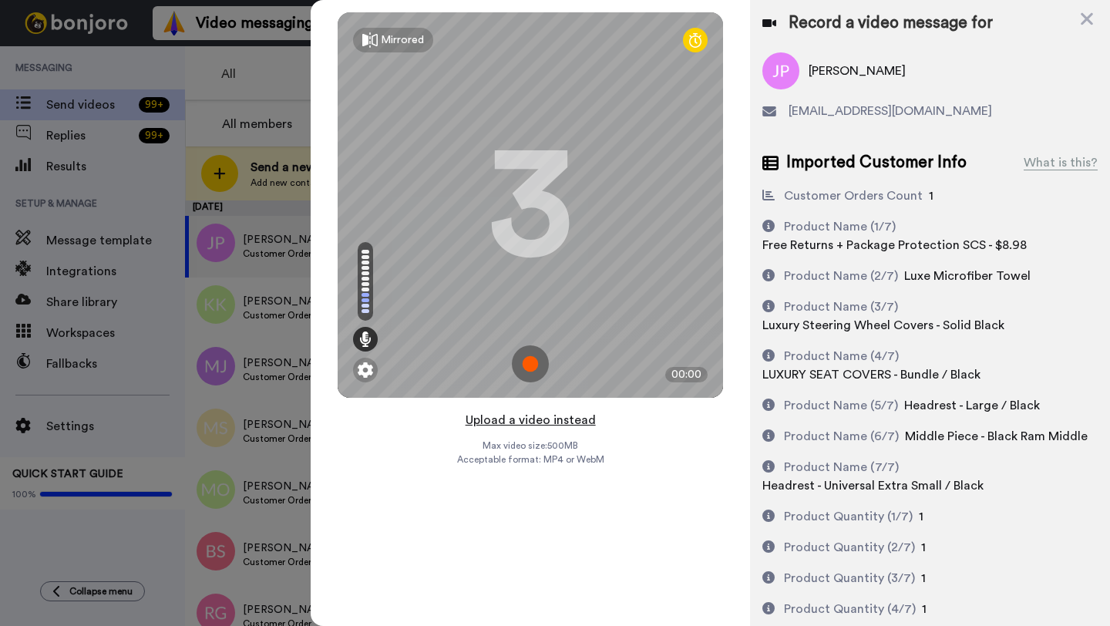
click at [529, 423] on button "Upload a video instead" at bounding box center [531, 420] width 140 height 20
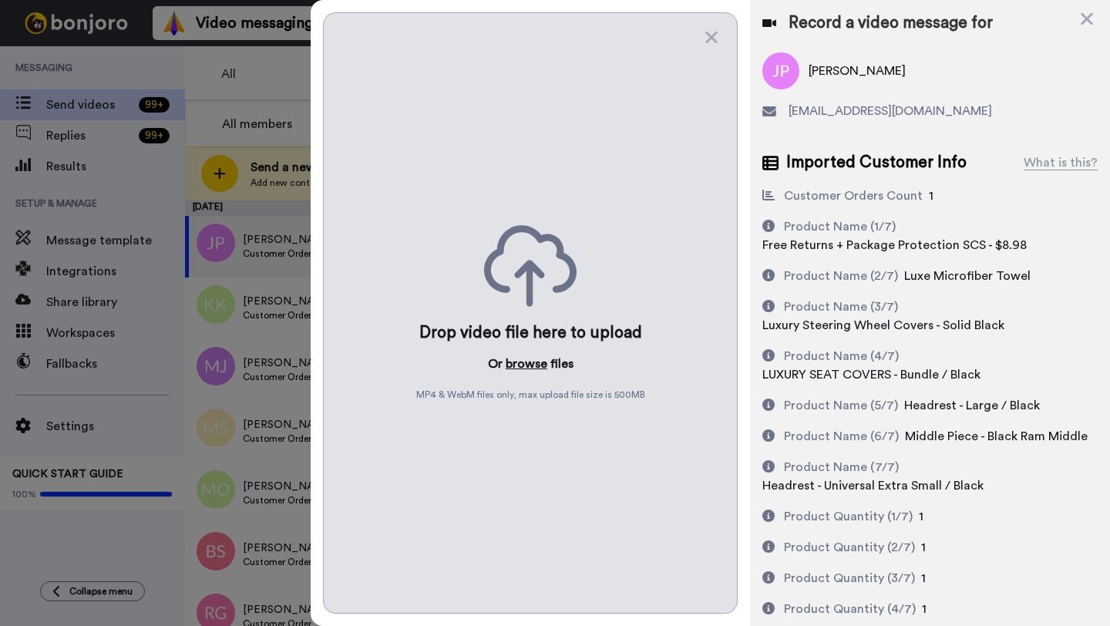
click at [525, 363] on button "browse" at bounding box center [527, 364] width 42 height 19
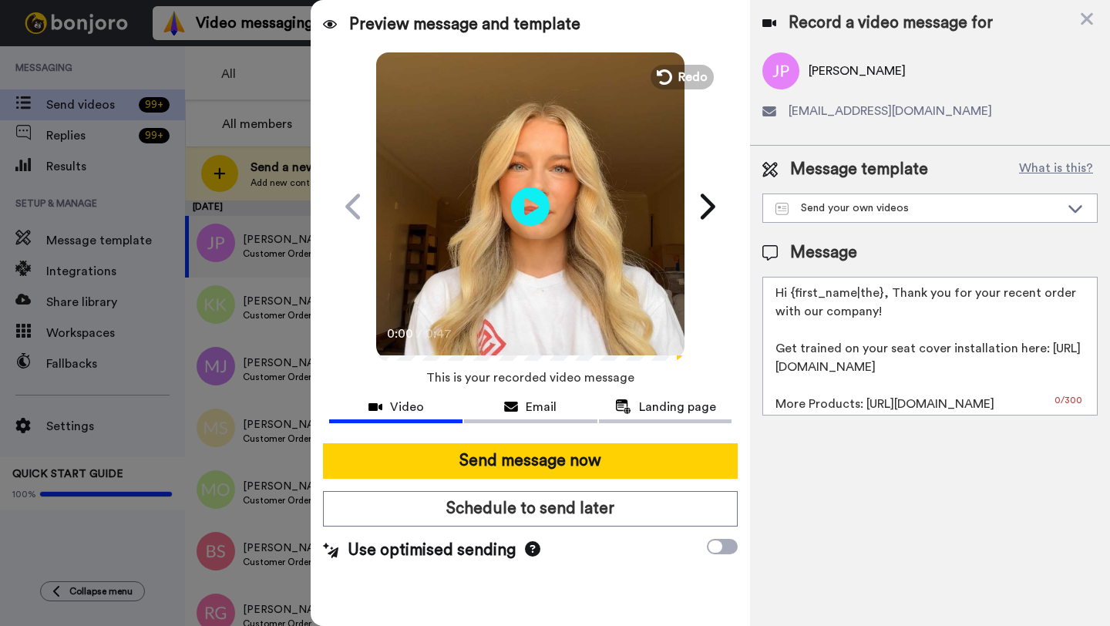
drag, startPoint x: 880, startPoint y: 294, endPoint x: 794, endPoint y: 295, distance: 85.6
click at [794, 295] on textarea "Hi {first_name|the}, Thank you for your recent order with our company! Get trai…" at bounding box center [930, 346] width 335 height 139
paste textarea "[PERSON_NAME]"
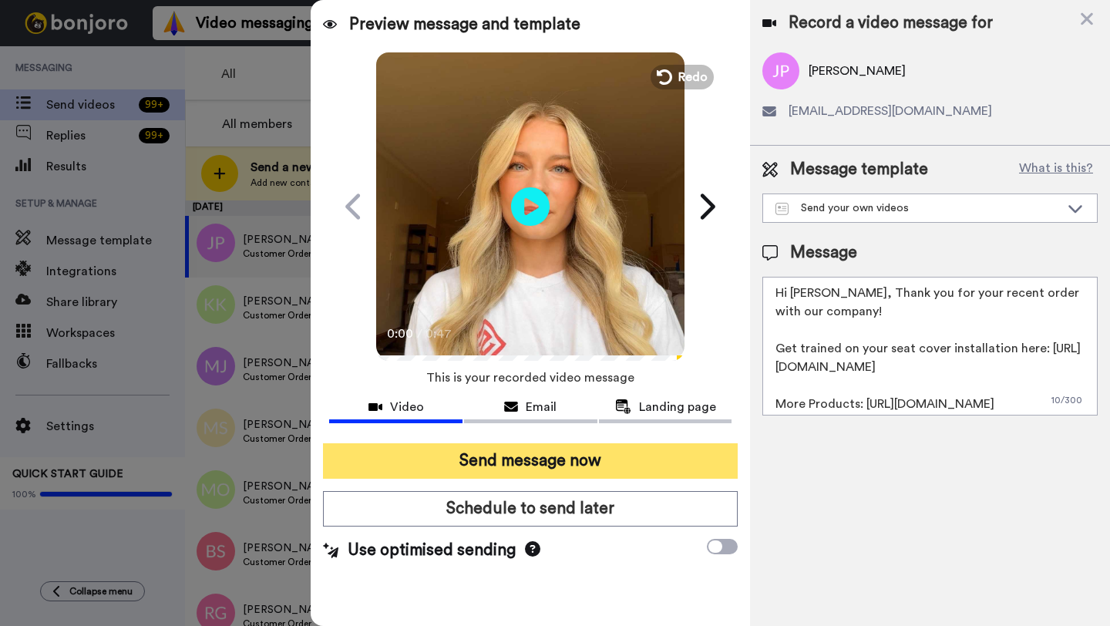
type textarea "Hi [PERSON_NAME], Thank you for your recent order with our company! Get trained…"
click at [619, 461] on button "Send message now" at bounding box center [530, 460] width 415 height 35
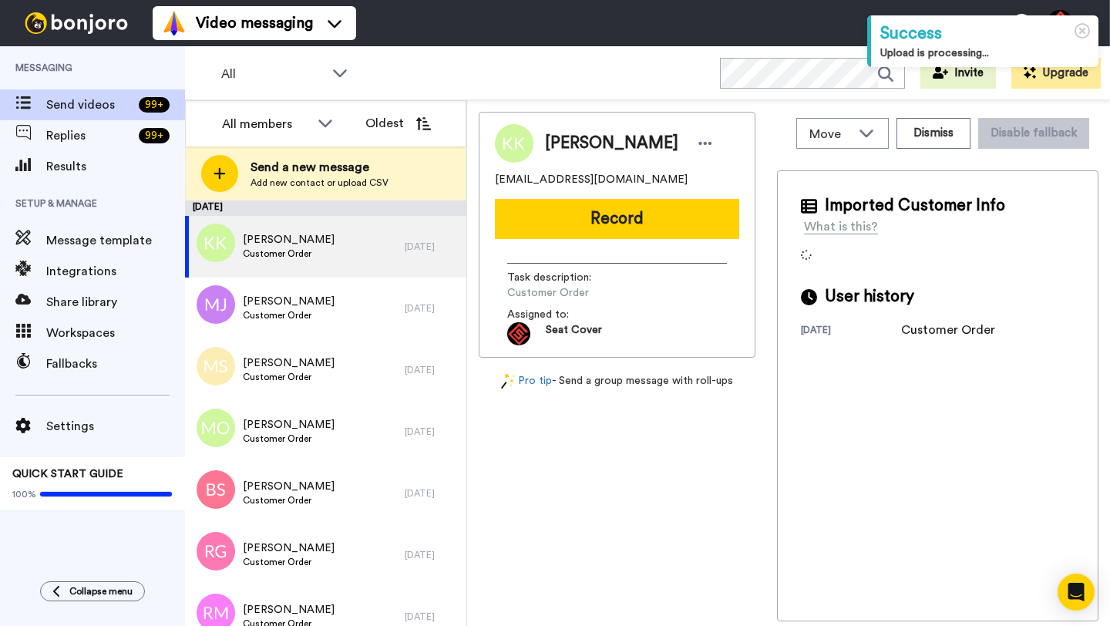
click at [564, 145] on span "[PERSON_NAME]" at bounding box center [611, 143] width 133 height 23
click at [564, 145] on span "Kyle Kekuna" at bounding box center [611, 143] width 133 height 23
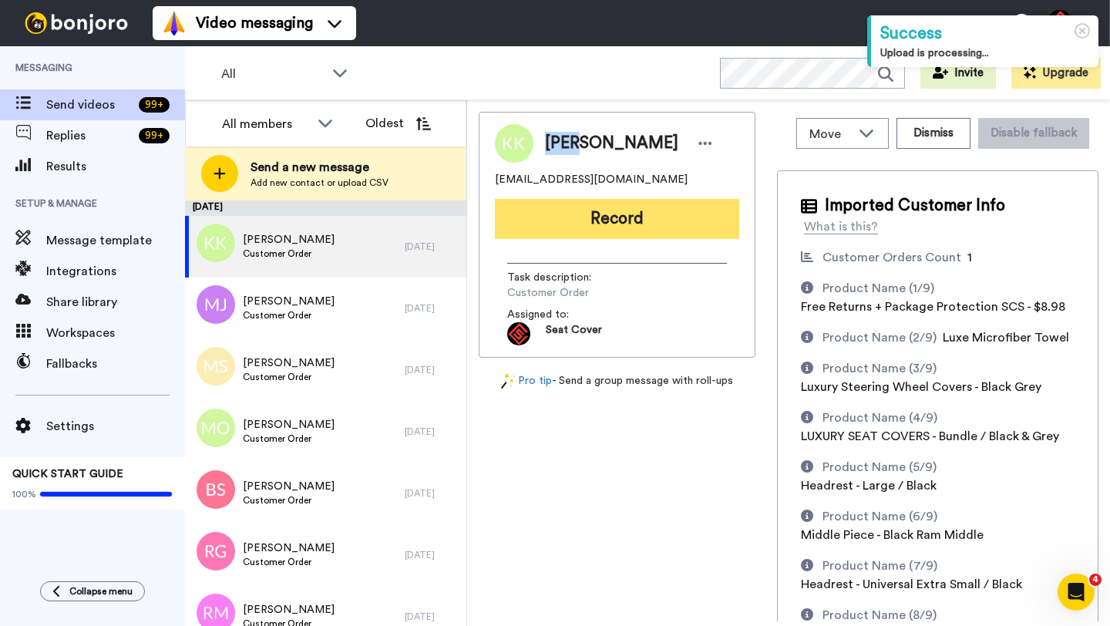
click at [559, 230] on button "Record" at bounding box center [617, 219] width 244 height 40
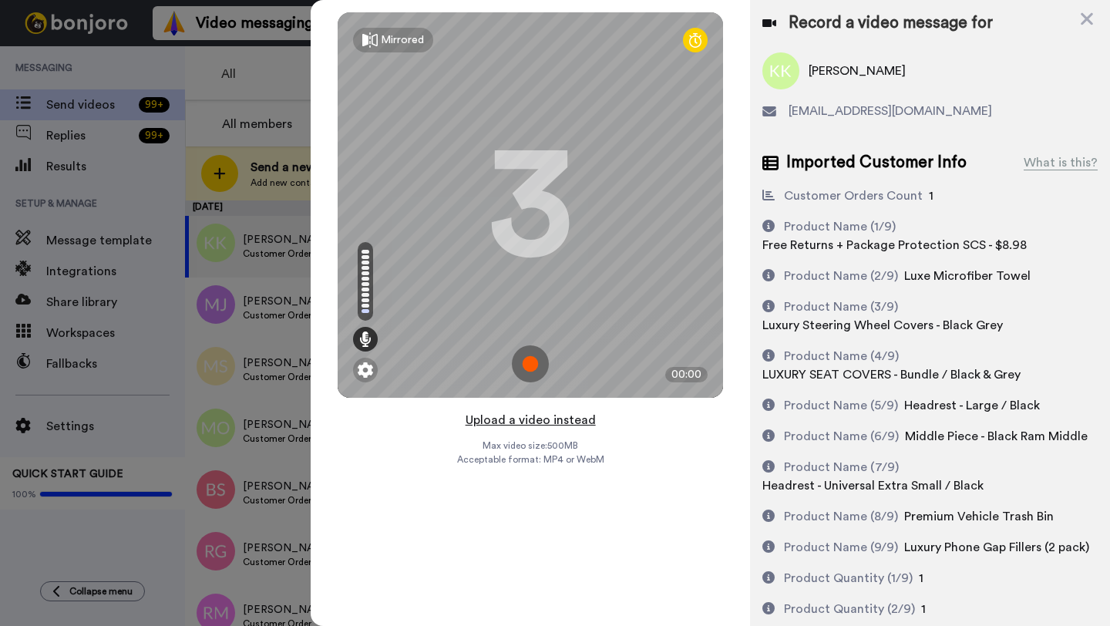
click at [527, 419] on button "Upload a video instead" at bounding box center [531, 420] width 140 height 20
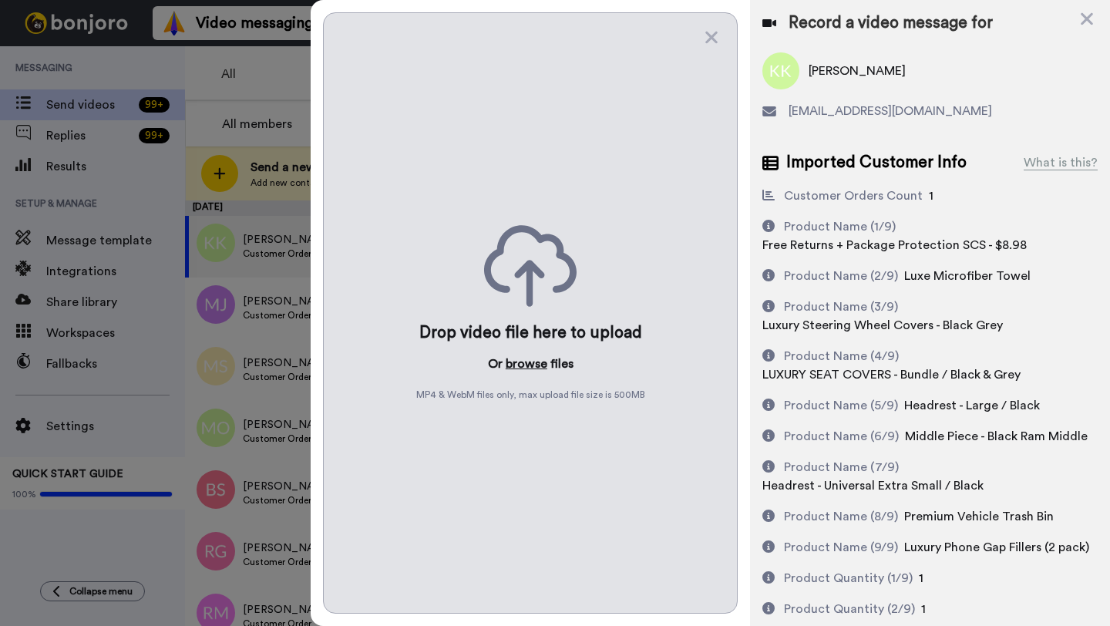
click at [522, 367] on button "browse" at bounding box center [527, 364] width 42 height 19
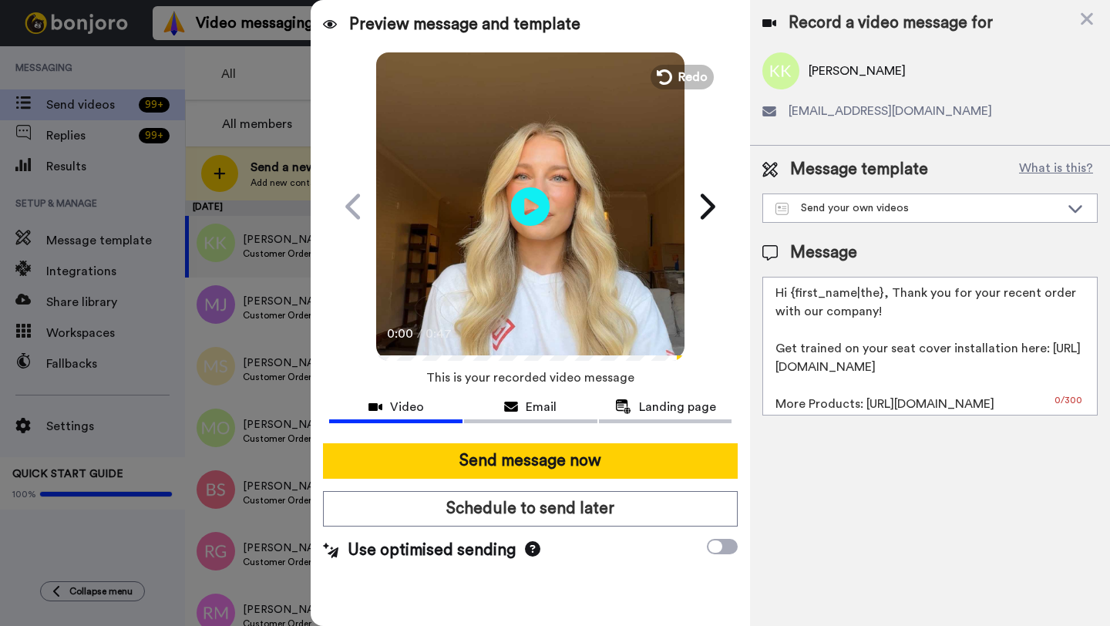
drag, startPoint x: 877, startPoint y: 297, endPoint x: 792, endPoint y: 298, distance: 84.8
click at [792, 298] on textarea "Hi {first_name|the}, Thank you for your recent order with our company! Get trai…" at bounding box center [930, 346] width 335 height 139
paste textarea "Kyle"
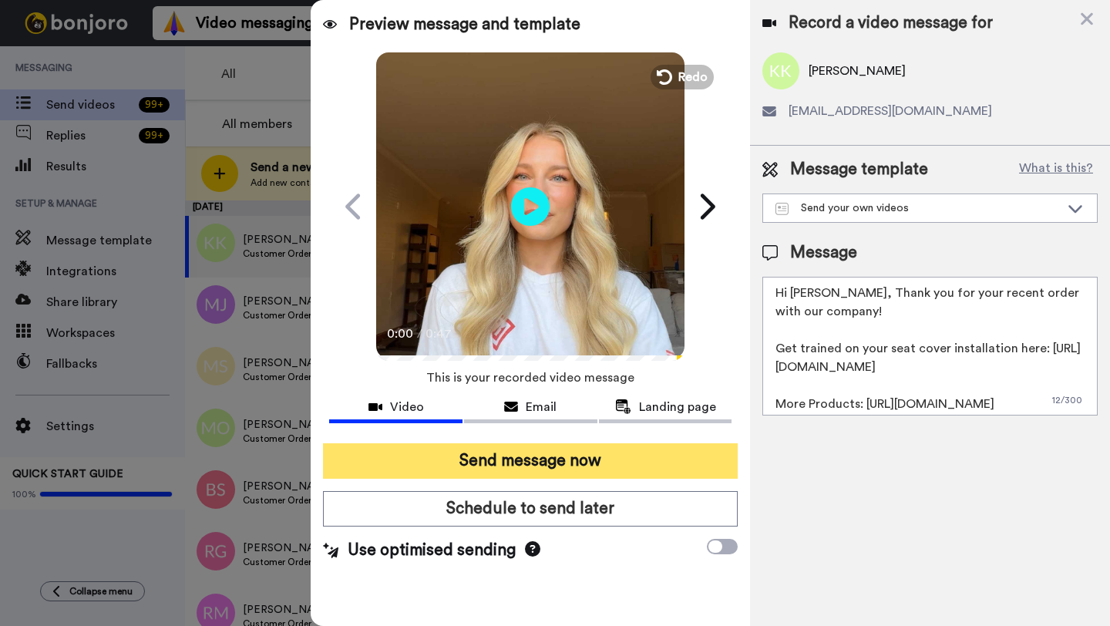
type textarea "Hi Kyle, Thank you for your recent order with our company! Get trained on your …"
click at [612, 455] on button "Send message now" at bounding box center [530, 460] width 415 height 35
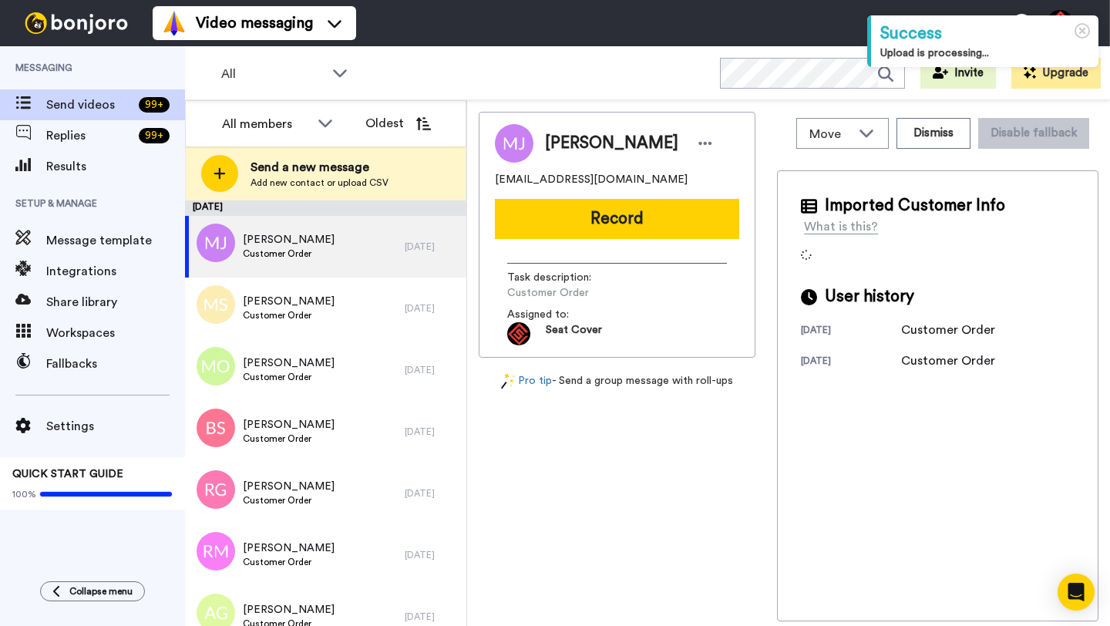
click at [559, 143] on span "Michael J Tufo" at bounding box center [611, 143] width 133 height 23
copy span "Michael"
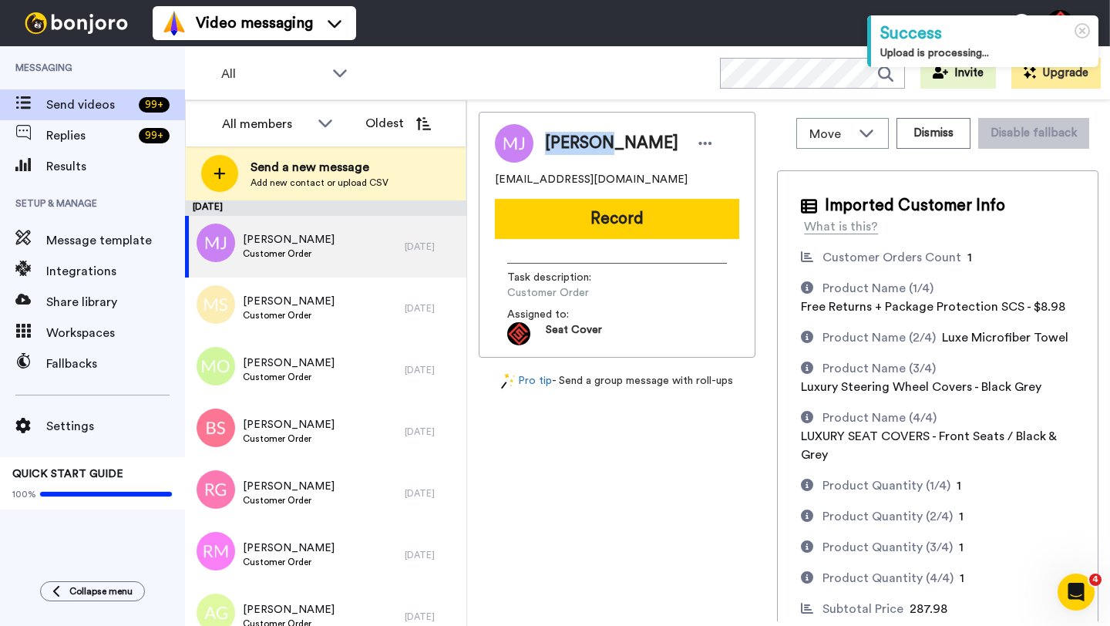
click at [574, 217] on button "Record" at bounding box center [617, 219] width 244 height 40
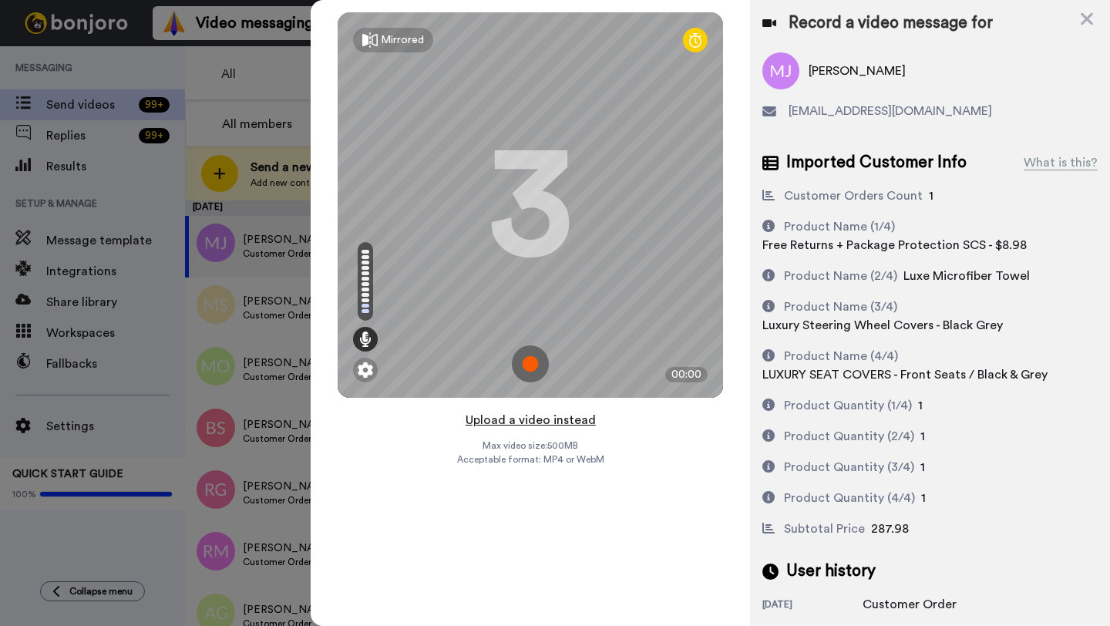
click at [523, 423] on button "Upload a video instead" at bounding box center [531, 420] width 140 height 20
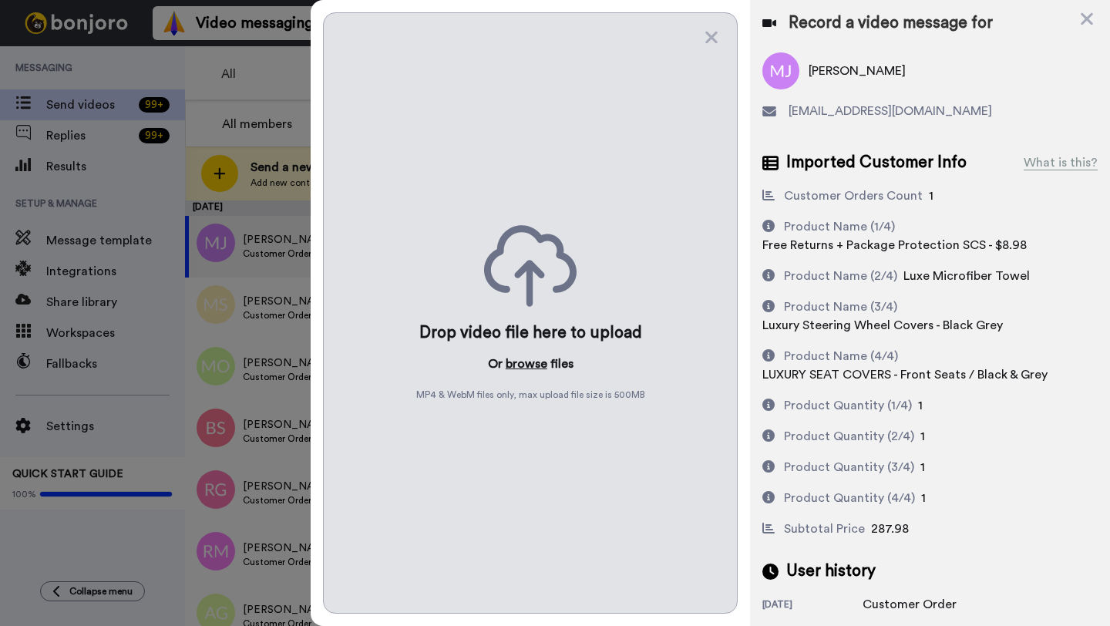
click at [527, 369] on button "browse" at bounding box center [527, 364] width 42 height 19
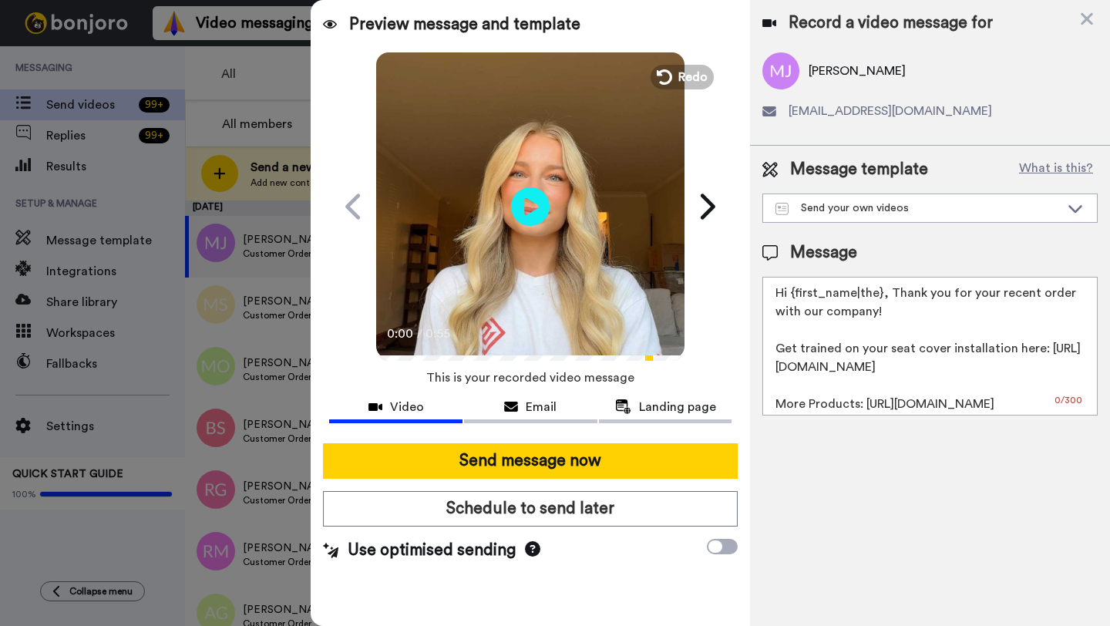
drag, startPoint x: 881, startPoint y: 298, endPoint x: 791, endPoint y: 298, distance: 90.2
click at [791, 298] on textarea "Hi {first_name|the}, Thank you for your recent order with our company! Get trai…" at bounding box center [930, 346] width 335 height 139
paste textarea "Michael"
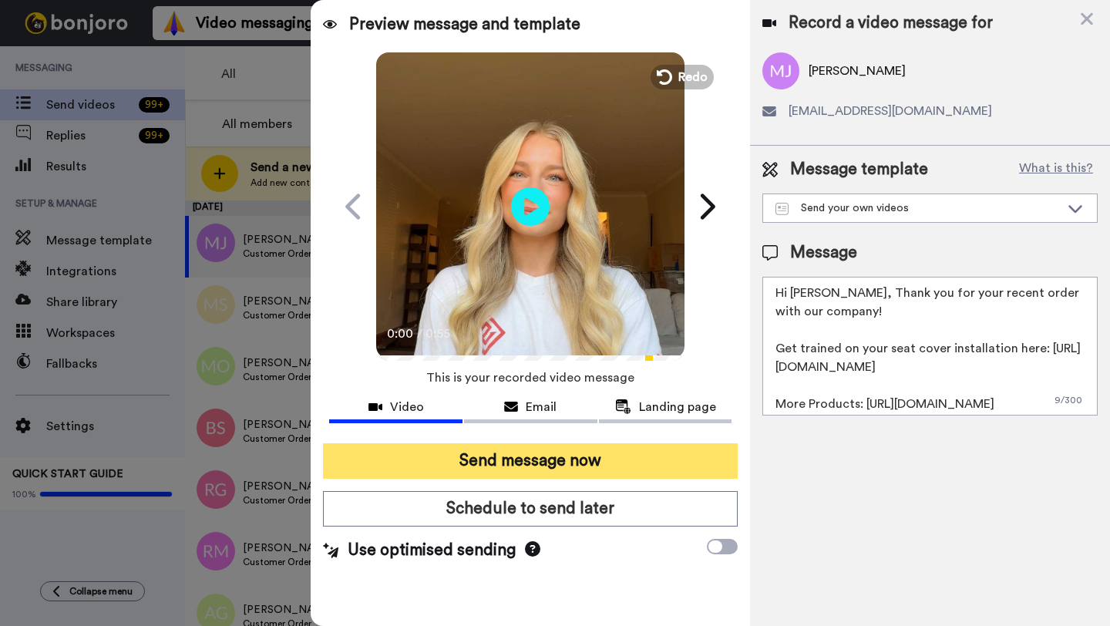
type textarea "Hi Michael, Thank you for your recent order with our company! Get trained on yo…"
click at [614, 463] on button "Send message now" at bounding box center [530, 460] width 415 height 35
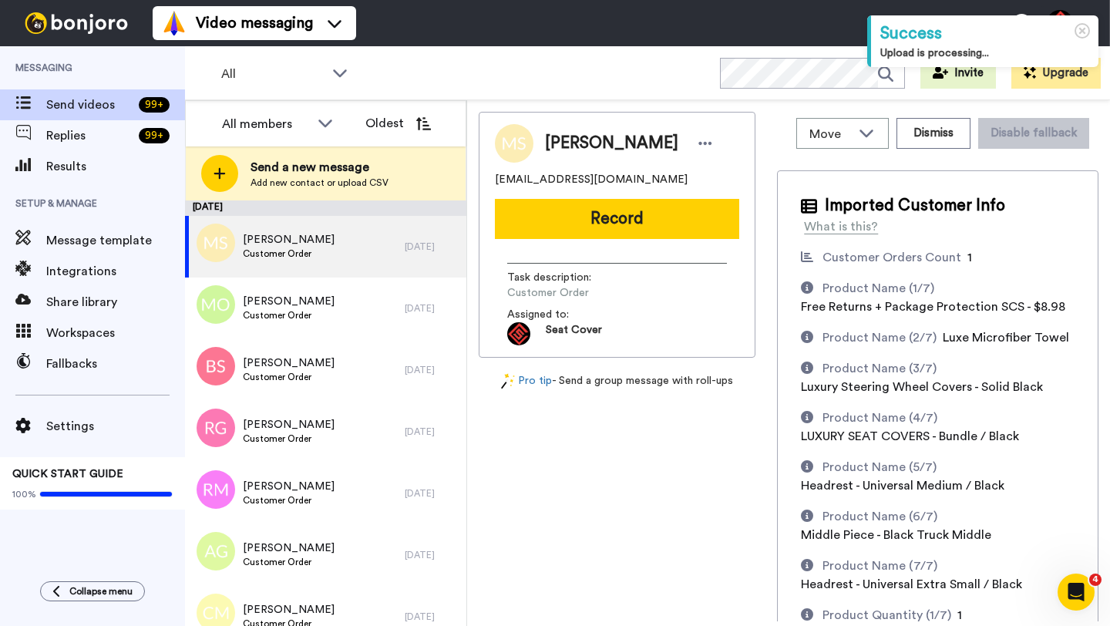
click at [567, 150] on span "[PERSON_NAME]" at bounding box center [611, 143] width 133 height 23
copy span "Mark"
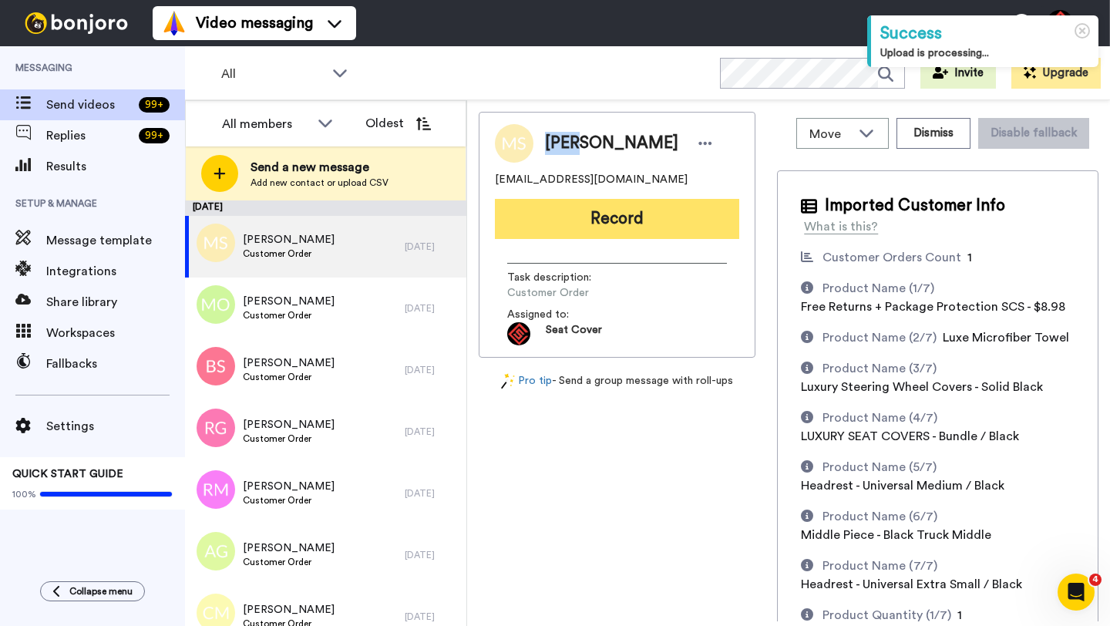
click at [577, 220] on button "Record" at bounding box center [617, 219] width 244 height 40
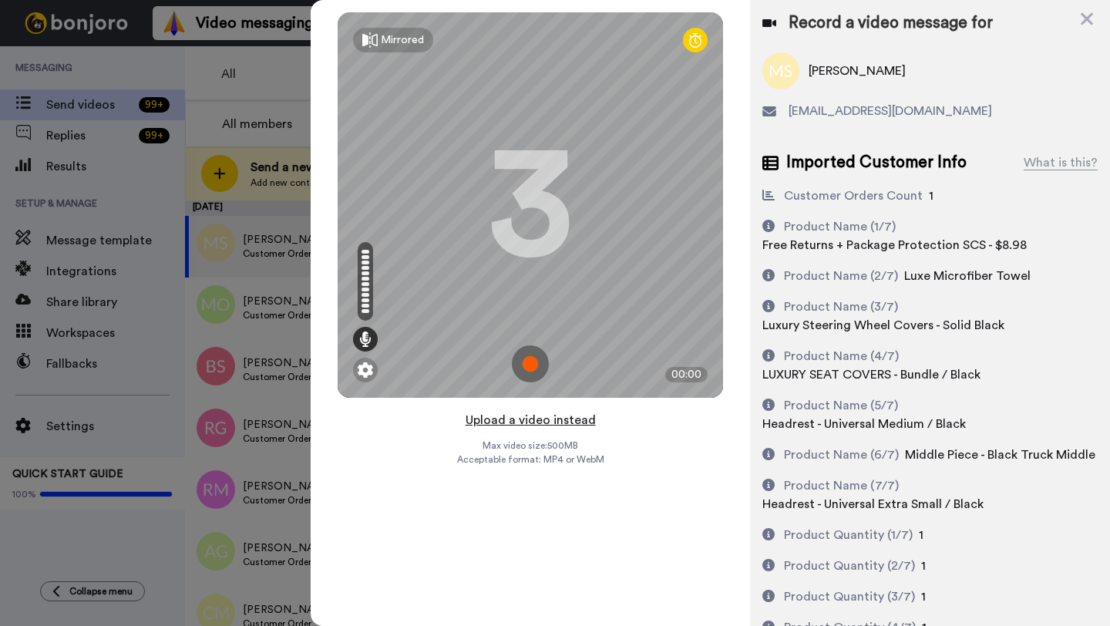
click at [519, 419] on button "Upload a video instead" at bounding box center [531, 420] width 140 height 20
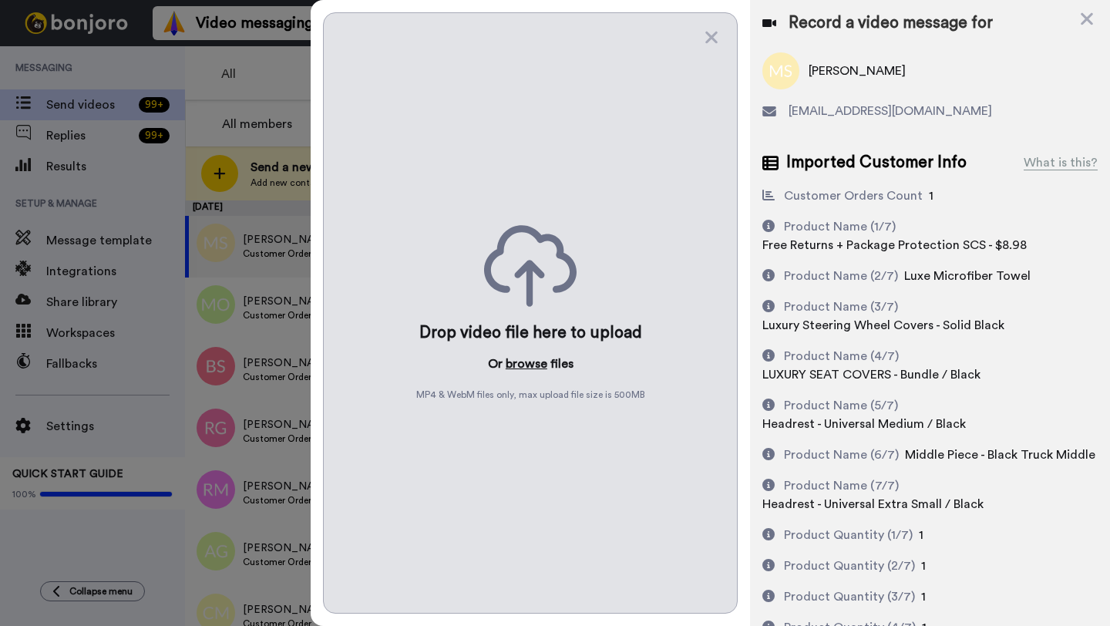
click at [519, 359] on button "browse" at bounding box center [527, 364] width 42 height 19
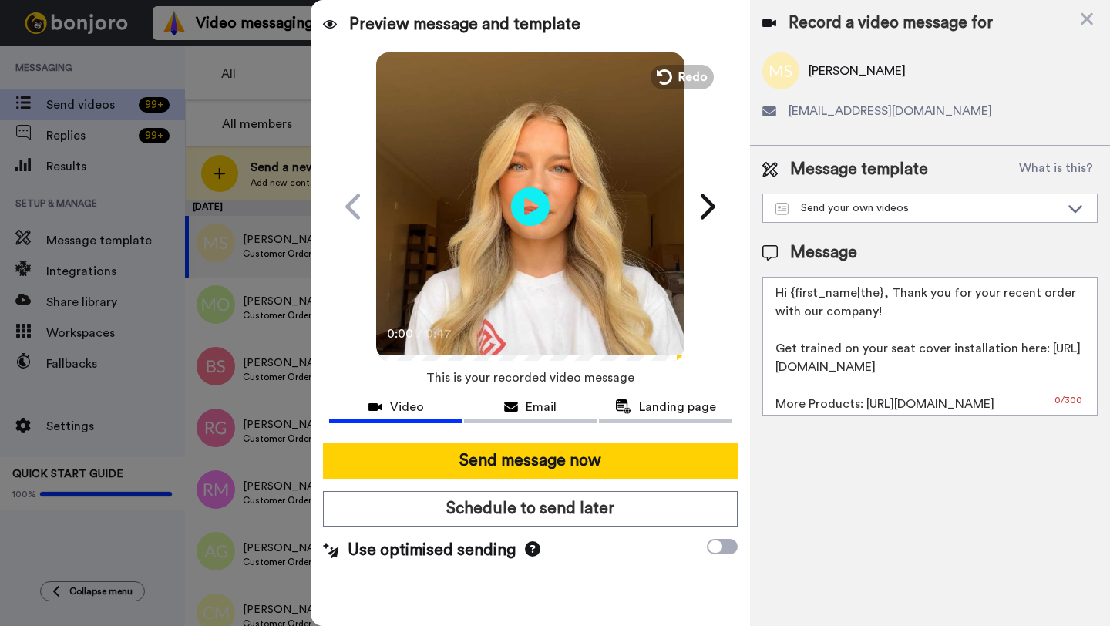
drag, startPoint x: 881, startPoint y: 296, endPoint x: 796, endPoint y: 295, distance: 85.6
click at [796, 295] on textarea "Hi {first_name|the}, Thank you for your recent order with our company! Get trai…" at bounding box center [930, 346] width 335 height 139
paste textarea "Mark"
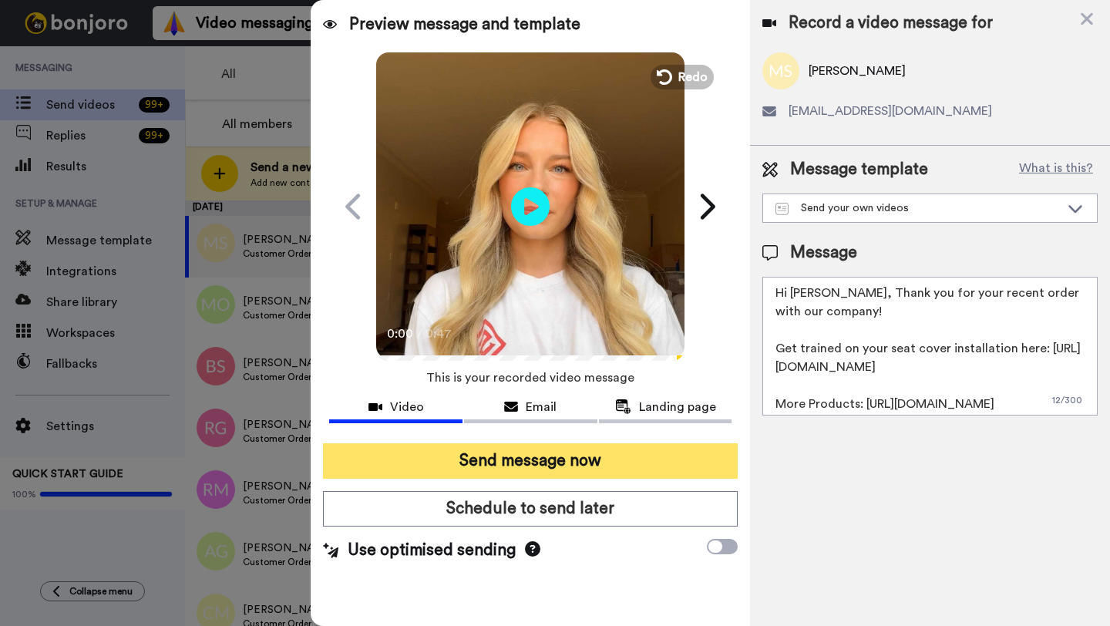
type textarea "Hi [PERSON_NAME], Thank you for your recent order with our company! Get trained…"
click at [576, 464] on button "Send message now" at bounding box center [530, 460] width 415 height 35
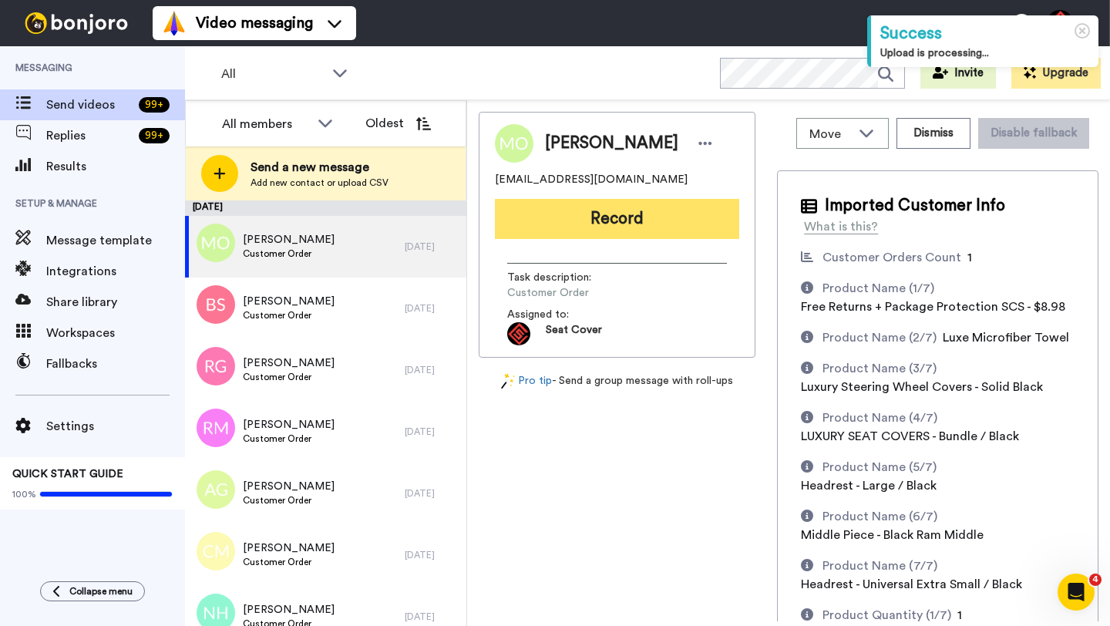
click at [575, 223] on button "Record" at bounding box center [617, 219] width 244 height 40
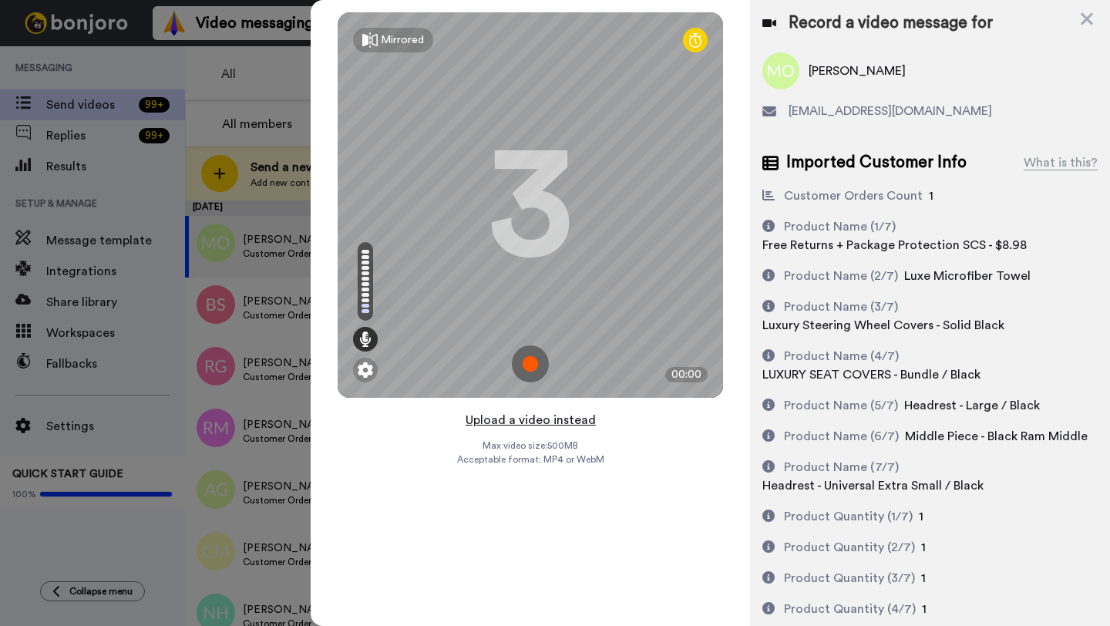
click at [511, 419] on button "Upload a video instead" at bounding box center [531, 420] width 140 height 20
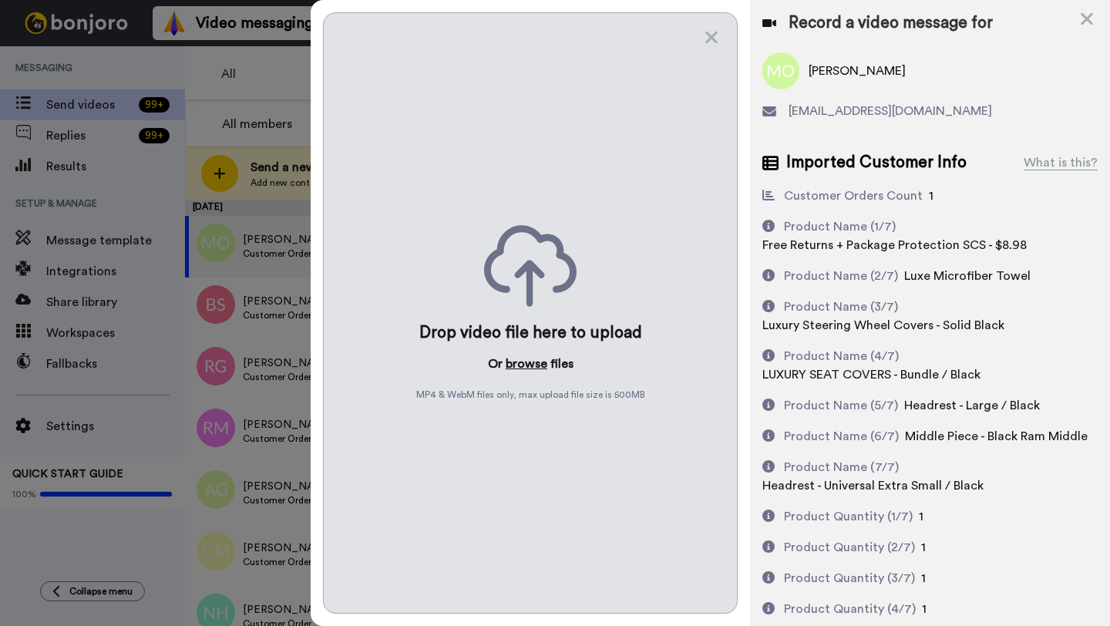
click at [513, 366] on button "browse" at bounding box center [527, 364] width 42 height 19
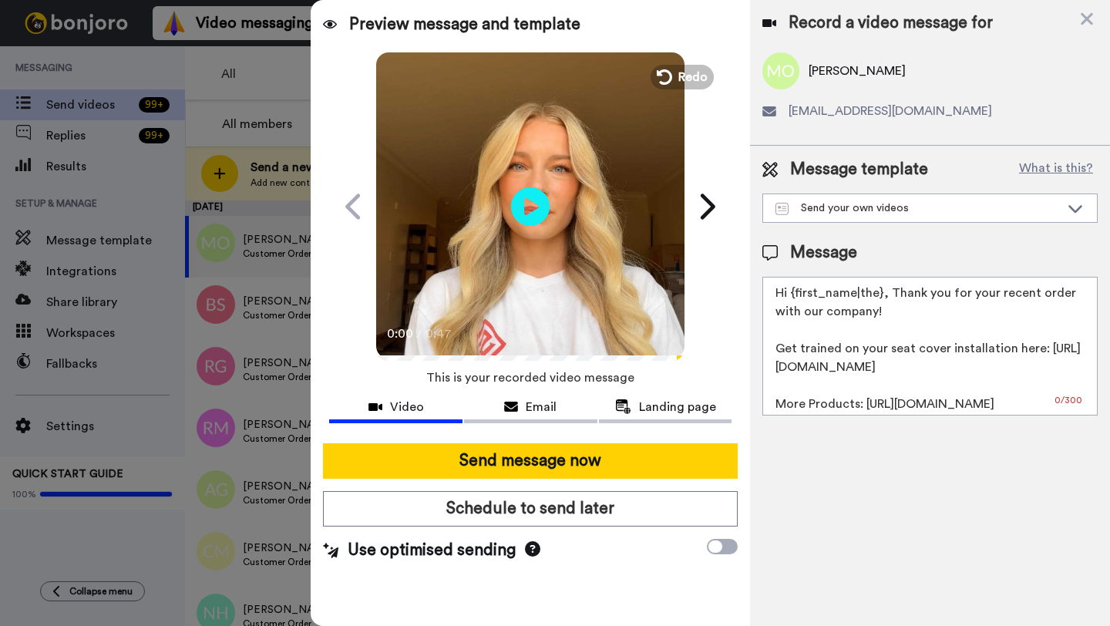
drag, startPoint x: 880, startPoint y: 297, endPoint x: 787, endPoint y: 298, distance: 93.3
click at [787, 298] on textarea "Hi {first_name|the}, Thank you for your recent order with our company! Get trai…" at bounding box center [930, 346] width 335 height 139
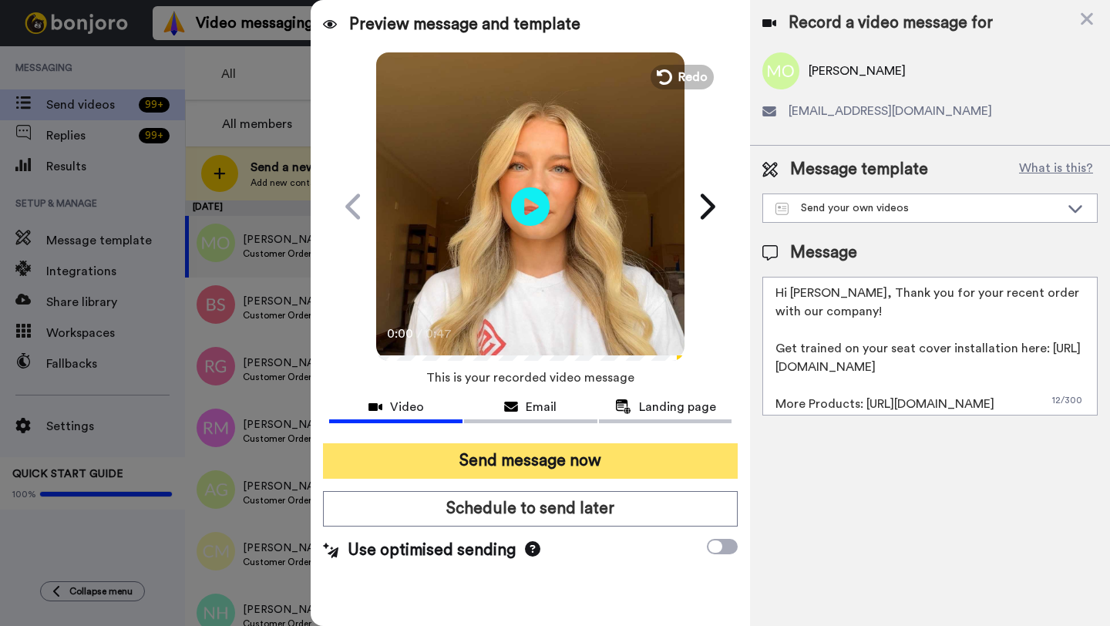
type textarea "Hi Mark, Thank you for your recent order with our company! Get trained on your …"
click at [536, 472] on button "Send message now" at bounding box center [530, 460] width 415 height 35
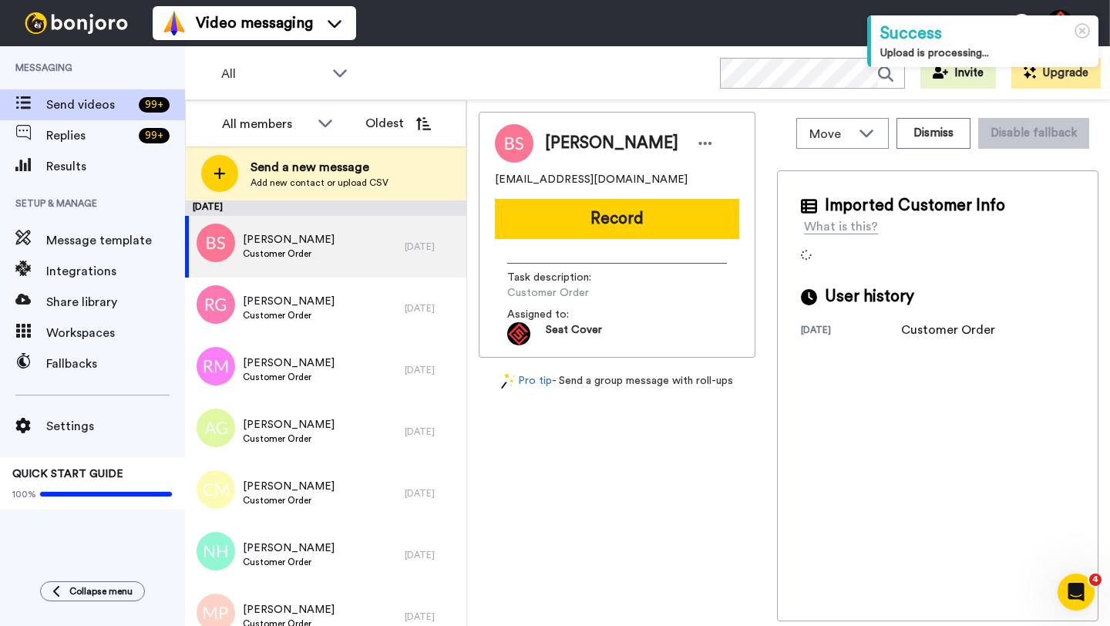
click at [554, 144] on span "[PERSON_NAME]" at bounding box center [611, 143] width 133 height 23
copy span "[PERSON_NAME]"
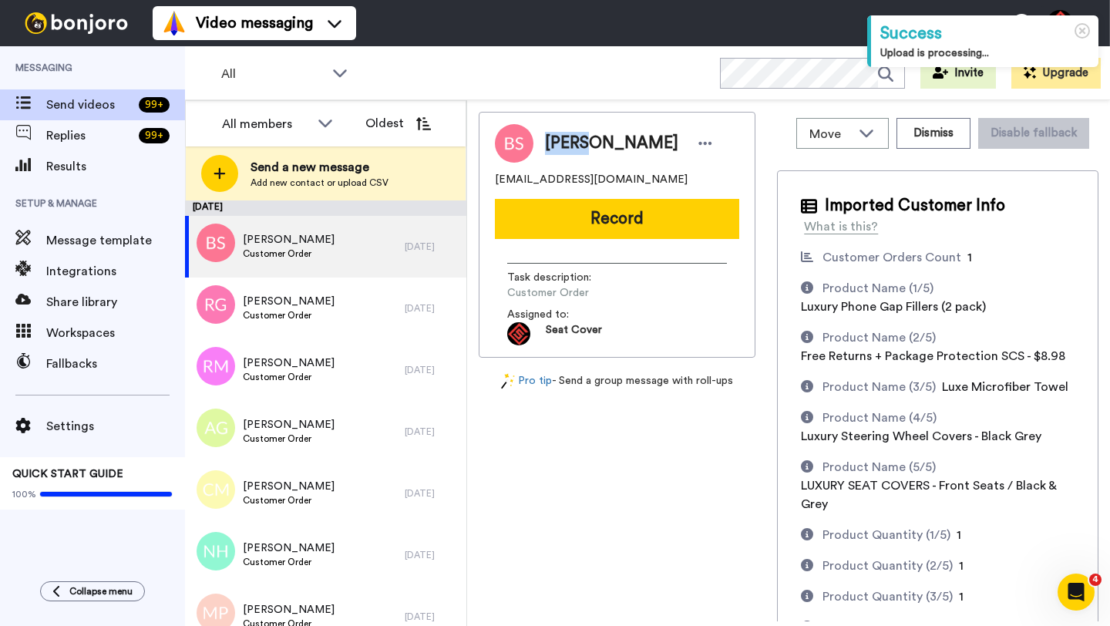
click at [569, 227] on button "Record" at bounding box center [617, 219] width 244 height 40
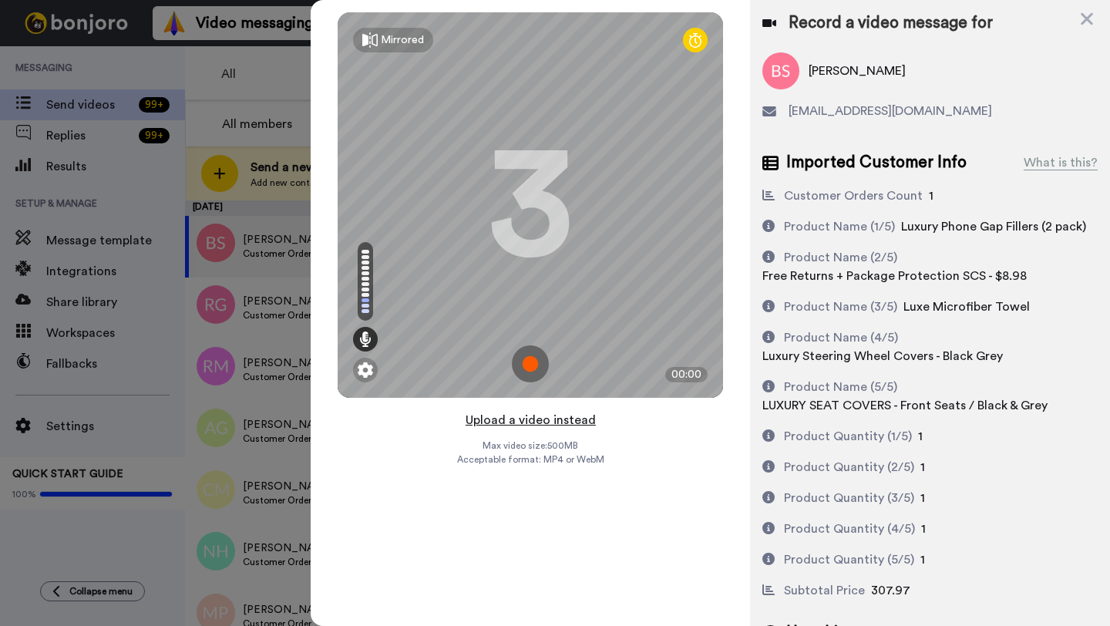
click at [510, 417] on button "Upload a video instead" at bounding box center [531, 420] width 140 height 20
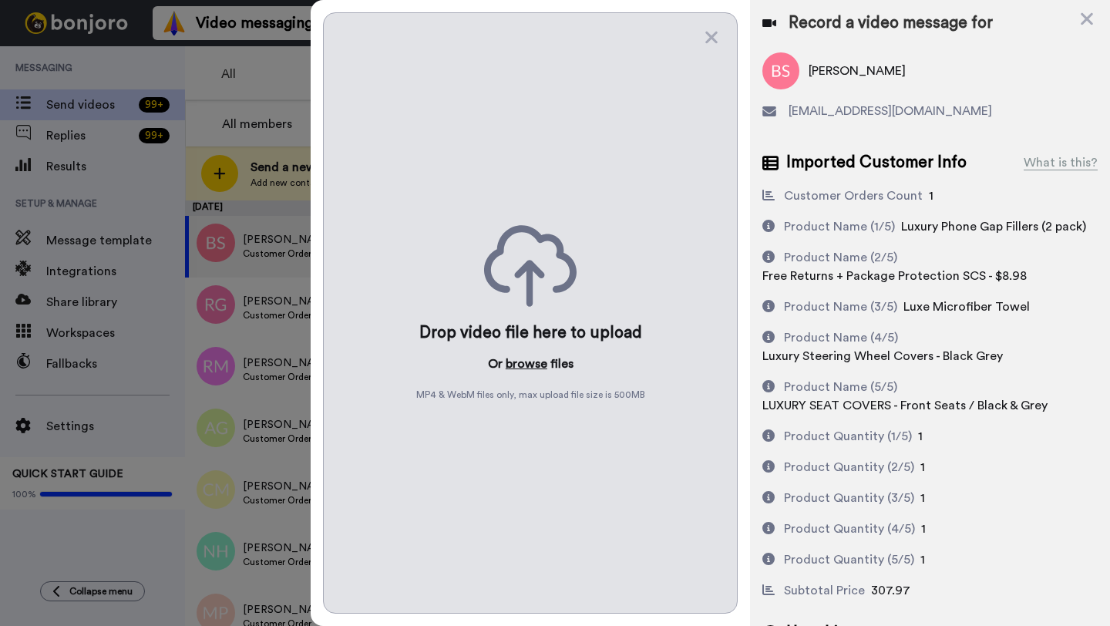
click at [518, 360] on button "browse" at bounding box center [527, 364] width 42 height 19
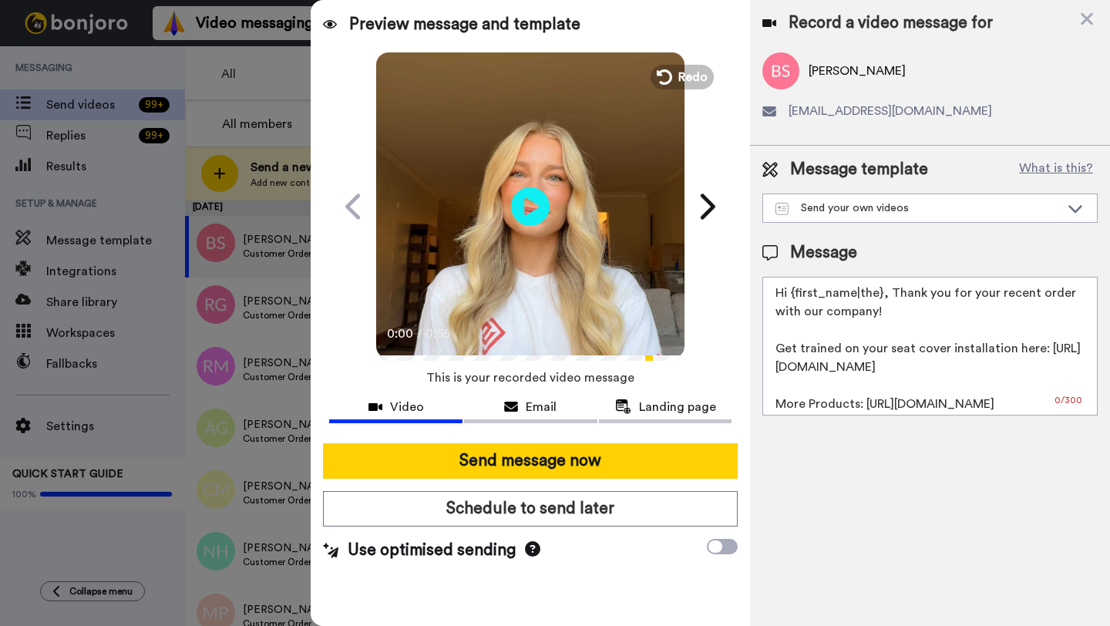
drag, startPoint x: 879, startPoint y: 298, endPoint x: 789, endPoint y: 299, distance: 89.4
click at [789, 299] on textarea "Hi {first_name|the}, Thank you for your recent order with our company! Get trai…" at bounding box center [930, 346] width 335 height 139
paste textarea "[PERSON_NAME]"
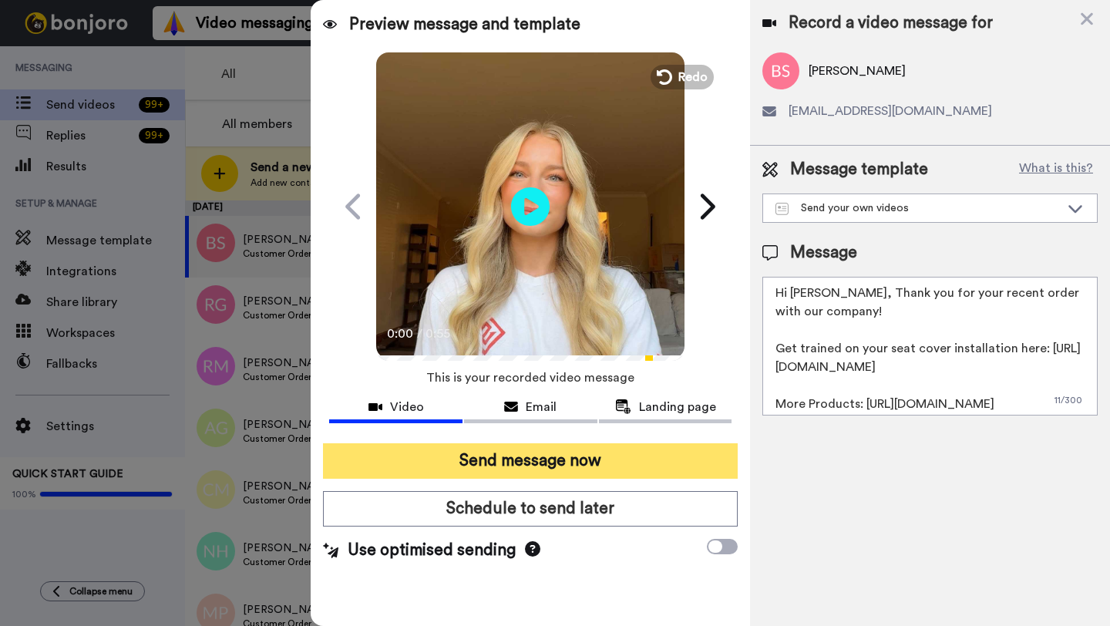
type textarea "Hi [PERSON_NAME], Thank you for your recent order with our company! Get trained…"
click at [585, 471] on button "Send message now" at bounding box center [530, 460] width 415 height 35
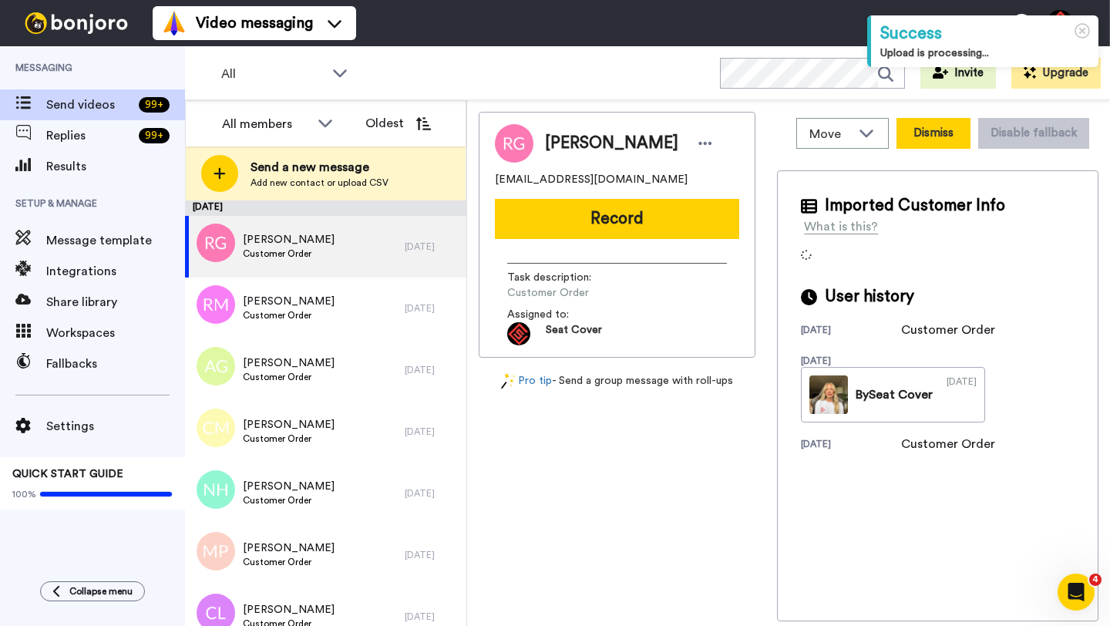
click at [928, 134] on button "Dismiss" at bounding box center [934, 133] width 74 height 31
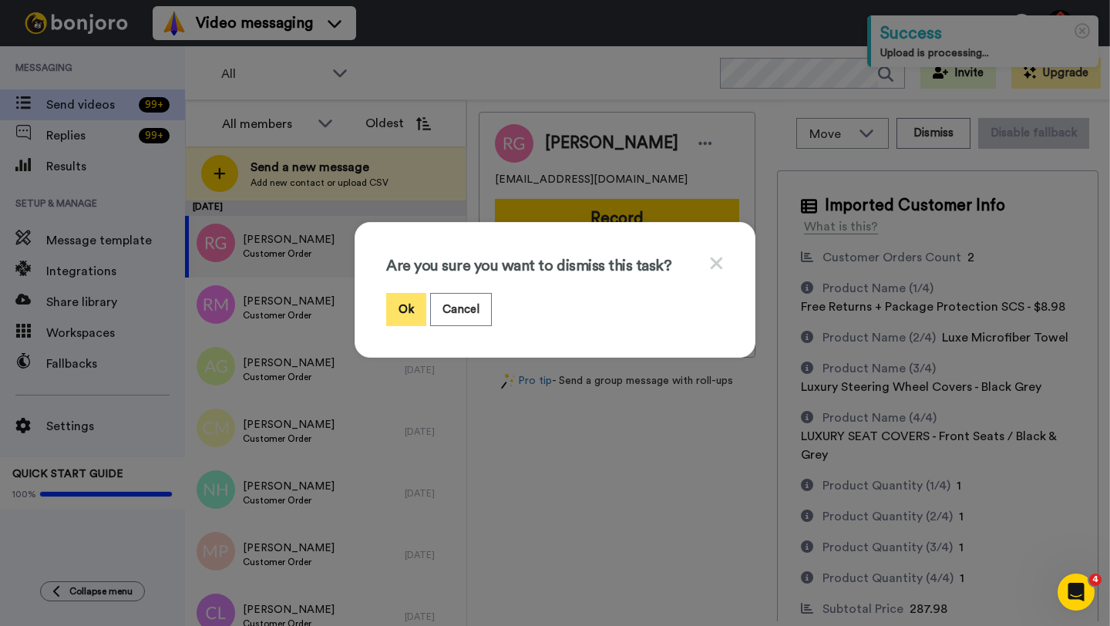
click at [412, 306] on button "Ok" at bounding box center [406, 309] width 40 height 33
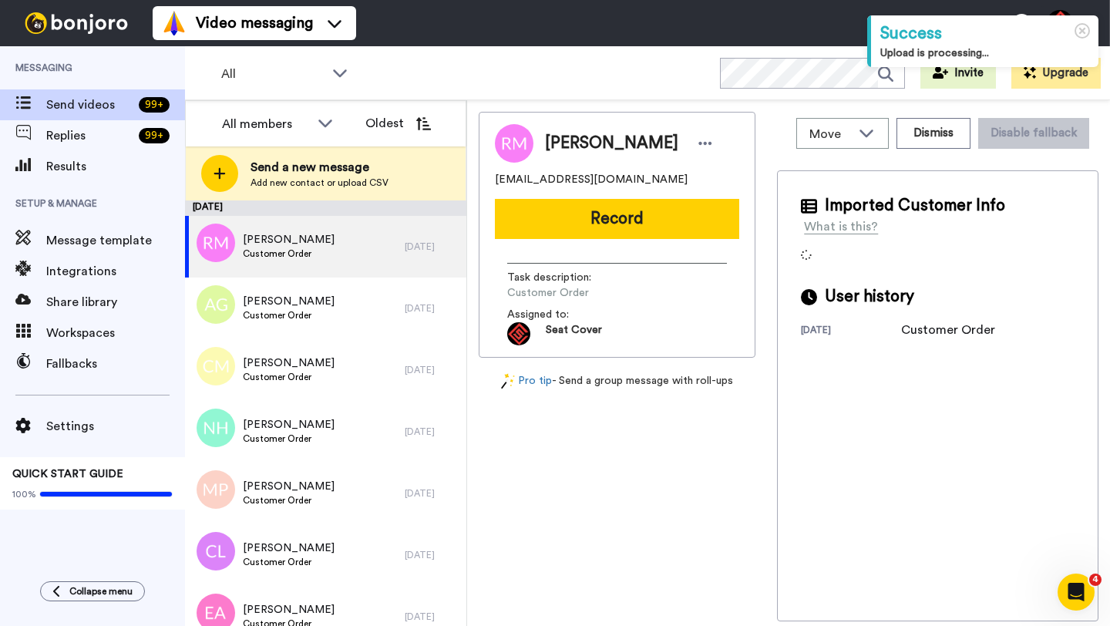
click at [557, 142] on span "Ryan M Guth" at bounding box center [611, 143] width 133 height 23
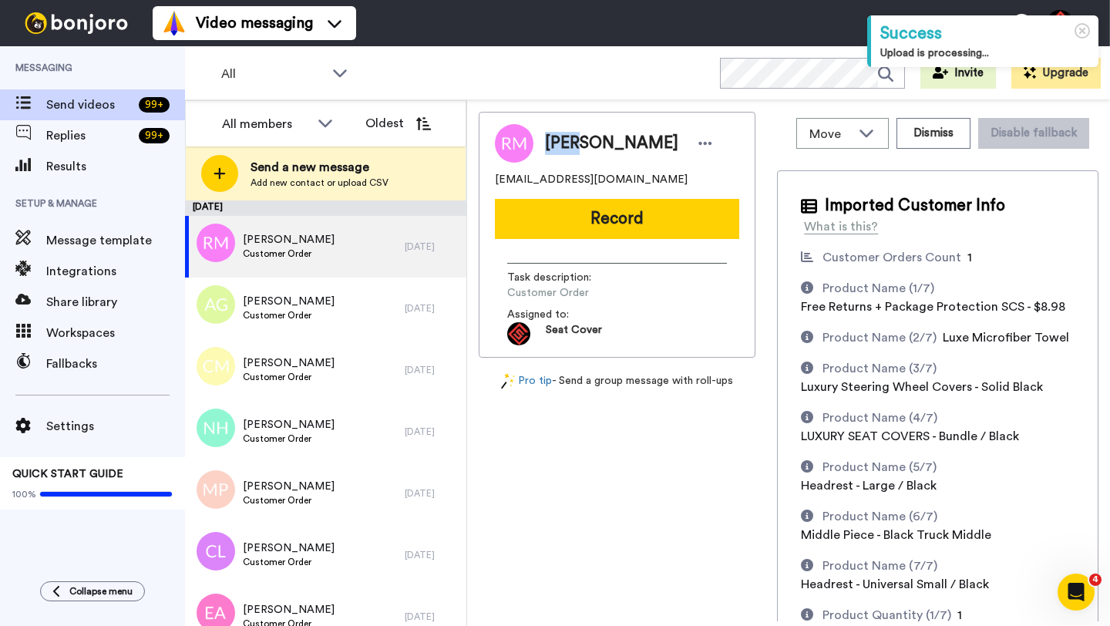
copy span "Ryan"
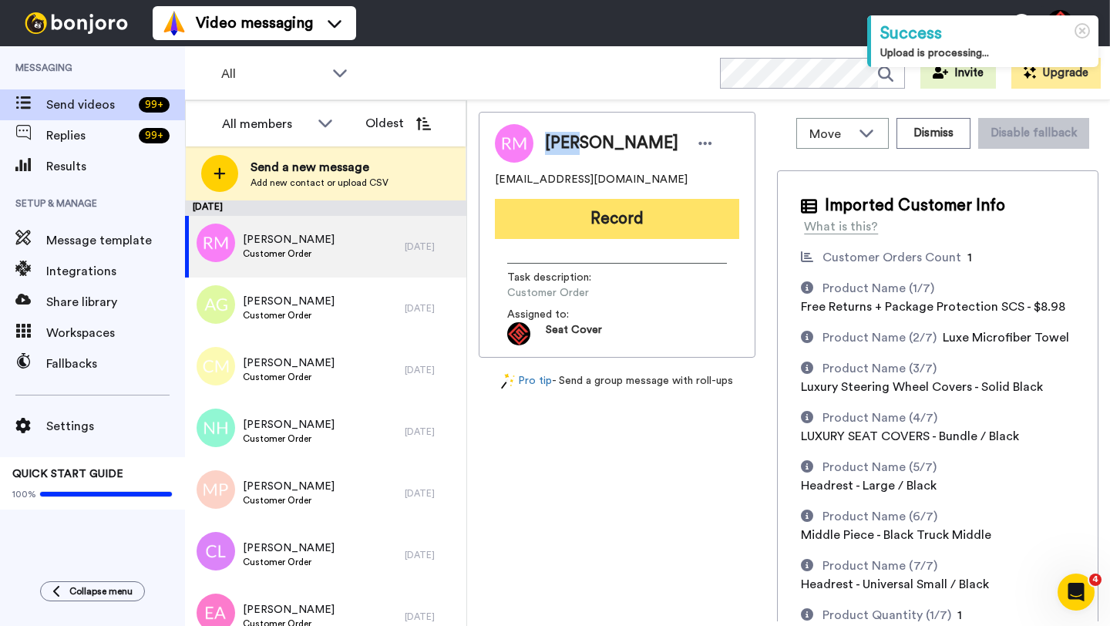
click at [561, 223] on button "Record" at bounding box center [617, 219] width 244 height 40
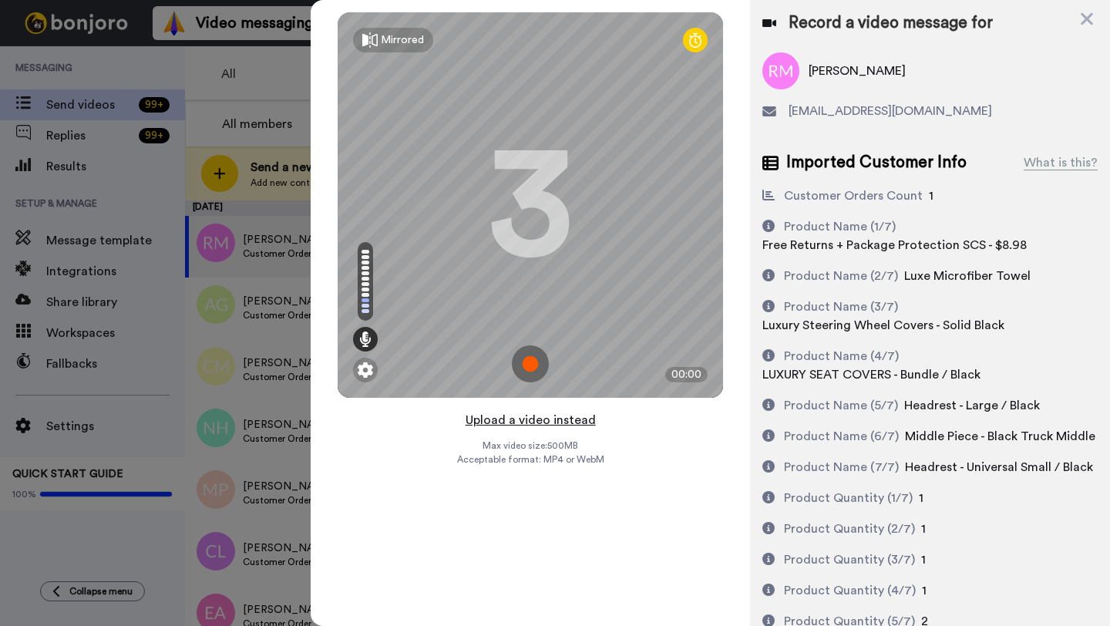
click at [507, 419] on button "Upload a video instead" at bounding box center [531, 420] width 140 height 20
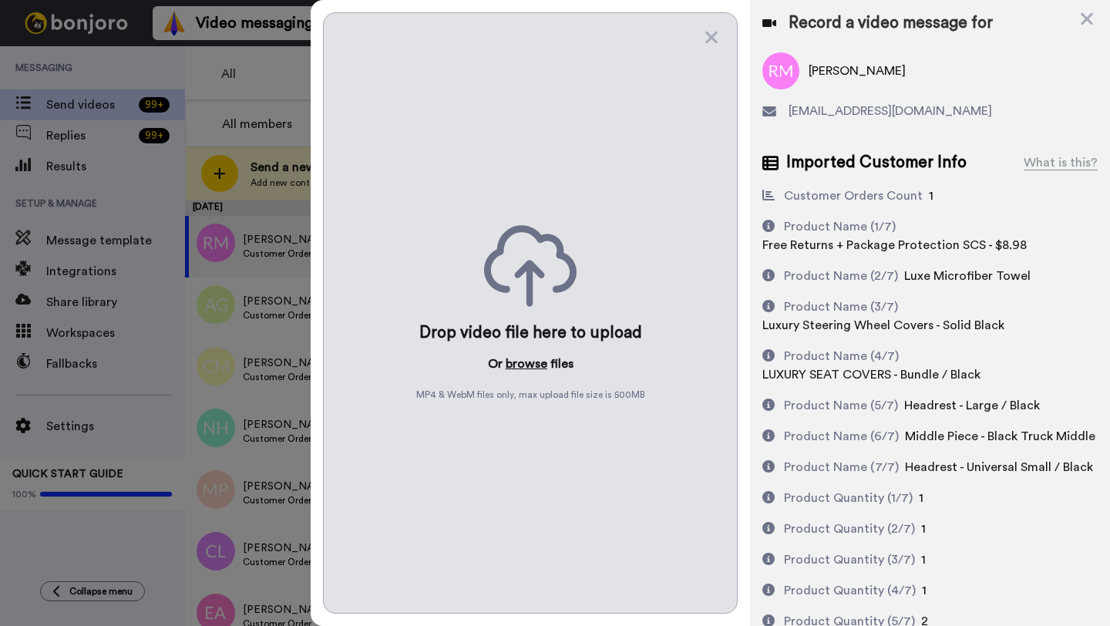
click at [512, 362] on button "browse" at bounding box center [527, 364] width 42 height 19
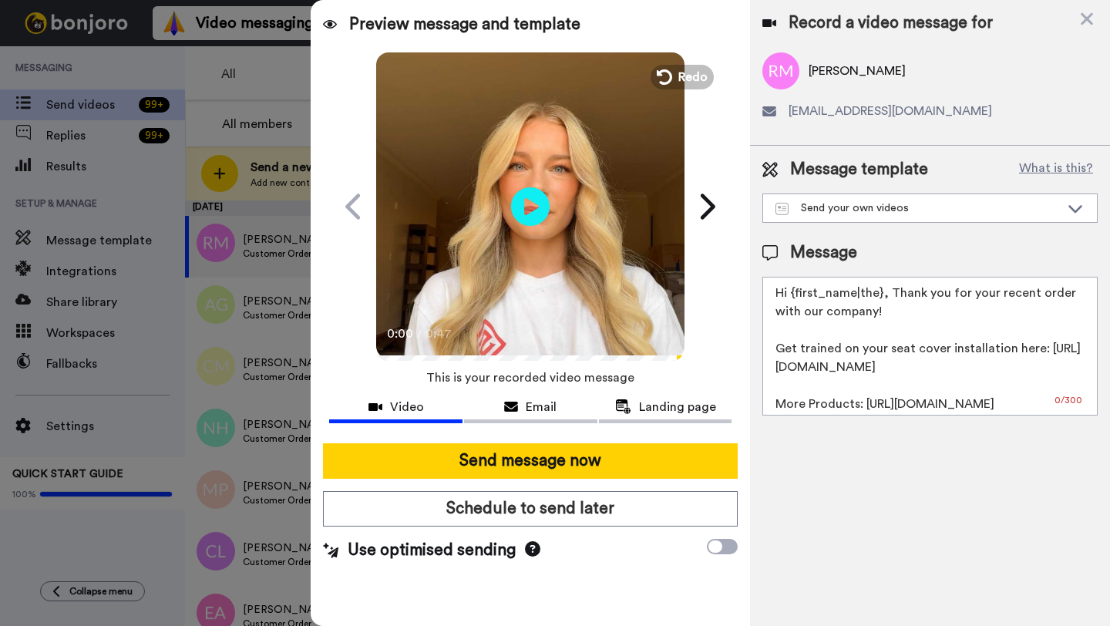
drag, startPoint x: 880, startPoint y: 297, endPoint x: 800, endPoint y: 298, distance: 81.0
click at [800, 298] on textarea "Hi {first_name|the}, Thank you for your recent order with our company! Get trai…" at bounding box center [930, 346] width 335 height 139
paste textarea "Ryan"
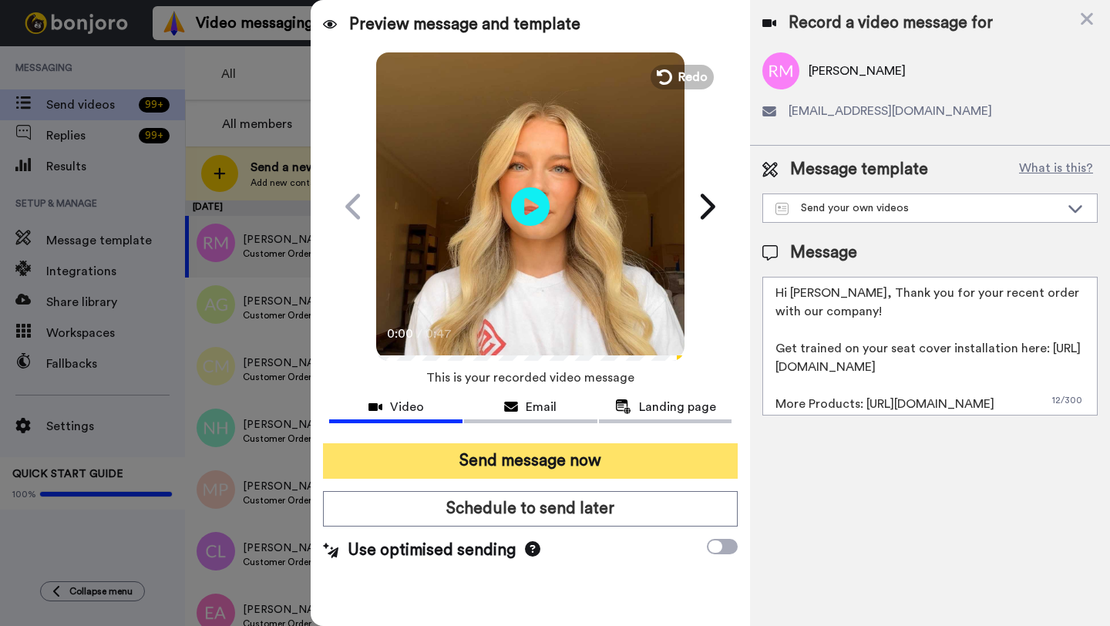
type textarea "Hi Ryan, Thank you for your recent order with our company! Get trained on your …"
click at [571, 470] on button "Send message now" at bounding box center [530, 460] width 415 height 35
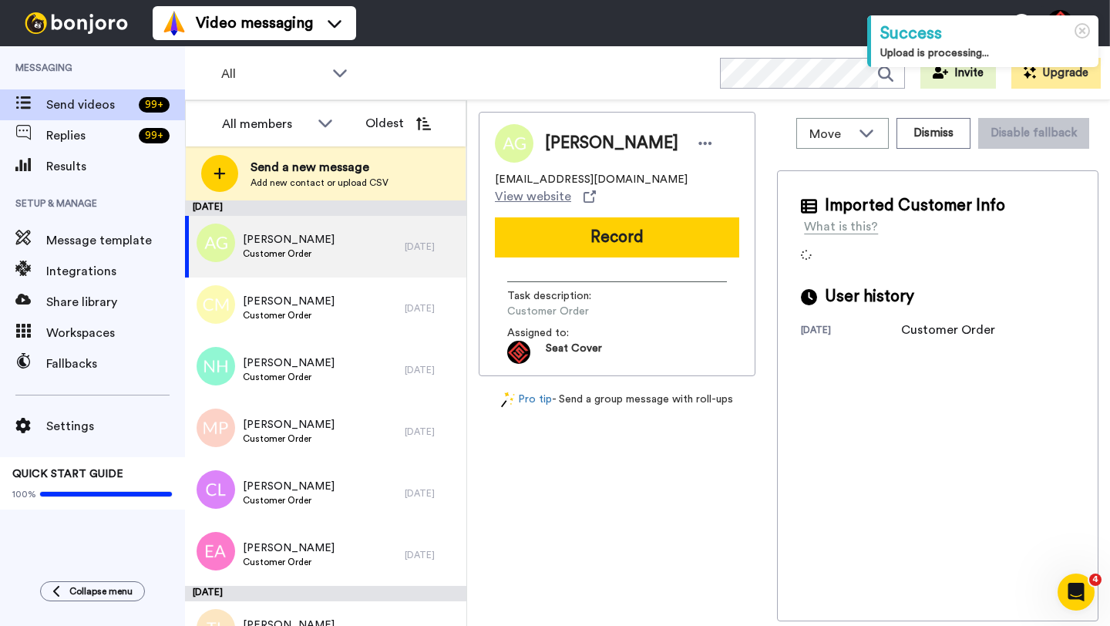
click at [571, 143] on span "[PERSON_NAME]" at bounding box center [611, 143] width 133 height 23
copy span "[PERSON_NAME]"
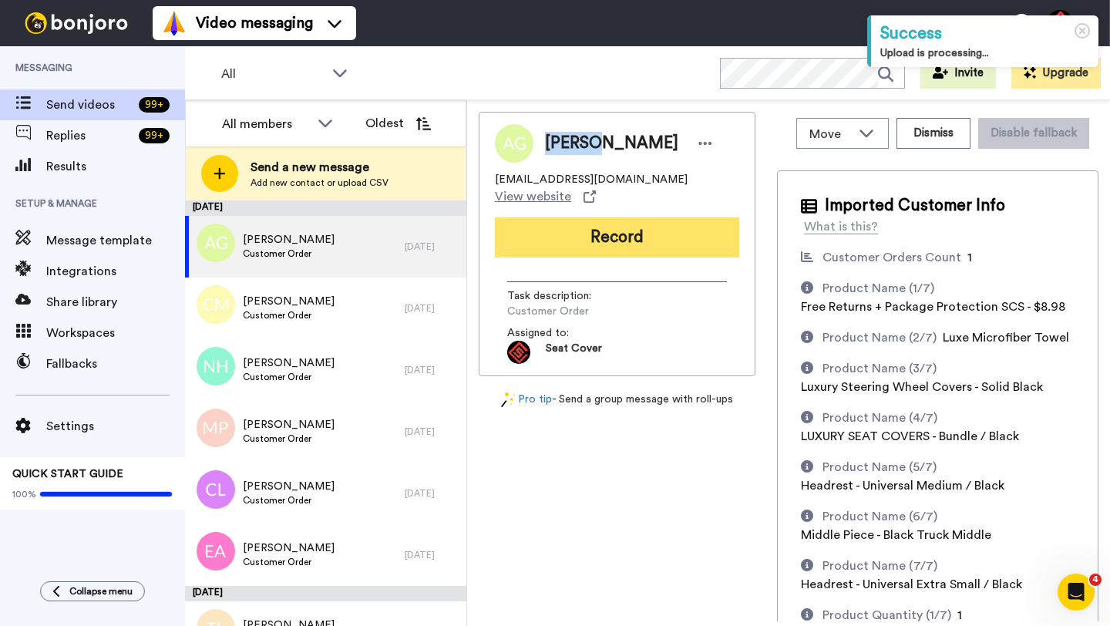
click at [610, 233] on button "Record" at bounding box center [617, 237] width 244 height 40
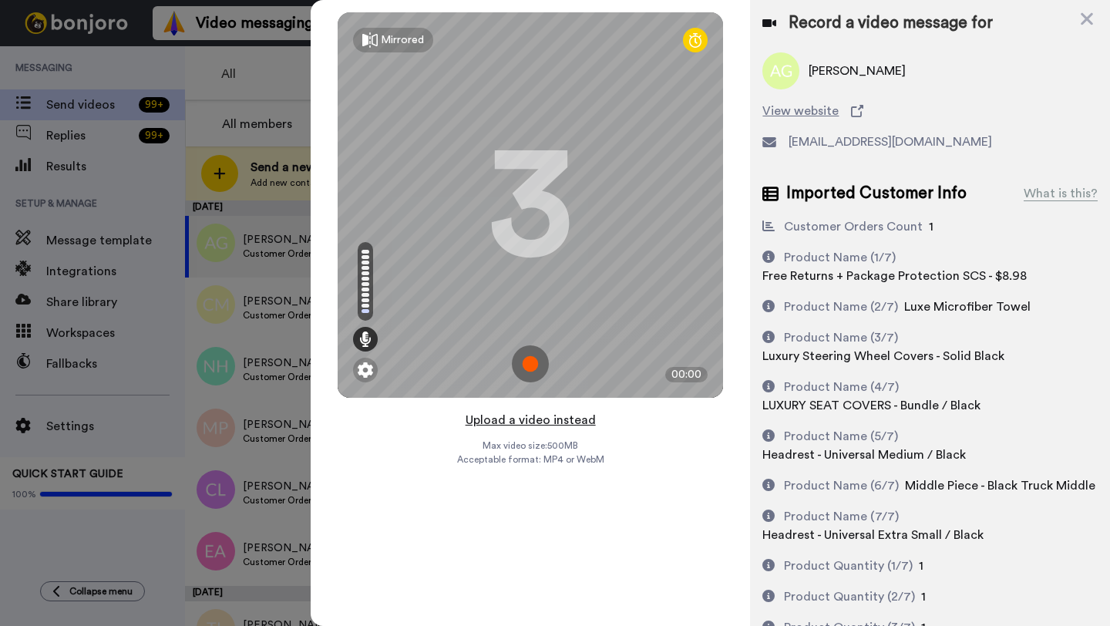
click at [513, 423] on button "Upload a video instead" at bounding box center [531, 420] width 140 height 20
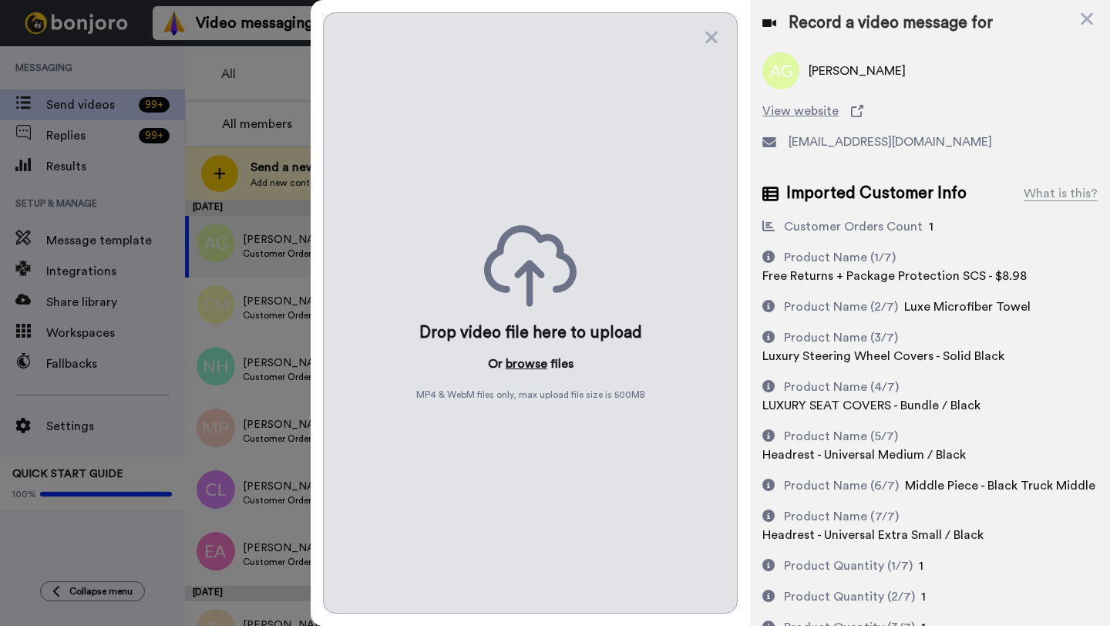
click at [517, 369] on button "browse" at bounding box center [527, 364] width 42 height 19
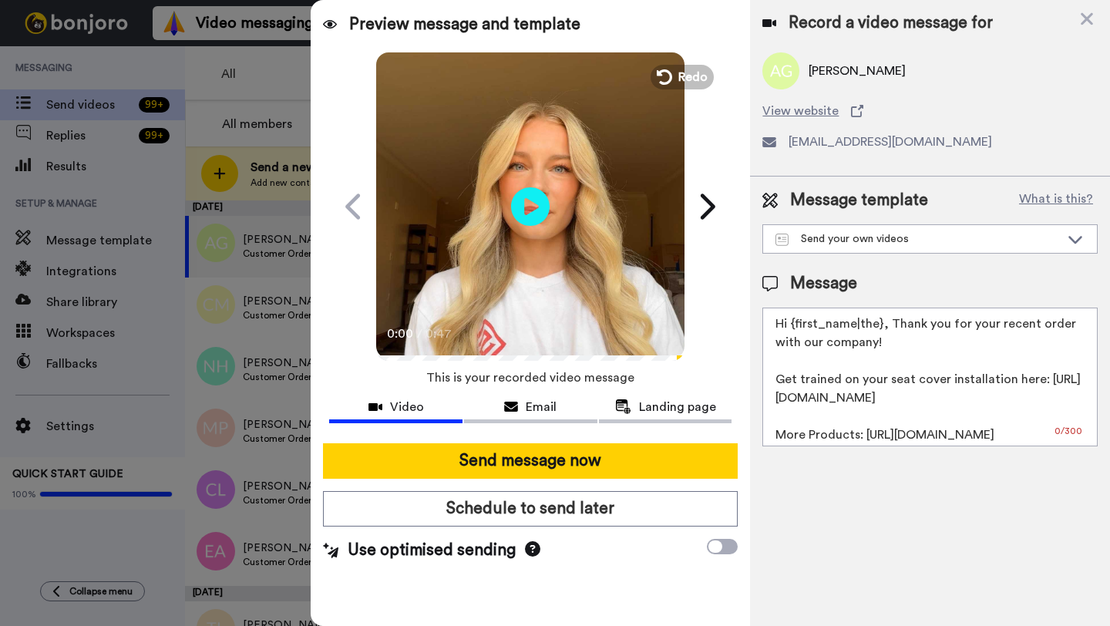
drag, startPoint x: 880, startPoint y: 328, endPoint x: 793, endPoint y: 326, distance: 87.1
click at [793, 326] on textarea "Hi {first_name|the}, Thank you for your recent order with our company! Get trai…" at bounding box center [930, 377] width 335 height 139
paste textarea "Andres"
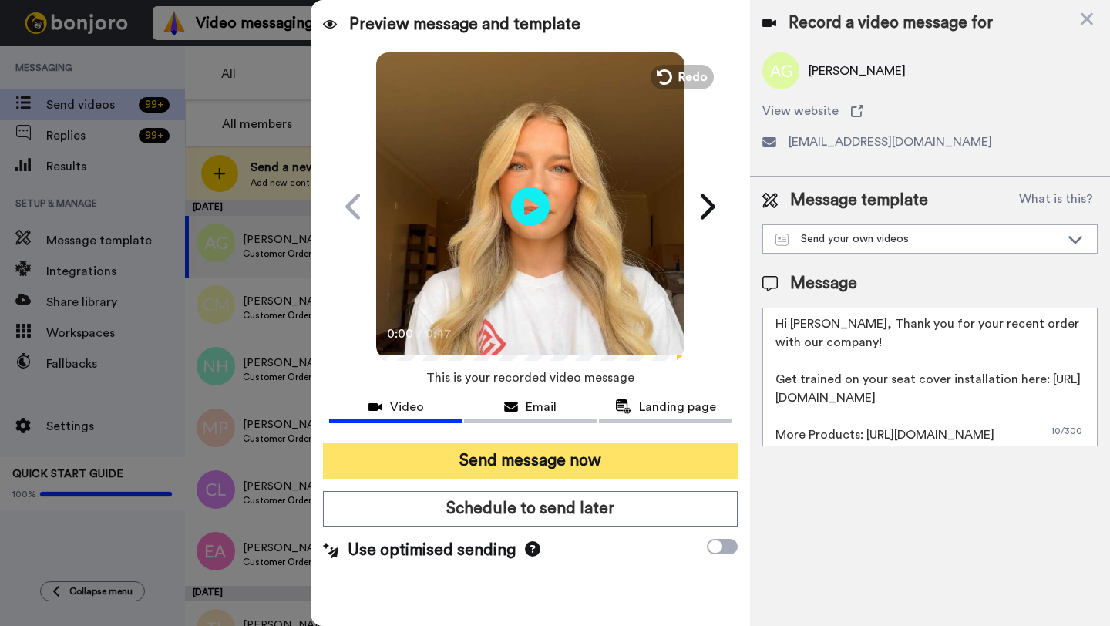
type textarea "Hi Andres, Thank you for your recent order with our company! Get trained on you…"
click at [558, 463] on button "Send message now" at bounding box center [530, 460] width 415 height 35
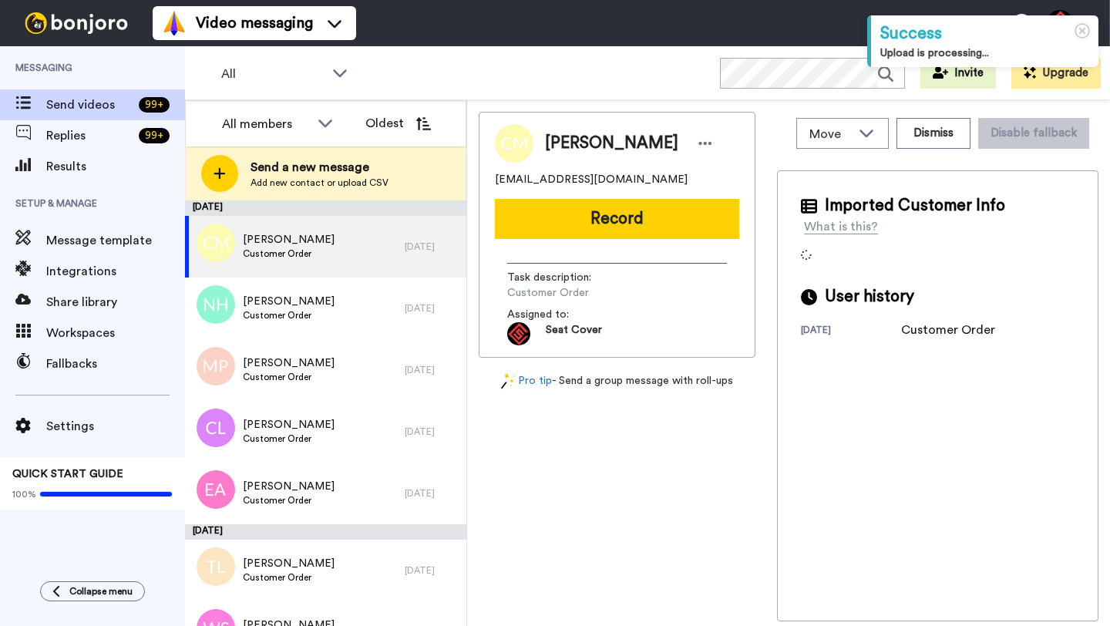
click at [563, 138] on span "Christina Murschel" at bounding box center [611, 143] width 133 height 23
copy span "Christina"
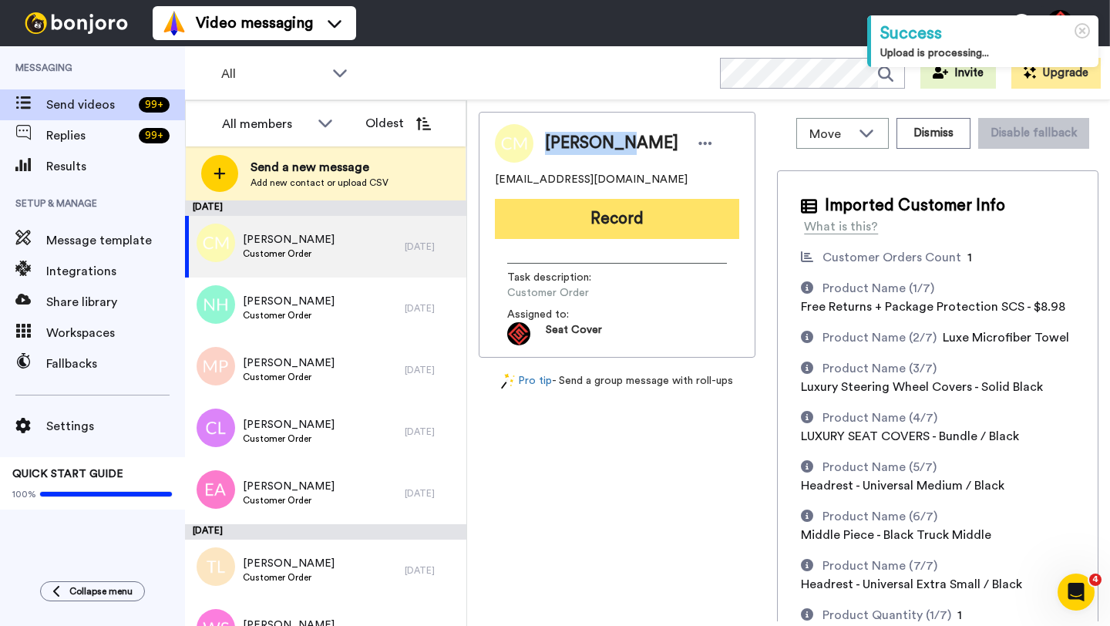
click at [582, 220] on button "Record" at bounding box center [617, 219] width 244 height 40
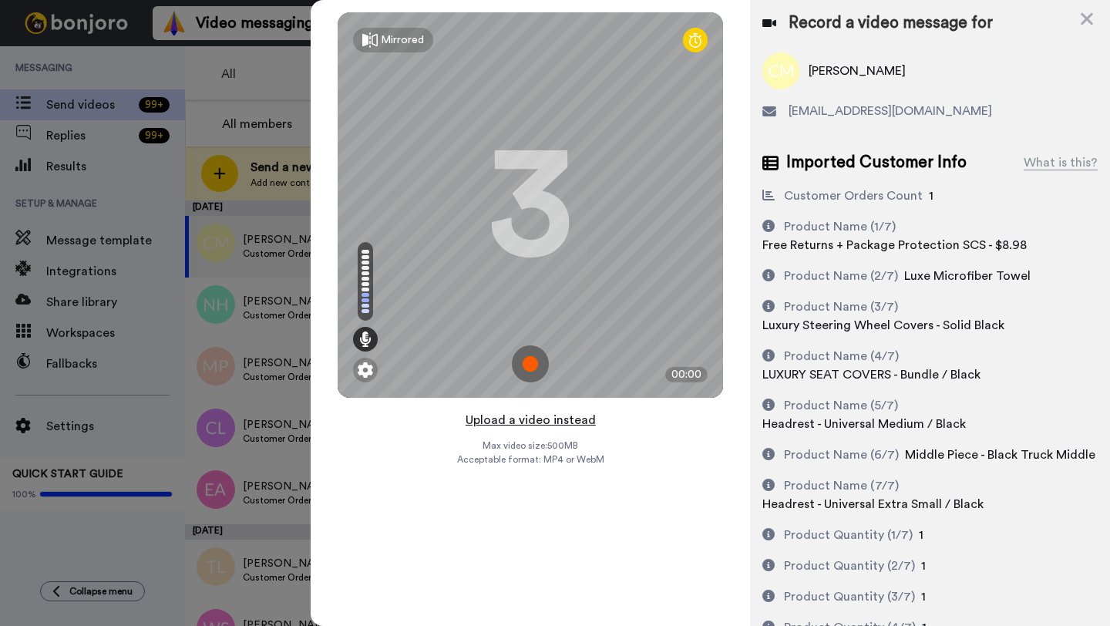
click at [497, 425] on button "Upload a video instead" at bounding box center [531, 420] width 140 height 20
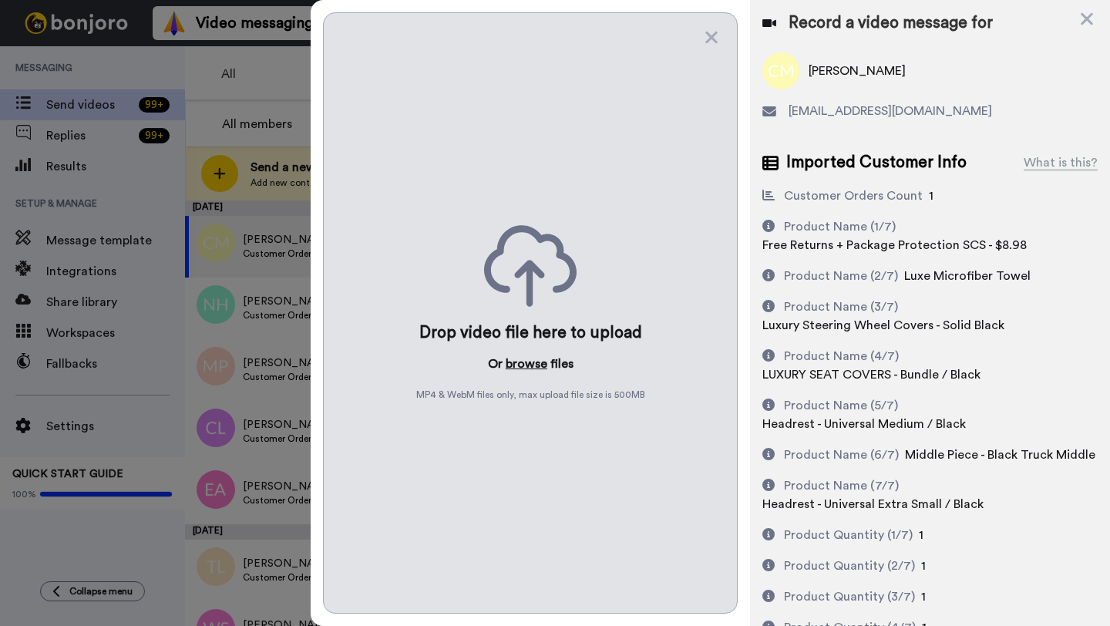
click at [523, 362] on button "browse" at bounding box center [527, 364] width 42 height 19
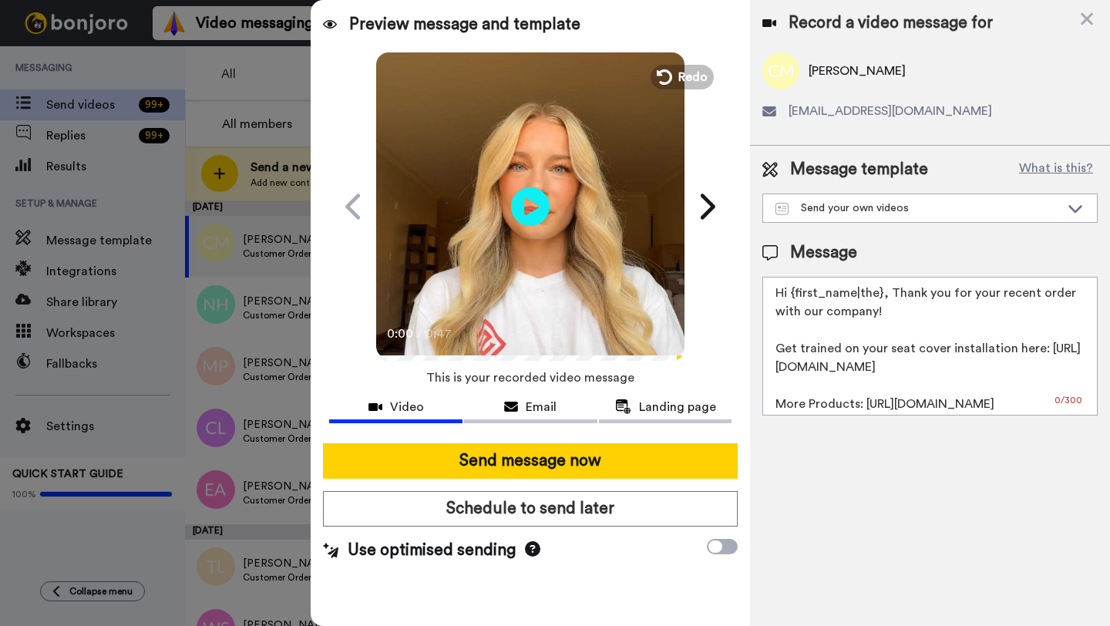
drag, startPoint x: 881, startPoint y: 295, endPoint x: 797, endPoint y: 296, distance: 84.0
click at [797, 296] on textarea "Hi {first_name|the}, Thank you for your recent order with our company! Get trai…" at bounding box center [930, 346] width 335 height 139
paste textarea "Christina"
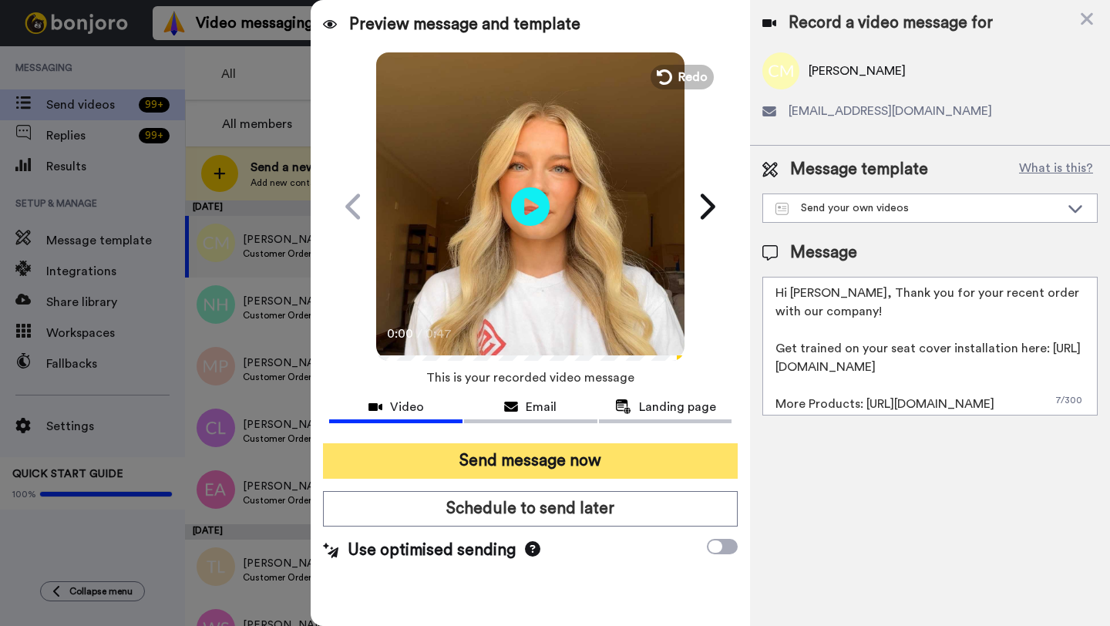
type textarea "Hi Christina, Thank you for your recent order with our company! Get trained on …"
click at [611, 466] on button "Send message now" at bounding box center [530, 460] width 415 height 35
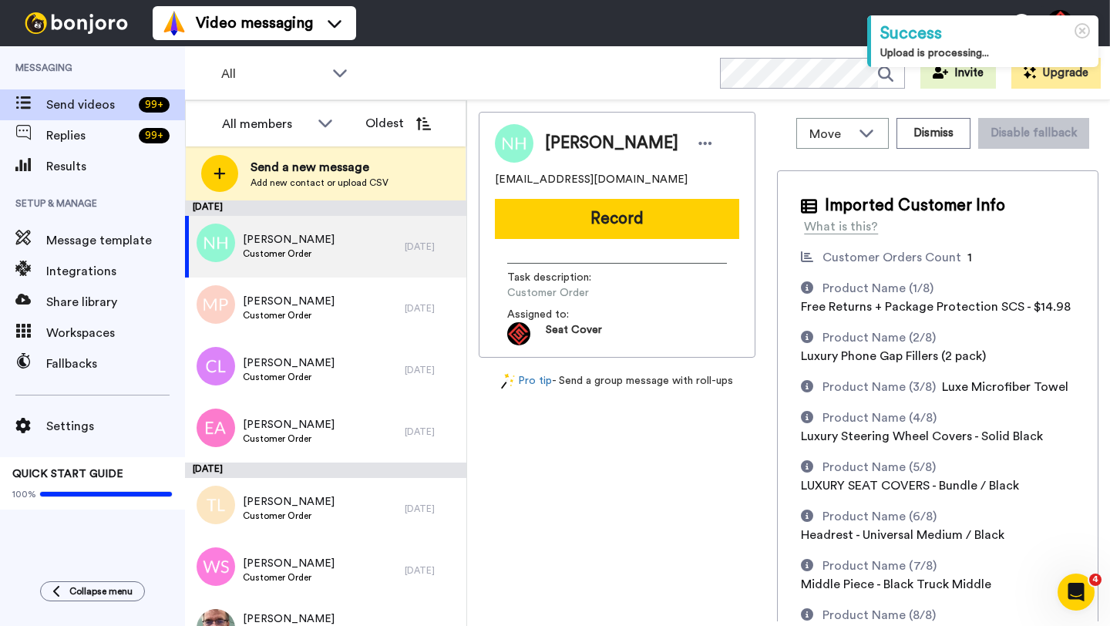
click at [561, 141] on span "[PERSON_NAME]" at bounding box center [611, 143] width 133 height 23
click at [561, 141] on span "Nicolas Honorato" at bounding box center [611, 143] width 133 height 23
copy span "Nicolas"
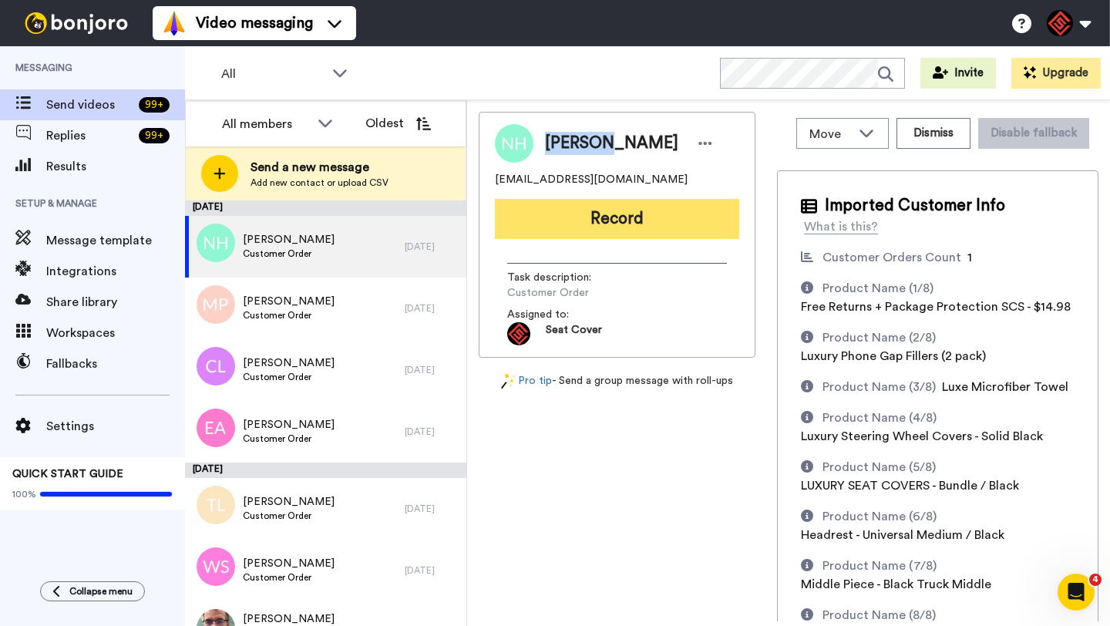
click at [572, 232] on button "Record" at bounding box center [617, 219] width 244 height 40
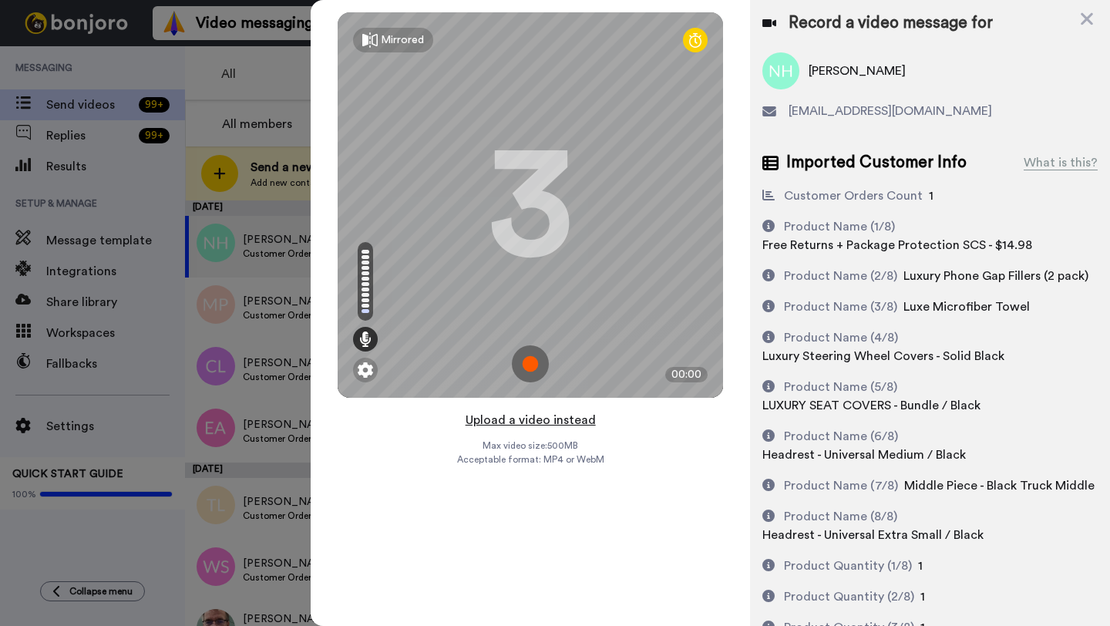
click at [503, 422] on button "Upload a video instead" at bounding box center [531, 420] width 140 height 20
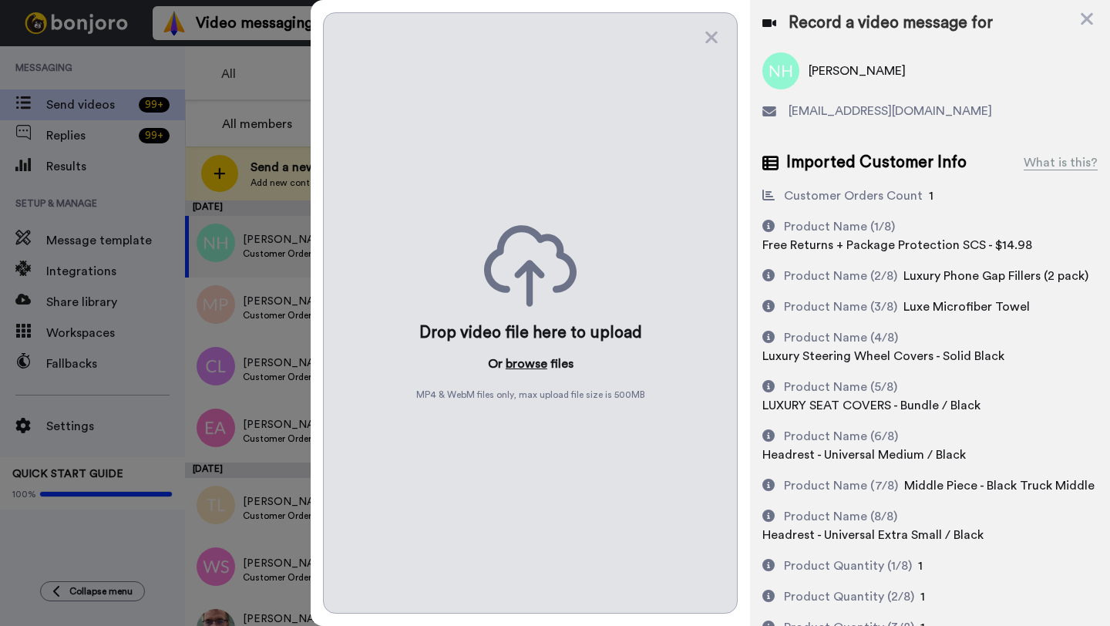
click at [519, 364] on button "browse" at bounding box center [527, 364] width 42 height 19
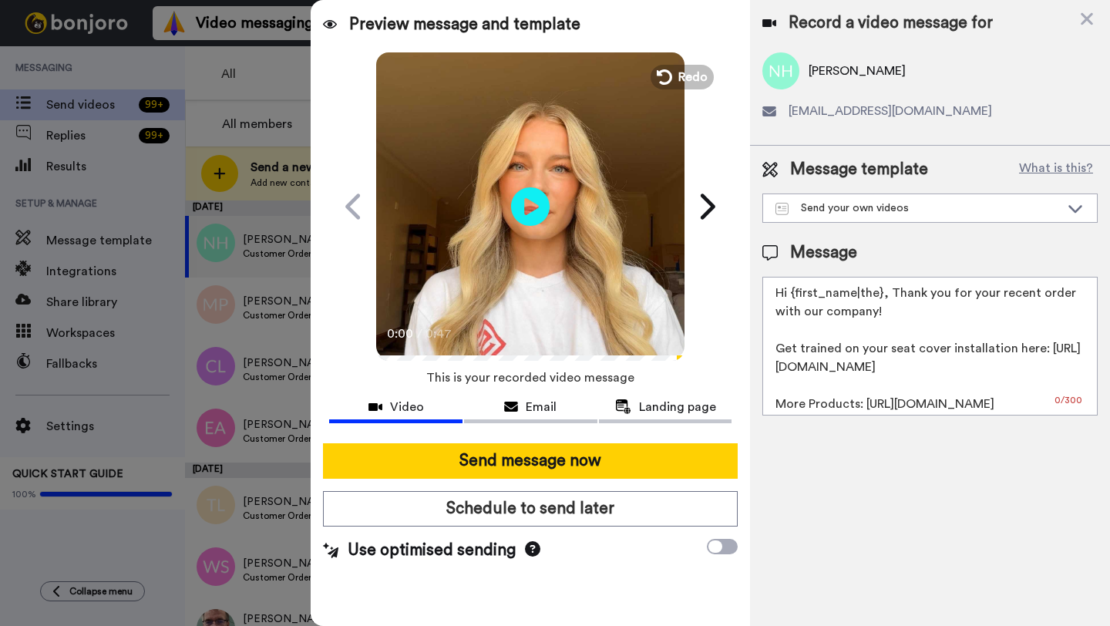
drag, startPoint x: 881, startPoint y: 296, endPoint x: 792, endPoint y: 295, distance: 89.4
click at [792, 295] on textarea "Hi {first_name|the}, Thank you for your recent order with our company! Get trai…" at bounding box center [930, 346] width 335 height 139
paste textarea "Nicolas"
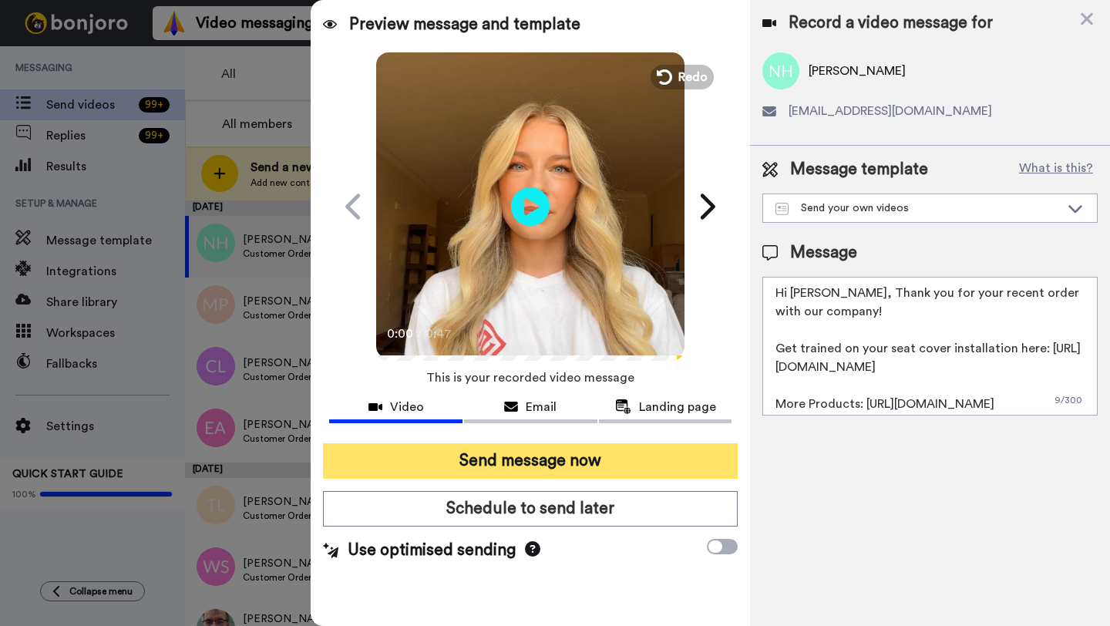
type textarea "Hi Nicolas, Thank you for your recent order with our company! Get trained on yo…"
click at [579, 456] on button "Send message now" at bounding box center [530, 460] width 415 height 35
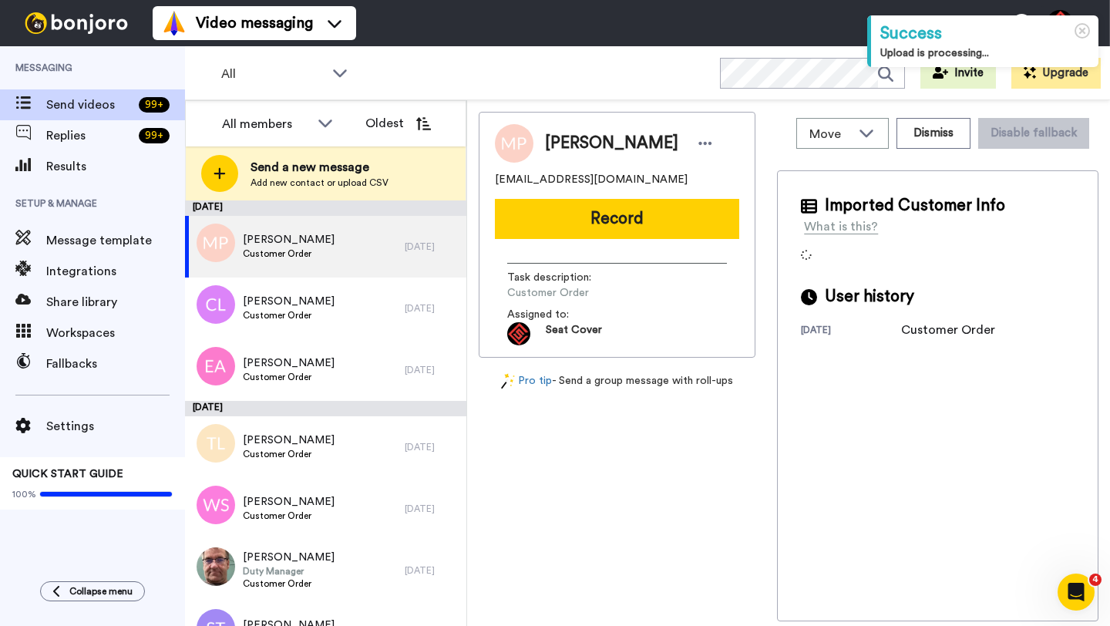
click at [574, 145] on span "[PERSON_NAME]" at bounding box center [611, 143] width 133 height 23
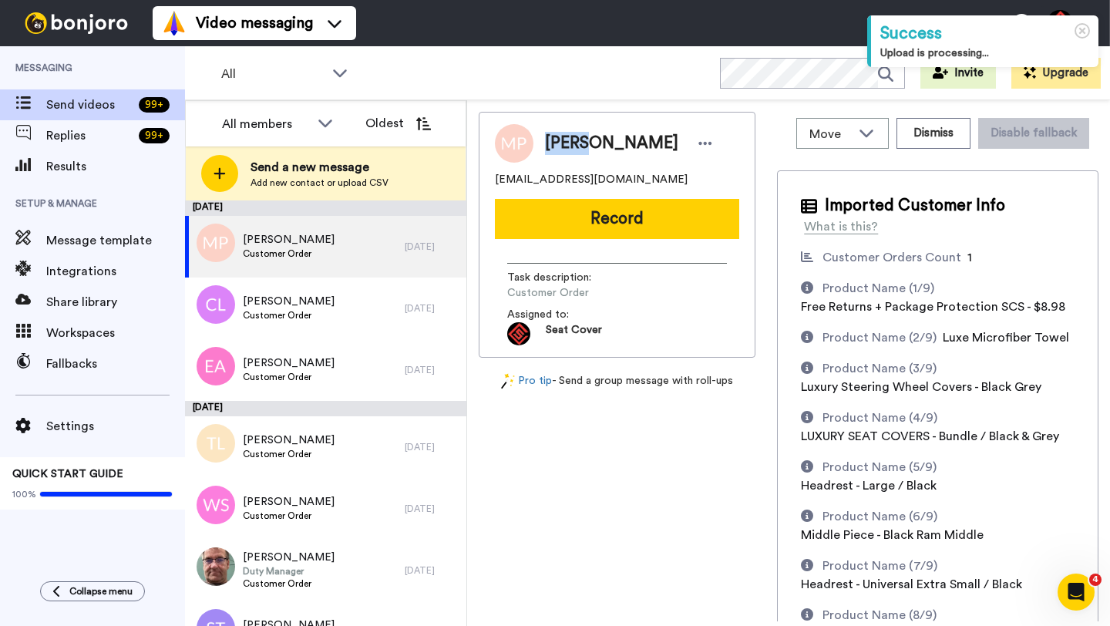
copy span "[PERSON_NAME]"
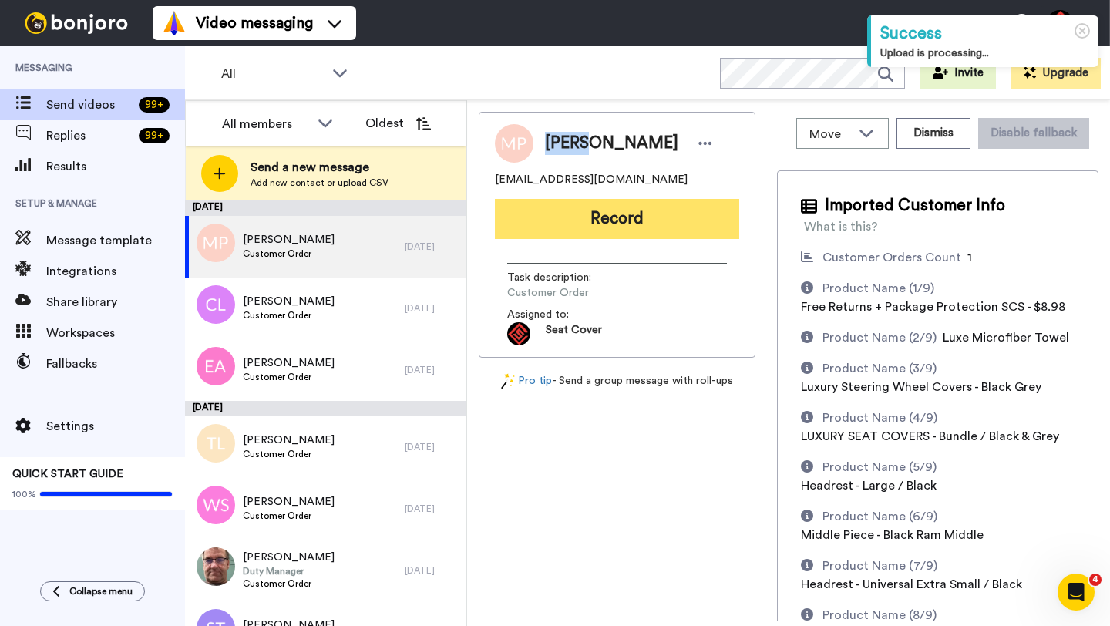
click at [577, 231] on button "Record" at bounding box center [617, 219] width 244 height 40
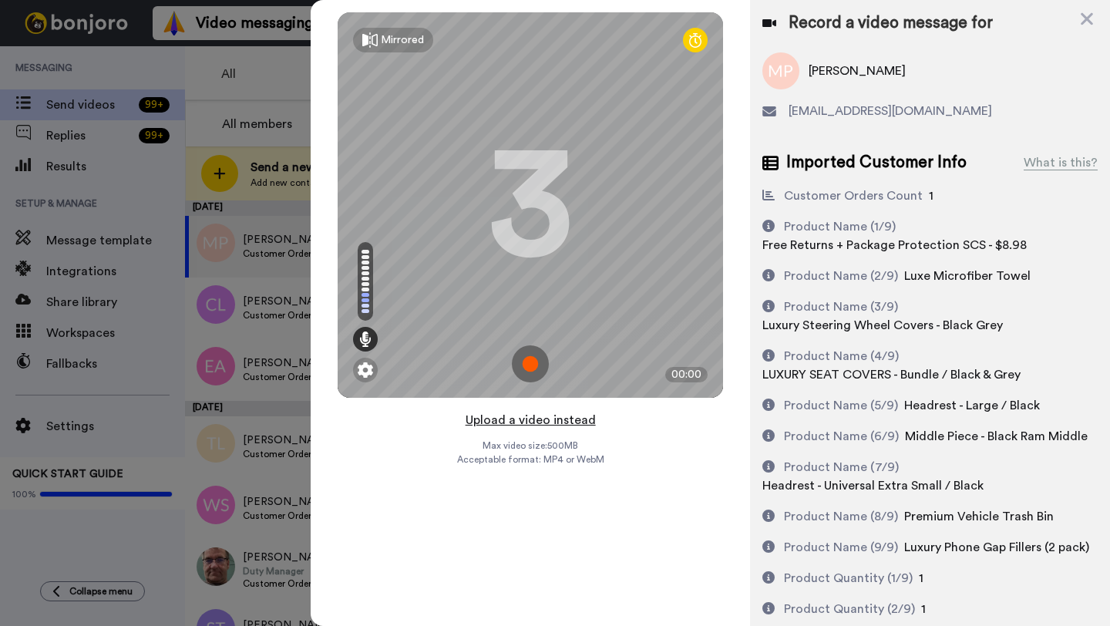
click at [506, 423] on button "Upload a video instead" at bounding box center [531, 420] width 140 height 20
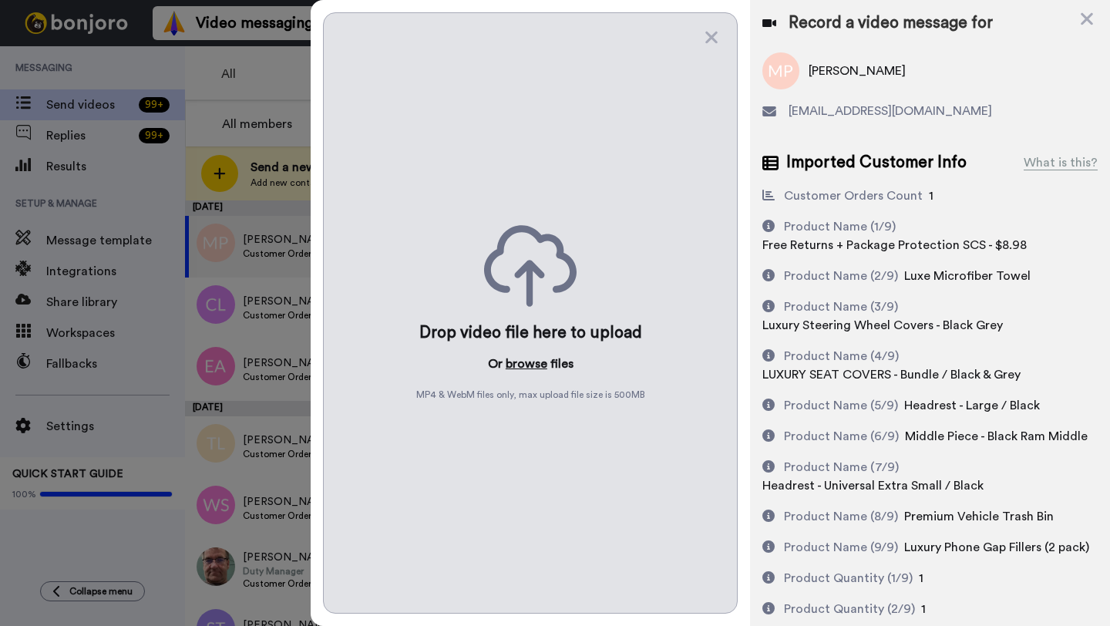
click at [515, 364] on button "browse" at bounding box center [527, 364] width 42 height 19
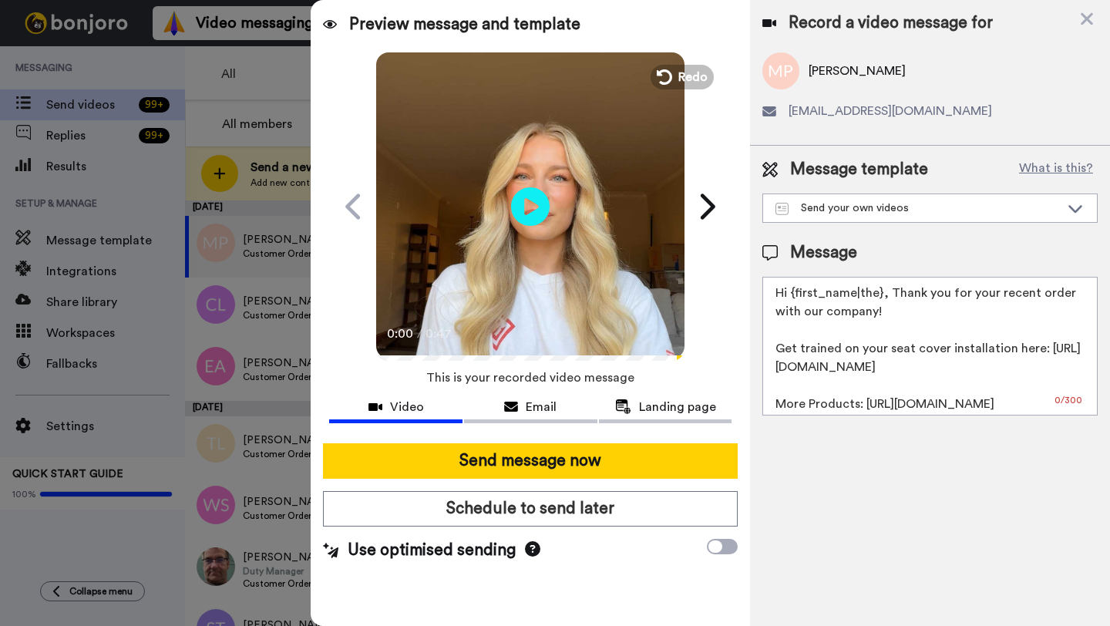
drag, startPoint x: 881, startPoint y: 298, endPoint x: 790, endPoint y: 298, distance: 91.0
click at [790, 298] on textarea "Hi {first_name|the}, Thank you for your recent order with our company! Get trai…" at bounding box center [930, 346] width 335 height 139
paste textarea "[PERSON_NAME]"
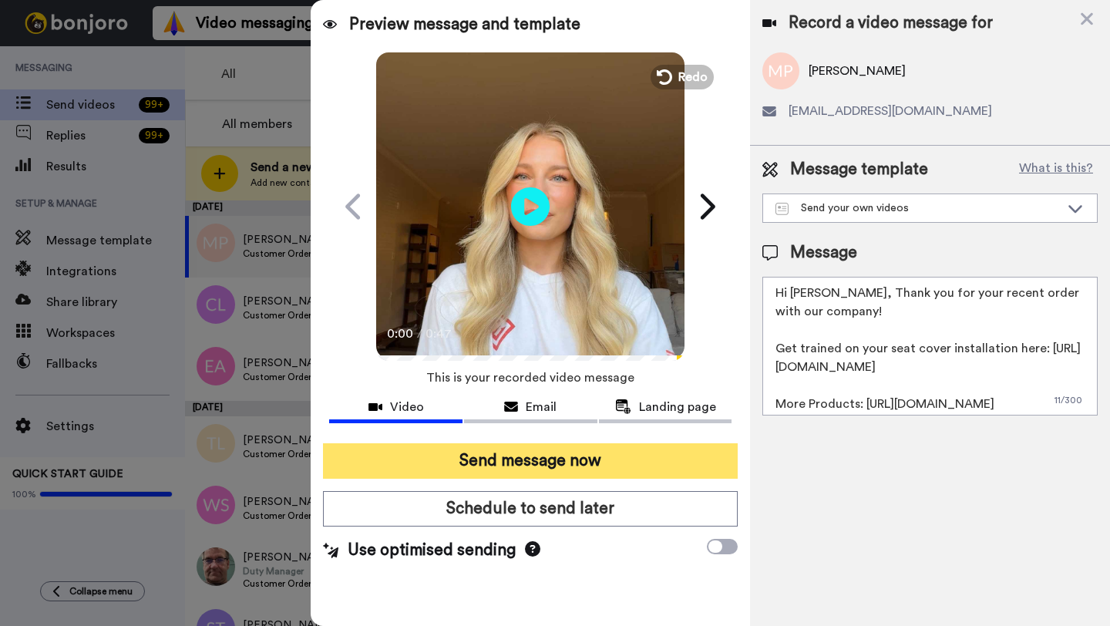
type textarea "Hi [PERSON_NAME], Thank you for your recent order with our company! Get trained…"
click at [611, 474] on button "Send message now" at bounding box center [530, 460] width 415 height 35
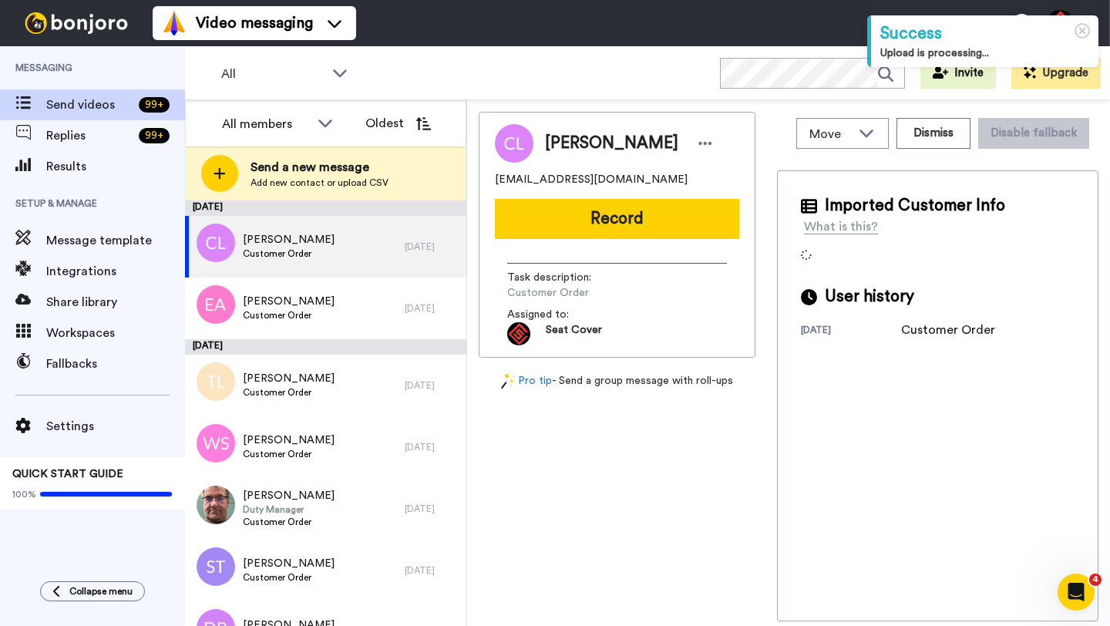
click at [563, 140] on span "Christopher Lester" at bounding box center [611, 143] width 133 height 23
copy span "Christopher"
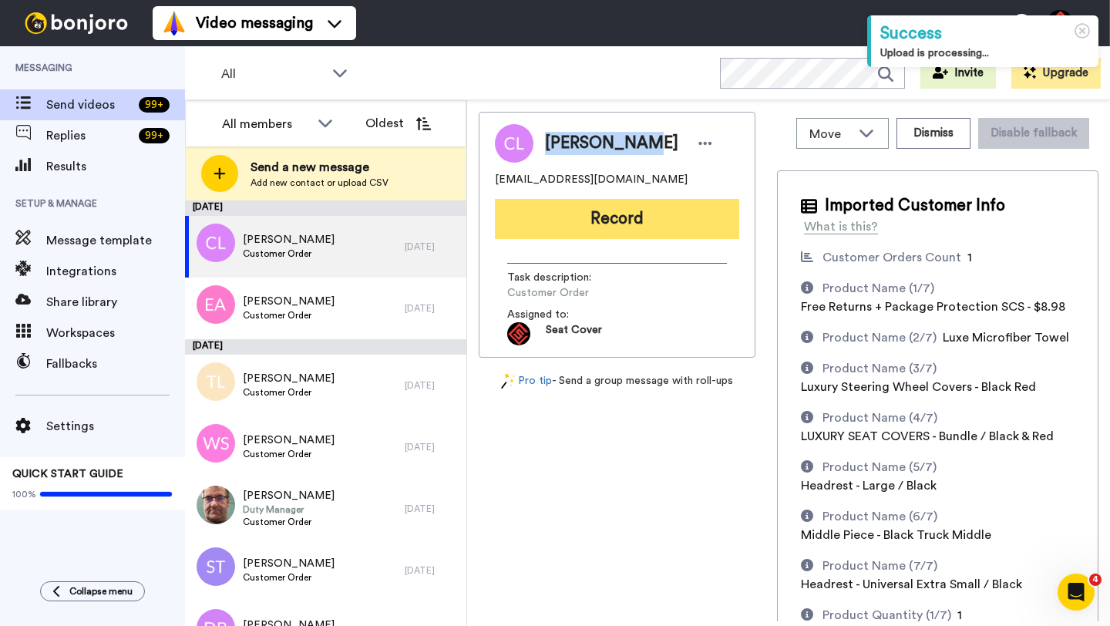
click at [579, 221] on button "Record" at bounding box center [617, 219] width 244 height 40
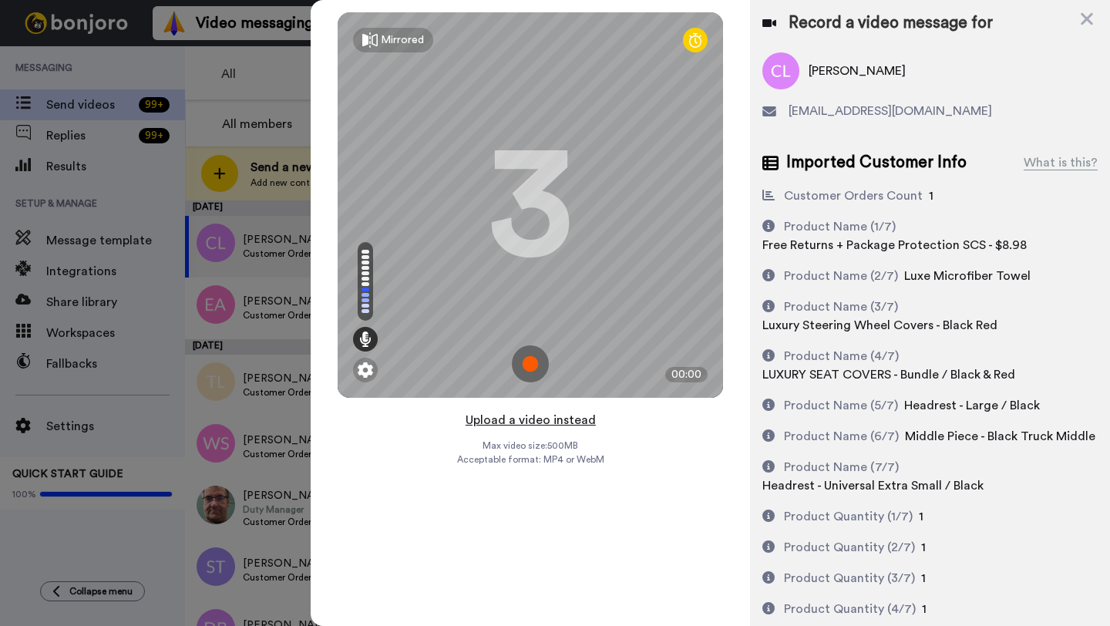
click at [517, 421] on button "Upload a video instead" at bounding box center [531, 420] width 140 height 20
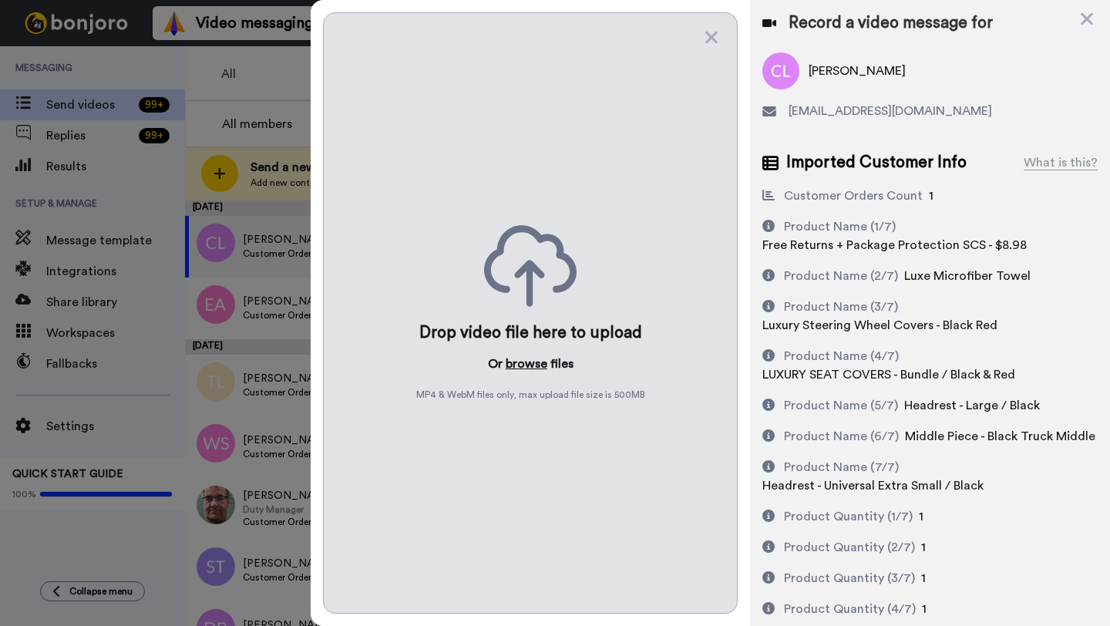
click at [518, 370] on button "browse" at bounding box center [527, 364] width 42 height 19
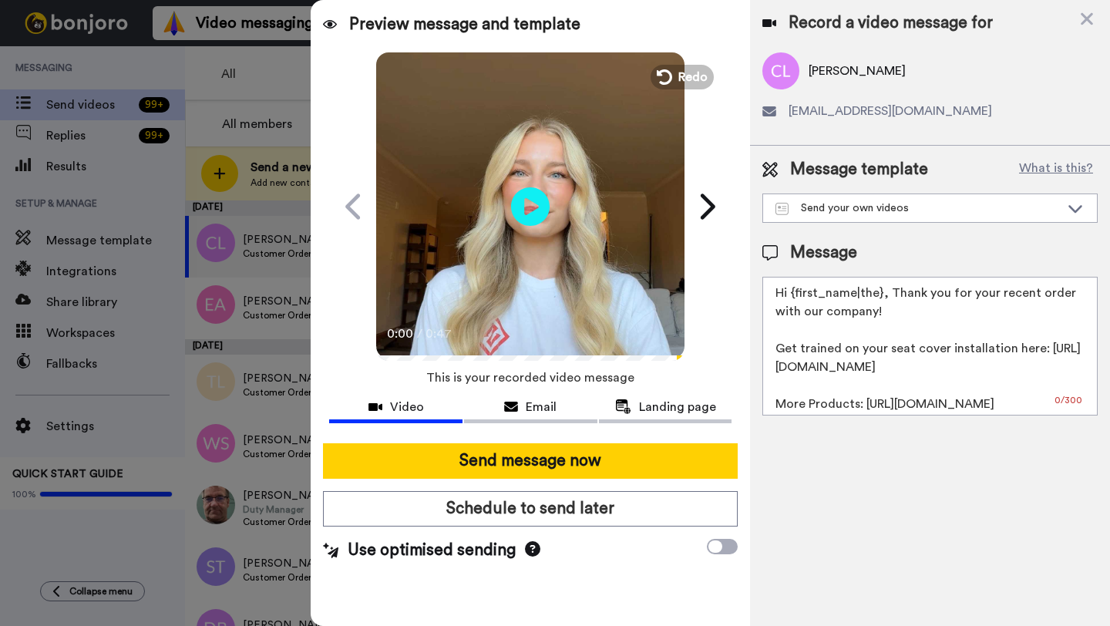
drag, startPoint x: 879, startPoint y: 295, endPoint x: 793, endPoint y: 293, distance: 85.6
click at [793, 293] on textarea "Hi {first_name|the}, Thank you for your recent order with our company! Get trai…" at bounding box center [930, 346] width 335 height 139
paste textarea "Christopher"
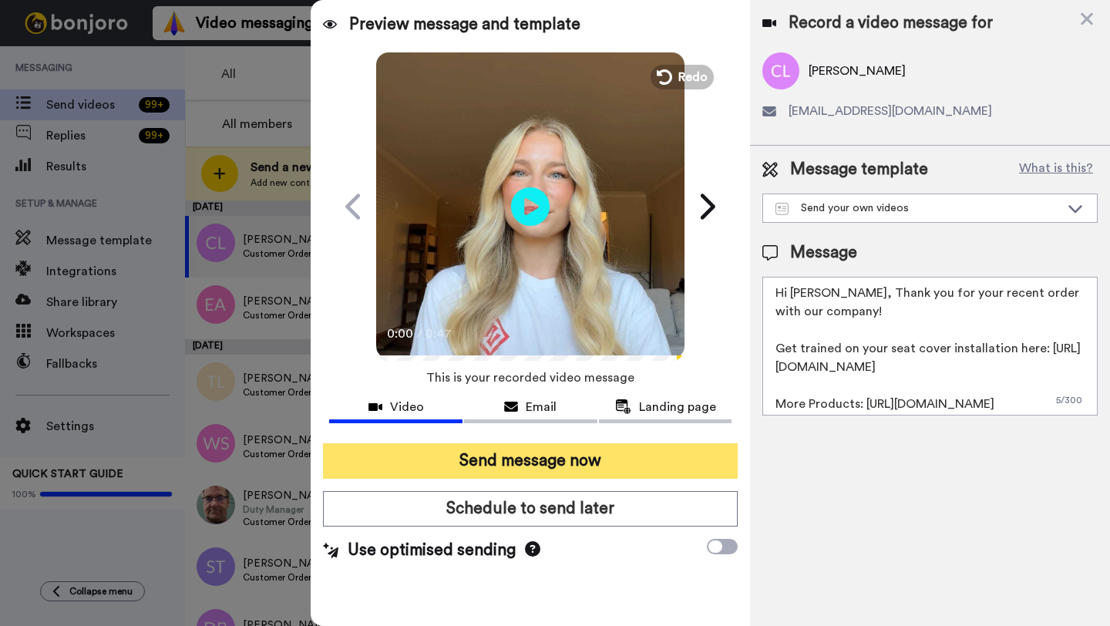
type textarea "Hi Christopher, Thank you for your recent order with our company! Get trained o…"
click at [600, 460] on button "Send message now" at bounding box center [530, 460] width 415 height 35
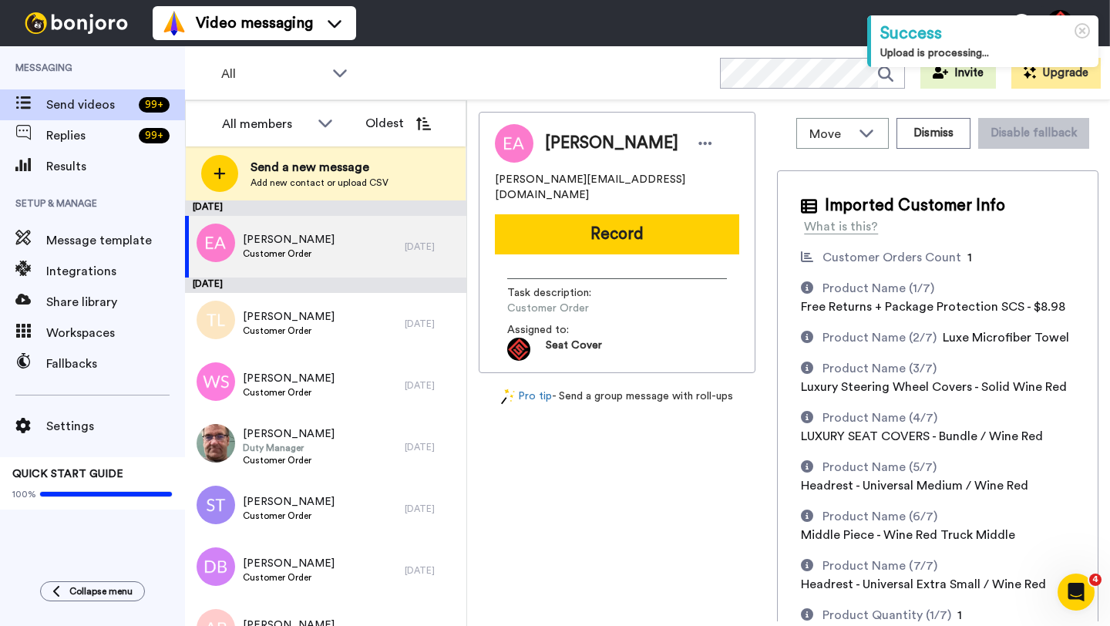
click at [562, 144] on span "[PERSON_NAME]" at bounding box center [611, 143] width 133 height 23
copy span "Erik"
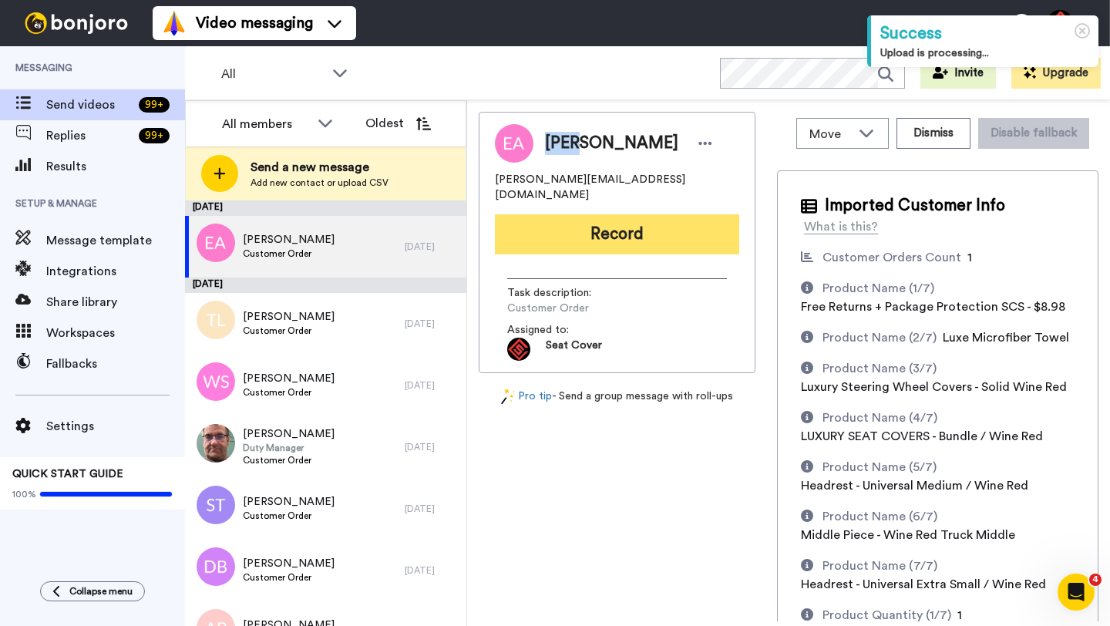
click at [553, 214] on button "Record" at bounding box center [617, 234] width 244 height 40
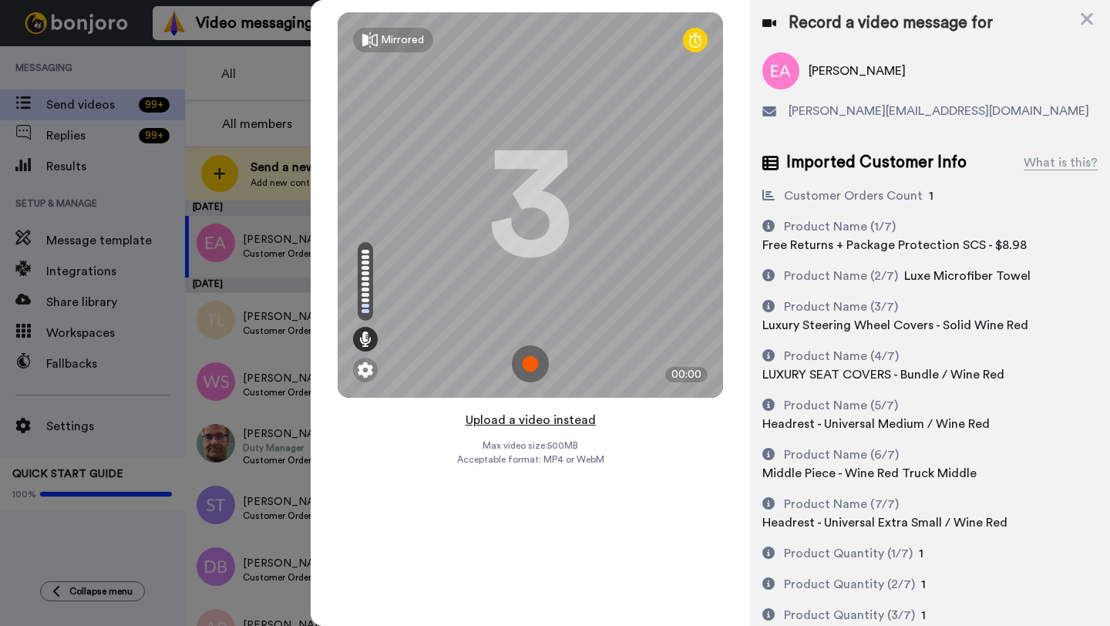
click at [518, 424] on button "Upload a video instead" at bounding box center [531, 420] width 140 height 20
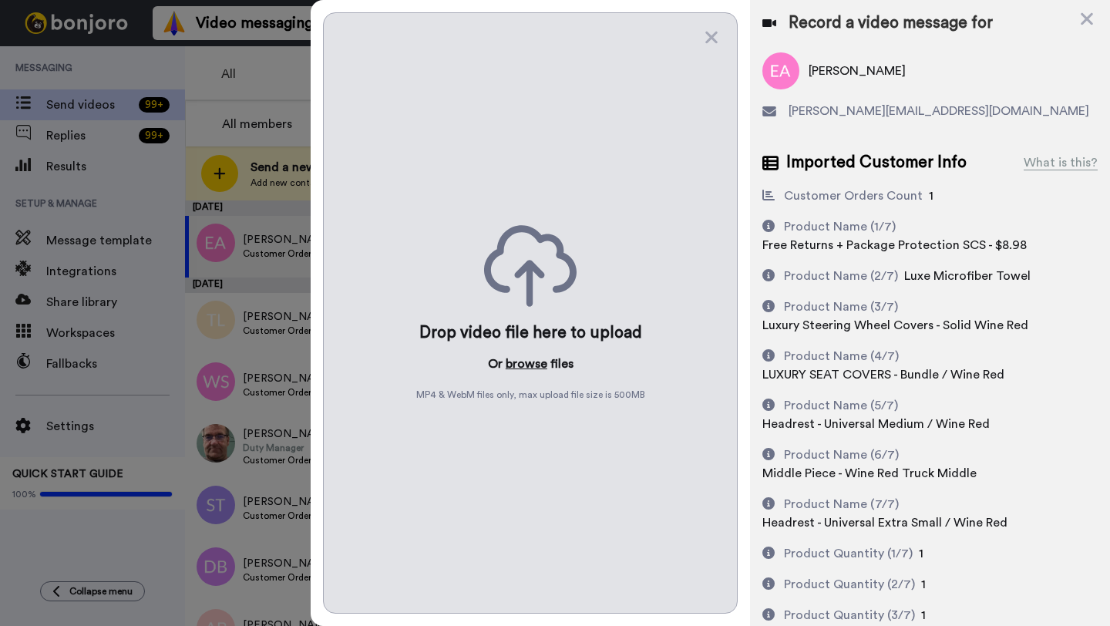
click at [522, 366] on button "browse" at bounding box center [527, 364] width 42 height 19
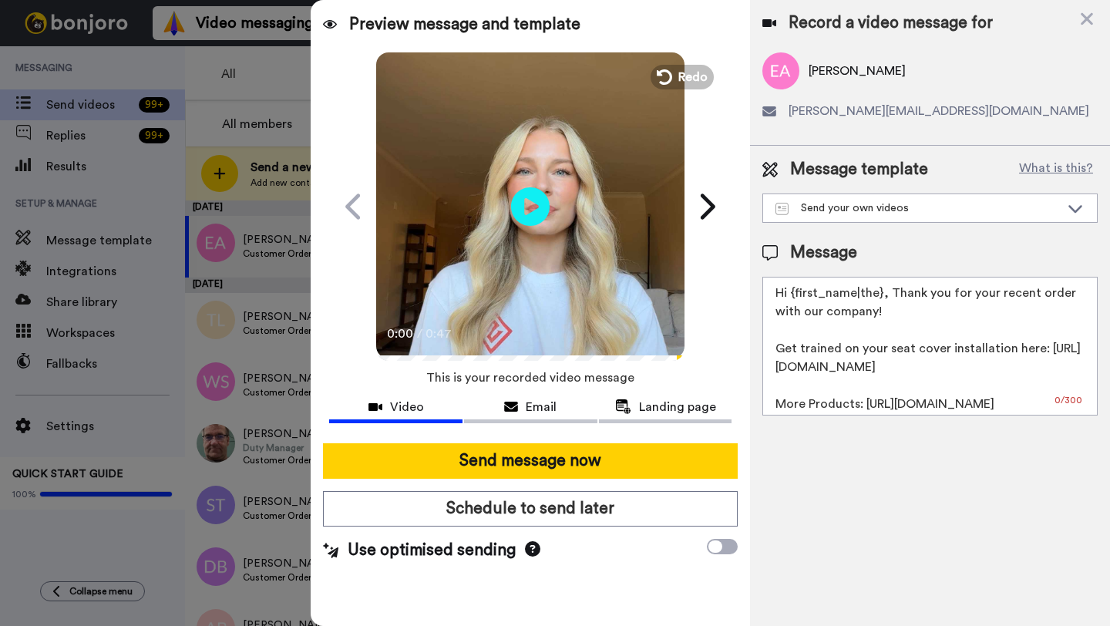
drag, startPoint x: 881, startPoint y: 298, endPoint x: 789, endPoint y: 298, distance: 91.8
click at [789, 298] on textarea "Hi {first_name|the}, Thank you for your recent order with our company! Get trai…" at bounding box center [930, 346] width 335 height 139
paste textarea "Erik"
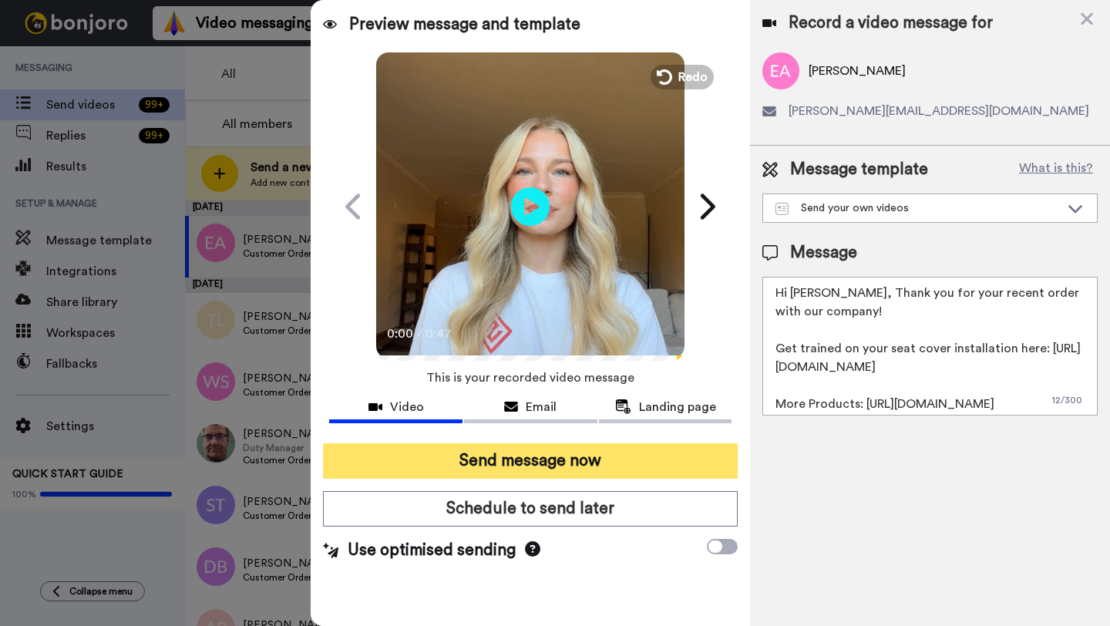
type textarea "Hi Erik, Thank you for your recent order with our company! Get trained on your …"
click at [578, 465] on button "Send message now" at bounding box center [530, 460] width 415 height 35
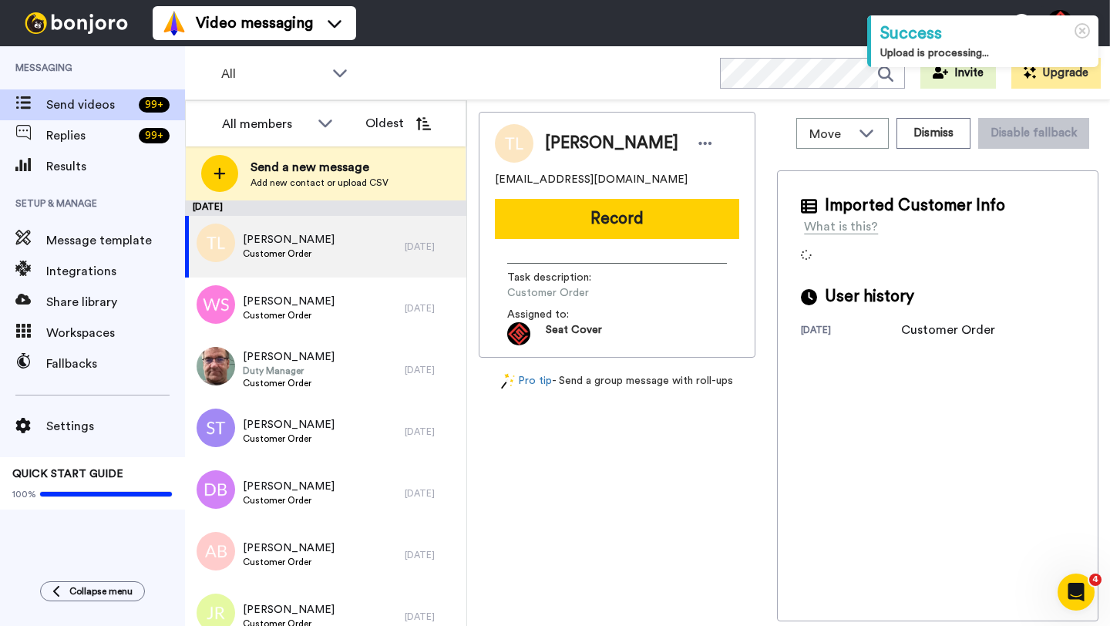
click at [562, 147] on span "[PERSON_NAME]" at bounding box center [611, 143] width 133 height 23
copy span "[PERSON_NAME]"
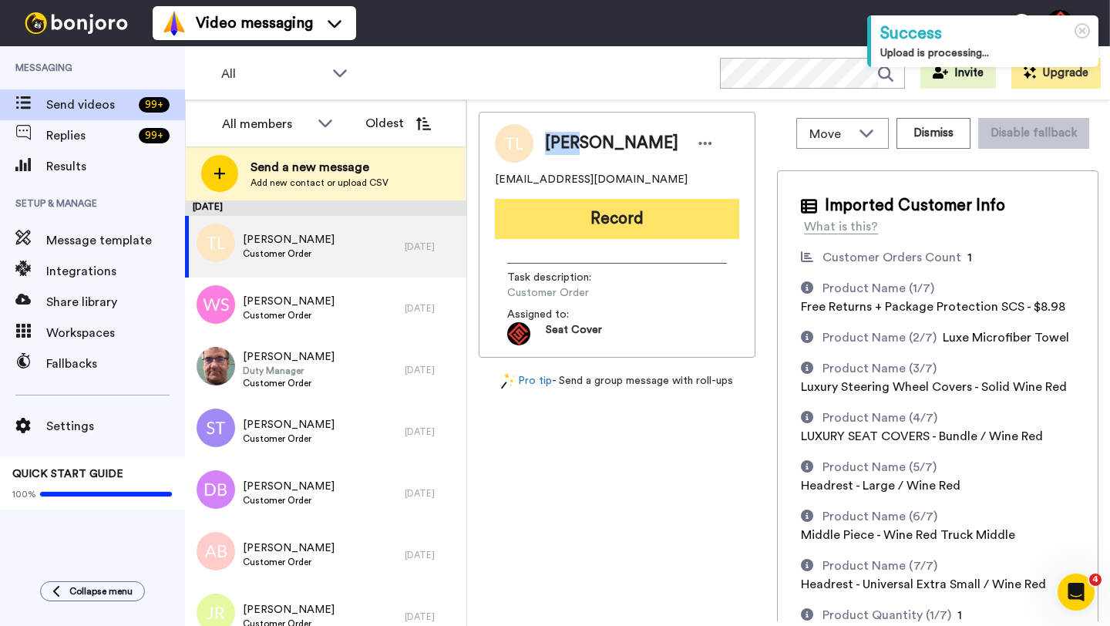
click at [584, 227] on button "Record" at bounding box center [617, 219] width 244 height 40
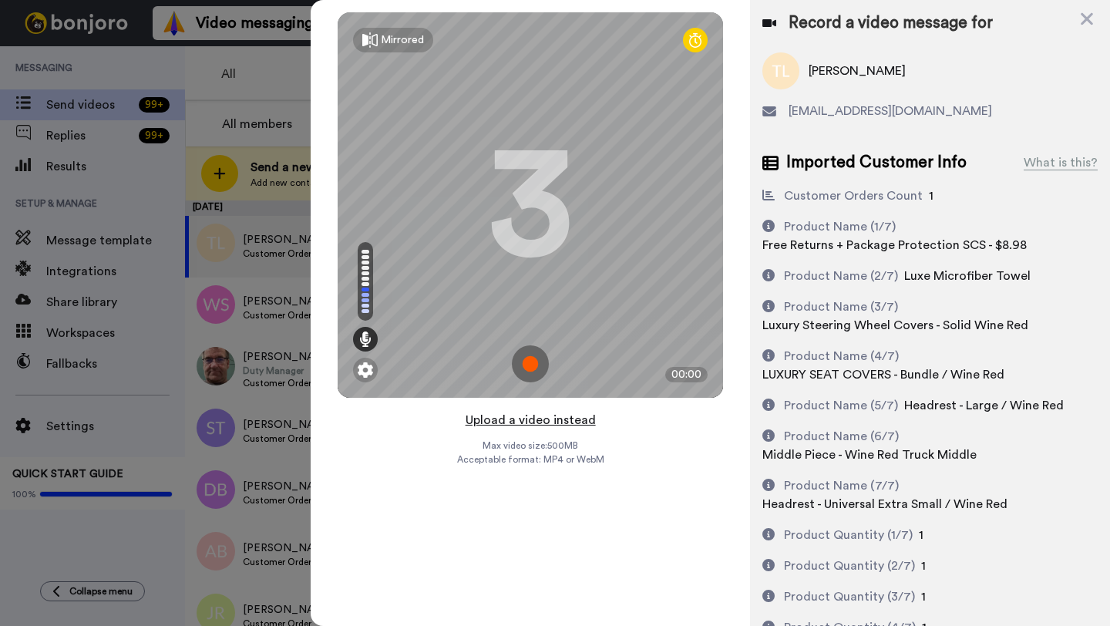
click at [517, 420] on button "Upload a video instead" at bounding box center [531, 420] width 140 height 20
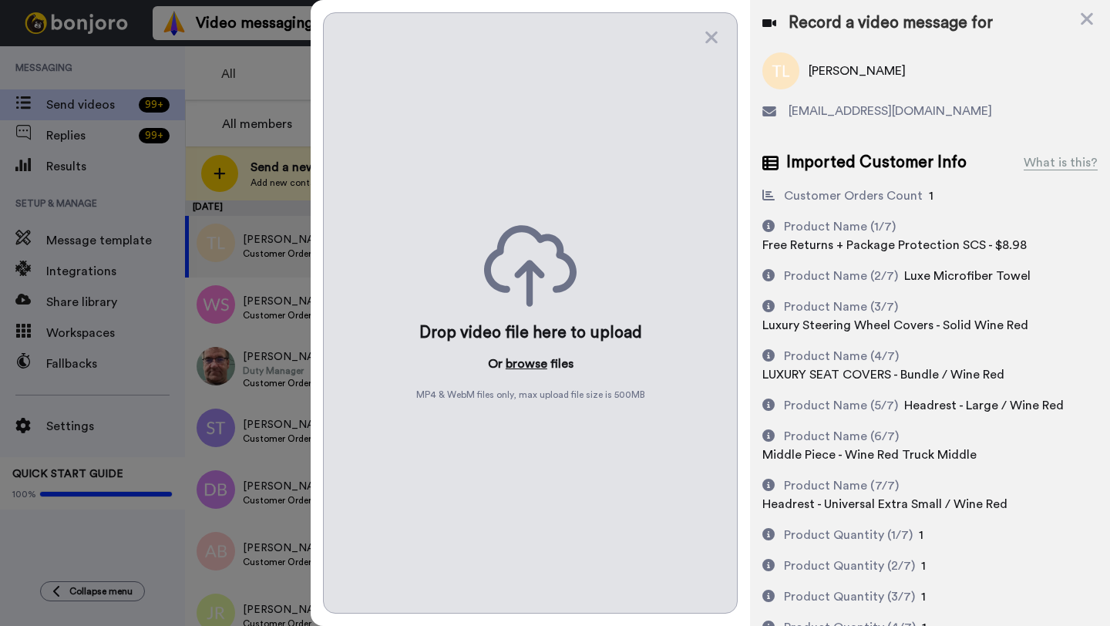
click at [515, 368] on button "browse" at bounding box center [527, 364] width 42 height 19
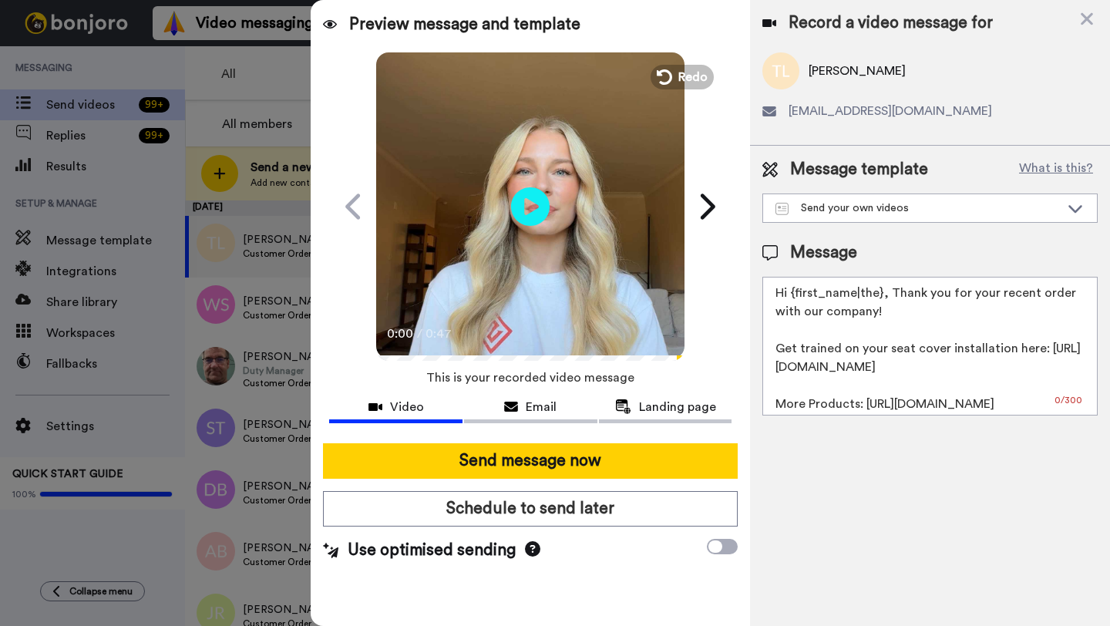
drag, startPoint x: 879, startPoint y: 296, endPoint x: 790, endPoint y: 293, distance: 88.7
click at [790, 293] on textarea "Hi {first_name|the}, Thank you for your recent order with our company! Get trai…" at bounding box center [930, 346] width 335 height 139
paste textarea "[PERSON_NAME]"
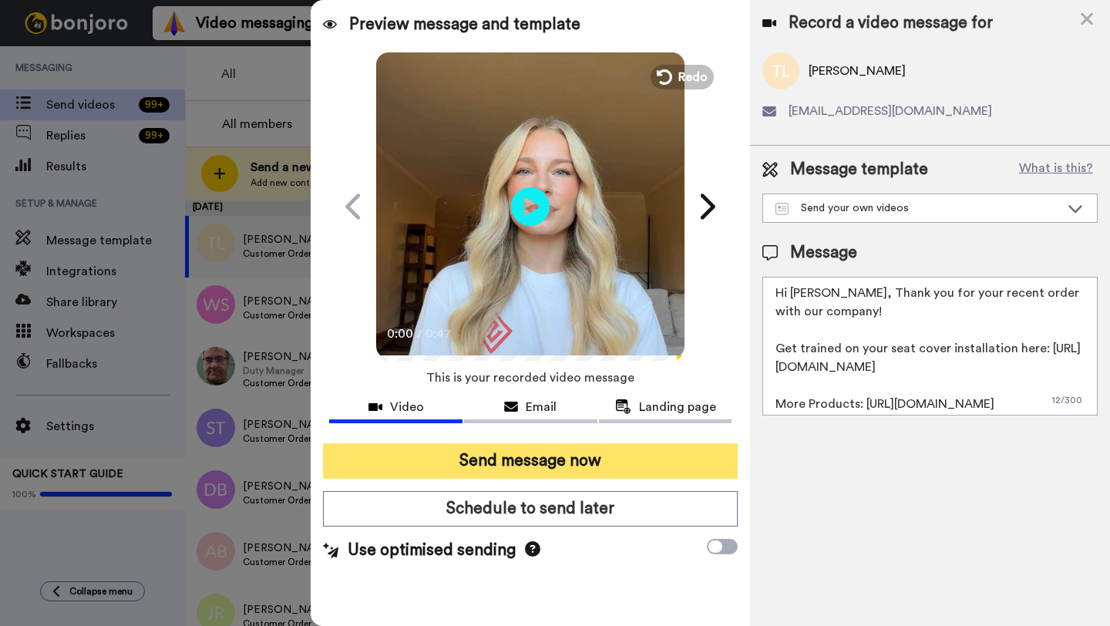
type textarea "Hi [PERSON_NAME], Thank you for your recent order with our company! Get trained…"
click at [598, 466] on button "Send message now" at bounding box center [530, 460] width 415 height 35
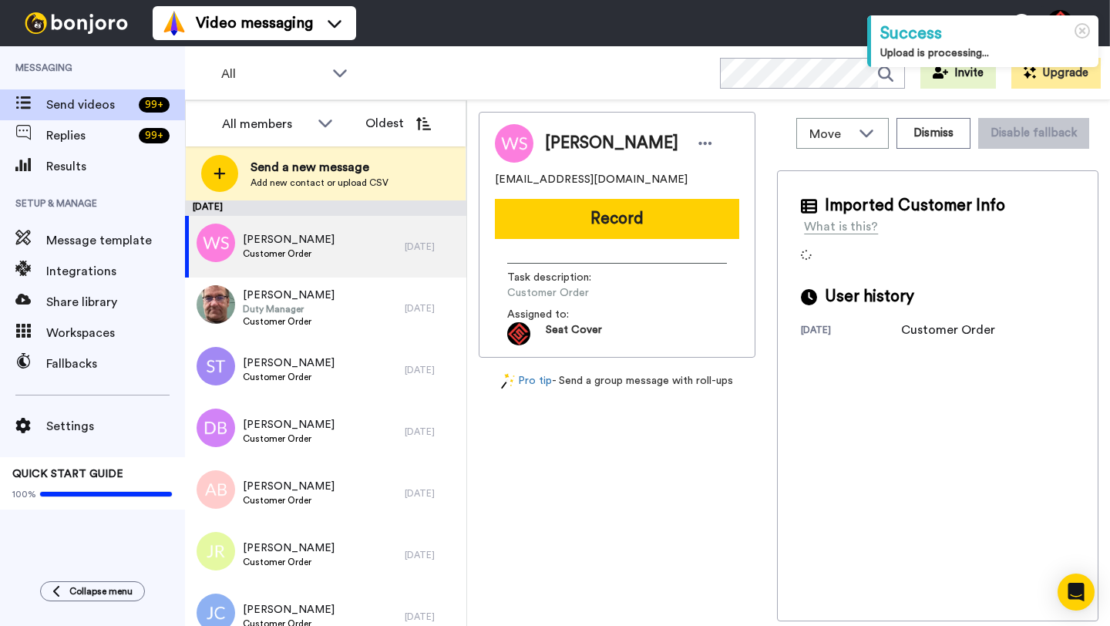
click at [562, 142] on span "[PERSON_NAME]" at bounding box center [611, 143] width 133 height 23
copy span "[PERSON_NAME]"
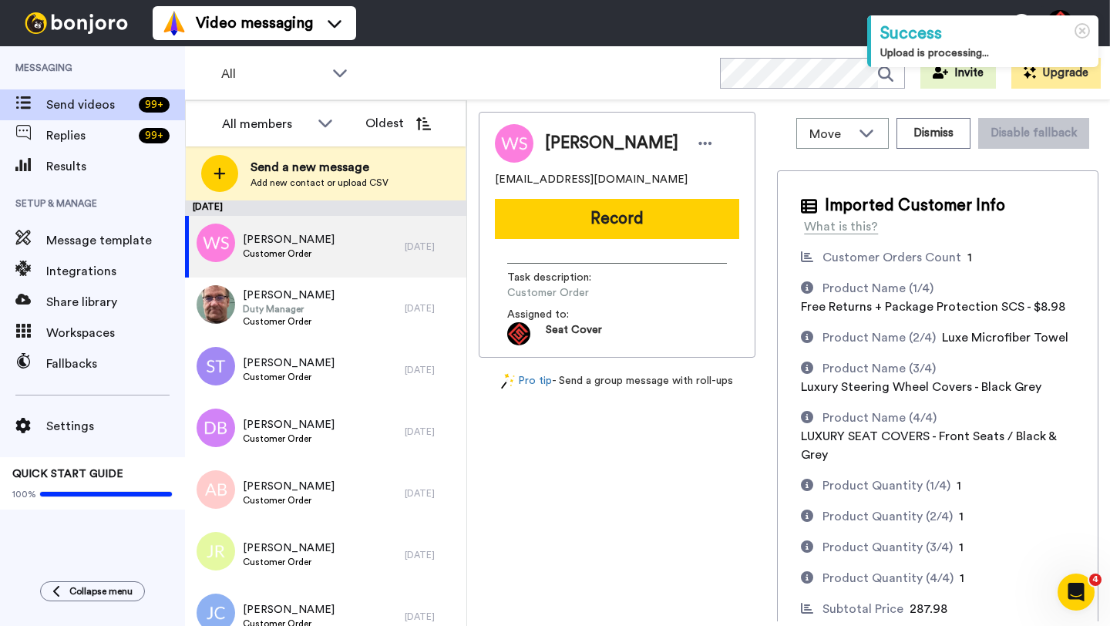
click at [588, 196] on div "[PERSON_NAME] [EMAIL_ADDRESS][DOMAIN_NAME] Record Task description : Customer O…" at bounding box center [617, 235] width 277 height 246
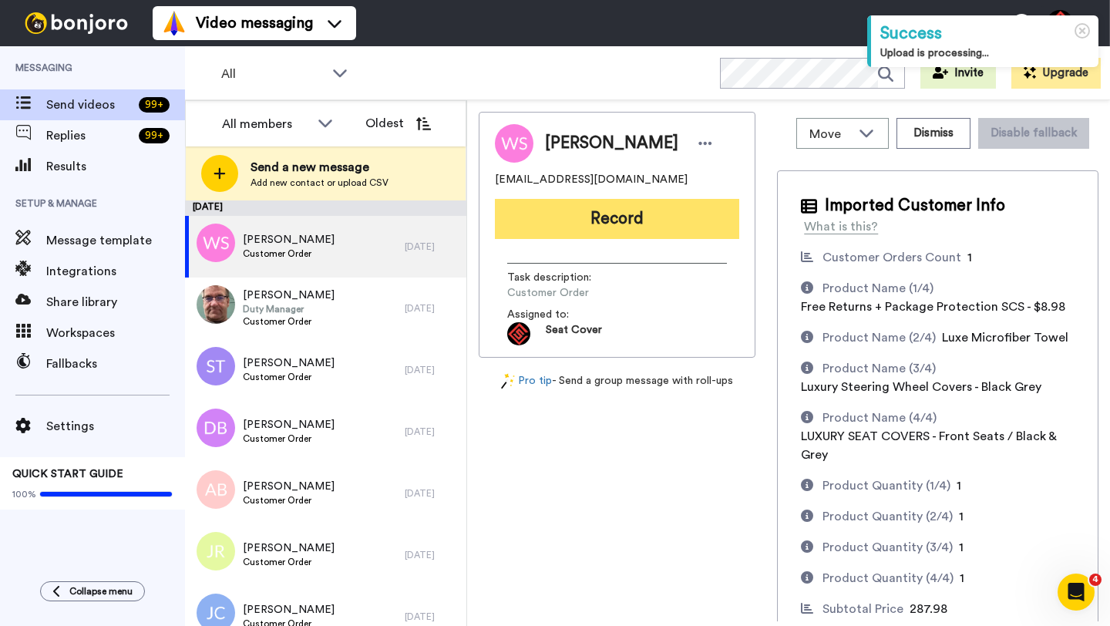
click at [587, 224] on button "Record" at bounding box center [617, 219] width 244 height 40
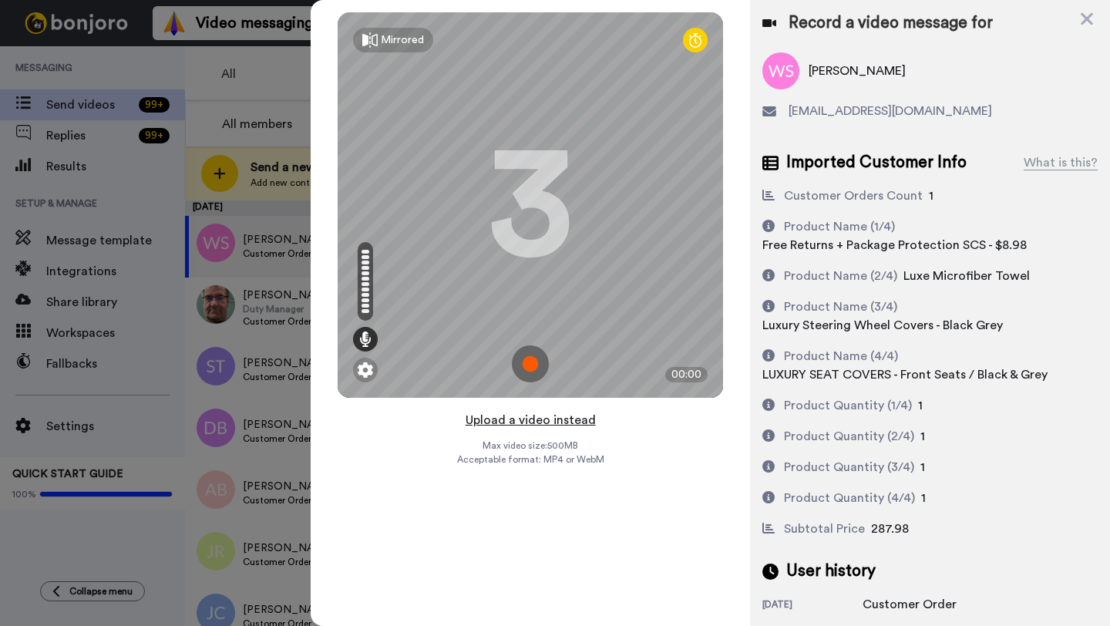
click at [517, 421] on button "Upload a video instead" at bounding box center [531, 420] width 140 height 20
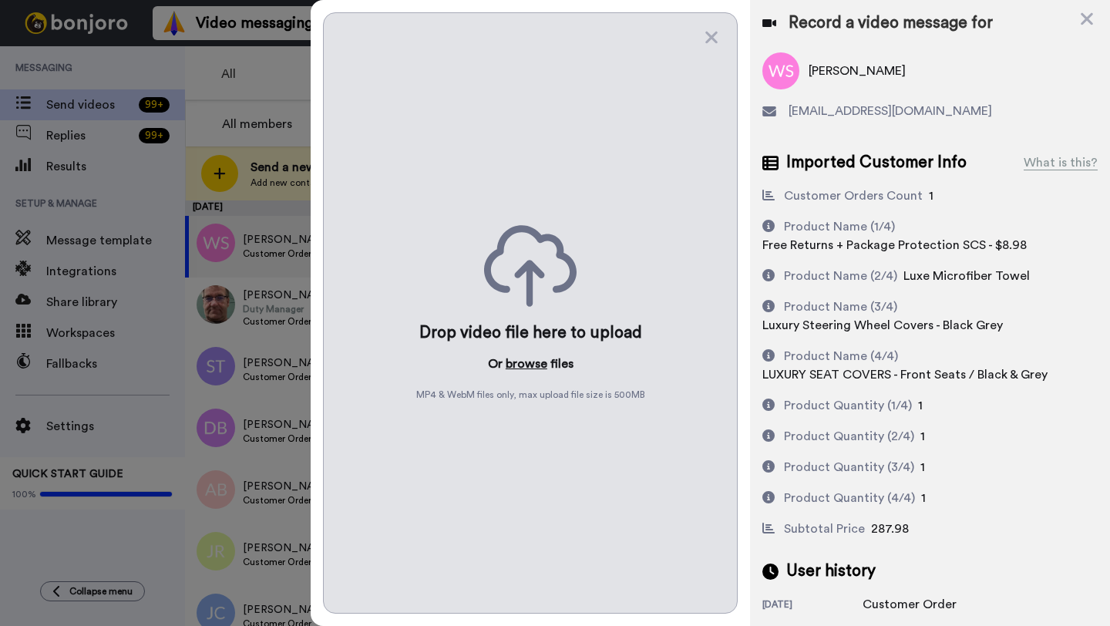
click at [525, 361] on button "browse" at bounding box center [527, 364] width 42 height 19
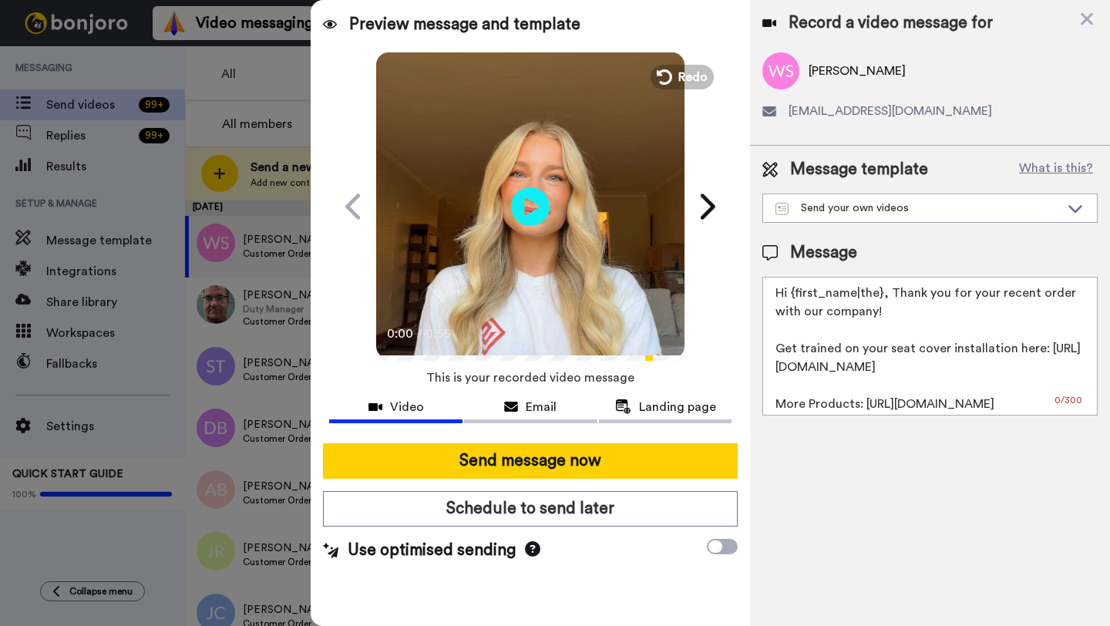
drag, startPoint x: 880, startPoint y: 297, endPoint x: 795, endPoint y: 296, distance: 84.8
click at [795, 296] on textarea "Hi {first_name|the}, Thank you for your recent order with our company! Get trai…" at bounding box center [930, 346] width 335 height 139
paste textarea "William"
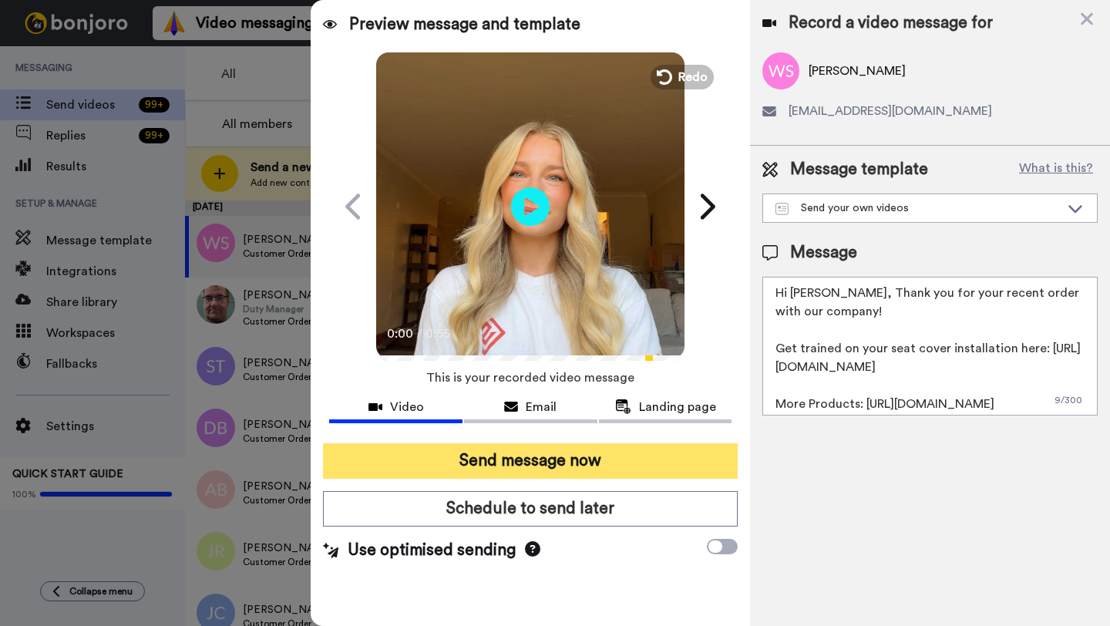
type textarea "Hi William, Thank you for your recent order with our company! Get trained on yo…"
click at [598, 477] on button "Send message now" at bounding box center [530, 460] width 415 height 35
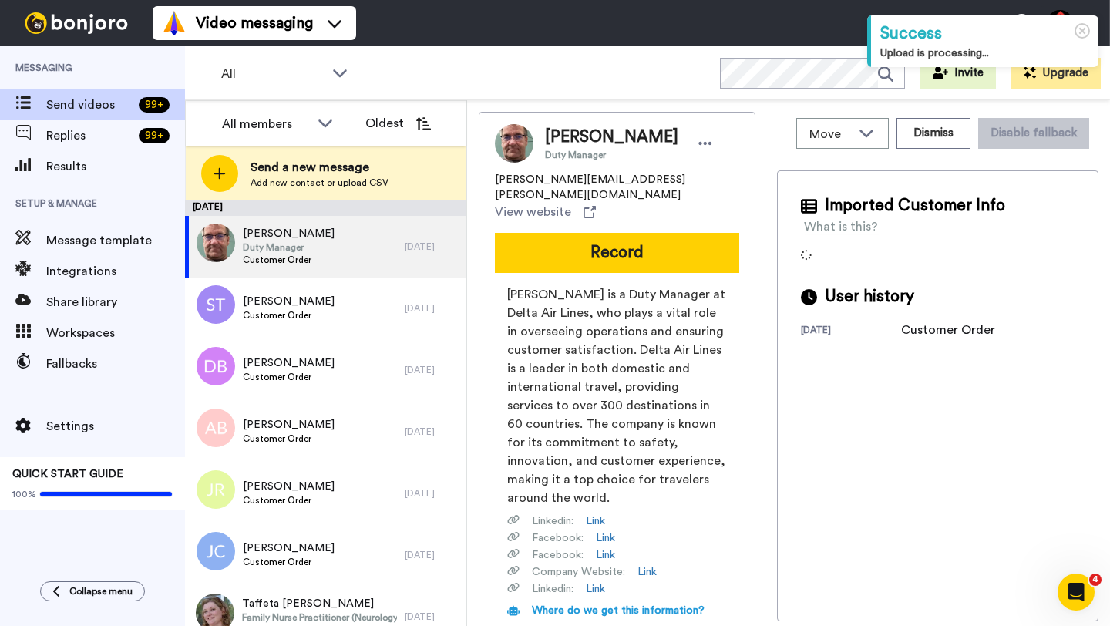
click at [576, 142] on span "[PERSON_NAME]" at bounding box center [611, 137] width 133 height 23
copy span "[PERSON_NAME]"
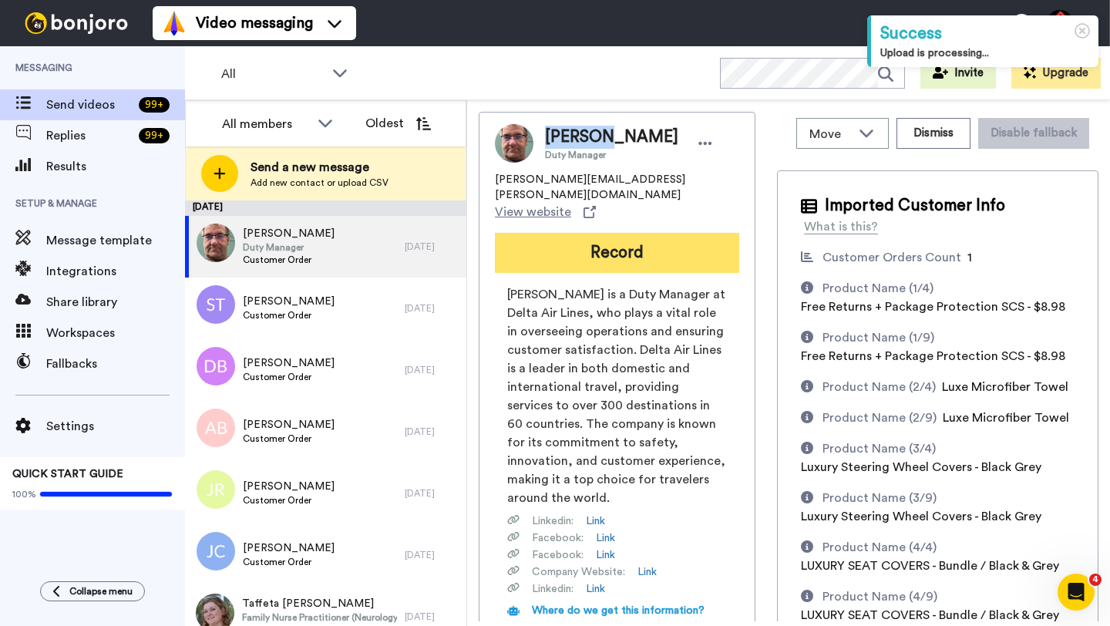
click at [576, 233] on button "Record" at bounding box center [617, 253] width 244 height 40
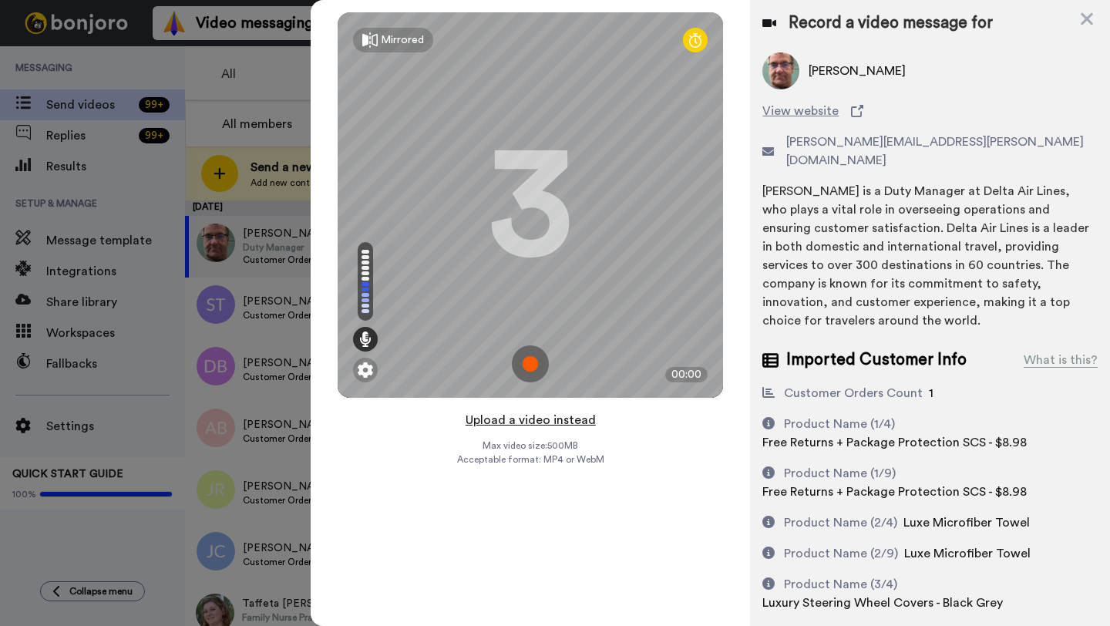
click at [519, 426] on button "Upload a video instead" at bounding box center [531, 420] width 140 height 20
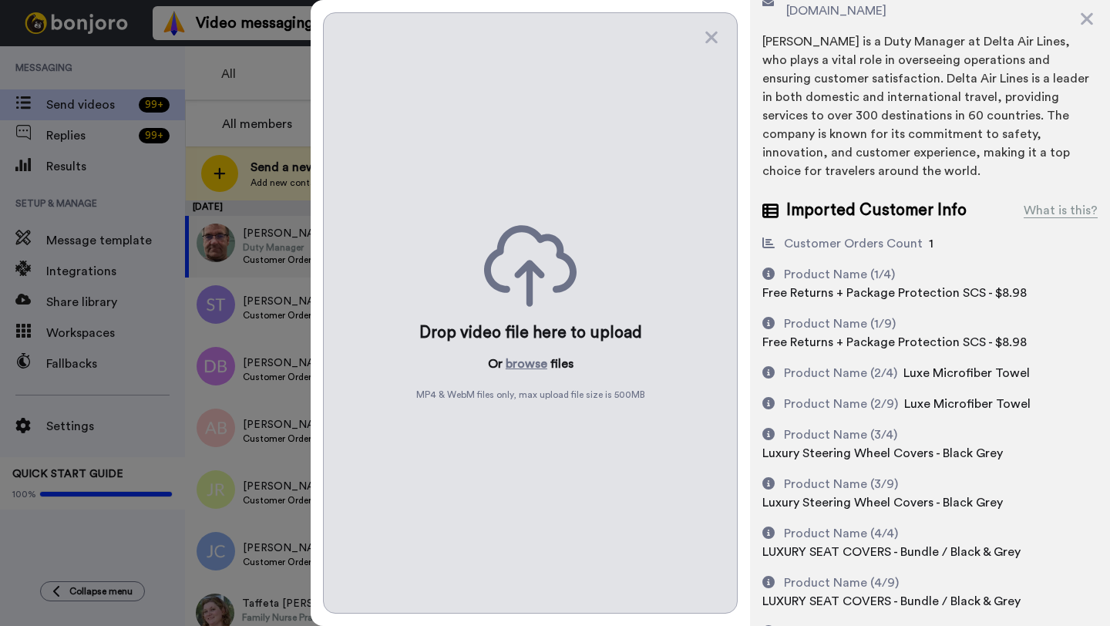
scroll to position [156, 0]
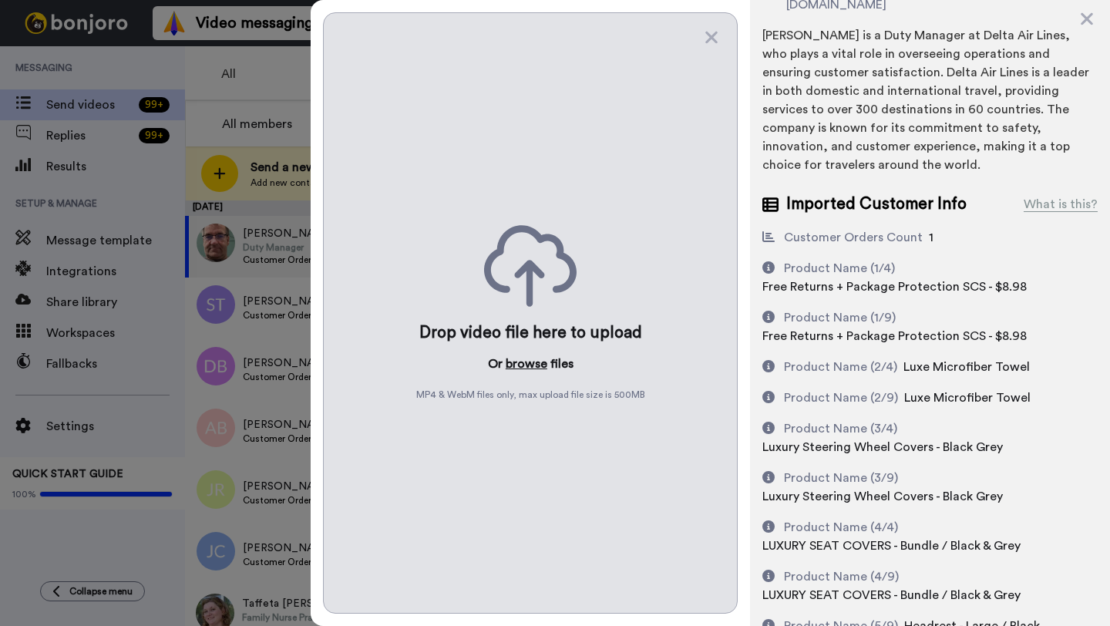
click at [523, 366] on button "browse" at bounding box center [527, 364] width 42 height 19
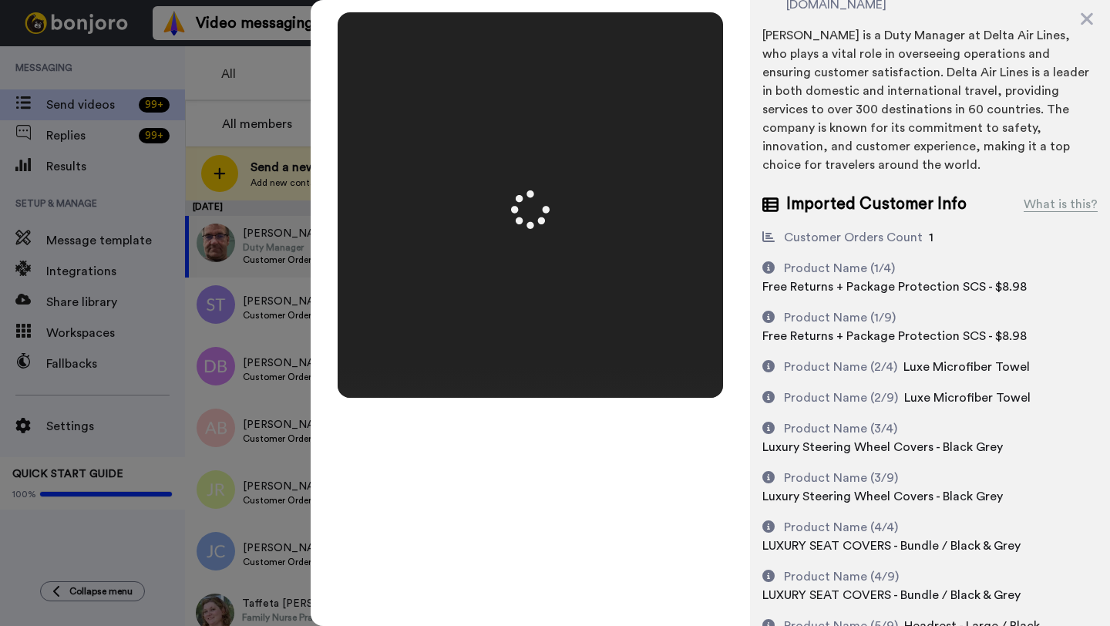
scroll to position [0, 0]
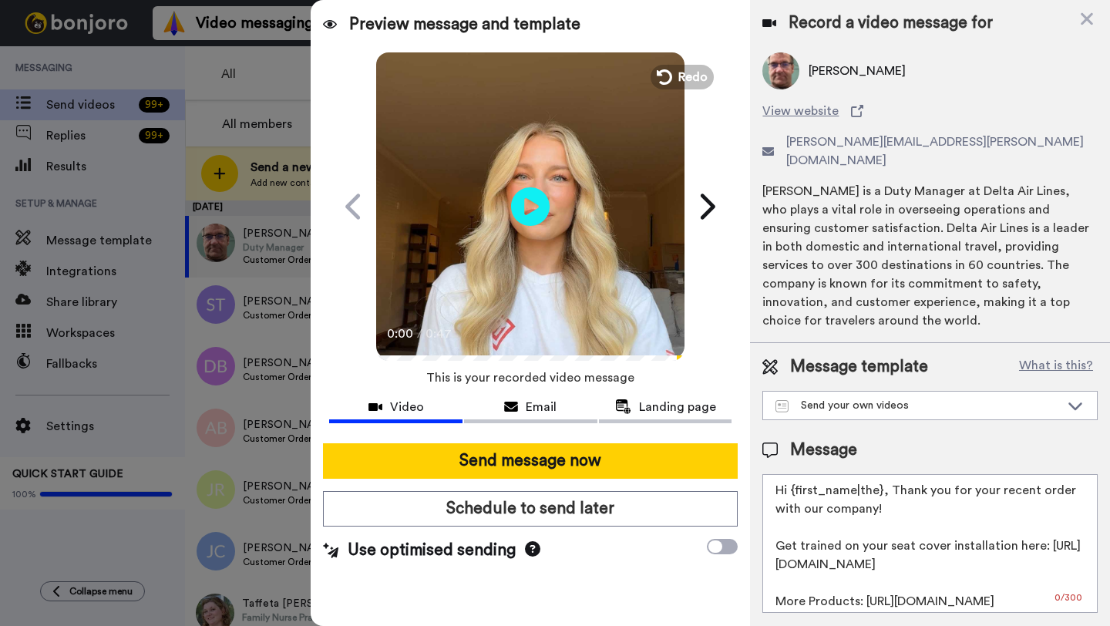
drag, startPoint x: 880, startPoint y: 476, endPoint x: 795, endPoint y: 475, distance: 84.8
click at [795, 475] on textarea "Hi {first_name|the}, Thank you for your recent order with our company! Get trai…" at bounding box center [930, 543] width 335 height 139
paste textarea "Michael"
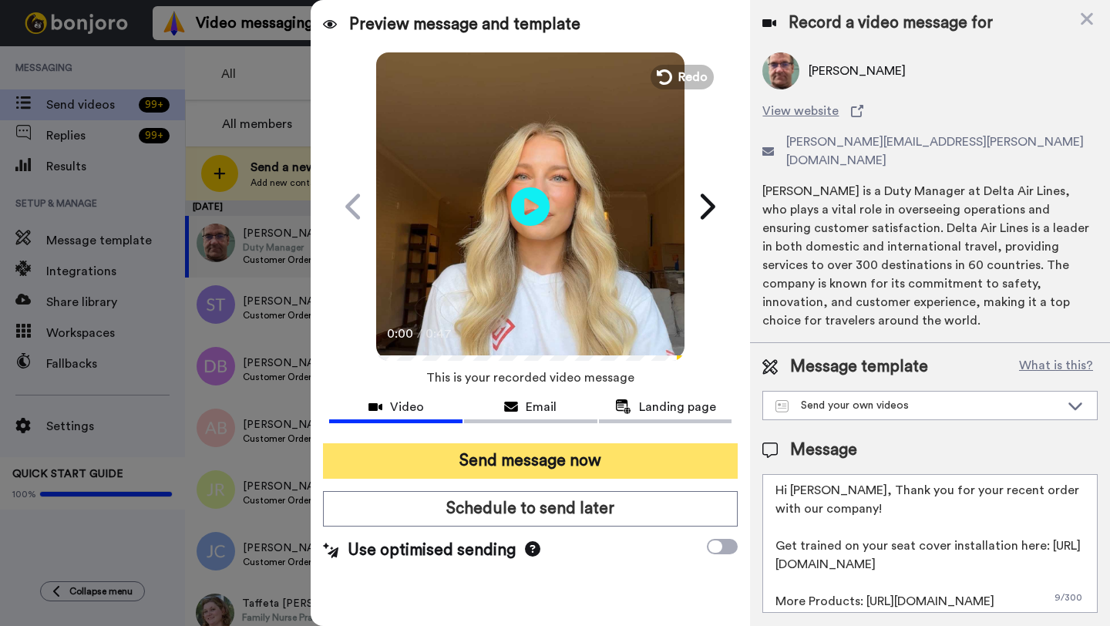
type textarea "Hi Michael, Thank you for your recent order with our company! Get trained on yo…"
click at [662, 472] on button "Send message now" at bounding box center [530, 460] width 415 height 35
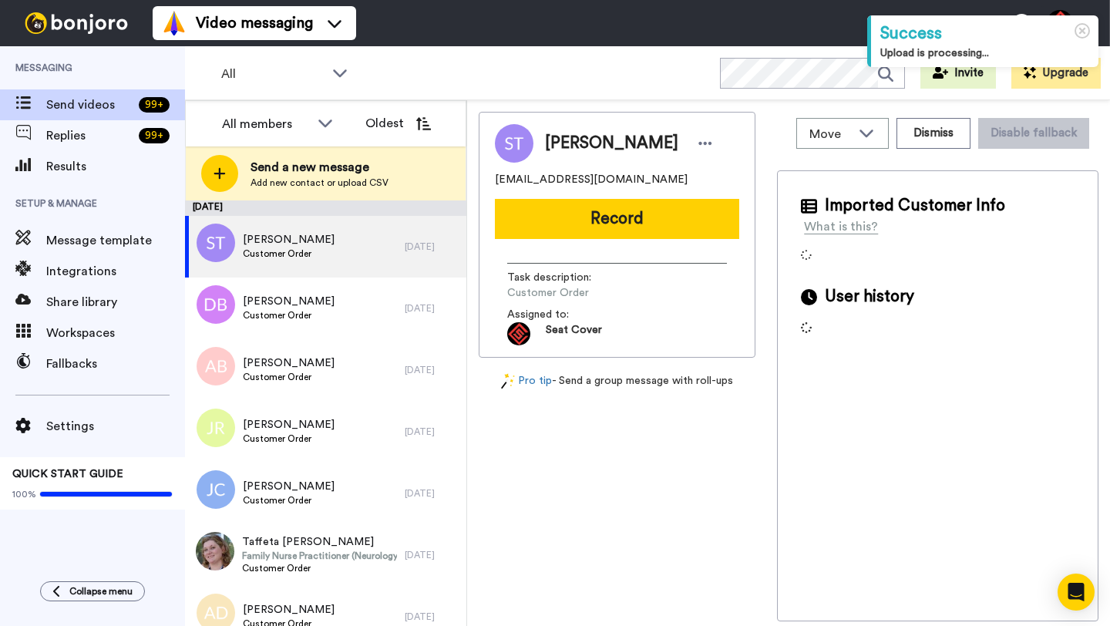
click at [566, 146] on span "[PERSON_NAME]" at bounding box center [611, 143] width 133 height 23
copy span "[PERSON_NAME]"
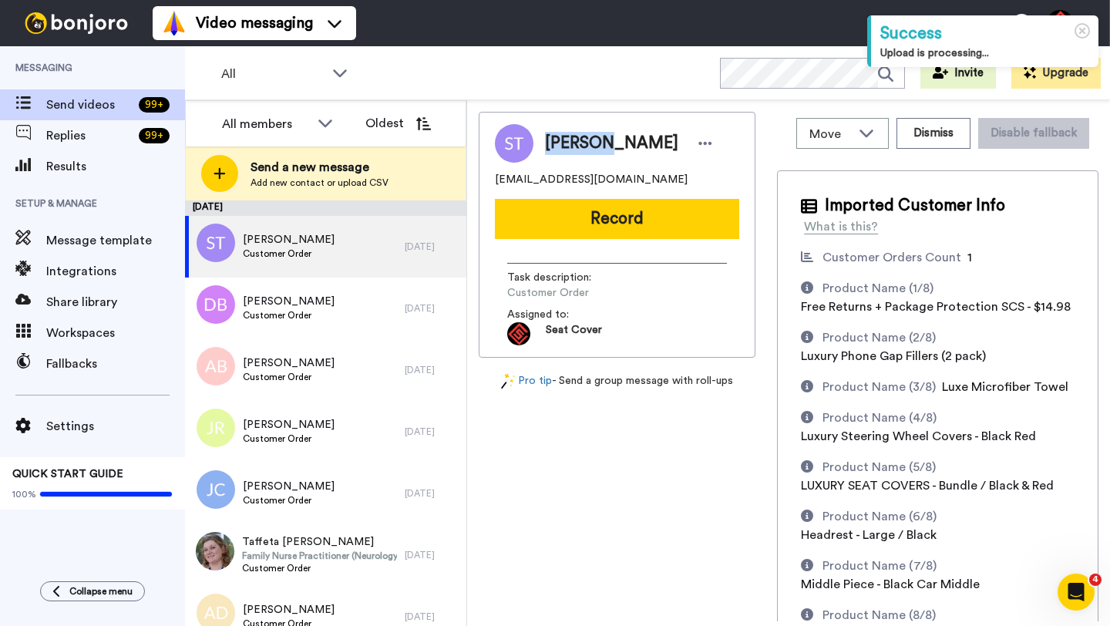
click at [574, 221] on button "Record" at bounding box center [617, 219] width 244 height 40
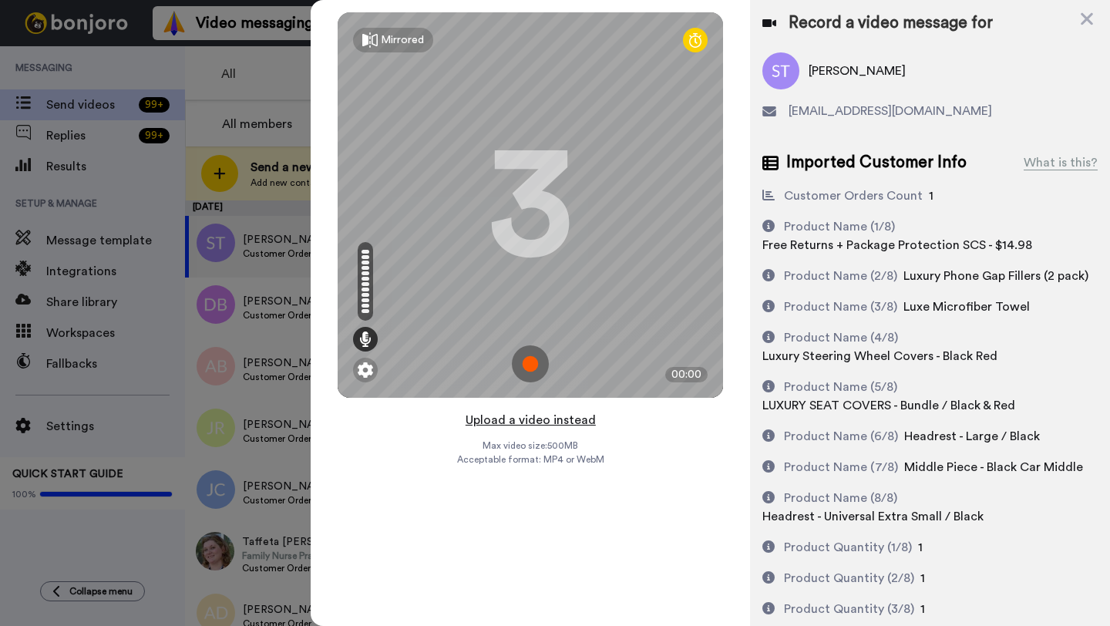
click at [524, 419] on button "Upload a video instead" at bounding box center [531, 420] width 140 height 20
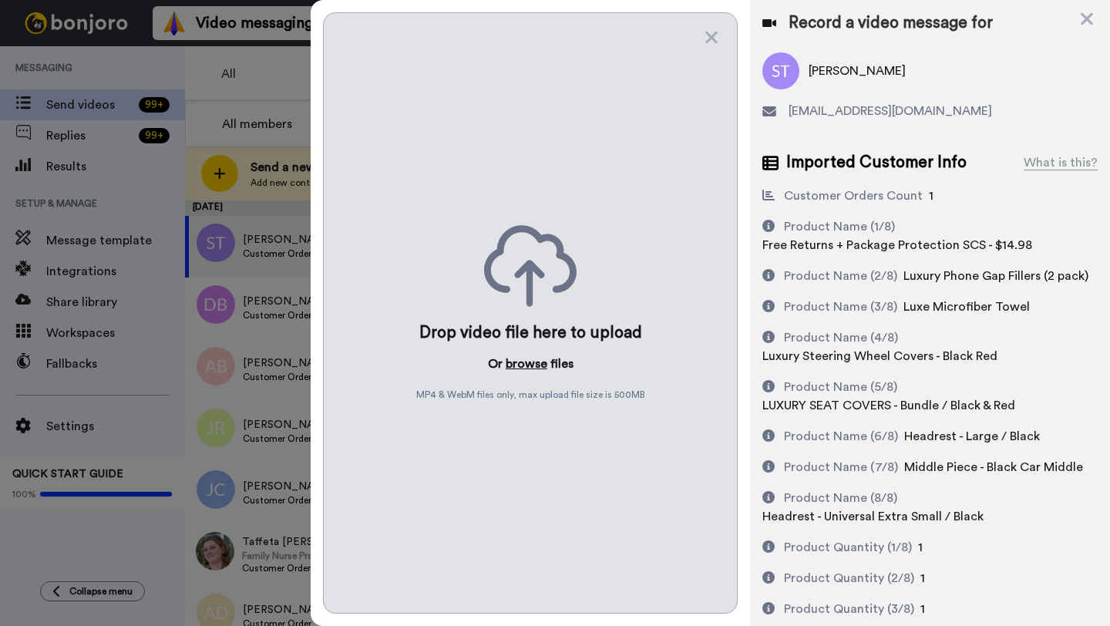
click at [529, 366] on button "browse" at bounding box center [527, 364] width 42 height 19
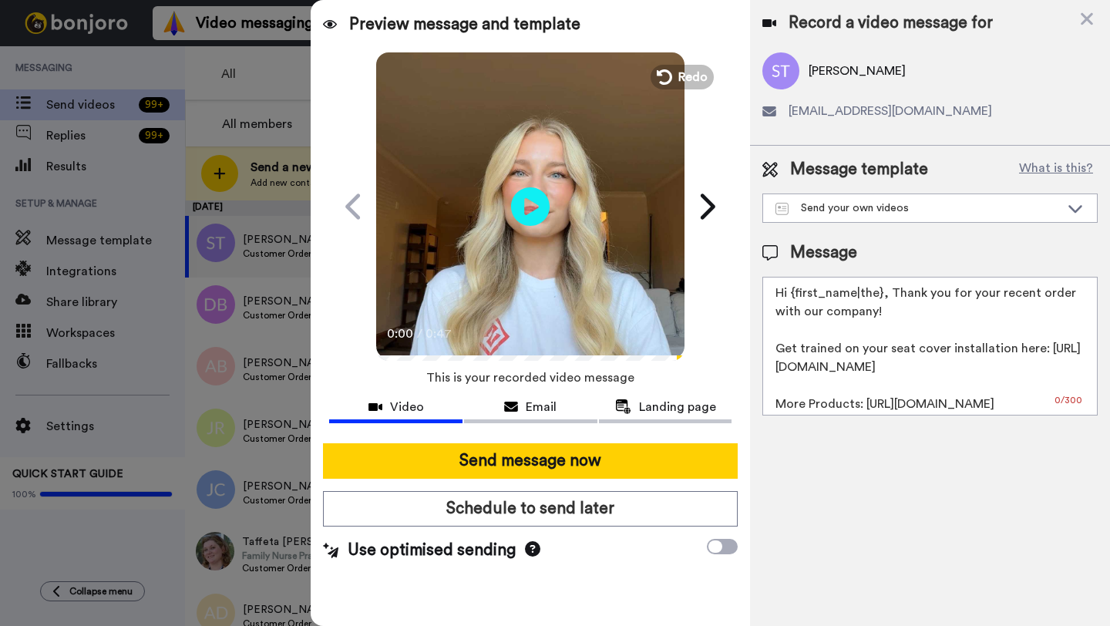
drag, startPoint x: 880, startPoint y: 297, endPoint x: 797, endPoint y: 295, distance: 82.5
click at [797, 295] on textarea "Hi {first_name|the}, Thank you for your recent order with our company! Get trai…" at bounding box center [930, 346] width 335 height 139
paste textarea "Stephen"
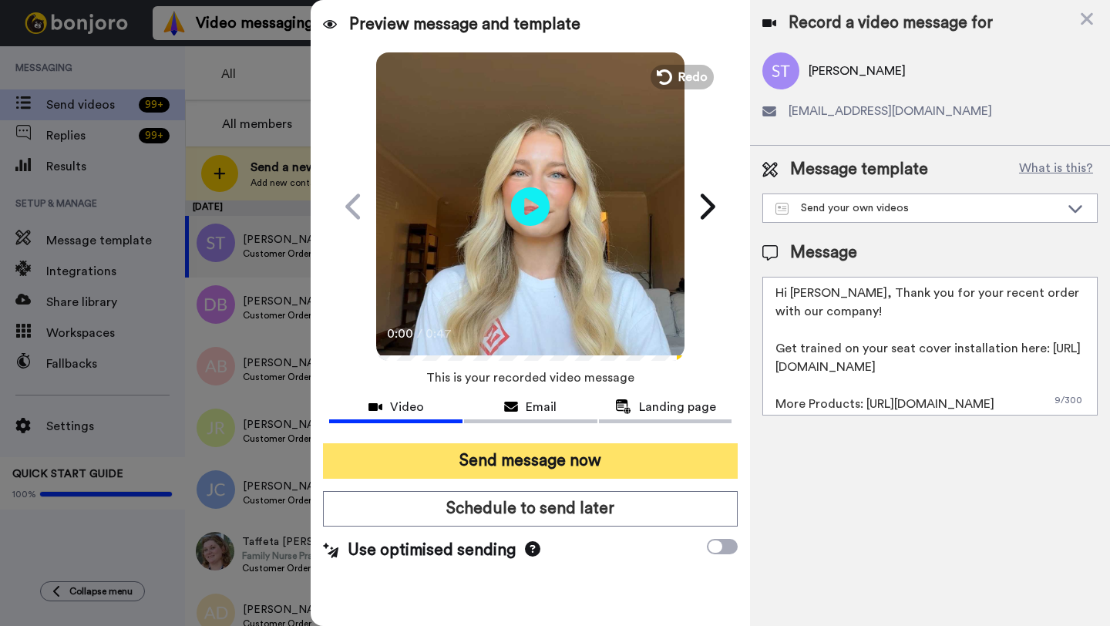
type textarea "Hi Stephen, Thank you for your recent order with our company! Get trained on yo…"
click at [621, 456] on button "Send message now" at bounding box center [530, 460] width 415 height 35
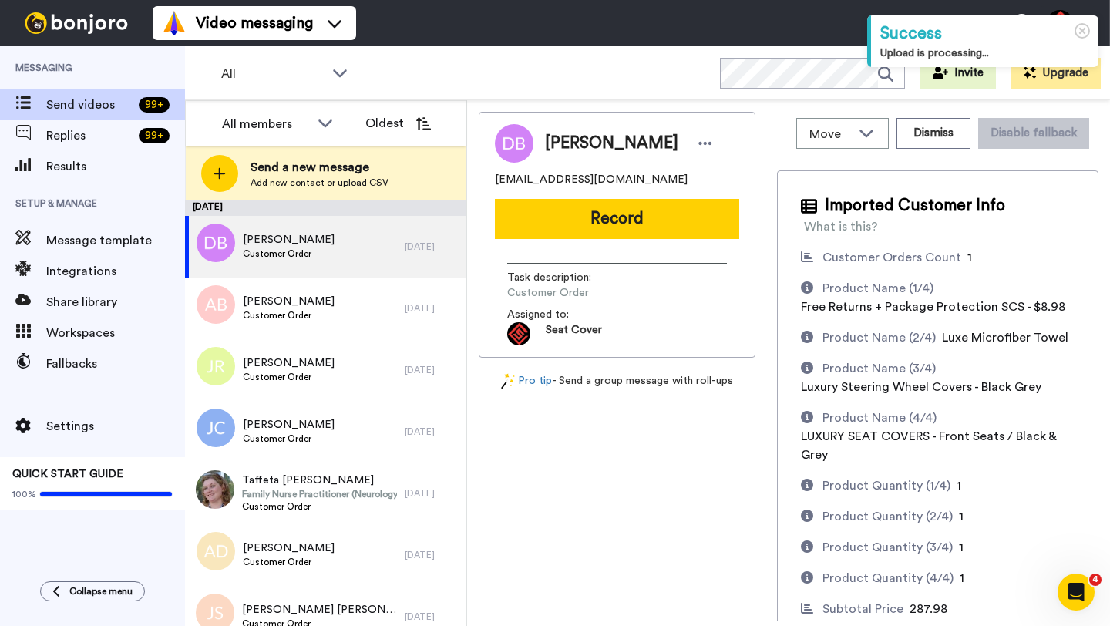
click at [560, 141] on span "[PERSON_NAME]" at bounding box center [611, 143] width 133 height 23
copy span "[PERSON_NAME]"
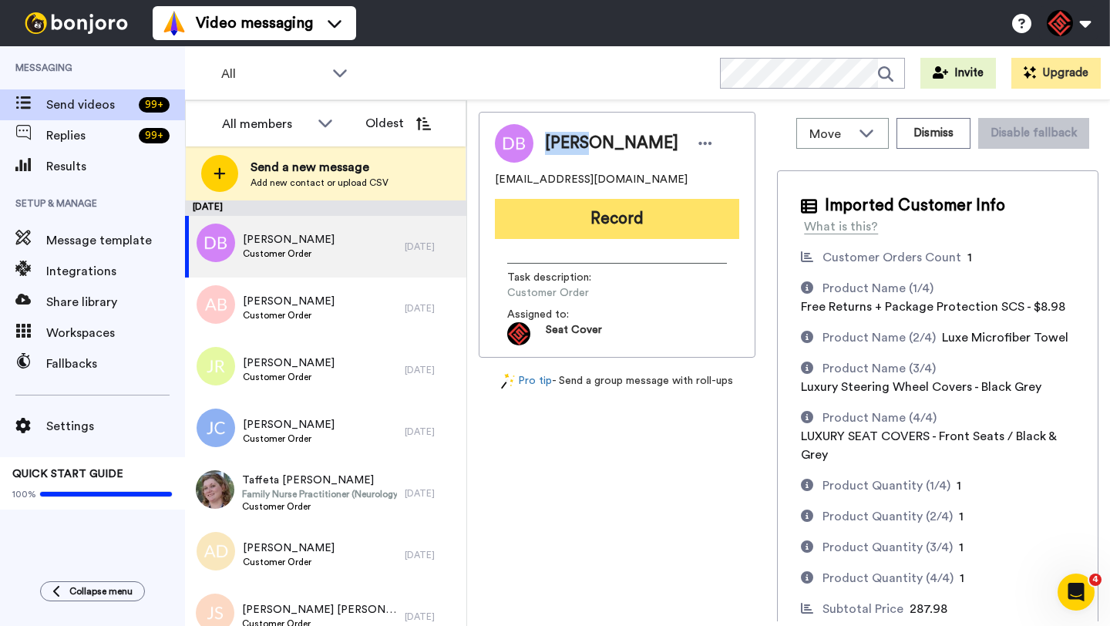
click at [564, 217] on button "Record" at bounding box center [617, 219] width 244 height 40
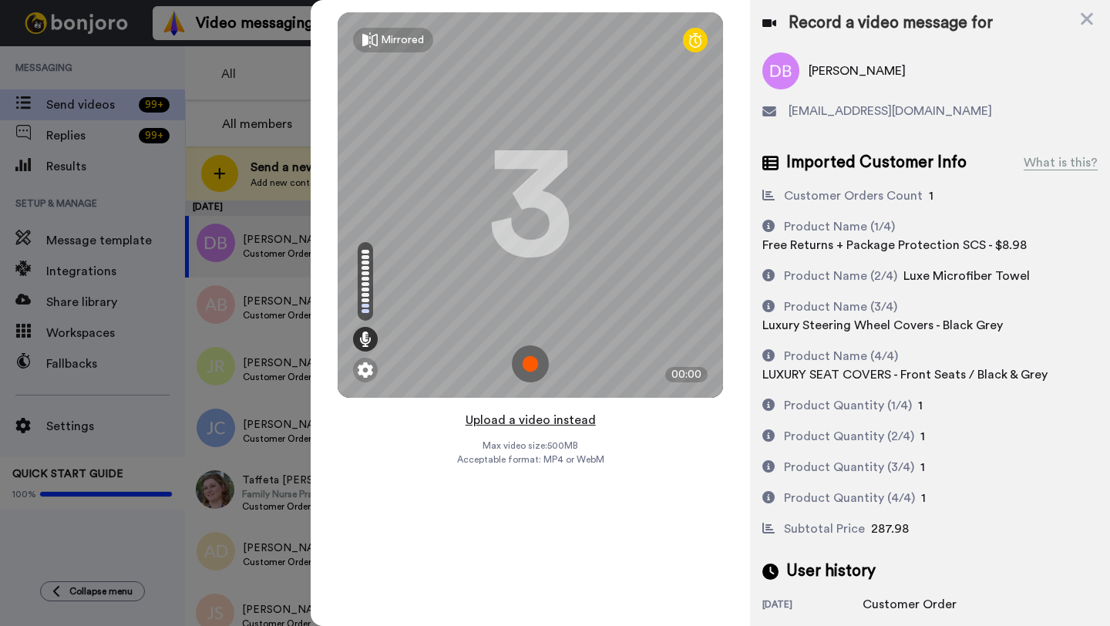
click at [518, 426] on button "Upload a video instead" at bounding box center [531, 420] width 140 height 20
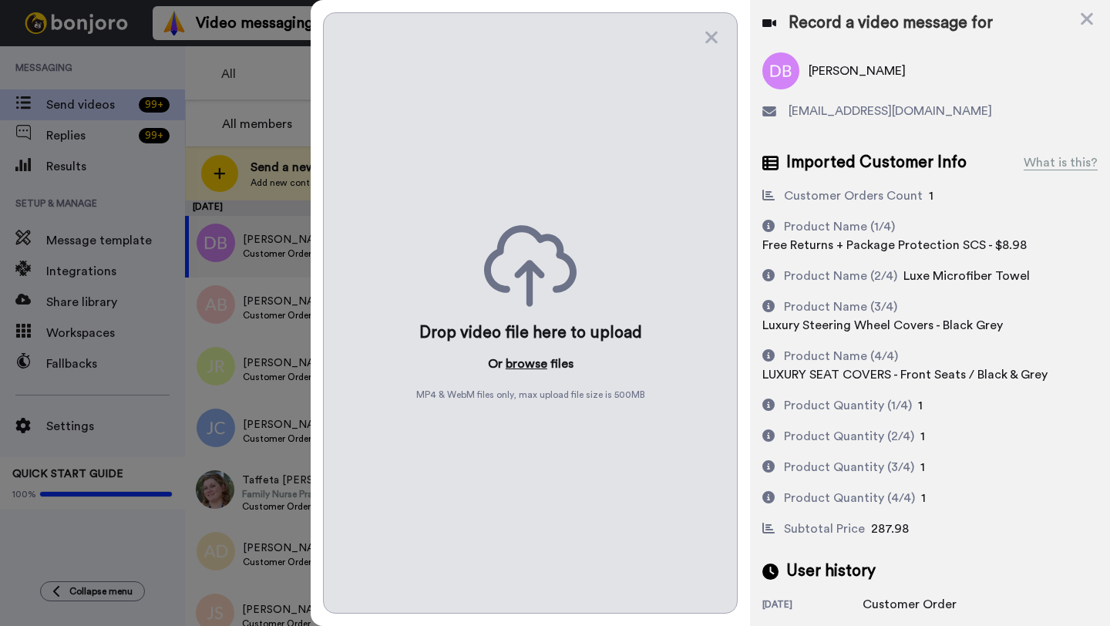
click at [524, 365] on button "browse" at bounding box center [527, 364] width 42 height 19
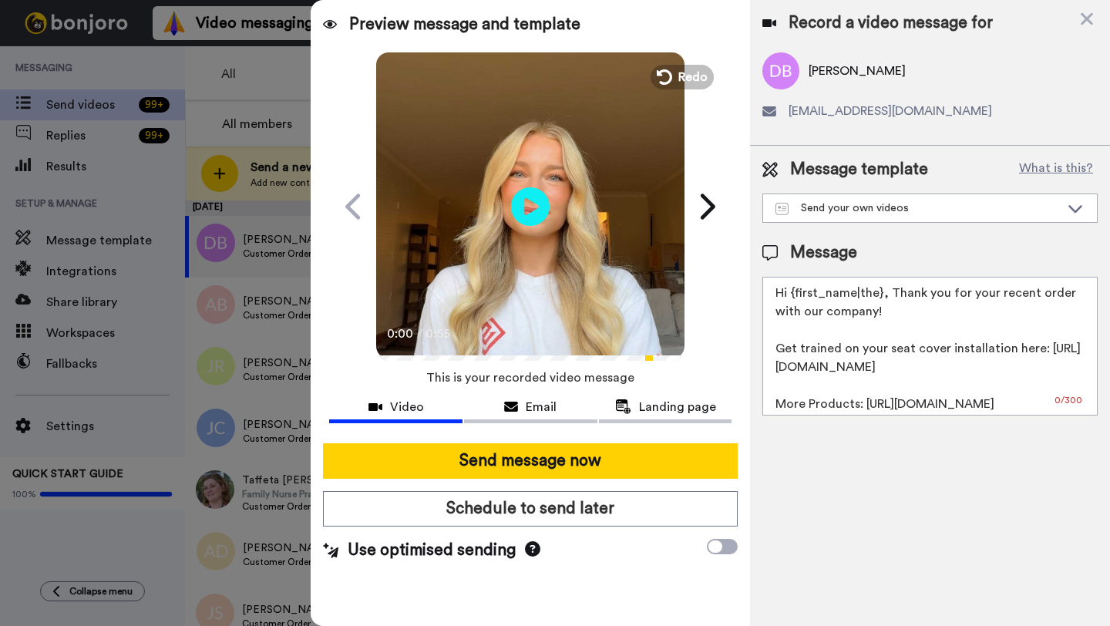
drag, startPoint x: 880, startPoint y: 296, endPoint x: 791, endPoint y: 296, distance: 88.7
click at [791, 296] on textarea "Hi {first_name|the}, Thank you for your recent order with our company! Get trai…" at bounding box center [930, 346] width 335 height 139
paste textarea "David"
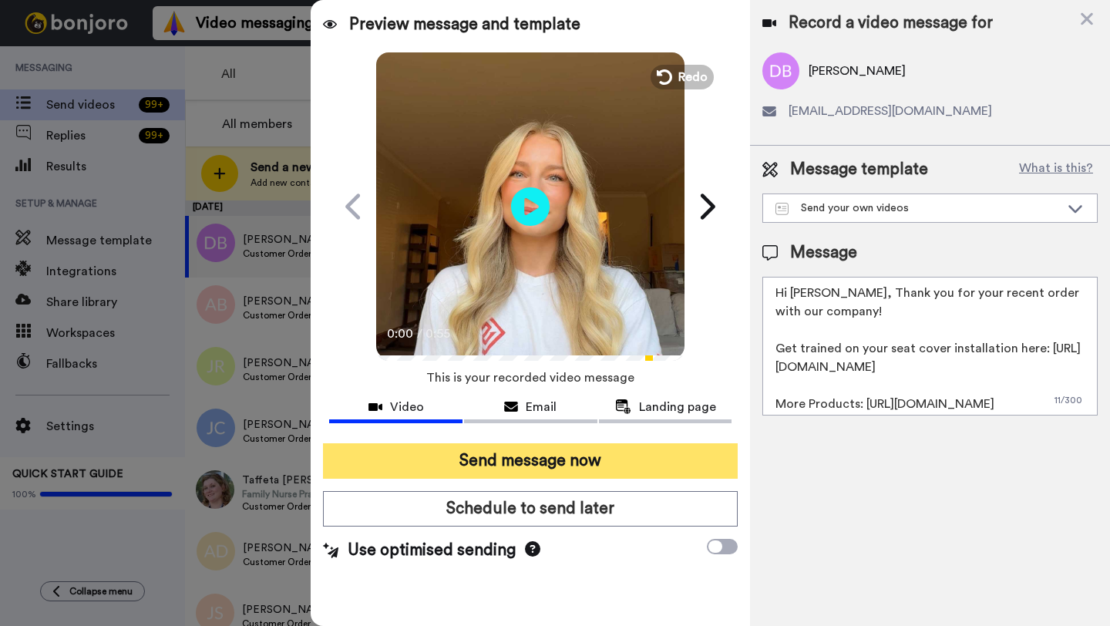
type textarea "Hi David, Thank you for your recent order with our company! Get trained on your…"
click at [564, 466] on button "Send message now" at bounding box center [530, 460] width 415 height 35
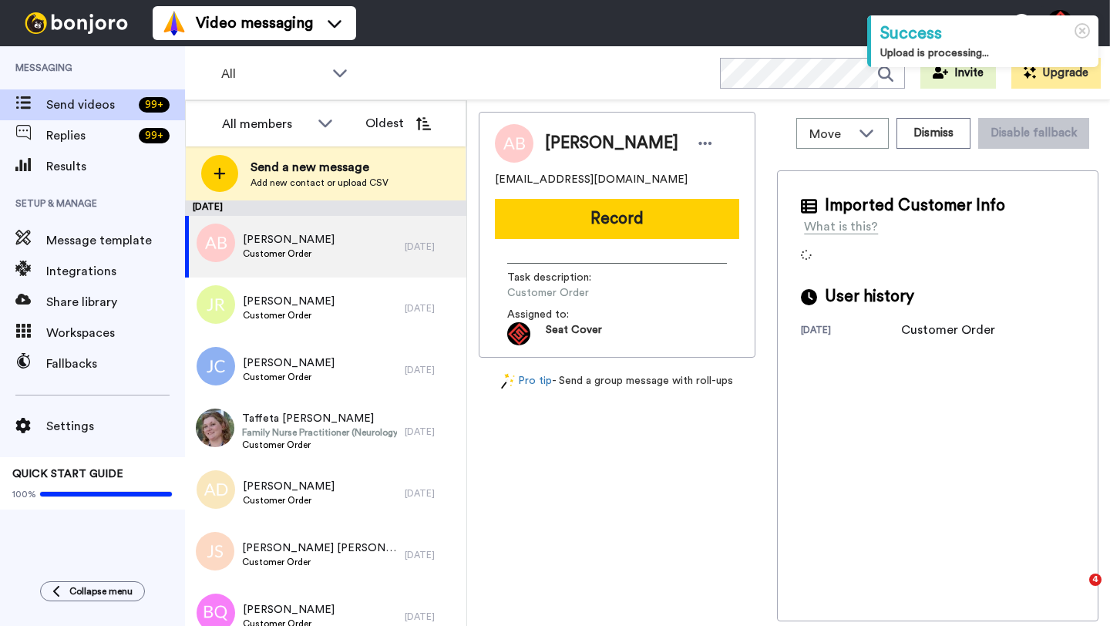
click at [566, 144] on span "[PERSON_NAME]" at bounding box center [611, 143] width 133 height 23
click at [566, 144] on span "Aaron Barney" at bounding box center [611, 143] width 133 height 23
copy span "Aaron"
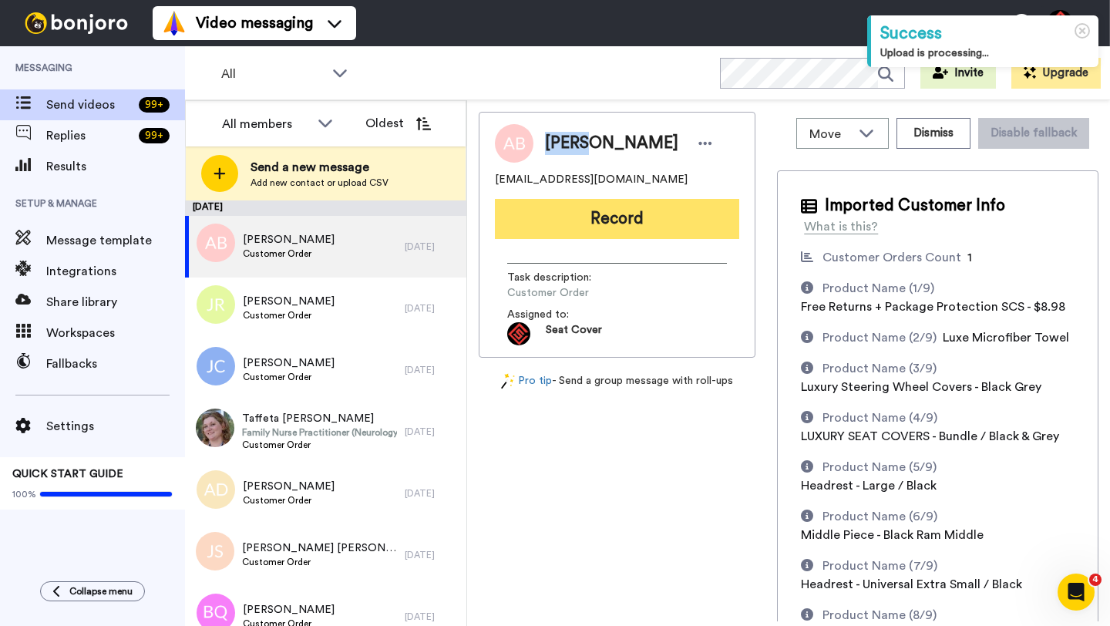
click at [568, 210] on button "Record" at bounding box center [617, 219] width 244 height 40
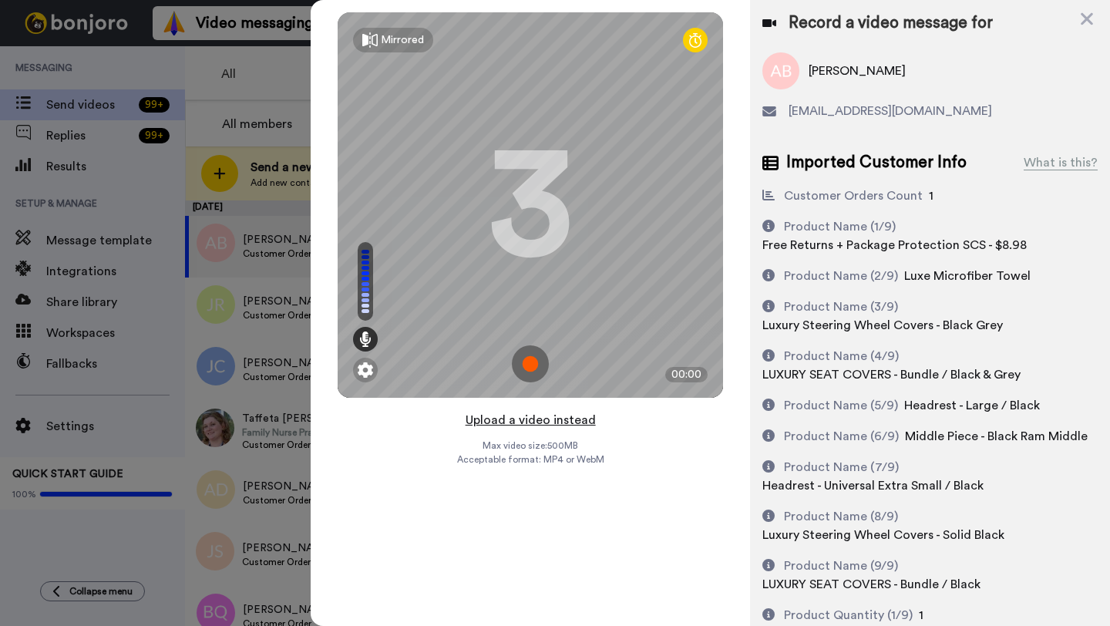
click at [523, 418] on button "Upload a video instead" at bounding box center [531, 420] width 140 height 20
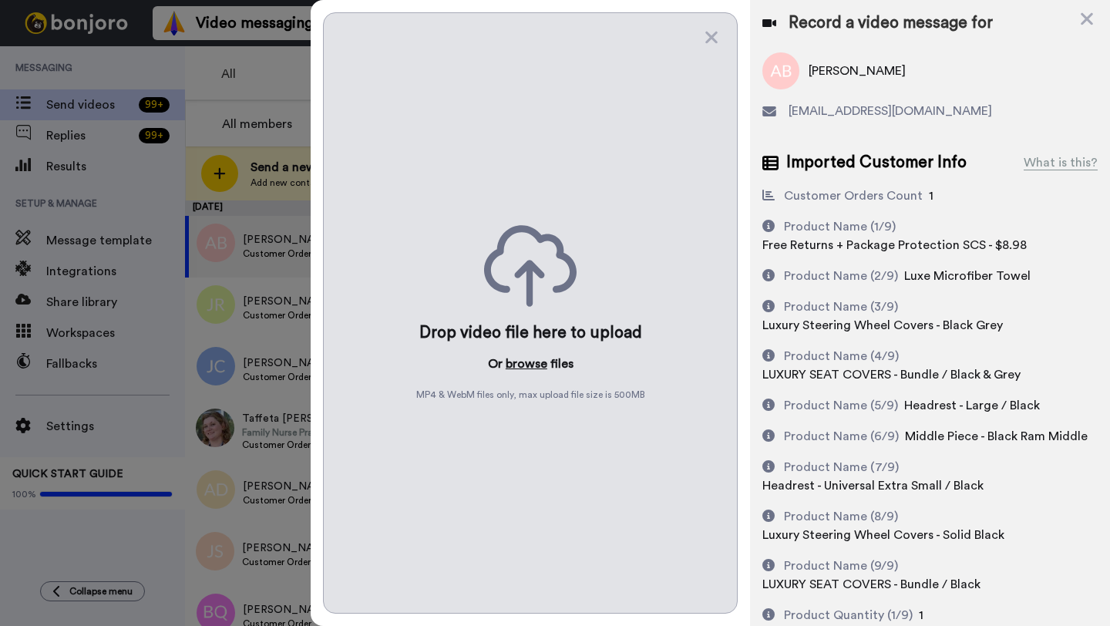
click at [525, 372] on button "browse" at bounding box center [527, 364] width 42 height 19
click at [1080, 12] on icon at bounding box center [1086, 18] width 15 height 19
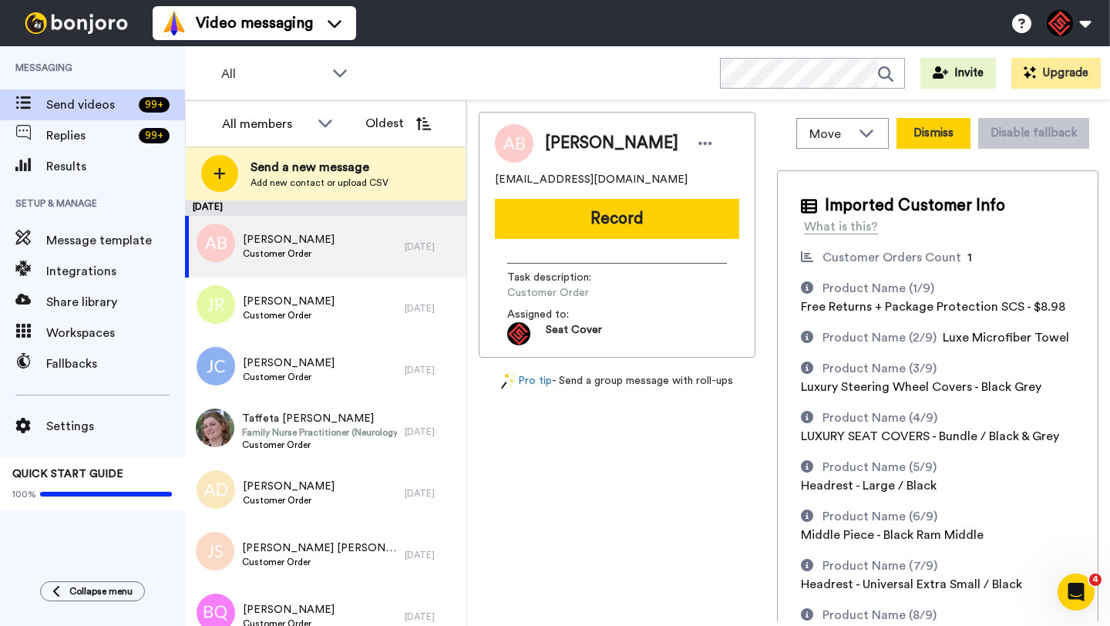
click at [926, 138] on button "Dismiss" at bounding box center [934, 133] width 74 height 31
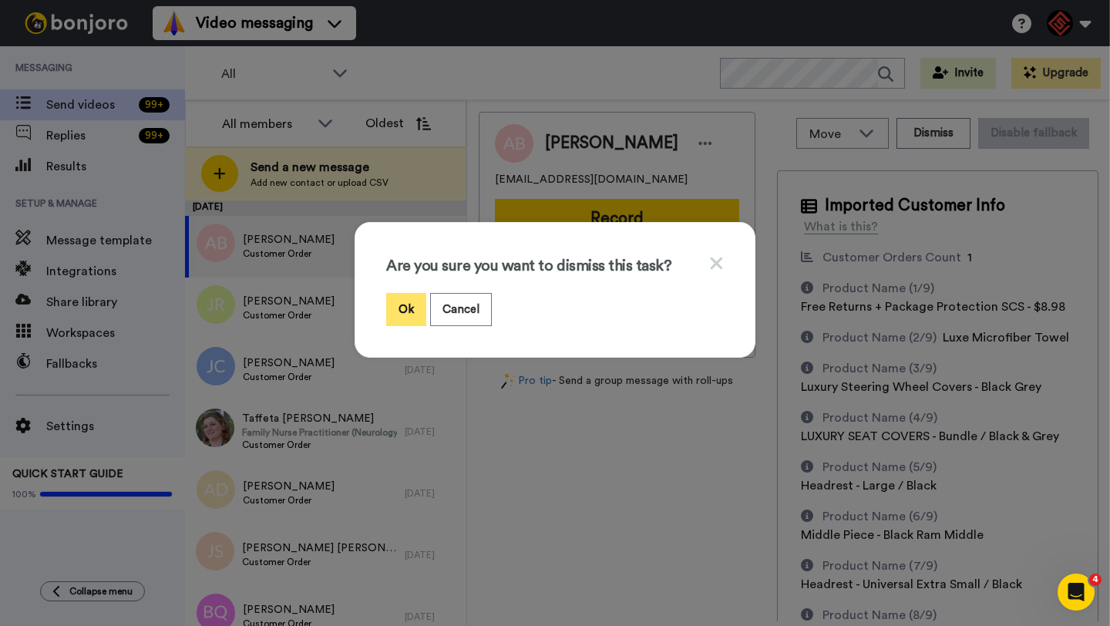
click at [410, 313] on button "Ok" at bounding box center [406, 309] width 40 height 33
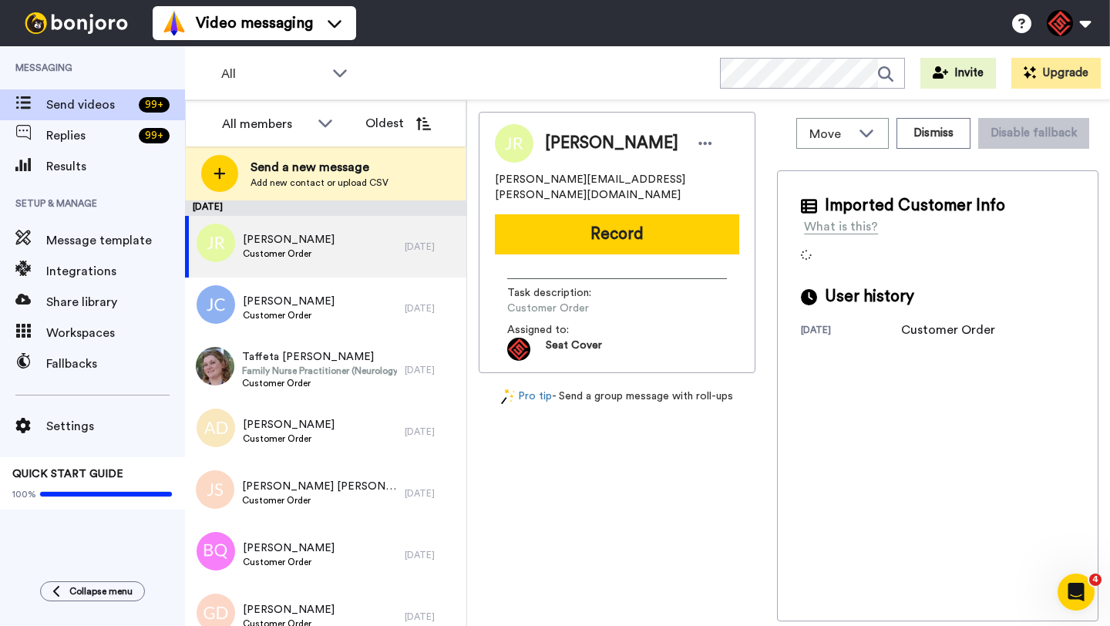
click at [567, 143] on span "Justin Richards" at bounding box center [611, 143] width 133 height 23
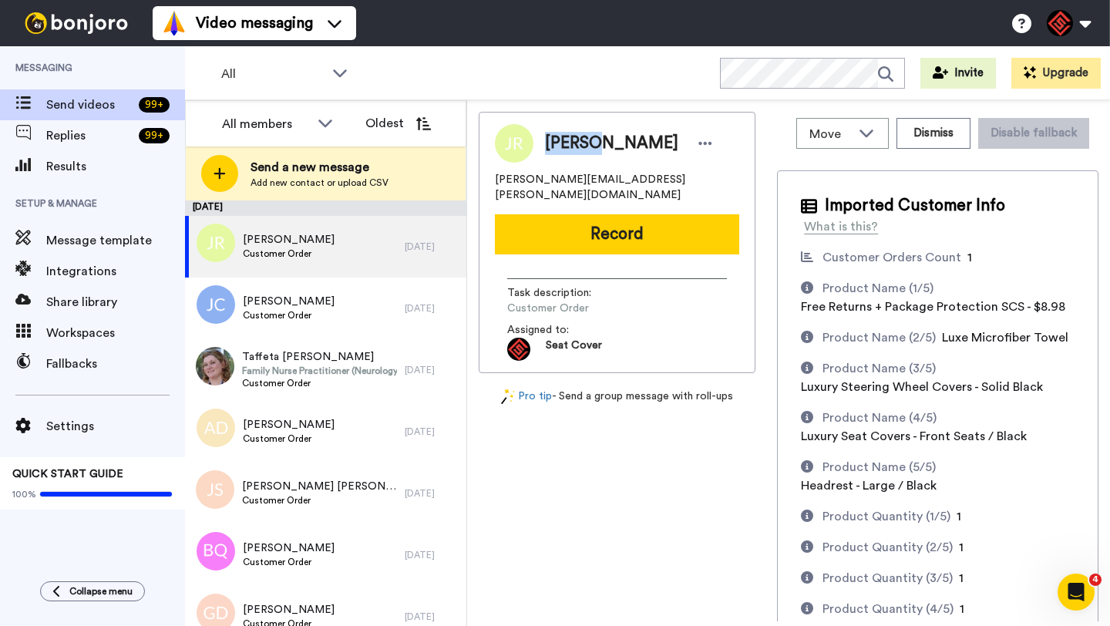
copy span "Justin"
click at [587, 218] on button "Record" at bounding box center [617, 234] width 244 height 40
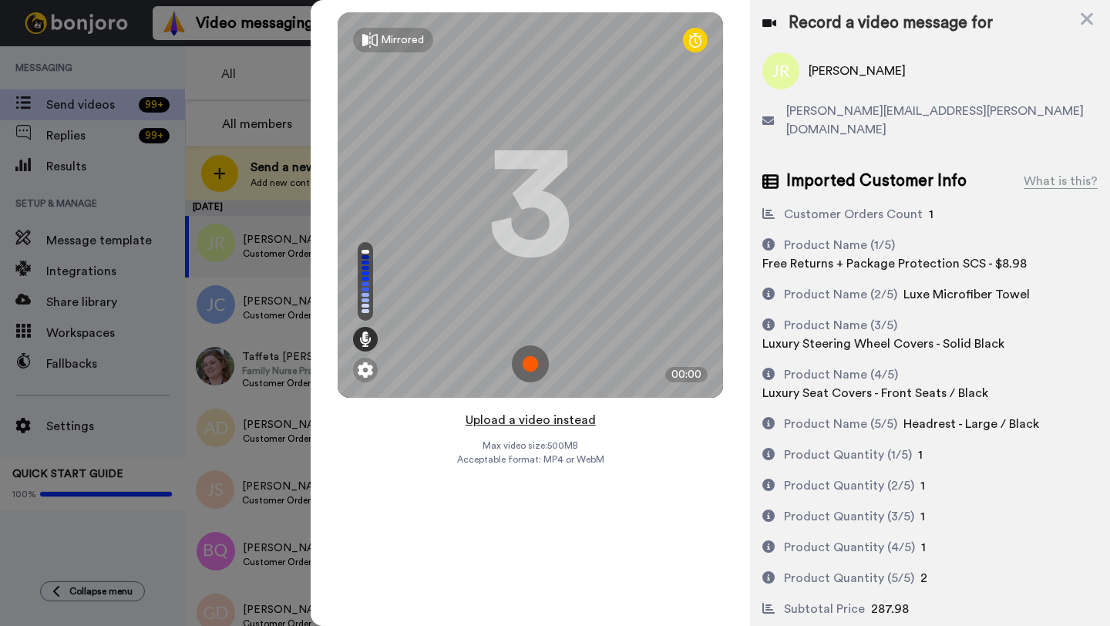
click at [525, 416] on button "Upload a video instead" at bounding box center [531, 420] width 140 height 20
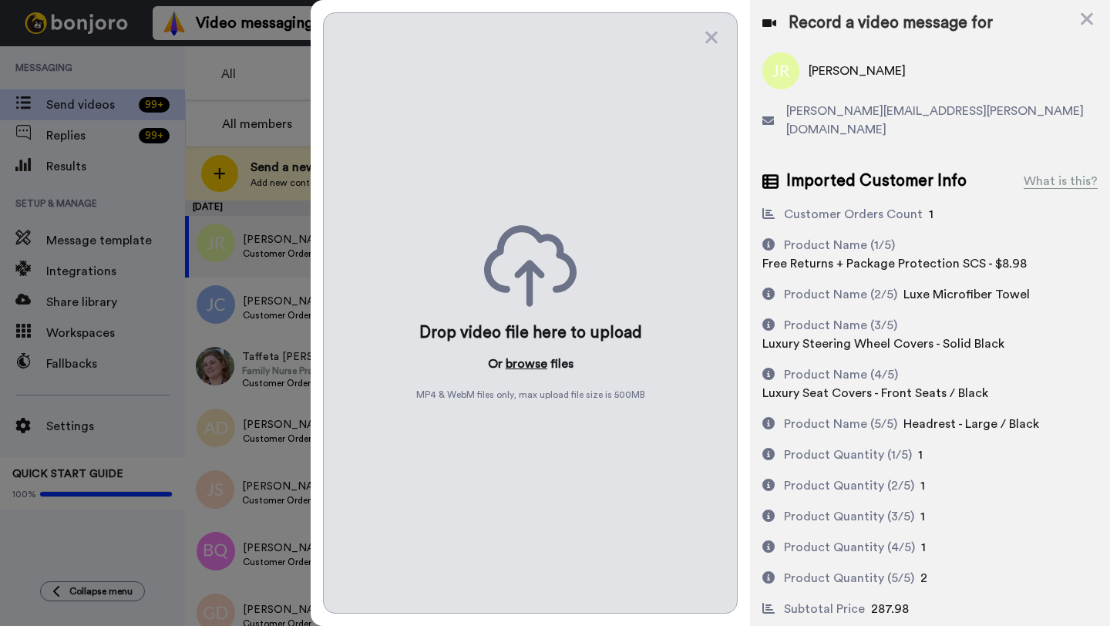
click at [526, 359] on button "browse" at bounding box center [527, 364] width 42 height 19
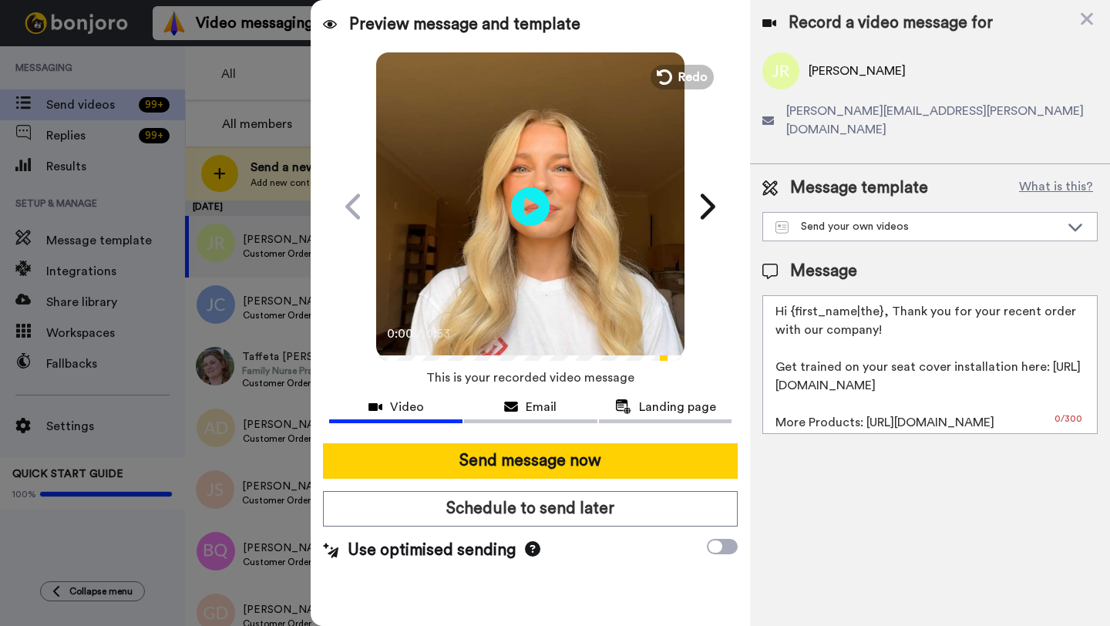
drag, startPoint x: 880, startPoint y: 298, endPoint x: 795, endPoint y: 300, distance: 84.8
click at [795, 300] on textarea "Hi {first_name|the}, Thank you for your recent order with our company! Get trai…" at bounding box center [930, 364] width 335 height 139
paste textarea "Justin"
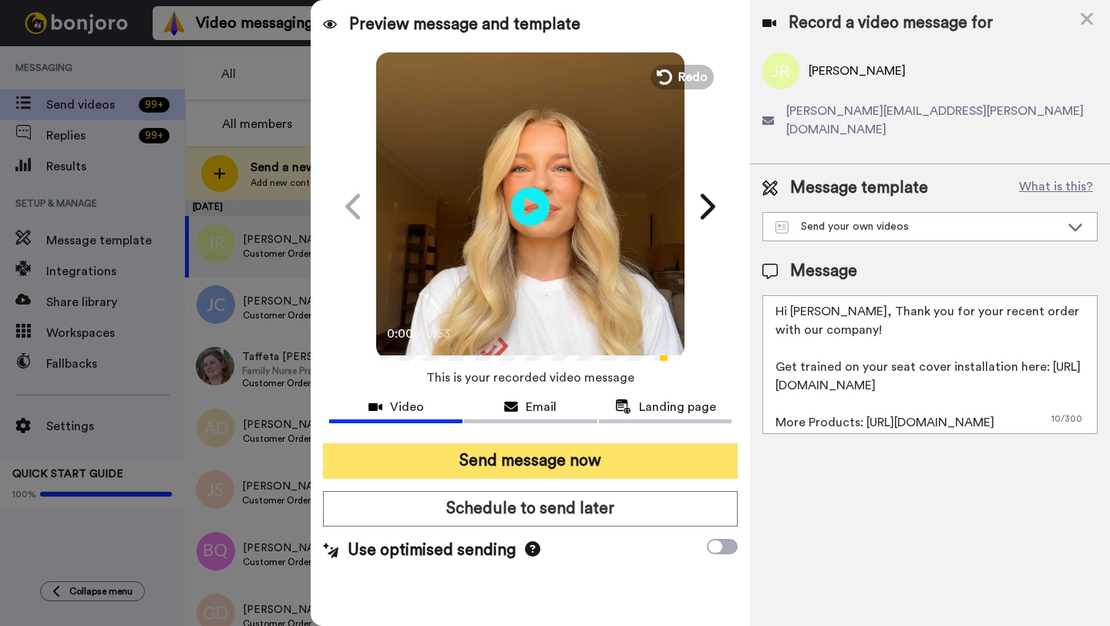
type textarea "Hi Justin, Thank you for your recent order with our company! Get trained on you…"
click at [608, 451] on button "Send message now" at bounding box center [530, 460] width 415 height 35
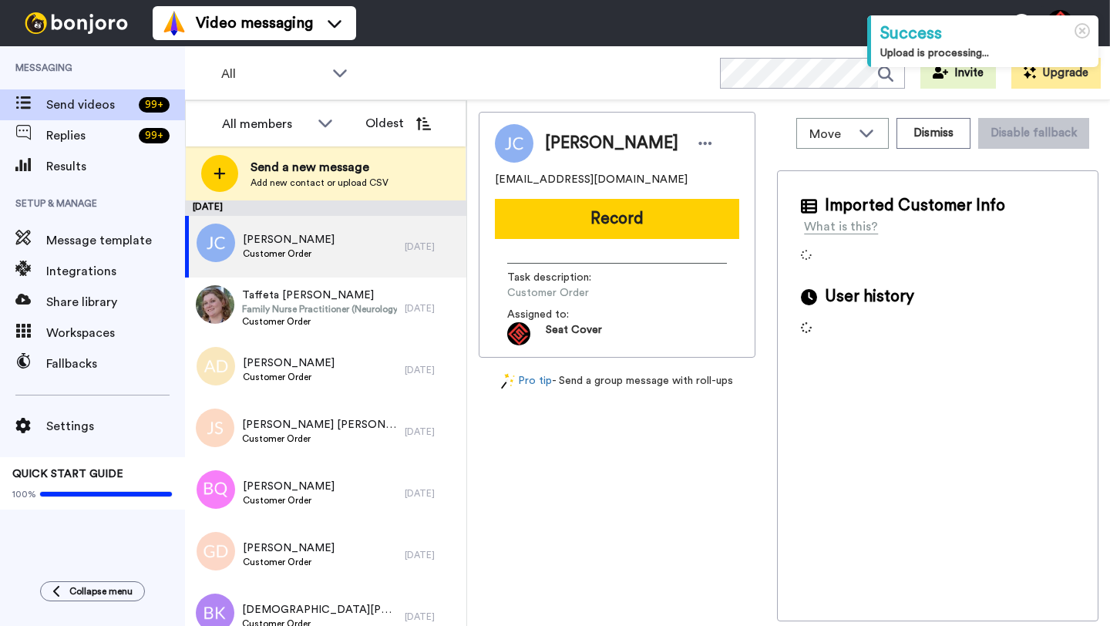
click at [571, 142] on span "[PERSON_NAME]" at bounding box center [611, 143] width 133 height 23
copy span "[PERSON_NAME]"
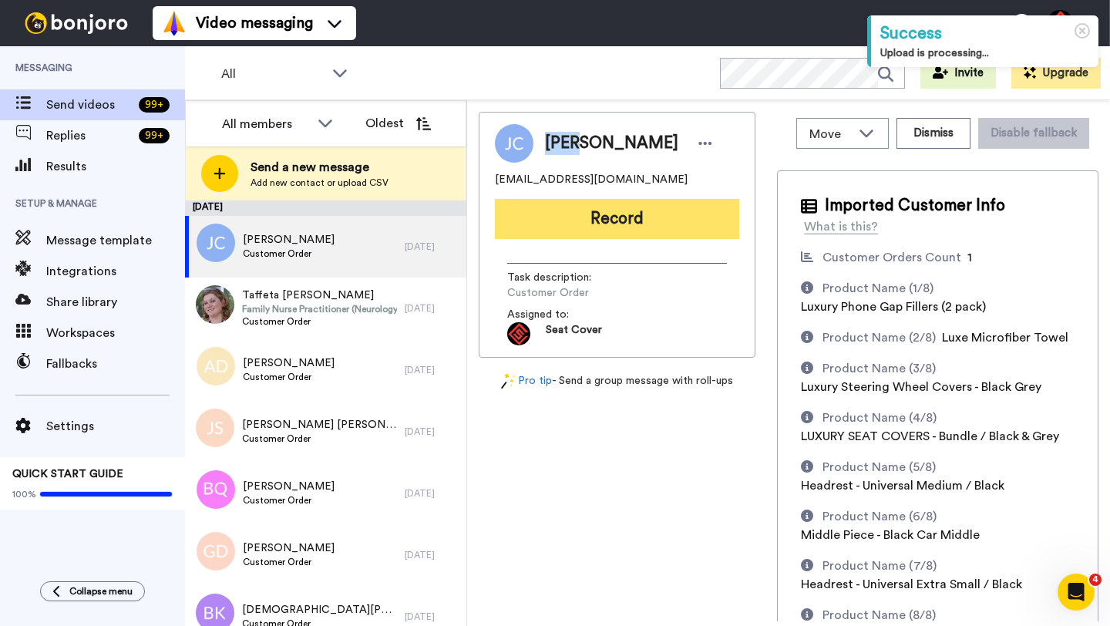
click at [577, 222] on button "Record" at bounding box center [617, 219] width 244 height 40
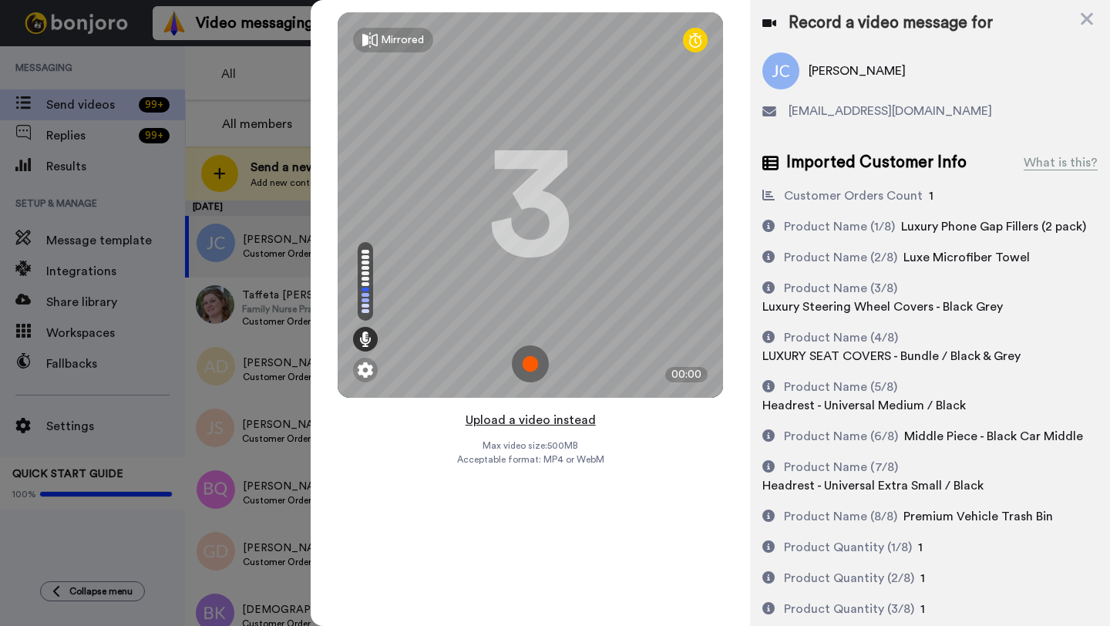
click at [524, 421] on button "Upload a video instead" at bounding box center [531, 420] width 140 height 20
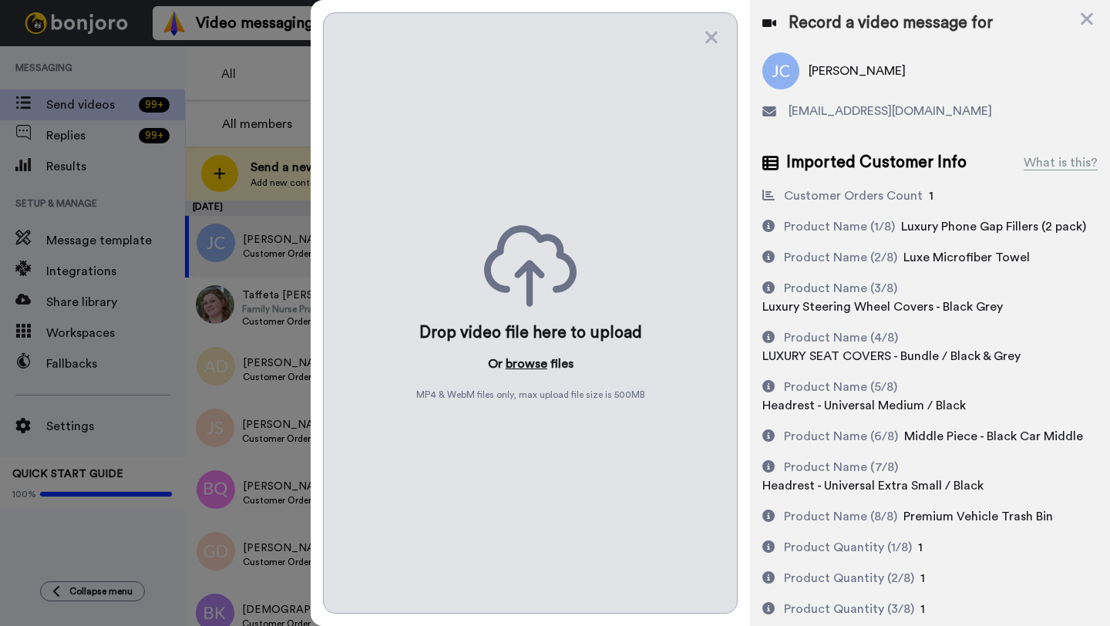
click at [524, 362] on button "browse" at bounding box center [527, 364] width 42 height 19
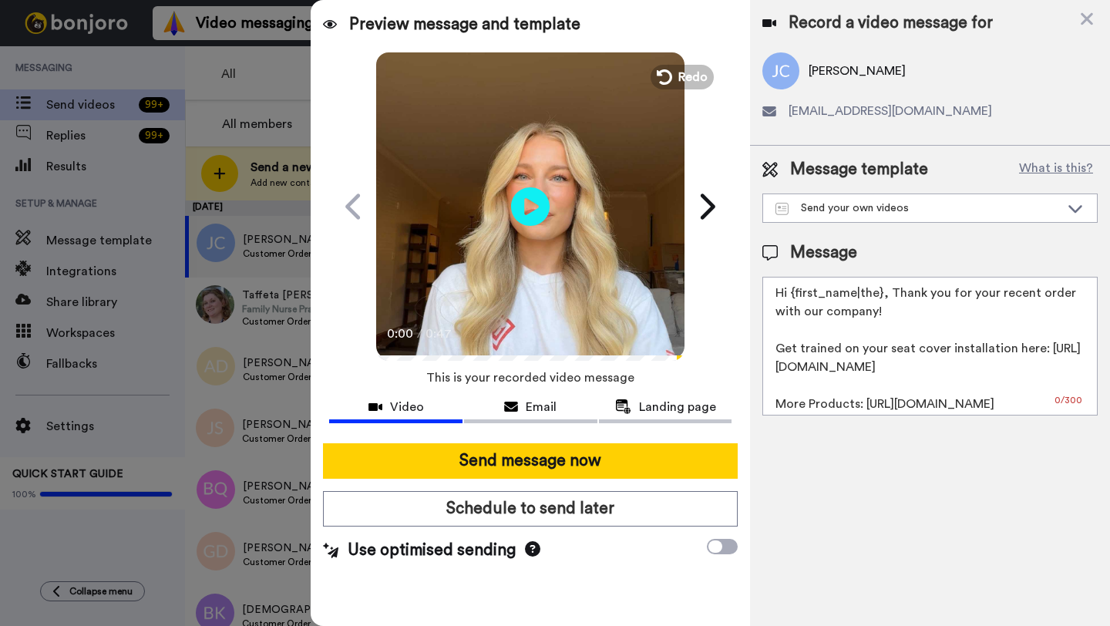
drag, startPoint x: 880, startPoint y: 297, endPoint x: 796, endPoint y: 298, distance: 84.0
click at [796, 298] on textarea "Hi {first_name|the}, Thank you for your recent order with our company! Get trai…" at bounding box center [930, 346] width 335 height 139
paste textarea "John"
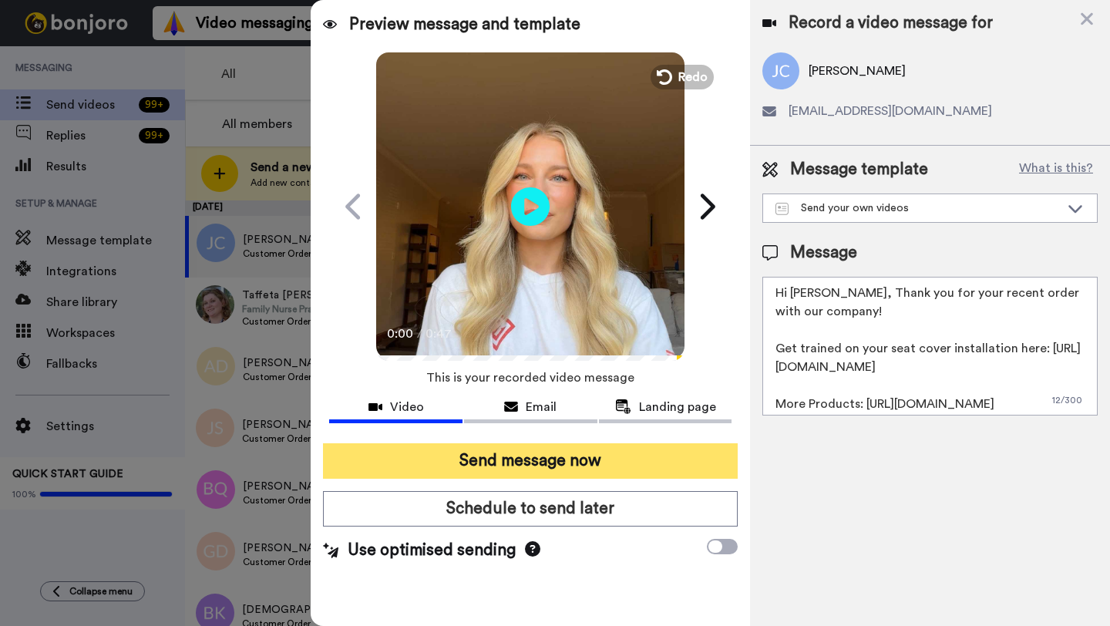
type textarea "Hi John, Thank you for your recent order with our company! Get trained on your …"
click at [603, 461] on button "Send message now" at bounding box center [530, 460] width 415 height 35
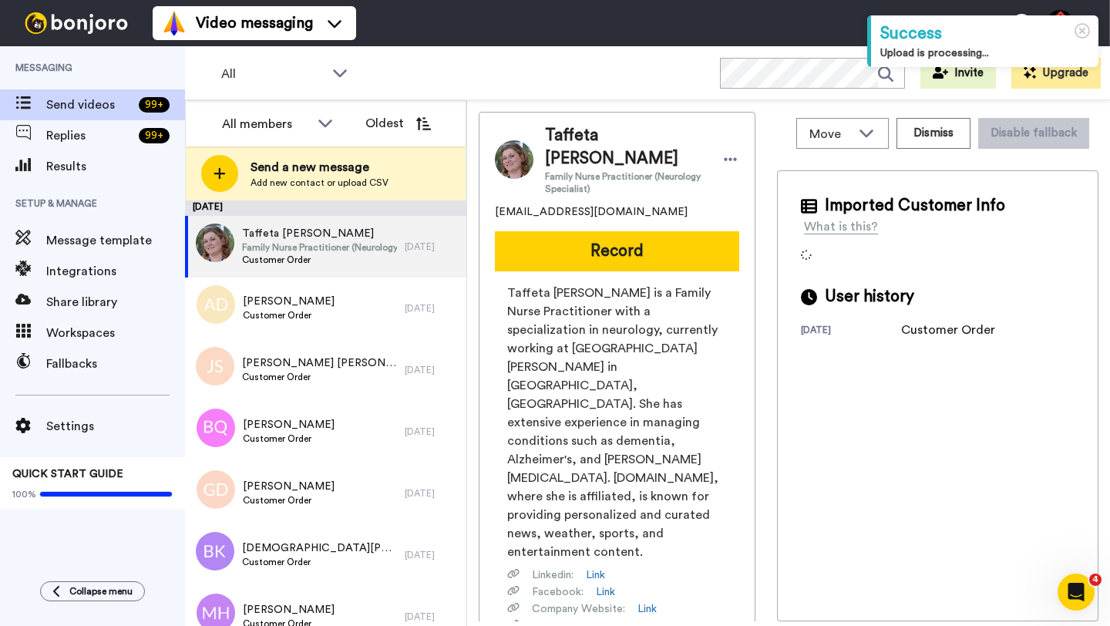
click at [564, 136] on span "Taffeta Troutner" at bounding box center [625, 147] width 161 height 46
copy span "Taffeta"
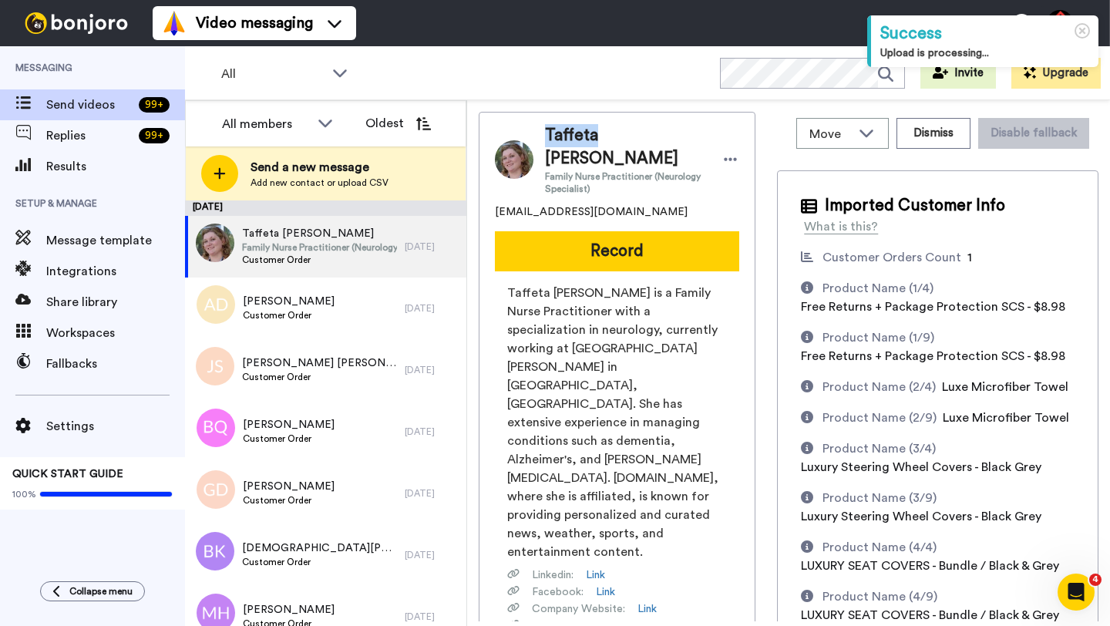
click at [581, 231] on button "Record" at bounding box center [617, 251] width 244 height 40
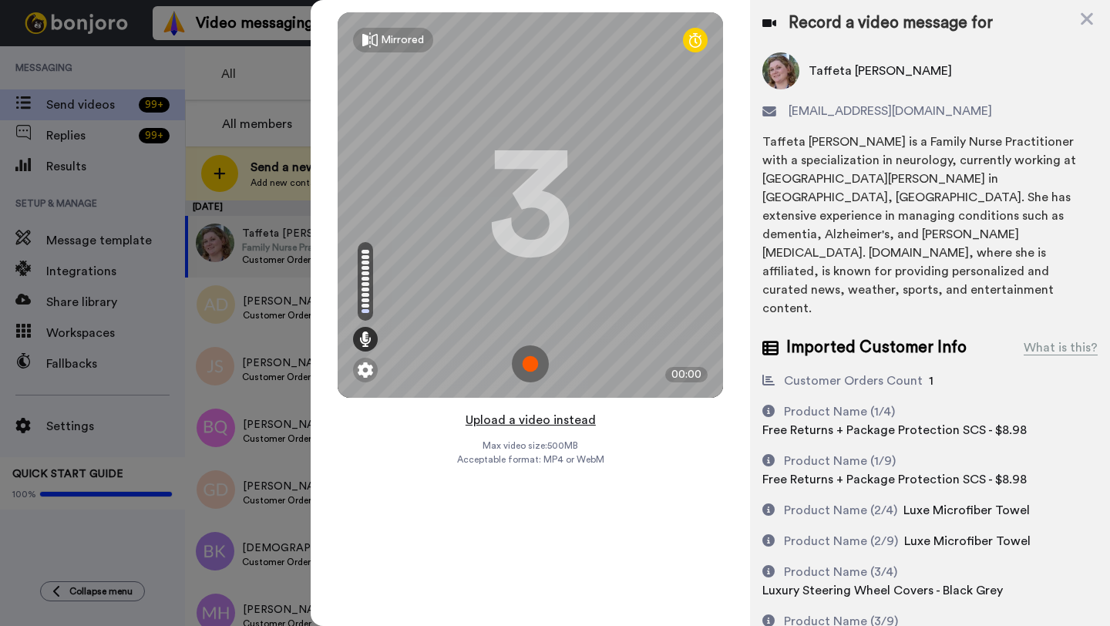
click at [513, 422] on button "Upload a video instead" at bounding box center [531, 420] width 140 height 20
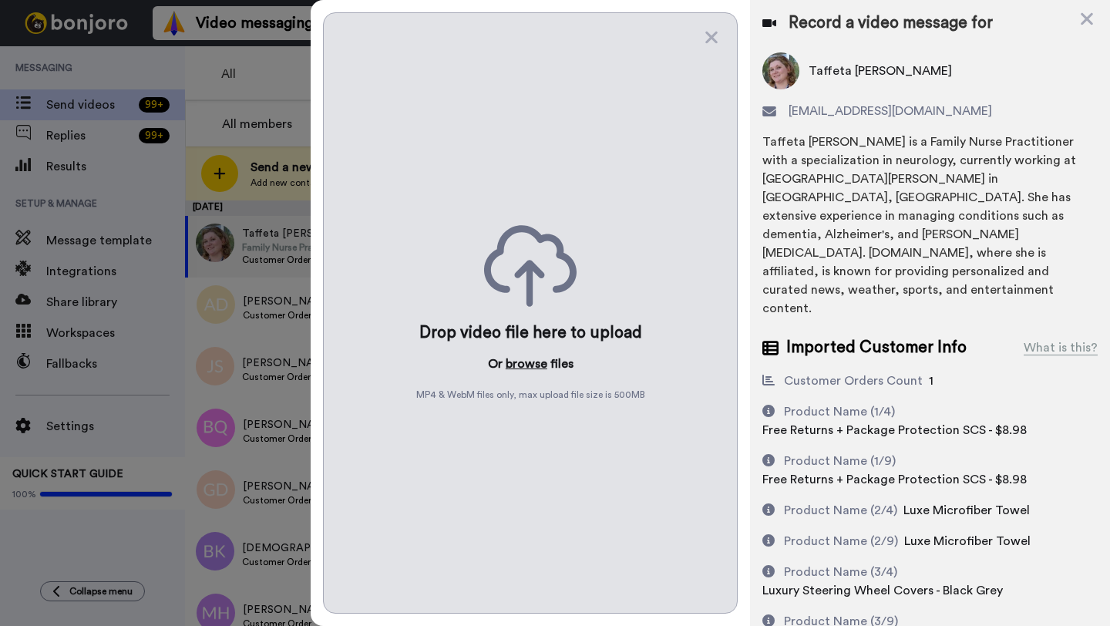
click at [524, 366] on button "browse" at bounding box center [527, 364] width 42 height 19
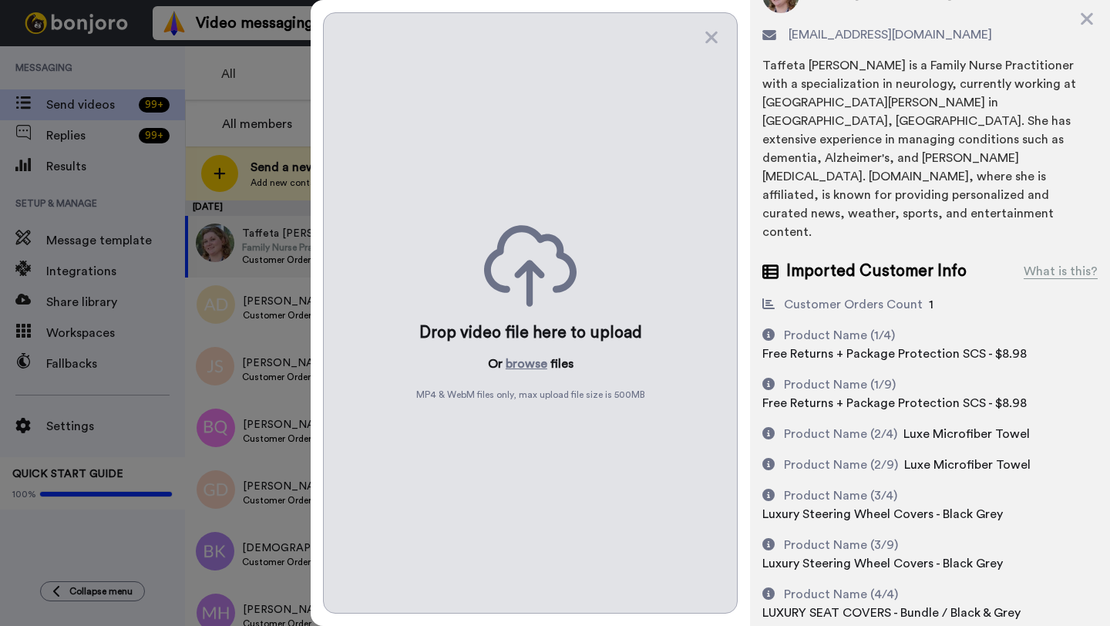
scroll to position [143, 0]
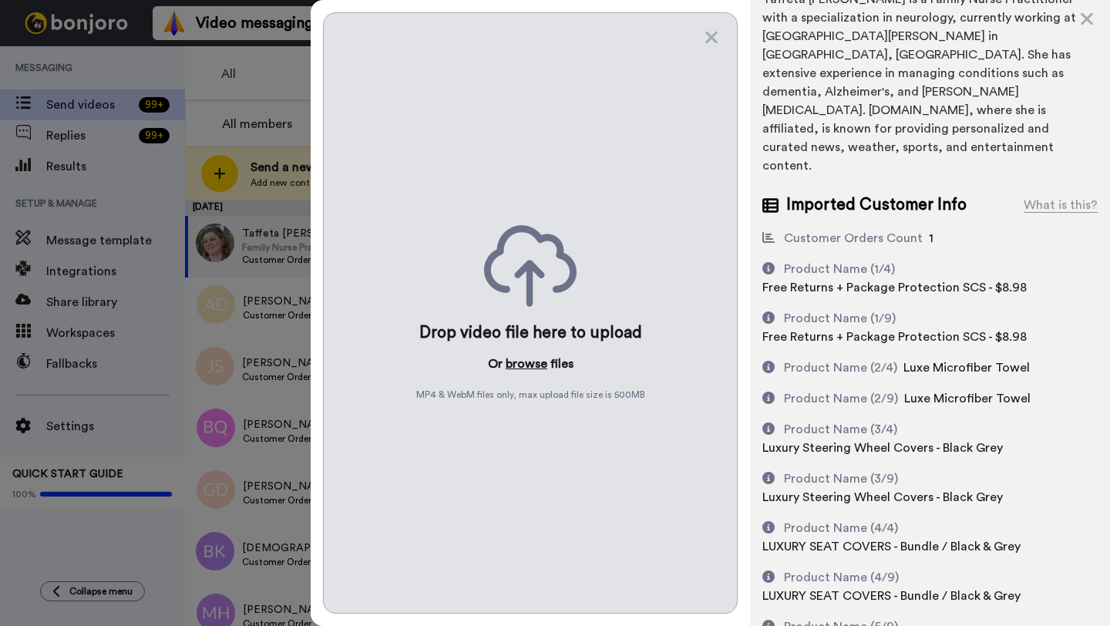
click at [521, 368] on button "browse" at bounding box center [527, 364] width 42 height 19
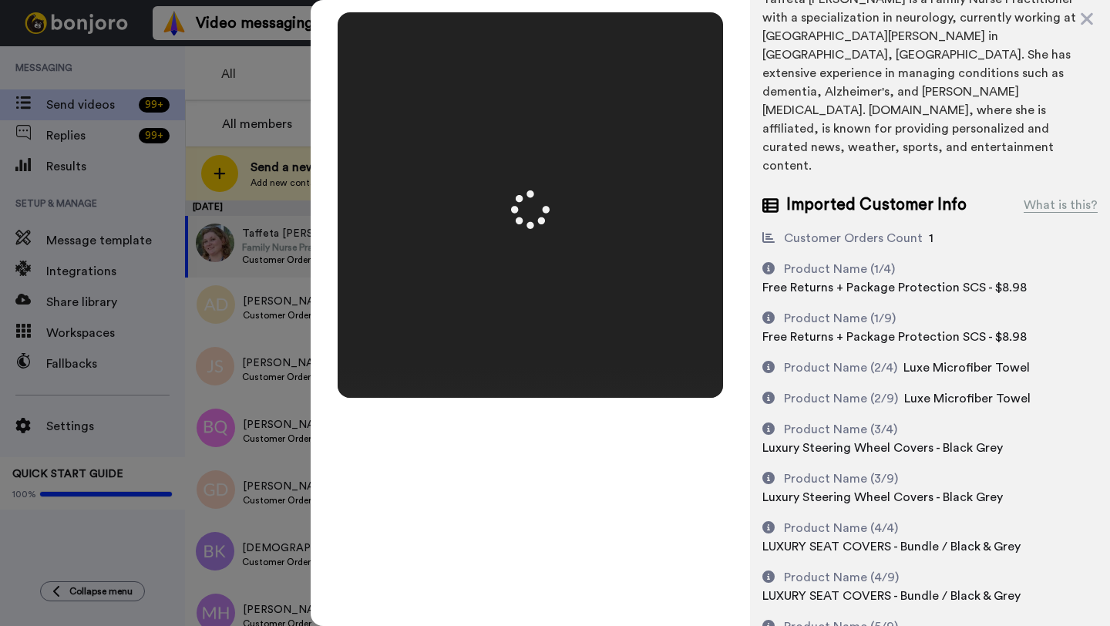
scroll to position [0, 0]
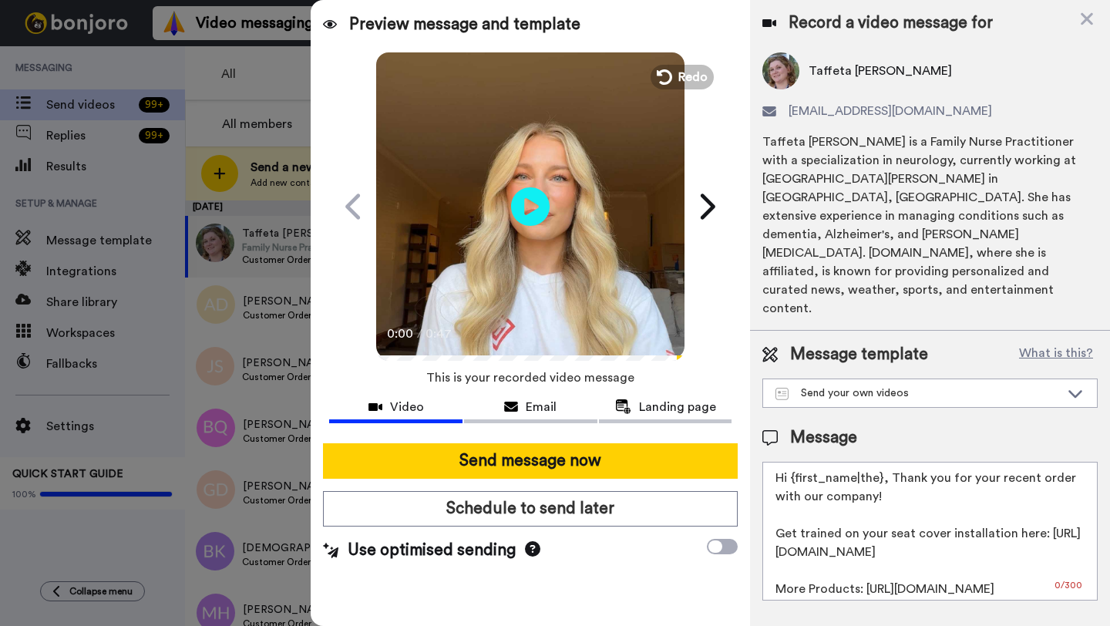
drag, startPoint x: 880, startPoint y: 424, endPoint x: 807, endPoint y: 423, distance: 72.5
click at [807, 462] on textarea "Hi {first_name|the}, Thank you for your recent order with our company! Get trai…" at bounding box center [930, 531] width 335 height 139
paste textarea "Taffeta"
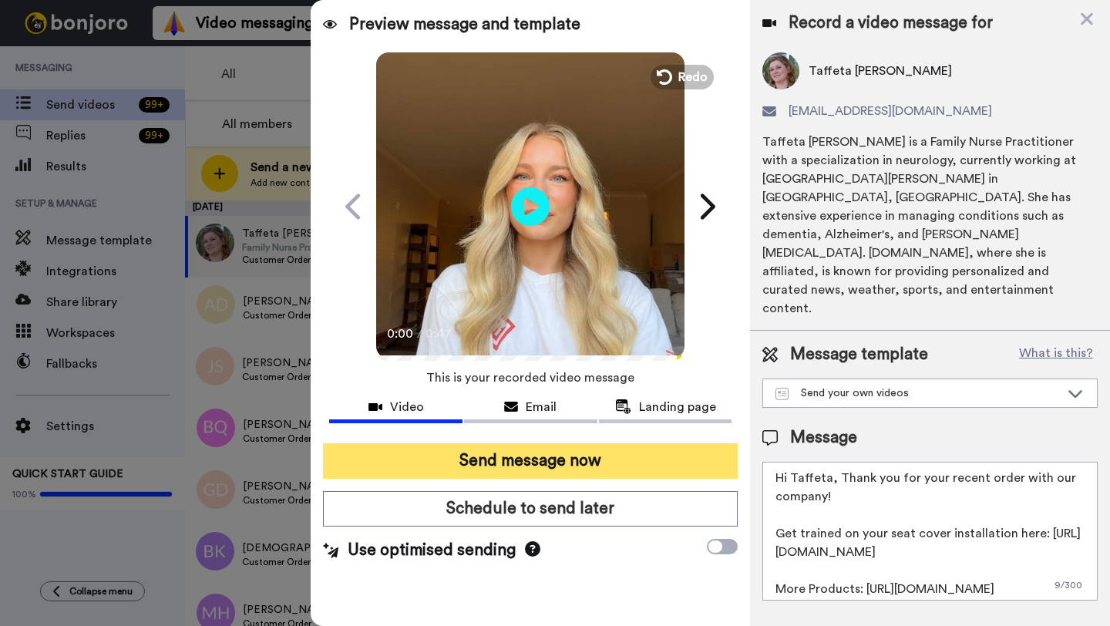
type textarea "Hi Taffeta, Thank you for your recent order with our company! Get trained on yo…"
click at [653, 456] on button "Send message now" at bounding box center [530, 460] width 415 height 35
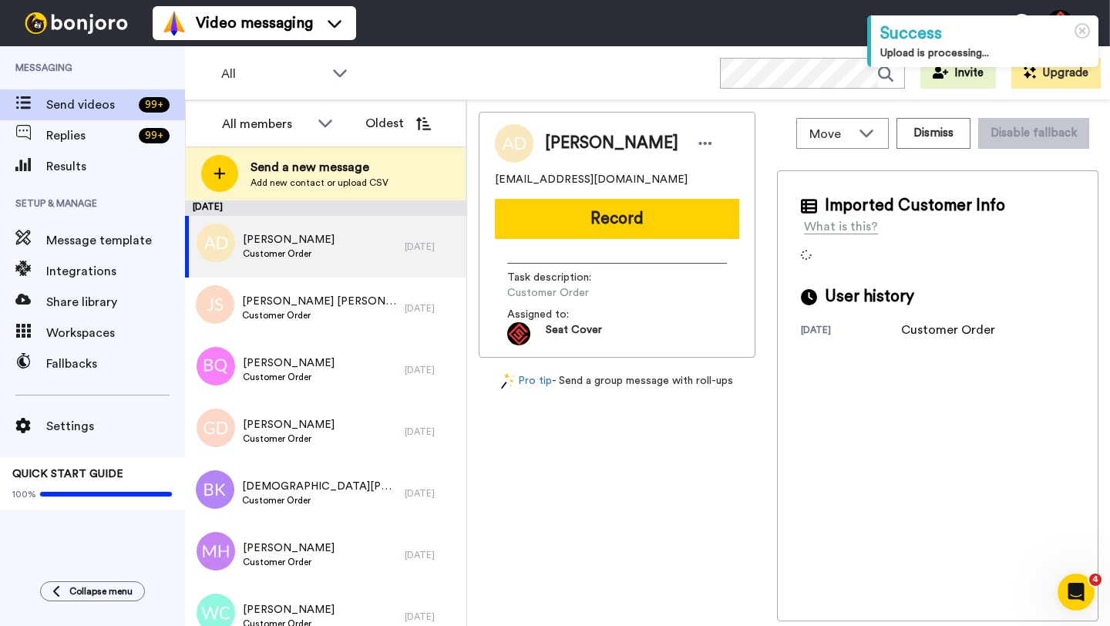
click at [569, 142] on span "[PERSON_NAME]" at bounding box center [611, 143] width 133 height 23
copy span "[PERSON_NAME]"
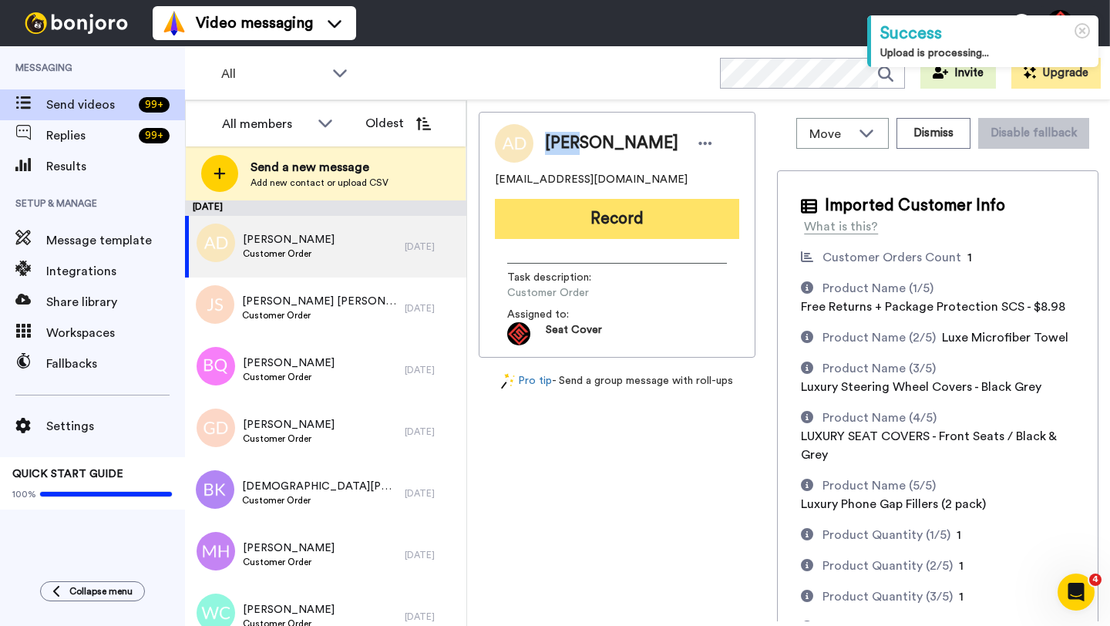
click at [569, 216] on button "Record" at bounding box center [617, 219] width 244 height 40
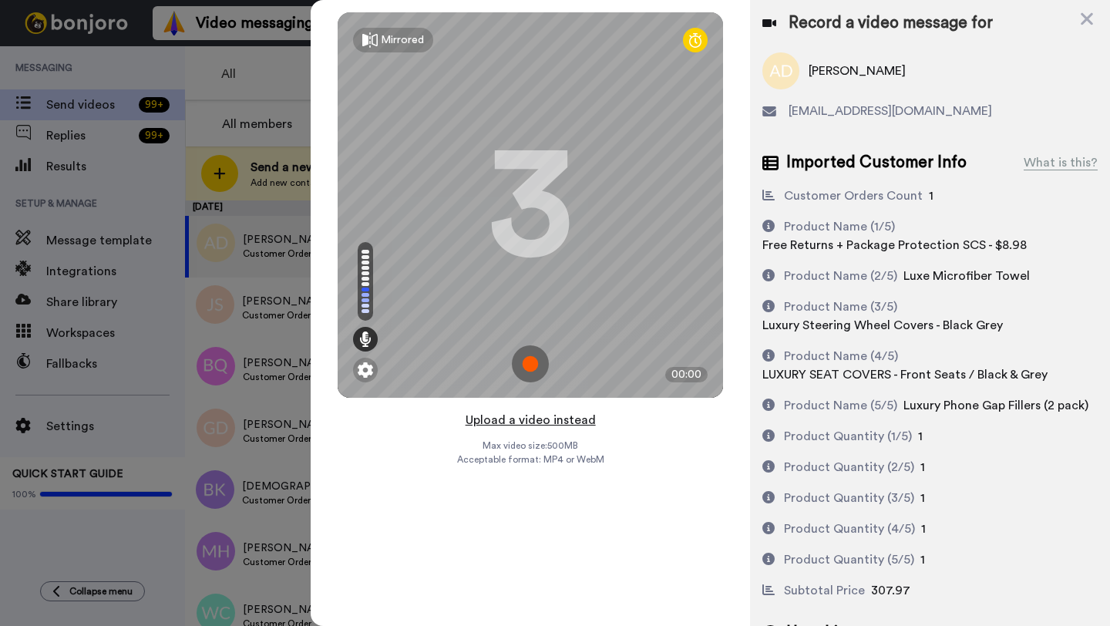
click at [520, 418] on button "Upload a video instead" at bounding box center [531, 420] width 140 height 20
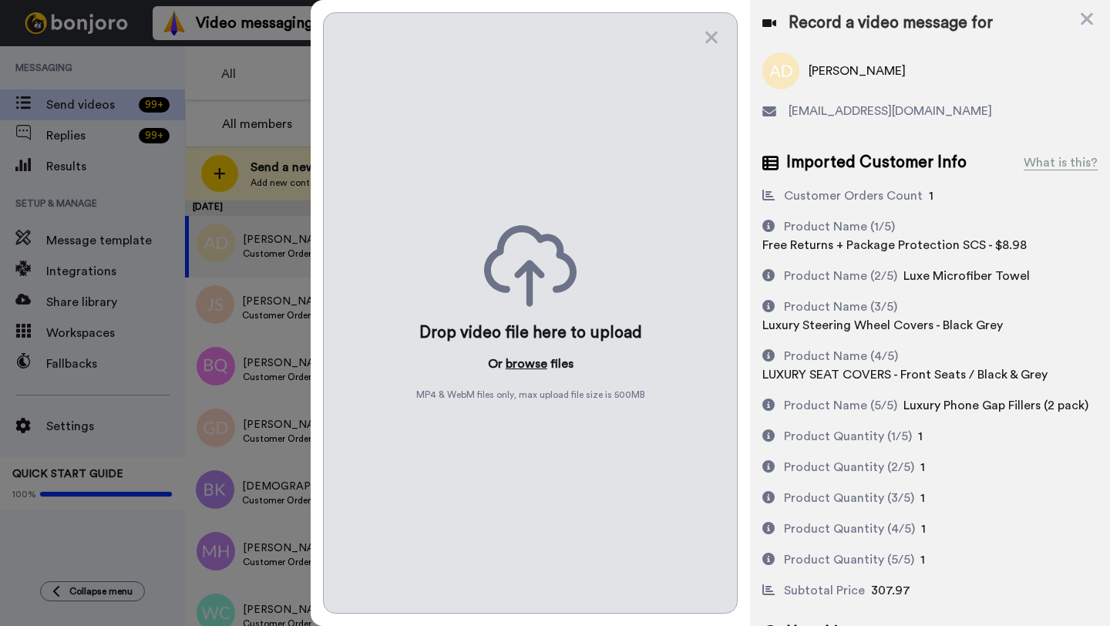
click at [522, 364] on button "browse" at bounding box center [527, 364] width 42 height 19
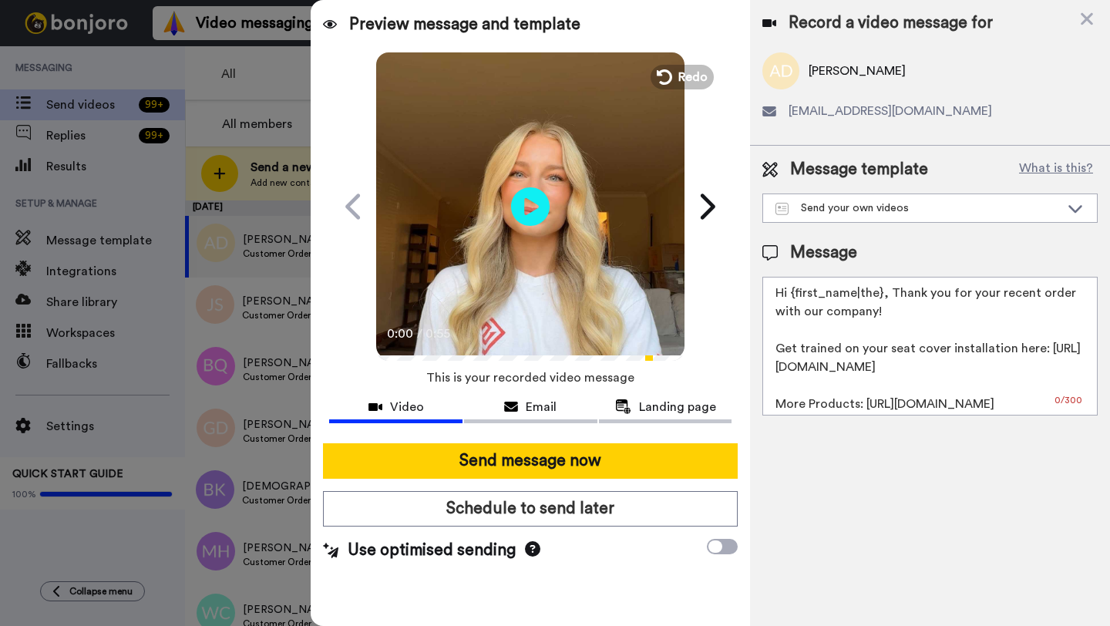
drag, startPoint x: 880, startPoint y: 296, endPoint x: 802, endPoint y: 295, distance: 78.7
click at [802, 295] on textarea "Hi {first_name|the}, Thank you for your recent order with our company! Get trai…" at bounding box center [930, 346] width 335 height 139
paste textarea "Adam"
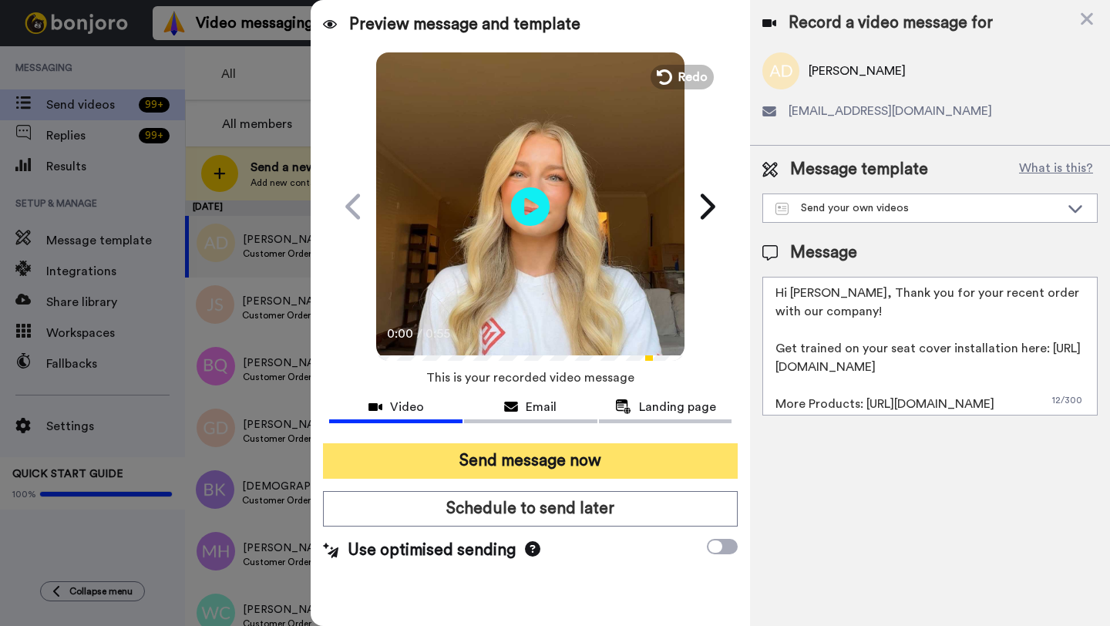
type textarea "Hi Adam, Thank you for your recent order with our company! Get trained on your …"
click at [591, 476] on button "Send message now" at bounding box center [530, 460] width 415 height 35
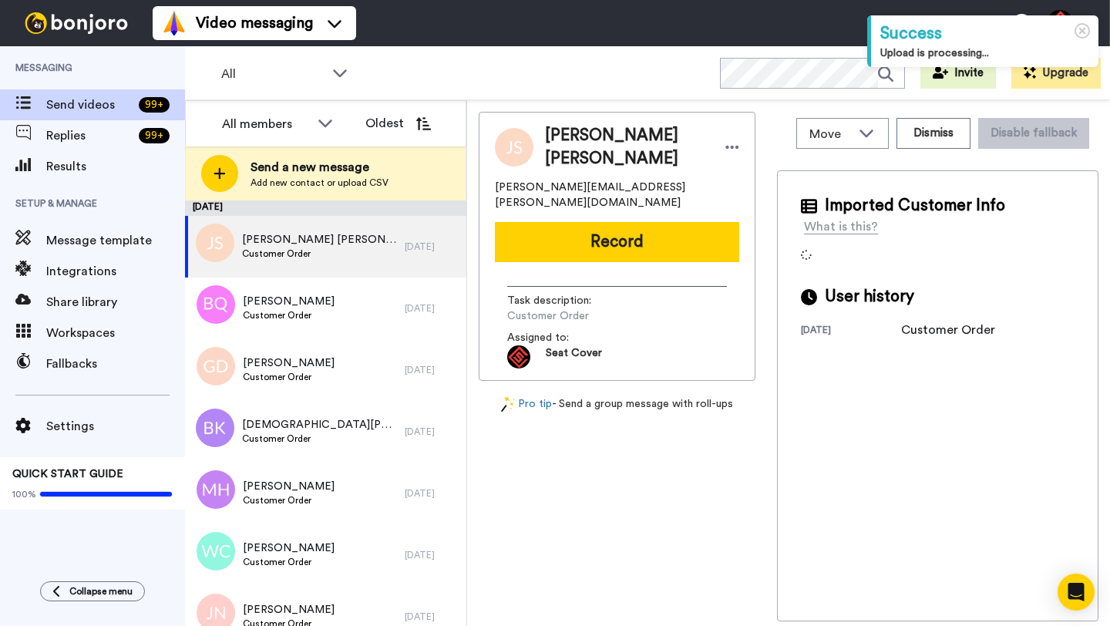
click at [566, 137] on span "[PERSON_NAME] [PERSON_NAME]" at bounding box center [627, 147] width 165 height 46
copy span "Jackson"
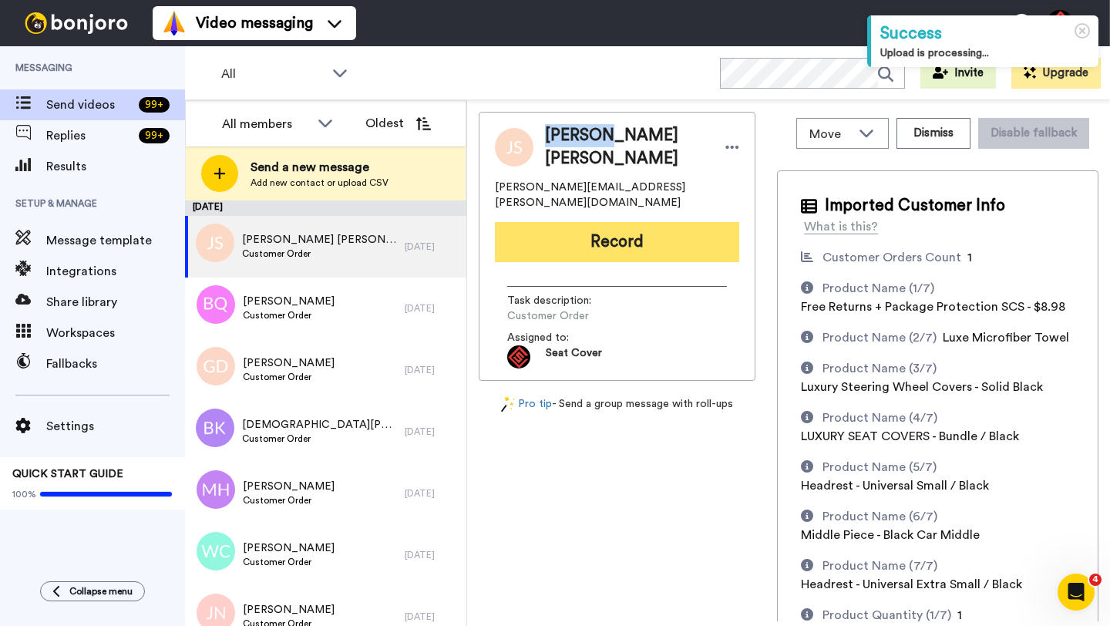
click at [594, 222] on button "Record" at bounding box center [617, 242] width 244 height 40
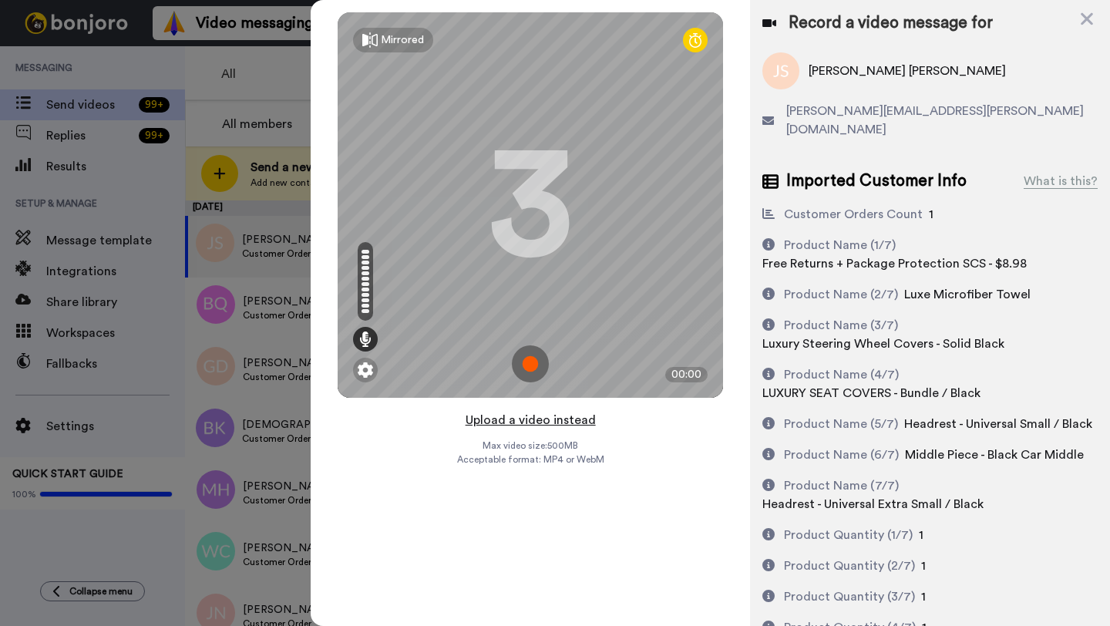
click at [520, 419] on button "Upload a video instead" at bounding box center [531, 420] width 140 height 20
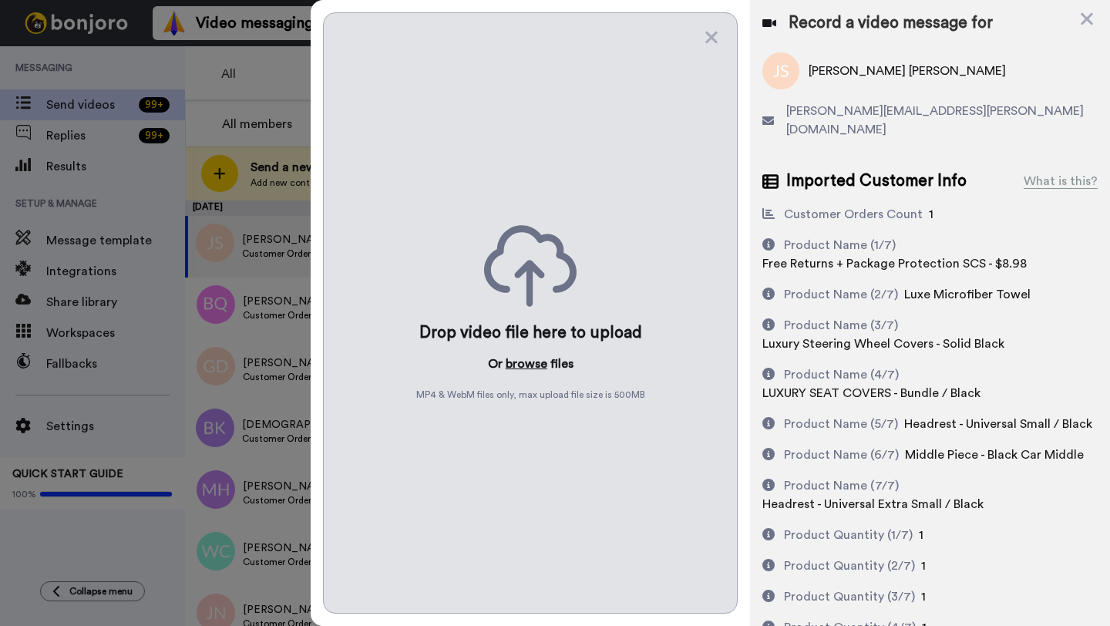
click at [520, 367] on button "browse" at bounding box center [527, 364] width 42 height 19
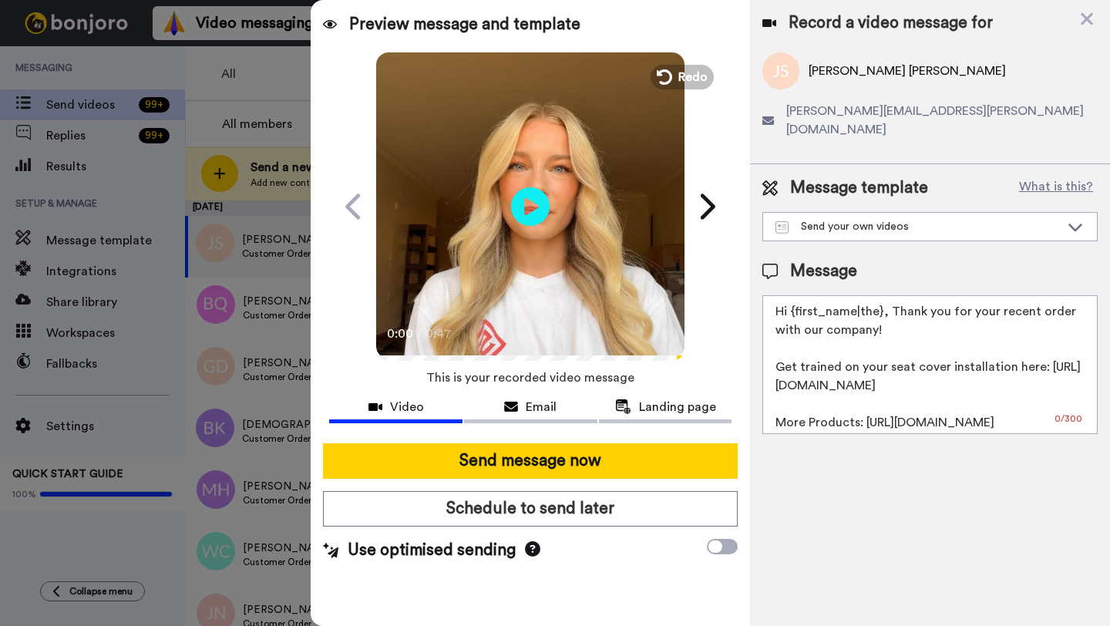
drag, startPoint x: 879, startPoint y: 295, endPoint x: 803, endPoint y: 293, distance: 76.4
click at [803, 295] on textarea "Hi {first_name|the}, Thank you for your recent order with our company! Get trai…" at bounding box center [930, 364] width 335 height 139
paste textarea "Jackson"
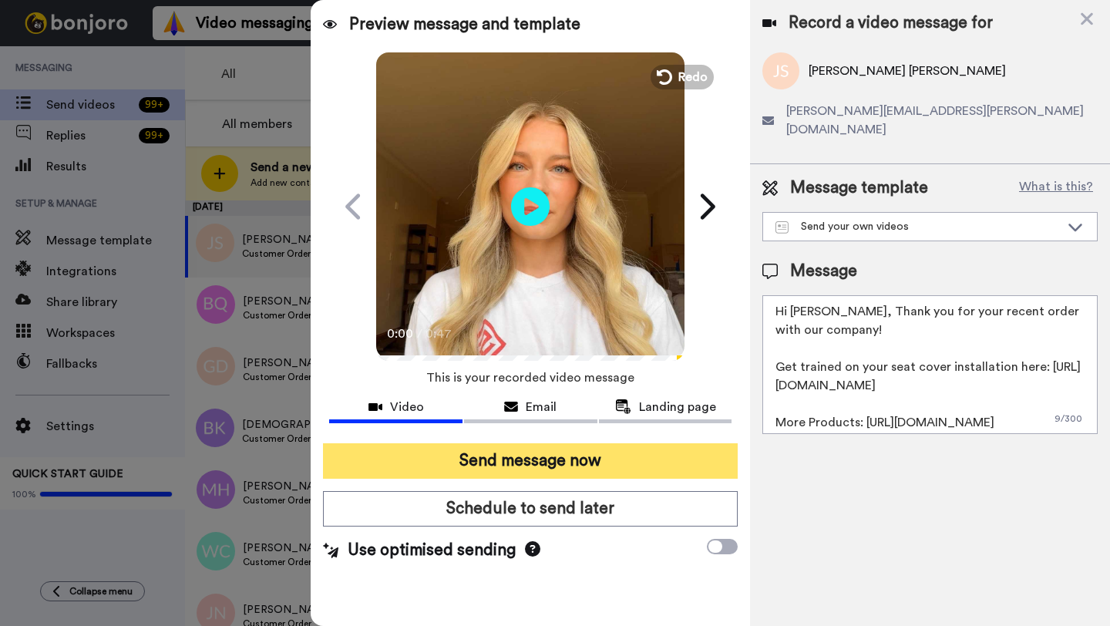
type textarea "Hi Jackson, Thank you for your recent order with our company! Get trained on yo…"
click at [610, 466] on button "Send message now" at bounding box center [530, 460] width 415 height 35
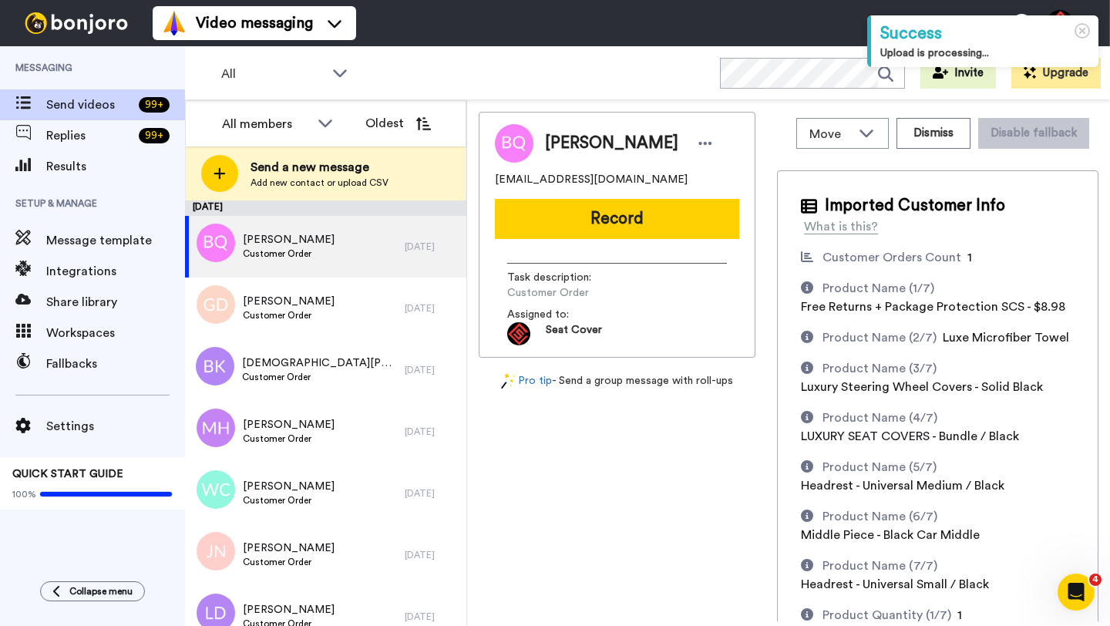
click at [567, 146] on span "[PERSON_NAME]" at bounding box center [611, 143] width 133 height 23
copy span "[PERSON_NAME]"
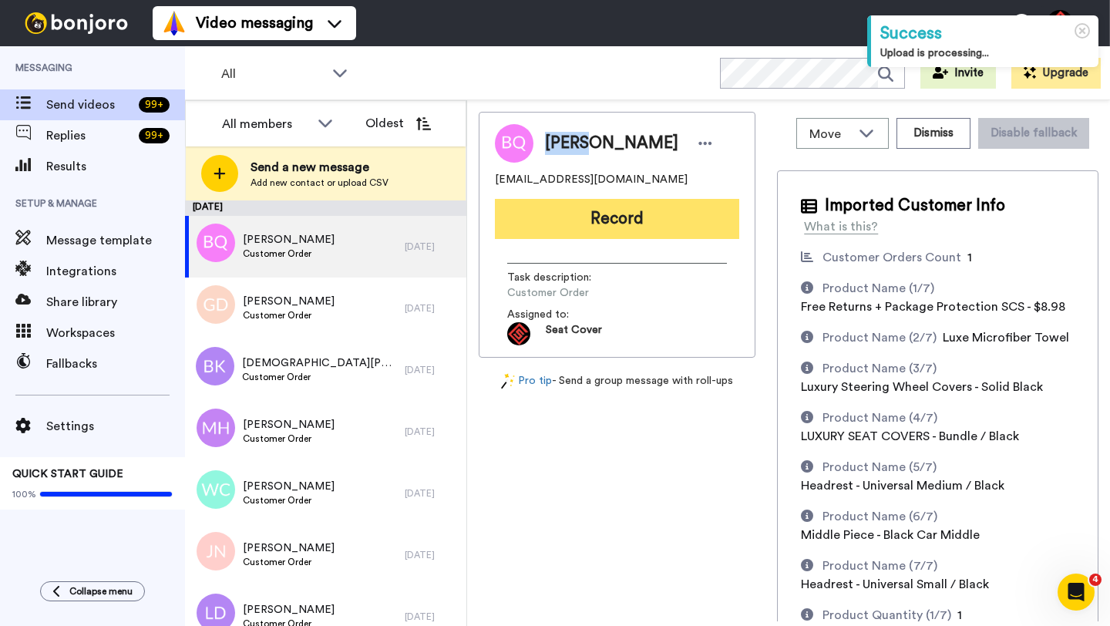
click at [579, 228] on button "Record" at bounding box center [617, 219] width 244 height 40
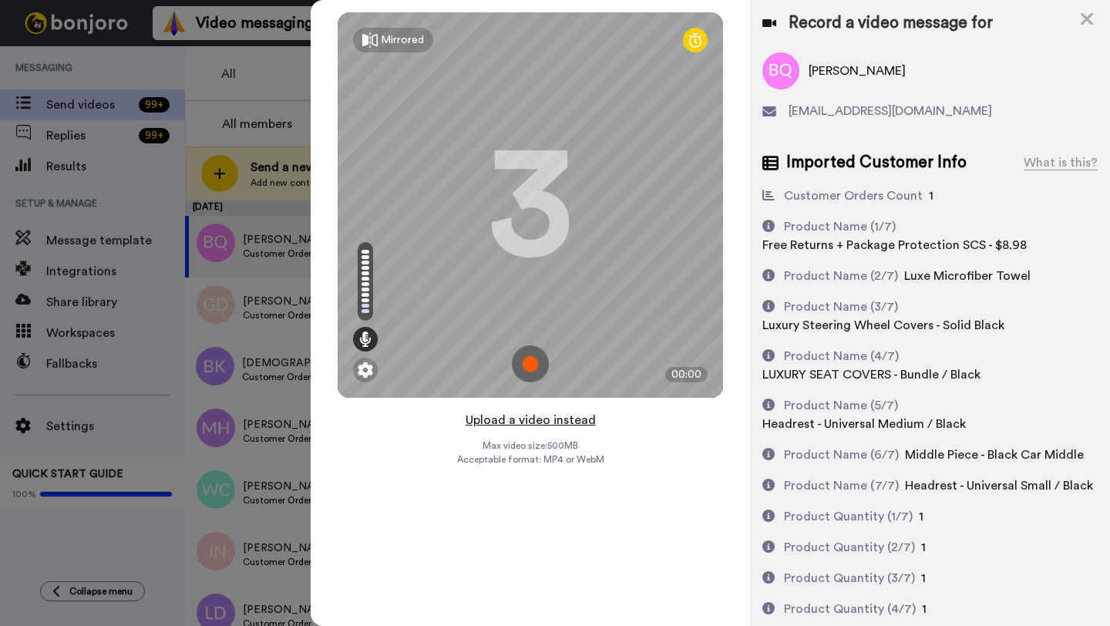
click at [540, 421] on button "Upload a video instead" at bounding box center [531, 420] width 140 height 20
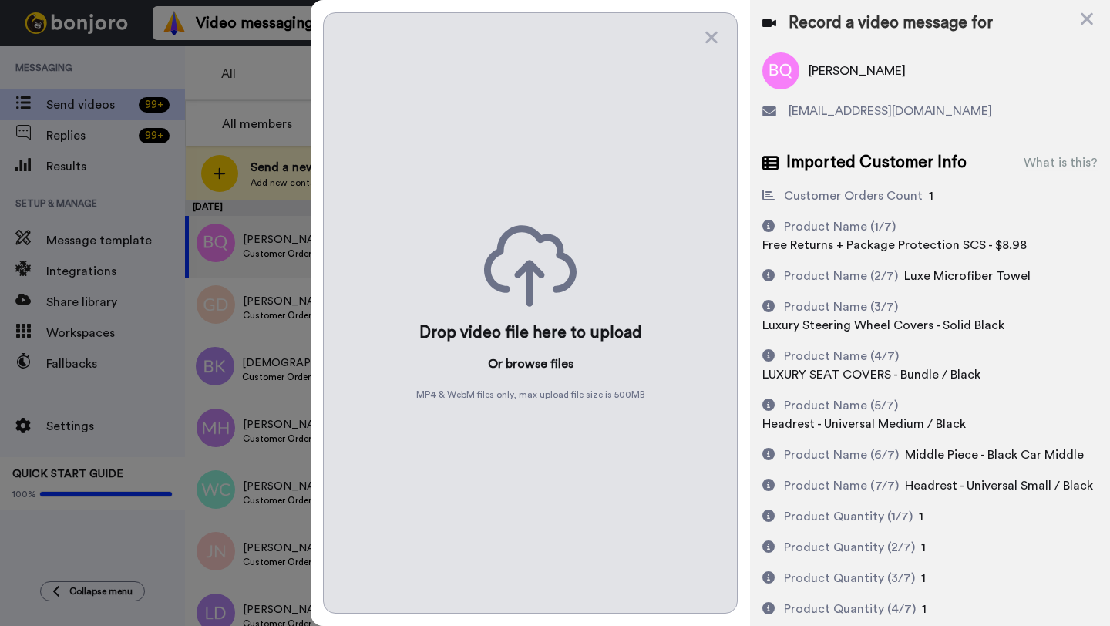
click at [533, 368] on button "browse" at bounding box center [527, 364] width 42 height 19
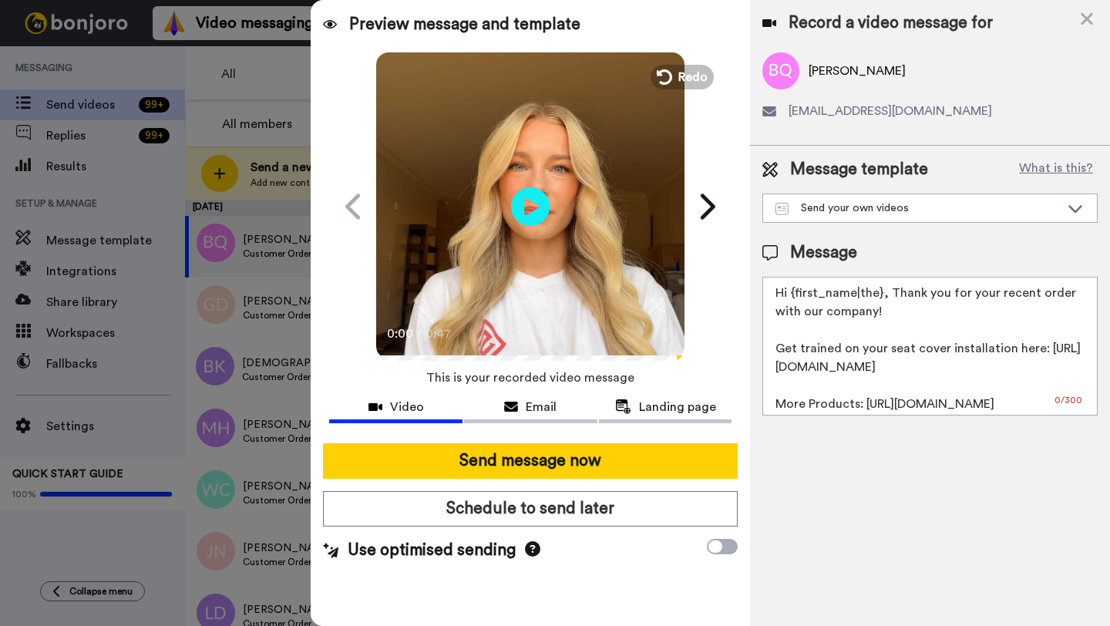
drag, startPoint x: 881, startPoint y: 296, endPoint x: 796, endPoint y: 292, distance: 84.9
click at [796, 292] on textarea "Hi {first_name|the}, Thank you for your recent order with our company! Get trai…" at bounding box center [930, 346] width 335 height 139
paste textarea "[PERSON_NAME]"
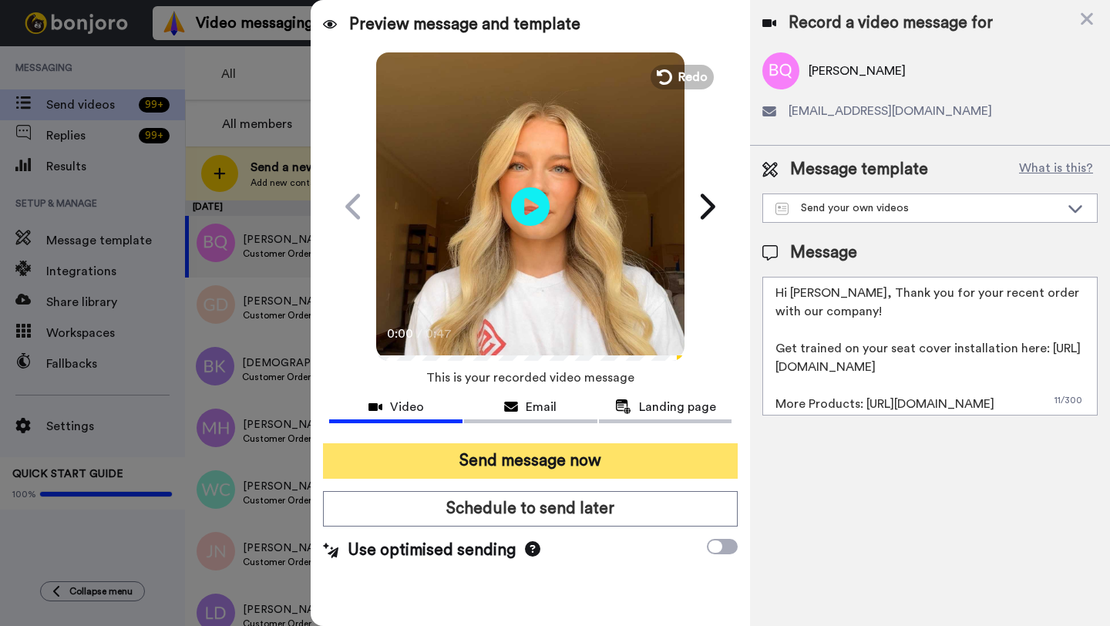
type textarea "Hi [PERSON_NAME], Thank you for your recent order with our company! Get trained…"
click at [543, 449] on button "Send message now" at bounding box center [530, 460] width 415 height 35
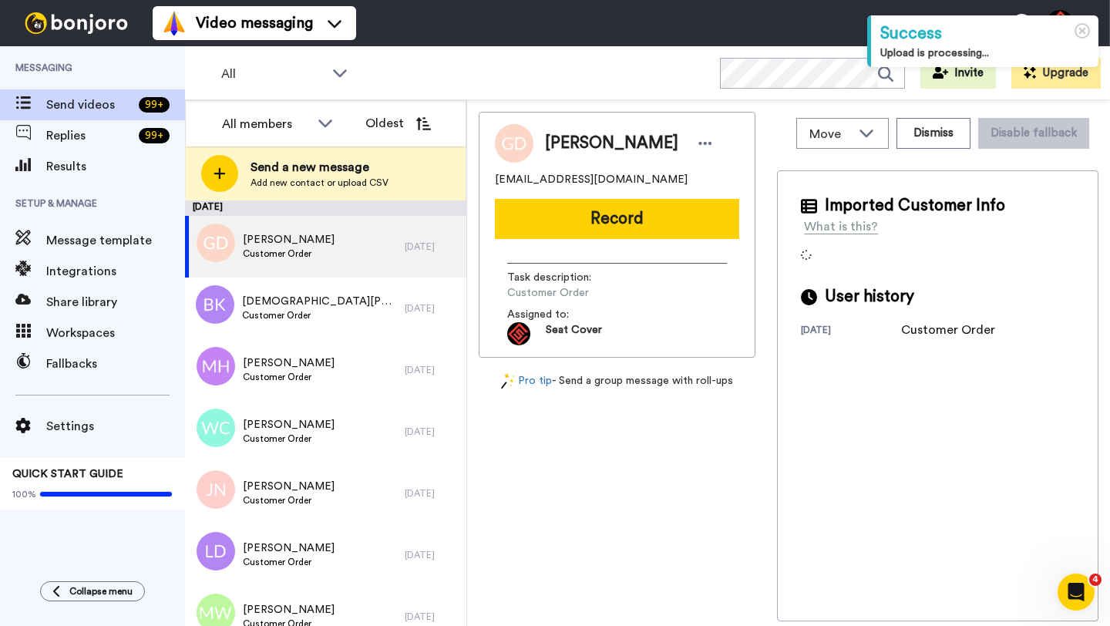
click at [574, 146] on span "Giovanni Dominguez" at bounding box center [611, 143] width 133 height 23
copy span "Giovanni"
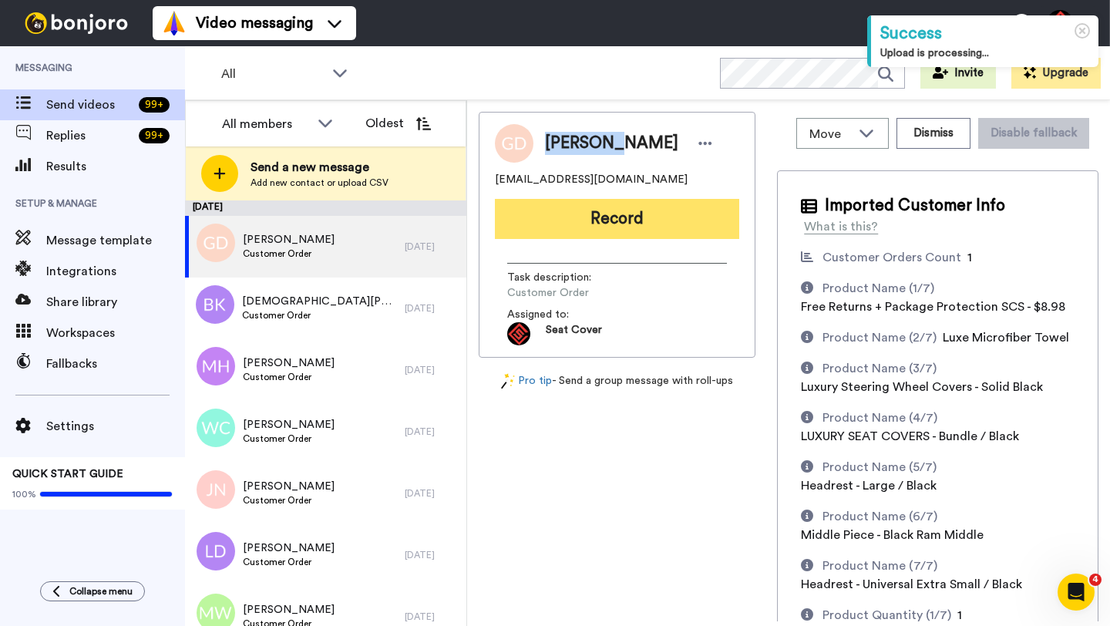
click at [581, 231] on button "Record" at bounding box center [617, 219] width 244 height 40
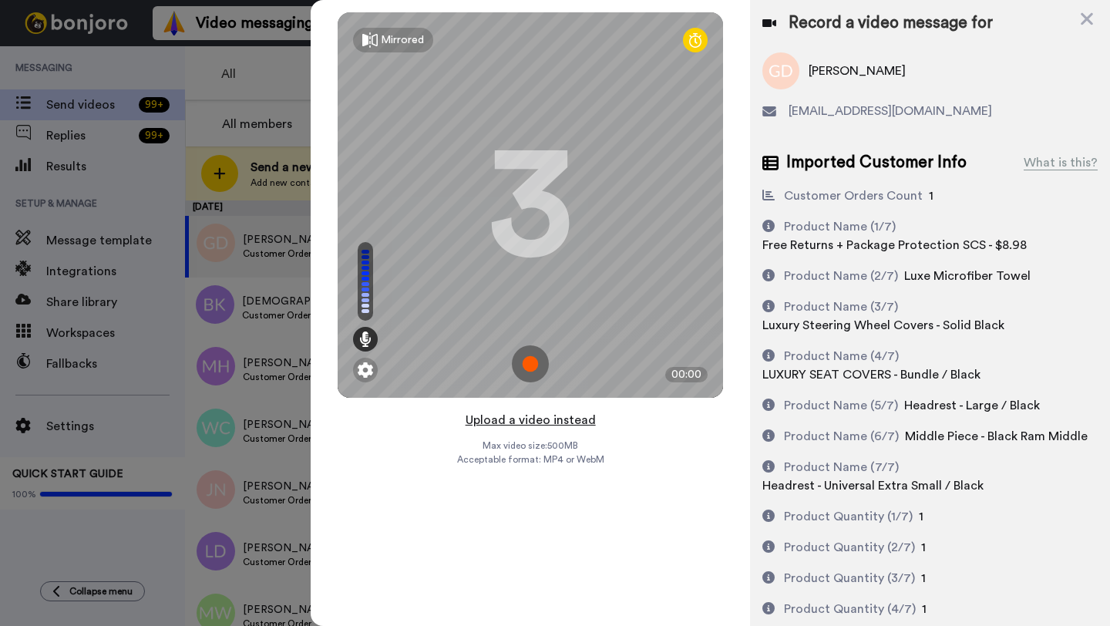
click at [517, 420] on button "Upload a video instead" at bounding box center [531, 420] width 140 height 20
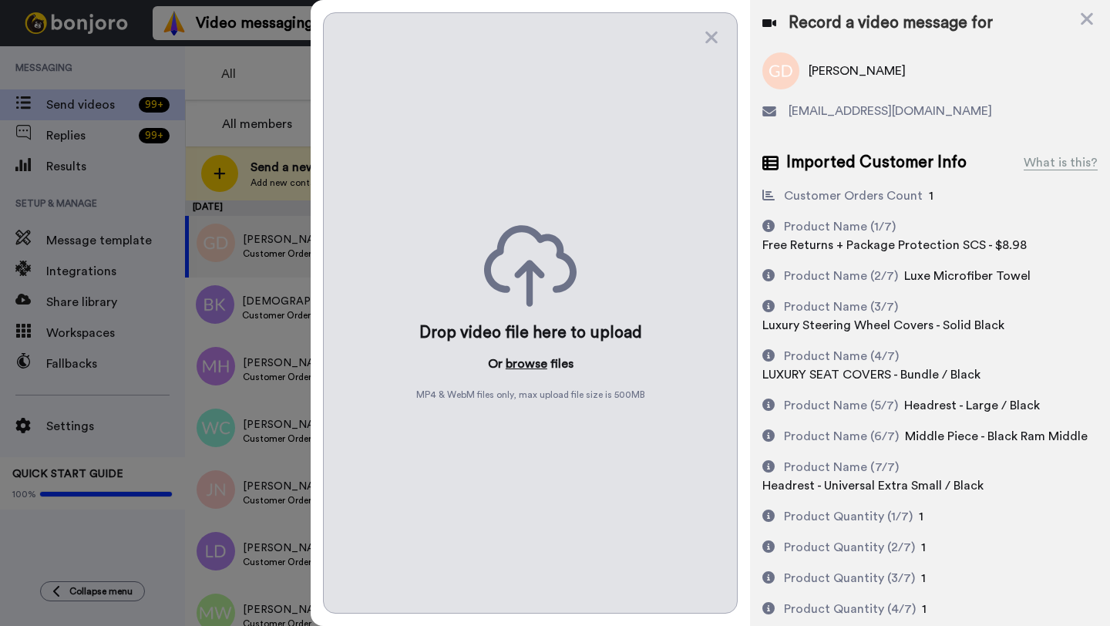
click at [520, 366] on button "browse" at bounding box center [527, 364] width 42 height 19
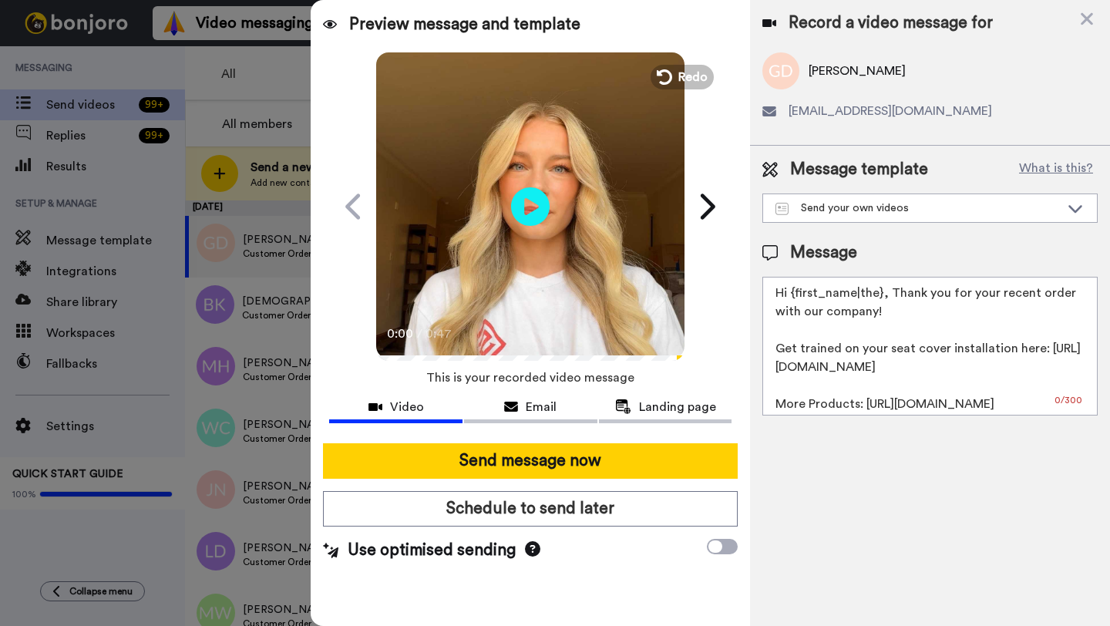
drag, startPoint x: 882, startPoint y: 295, endPoint x: 797, endPoint y: 293, distance: 84.8
click at [797, 293] on textarea "Hi {first_name|the}, Thank you for your recent order with our company! Get trai…" at bounding box center [930, 346] width 335 height 139
paste textarea "Giovanni"
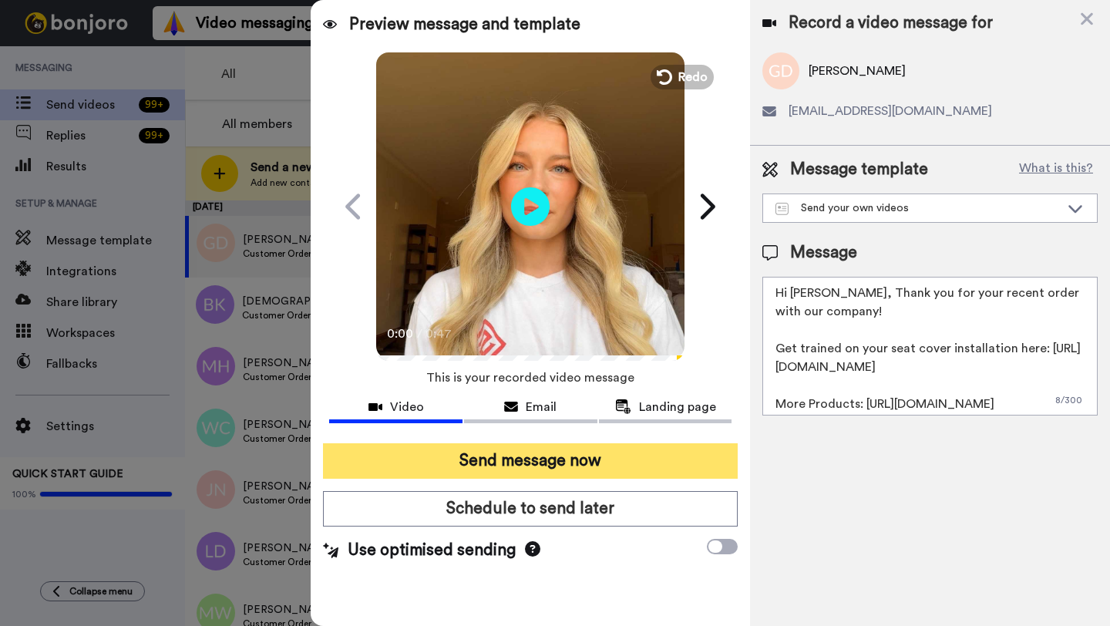
type textarea "Hi Giovanni, Thank you for your recent order with our company! Get trained on y…"
click at [618, 465] on button "Send message now" at bounding box center [530, 460] width 415 height 35
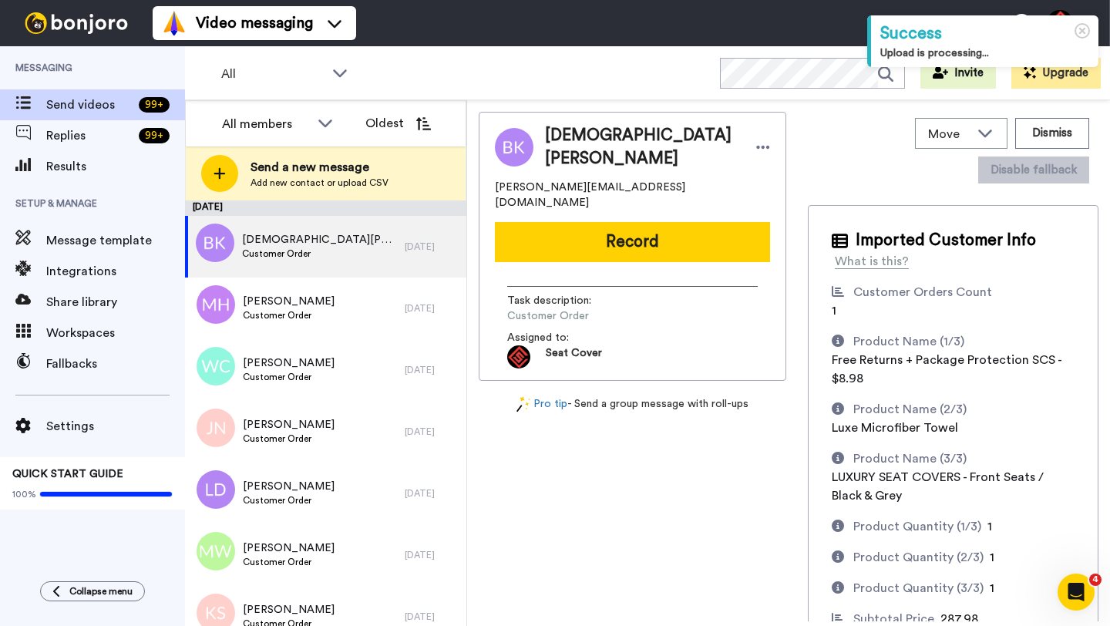
click at [563, 147] on span "[DEMOGRAPHIC_DATA][PERSON_NAME]" at bounding box center [643, 147] width 196 height 46
copy span "Brit"
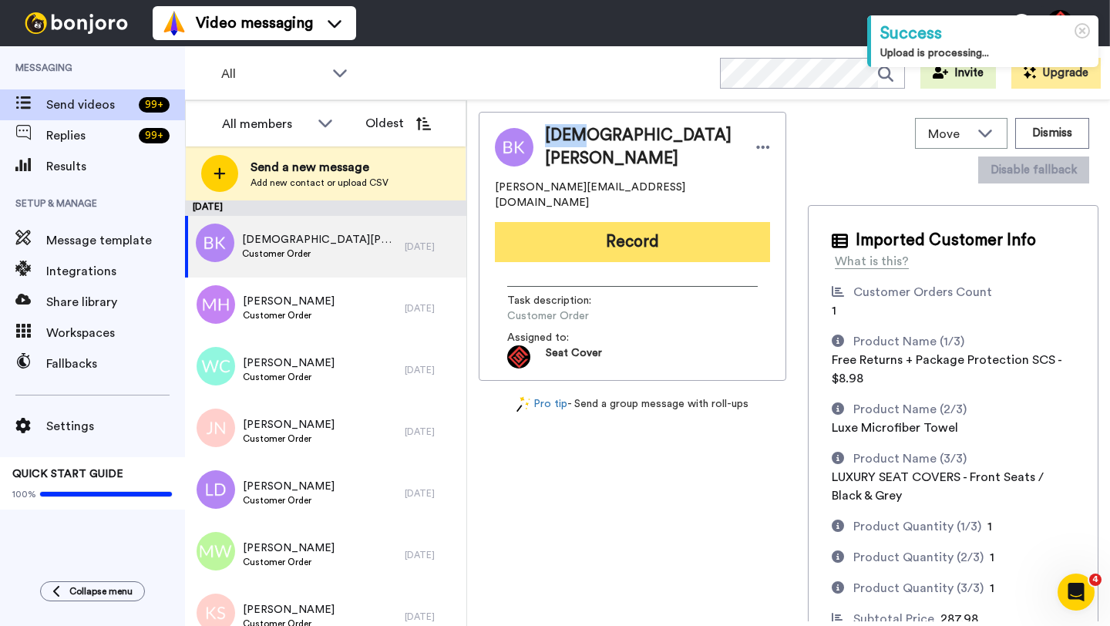
click at [570, 227] on button "Record" at bounding box center [632, 242] width 275 height 40
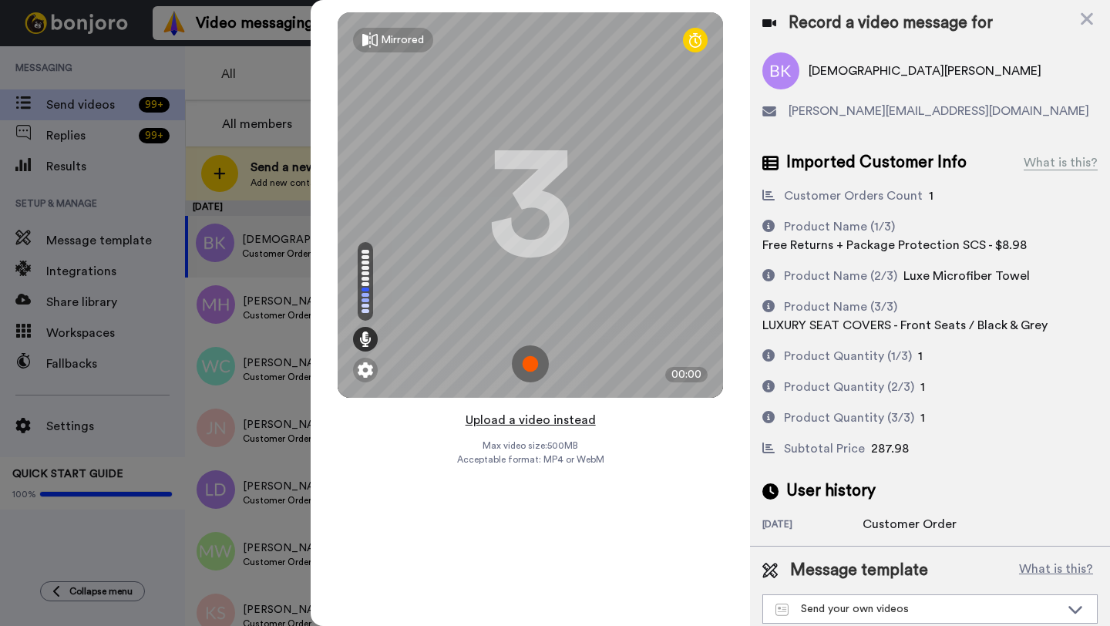
click at [530, 419] on button "Upload a video instead" at bounding box center [531, 420] width 140 height 20
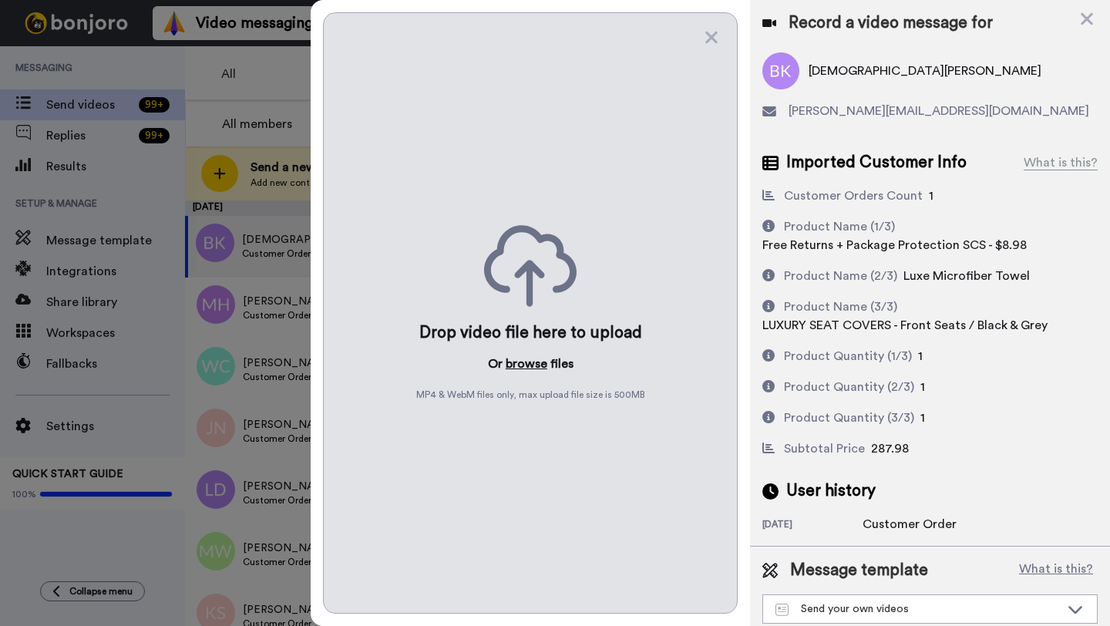
click at [525, 368] on button "browse" at bounding box center [527, 364] width 42 height 19
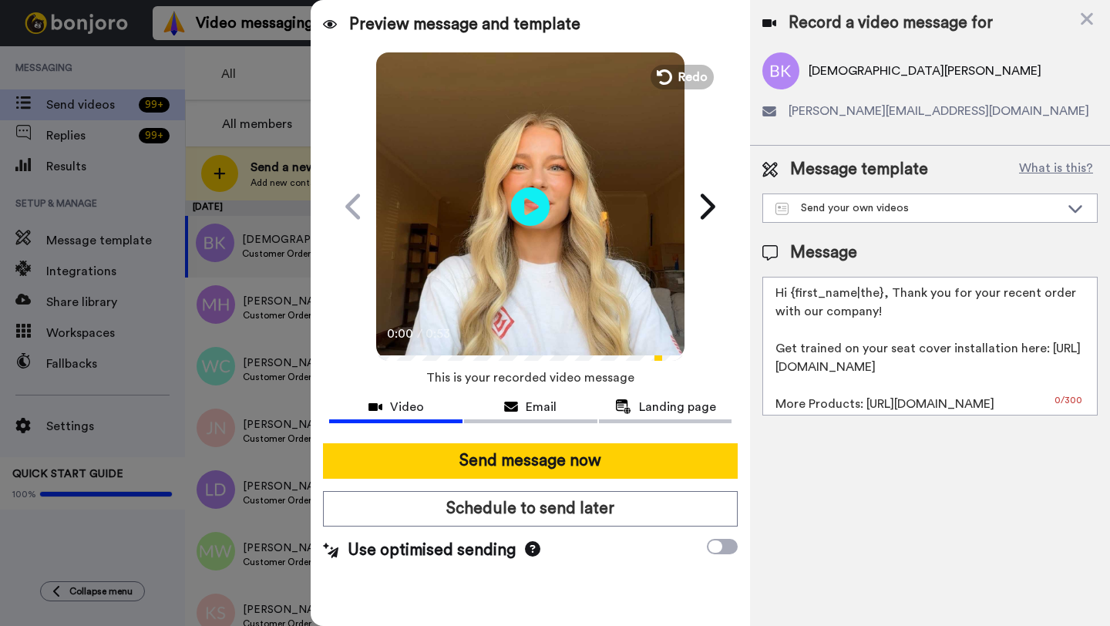
drag, startPoint x: 880, startPoint y: 297, endPoint x: 798, endPoint y: 293, distance: 81.8
click at [798, 293] on textarea "Hi {first_name|the}, Thank you for your recent order with our company! Get trai…" at bounding box center [930, 346] width 335 height 139
paste textarea "Brit"
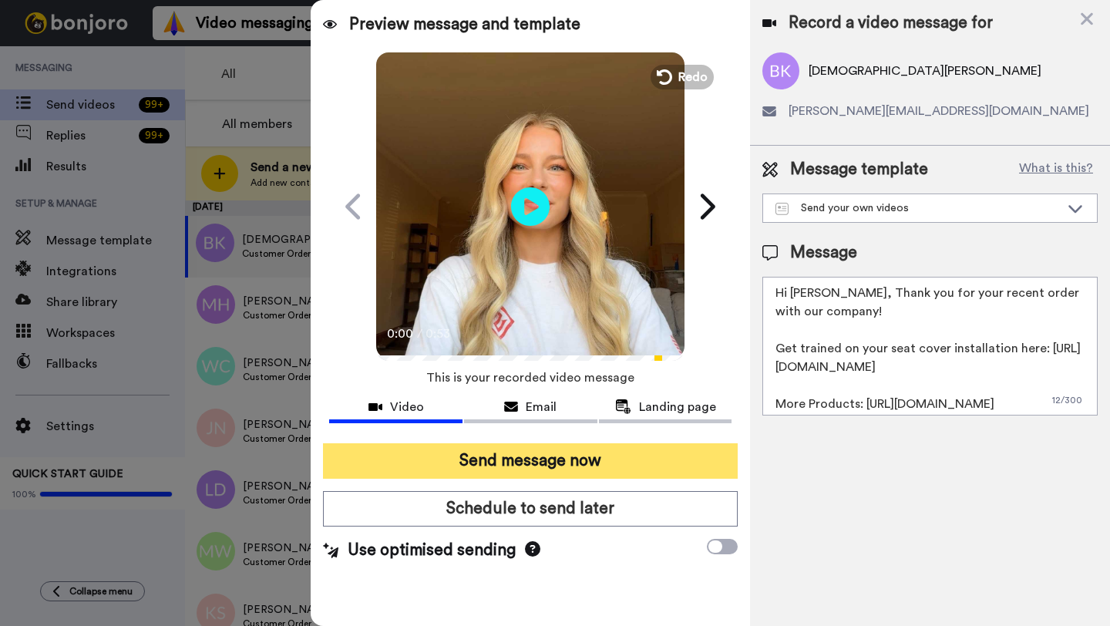
type textarea "Hi [PERSON_NAME], Thank you for your recent order with our company! Get trained…"
click at [648, 456] on button "Send message now" at bounding box center [530, 460] width 415 height 35
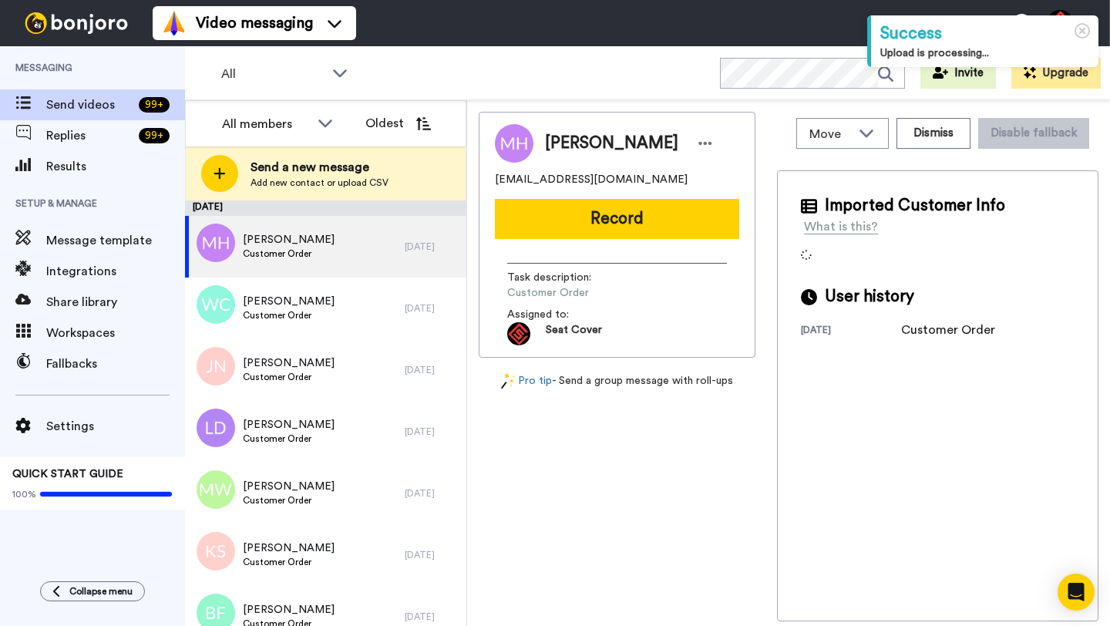
click at [579, 146] on span "[PERSON_NAME]" at bounding box center [611, 143] width 133 height 23
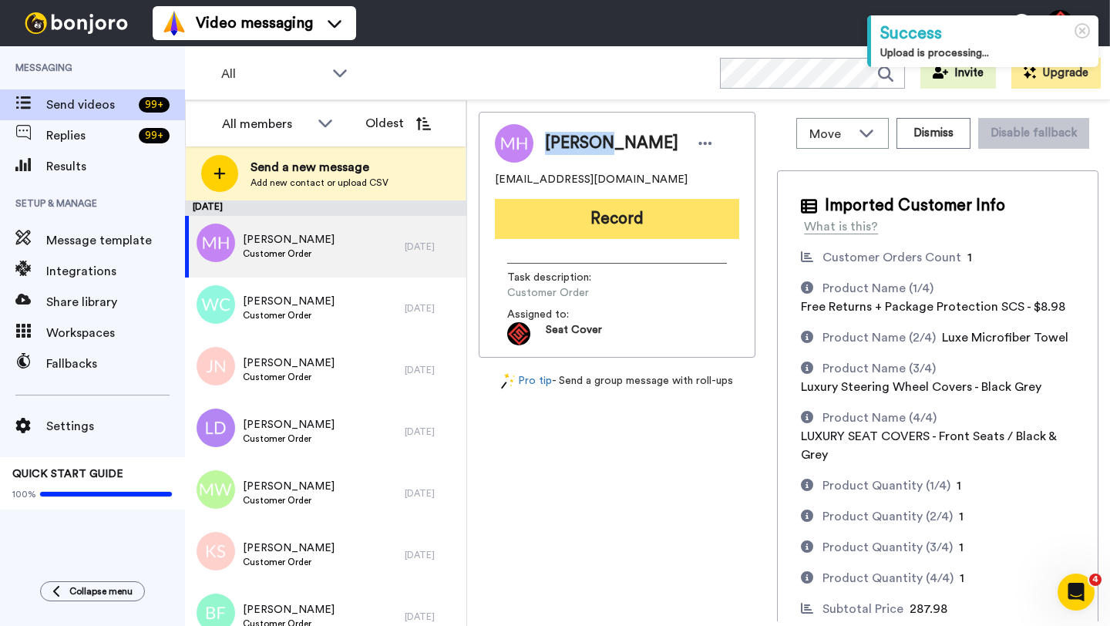
click at [567, 231] on button "Record" at bounding box center [617, 219] width 244 height 40
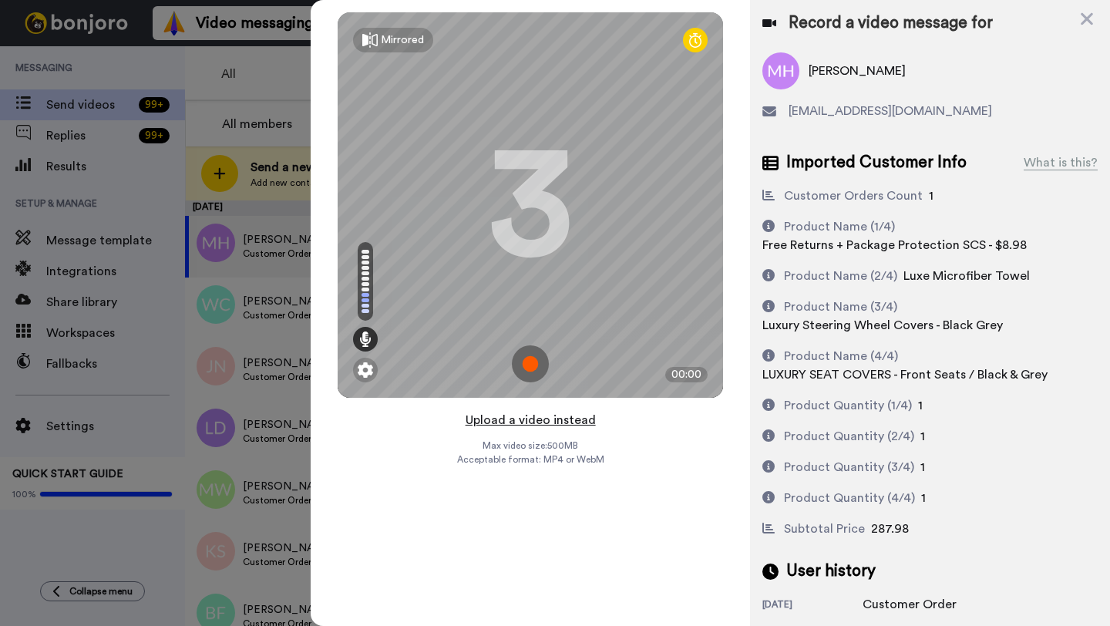
click at [521, 424] on button "Upload a video instead" at bounding box center [531, 420] width 140 height 20
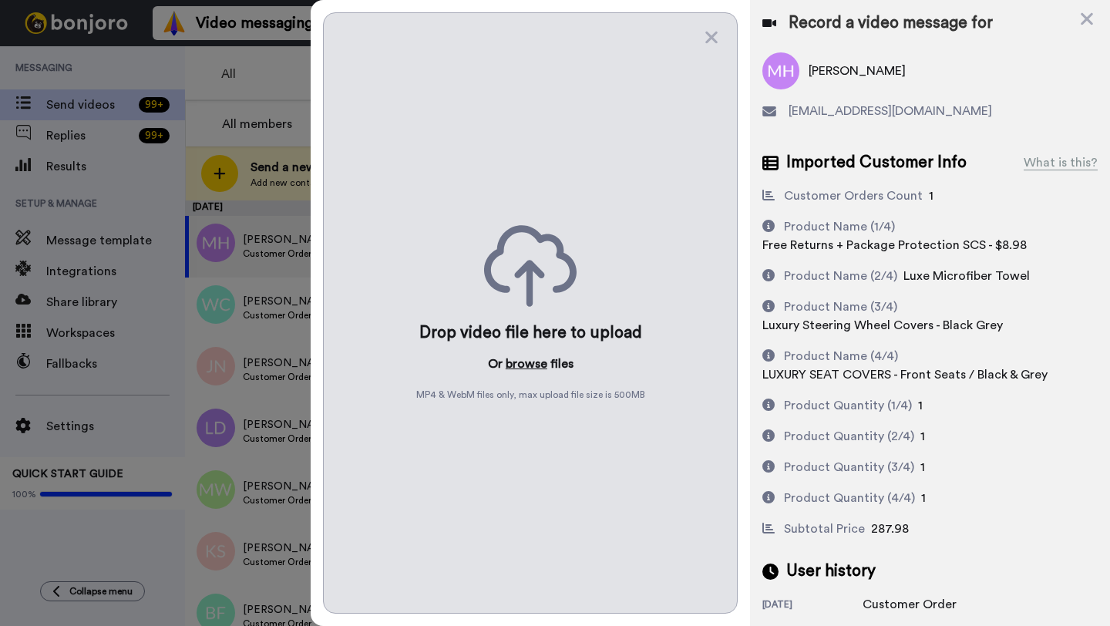
click at [519, 363] on button "browse" at bounding box center [527, 364] width 42 height 19
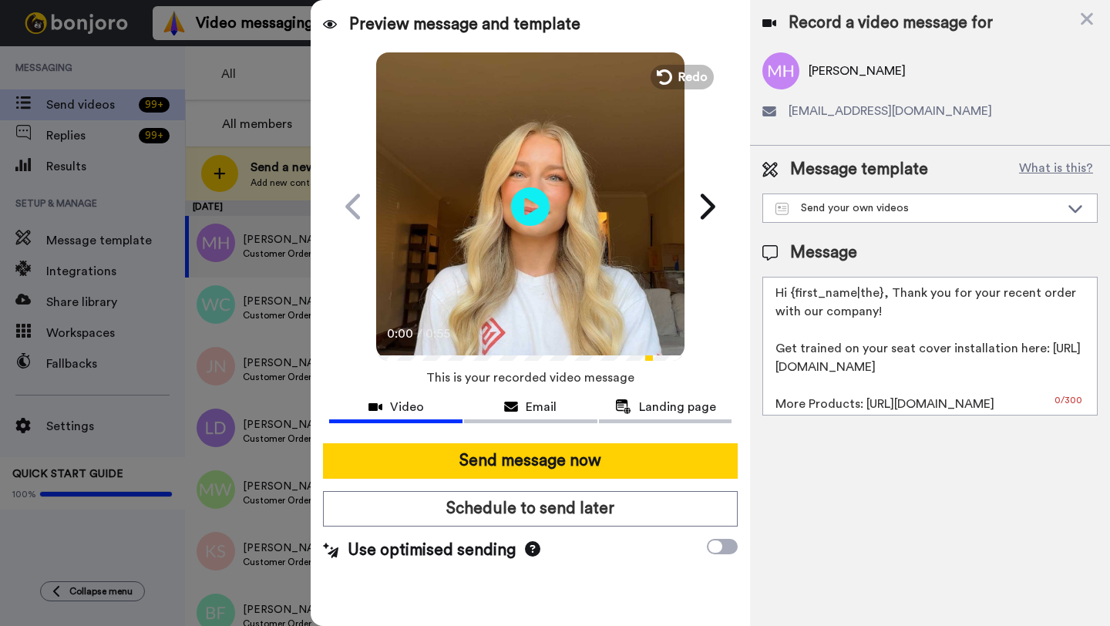
drag, startPoint x: 881, startPoint y: 296, endPoint x: 800, endPoint y: 292, distance: 81.8
click at [800, 292] on textarea "Hi {first_name|the}, Thank you for your recent order with our company! Get trai…" at bounding box center [930, 346] width 335 height 139
paste textarea "[PERSON_NAME]"
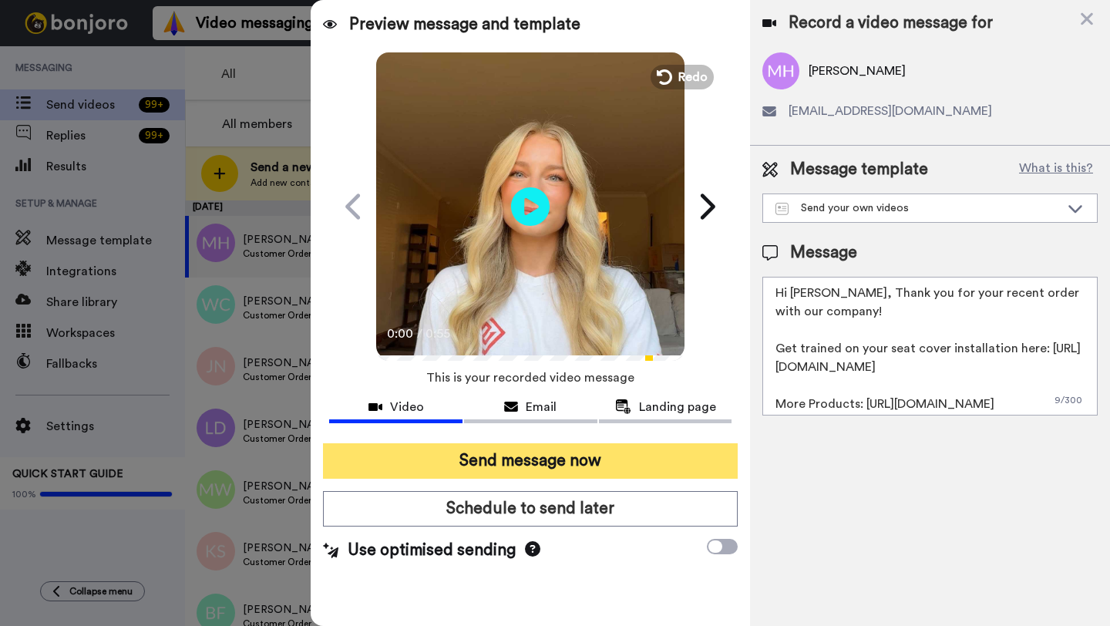
type textarea "Hi [PERSON_NAME], Thank you for your recent order with our company! Get trained…"
click at [675, 466] on button "Send message now" at bounding box center [530, 460] width 415 height 35
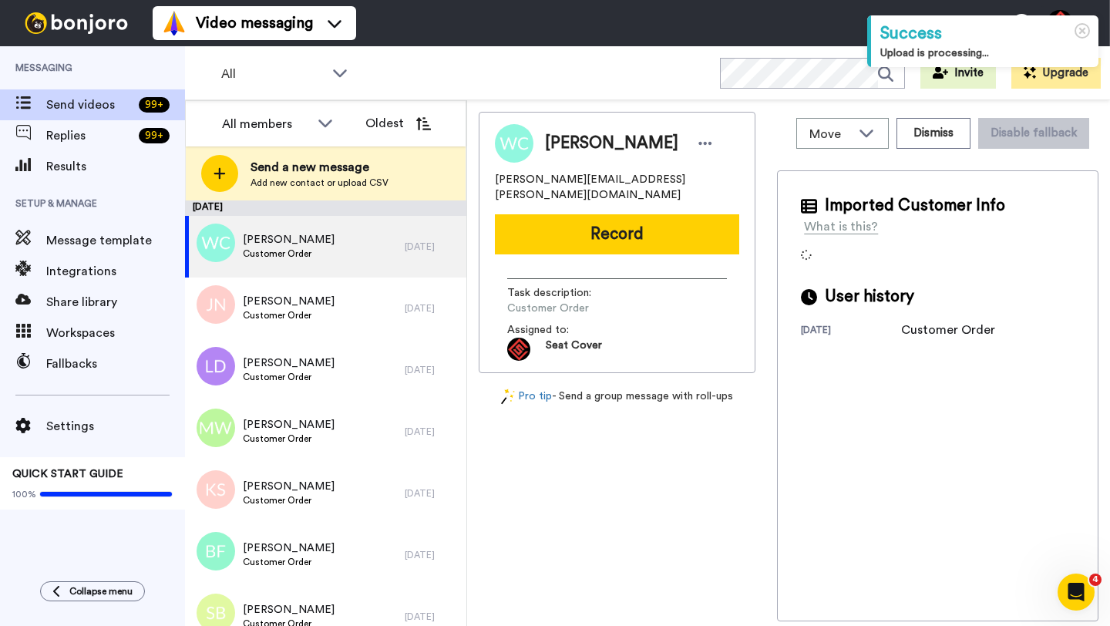
click at [574, 146] on span "[PERSON_NAME]" at bounding box center [611, 143] width 133 height 23
click at [574, 146] on span "Wayne Cornelius" at bounding box center [611, 143] width 133 height 23
copy span "Wayne"
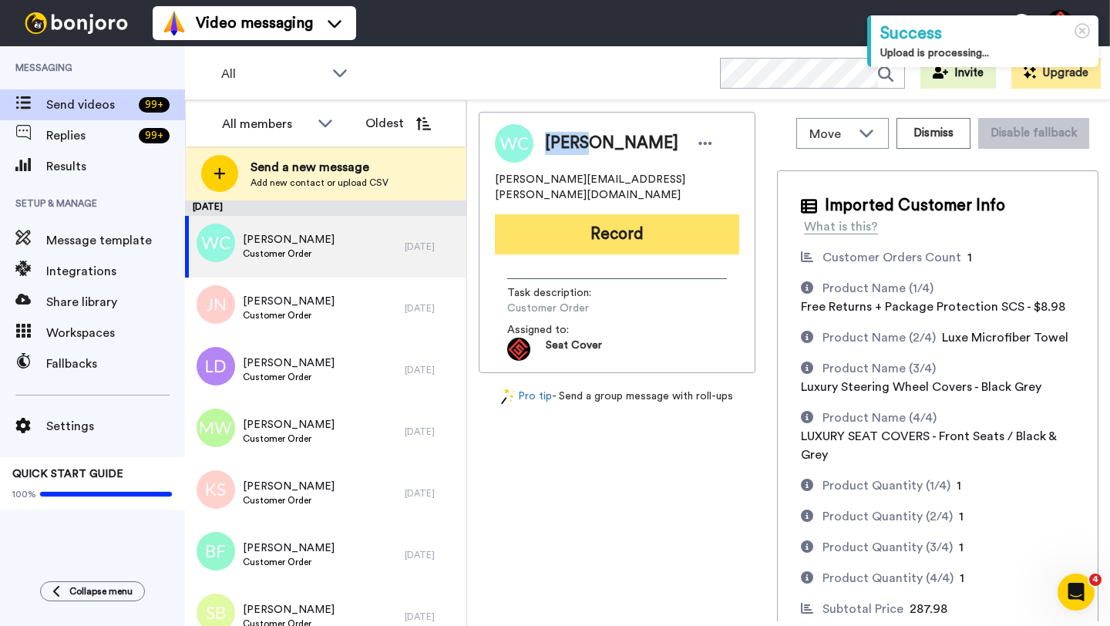
click at [563, 217] on button "Record" at bounding box center [617, 234] width 244 height 40
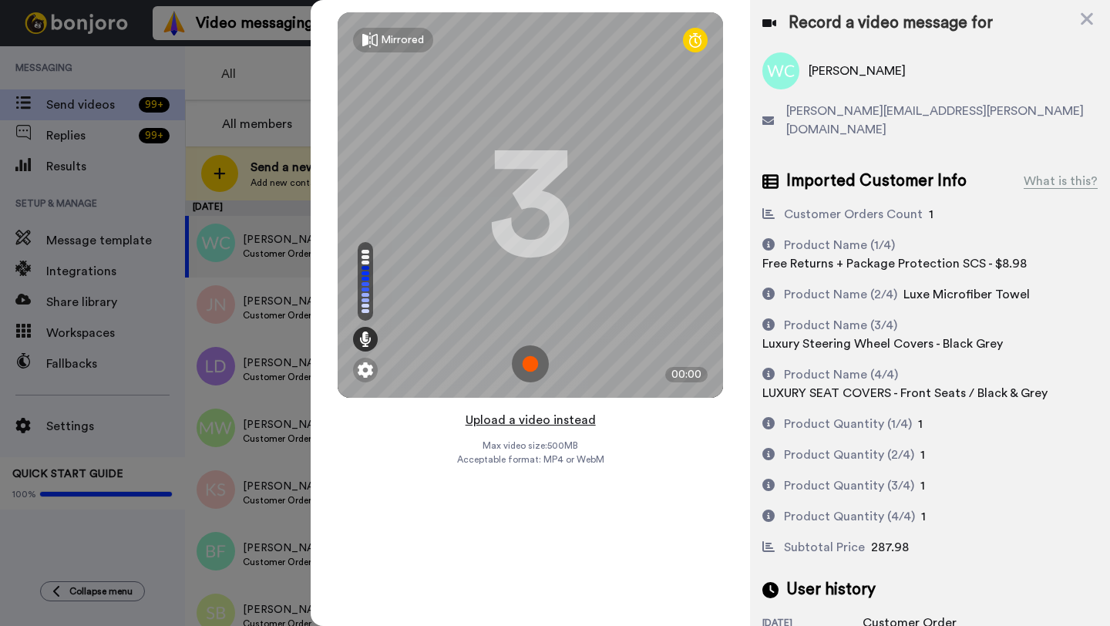
click at [519, 419] on button "Upload a video instead" at bounding box center [531, 420] width 140 height 20
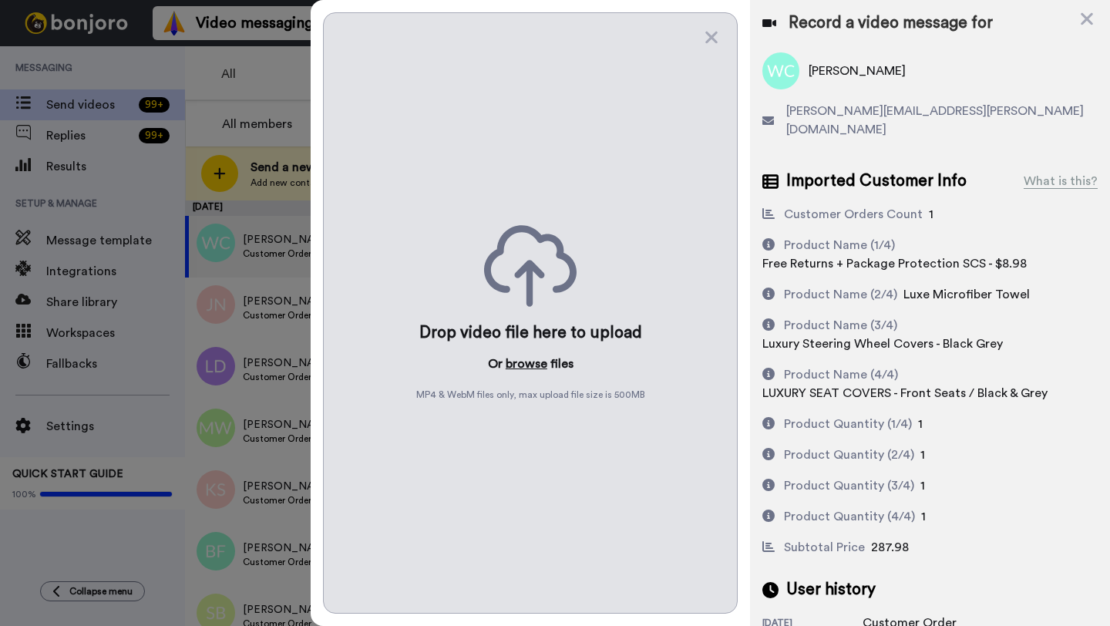
click at [517, 363] on button "browse" at bounding box center [527, 364] width 42 height 19
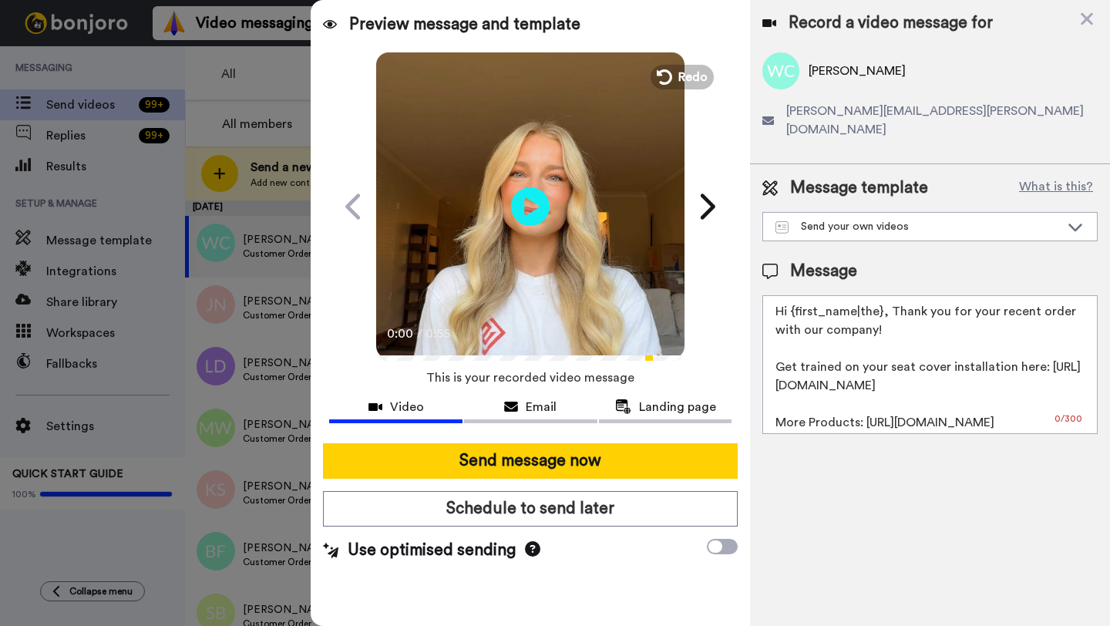
drag, startPoint x: 881, startPoint y: 296, endPoint x: 796, endPoint y: 298, distance: 85.6
click at [796, 298] on textarea "Hi {first_name|the}, Thank you for your recent order with our company! Get trai…" at bounding box center [930, 364] width 335 height 139
paste textarea "Wayne"
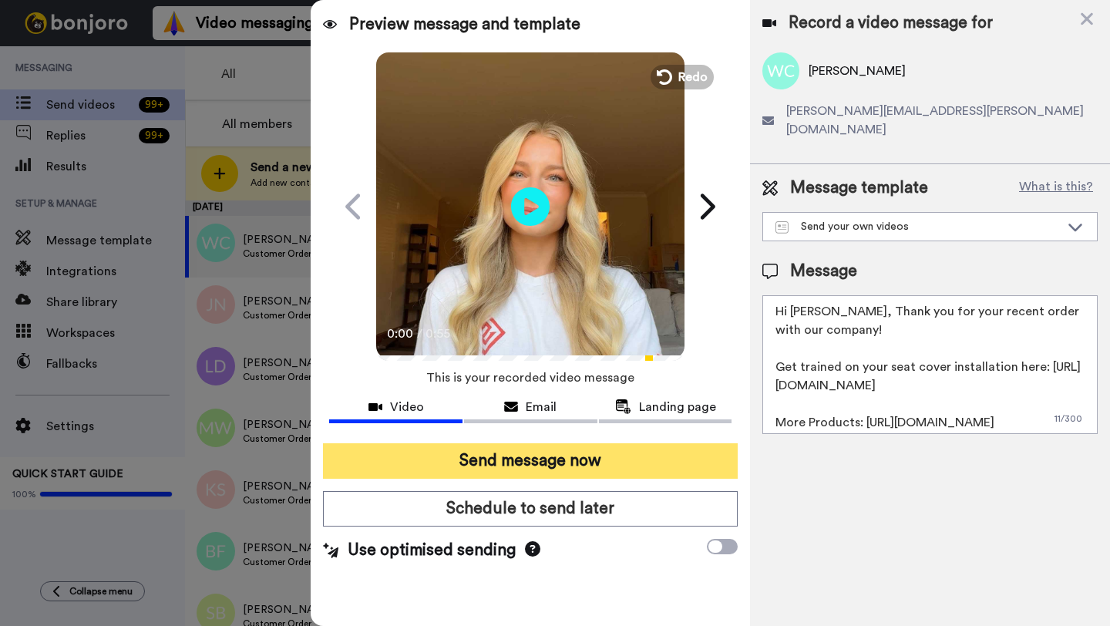
type textarea "Hi Wayne, Thank you for your recent order with our company! Get trained on your…"
click at [651, 463] on button "Send message now" at bounding box center [530, 460] width 415 height 35
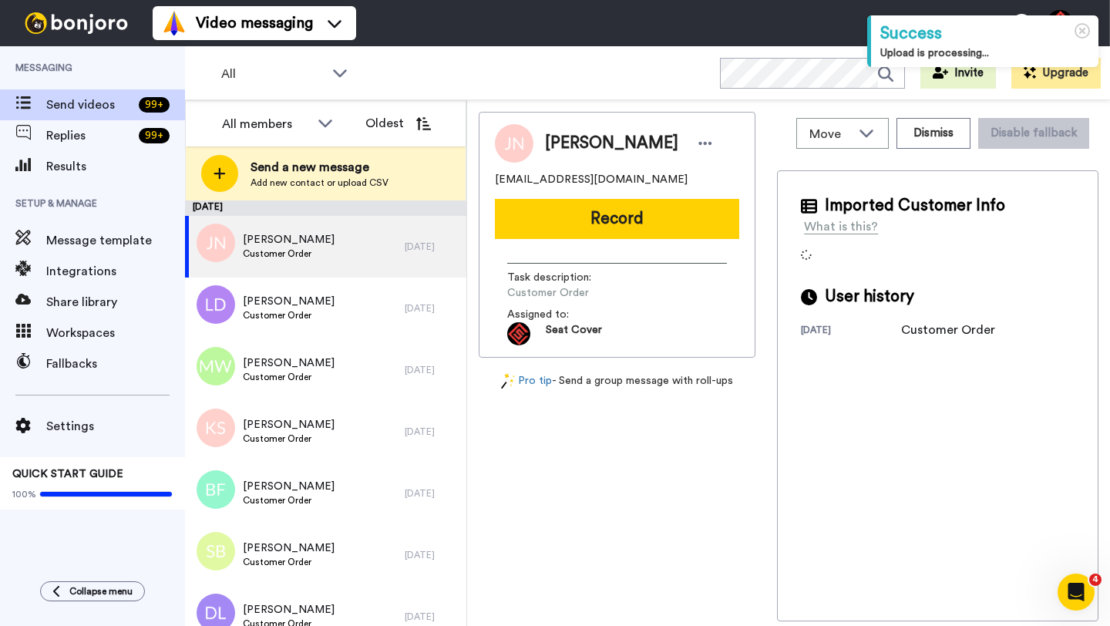
click at [570, 150] on span "[PERSON_NAME]" at bounding box center [611, 143] width 133 height 23
copy span "[PERSON_NAME]"
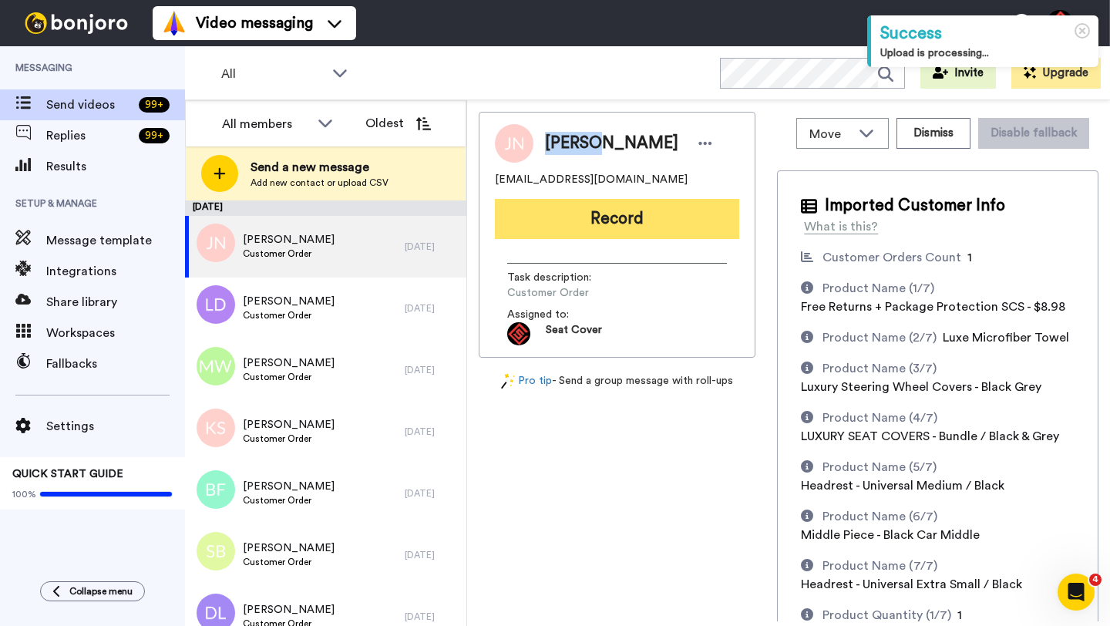
click at [577, 222] on button "Record" at bounding box center [617, 219] width 244 height 40
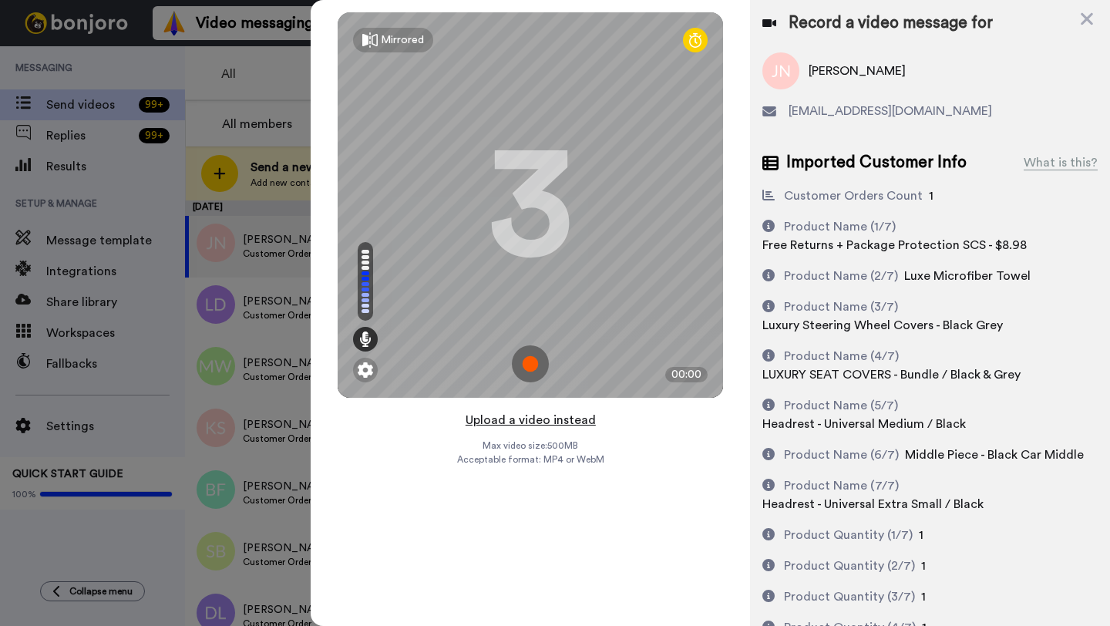
click at [530, 420] on button "Upload a video instead" at bounding box center [531, 420] width 140 height 20
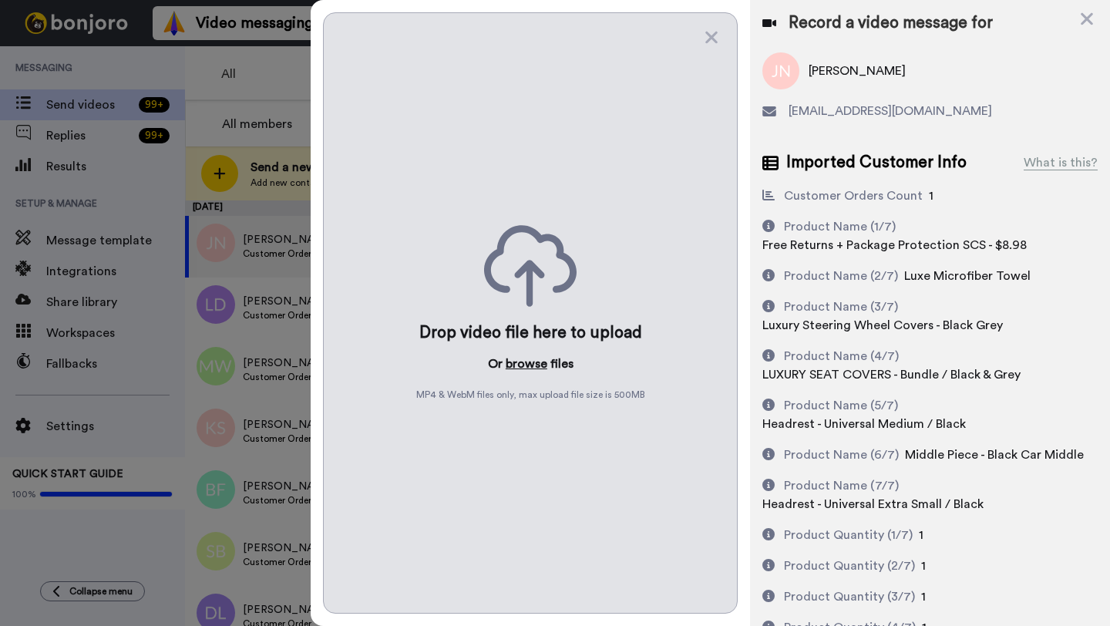
click at [531, 360] on button "browse" at bounding box center [527, 364] width 42 height 19
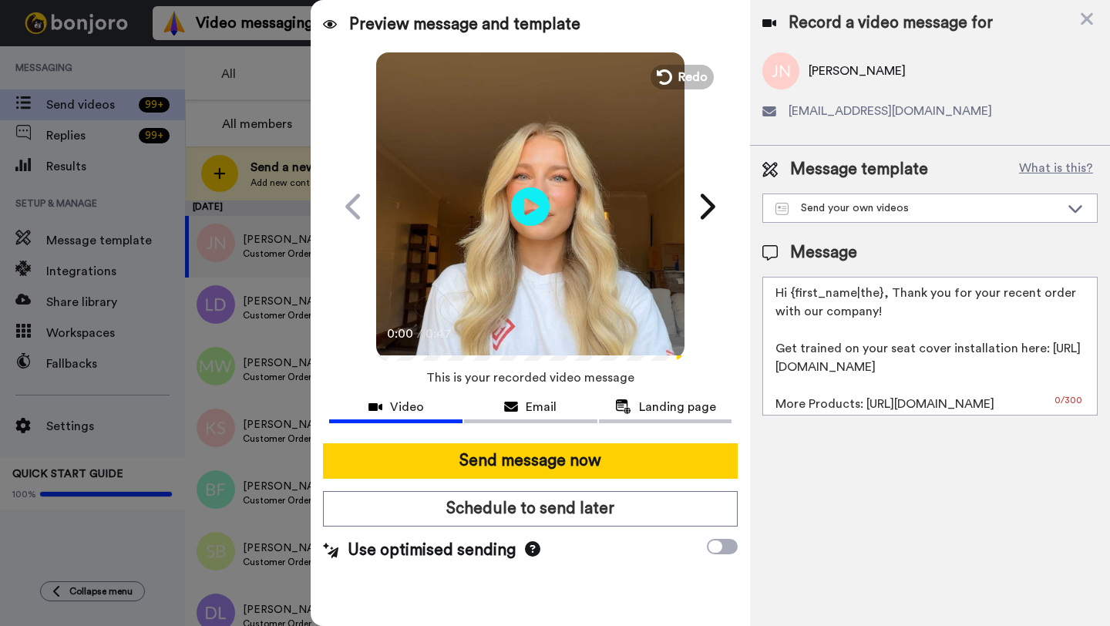
drag, startPoint x: 880, startPoint y: 295, endPoint x: 796, endPoint y: 295, distance: 84.8
click at [796, 295] on textarea "Hi {first_name|the}, Thank you for your recent order with our company! Get trai…" at bounding box center [930, 346] width 335 height 139
paste textarea "Johnna"
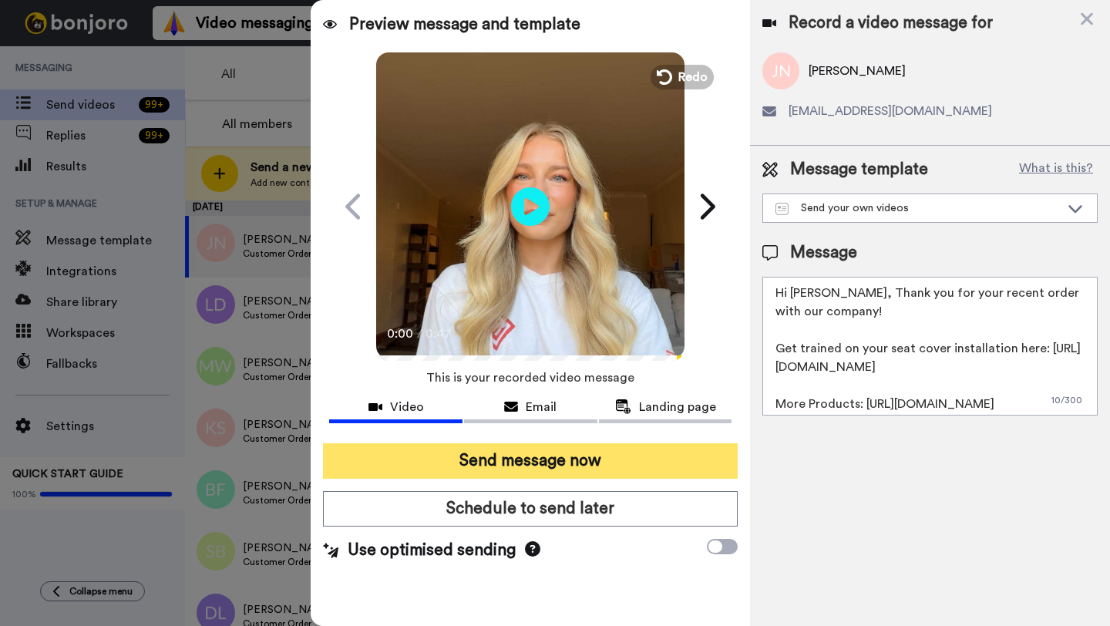
type textarea "Hi Johnna, Thank you for your recent order with our company! Get trained on you…"
click at [587, 454] on button "Send message now" at bounding box center [530, 460] width 415 height 35
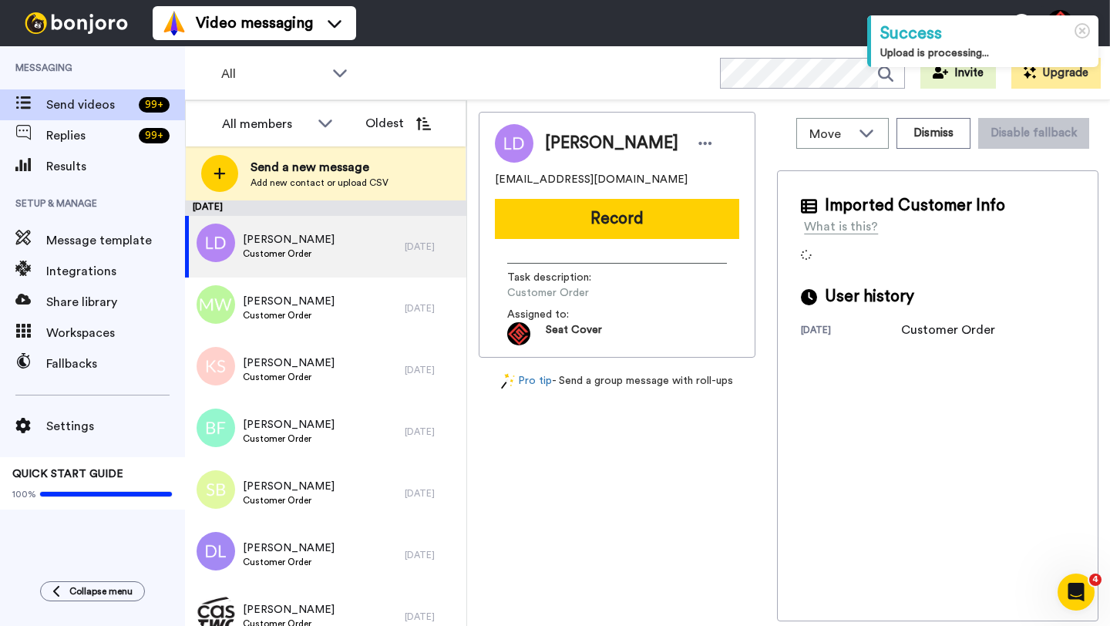
click at [566, 150] on span "[PERSON_NAME]" at bounding box center [611, 143] width 133 height 23
copy span "[PERSON_NAME]"
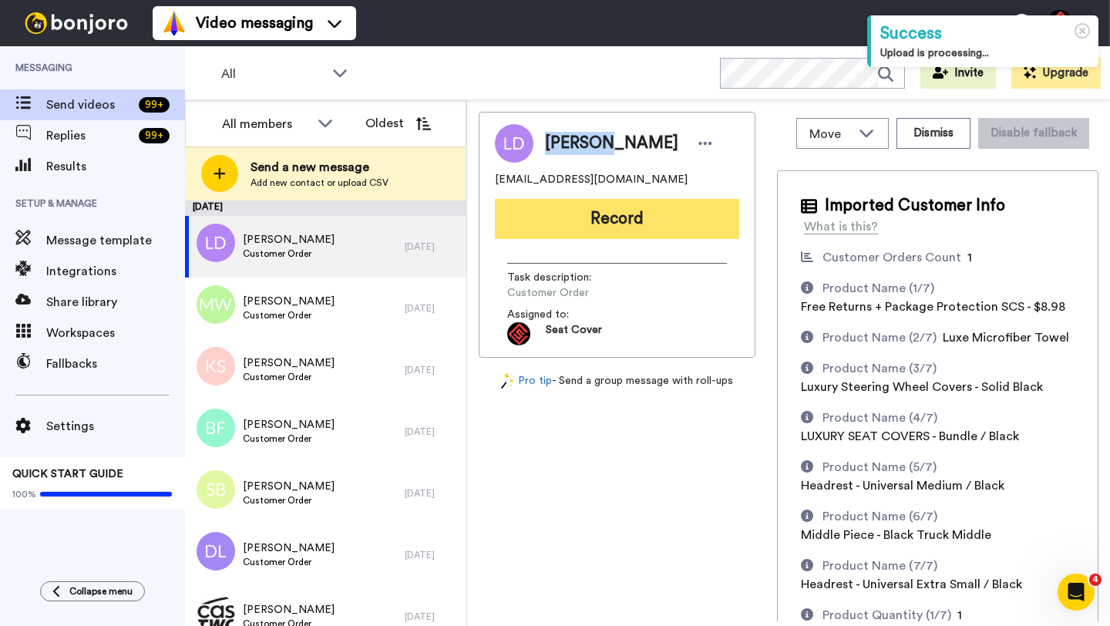
click at [567, 220] on button "Record" at bounding box center [617, 219] width 244 height 40
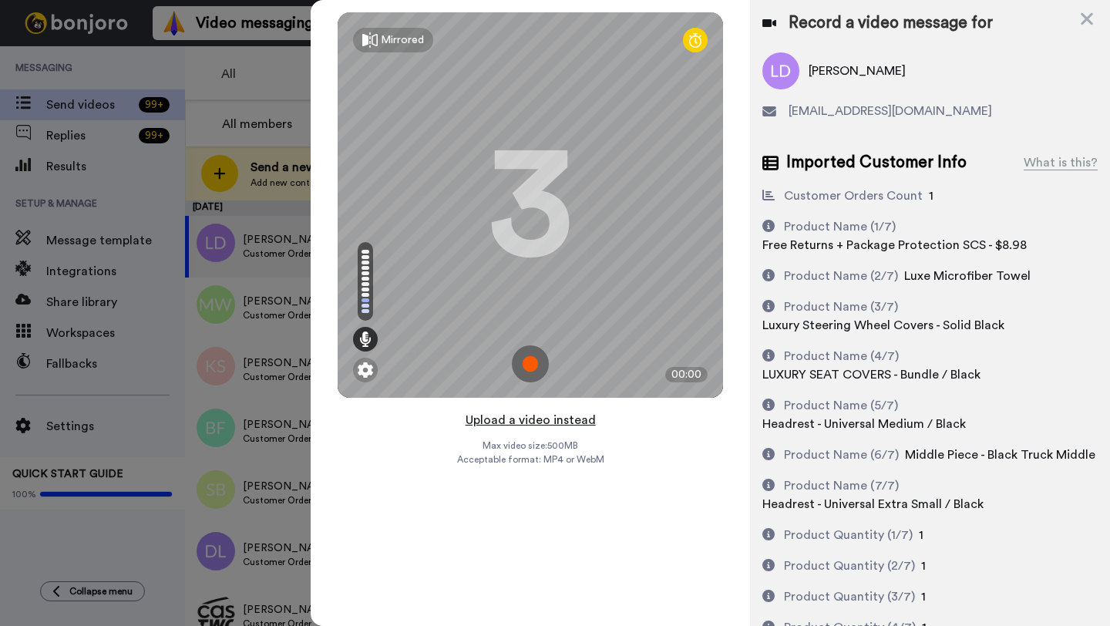
click at [524, 419] on button "Upload a video instead" at bounding box center [531, 420] width 140 height 20
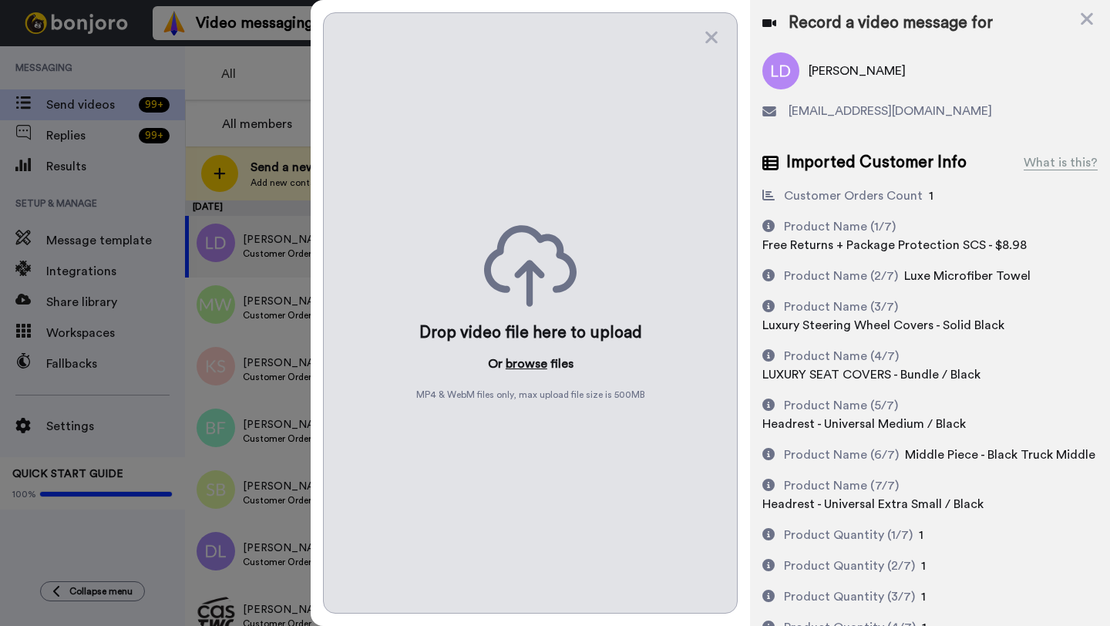
click at [528, 364] on button "browse" at bounding box center [527, 364] width 42 height 19
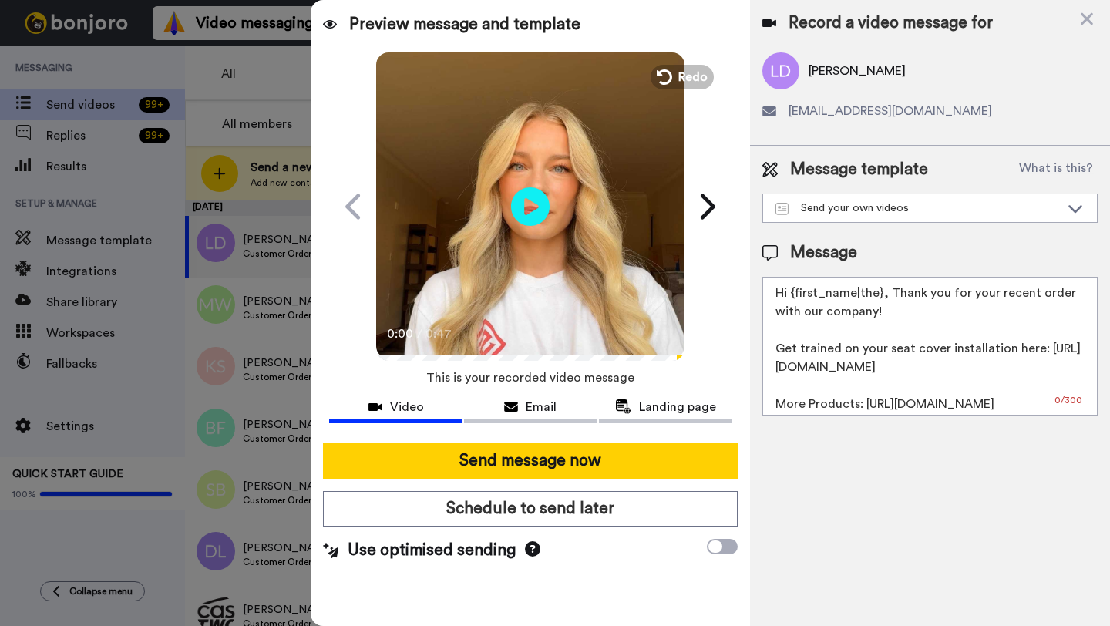
drag, startPoint x: 880, startPoint y: 298, endPoint x: 793, endPoint y: 298, distance: 86.4
click at [793, 298] on textarea "Hi {first_name|the}, Thank you for your recent order with our company! Get trai…" at bounding box center [930, 346] width 335 height 139
paste textarea "Lindsey"
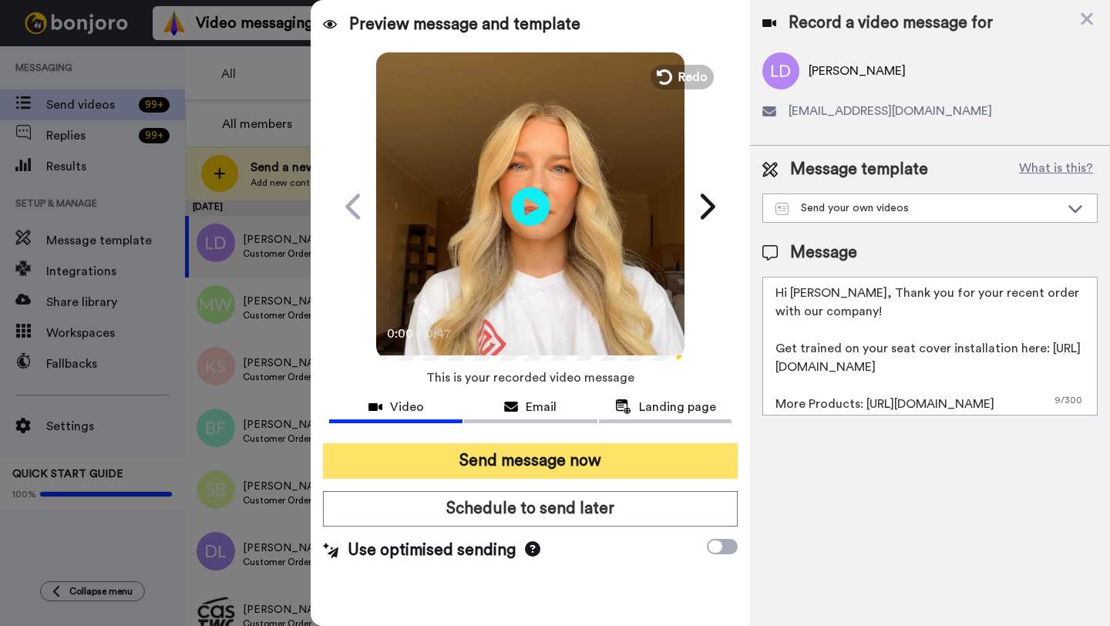
type textarea "Hi Lindsey, Thank you for your recent order with our company! Get trained on yo…"
click at [591, 456] on button "Send message now" at bounding box center [530, 460] width 415 height 35
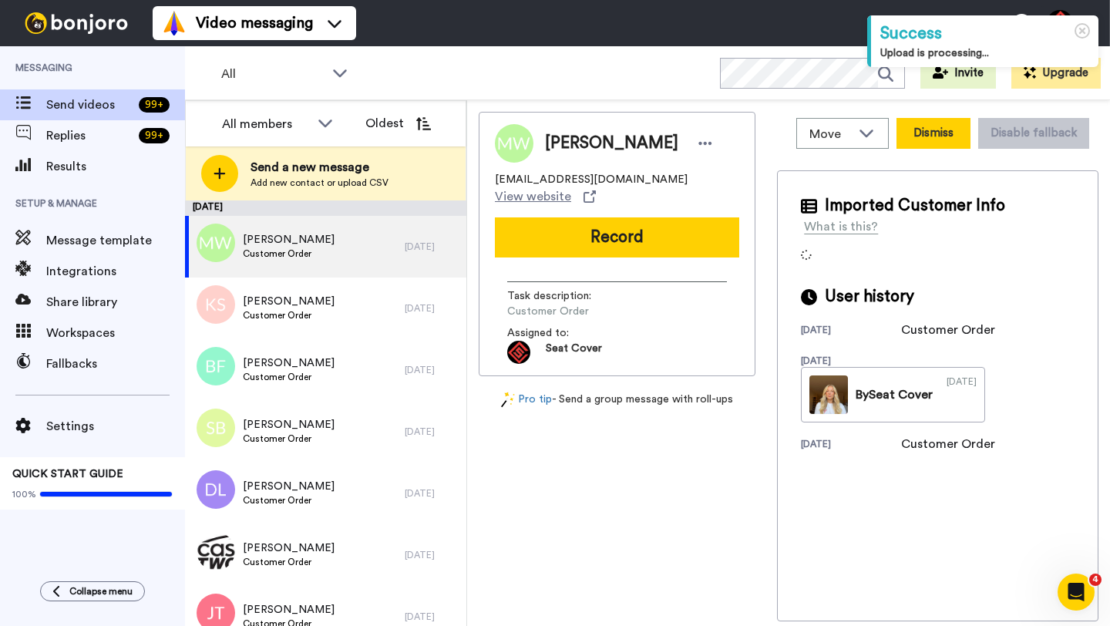
click at [927, 137] on button "Dismiss" at bounding box center [934, 133] width 74 height 31
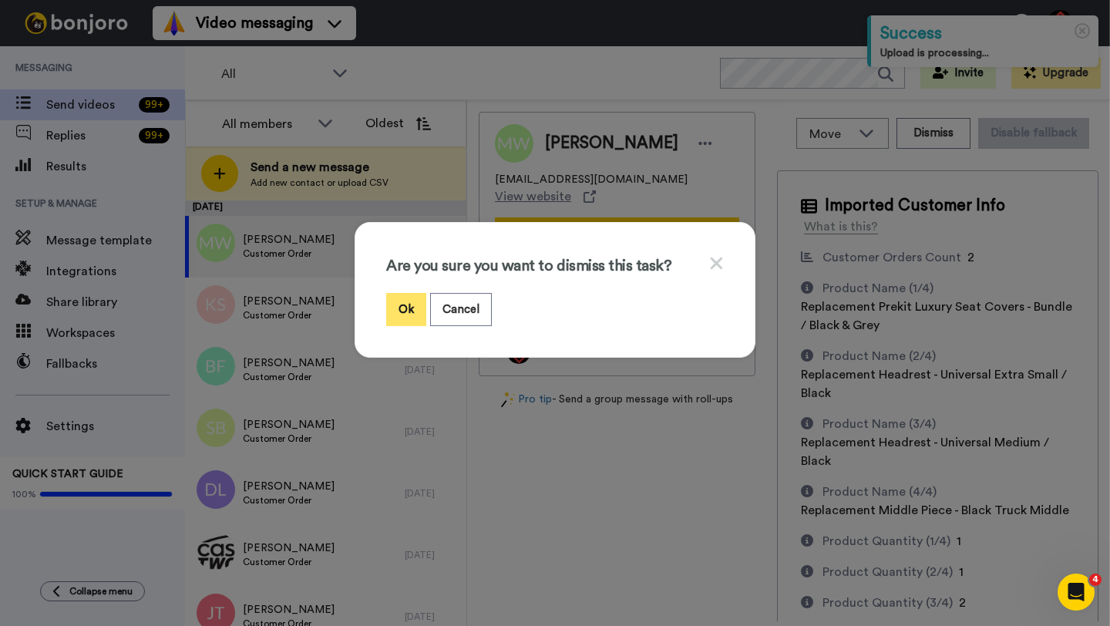
click at [408, 310] on button "Ok" at bounding box center [406, 309] width 40 height 33
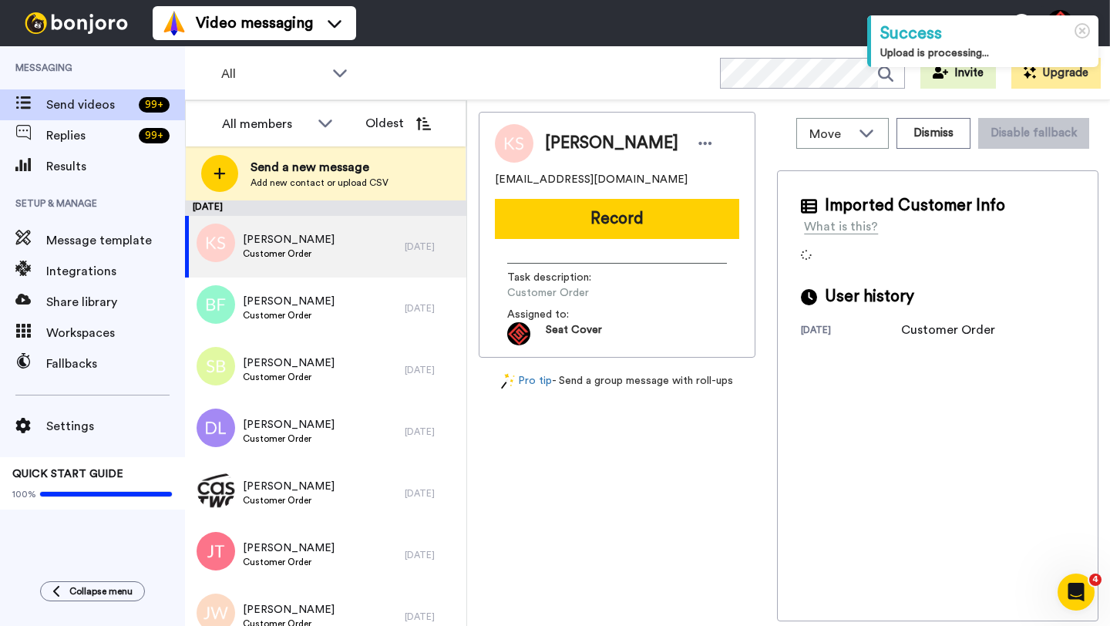
click at [555, 147] on span "[PERSON_NAME]" at bounding box center [611, 143] width 133 height 23
copy span "[PERSON_NAME]"
click at [586, 213] on button "Record" at bounding box center [617, 219] width 244 height 40
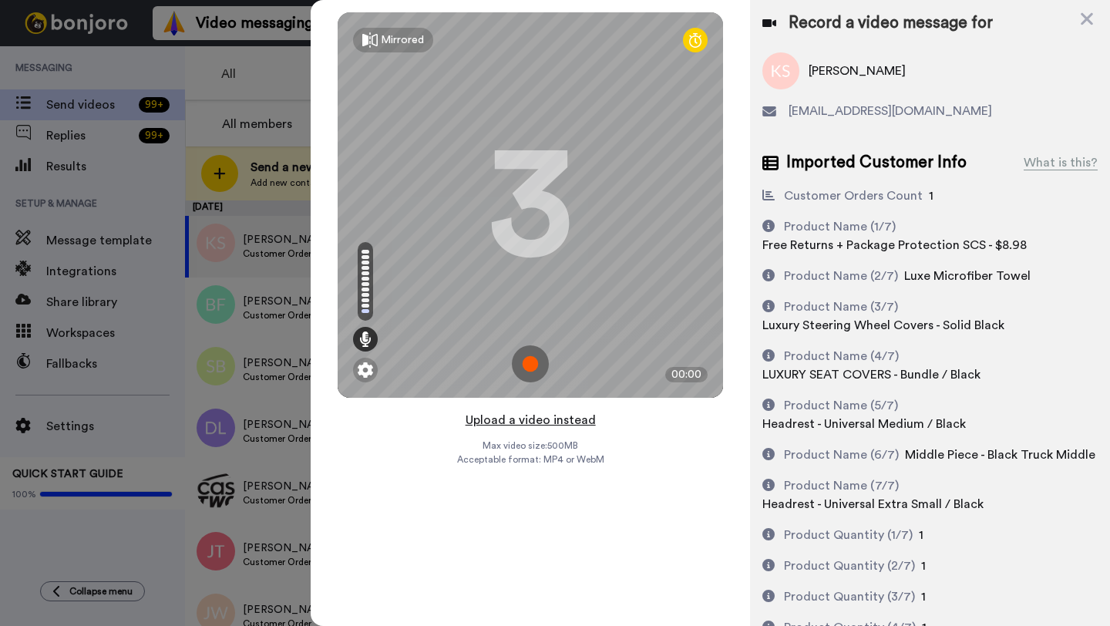
click at [526, 420] on button "Upload a video instead" at bounding box center [531, 420] width 140 height 20
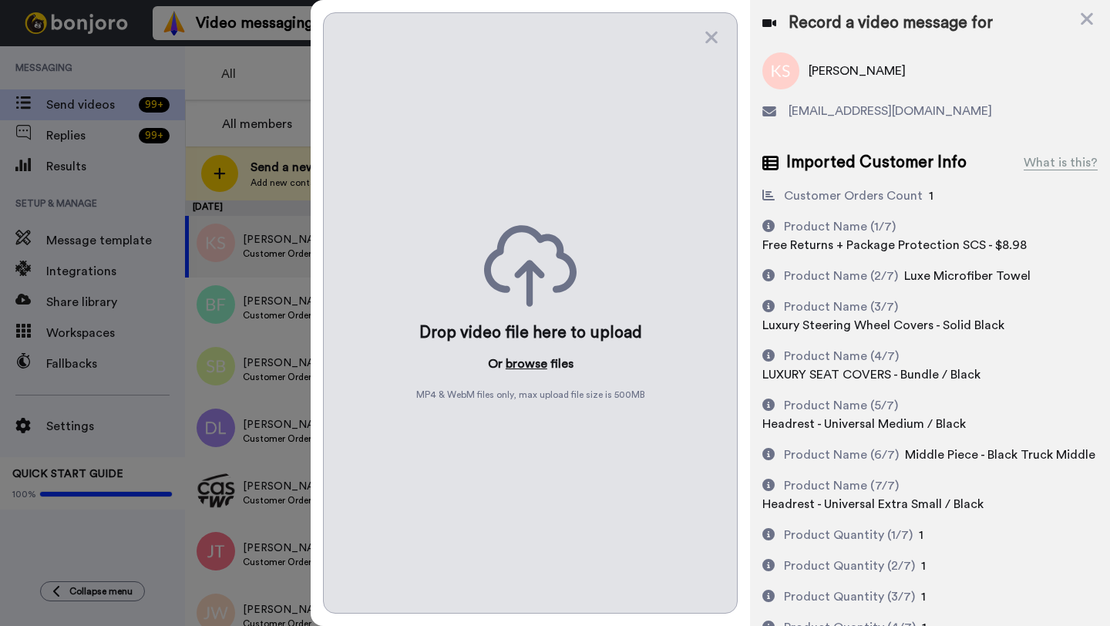
click at [527, 365] on button "browse" at bounding box center [527, 364] width 42 height 19
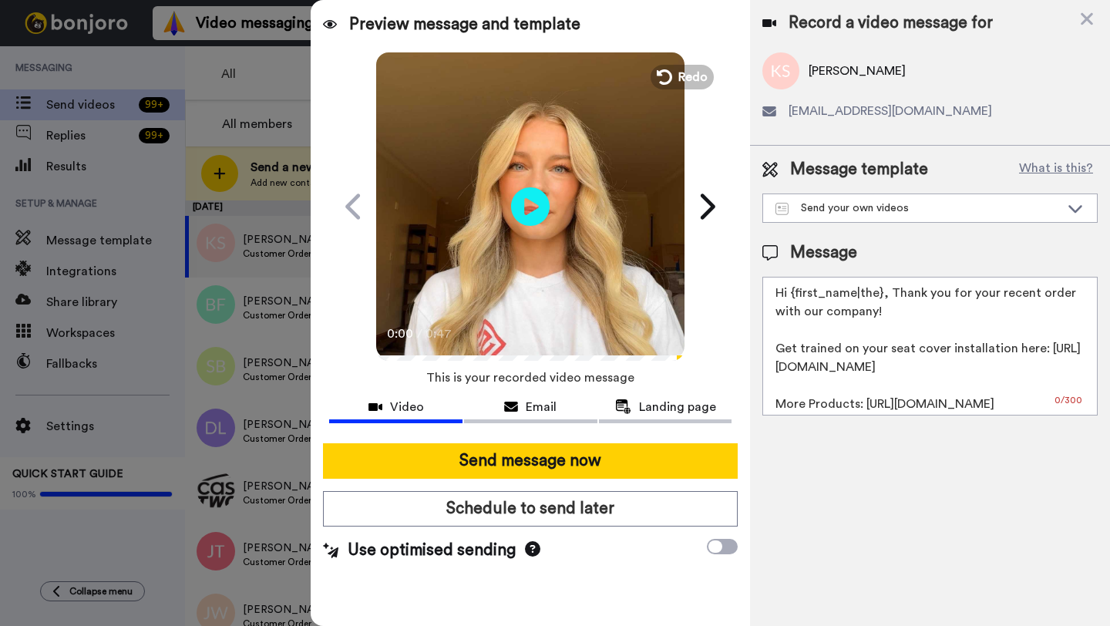
drag, startPoint x: 880, startPoint y: 295, endPoint x: 797, endPoint y: 294, distance: 82.5
click at [797, 294] on textarea "Hi {first_name|the}, Thank you for your recent order with our company! Get trai…" at bounding box center [930, 346] width 335 height 139
paste textarea "Kyle"
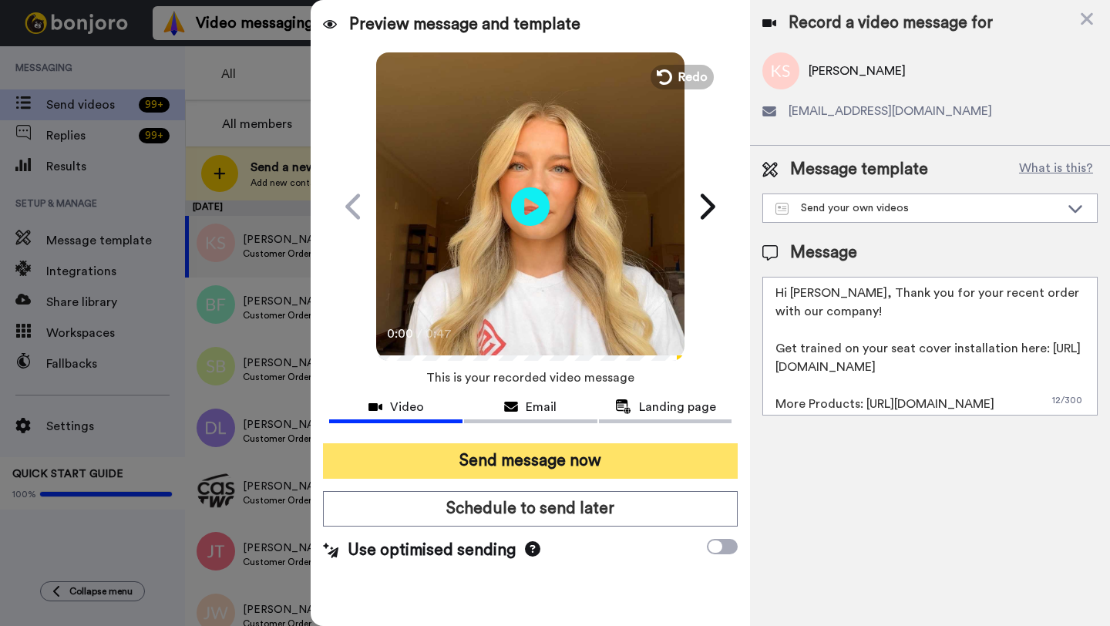
type textarea "Hi Kyle, Thank you for your recent order with our company! Get trained on your …"
click at [571, 455] on button "Send message now" at bounding box center [530, 460] width 415 height 35
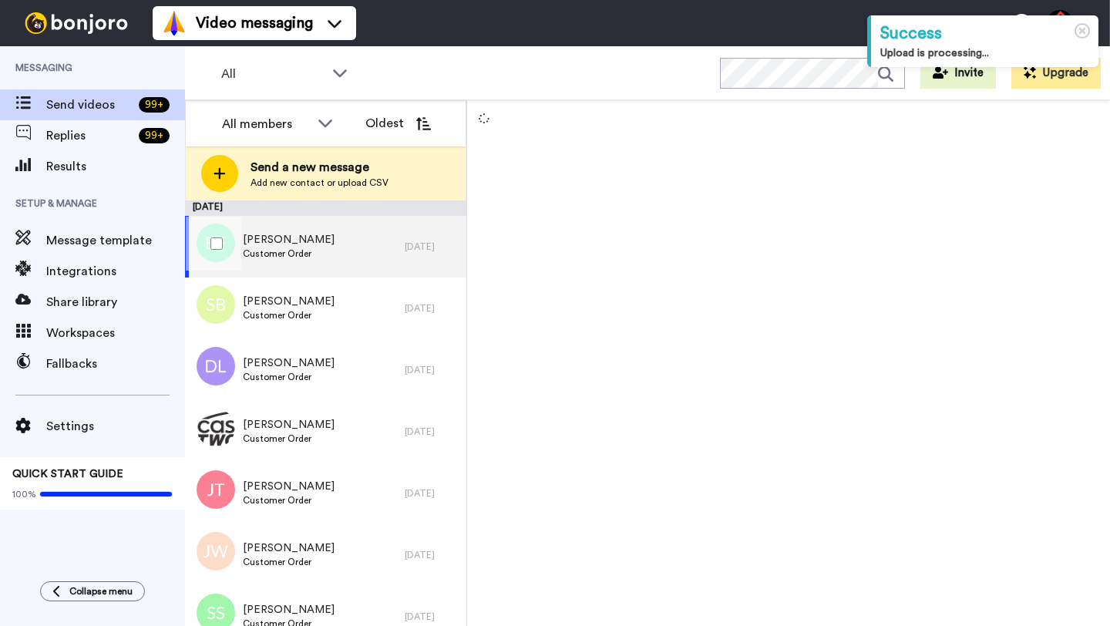
click at [412, 251] on div "[DATE]" at bounding box center [432, 247] width 54 height 12
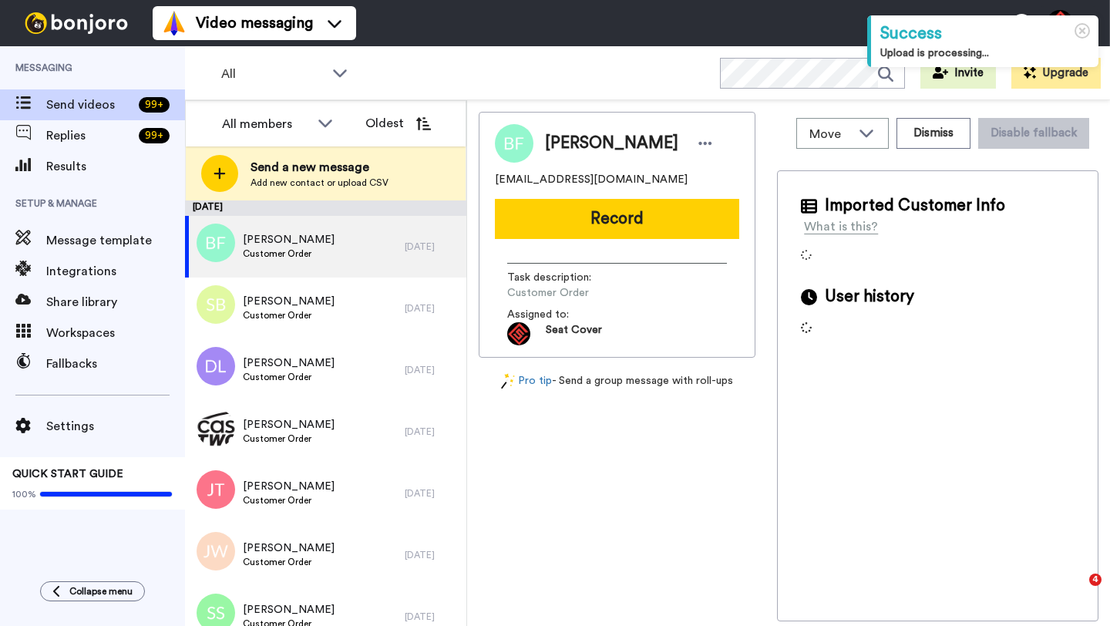
click at [564, 133] on span "Billy Forbes" at bounding box center [611, 143] width 133 height 23
copy span "Billy"
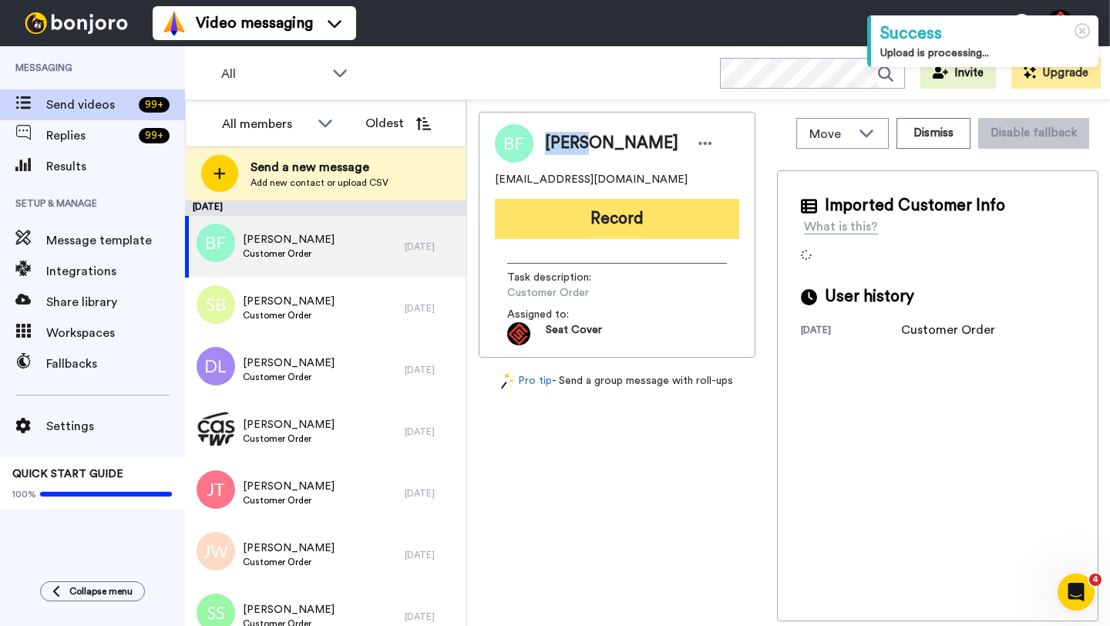
click at [580, 215] on button "Record" at bounding box center [617, 219] width 244 height 40
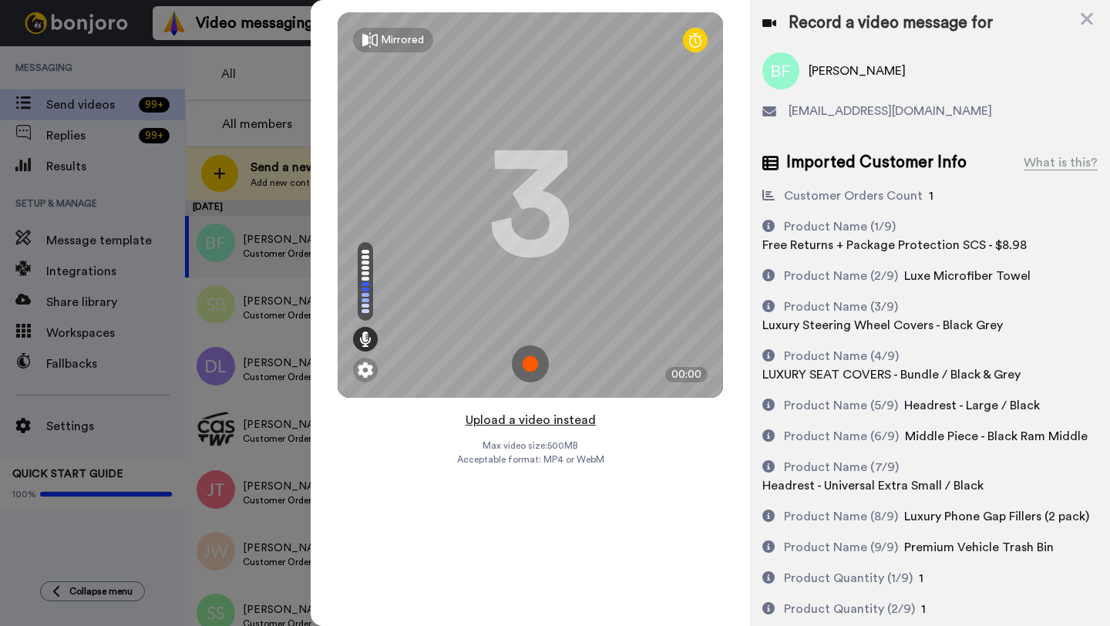
click at [532, 419] on button "Upload a video instead" at bounding box center [531, 420] width 140 height 20
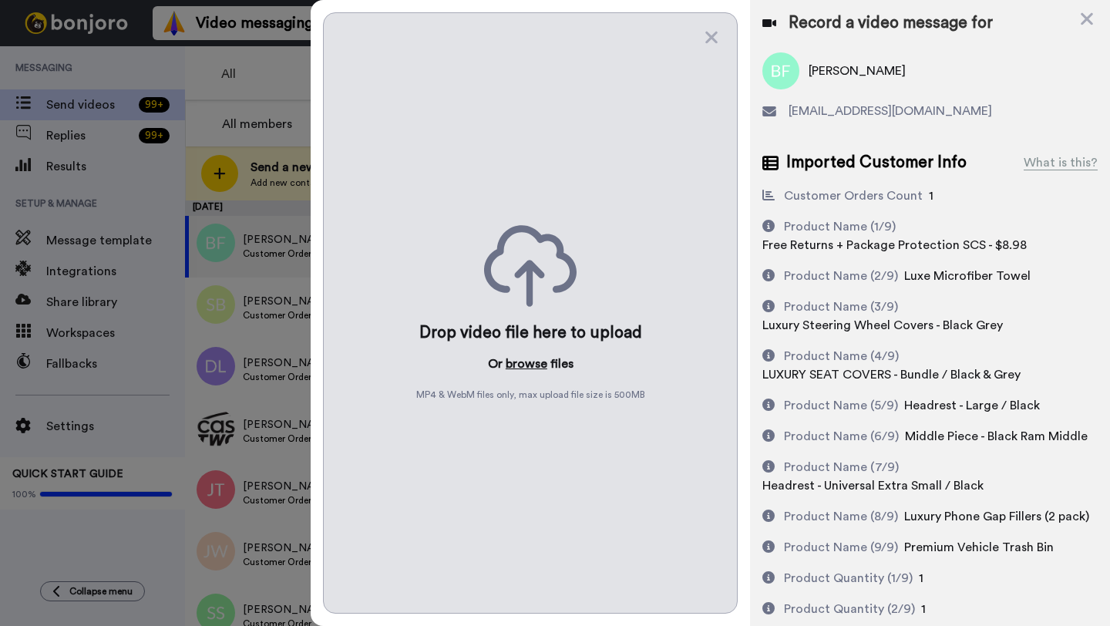
click at [528, 364] on button "browse" at bounding box center [527, 364] width 42 height 19
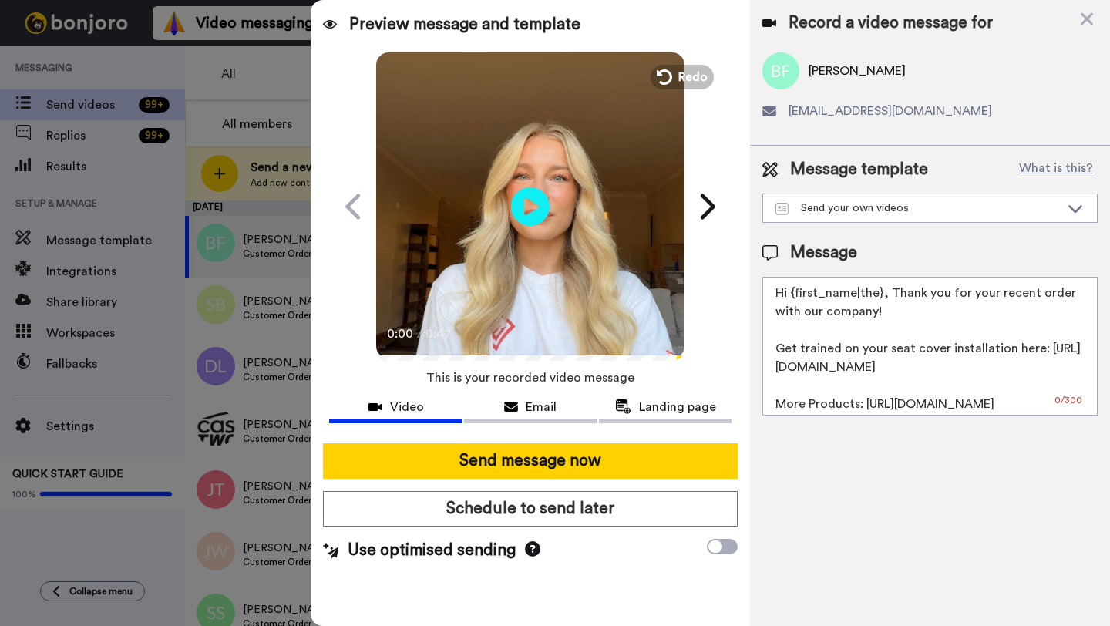
drag, startPoint x: 880, startPoint y: 298, endPoint x: 795, endPoint y: 296, distance: 85.6
click at [795, 296] on textarea "Hi {first_name|the}, Thank you for your recent order with our company! Get trai…" at bounding box center [930, 346] width 335 height 139
paste textarea "Billy"
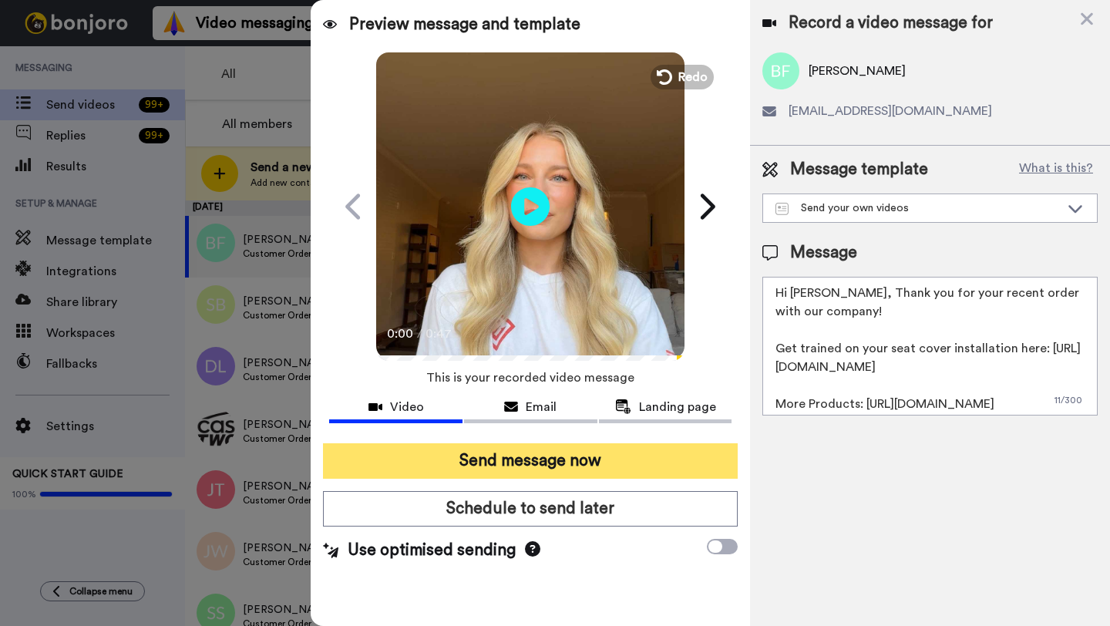
type textarea "Hi Billy, Thank you for your recent order with our company! Get trained on your…"
click at [601, 467] on button "Send message now" at bounding box center [530, 460] width 415 height 35
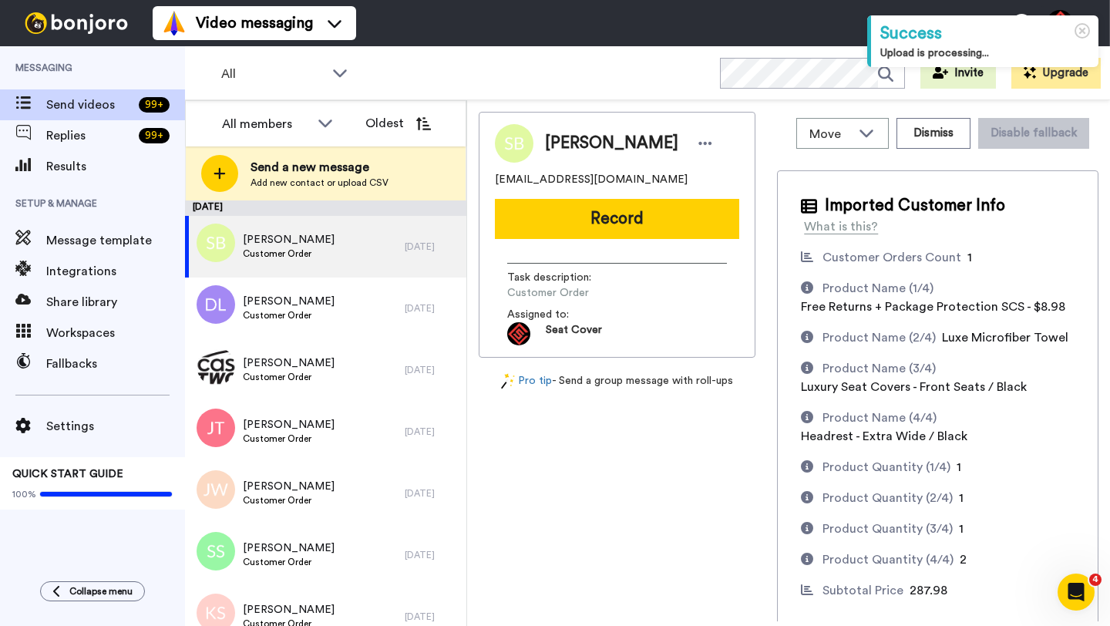
click at [563, 144] on span "[PERSON_NAME]" at bounding box center [611, 143] width 133 height 23
click at [563, 144] on span "Steve Blanks" at bounding box center [611, 143] width 133 height 23
copy span "Steve"
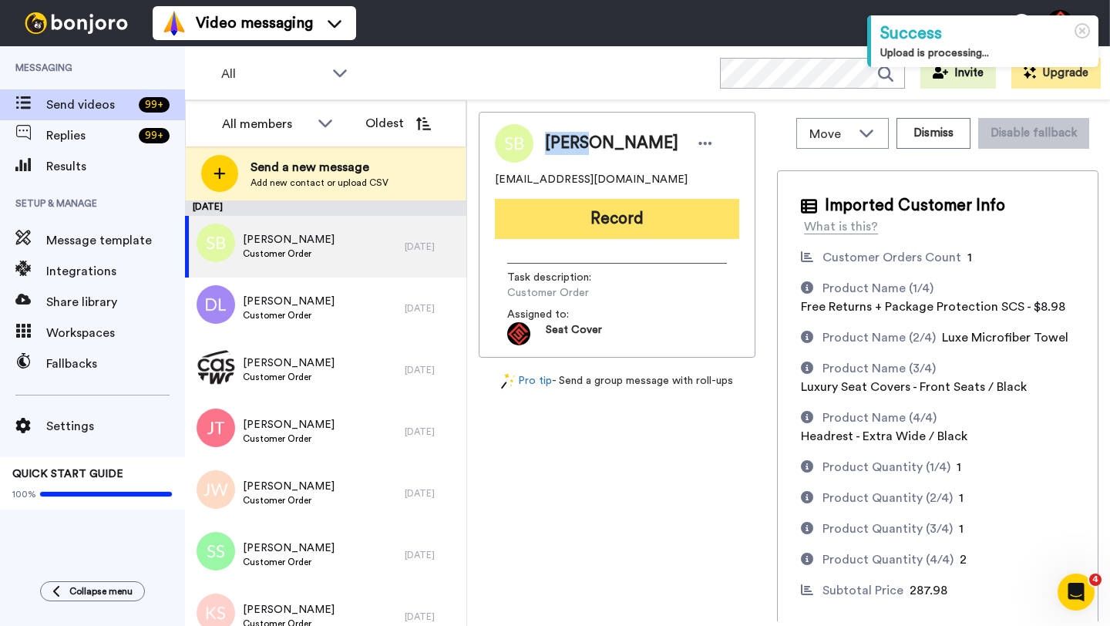
click at [629, 216] on button "Record" at bounding box center [617, 219] width 244 height 40
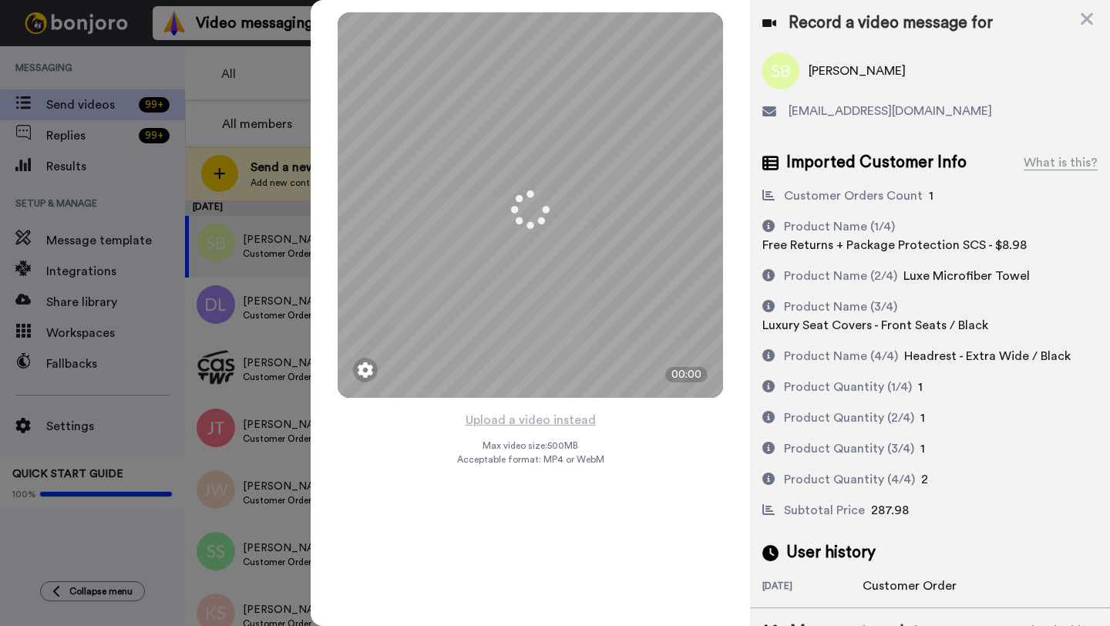
click at [530, 417] on button "Upload a video instead" at bounding box center [531, 420] width 140 height 20
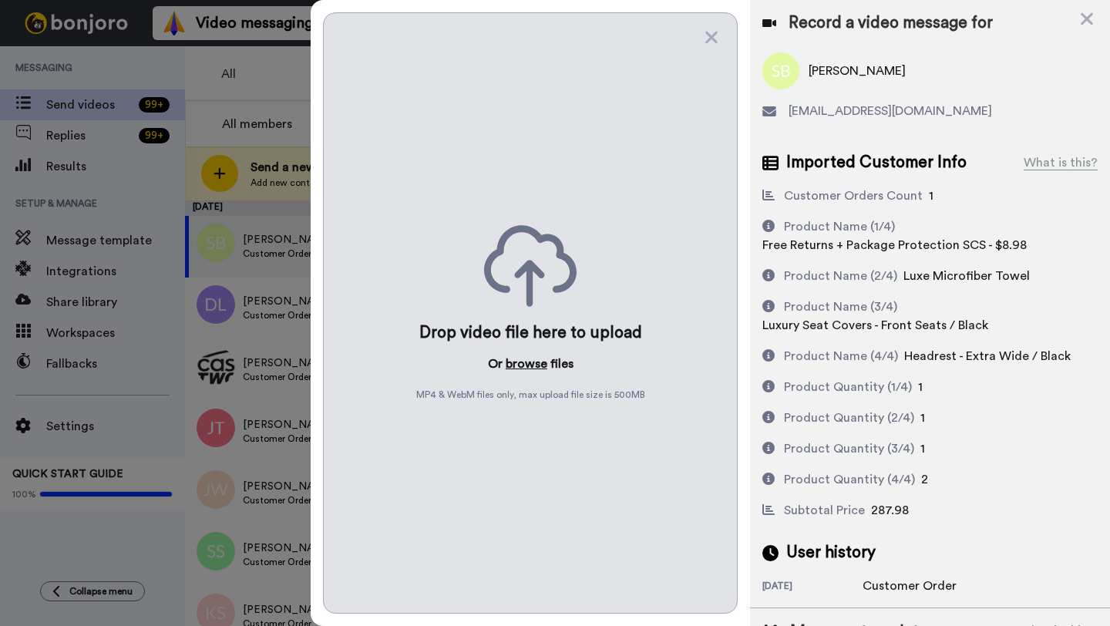
click at [525, 358] on button "browse" at bounding box center [527, 364] width 42 height 19
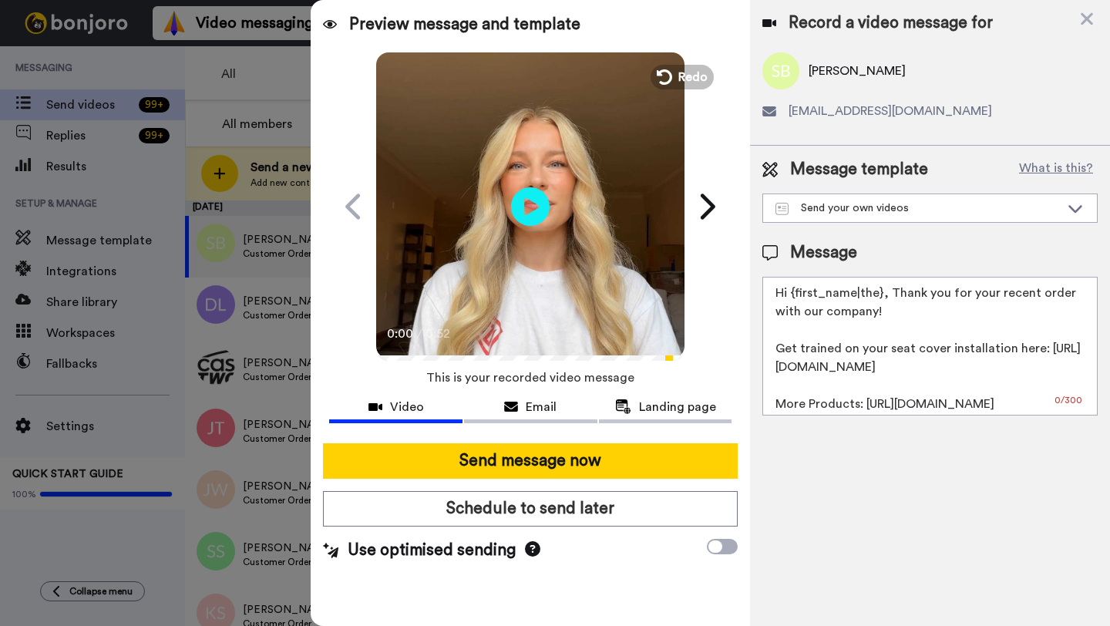
drag, startPoint x: 881, startPoint y: 296, endPoint x: 792, endPoint y: 295, distance: 89.4
click at [792, 295] on textarea "Hi {first_name|the}, Thank you for your recent order with our company! Get trai…" at bounding box center [930, 346] width 335 height 139
paste textarea "Steve"
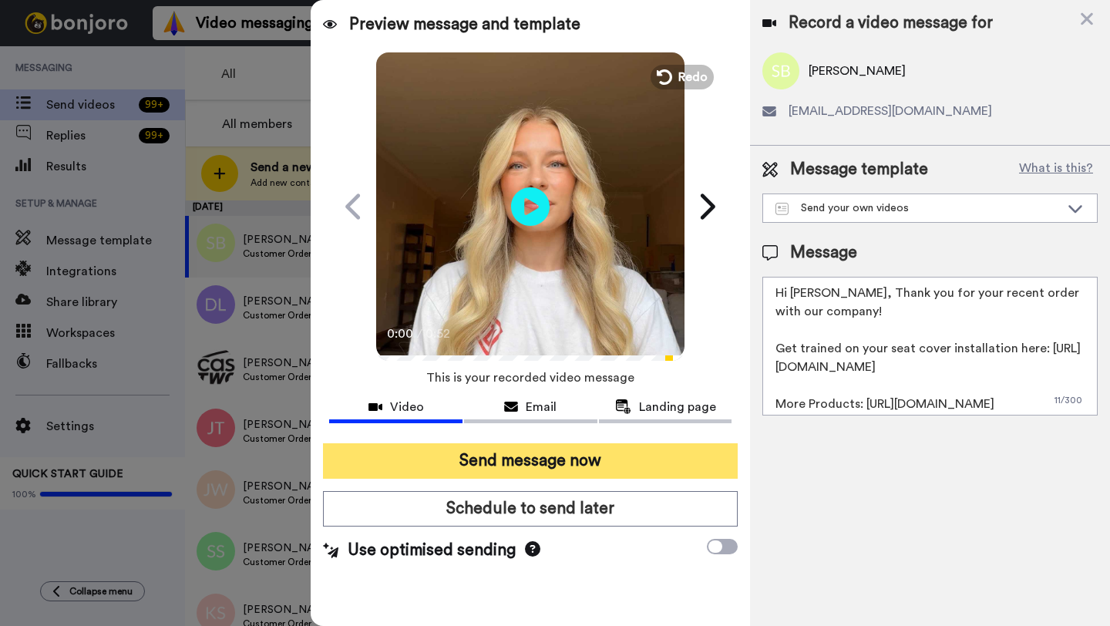
type textarea "Hi Steve, Thank you for your recent order with our company! Get trained on your…"
click at [621, 453] on button "Send message now" at bounding box center [530, 460] width 415 height 35
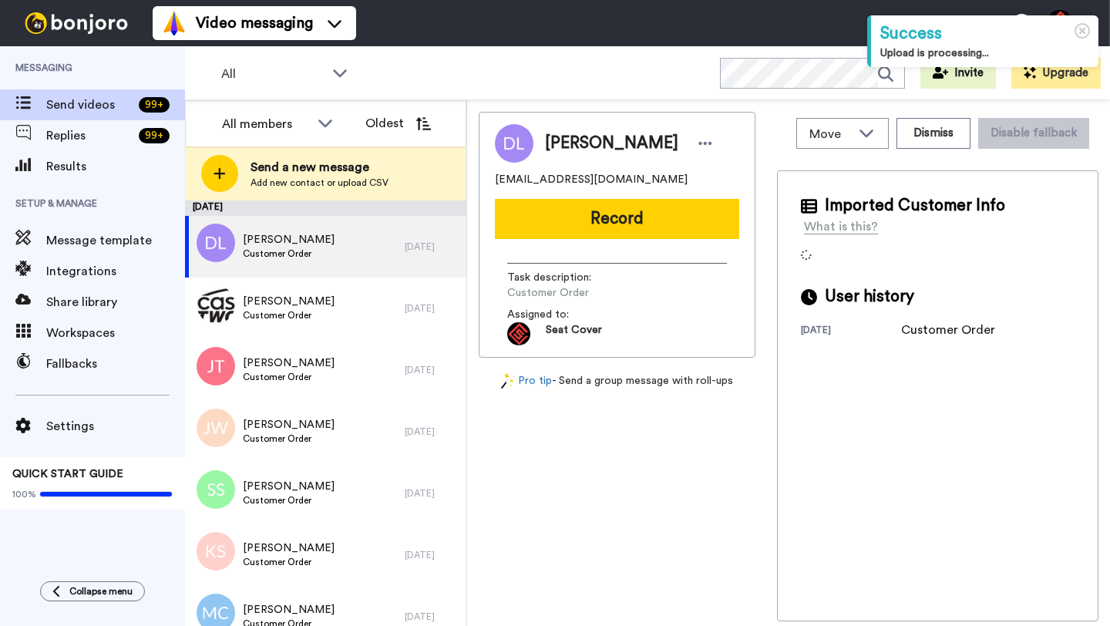
click at [568, 144] on span "Dominic Loise" at bounding box center [611, 143] width 133 height 23
copy span "Dominic"
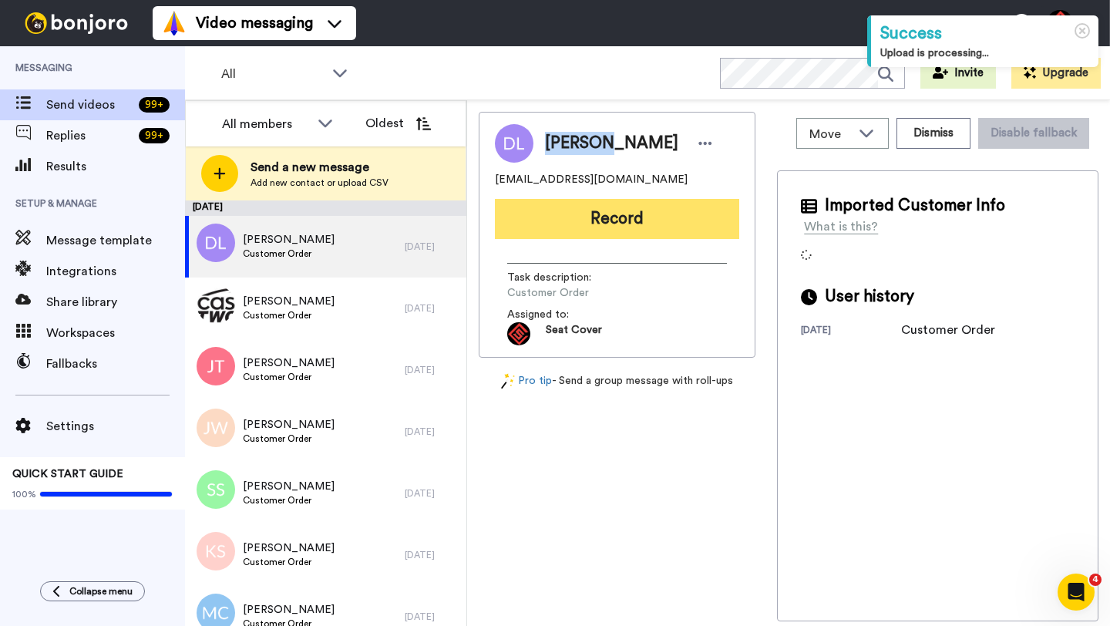
click at [576, 231] on button "Record" at bounding box center [617, 219] width 244 height 40
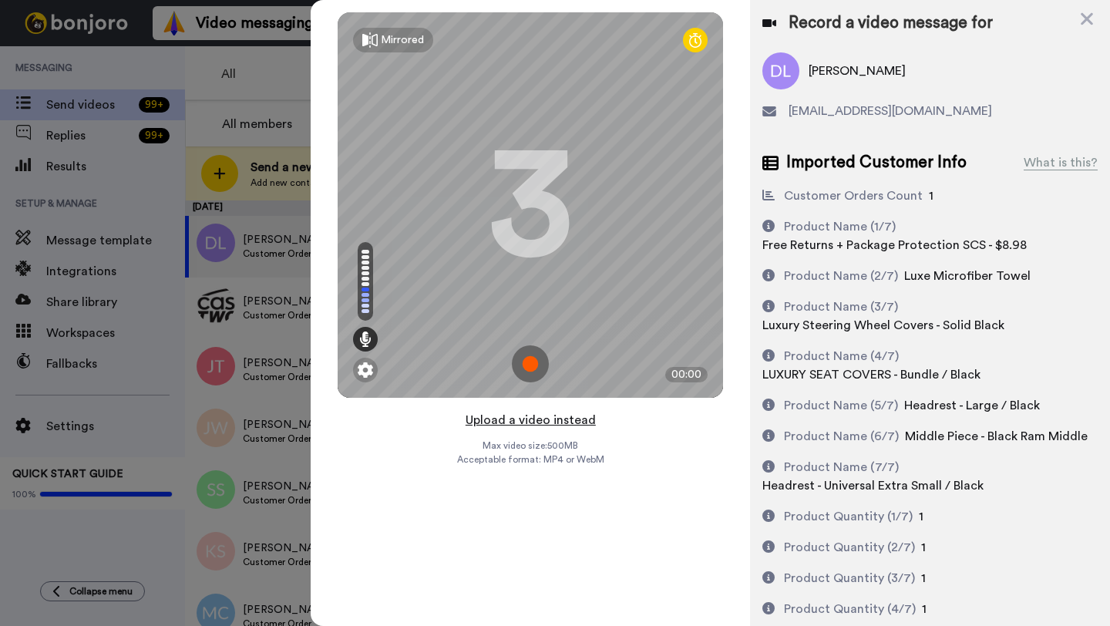
click at [524, 419] on button "Upload a video instead" at bounding box center [531, 420] width 140 height 20
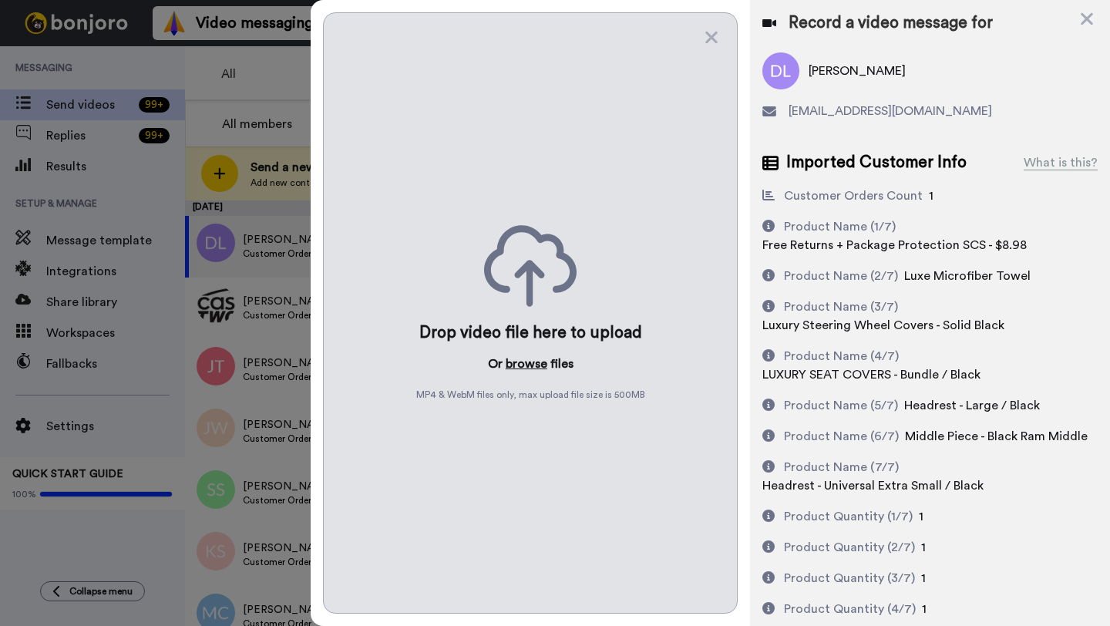
click at [523, 363] on button "browse" at bounding box center [527, 364] width 42 height 19
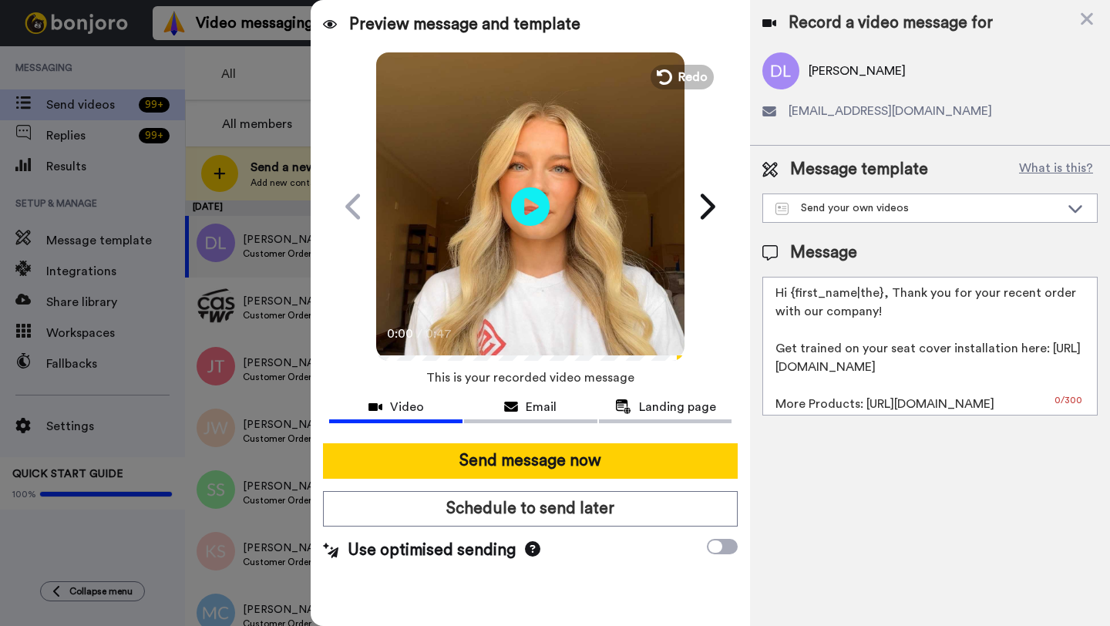
drag, startPoint x: 880, startPoint y: 297, endPoint x: 796, endPoint y: 297, distance: 84.0
click at [796, 297] on textarea "Hi {first_name|the}, Thank you for your recent order with our company! Get trai…" at bounding box center [930, 346] width 335 height 139
paste textarea "Dominic"
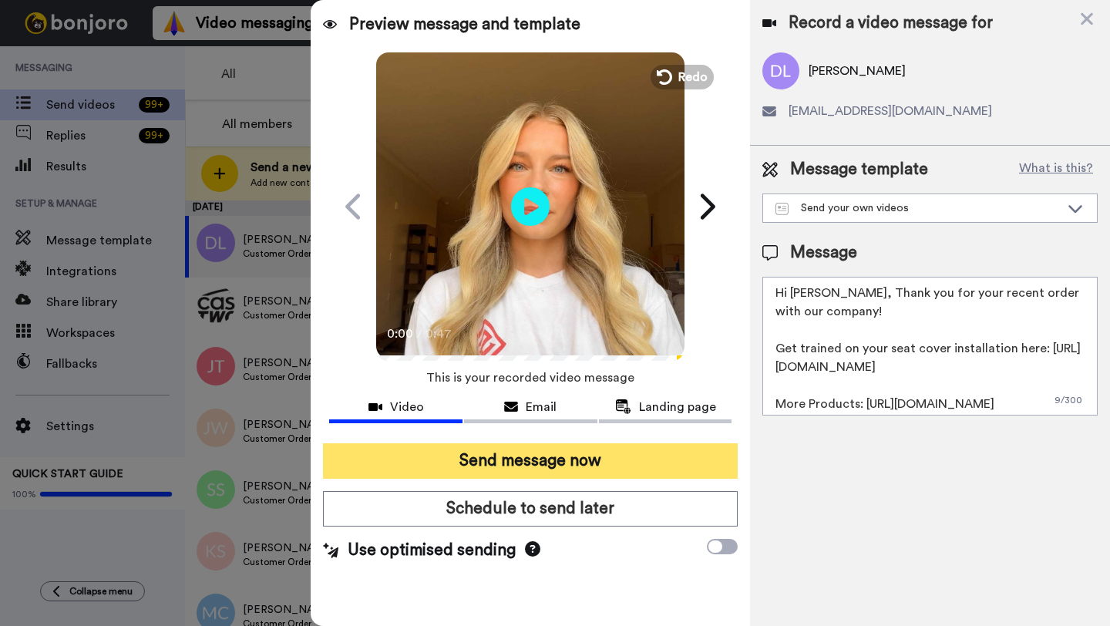
type textarea "Hi Dominic, Thank you for your recent order with our company! Get trained on yo…"
click at [568, 456] on button "Send message now" at bounding box center [530, 460] width 415 height 35
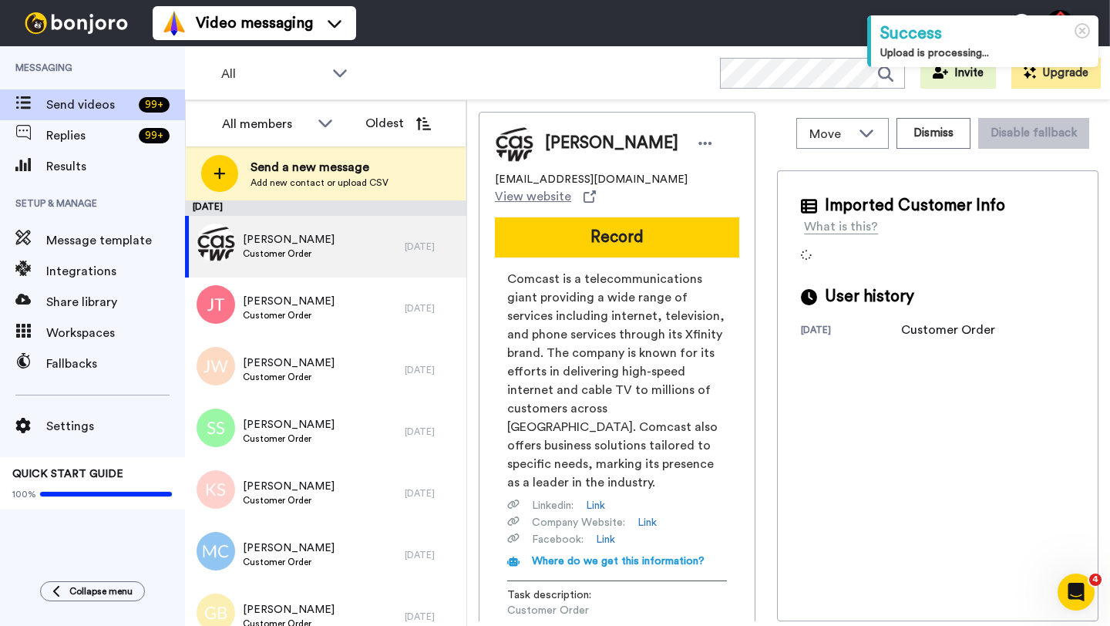
click at [559, 142] on span "[PERSON_NAME]" at bounding box center [611, 143] width 133 height 23
copy span "[PERSON_NAME]"
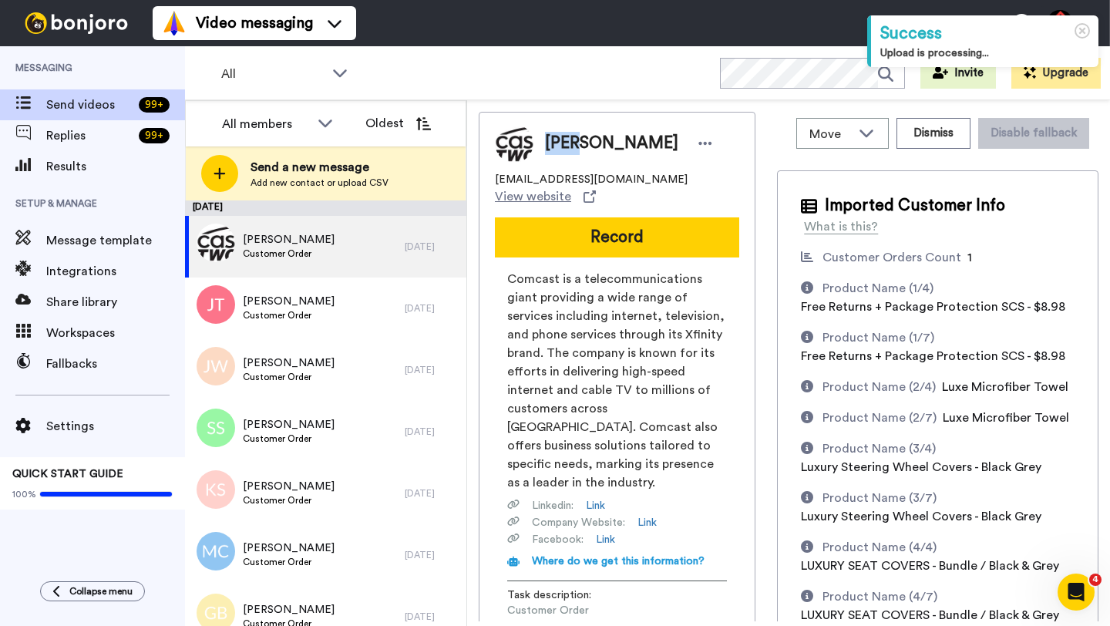
click at [577, 223] on button "Record" at bounding box center [617, 237] width 244 height 40
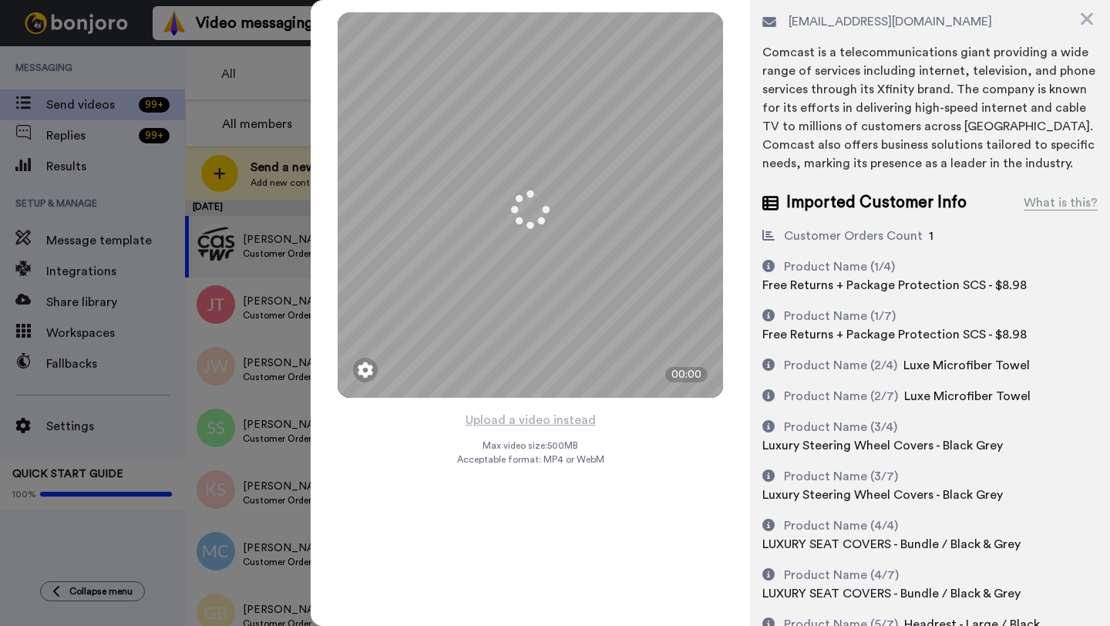
scroll to position [125, 0]
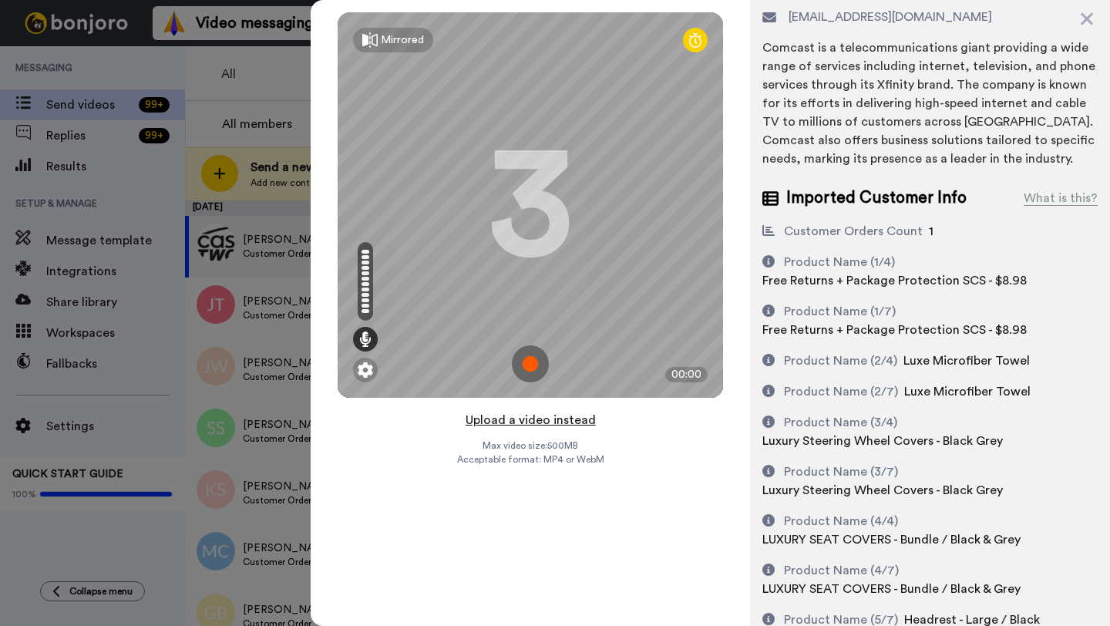
click at [521, 423] on button "Upload a video instead" at bounding box center [531, 420] width 140 height 20
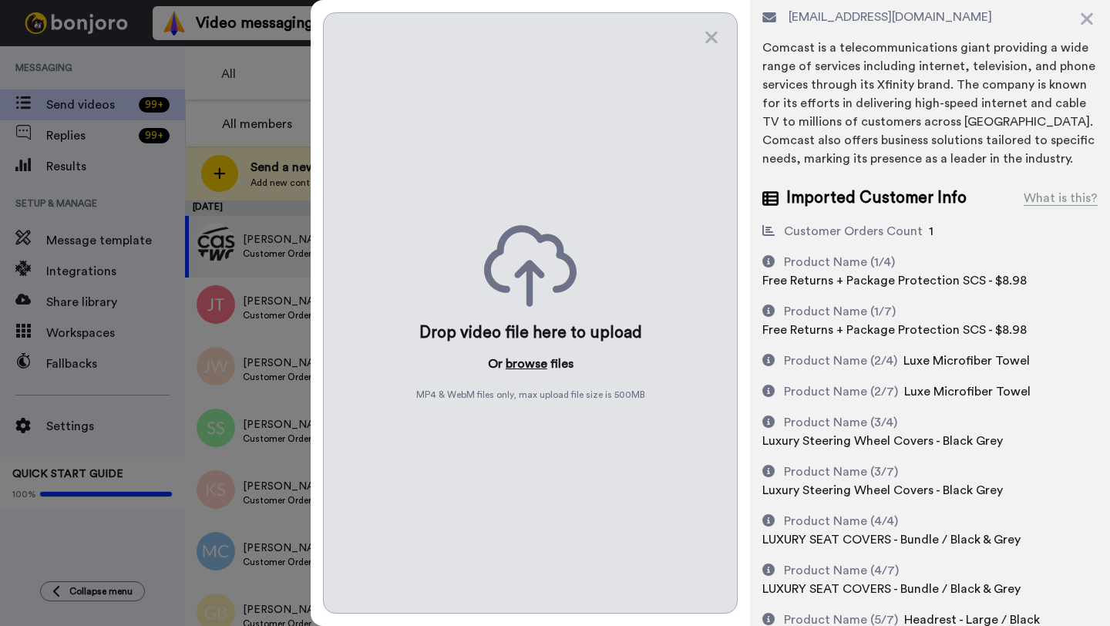
click at [522, 365] on button "browse" at bounding box center [527, 364] width 42 height 19
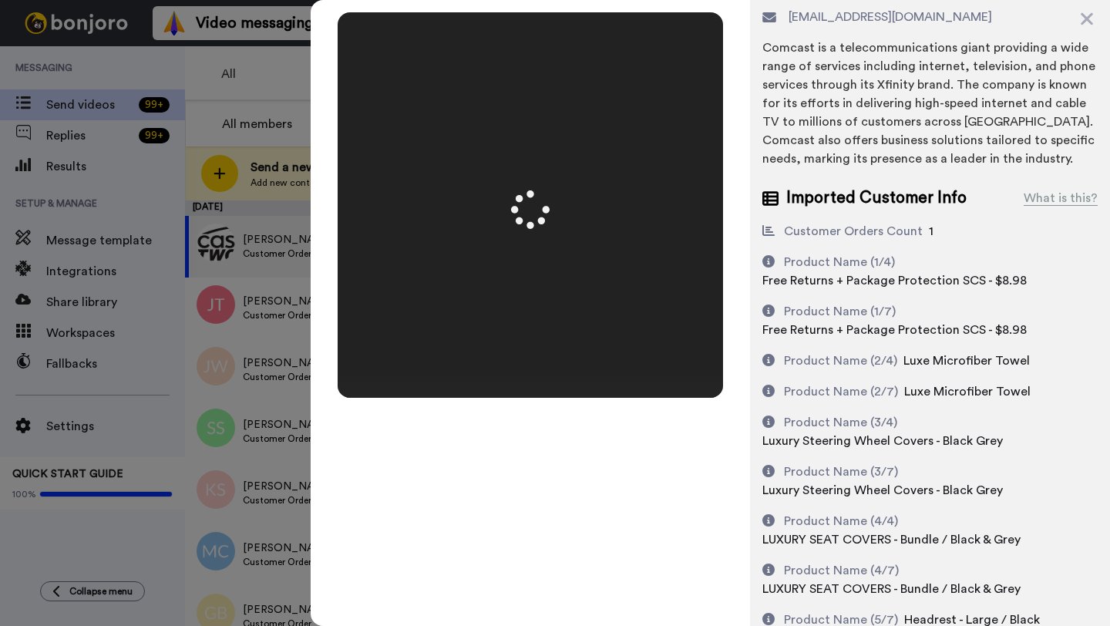
scroll to position [0, 0]
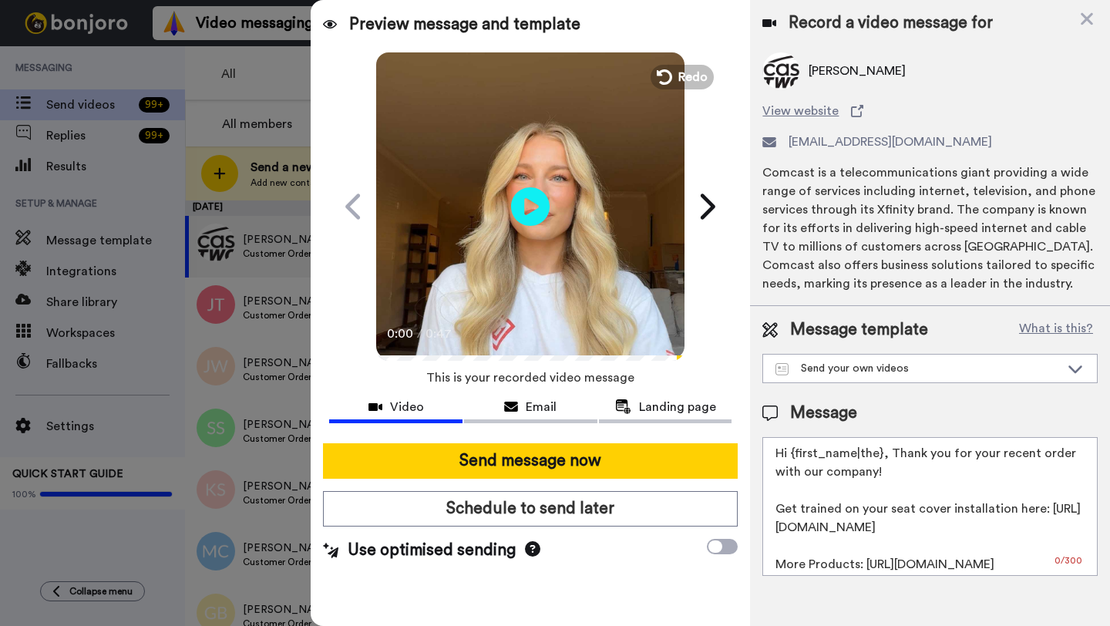
drag, startPoint x: 881, startPoint y: 457, endPoint x: 796, endPoint y: 458, distance: 85.6
click at [796, 458] on textarea "Hi {first_name|the}, Thank you for your recent order with our company! Get trai…" at bounding box center [930, 506] width 335 height 139
paste textarea "[PERSON_NAME]"
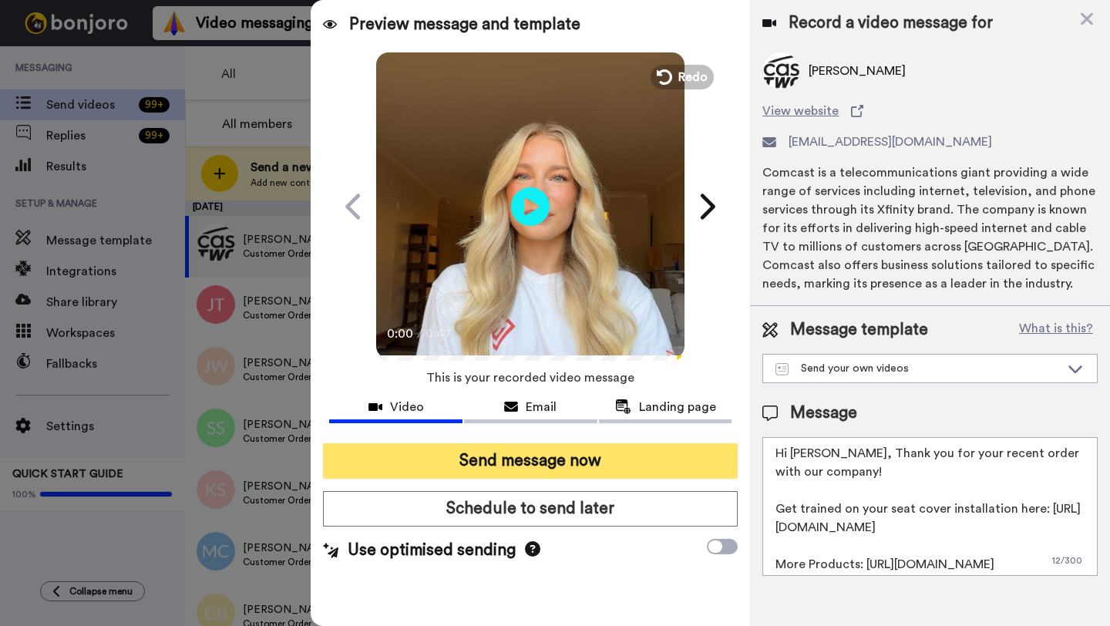
type textarea "Hi [PERSON_NAME], Thank you for your recent order with our company! Get trained…"
click at [651, 458] on button "Send message now" at bounding box center [530, 460] width 415 height 35
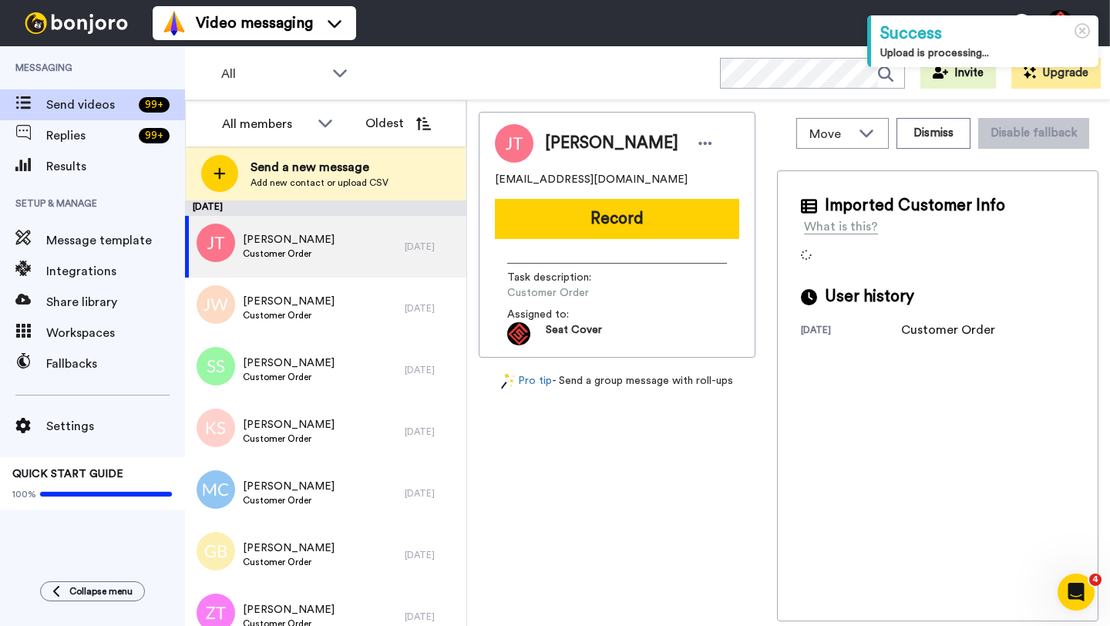
click at [565, 142] on span "Jordan Tieman" at bounding box center [611, 143] width 133 height 23
copy span "Jordan"
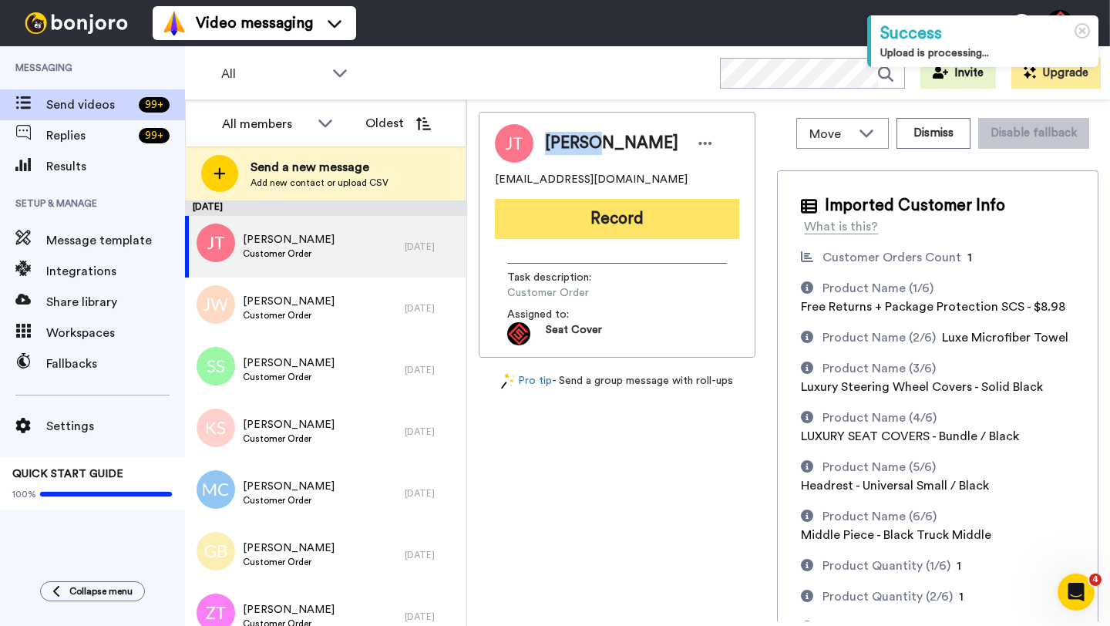
click at [615, 208] on button "Record" at bounding box center [617, 219] width 244 height 40
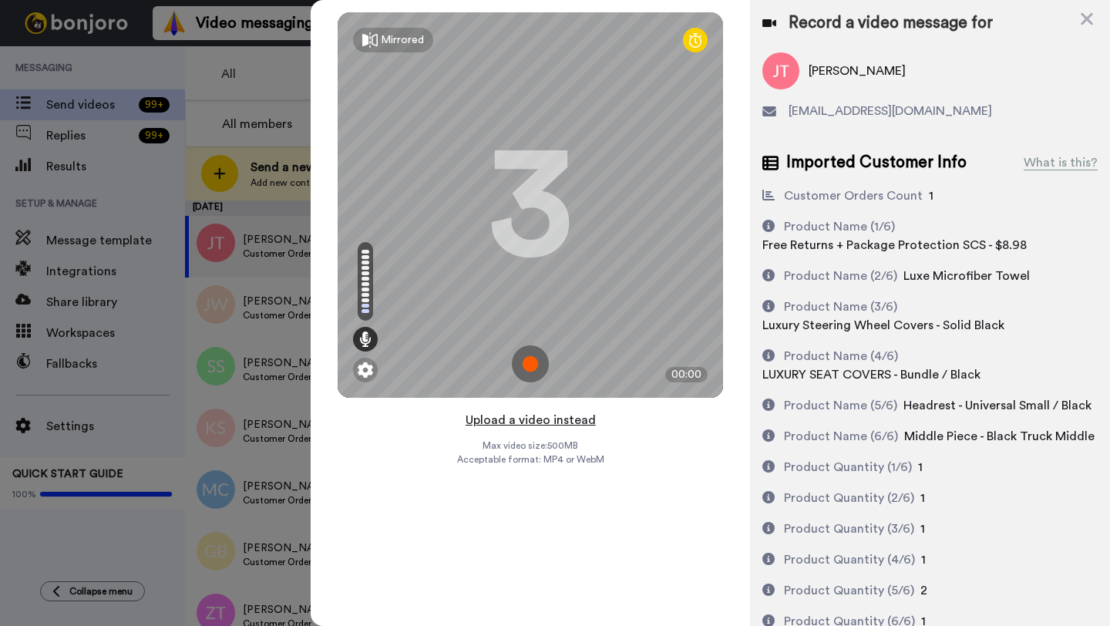
click at [518, 423] on button "Upload a video instead" at bounding box center [531, 420] width 140 height 20
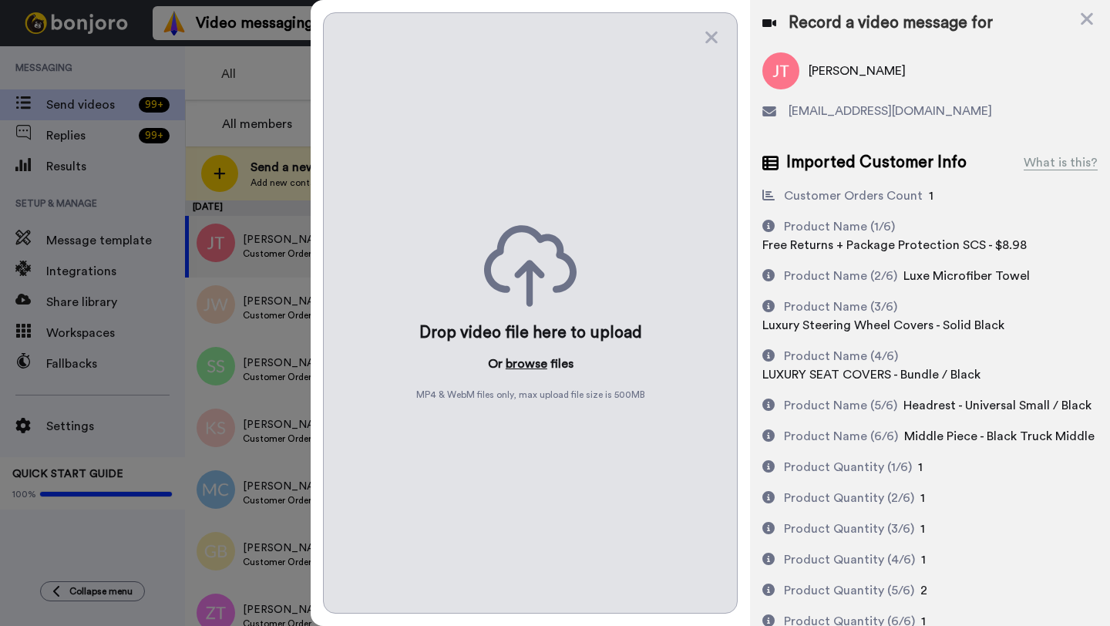
click at [517, 364] on button "browse" at bounding box center [527, 364] width 42 height 19
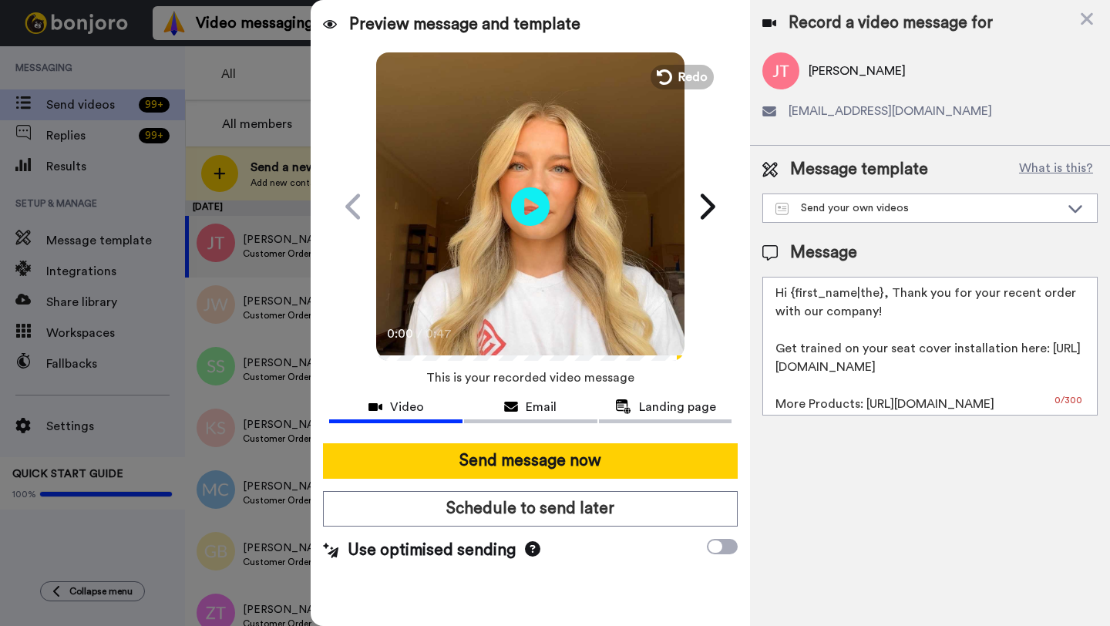
drag, startPoint x: 880, startPoint y: 295, endPoint x: 796, endPoint y: 296, distance: 84.8
click at [796, 296] on textarea "Hi {first_name|the}, Thank you for your recent order with our company! Get trai…" at bounding box center [930, 346] width 335 height 139
paste textarea "Jordan"
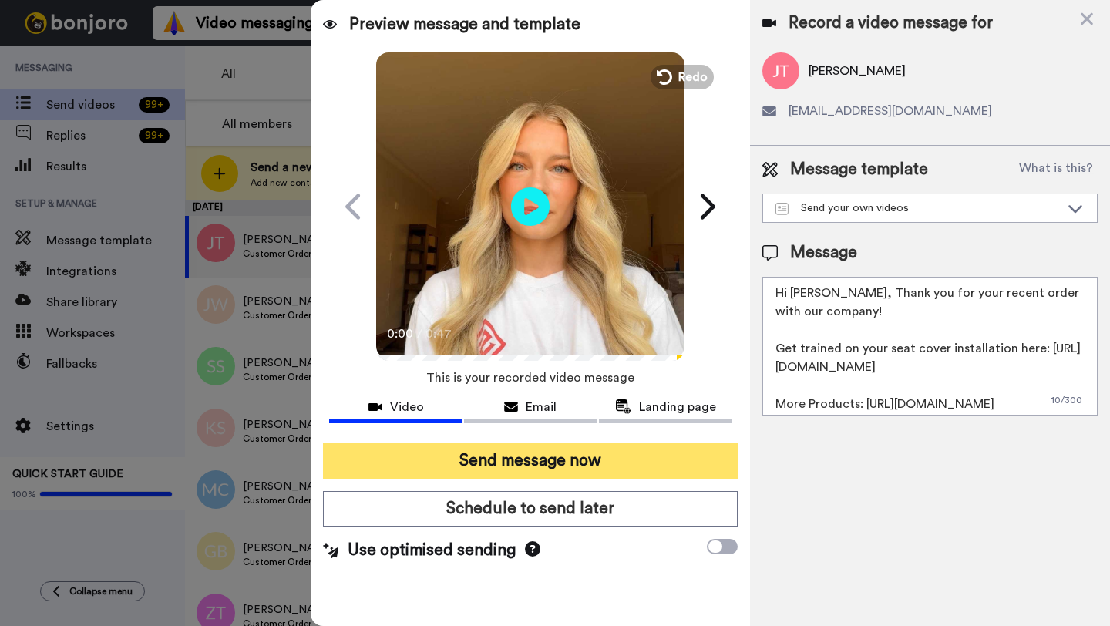
type textarea "Hi Jordan, Thank you for your recent order with our company! Get trained on you…"
click at [570, 468] on button "Send message now" at bounding box center [530, 460] width 415 height 35
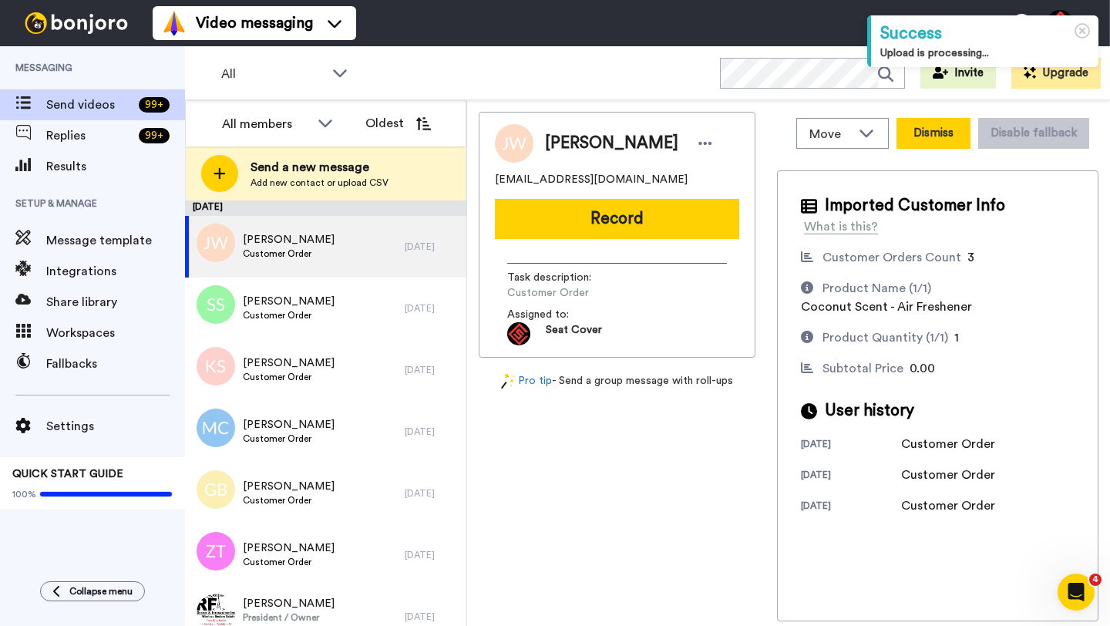
click at [938, 140] on button "Dismiss" at bounding box center [934, 133] width 74 height 31
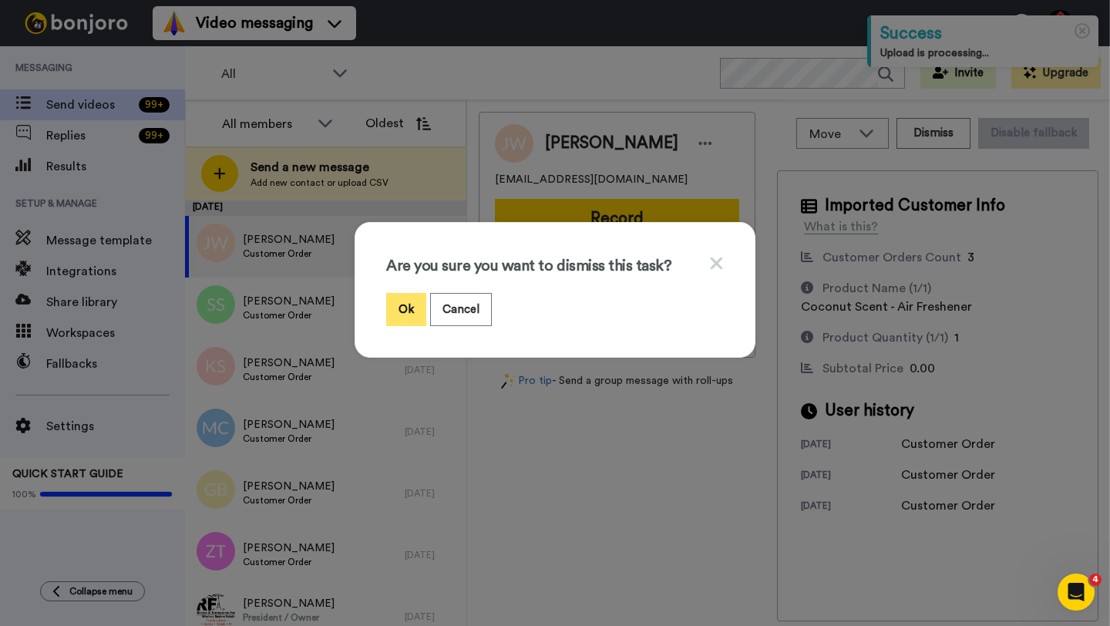
click at [412, 310] on button "Ok" at bounding box center [406, 309] width 40 height 33
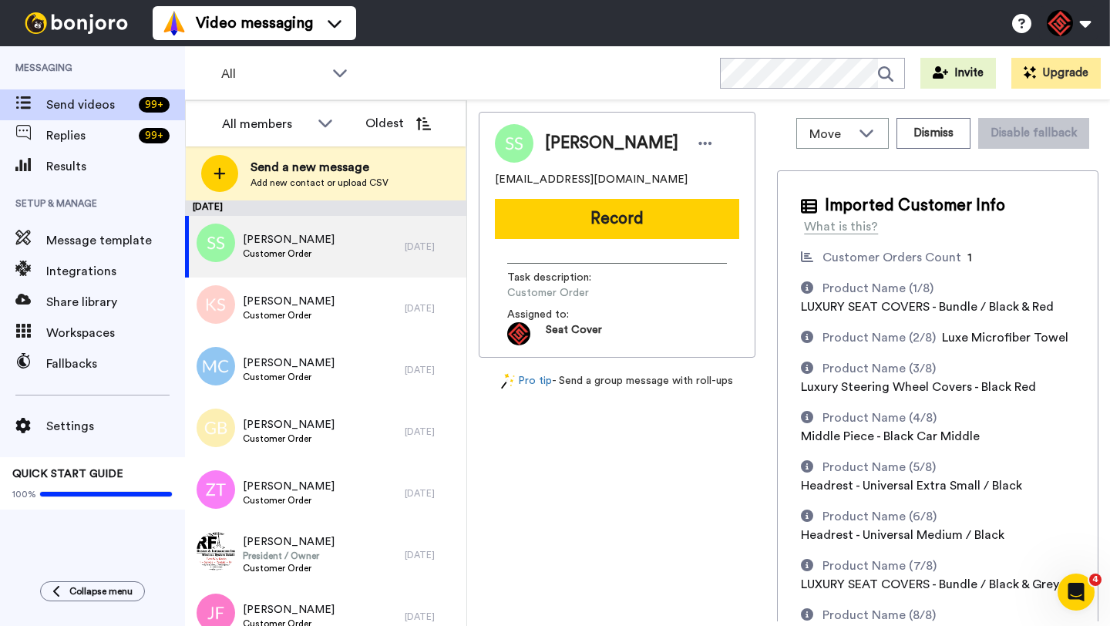
click at [567, 148] on span "[PERSON_NAME]" at bounding box center [611, 143] width 133 height 23
click at [567, 148] on span "Scott Stulb" at bounding box center [611, 143] width 133 height 23
copy span "Scott"
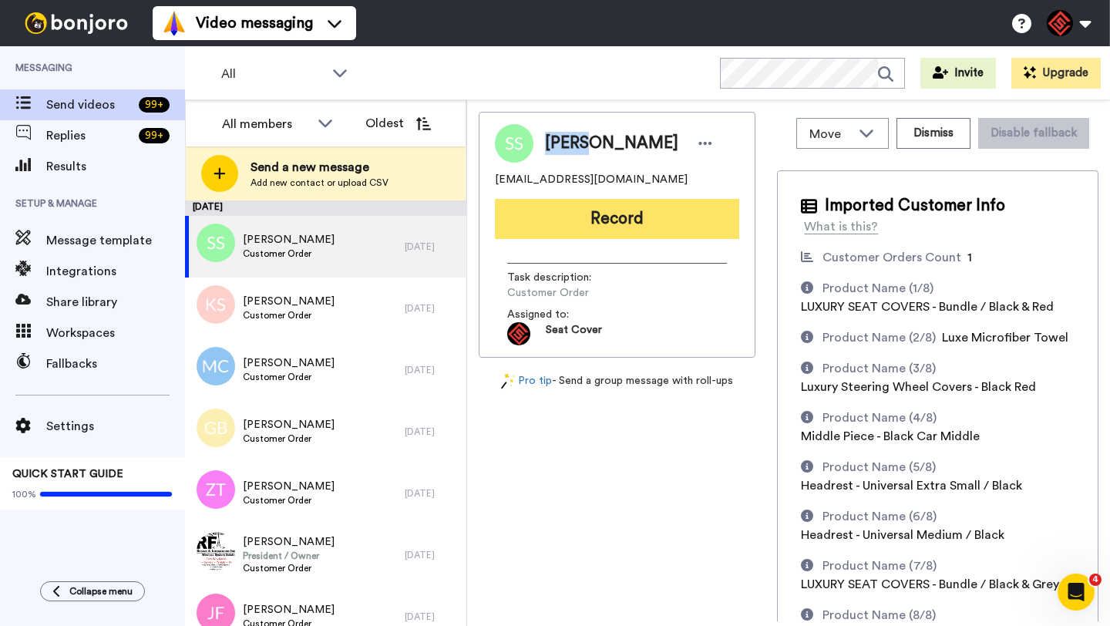
click at [570, 225] on button "Record" at bounding box center [617, 219] width 244 height 40
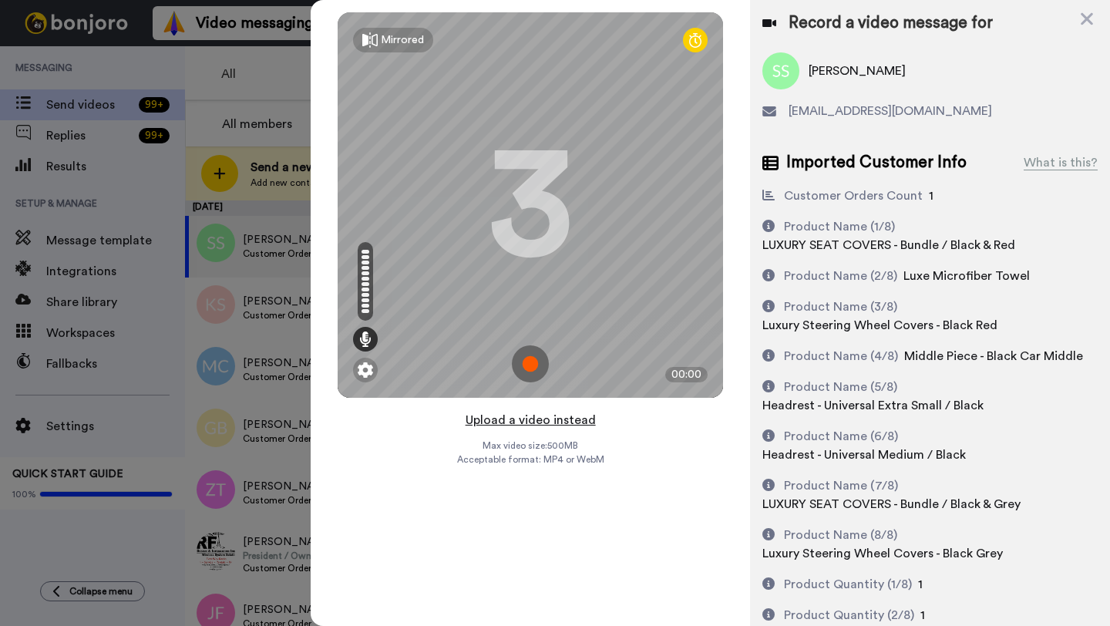
click at [517, 424] on button "Upload a video instead" at bounding box center [531, 420] width 140 height 20
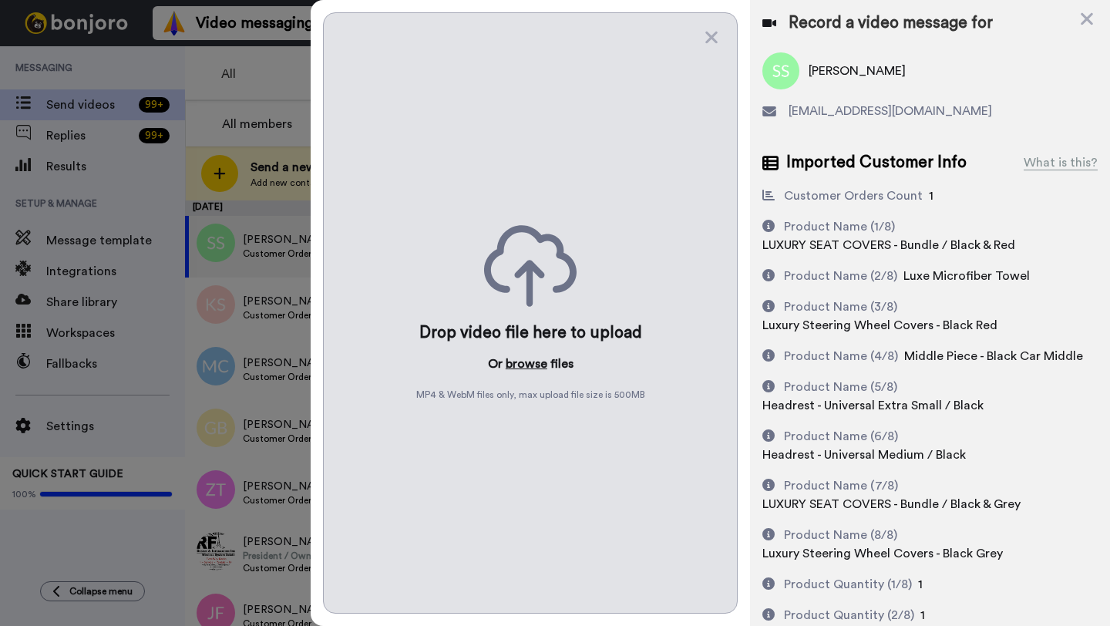
click at [519, 359] on button "browse" at bounding box center [527, 364] width 42 height 19
click at [1088, 13] on icon at bounding box center [1086, 18] width 15 height 19
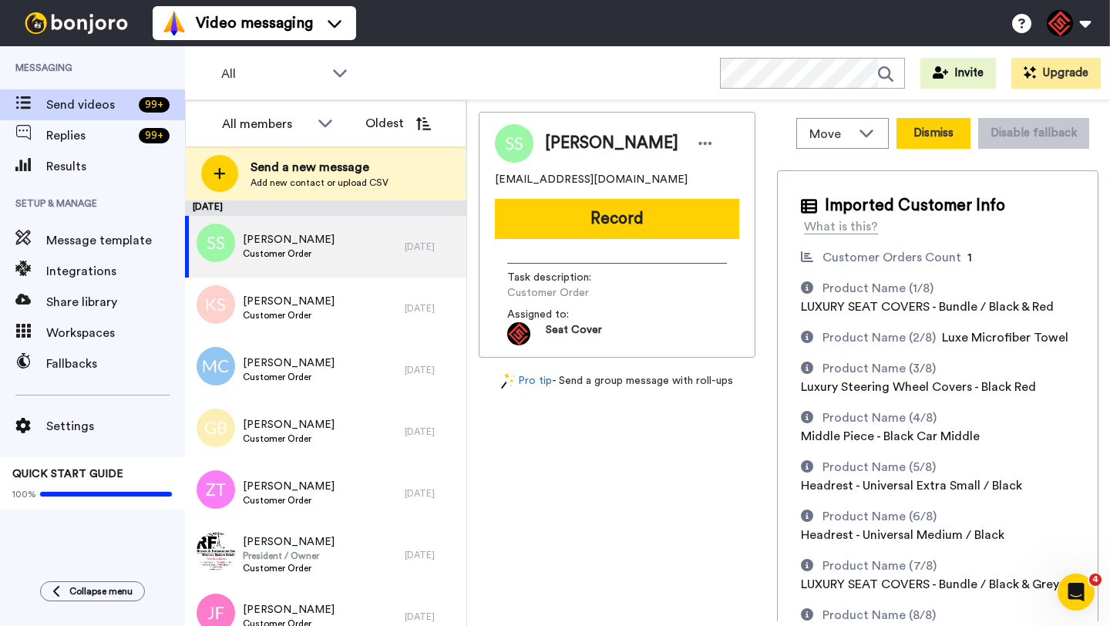
click at [921, 140] on button "Dismiss" at bounding box center [934, 133] width 74 height 31
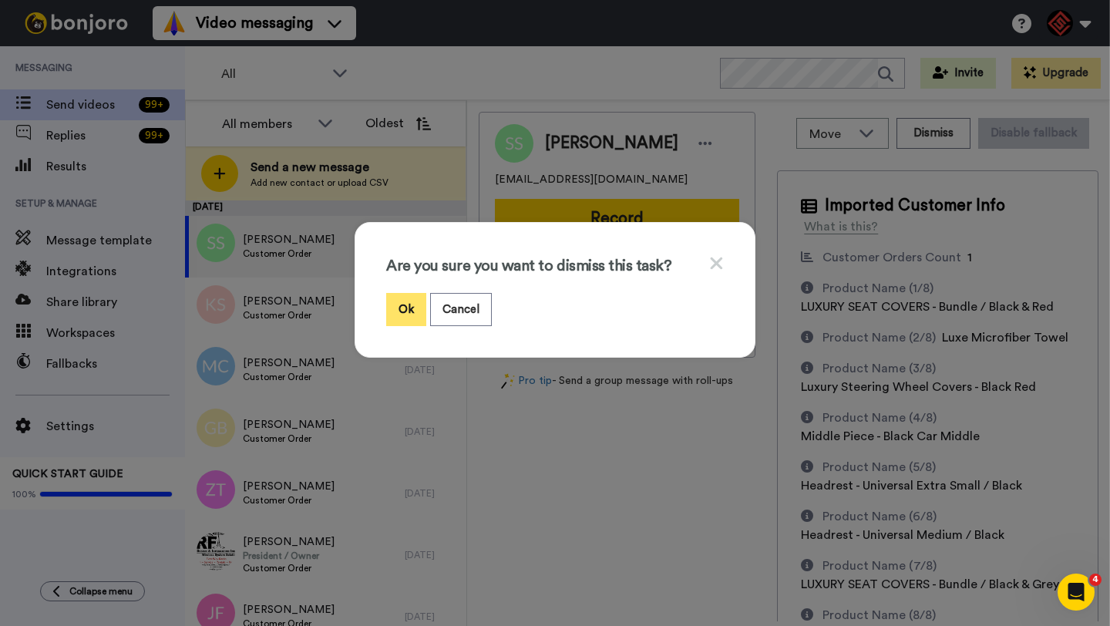
click at [395, 309] on button "Ok" at bounding box center [406, 309] width 40 height 33
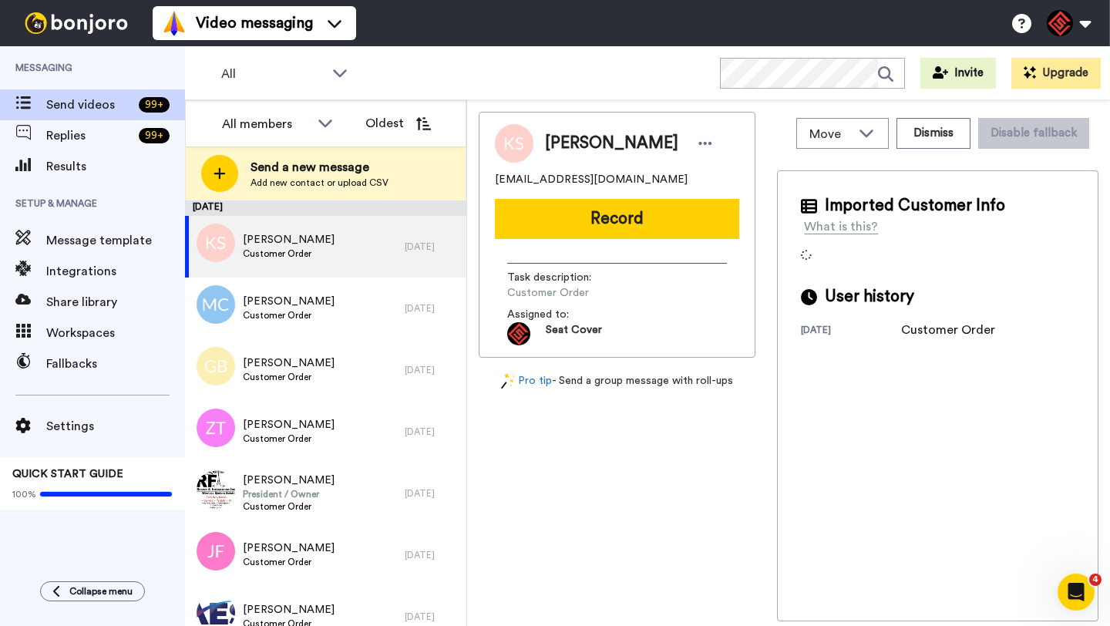
click at [557, 150] on span "Kirstyn Schneider" at bounding box center [611, 143] width 133 height 23
copy span "Kirstyn"
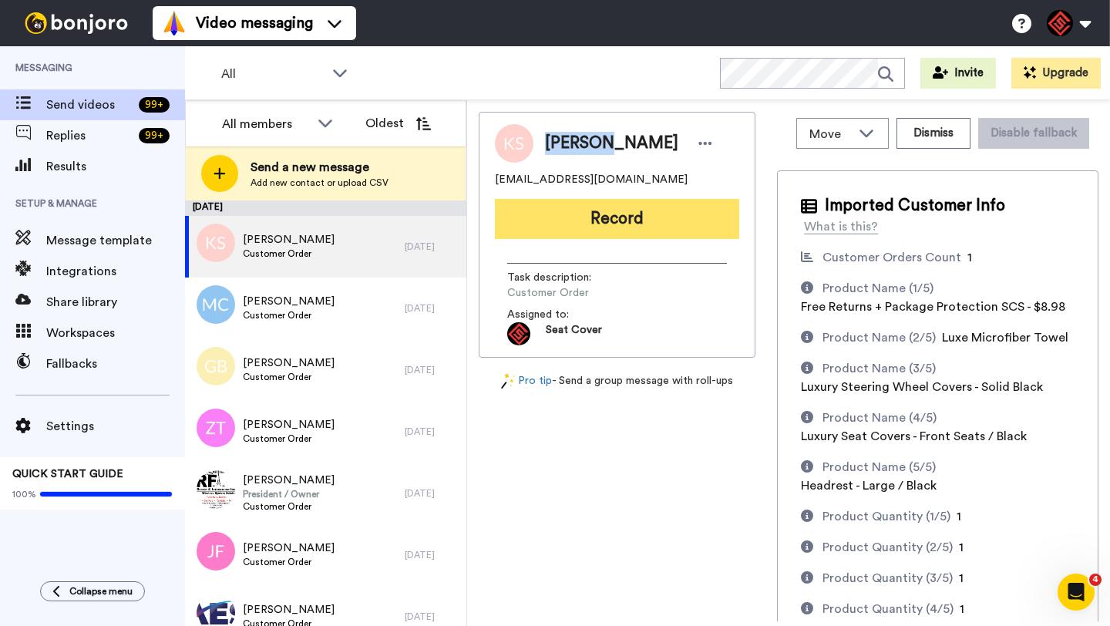
click at [581, 227] on button "Record" at bounding box center [617, 219] width 244 height 40
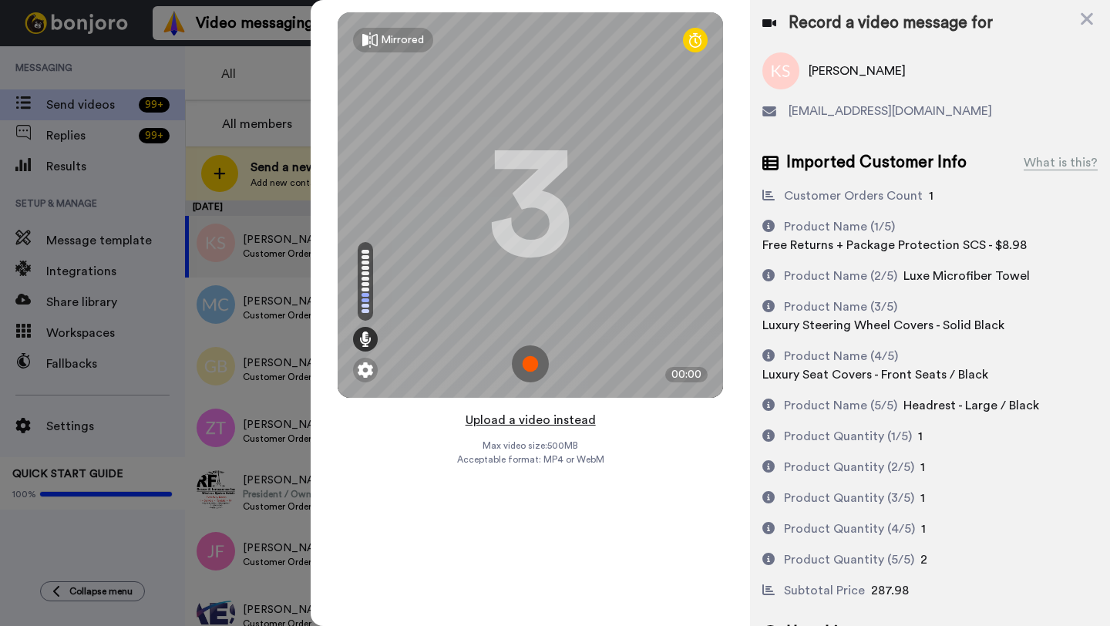
click at [534, 420] on button "Upload a video instead" at bounding box center [531, 420] width 140 height 20
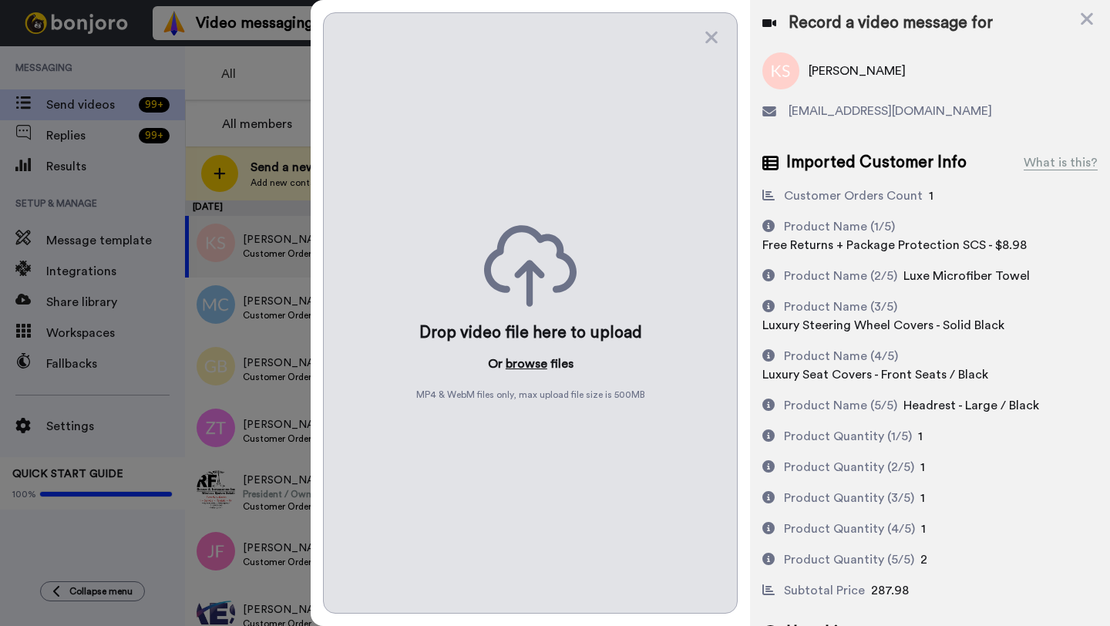
click at [528, 356] on button "browse" at bounding box center [527, 364] width 42 height 19
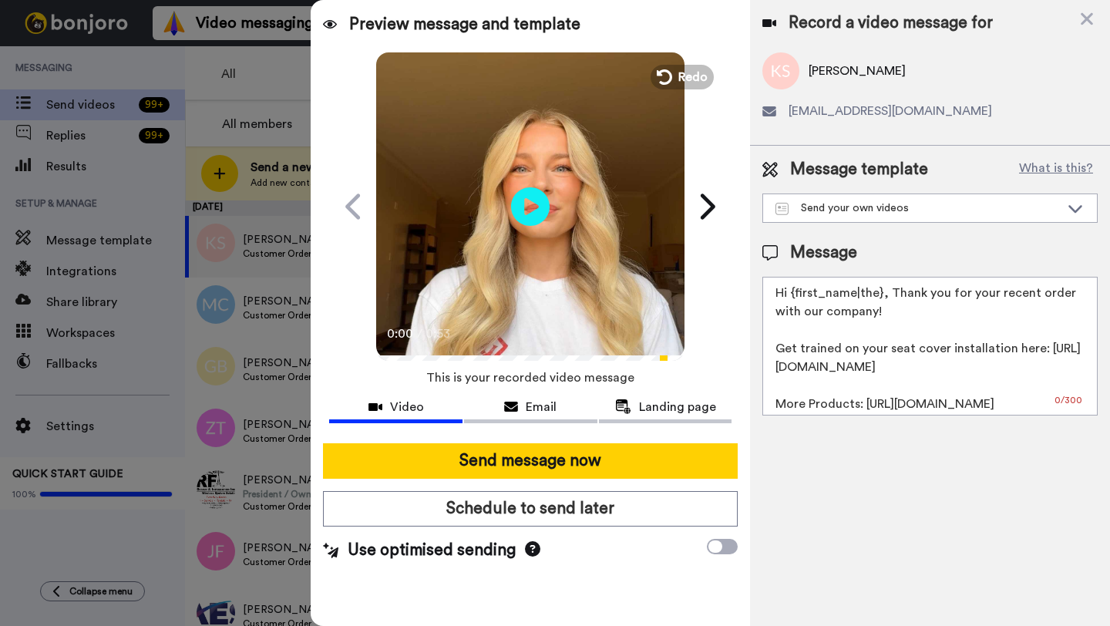
drag, startPoint x: 881, startPoint y: 297, endPoint x: 796, endPoint y: 296, distance: 85.6
click at [796, 296] on textarea "Hi {first_name|the}, Thank you for your recent order with our company! Get trai…" at bounding box center [930, 346] width 335 height 139
paste textarea "Kirstyn"
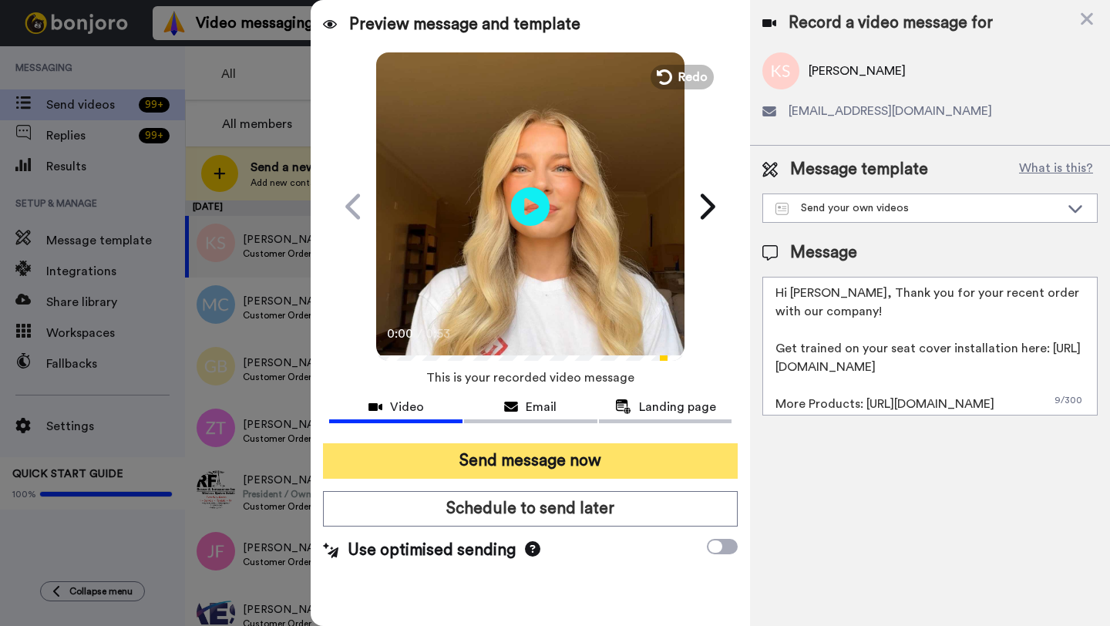
type textarea "Hi Kirstyn, Thank you for your recent order with our company! Get trained on yo…"
click at [504, 462] on button "Send message now" at bounding box center [530, 460] width 415 height 35
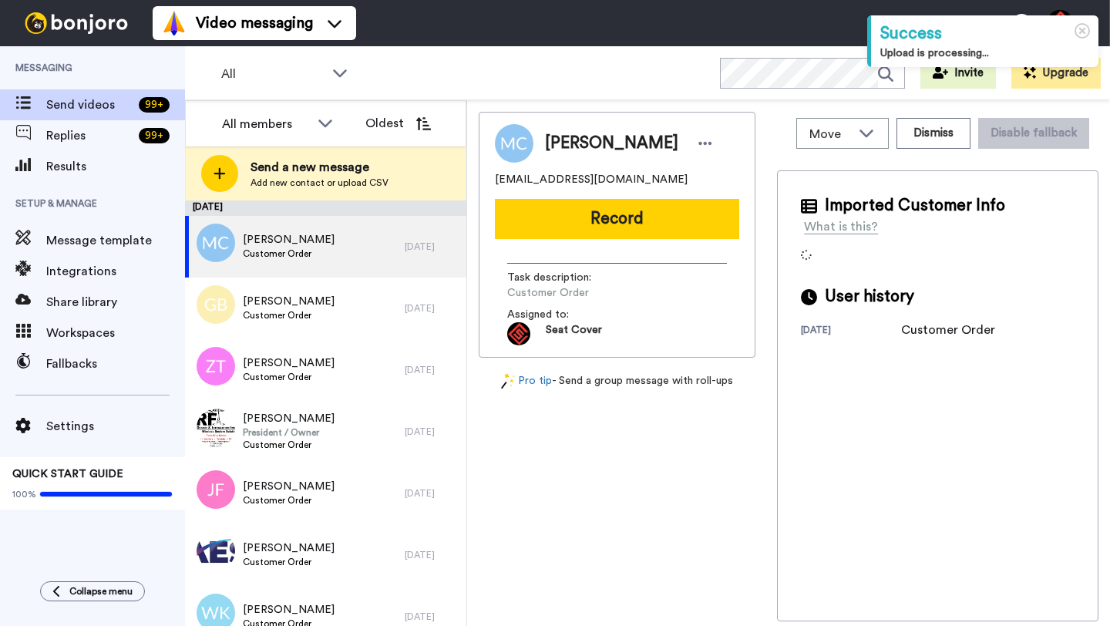
click at [576, 143] on span "[PERSON_NAME]" at bounding box center [611, 143] width 133 height 23
copy span "[PERSON_NAME]"
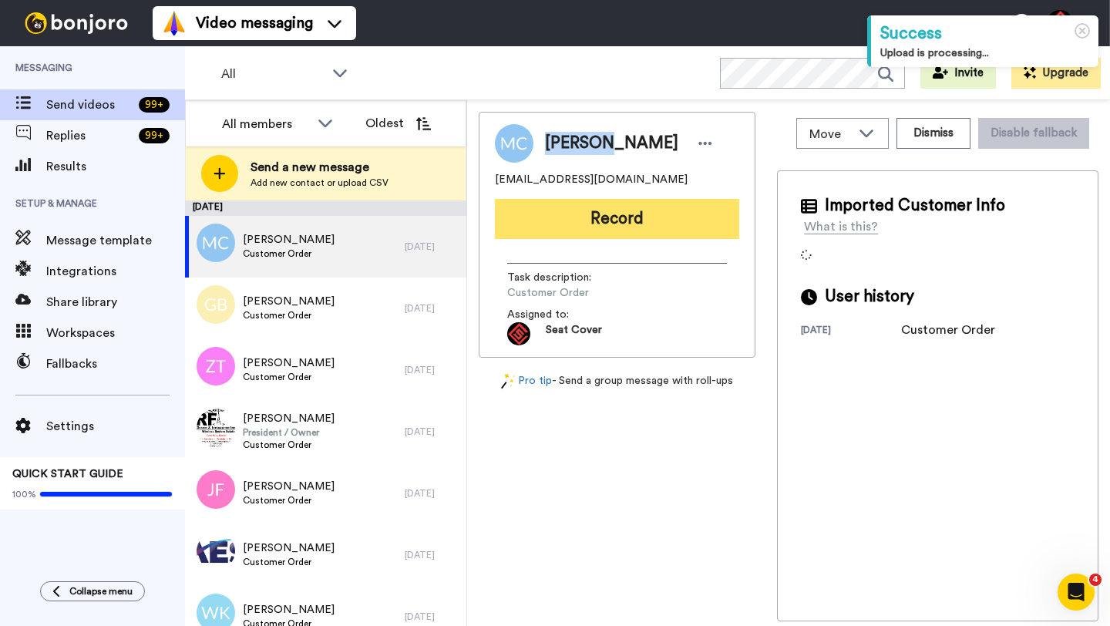
click at [605, 210] on button "Record" at bounding box center [617, 219] width 244 height 40
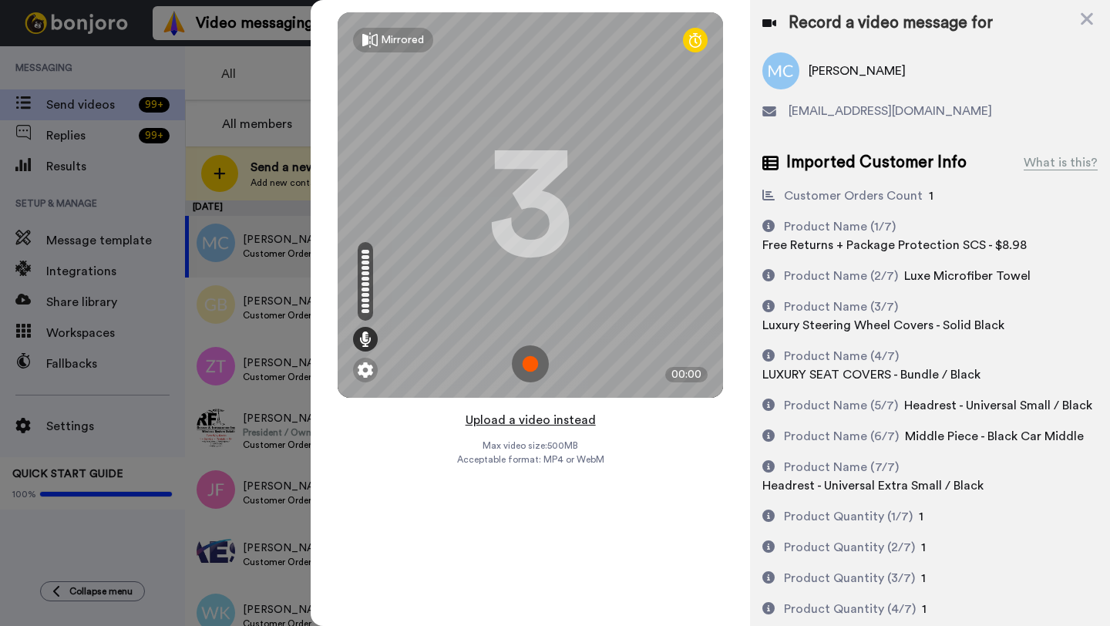
click at [528, 420] on button "Upload a video instead" at bounding box center [531, 420] width 140 height 20
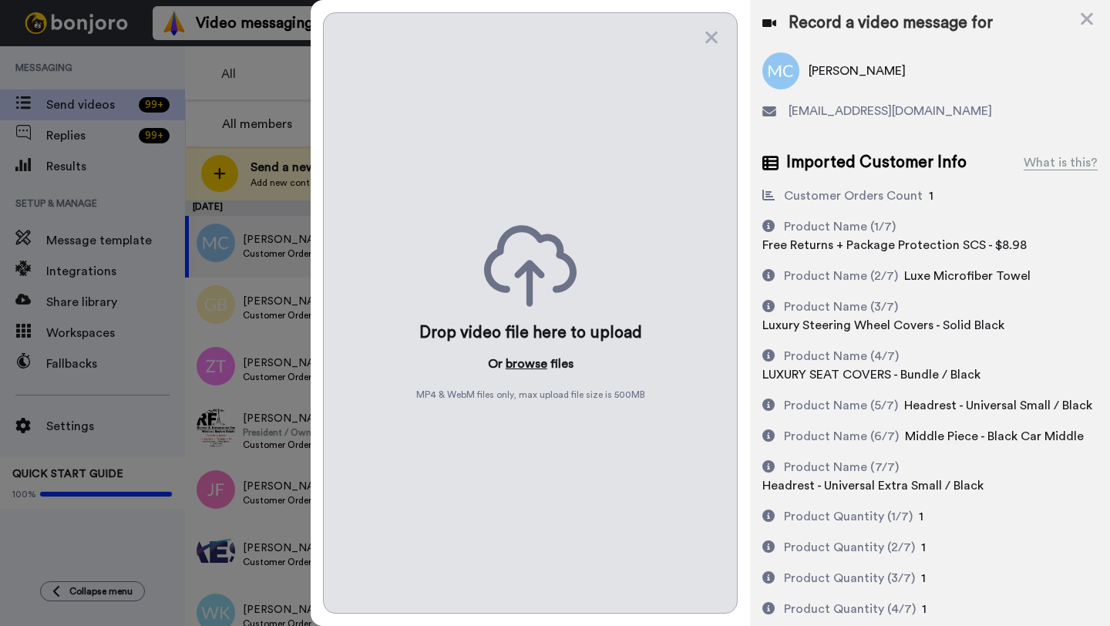
click at [521, 362] on button "browse" at bounding box center [527, 364] width 42 height 19
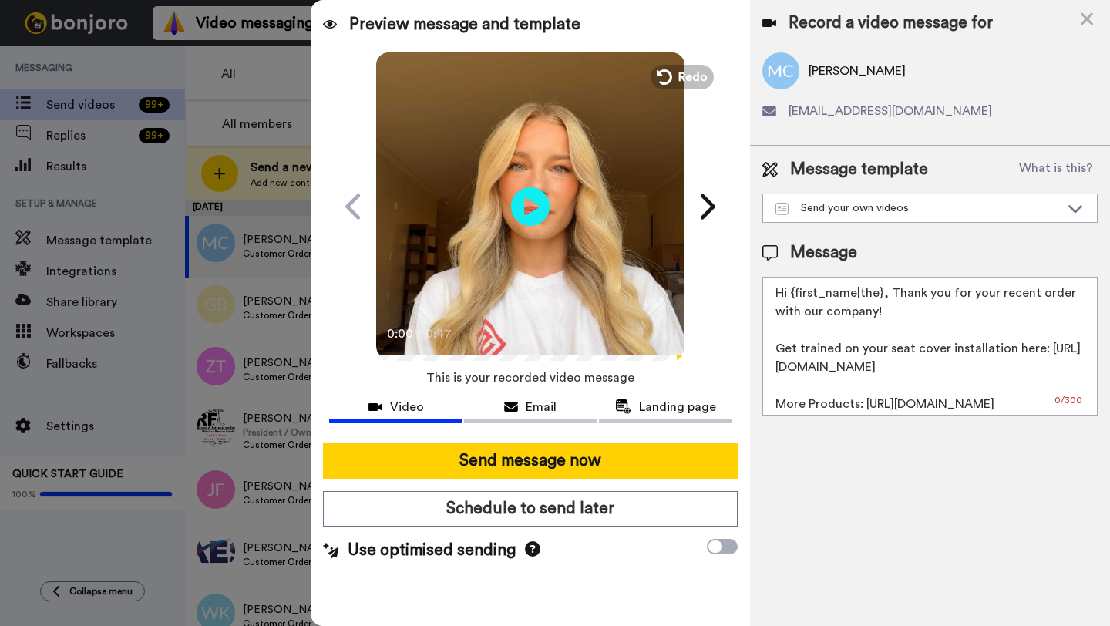
drag, startPoint x: 879, startPoint y: 295, endPoint x: 793, endPoint y: 295, distance: 86.4
click at [793, 295] on textarea "Hi {first_name|the}, Thank you for your recent order with our company! Get trai…" at bounding box center [930, 346] width 335 height 139
paste textarea "[PERSON_NAME]"
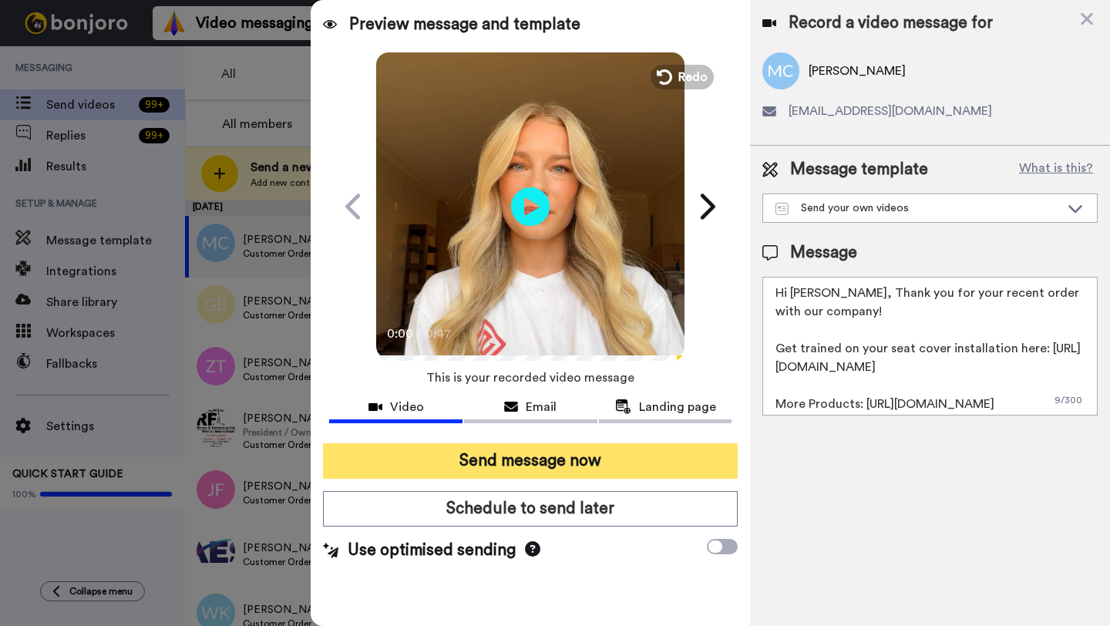
type textarea "Hi [PERSON_NAME], Thank you for your recent order with our company! Get trained…"
click at [567, 469] on button "Send message now" at bounding box center [530, 460] width 415 height 35
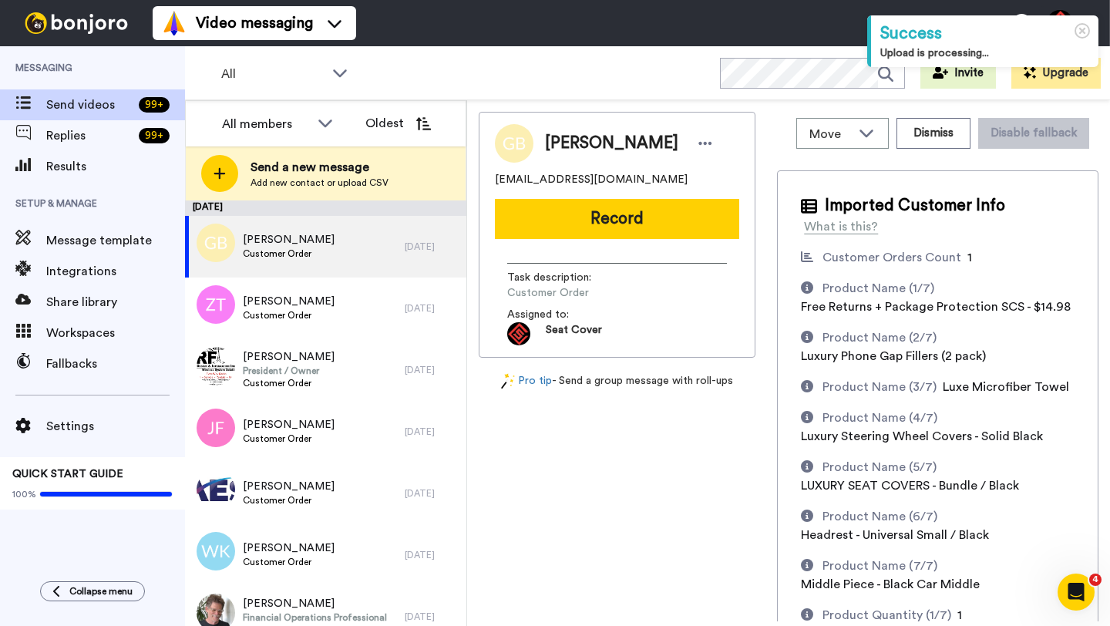
click at [565, 146] on span "Greg Boxdorfer" at bounding box center [611, 143] width 133 height 23
copy span "Greg"
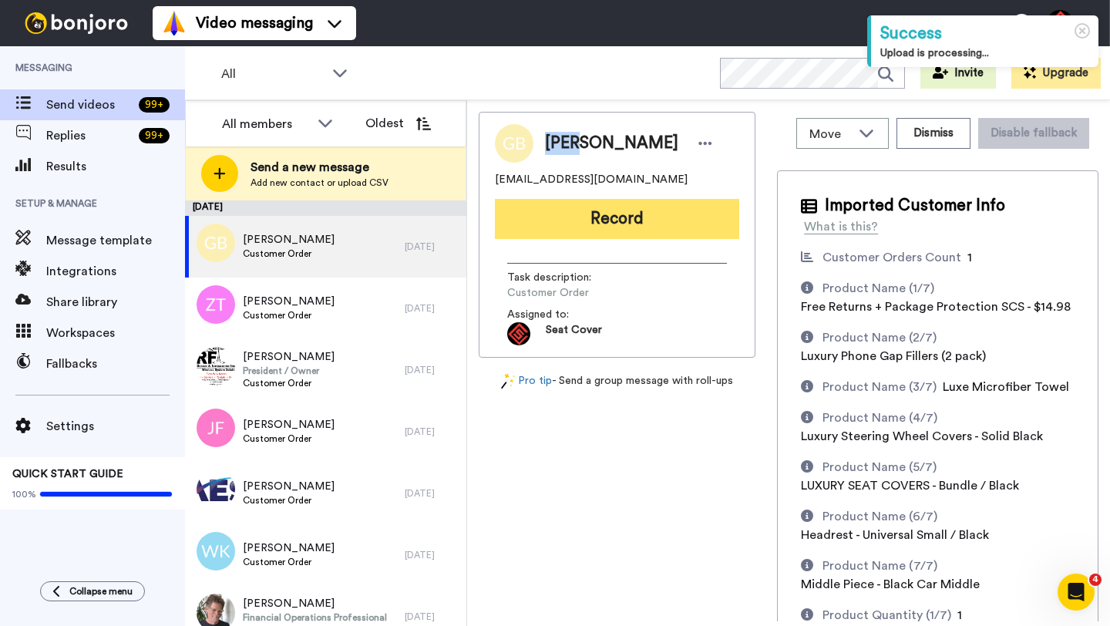
click at [594, 220] on button "Record" at bounding box center [617, 219] width 244 height 40
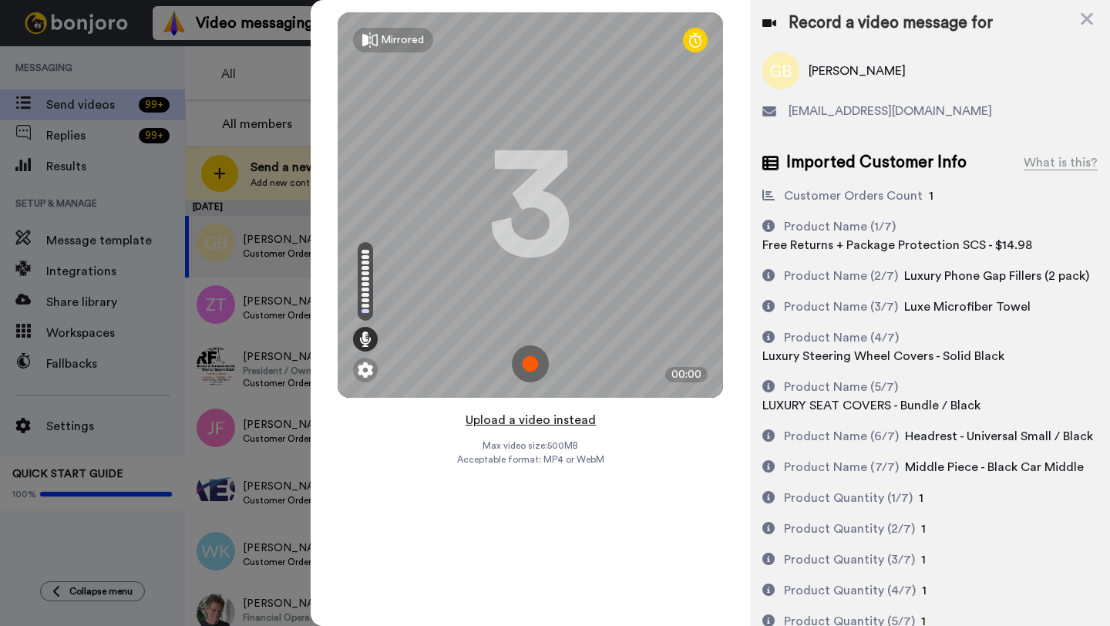
click at [540, 416] on button "Upload a video instead" at bounding box center [531, 420] width 140 height 20
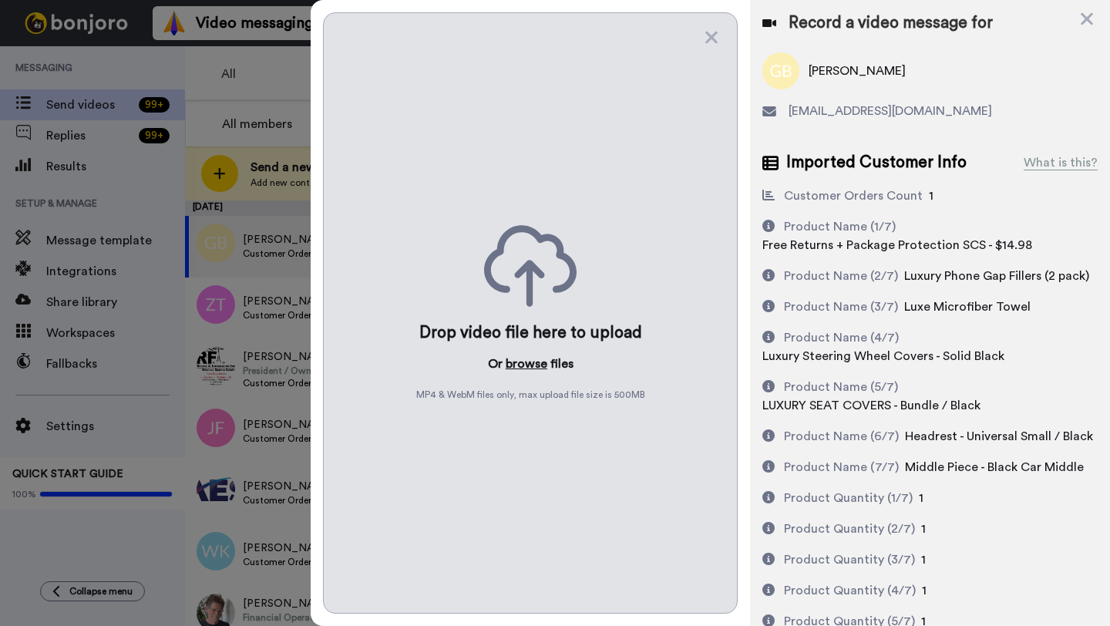
click at [526, 356] on button "browse" at bounding box center [527, 364] width 42 height 19
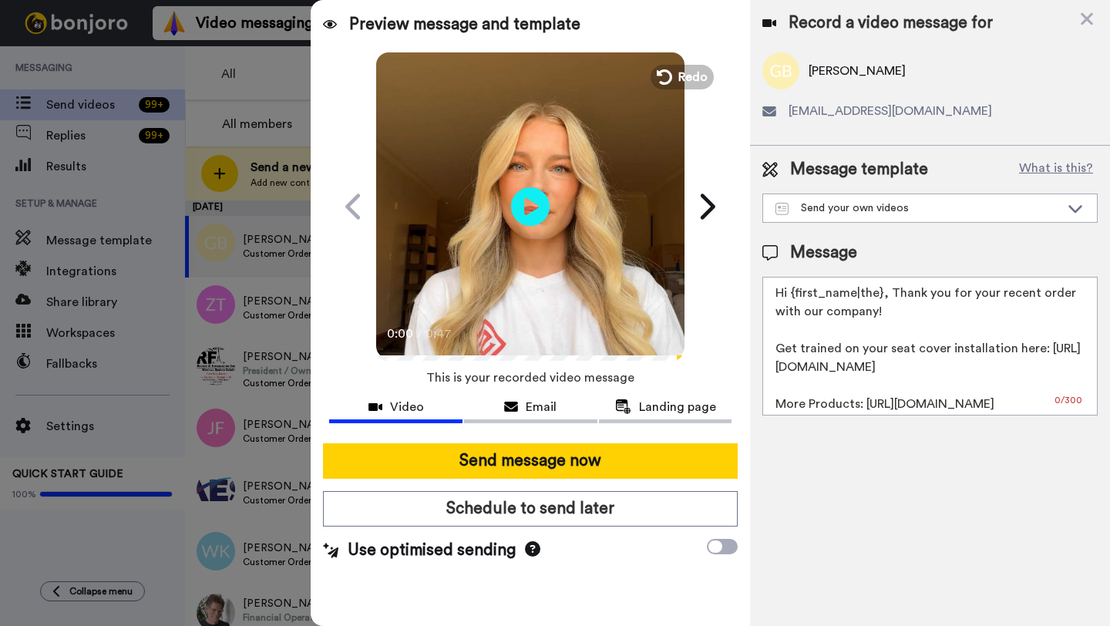
drag, startPoint x: 882, startPoint y: 298, endPoint x: 790, endPoint y: 295, distance: 91.8
click at [790, 295] on textarea "Hi {first_name|the}, Thank you for your recent order with our company! Get trai…" at bounding box center [930, 346] width 335 height 139
paste textarea "Greg"
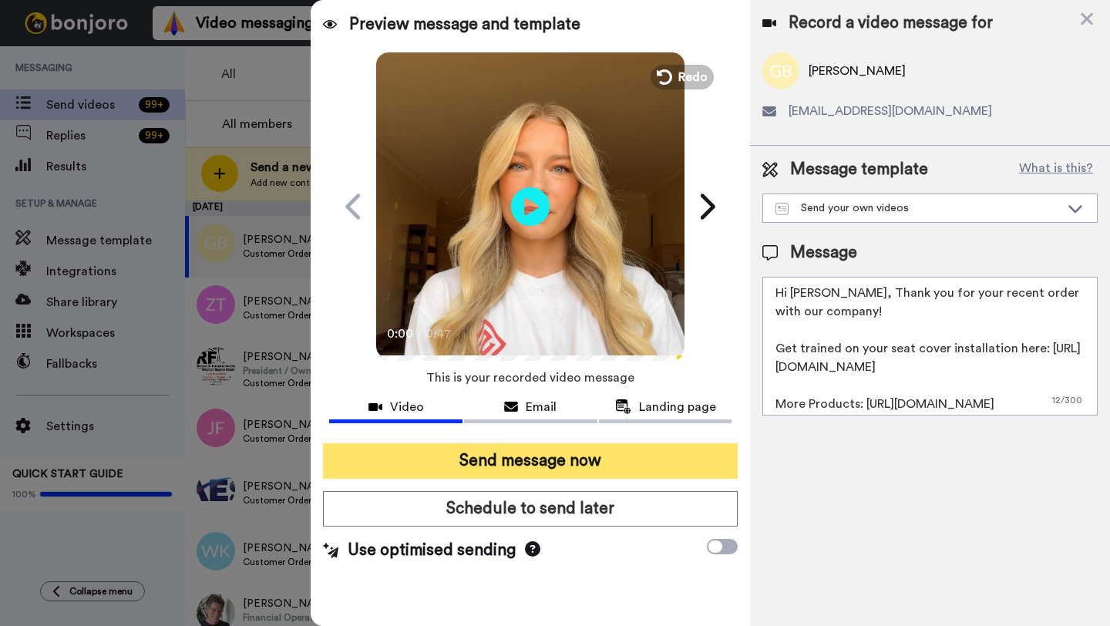
type textarea "Hi Greg, Thank you for your recent order with our company! Get trained on your …"
click at [596, 453] on button "Send message now" at bounding box center [530, 460] width 415 height 35
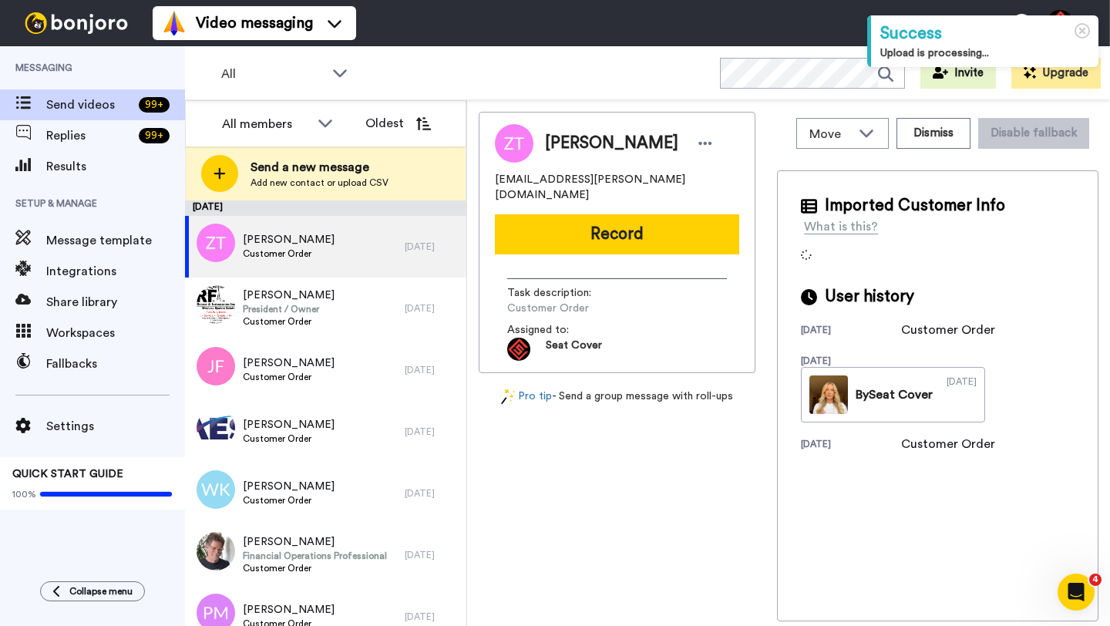
click at [570, 148] on span "Zachary Triplett" at bounding box center [611, 143] width 133 height 23
copy span "Zachary"
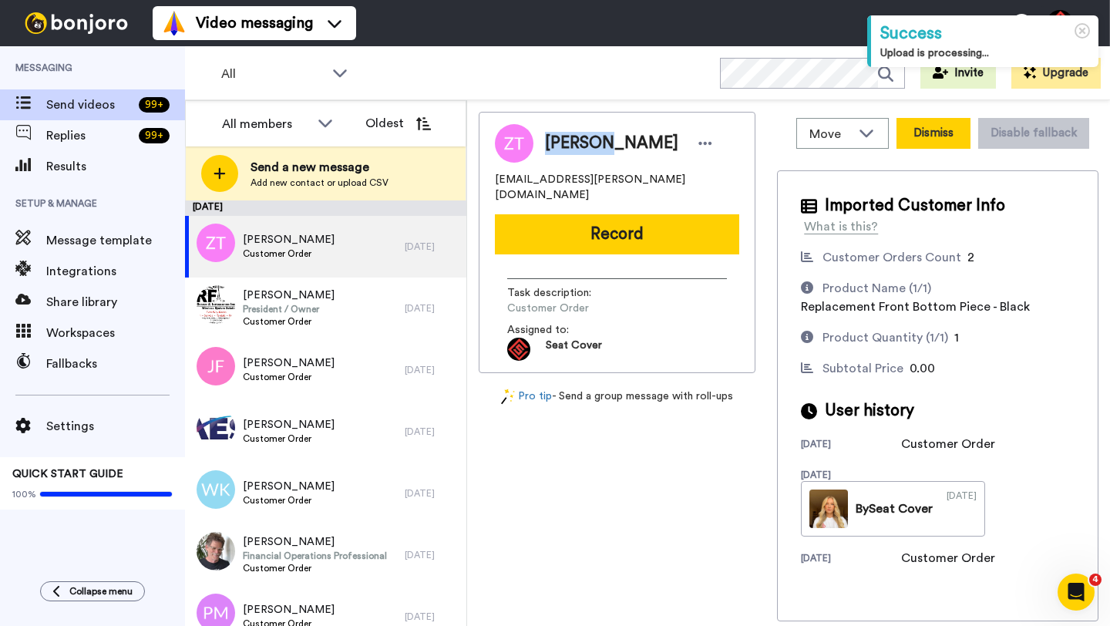
click at [928, 134] on button "Dismiss" at bounding box center [934, 133] width 74 height 31
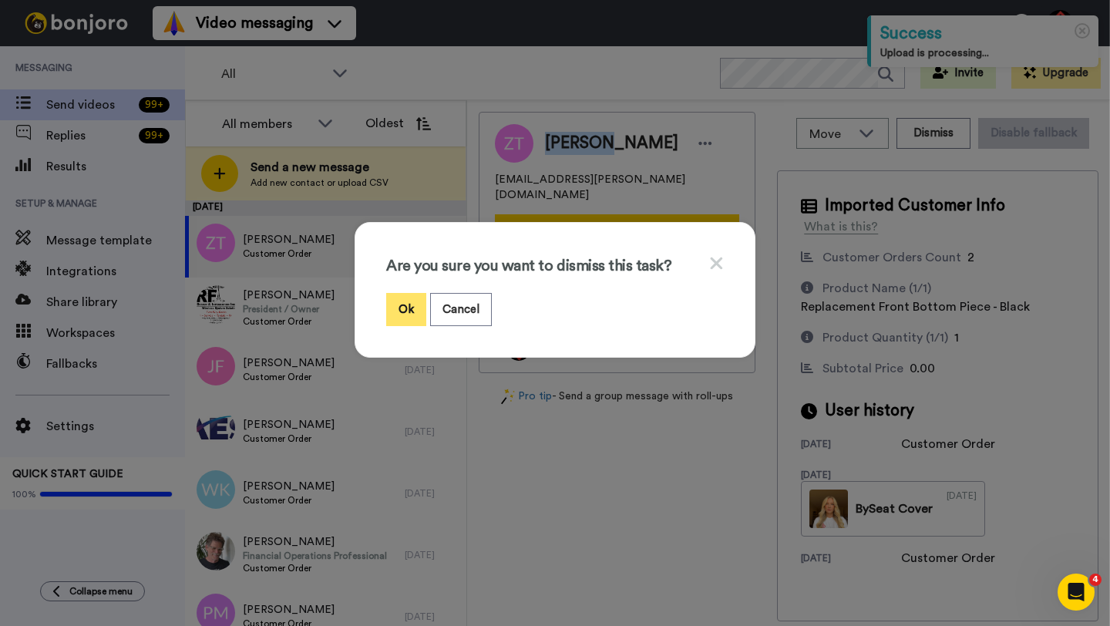
click at [400, 307] on button "Ok" at bounding box center [406, 309] width 40 height 33
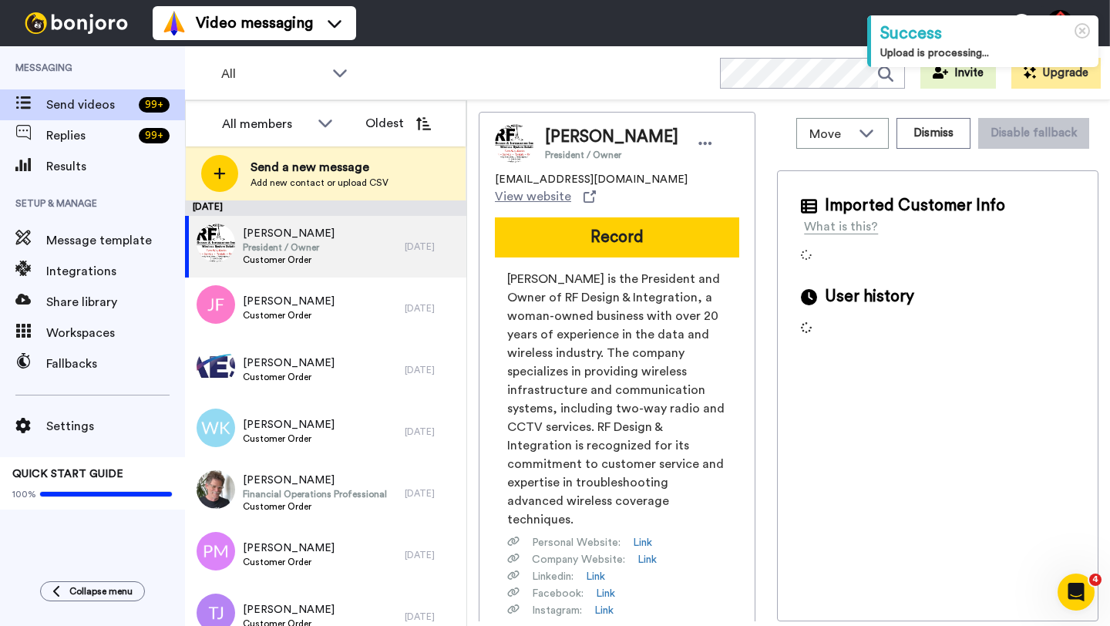
click at [564, 140] on span "Robin Albert" at bounding box center [611, 137] width 133 height 23
copy span "Robin"
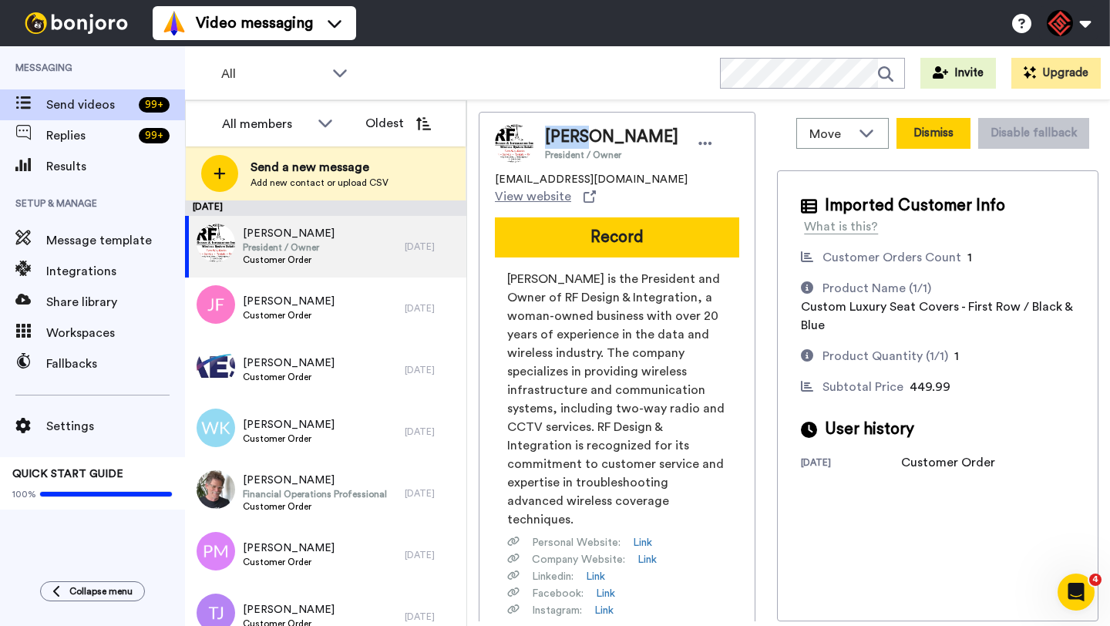
click at [939, 146] on button "Dismiss" at bounding box center [934, 133] width 74 height 31
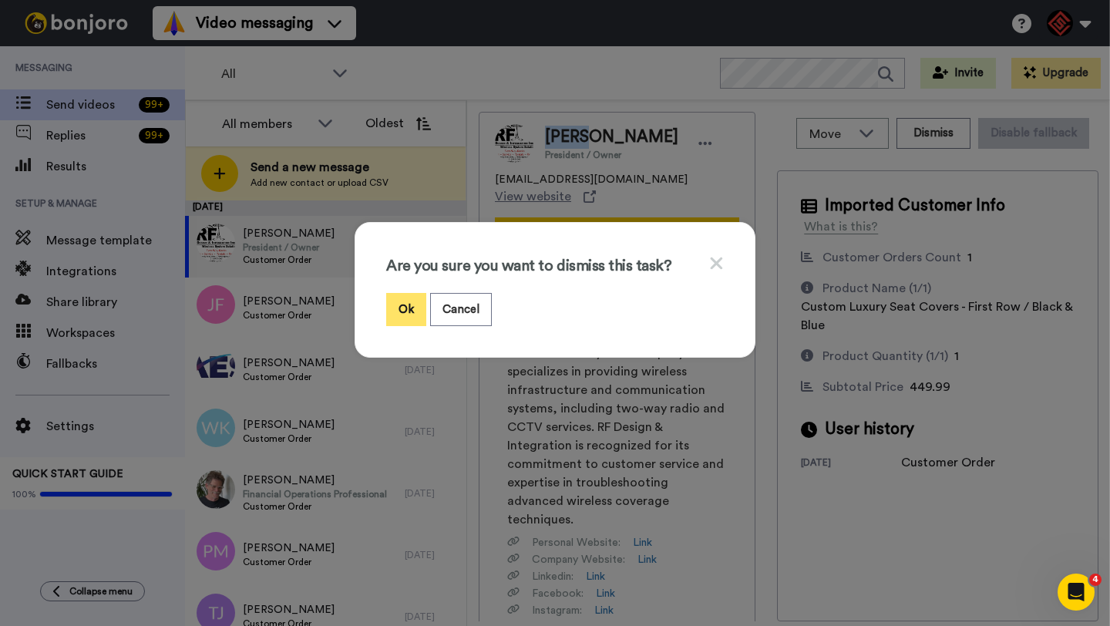
click at [396, 305] on button "Ok" at bounding box center [406, 309] width 40 height 33
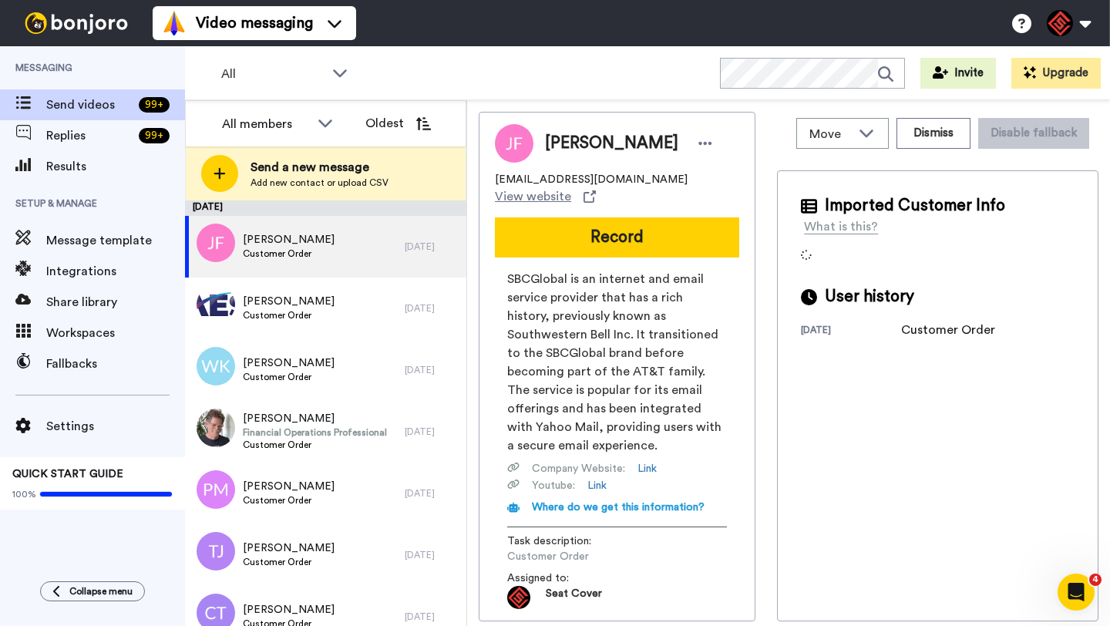
click at [561, 145] on span "John Frost" at bounding box center [611, 143] width 133 height 23
copy span "John"
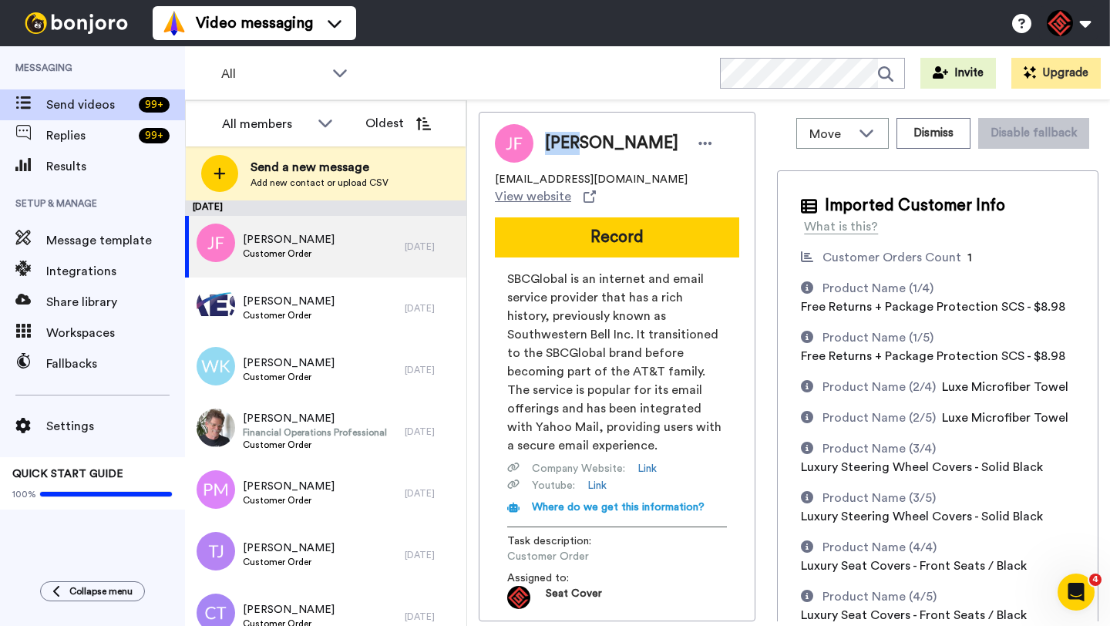
click at [580, 217] on button "Record" at bounding box center [617, 237] width 244 height 40
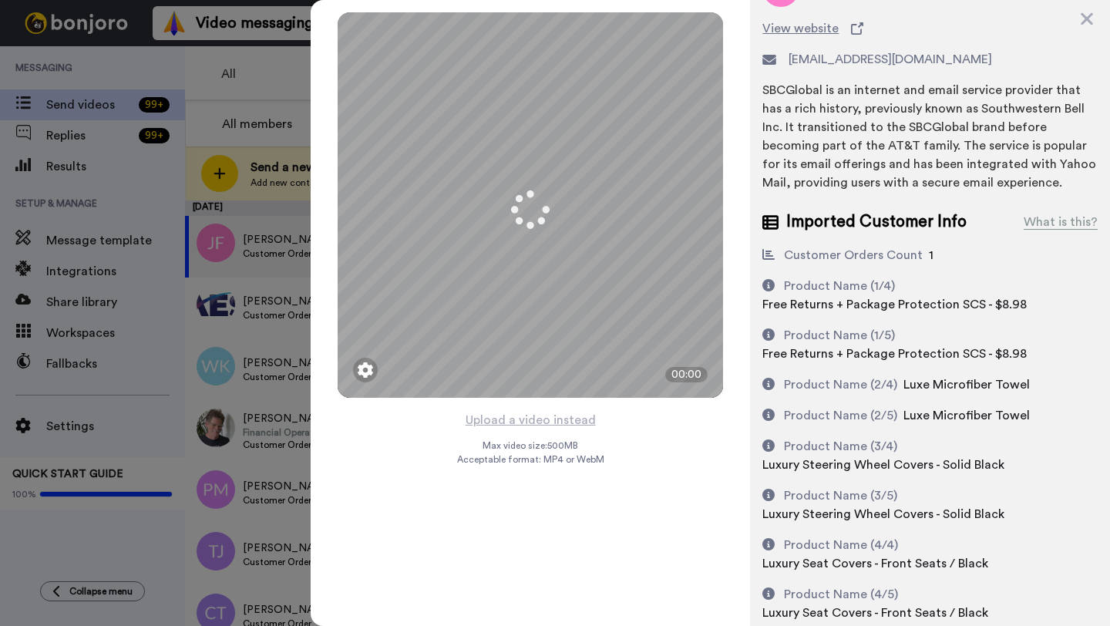
scroll to position [83, 0]
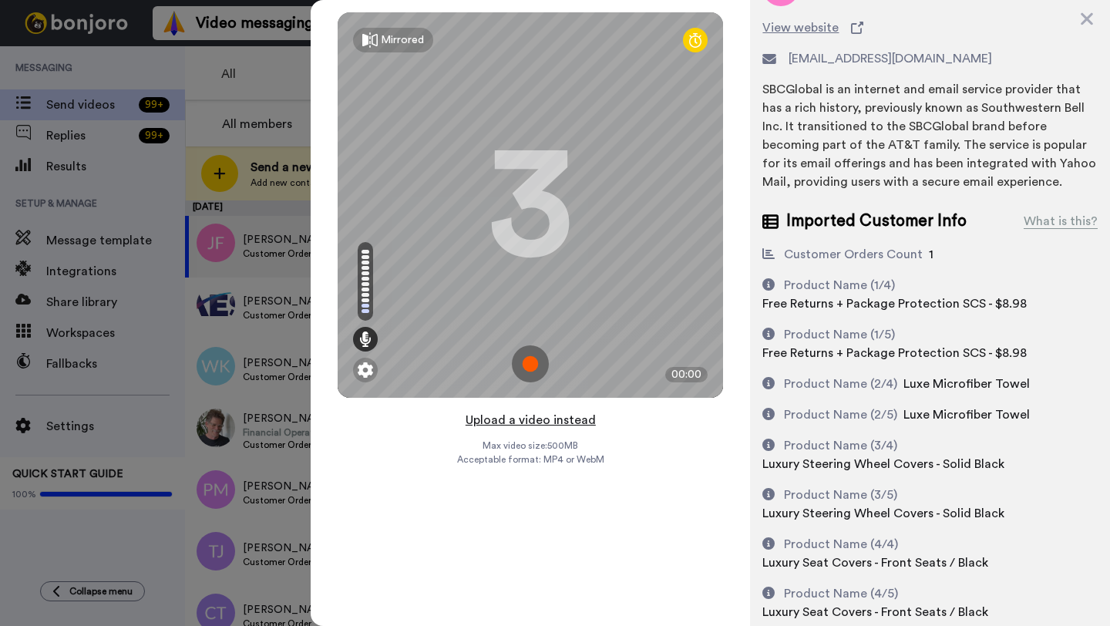
click at [529, 421] on button "Upload a video instead" at bounding box center [531, 420] width 140 height 20
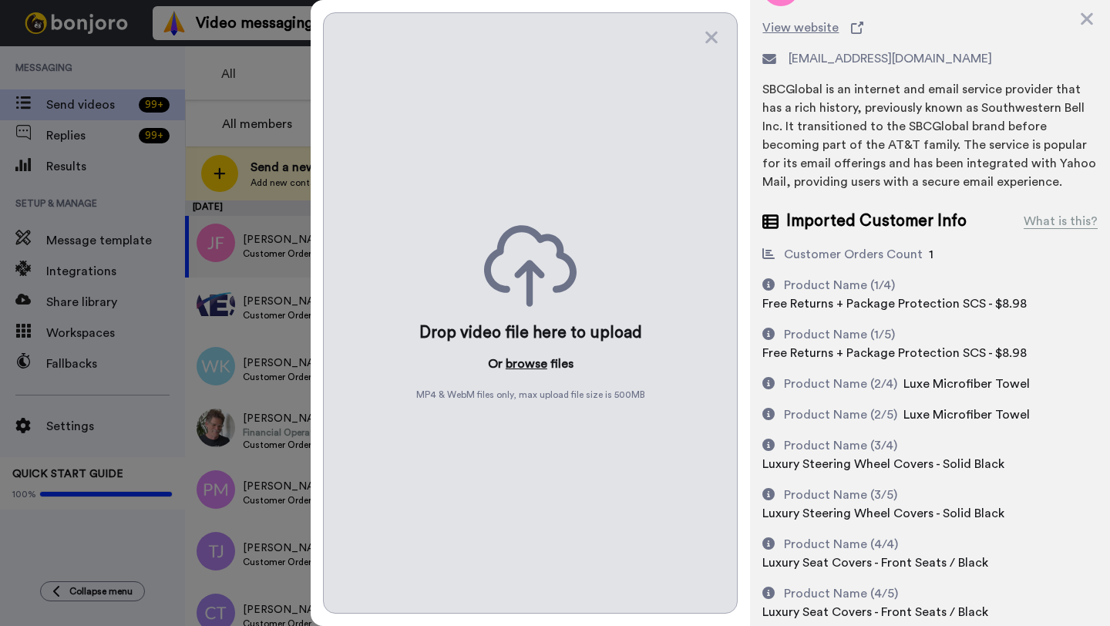
click at [522, 369] on button "browse" at bounding box center [527, 364] width 42 height 19
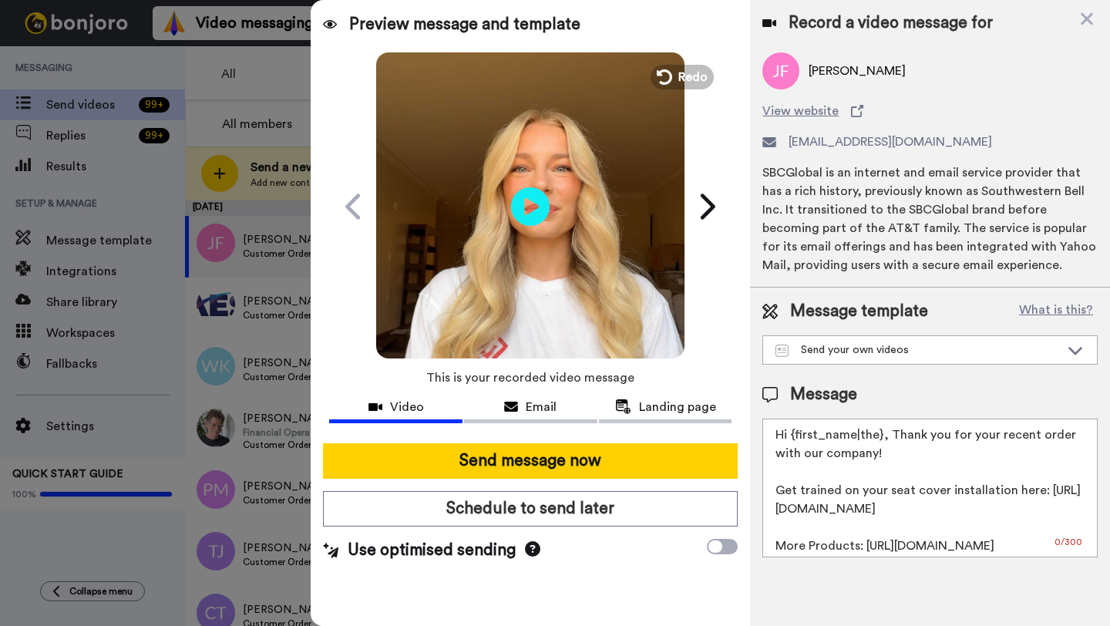
scroll to position [0, 0]
drag, startPoint x: 881, startPoint y: 436, endPoint x: 794, endPoint y: 437, distance: 87.1
click at [794, 437] on textarea "Hi {first_name|the}, Thank you for your recent order with our company! Get trai…" at bounding box center [930, 488] width 335 height 139
paste textarea "John"
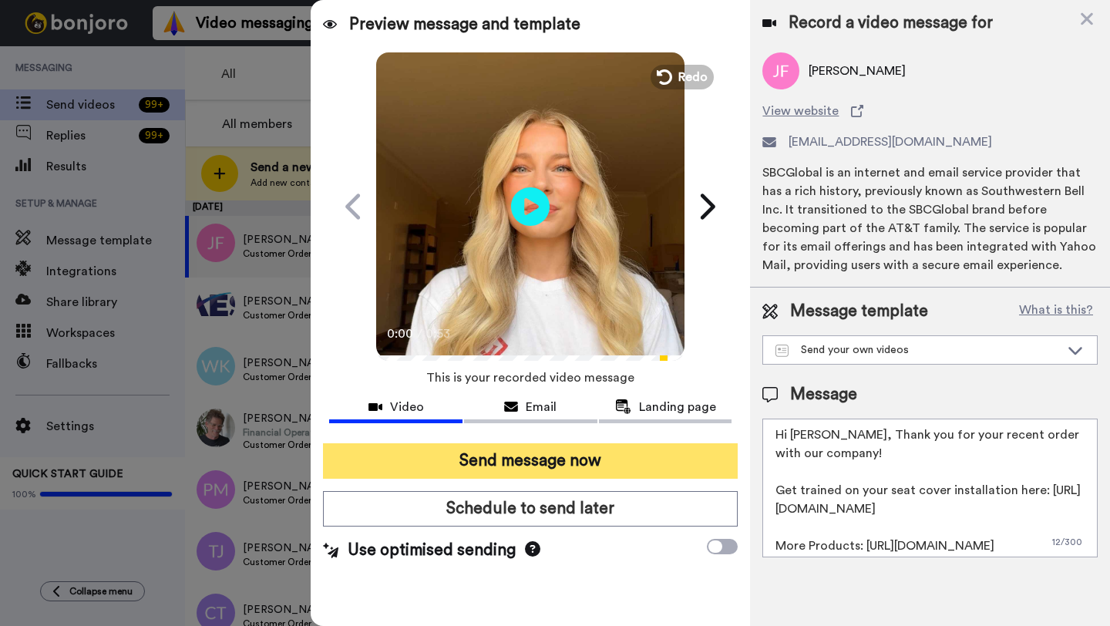
type textarea "Hi John, Thank you for your recent order with our company! Get trained on your …"
click at [495, 462] on button "Send message now" at bounding box center [530, 460] width 415 height 35
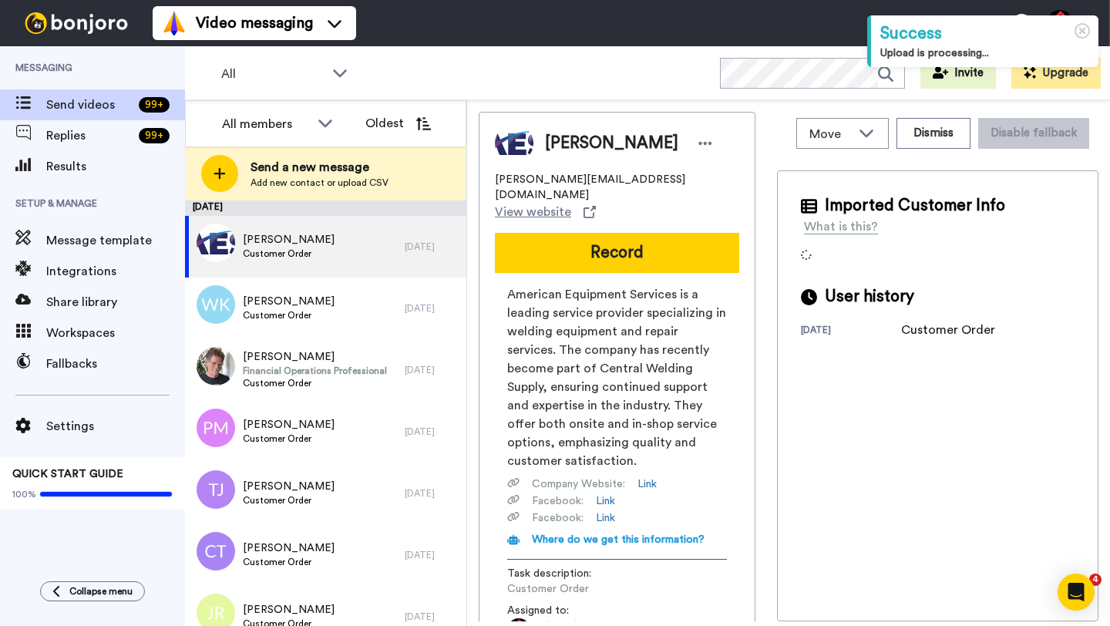
click at [576, 157] on div "[PERSON_NAME]" at bounding box center [617, 143] width 244 height 39
click at [572, 143] on span "[PERSON_NAME]" at bounding box center [611, 143] width 133 height 23
copy span "[PERSON_NAME]"
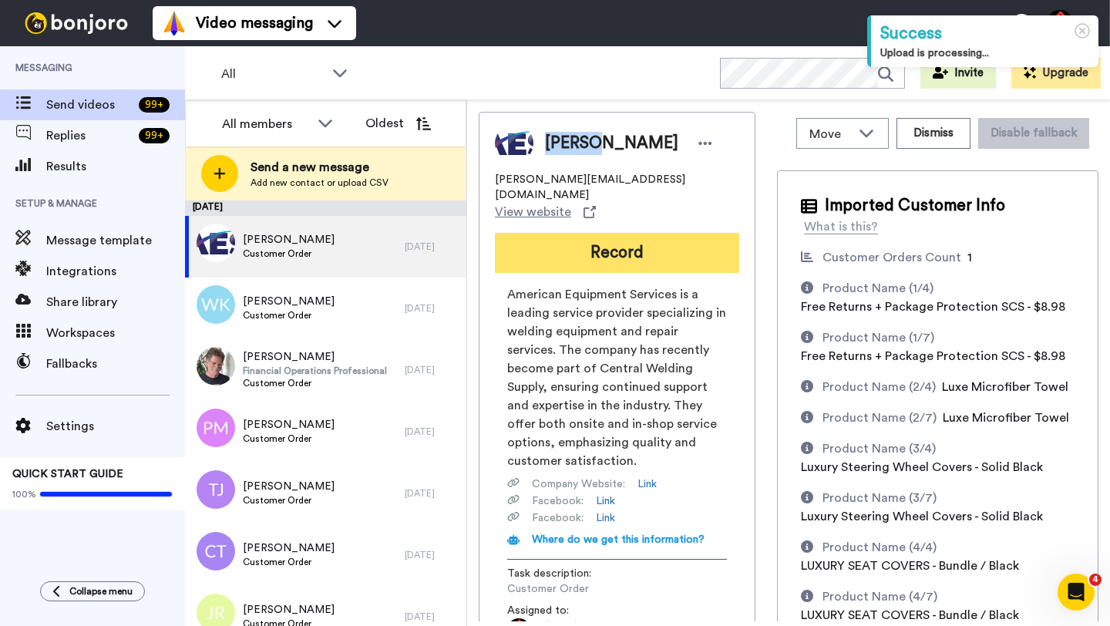
click at [591, 233] on button "Record" at bounding box center [617, 253] width 244 height 40
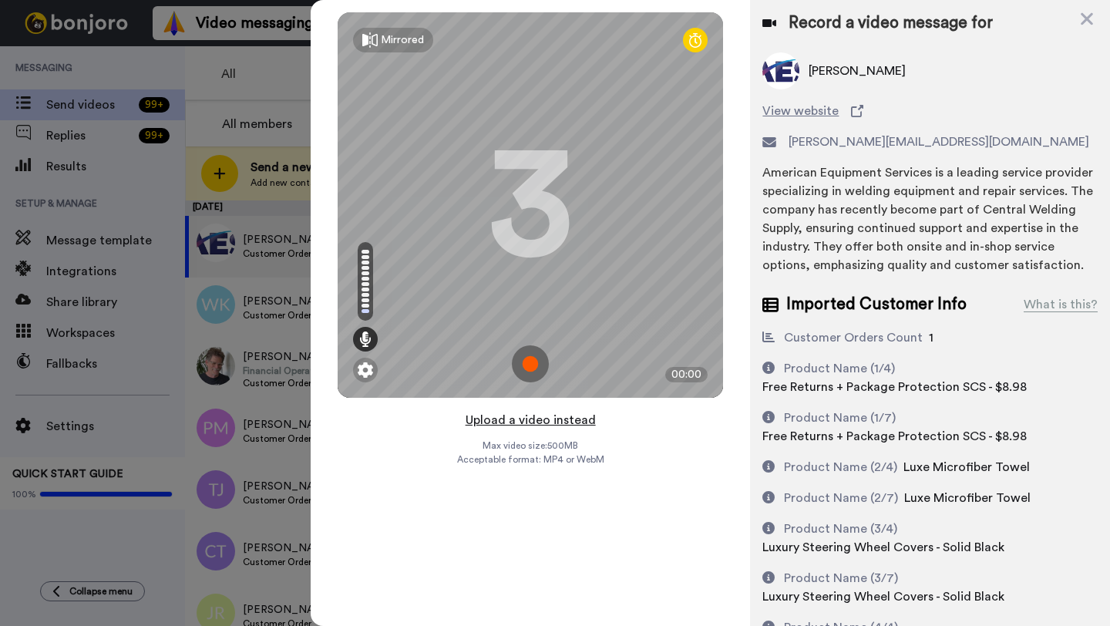
click at [523, 420] on button "Upload a video instead" at bounding box center [531, 420] width 140 height 20
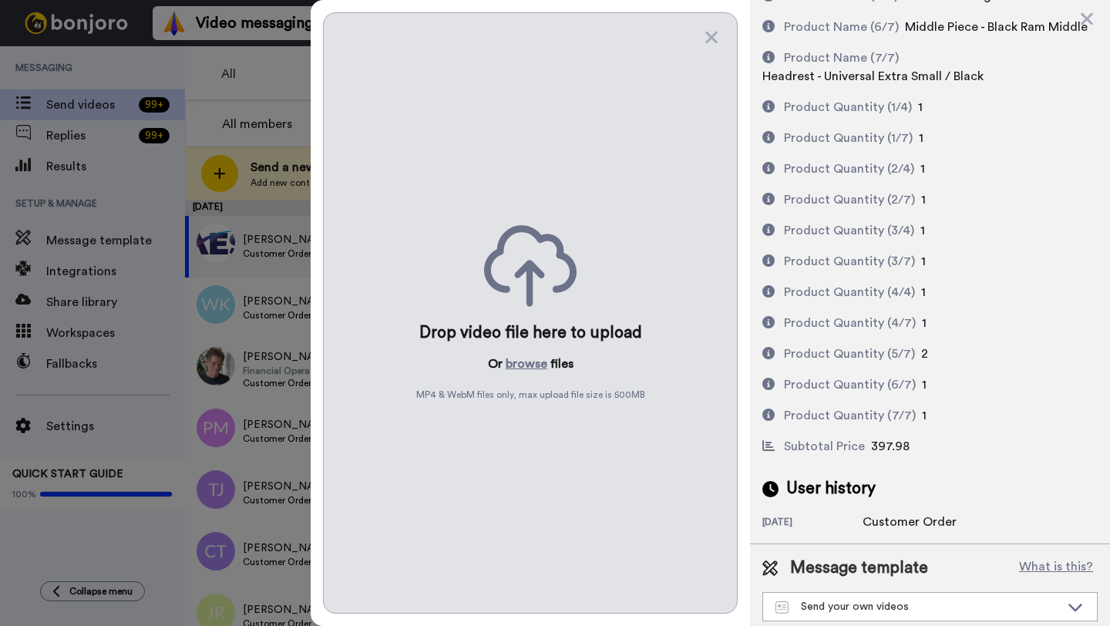
scroll to position [738, 0]
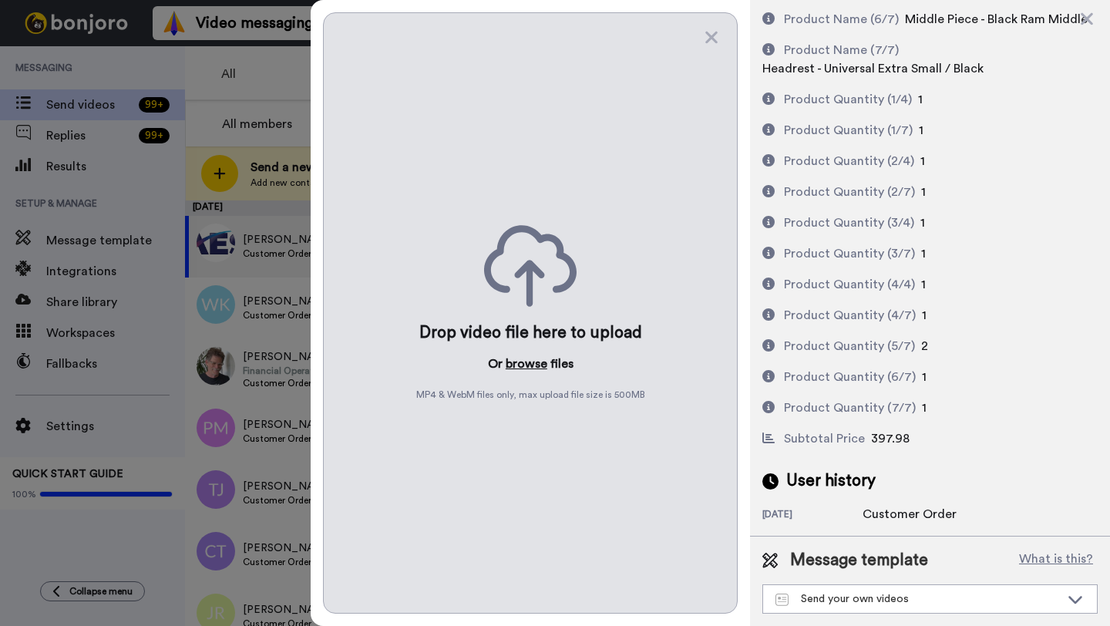
click at [534, 365] on button "browse" at bounding box center [527, 364] width 42 height 19
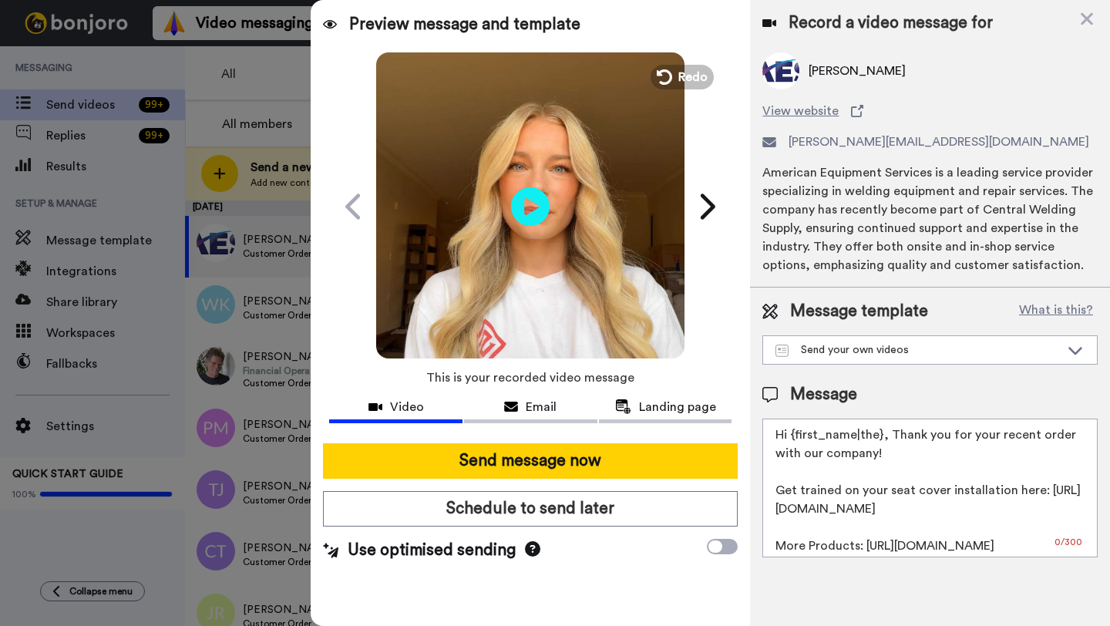
scroll to position [0, 0]
drag, startPoint x: 880, startPoint y: 436, endPoint x: 795, endPoint y: 436, distance: 85.6
click at [795, 436] on textarea "Hi {first_name|the}, Thank you for your recent order with our company! Get trai…" at bounding box center [930, 488] width 335 height 139
paste textarea "[PERSON_NAME]"
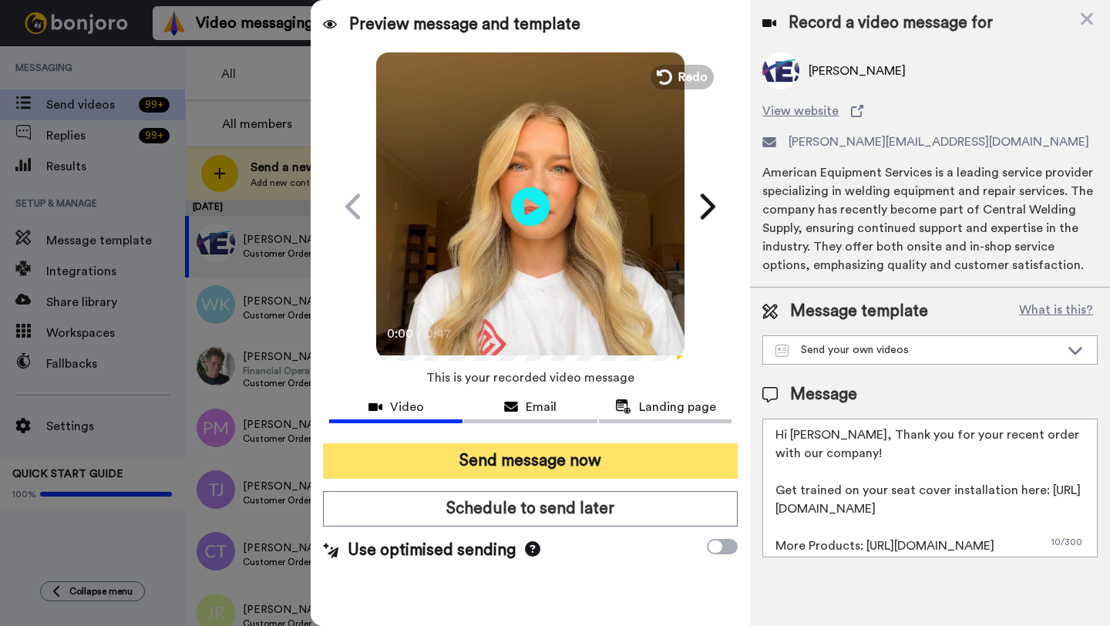
type textarea "Hi [PERSON_NAME], Thank you for your recent order with our company! Get trained…"
click at [618, 453] on button "Send message now" at bounding box center [530, 460] width 415 height 35
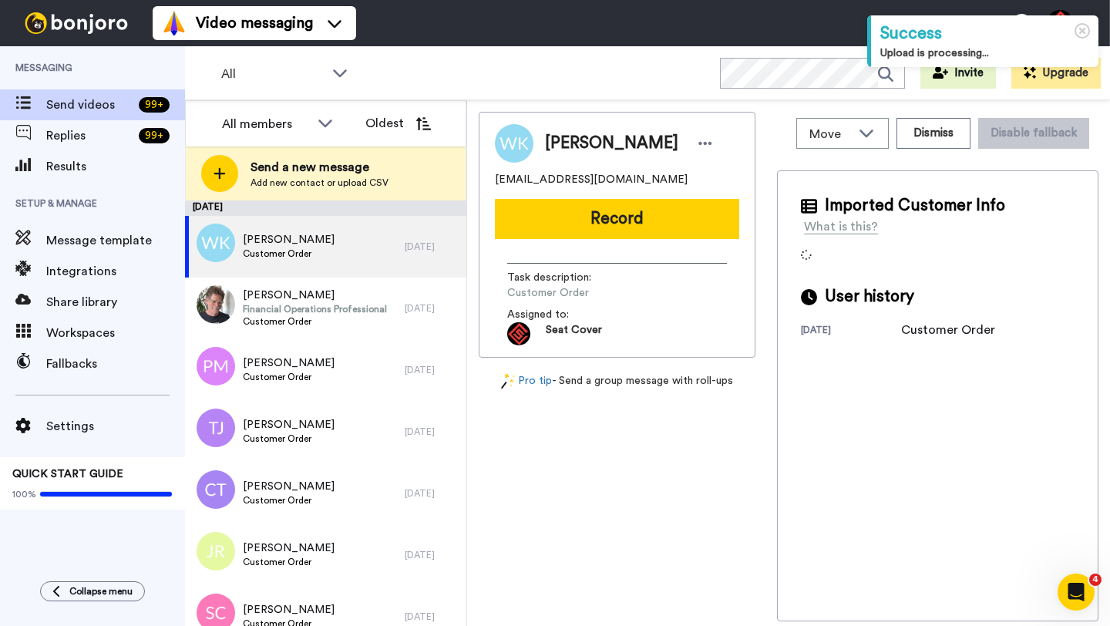
click at [565, 143] on span "Wook Kim" at bounding box center [611, 143] width 133 height 23
copy span "Wook"
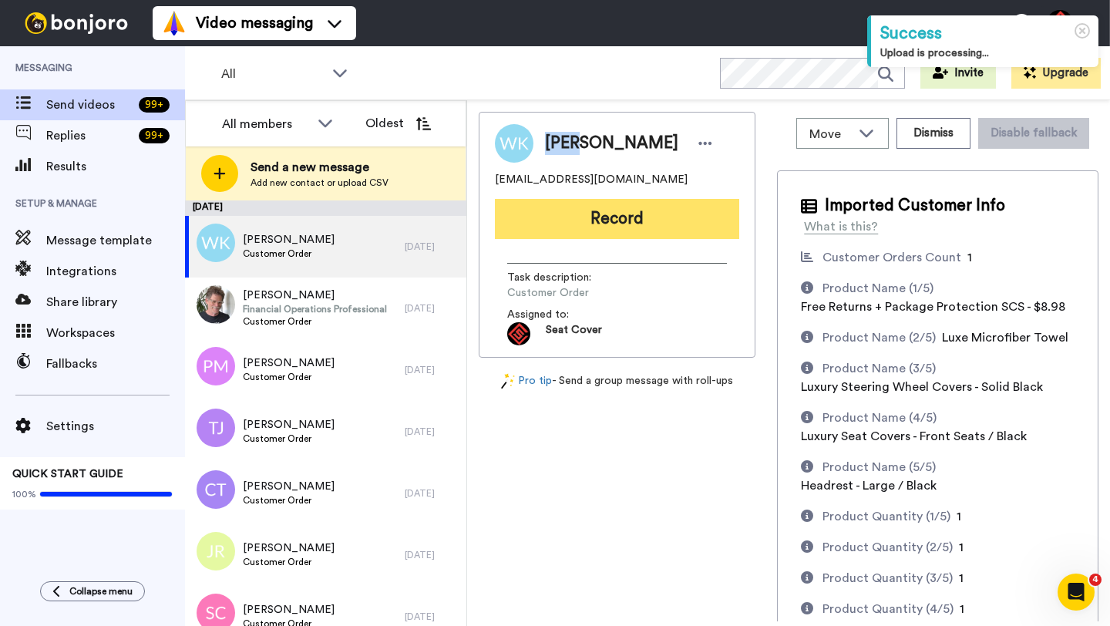
click at [586, 217] on button "Record" at bounding box center [617, 219] width 244 height 40
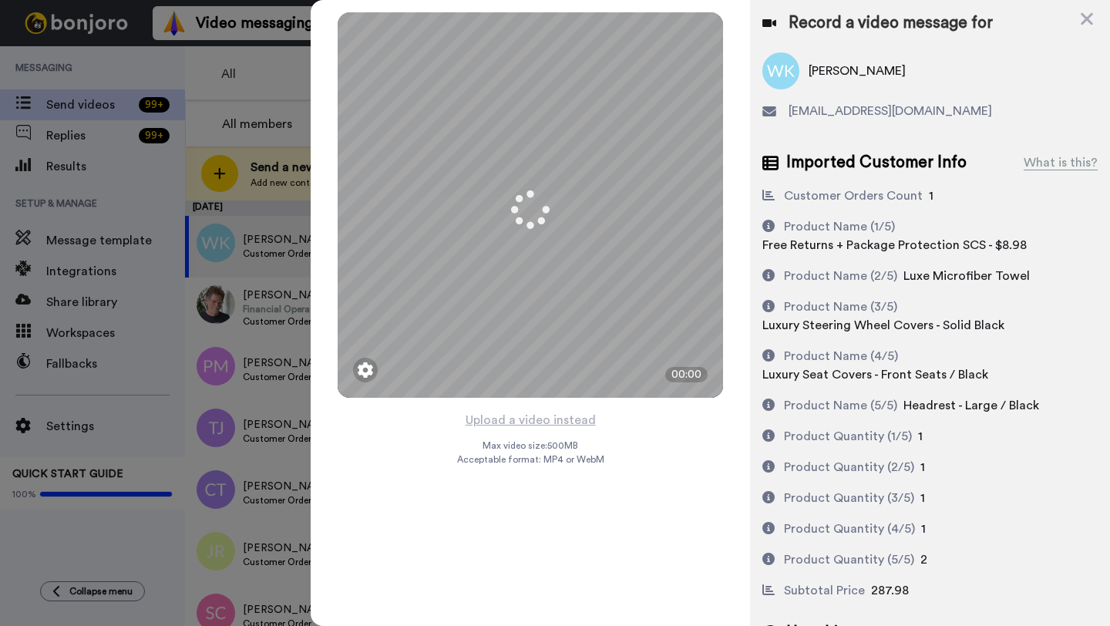
click at [517, 420] on button "Upload a video instead" at bounding box center [531, 420] width 140 height 20
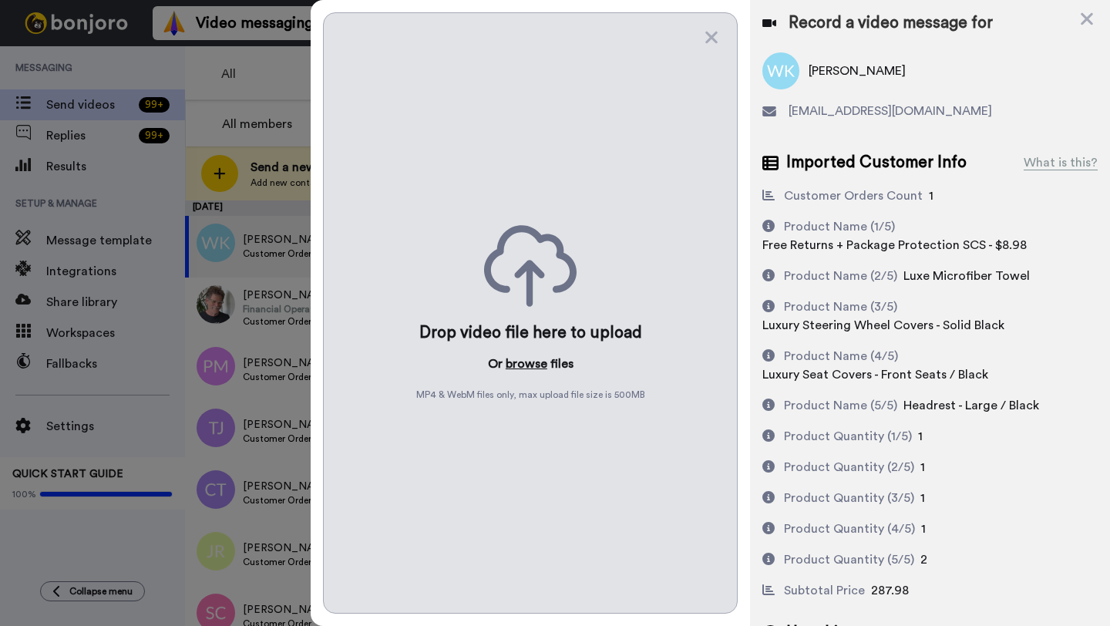
click at [519, 369] on button "browse" at bounding box center [527, 364] width 42 height 19
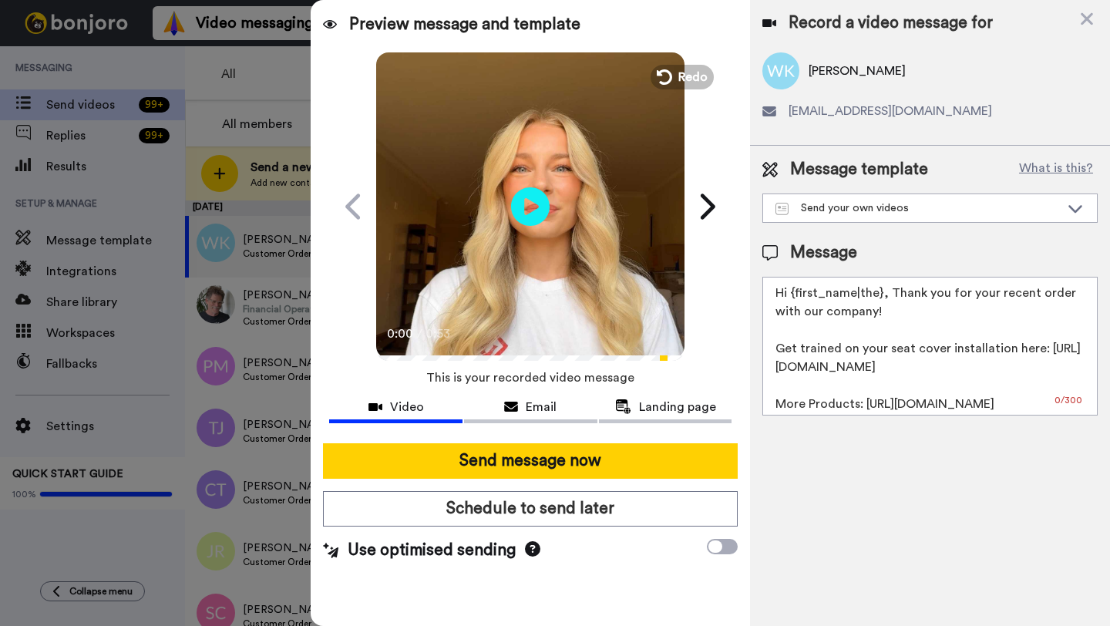
drag, startPoint x: 881, startPoint y: 294, endPoint x: 794, endPoint y: 296, distance: 87.2
click at [794, 296] on textarea "Hi {first_name|the}, Thank you for your recent order with our company! Get trai…" at bounding box center [930, 346] width 335 height 139
paste textarea "Wook"
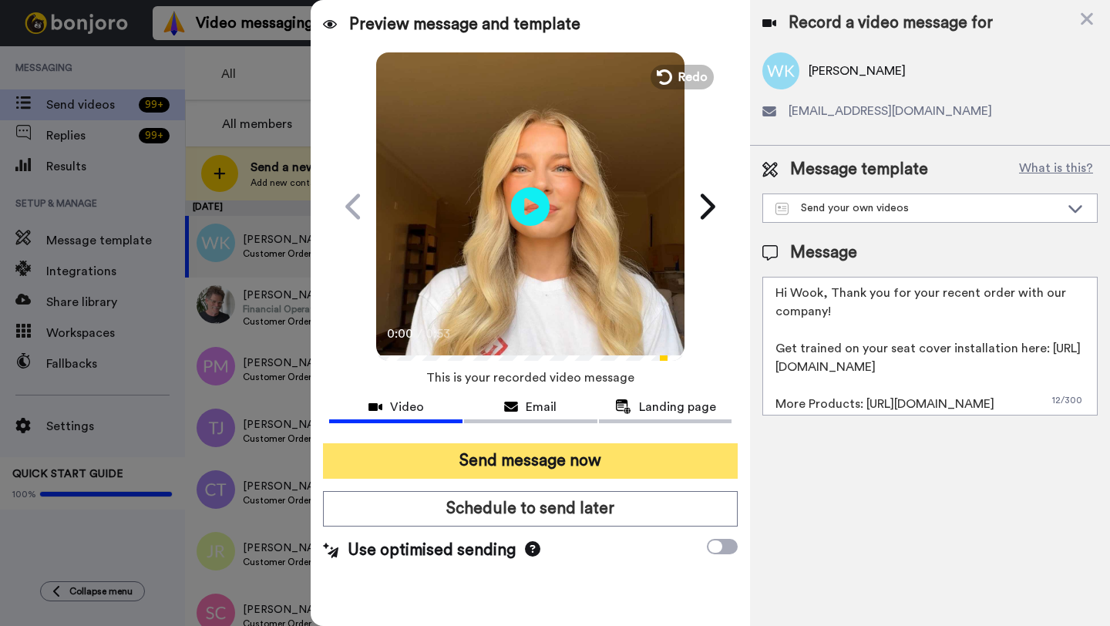
type textarea "Hi Wook, Thank you for your recent order with our company! Get trained on your …"
click at [579, 464] on button "Send message now" at bounding box center [530, 460] width 415 height 35
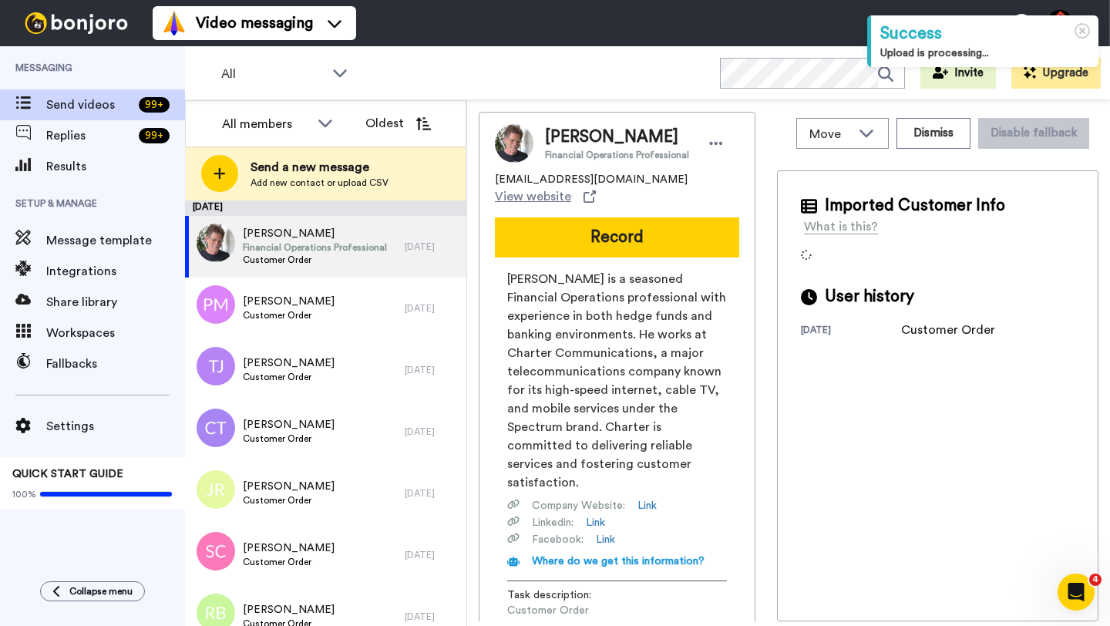
click at [558, 132] on span "Eric Lottman" at bounding box center [617, 137] width 144 height 23
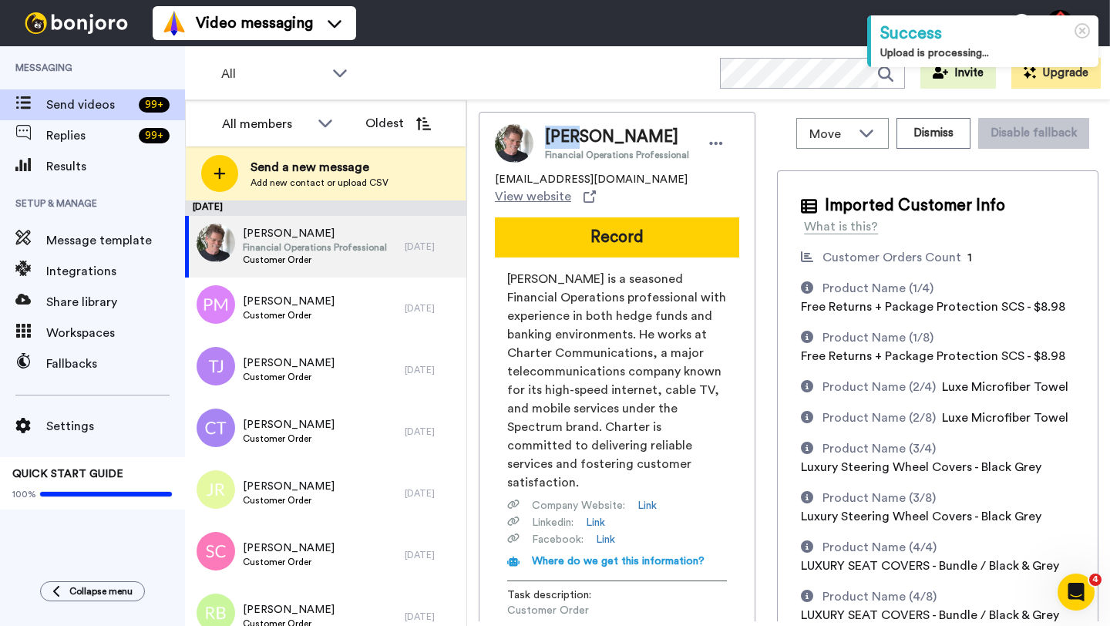
copy span "Eric"
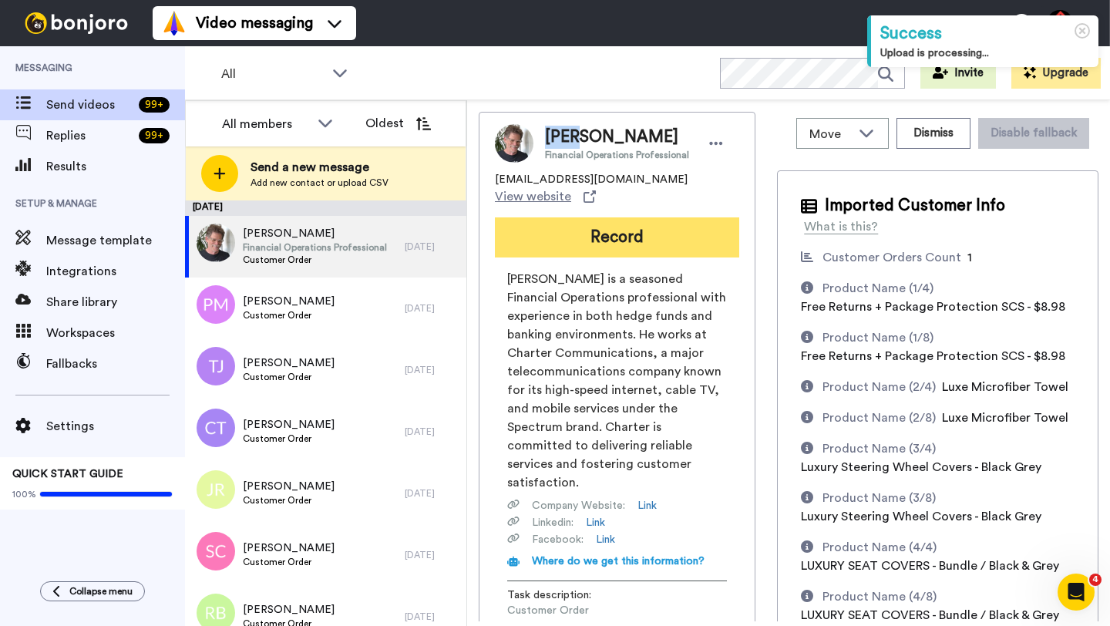
click at [571, 217] on button "Record" at bounding box center [617, 237] width 244 height 40
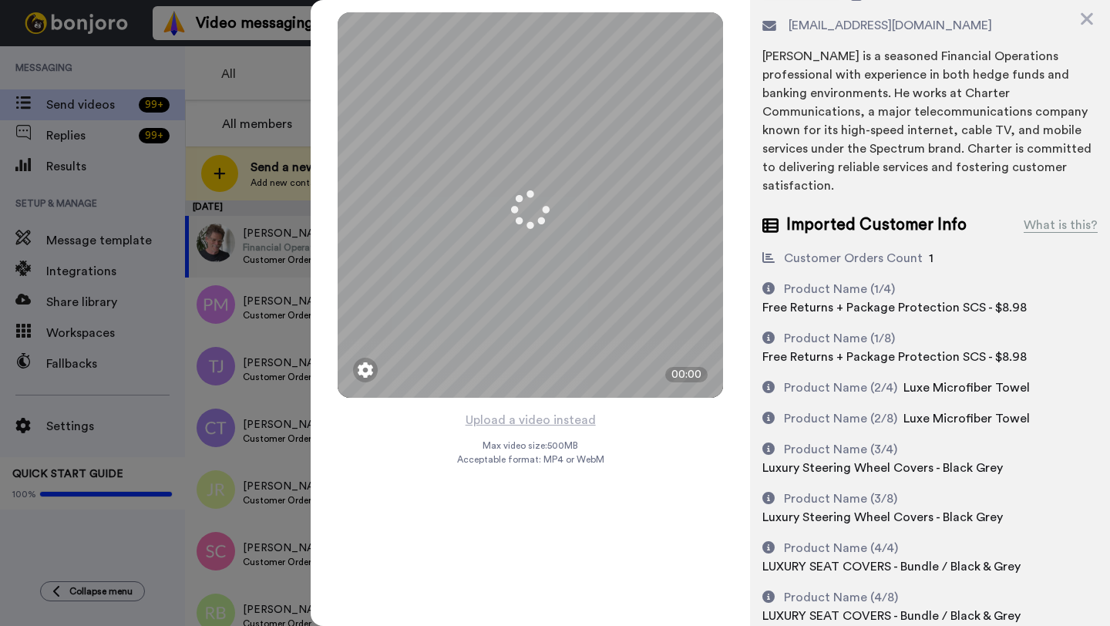
scroll to position [125, 0]
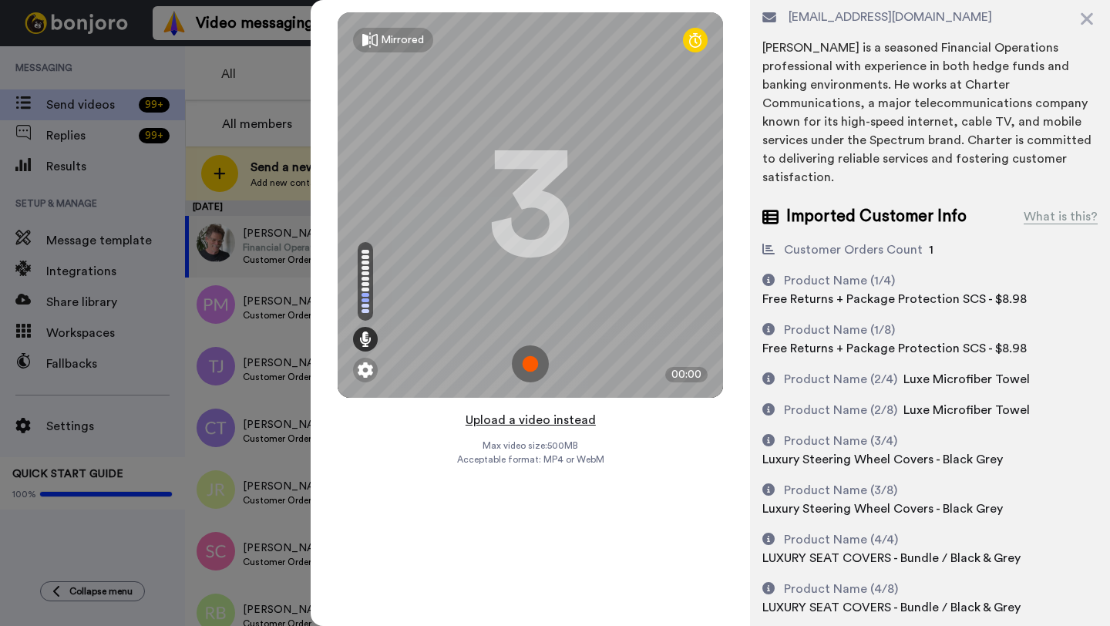
click at [537, 419] on button "Upload a video instead" at bounding box center [531, 420] width 140 height 20
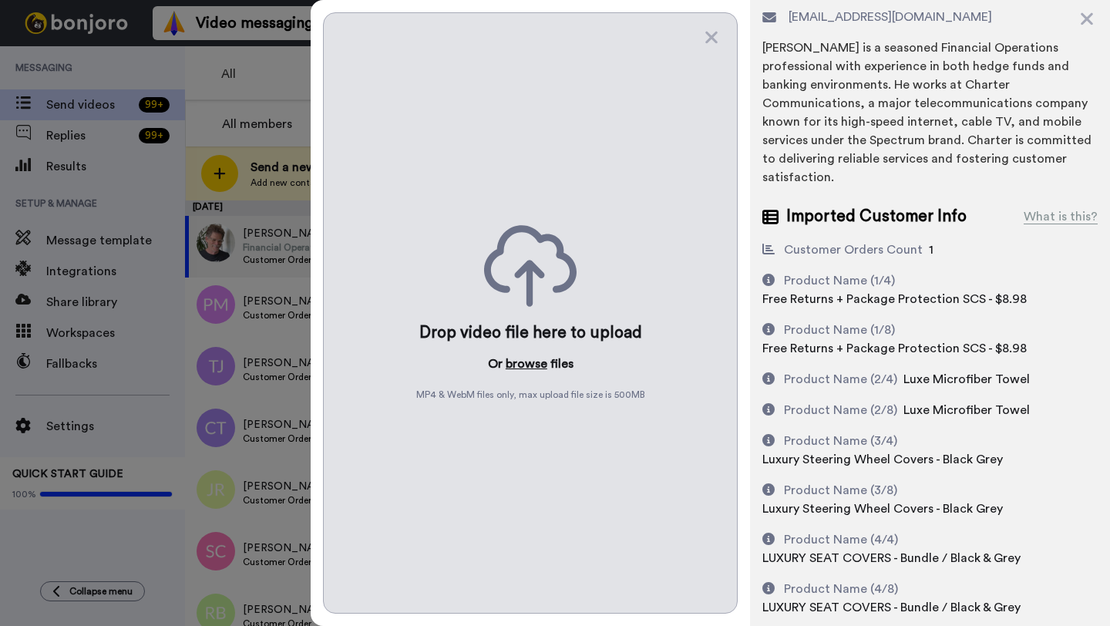
click at [527, 360] on button "browse" at bounding box center [527, 364] width 42 height 19
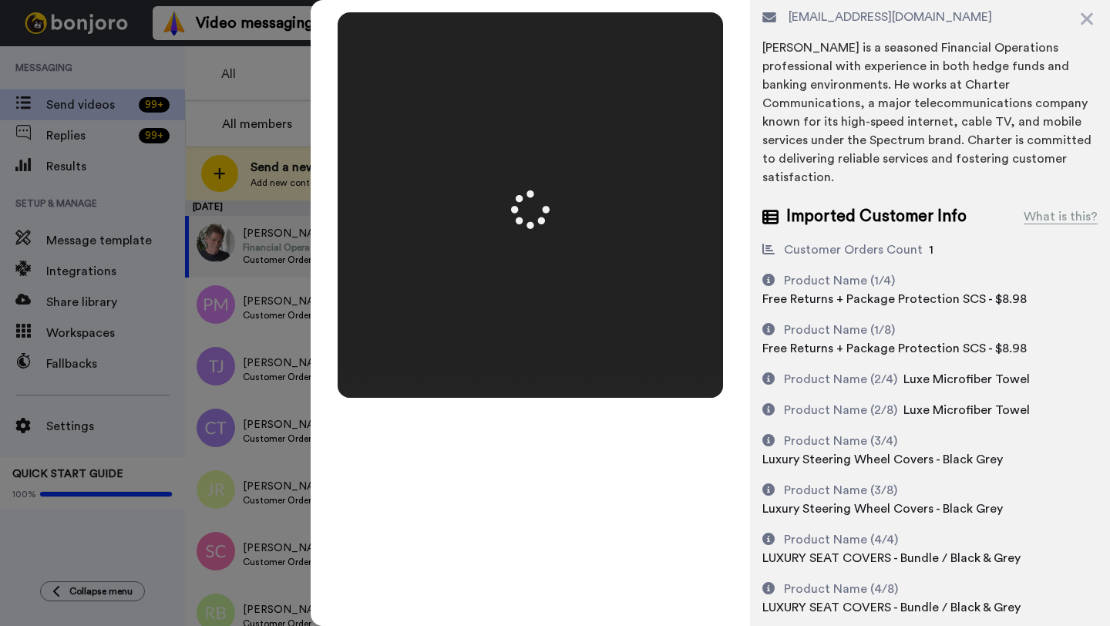
scroll to position [0, 0]
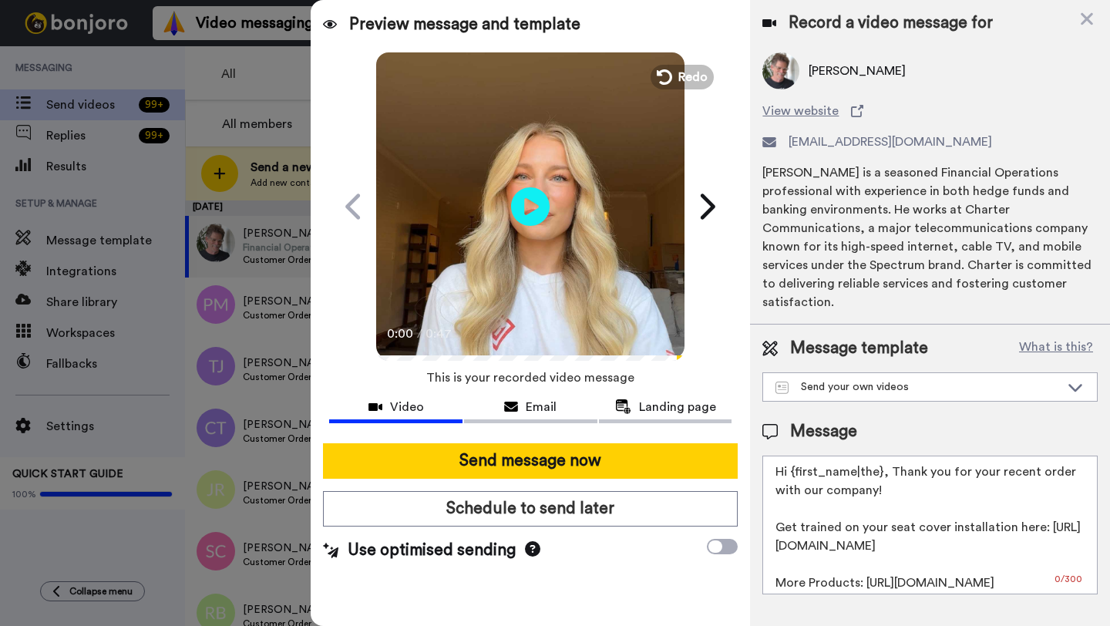
drag, startPoint x: 881, startPoint y: 459, endPoint x: 793, endPoint y: 459, distance: 87.9
click at [793, 459] on textarea "Hi {first_name|the}, Thank you for your recent order with our company! Get trai…" at bounding box center [930, 525] width 335 height 139
paste textarea "Eric"
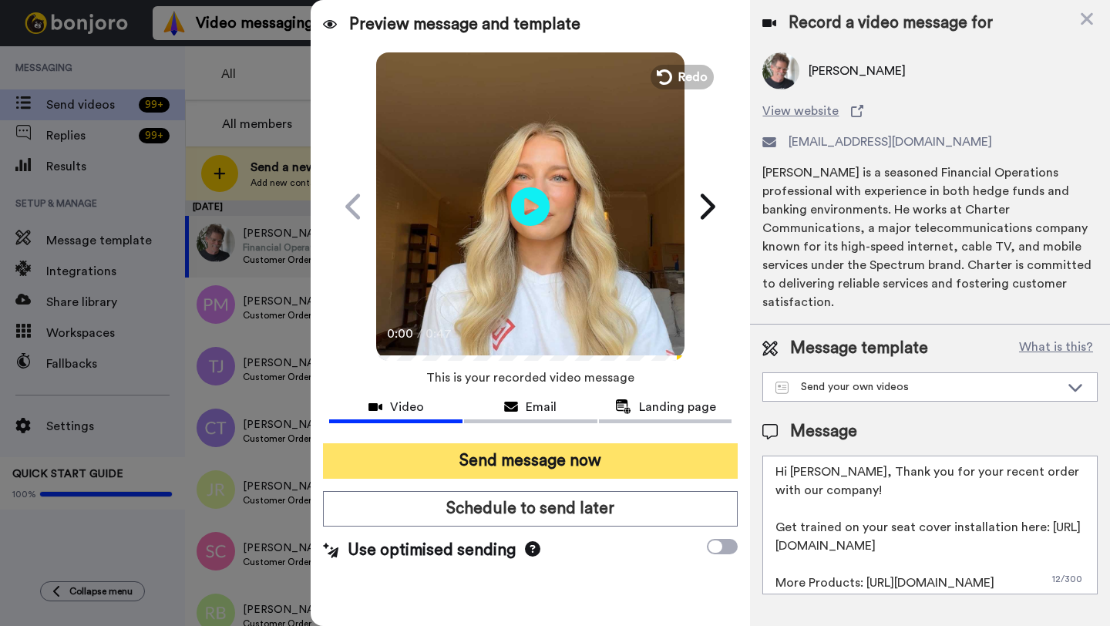
type textarea "Hi Eric, Thank you for your recent order with our company! Get trained on your …"
click at [685, 460] on button "Send message now" at bounding box center [530, 460] width 415 height 35
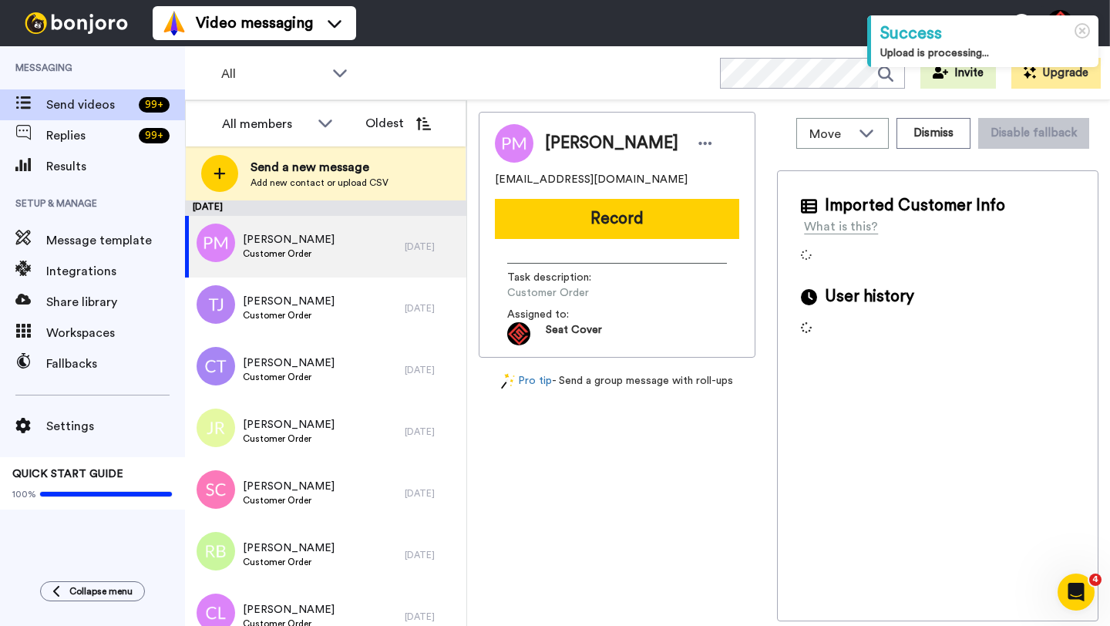
click at [564, 141] on span "[PERSON_NAME]" at bounding box center [611, 143] width 133 height 23
copy span "[PERSON_NAME]"
click at [575, 232] on button "Record" at bounding box center [617, 219] width 244 height 40
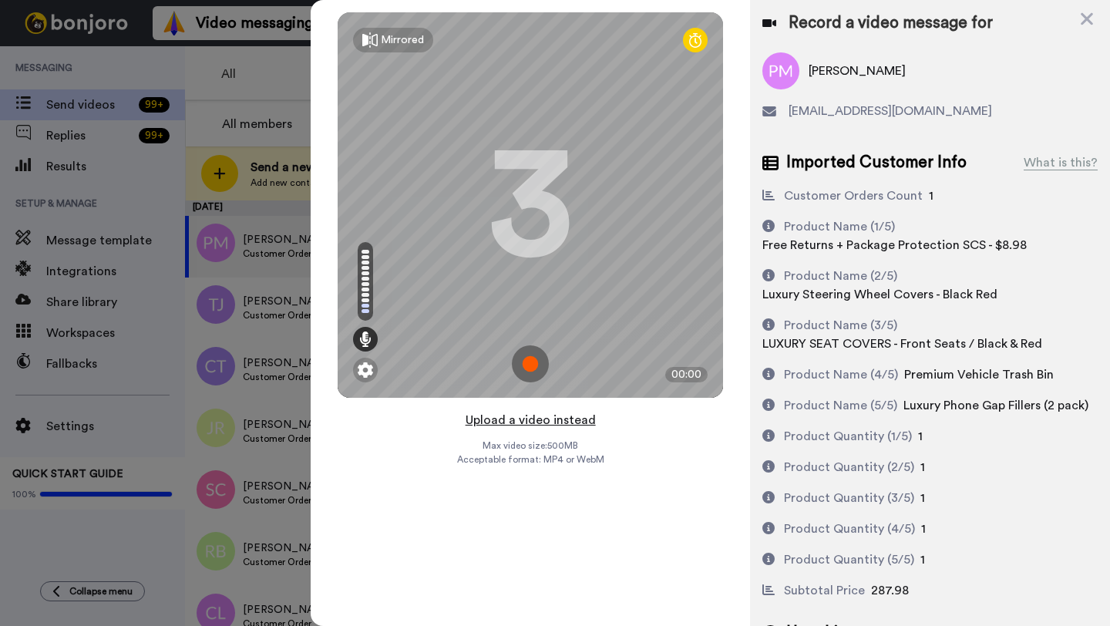
click at [528, 423] on button "Upload a video instead" at bounding box center [531, 420] width 140 height 20
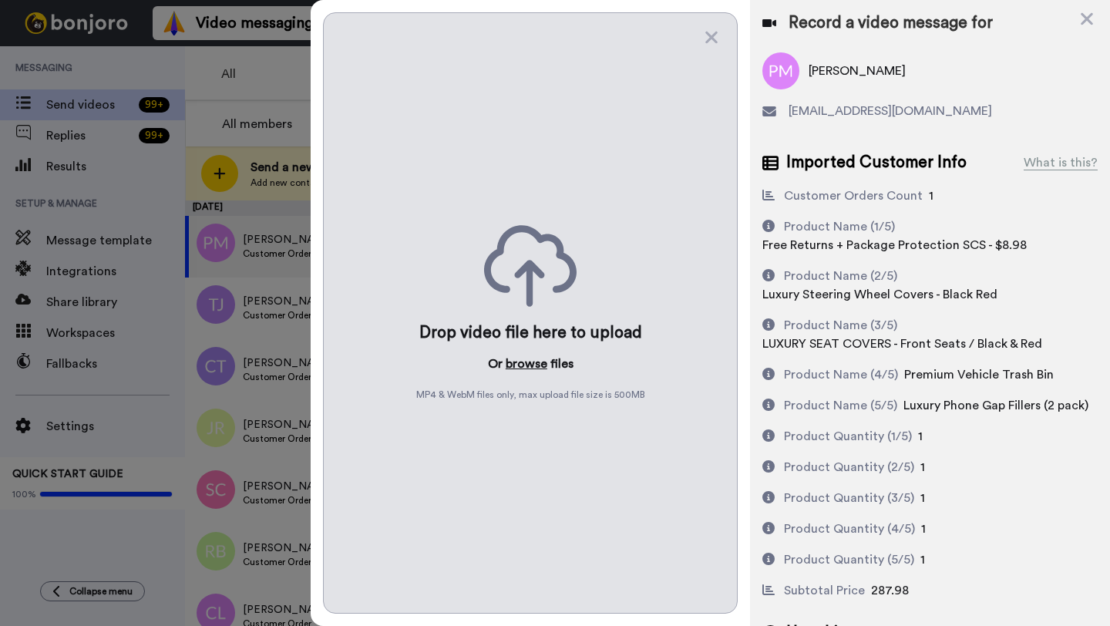
click at [521, 367] on button "browse" at bounding box center [527, 364] width 42 height 19
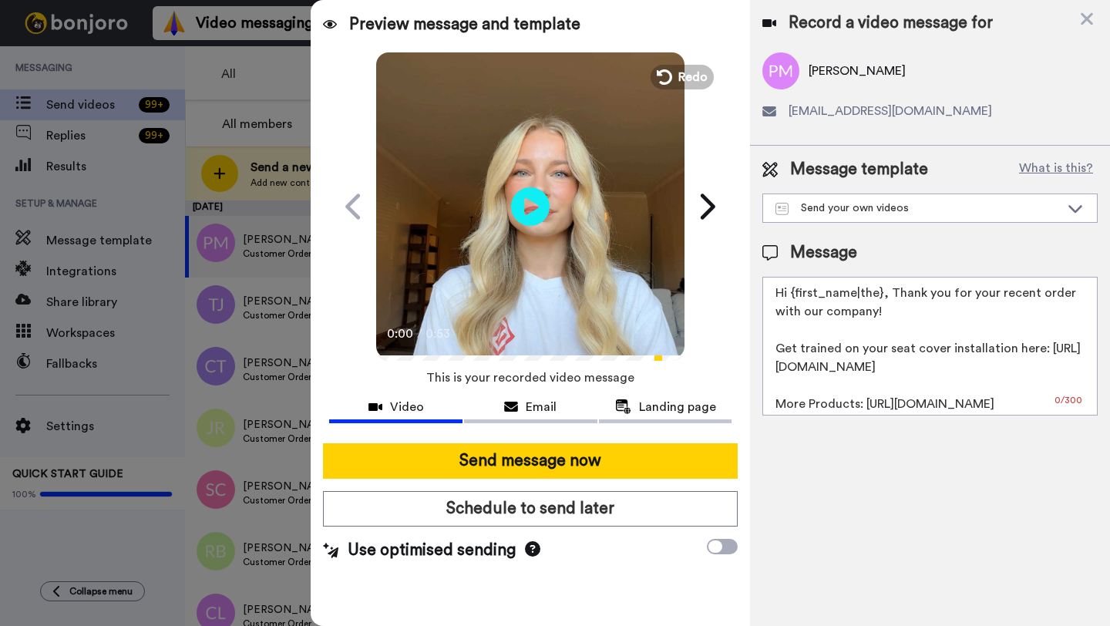
drag, startPoint x: 881, startPoint y: 295, endPoint x: 789, endPoint y: 288, distance: 92.0
click at [789, 288] on textarea "Hi {first_name|the}, Thank you for your recent order with our company! Get trai…" at bounding box center [930, 346] width 335 height 139
paste textarea "Paul"
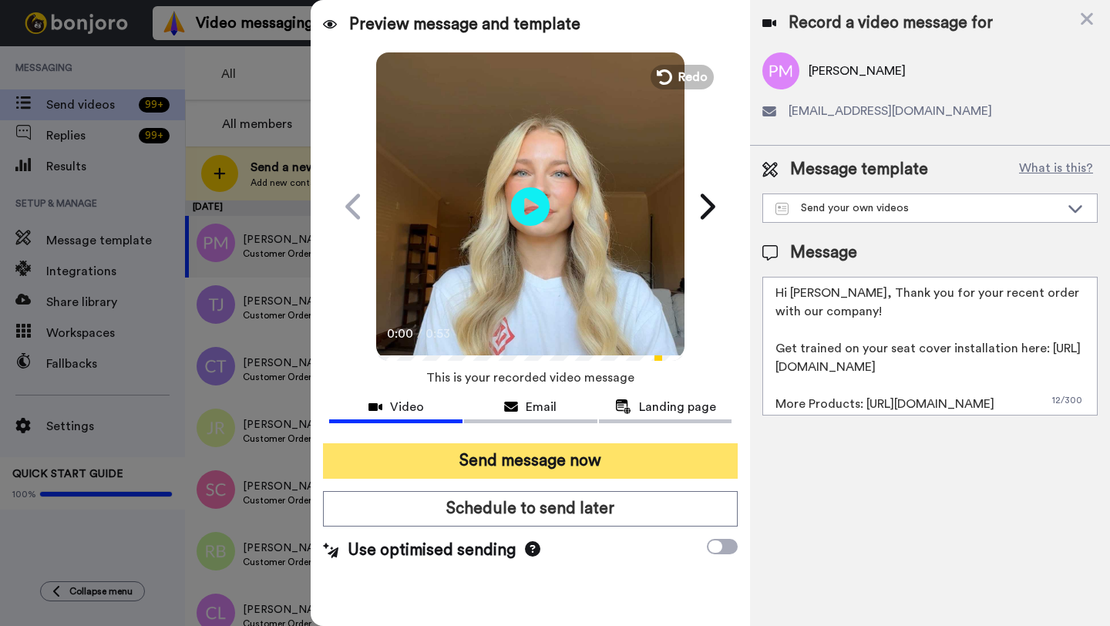
type textarea "Hi Paul, Thank you for your recent order with our company! Get trained on your …"
click at [537, 462] on button "Send message now" at bounding box center [530, 460] width 415 height 35
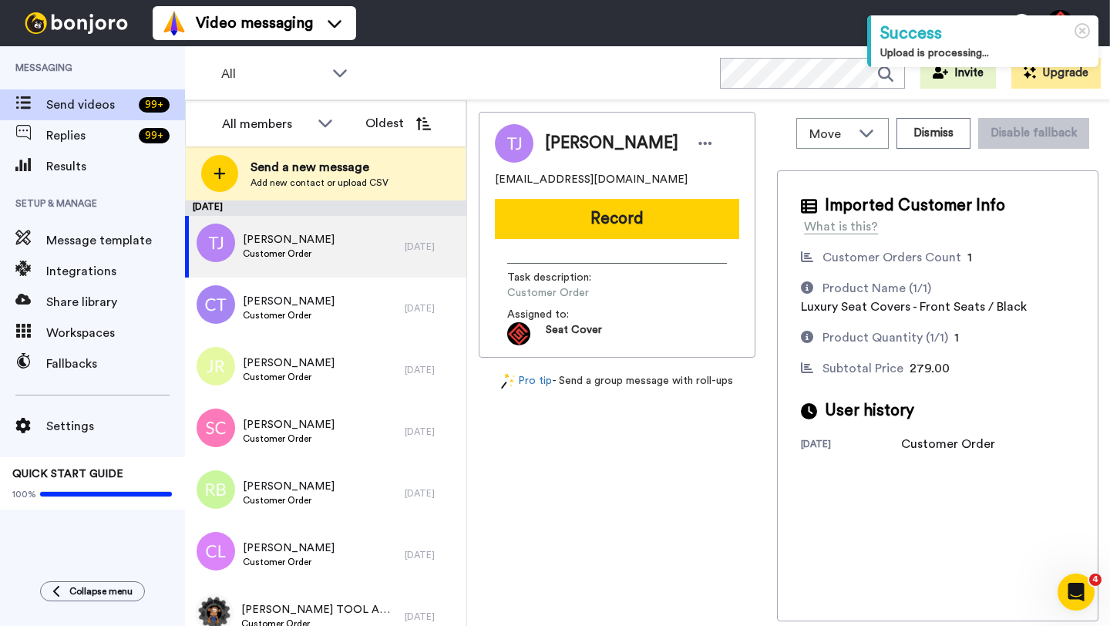
click at [571, 144] on span "Tharren Jacobs" at bounding box center [611, 143] width 133 height 23
copy span "Tharren"
click at [597, 231] on button "Record" at bounding box center [617, 219] width 244 height 40
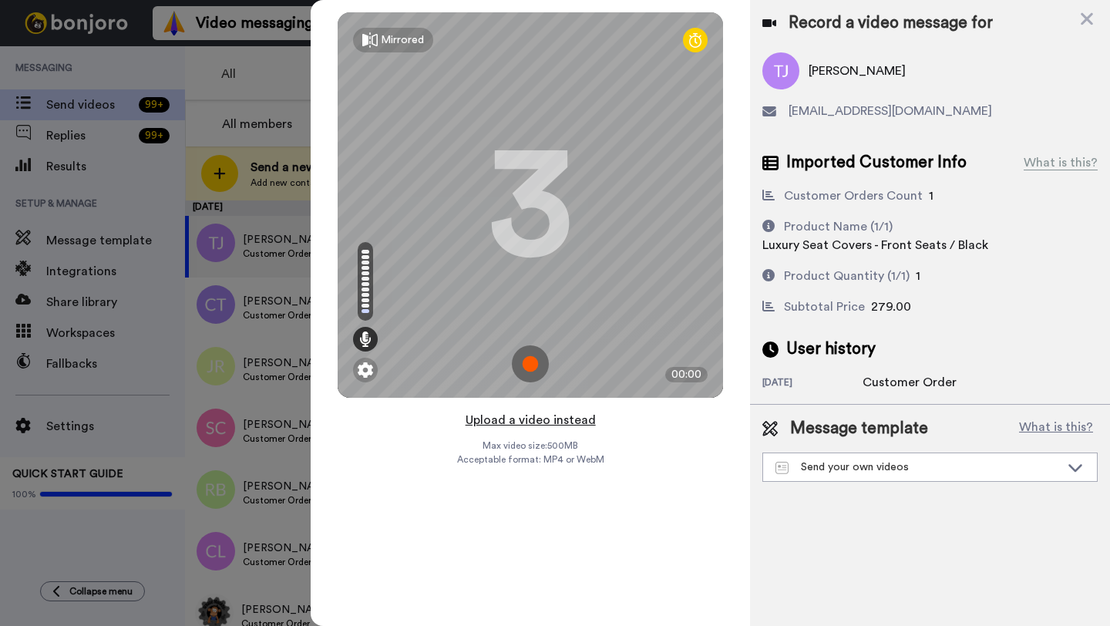
click at [584, 410] on button "Upload a video instead" at bounding box center [531, 420] width 140 height 20
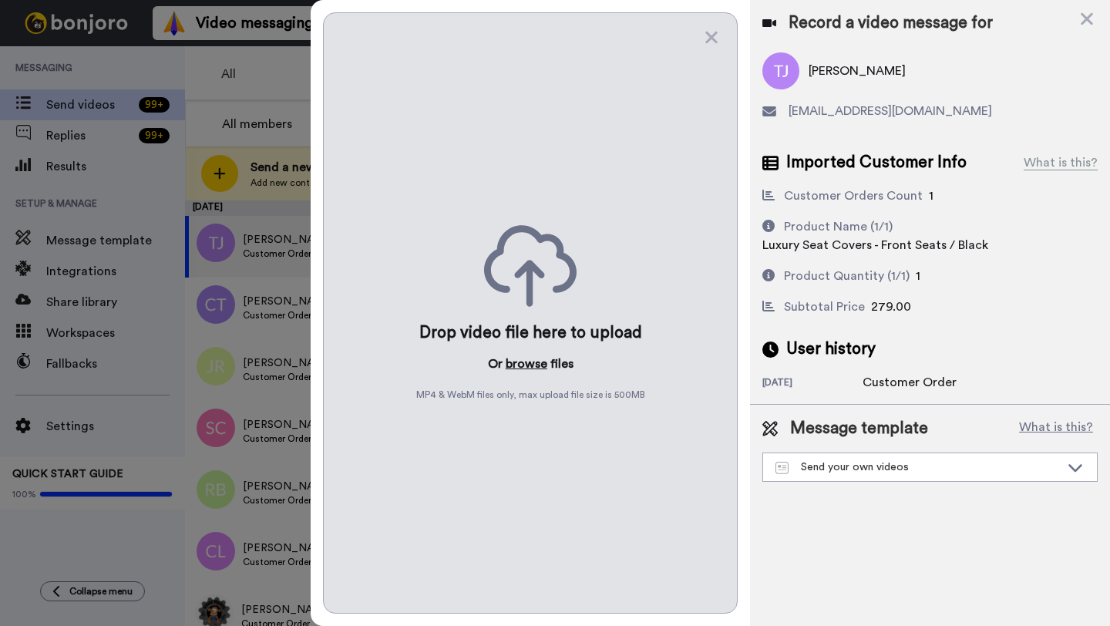
click at [532, 362] on button "browse" at bounding box center [527, 364] width 42 height 19
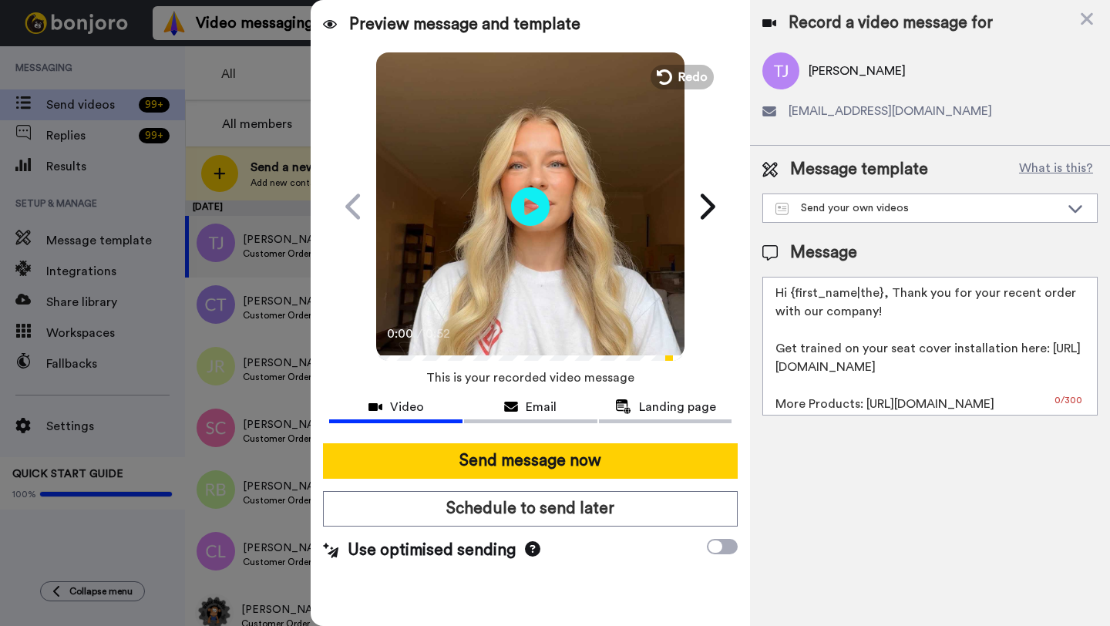
drag, startPoint x: 881, startPoint y: 297, endPoint x: 790, endPoint y: 294, distance: 91.0
click at [790, 294] on textarea "Hi {first_name|the}, Thank you for your recent order with our company! Get trai…" at bounding box center [930, 346] width 335 height 139
paste textarea "Tharren"
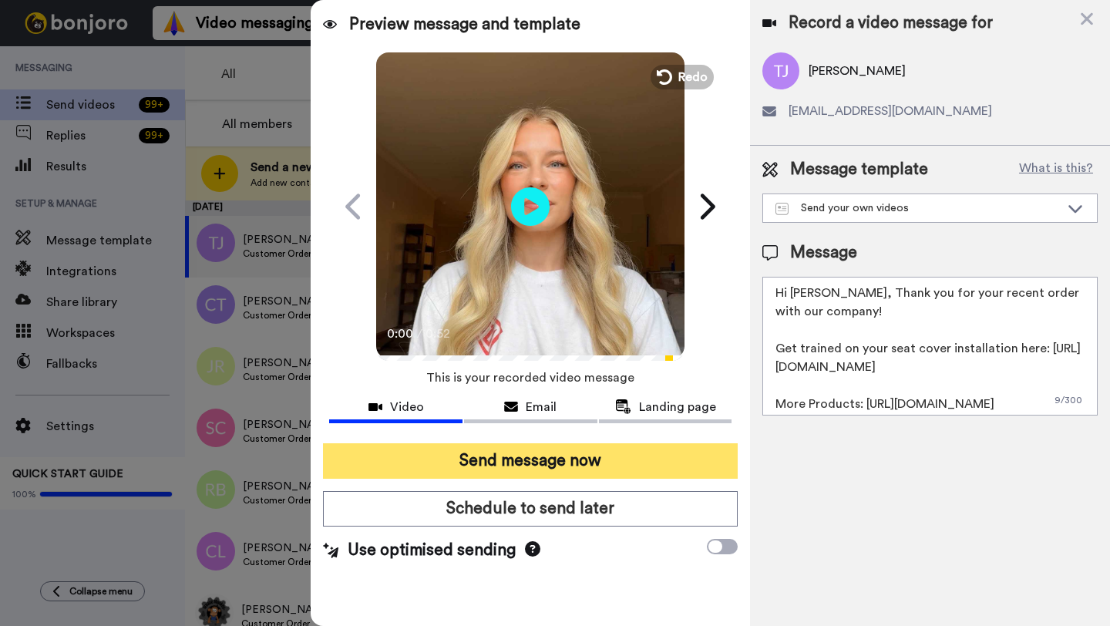
type textarea "Hi Tharren, Thank you for your recent order with our company! Get trained on yo…"
click at [524, 466] on button "Send message now" at bounding box center [530, 460] width 415 height 35
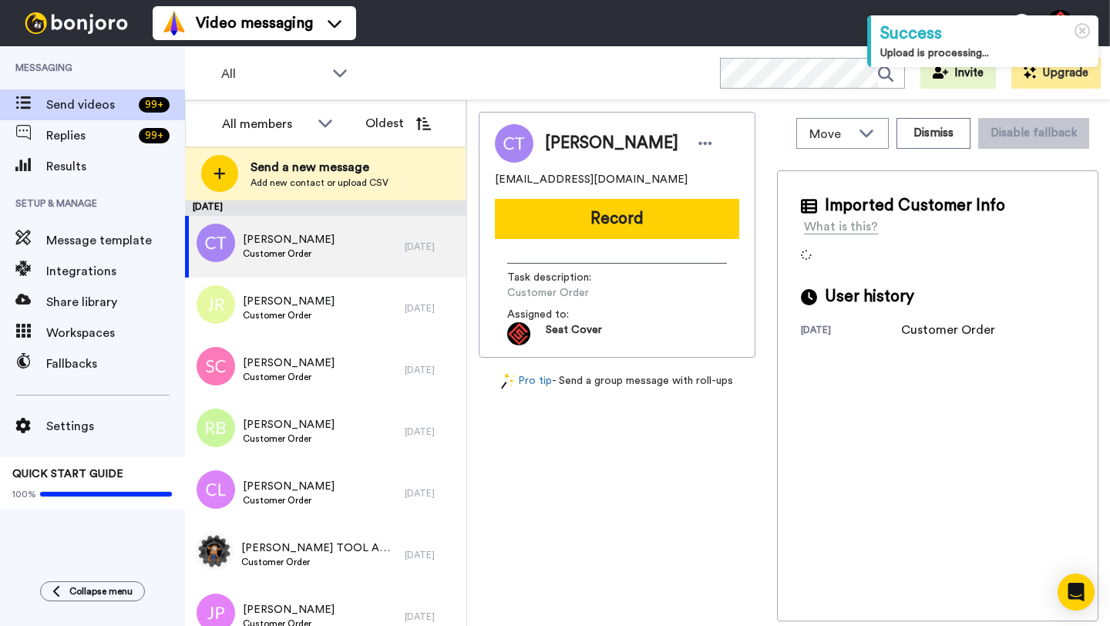
click at [565, 143] on span "[PERSON_NAME]" at bounding box center [611, 143] width 133 height 23
copy span "[PERSON_NAME]"
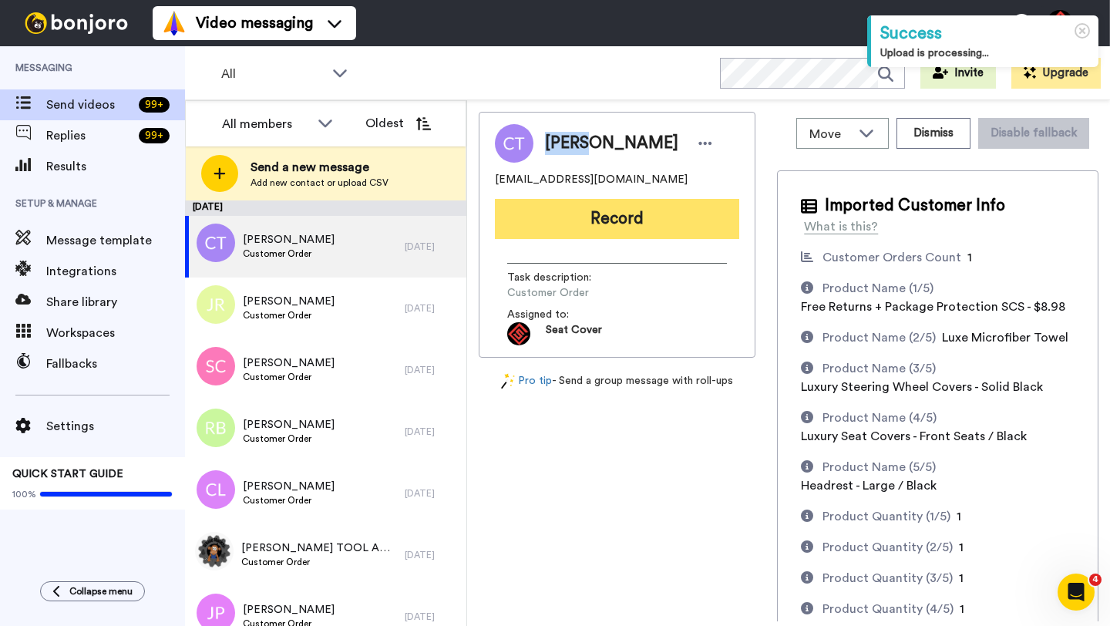
click at [548, 232] on button "Record" at bounding box center [617, 219] width 244 height 40
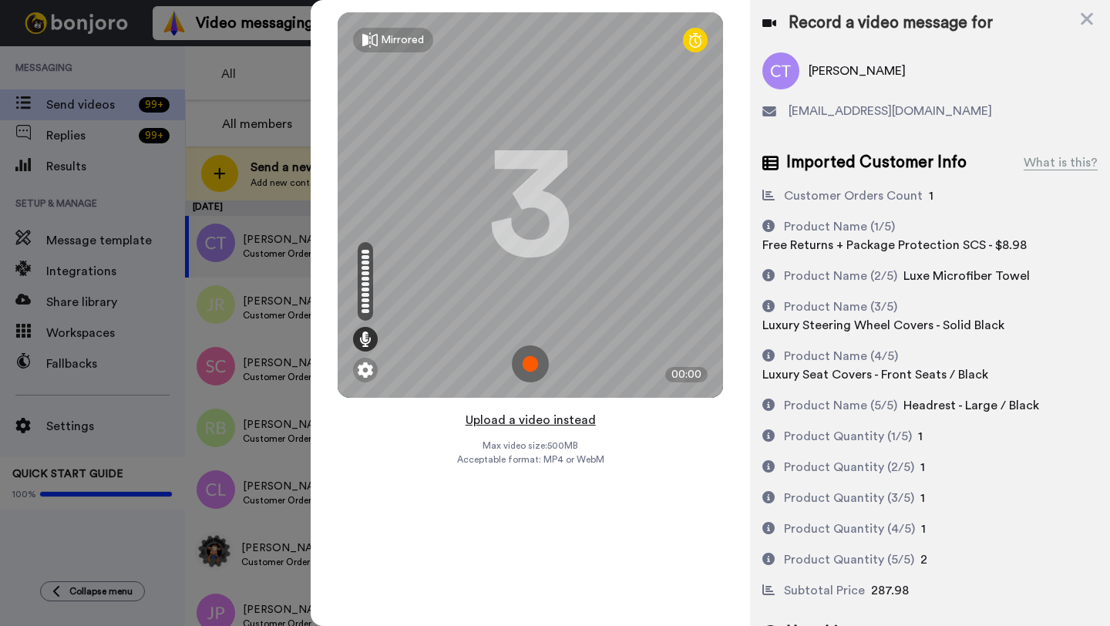
click at [526, 420] on button "Upload a video instead" at bounding box center [531, 420] width 140 height 20
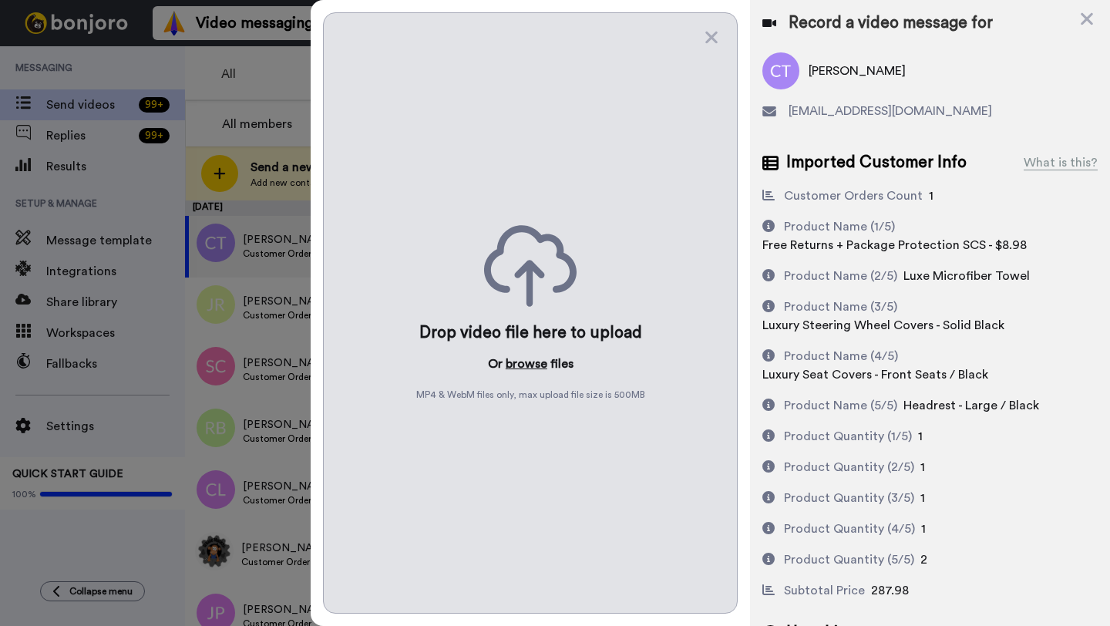
click at [522, 359] on button "browse" at bounding box center [527, 364] width 42 height 19
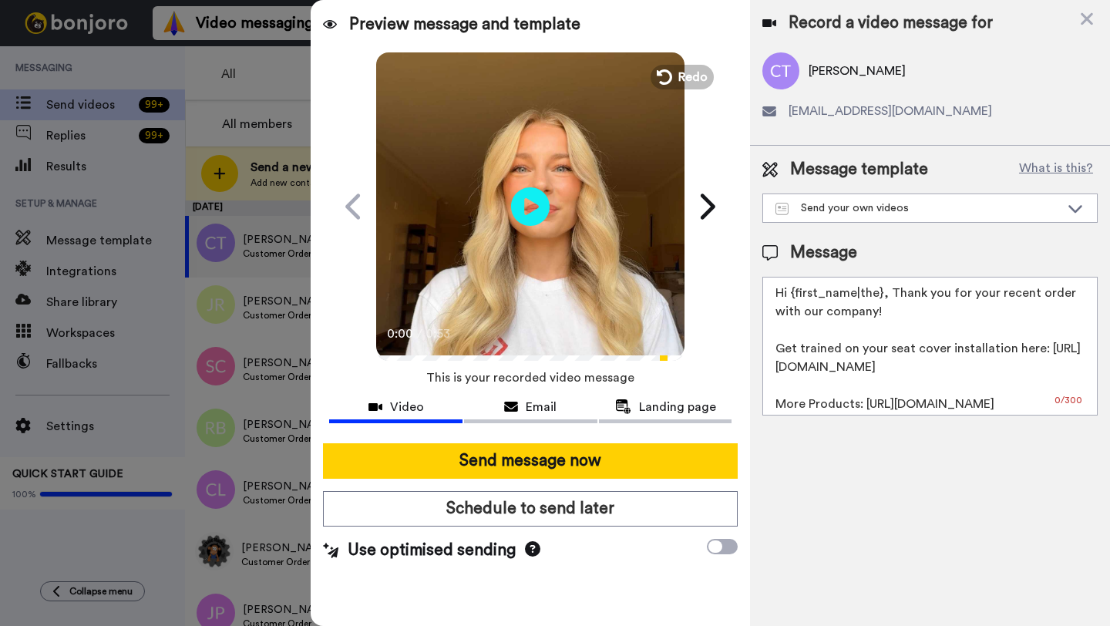
drag, startPoint x: 883, startPoint y: 296, endPoint x: 796, endPoint y: 295, distance: 86.4
click at [796, 295] on textarea "Hi {first_name|the}, Thank you for your recent order with our company! Get trai…" at bounding box center [930, 346] width 335 height 139
paste textarea "Chris"
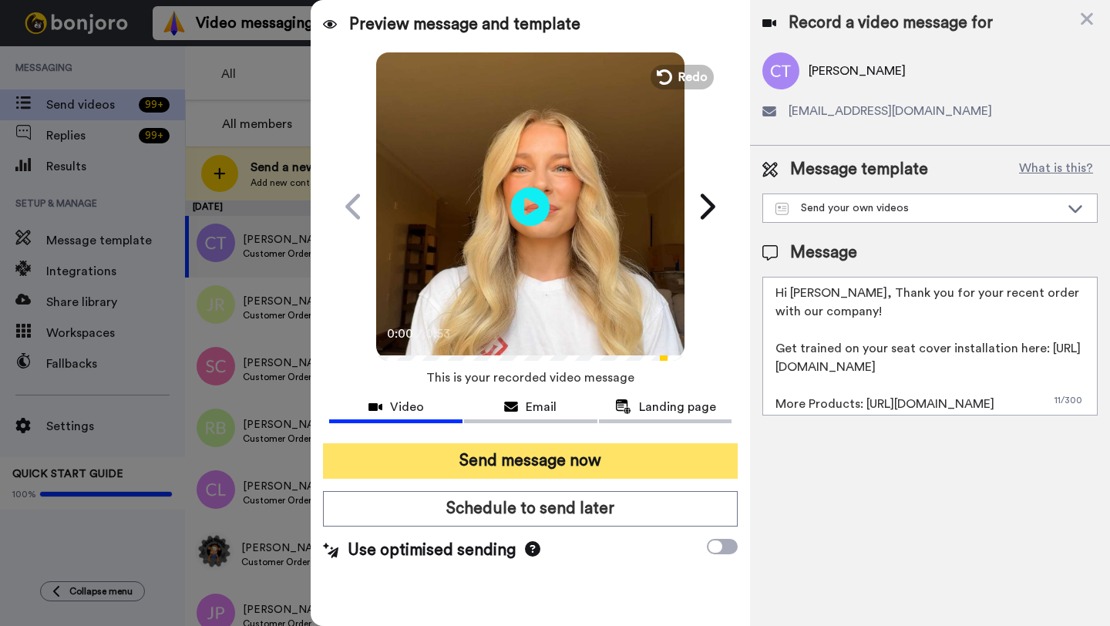
type textarea "Hi Chris, Thank you for your recent order with our company! Get trained on your…"
click at [593, 455] on button "Send message now" at bounding box center [530, 460] width 415 height 35
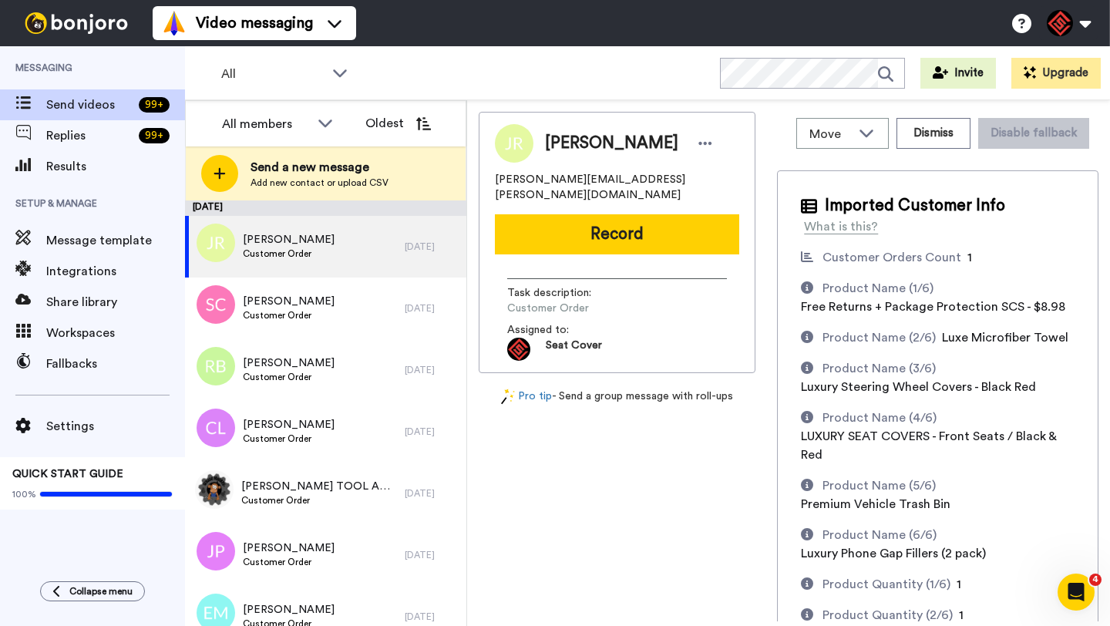
click at [574, 141] on span "[PERSON_NAME]" at bounding box center [611, 143] width 133 height 23
copy span "[PERSON_NAME]"
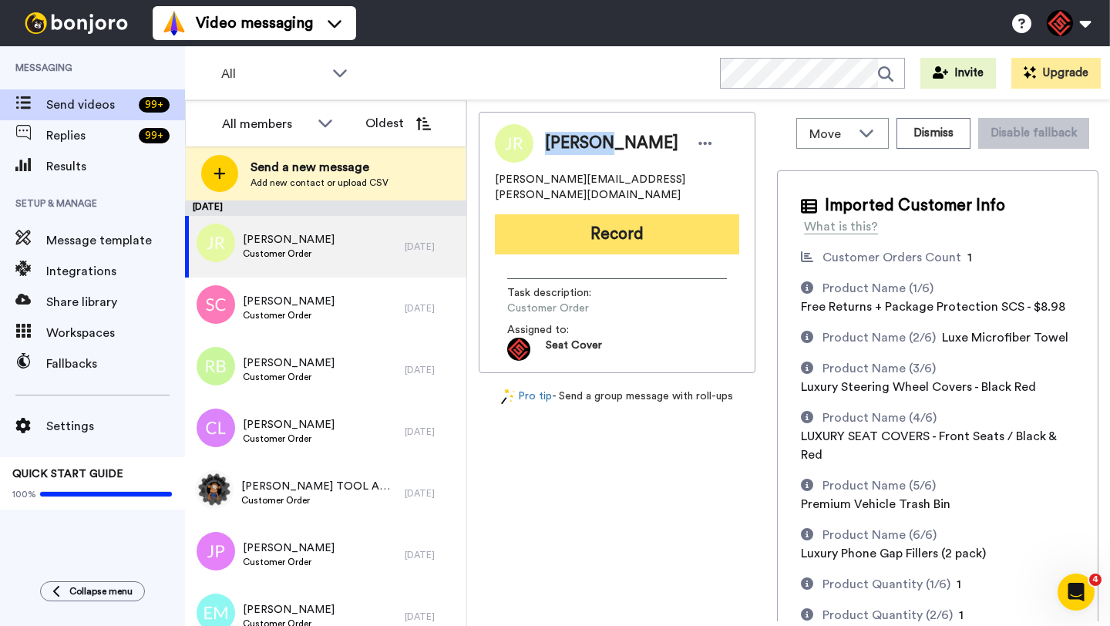
click at [584, 224] on button "Record" at bounding box center [617, 234] width 244 height 40
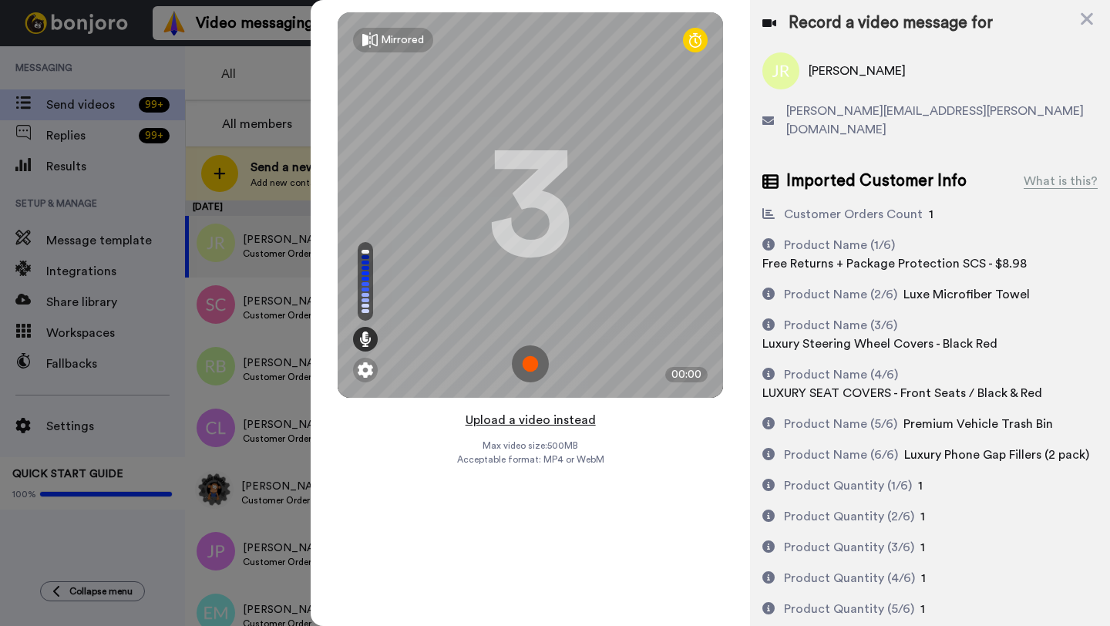
click at [526, 417] on button "Upload a video instead" at bounding box center [531, 420] width 140 height 20
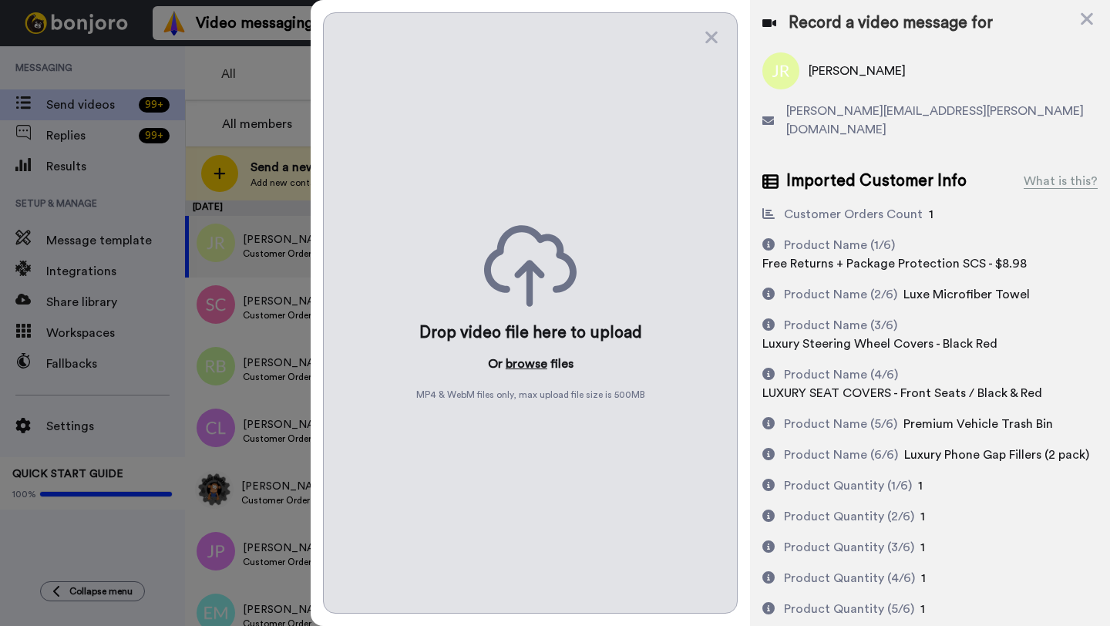
click at [525, 366] on button "browse" at bounding box center [527, 364] width 42 height 19
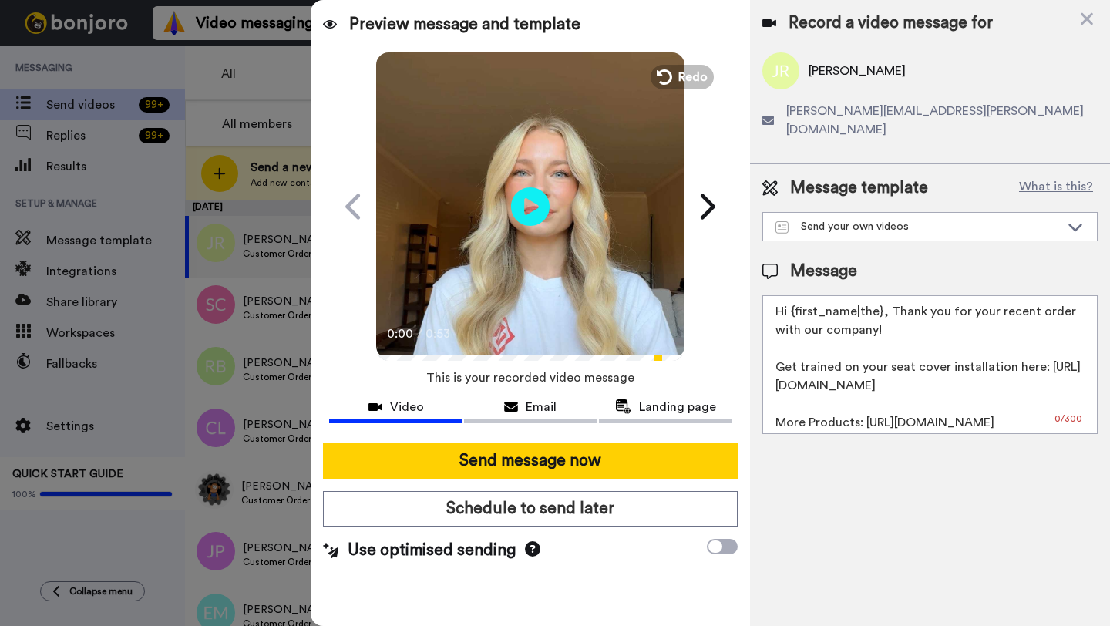
drag, startPoint x: 880, startPoint y: 298, endPoint x: 792, endPoint y: 298, distance: 87.9
click at [792, 298] on textarea "Hi {first_name|the}, Thank you for your recent order with our company! Get trai…" at bounding box center [930, 364] width 335 height 139
paste textarea "[PERSON_NAME]"
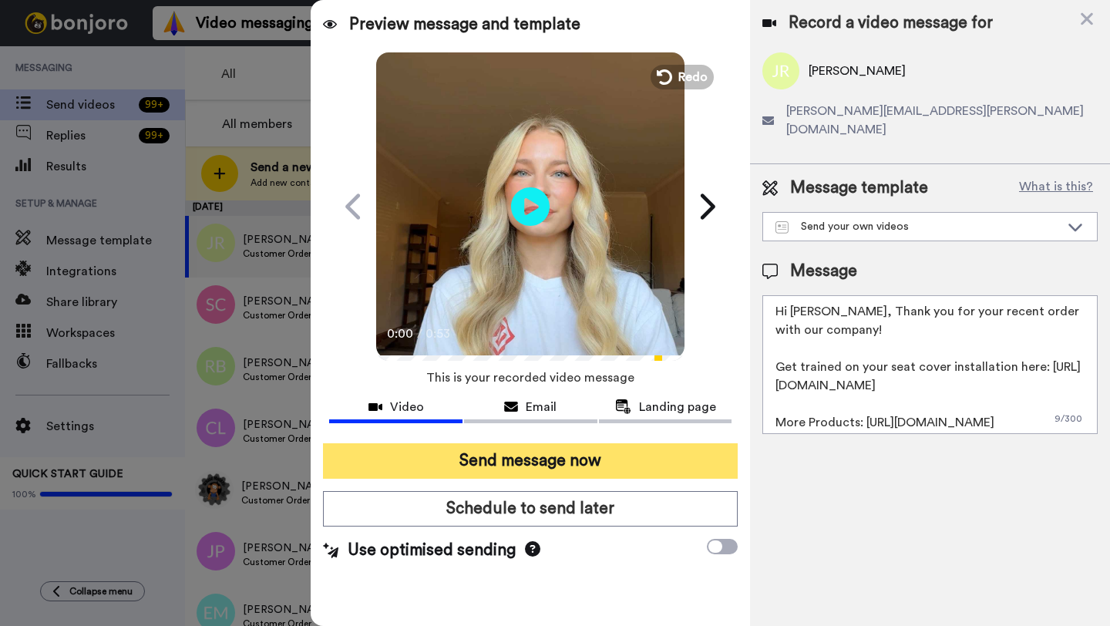
type textarea "Hi [PERSON_NAME], Thank you for your recent order with our company! Get trained…"
click at [550, 446] on button "Send message now" at bounding box center [530, 460] width 415 height 35
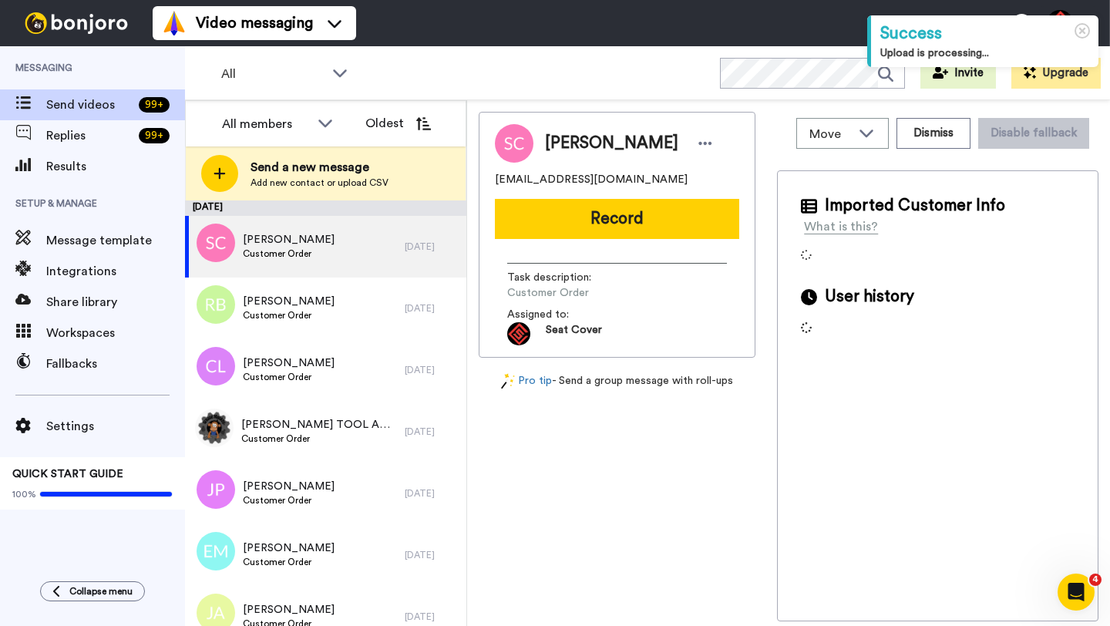
click at [553, 142] on span "[PERSON_NAME]" at bounding box center [611, 143] width 133 height 23
copy span "[PERSON_NAME]"
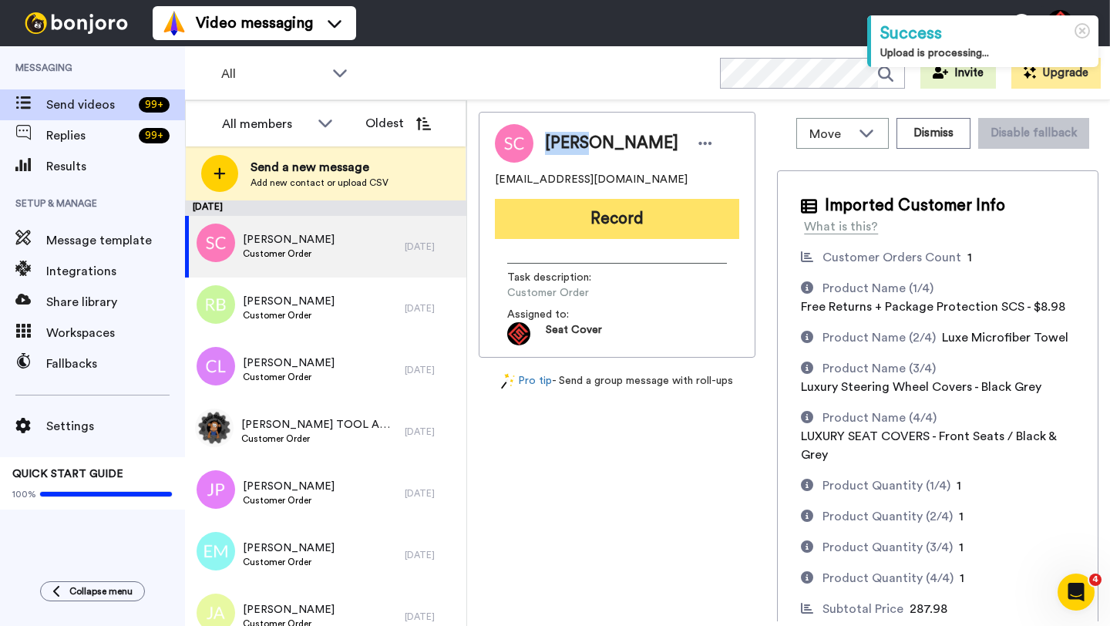
click at [536, 215] on button "Record" at bounding box center [617, 219] width 244 height 40
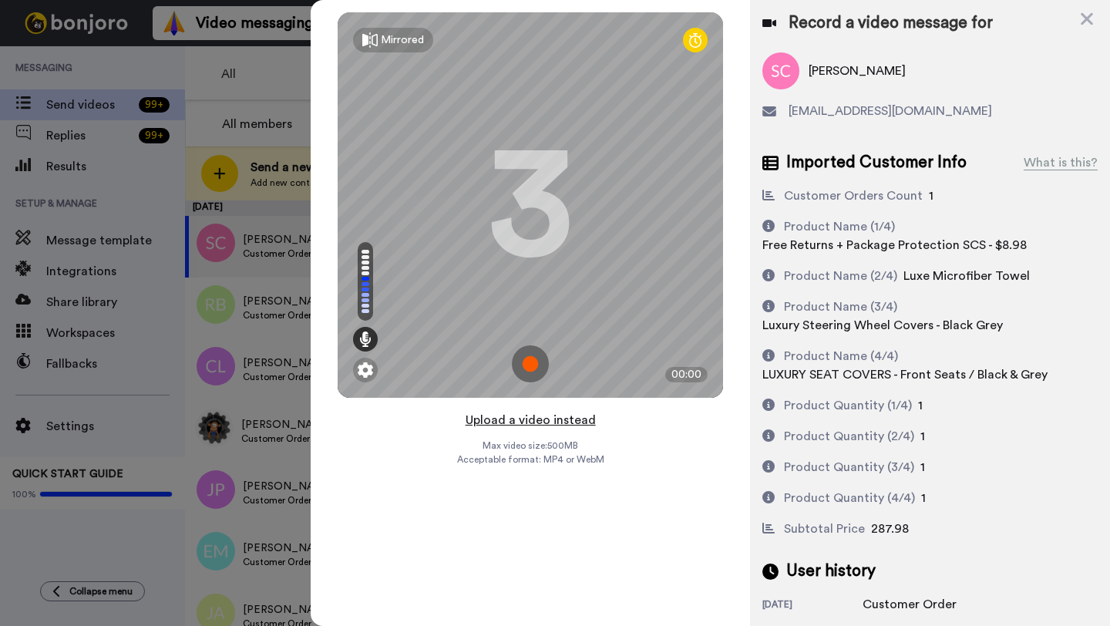
click at [533, 423] on button "Upload a video instead" at bounding box center [531, 420] width 140 height 20
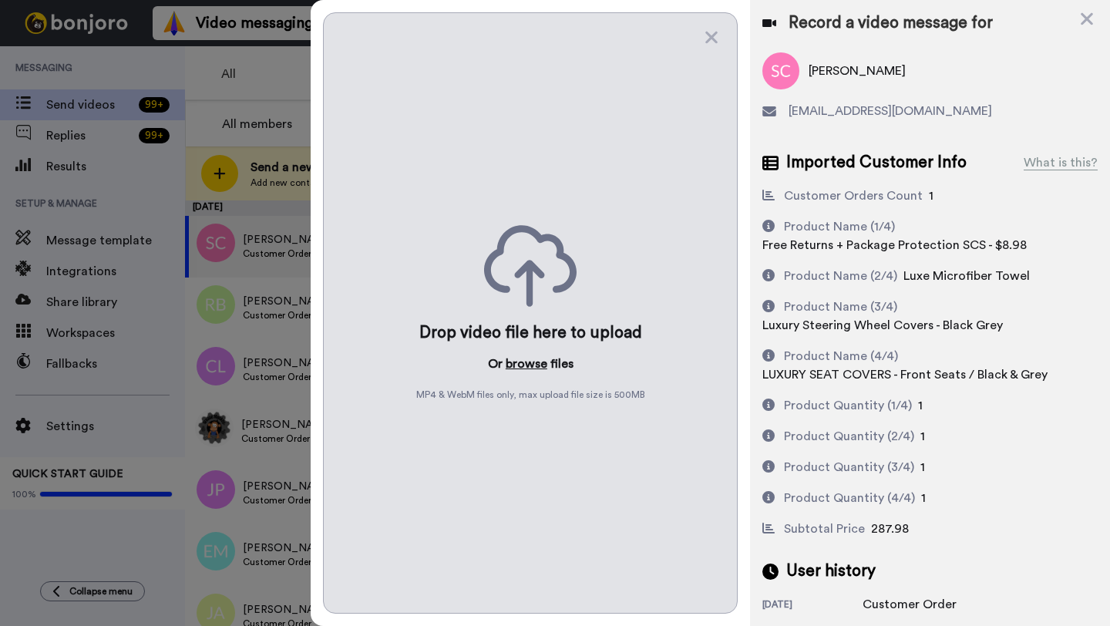
click at [521, 367] on button "browse" at bounding box center [527, 364] width 42 height 19
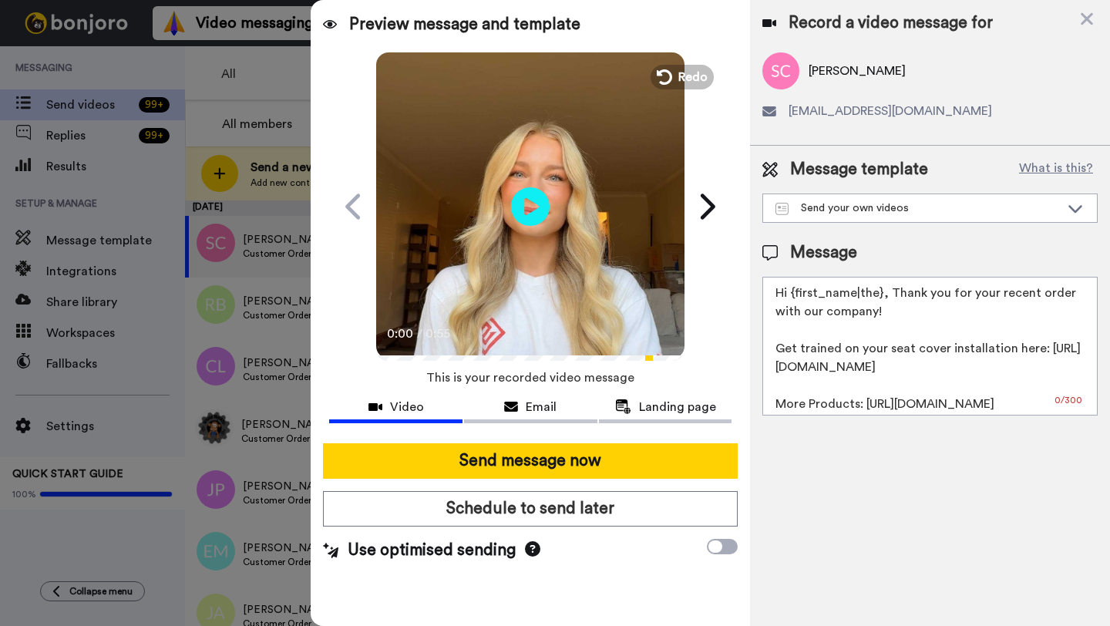
drag, startPoint x: 881, startPoint y: 298, endPoint x: 796, endPoint y: 298, distance: 84.8
click at [796, 298] on textarea "Hi {first_name|the}, Thank you for your recent order with our company! Get trai…" at bounding box center [930, 346] width 335 height 139
paste textarea "Steve"
type textarea "Hi Steve, Thank you for your recent order with our company! Get trained on your…"
click at [603, 483] on div "Send message now Schedule to send later Use optimised sending" at bounding box center [530, 502] width 439 height 143
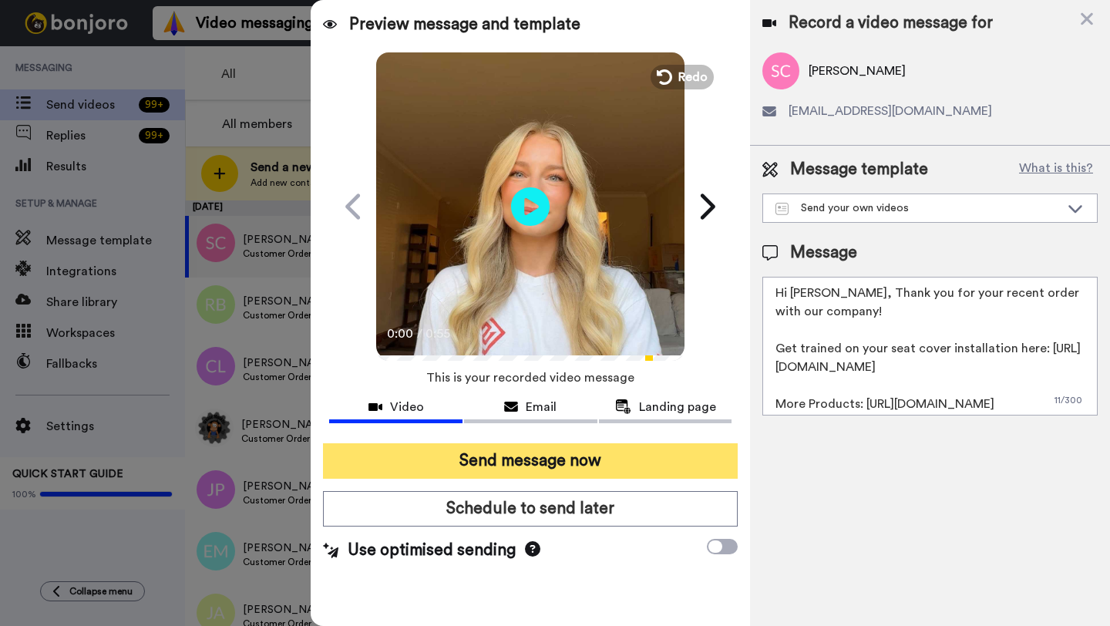
click at [603, 467] on button "Send message now" at bounding box center [530, 460] width 415 height 35
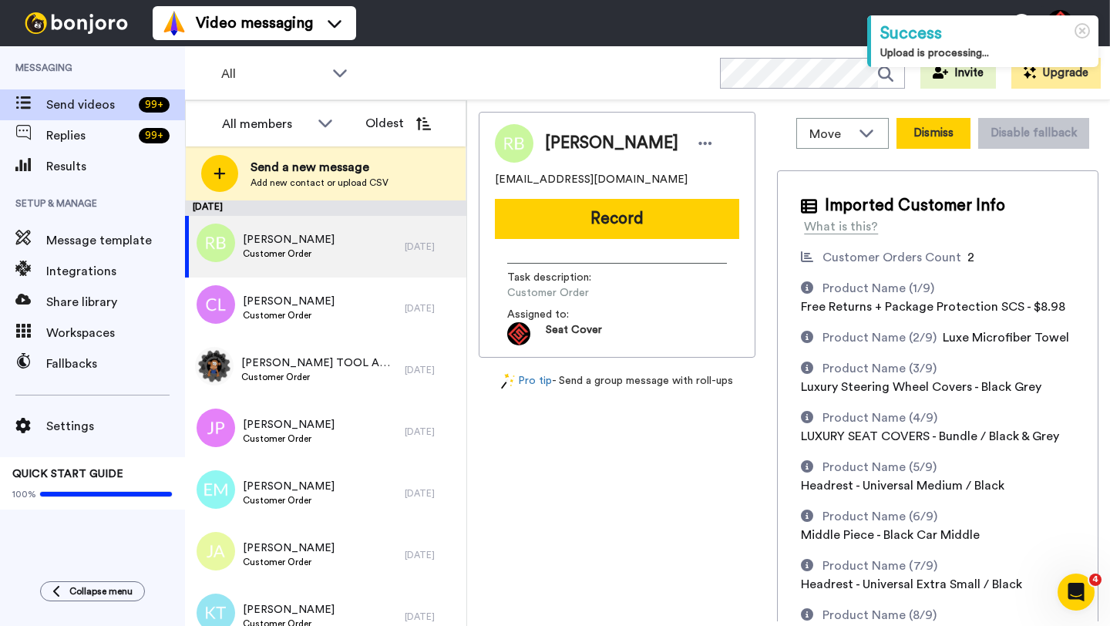
click at [922, 143] on button "Dismiss" at bounding box center [934, 133] width 74 height 31
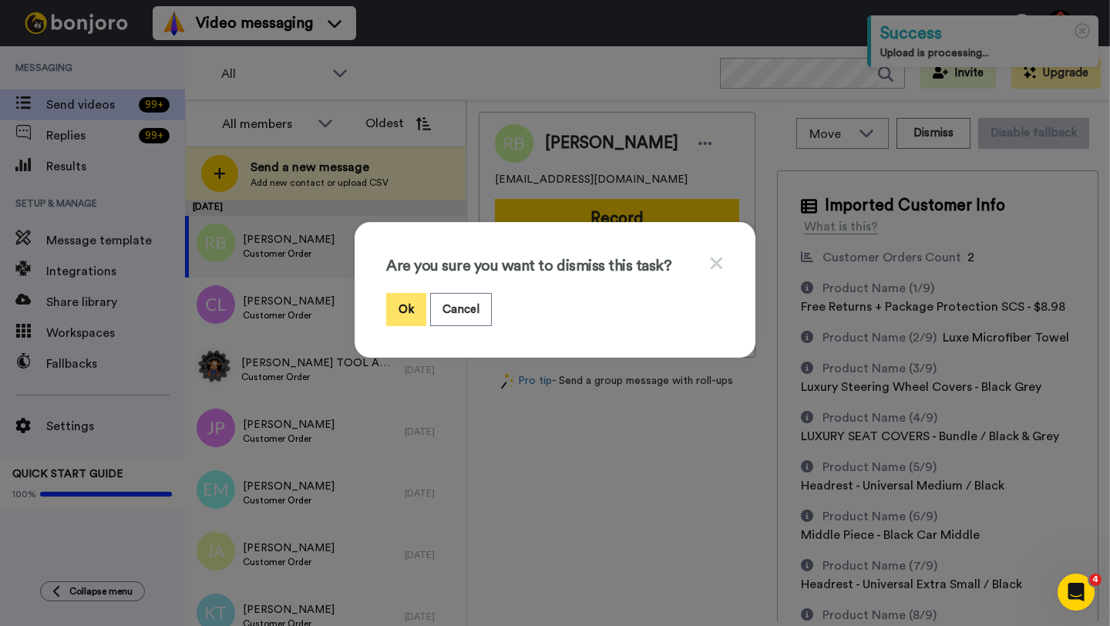
click at [424, 303] on button "Ok" at bounding box center [406, 309] width 40 height 33
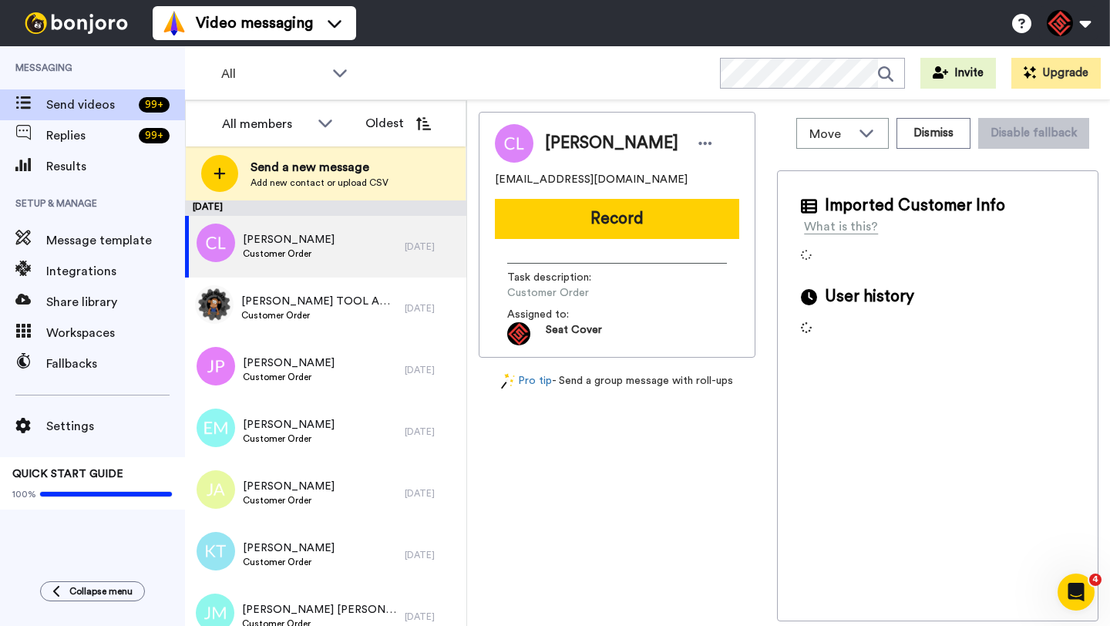
click at [564, 143] on span "Cyress Lewis" at bounding box center [611, 143] width 133 height 23
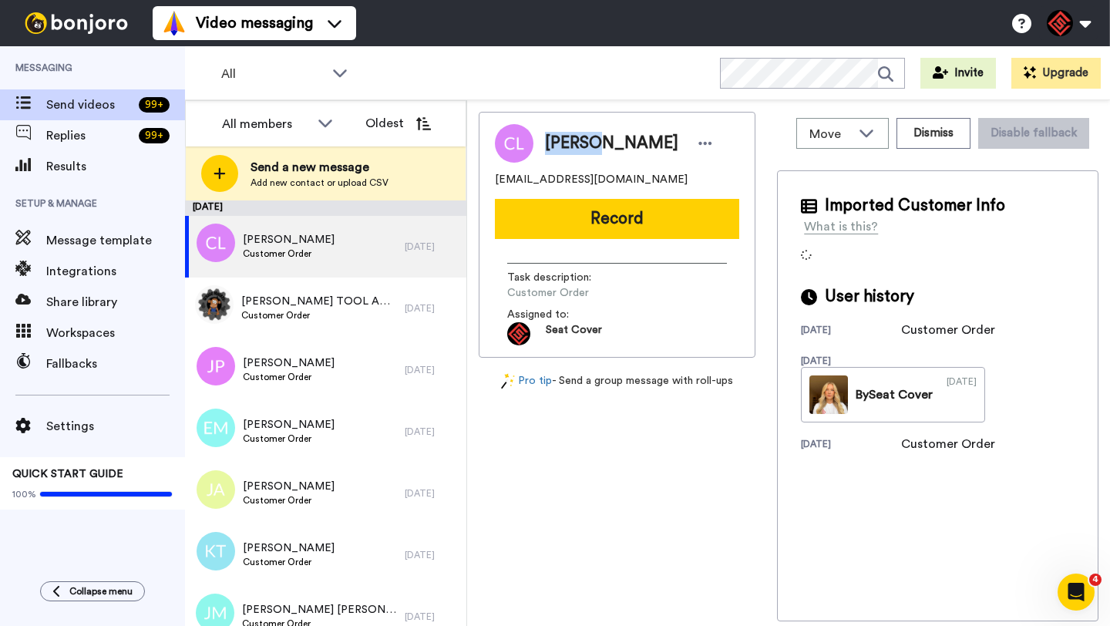
click at [564, 143] on span "Cyress Lewis" at bounding box center [611, 143] width 133 height 23
click at [908, 136] on button "Dismiss" at bounding box center [934, 133] width 74 height 31
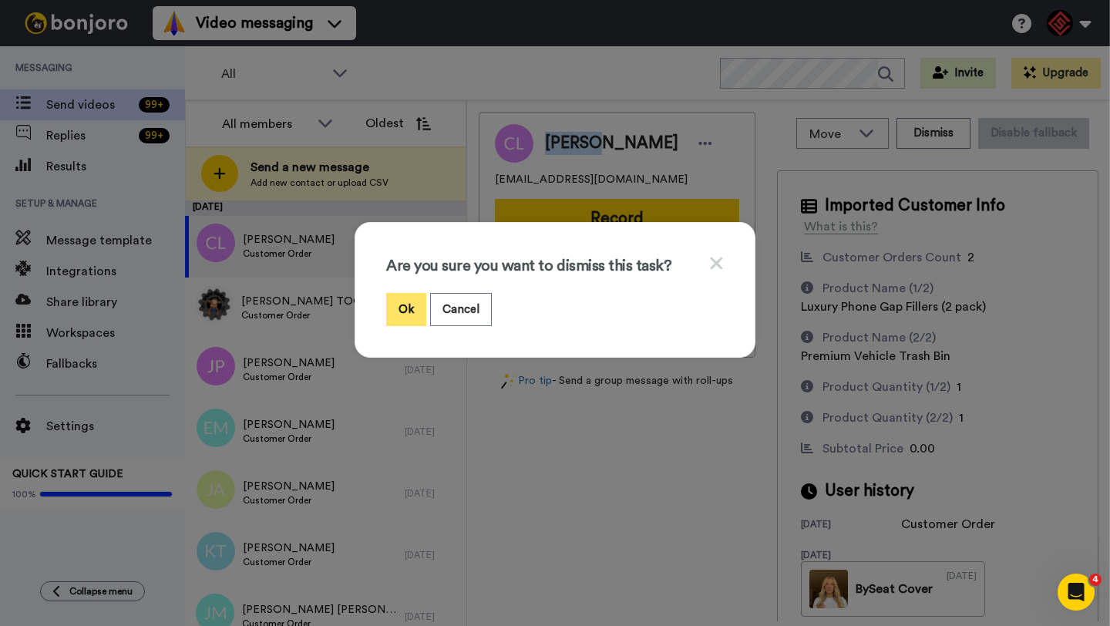
click at [399, 307] on button "Ok" at bounding box center [406, 309] width 40 height 33
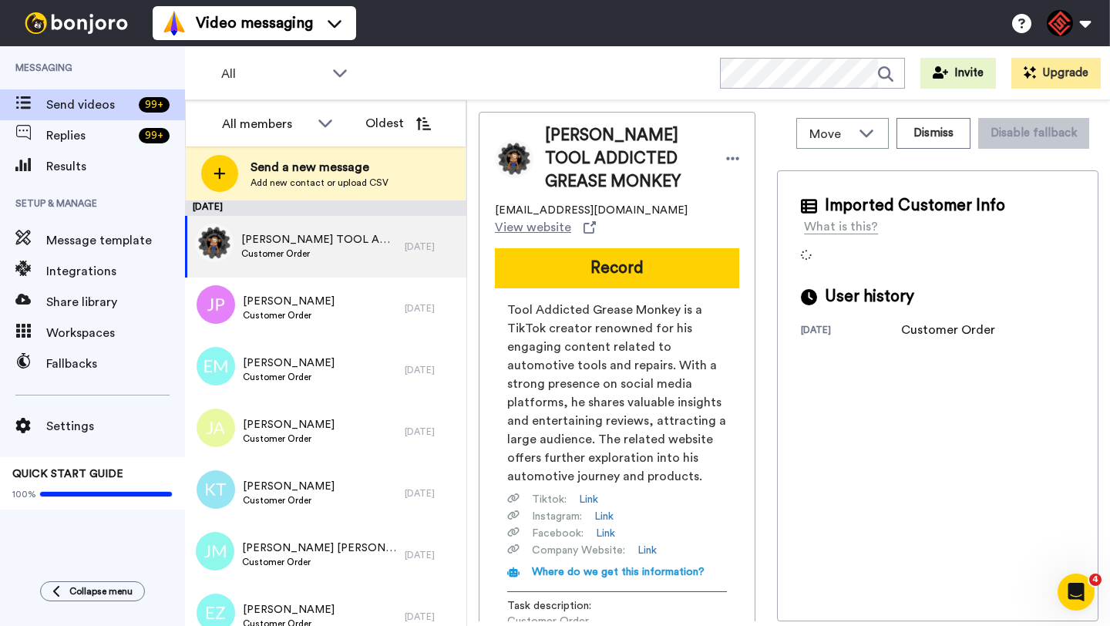
click at [574, 133] on span "SHANE TOOL ADDICTED GREASE MONKEY" at bounding box center [628, 158] width 166 height 69
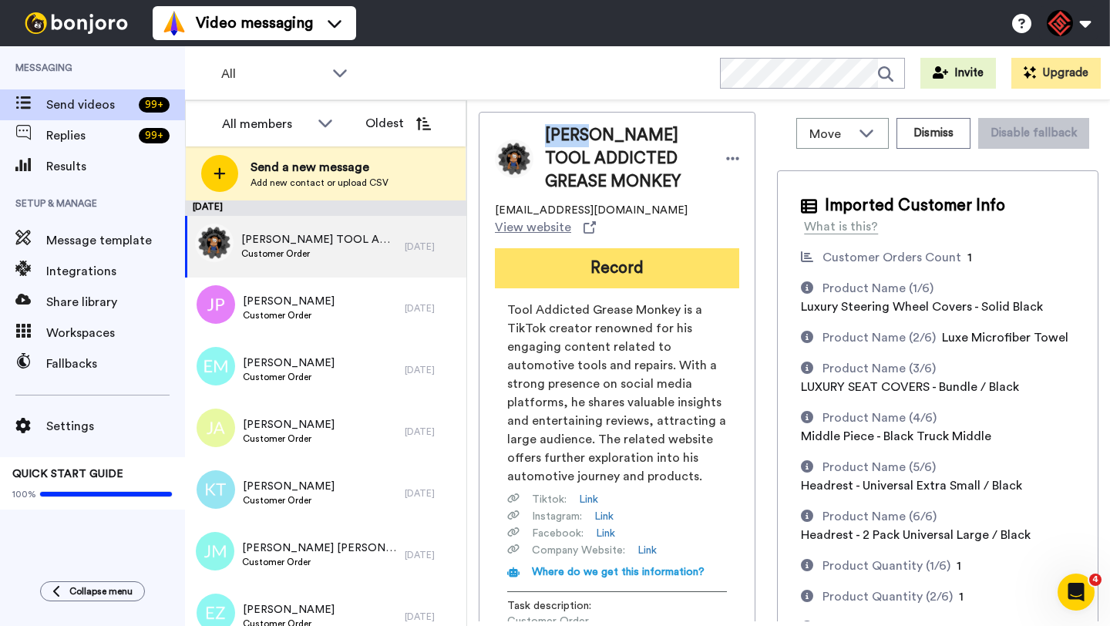
click at [576, 248] on button "Record" at bounding box center [617, 268] width 244 height 40
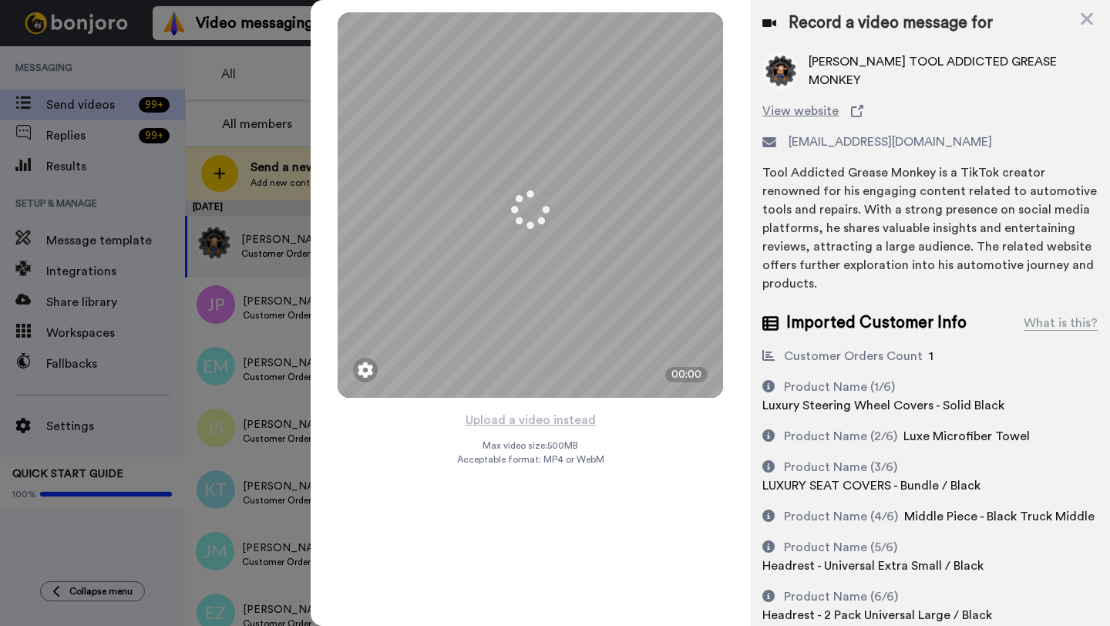
click at [524, 419] on button "Upload a video instead" at bounding box center [531, 420] width 140 height 20
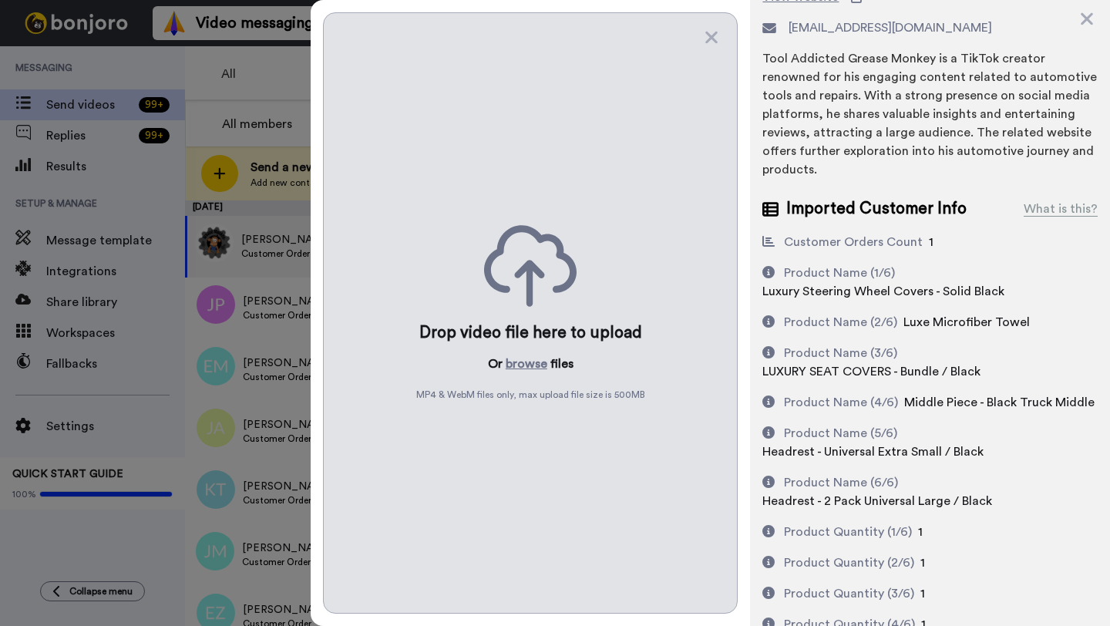
scroll to position [116, 0]
click at [525, 359] on button "browse" at bounding box center [527, 364] width 42 height 19
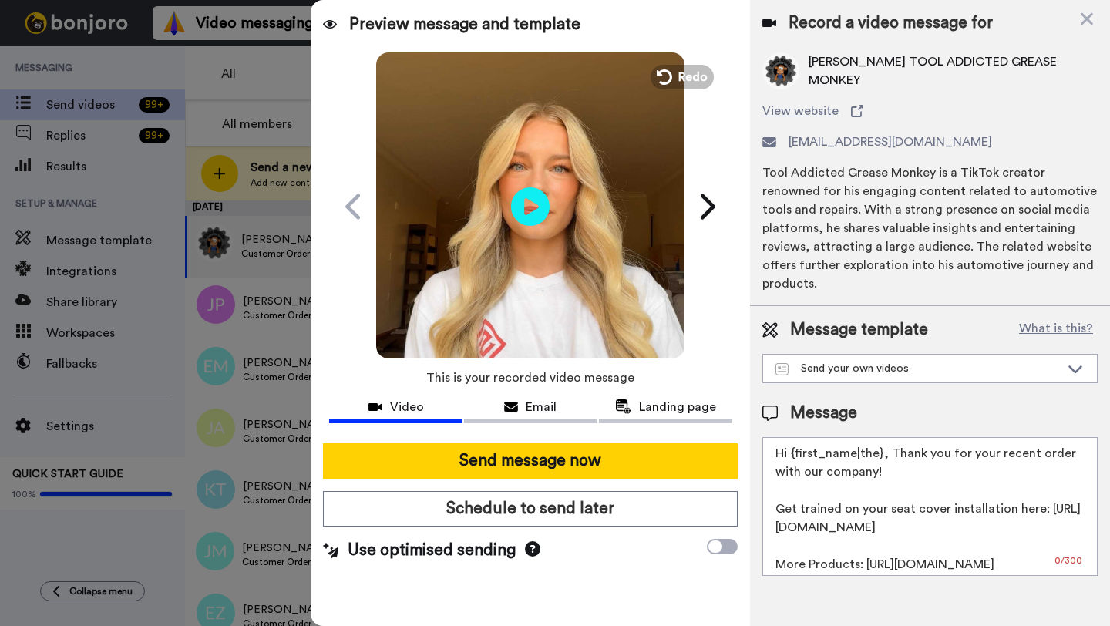
scroll to position [0, 0]
drag, startPoint x: 880, startPoint y: 456, endPoint x: 796, endPoint y: 456, distance: 84.0
click at [796, 456] on textarea "Hi {first_name|the}, Thank you for your recent order with our company! Get trai…" at bounding box center [930, 506] width 335 height 139
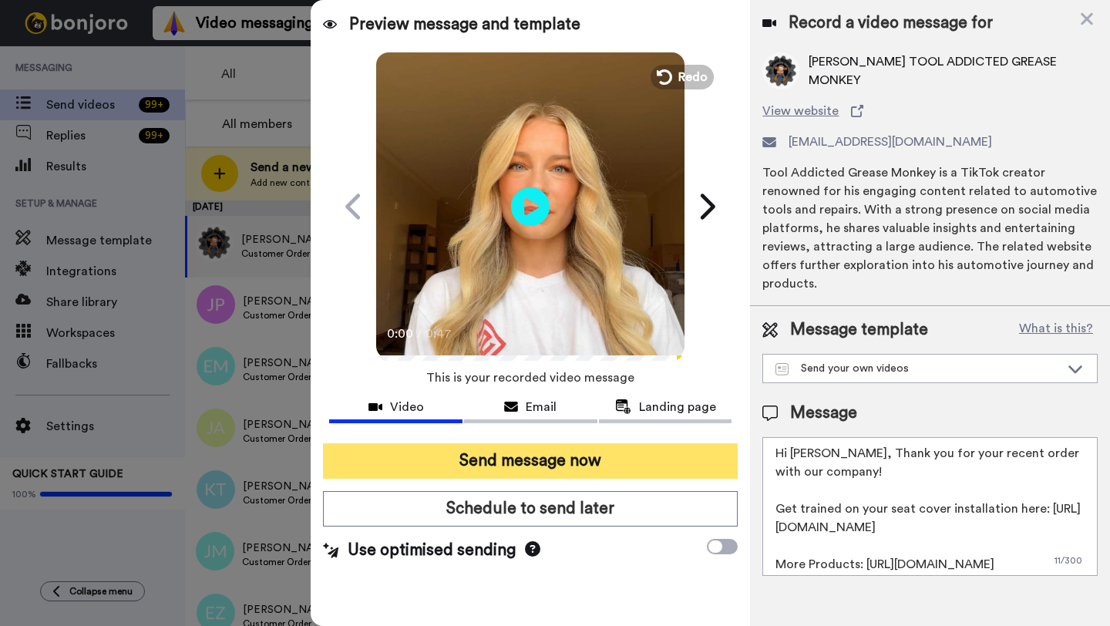
type textarea "Hi Shane, Thank you for your recent order with our company! Get trained on your…"
click at [643, 450] on button "Send message now" at bounding box center [530, 460] width 415 height 35
